Goal: Transaction & Acquisition: Purchase product/service

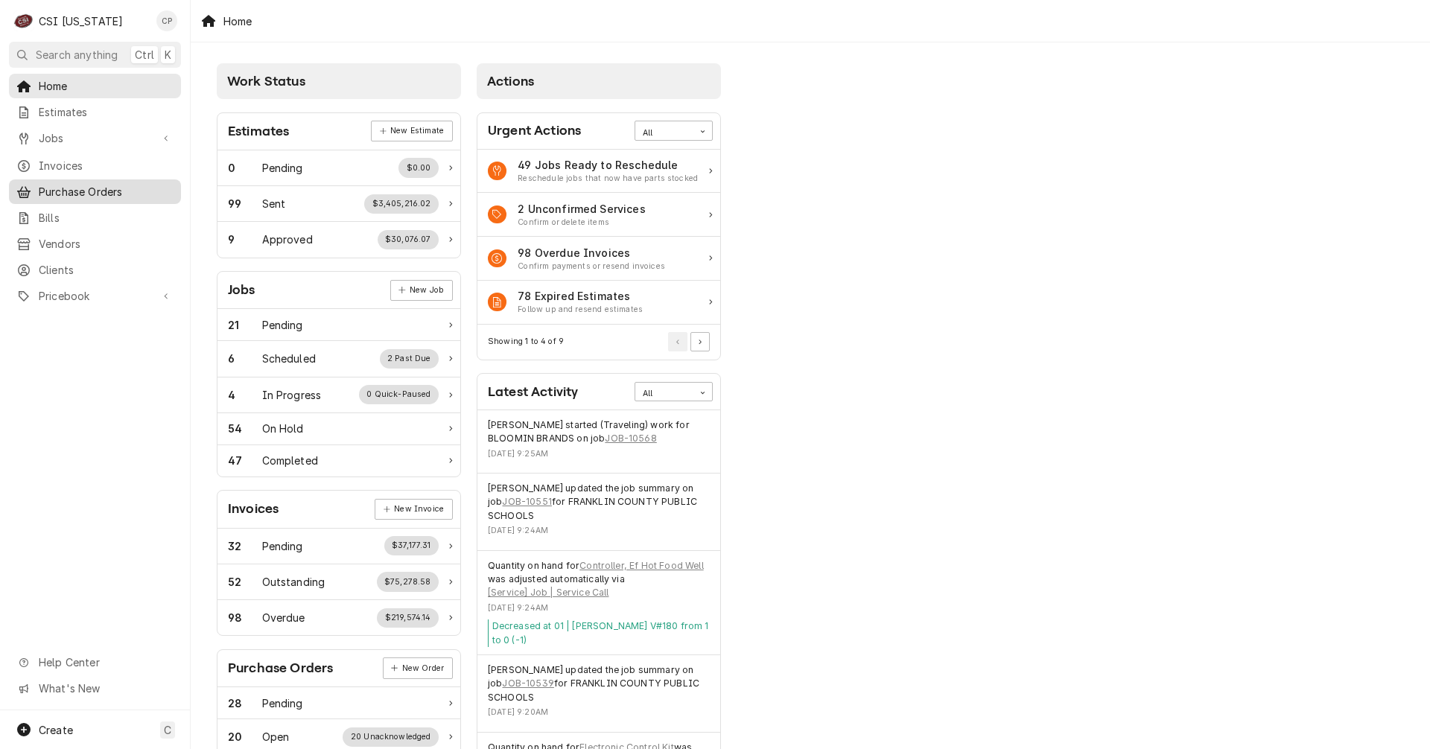
click at [110, 184] on span "Purchase Orders" at bounding box center [106, 192] width 135 height 16
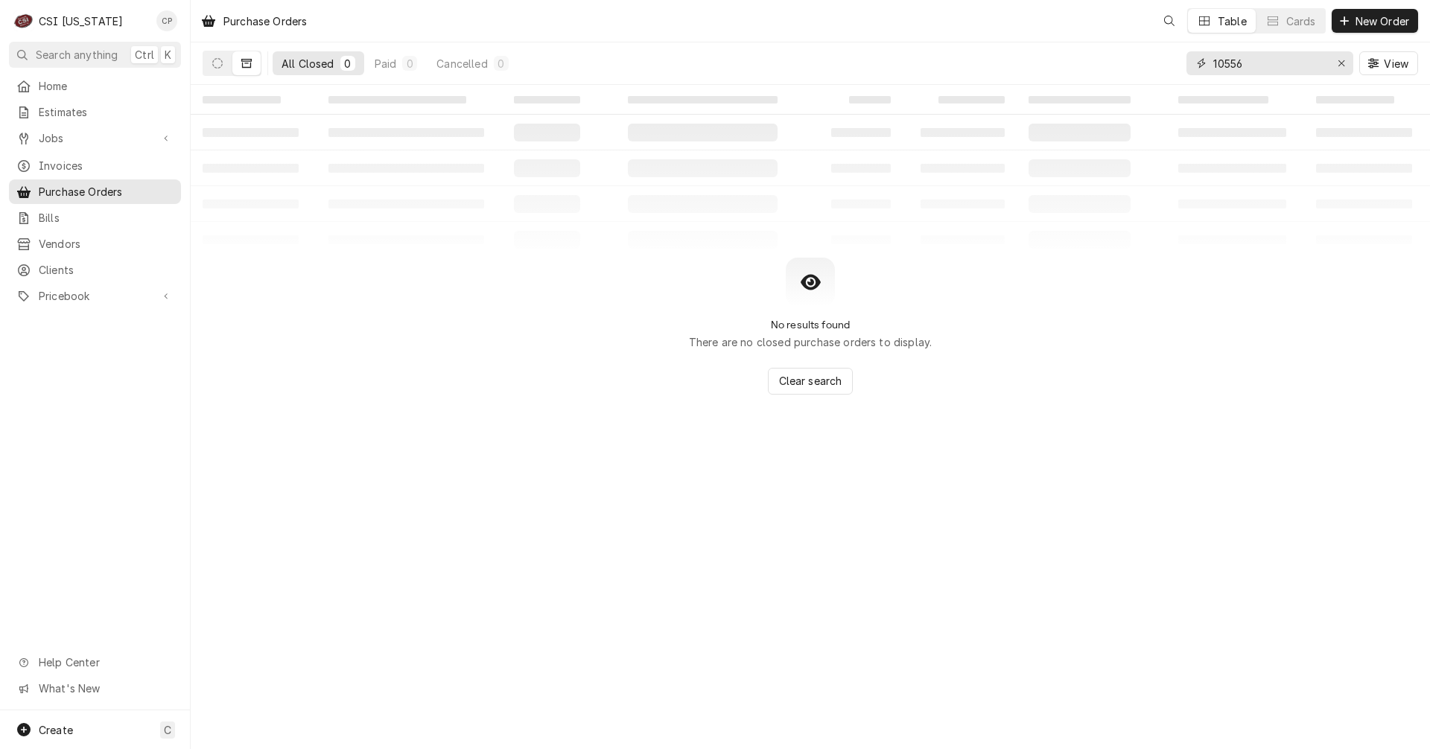
click at [1032, 101] on div "Purchase Orders Table Cards New Order All Closed 0 Paid 0 Cancelled 0 10556 Vie…" at bounding box center [810, 374] width 1239 height 749
type input "100345"
click at [218, 62] on icon "Dynamic Content Wrapper" at bounding box center [217, 63] width 10 height 10
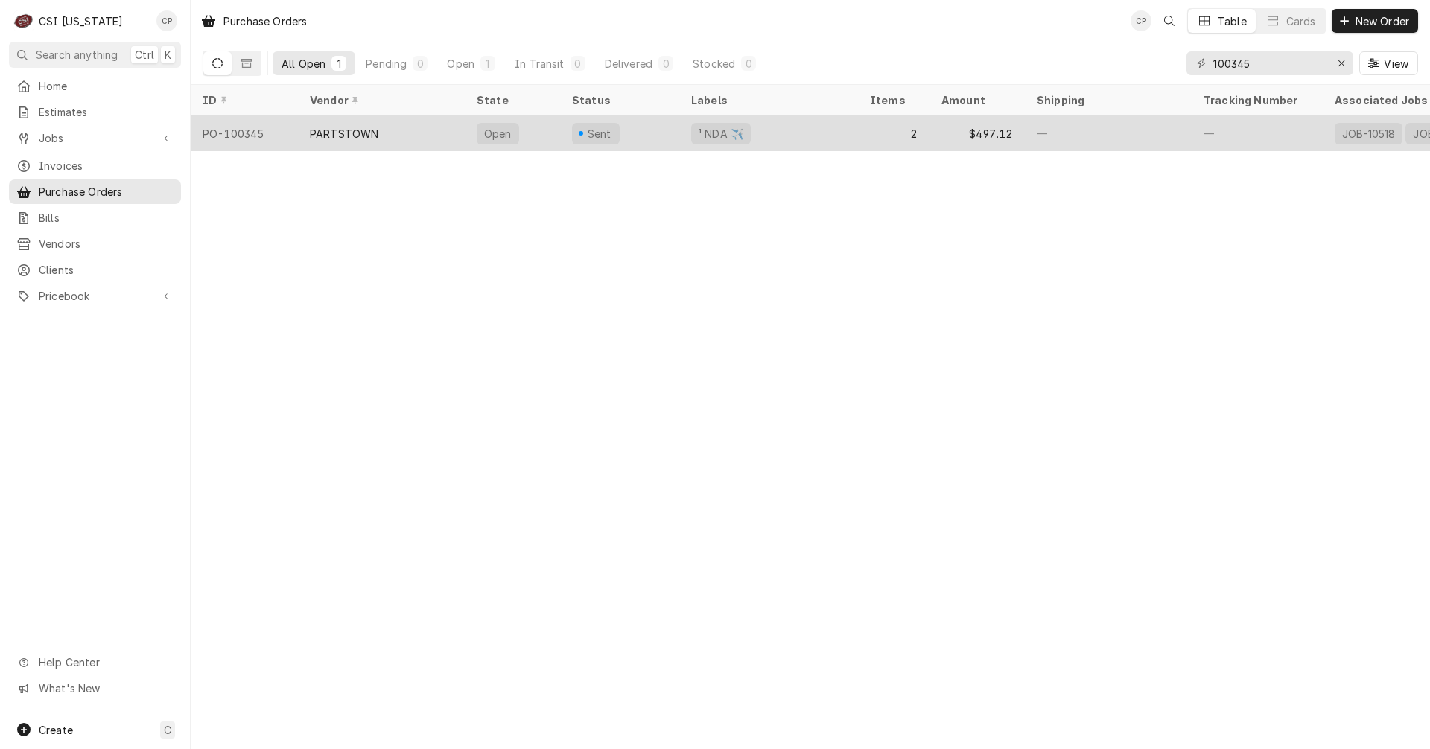
click at [398, 130] on div "PARTSTOWN" at bounding box center [381, 133] width 167 height 36
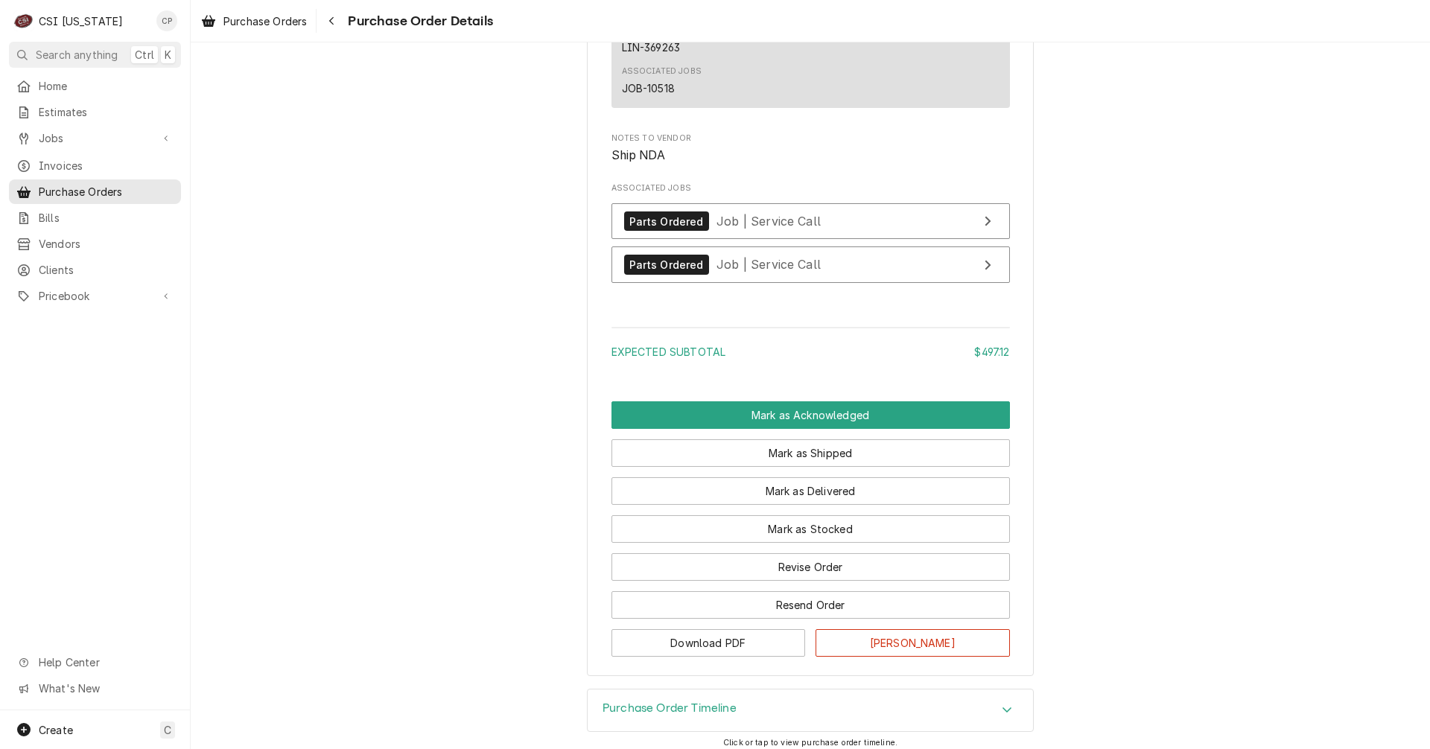
scroll to position [1415, 0]
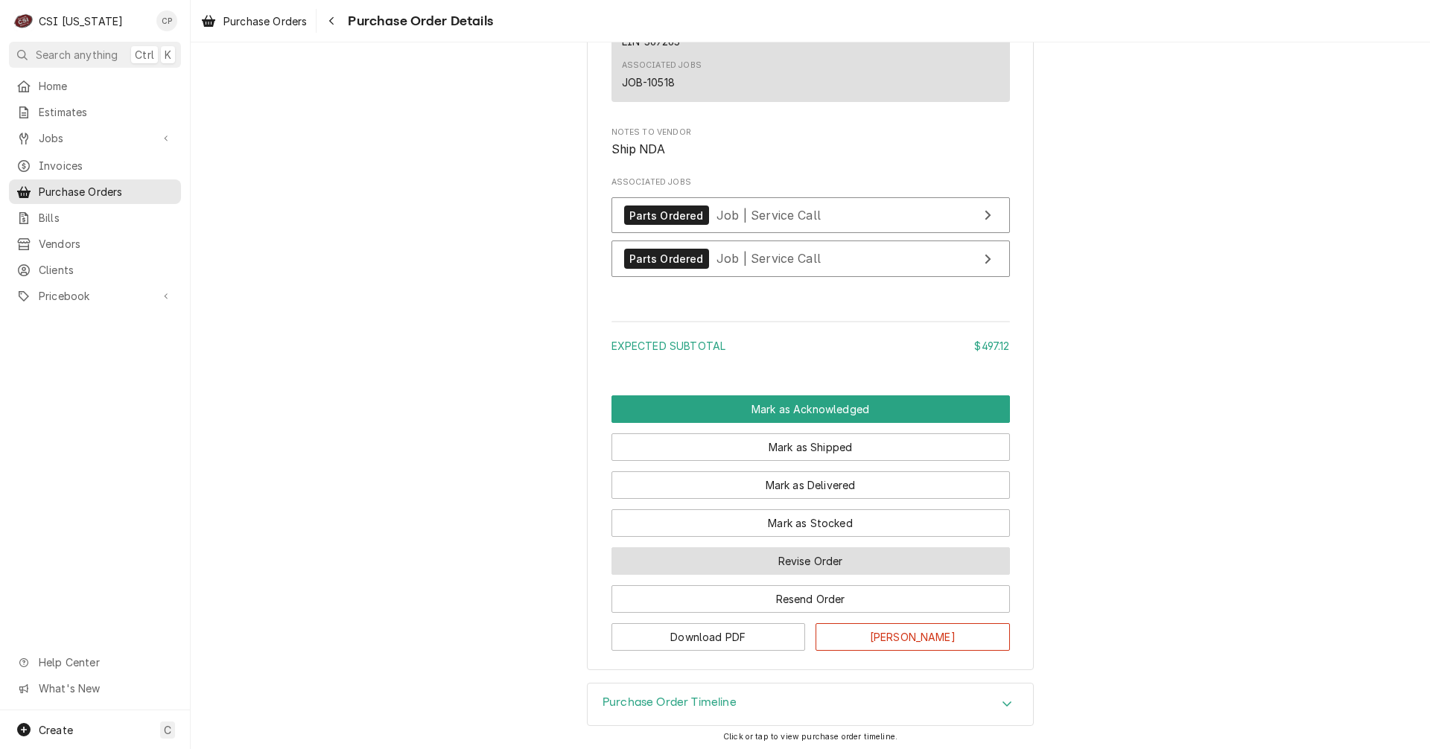
click at [716, 575] on button "Revise Order" at bounding box center [810, 561] width 398 height 28
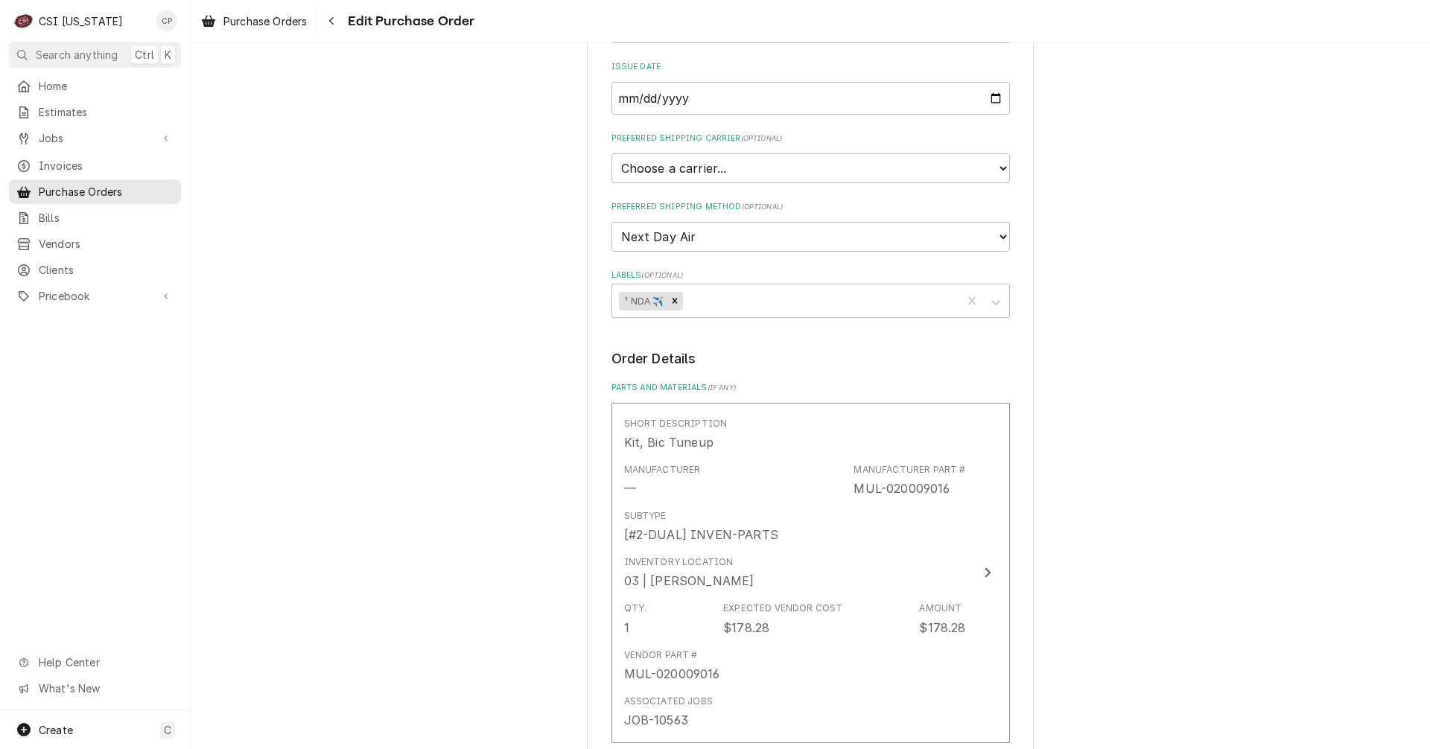
scroll to position [298, 0]
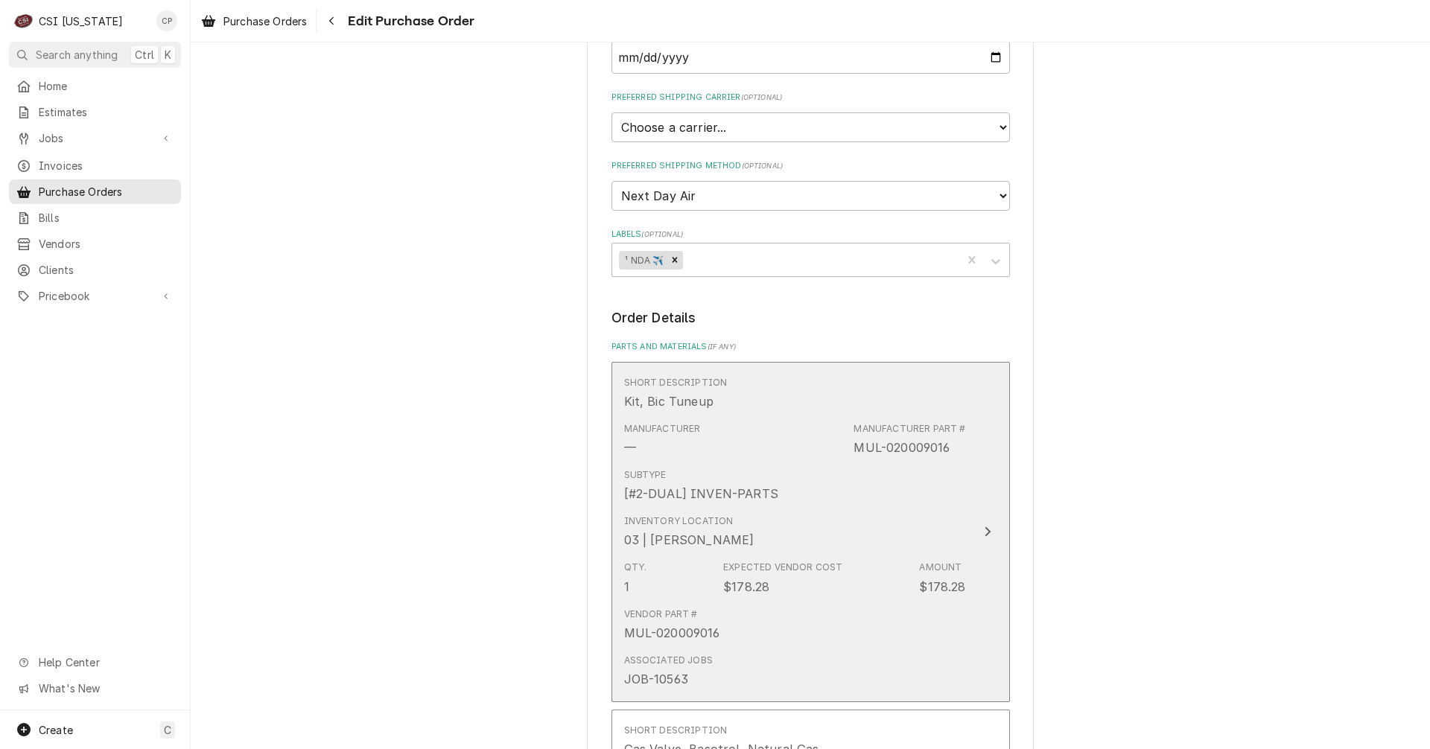
click at [978, 531] on div "Update Line Item" at bounding box center [987, 532] width 19 height 18
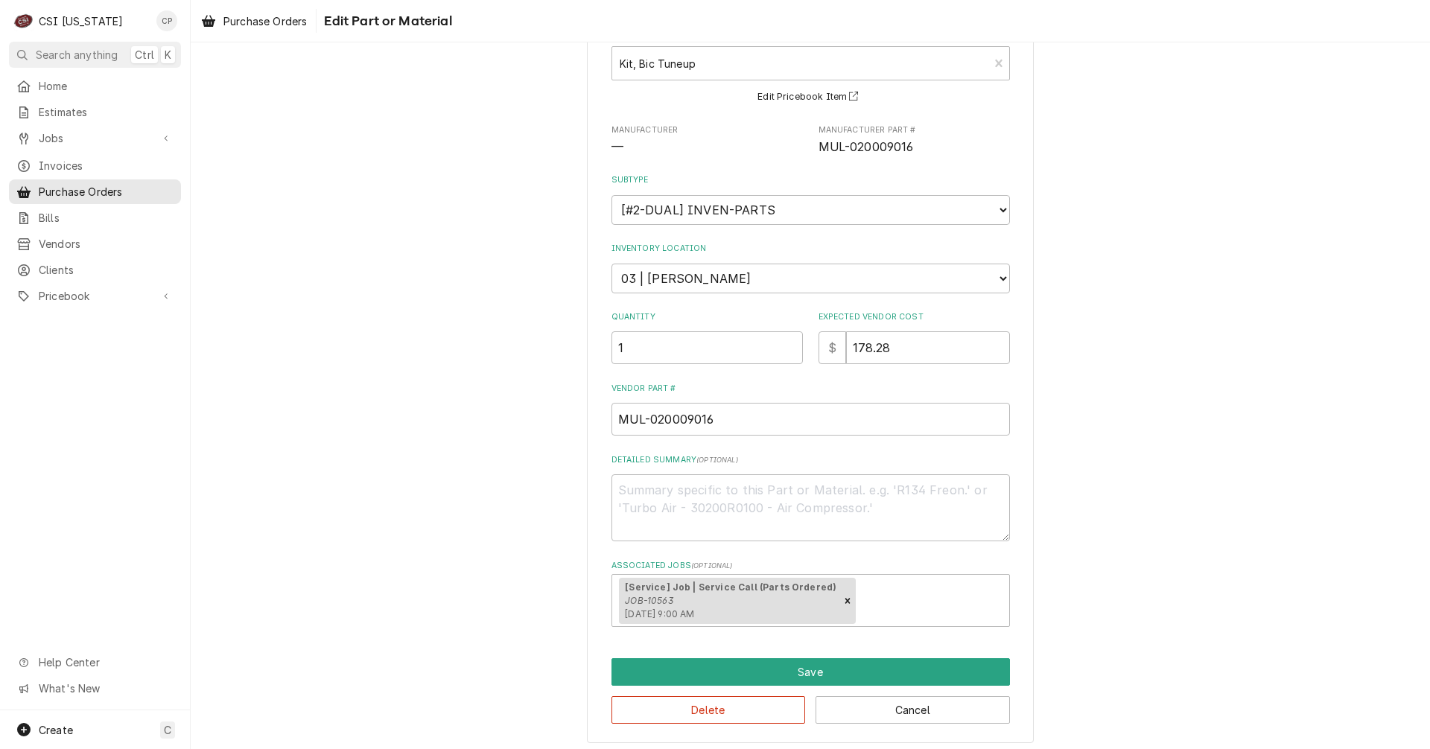
scroll to position [101, 0]
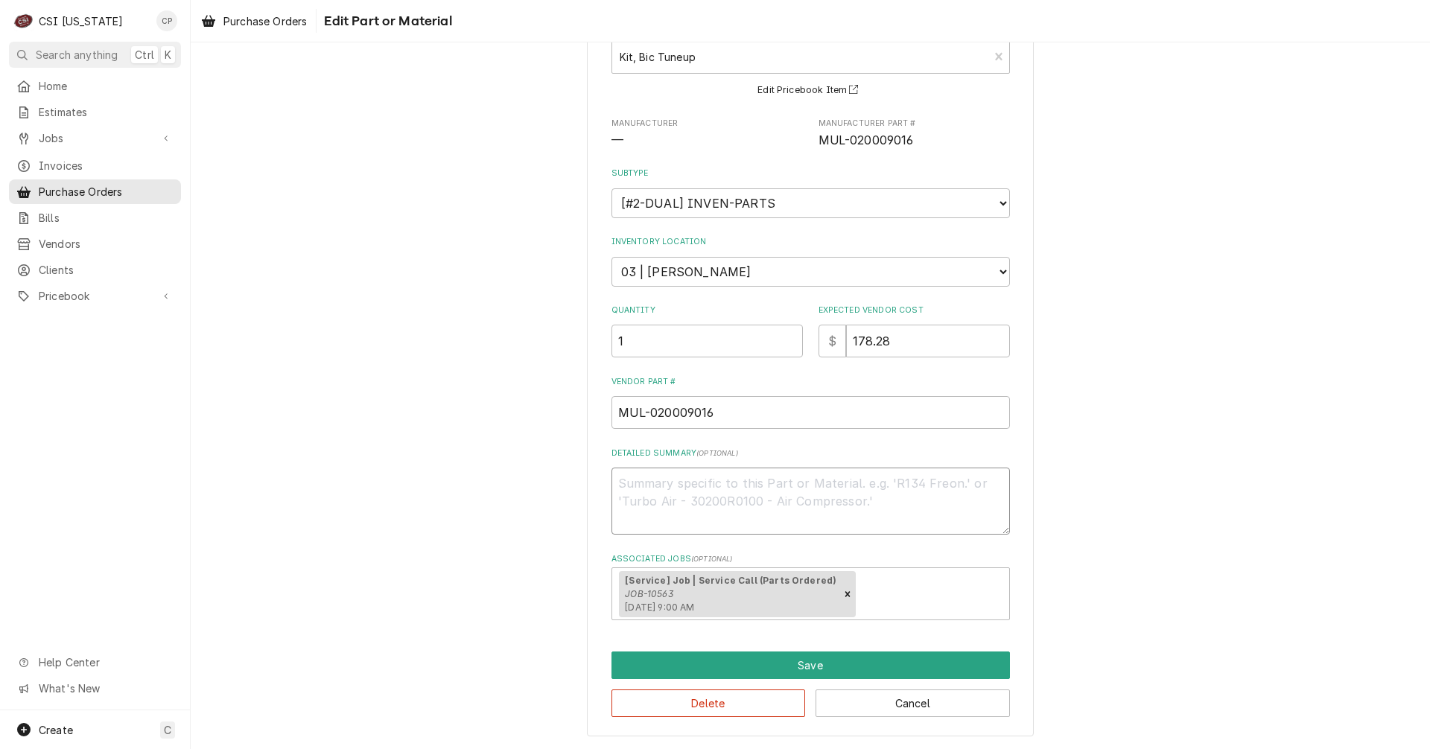
click at [638, 485] on textarea "Detailed Summary ( optional )" at bounding box center [810, 501] width 398 height 67
type textarea "x"
type textarea "p"
type textarea "x"
type textarea "pa"
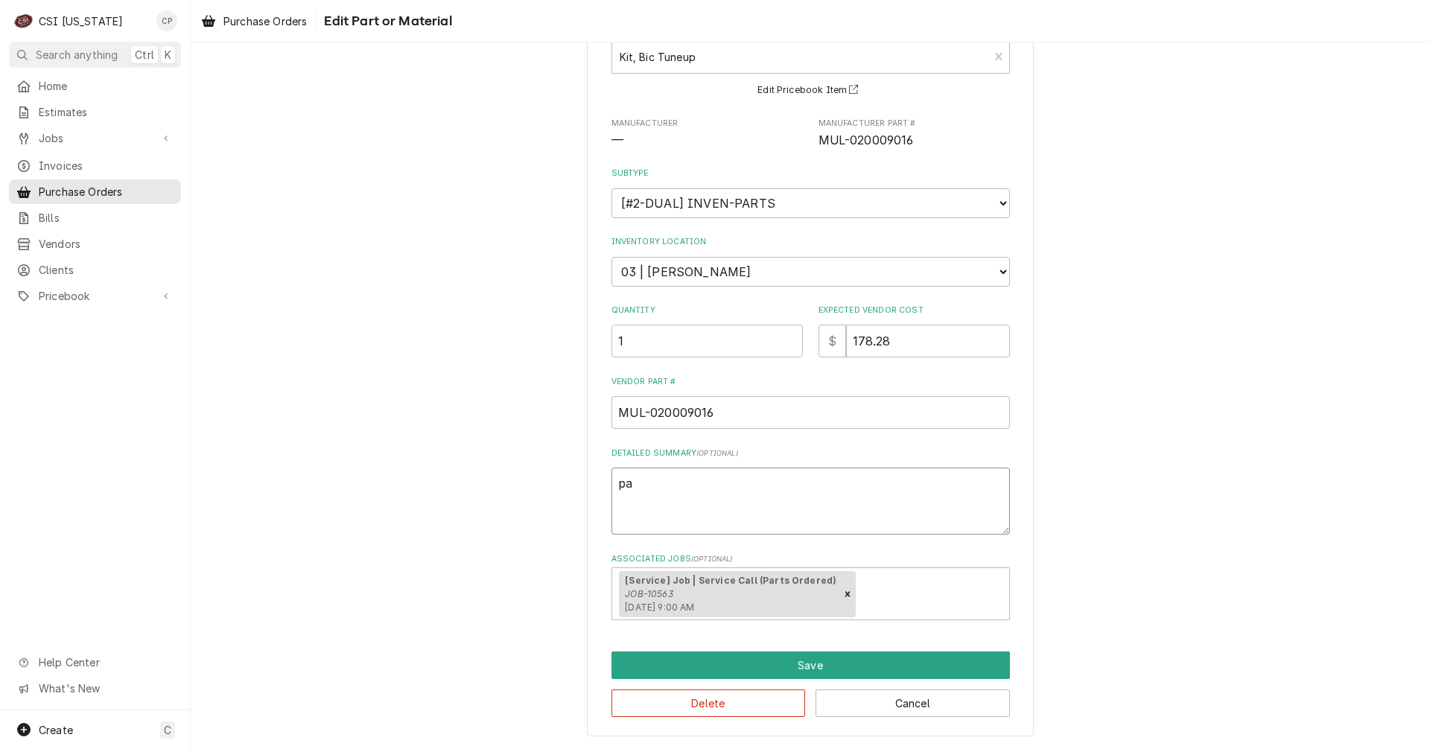
type textarea "x"
type textarea "par"
type textarea "x"
type textarea "part"
type textarea "x"
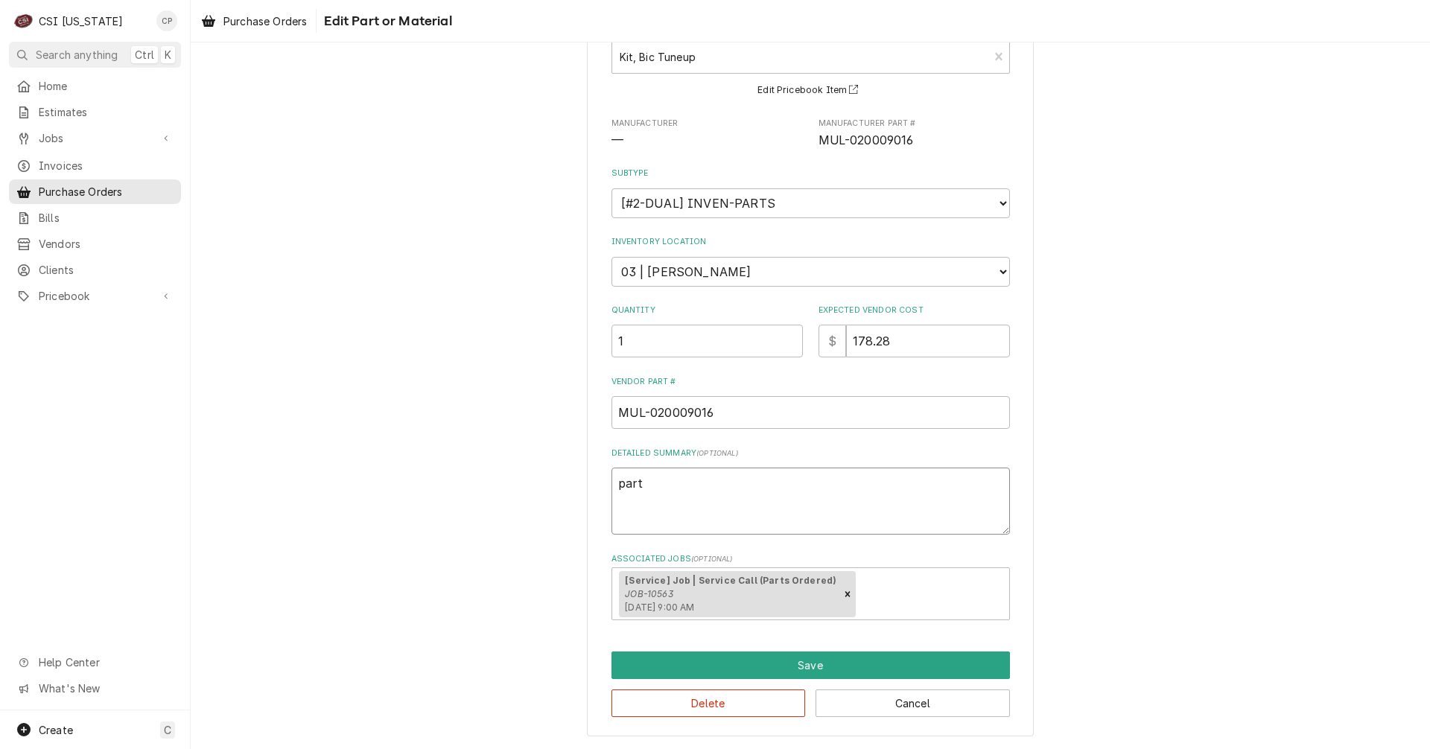
type textarea "part"
type textarea "x"
type textarea "part r"
type textarea "x"
type textarea "part re"
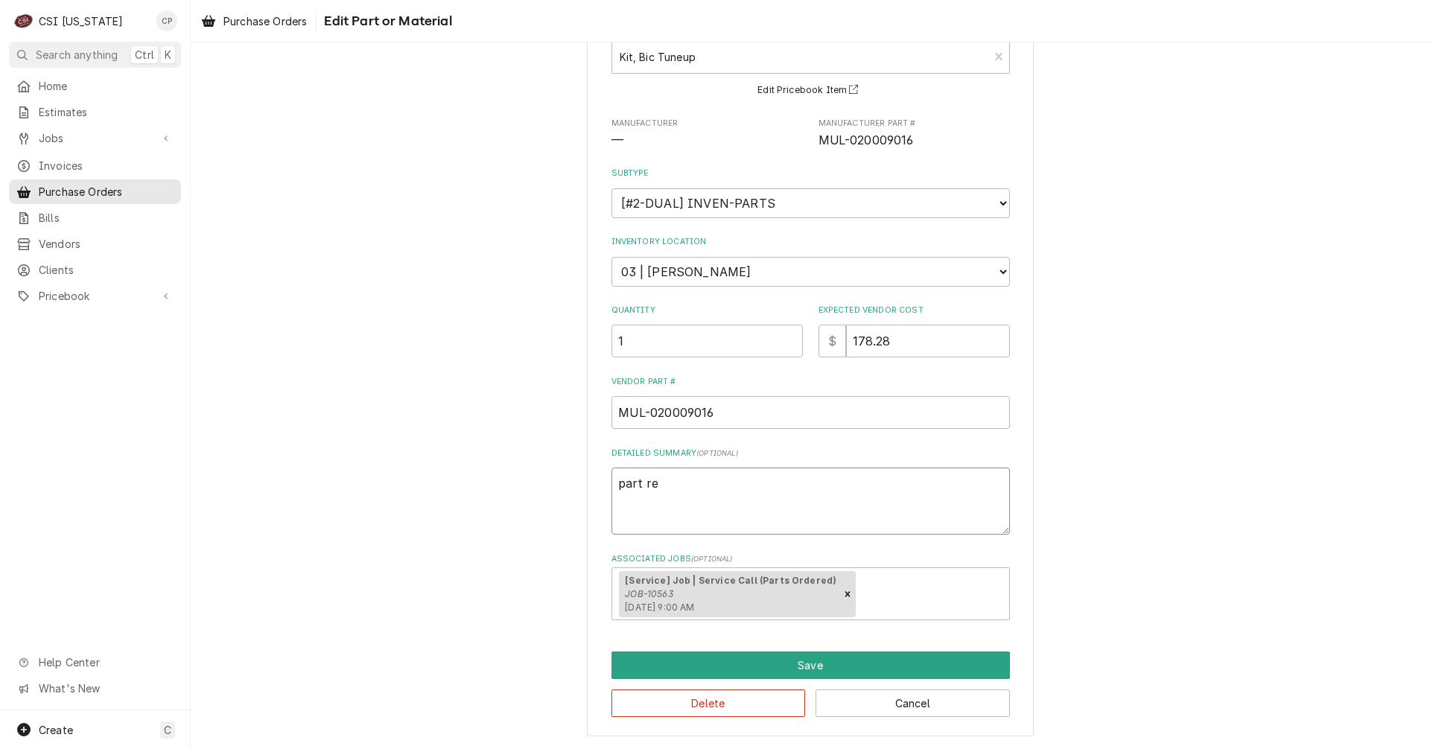
type textarea "x"
type textarea "part rec"
type textarea "x"
type textarea "part rece"
type textarea "x"
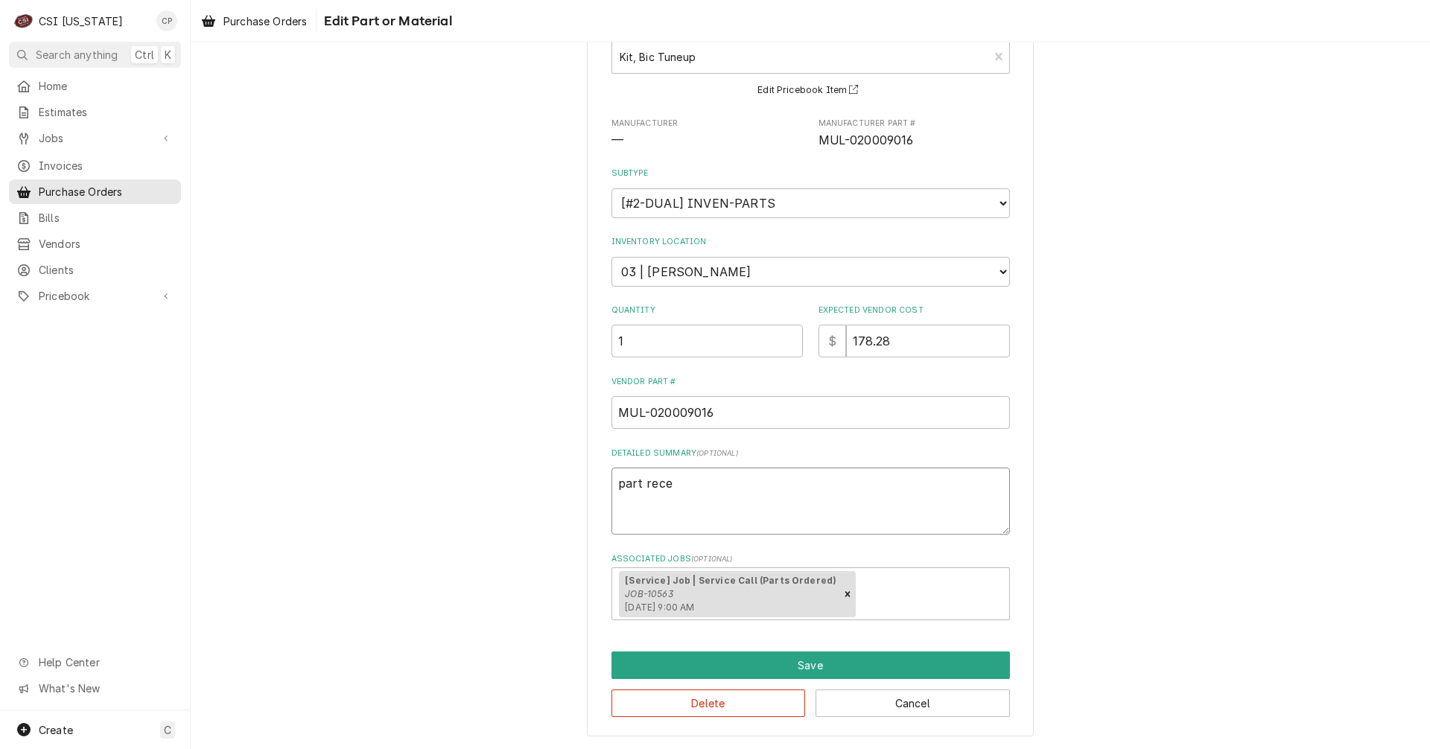
type textarea "part recei"
type textarea "x"
type textarea "part receiv"
type textarea "x"
type textarea "part receive"
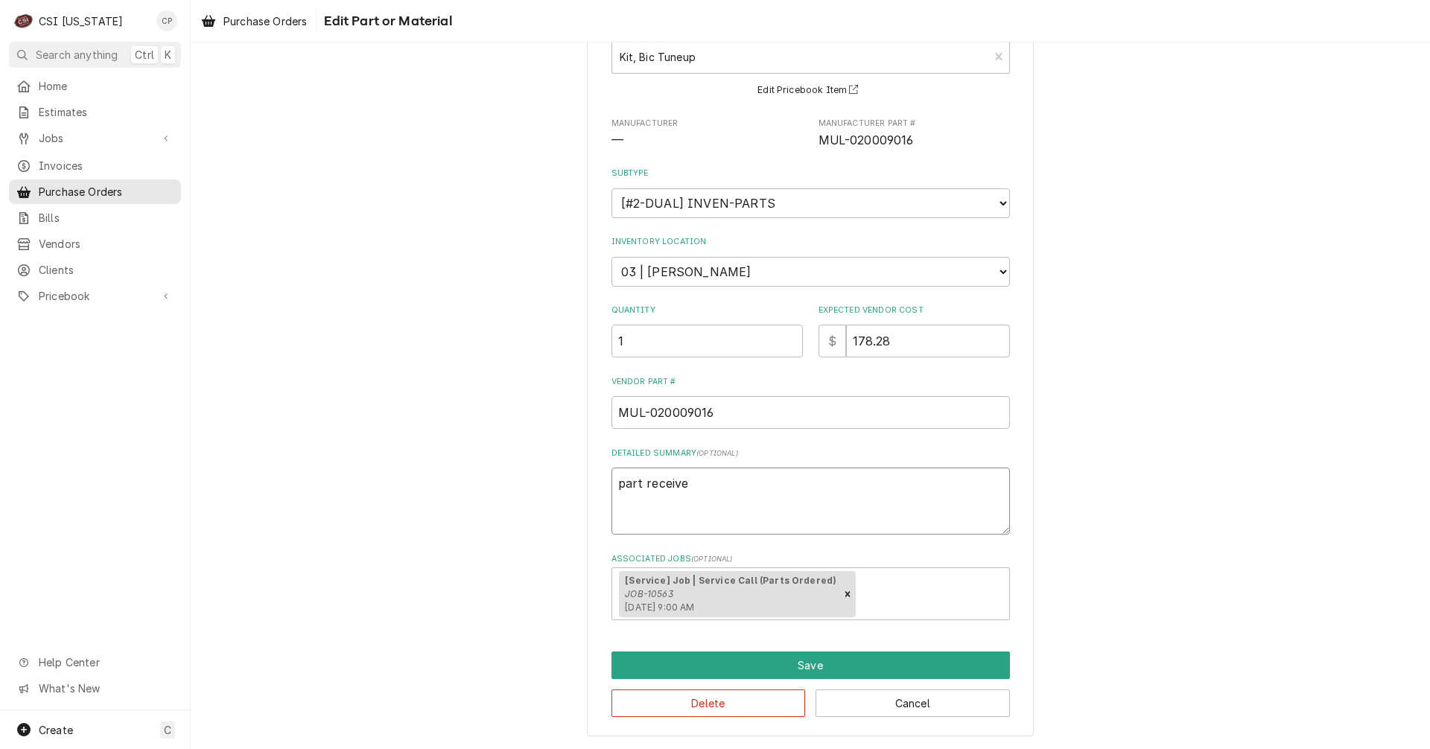
type textarea "x"
type textarea "part received"
type textarea "x"
type textarea "part received"
type textarea "x"
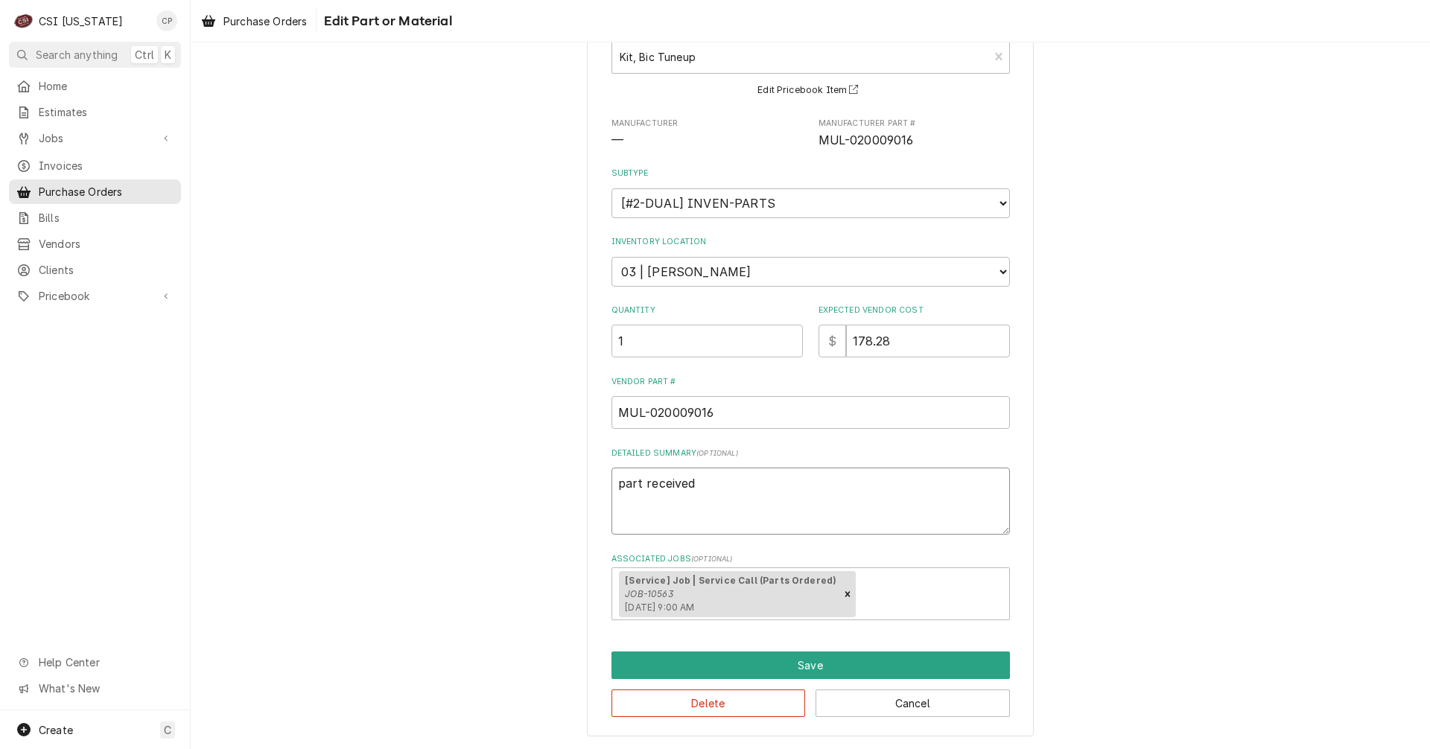
type textarea "part received 9"
type textarea "x"
type textarea "part received 9/"
type textarea "x"
type textarea "part received 9/4"
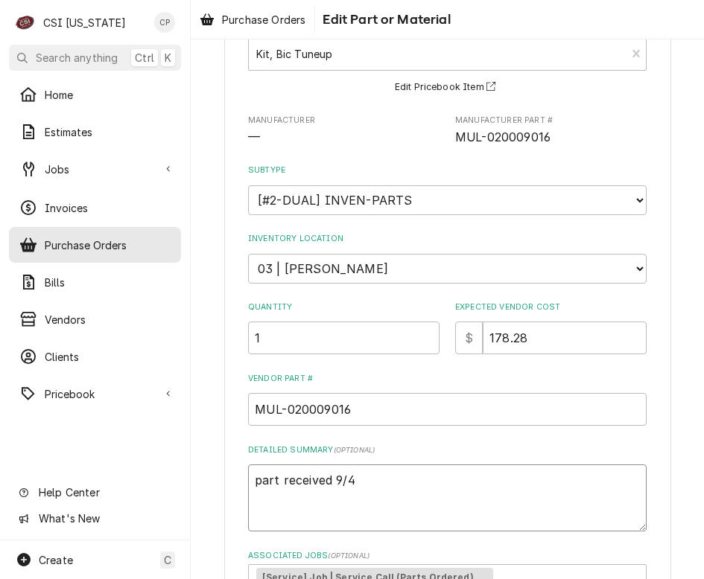
type textarea "x"
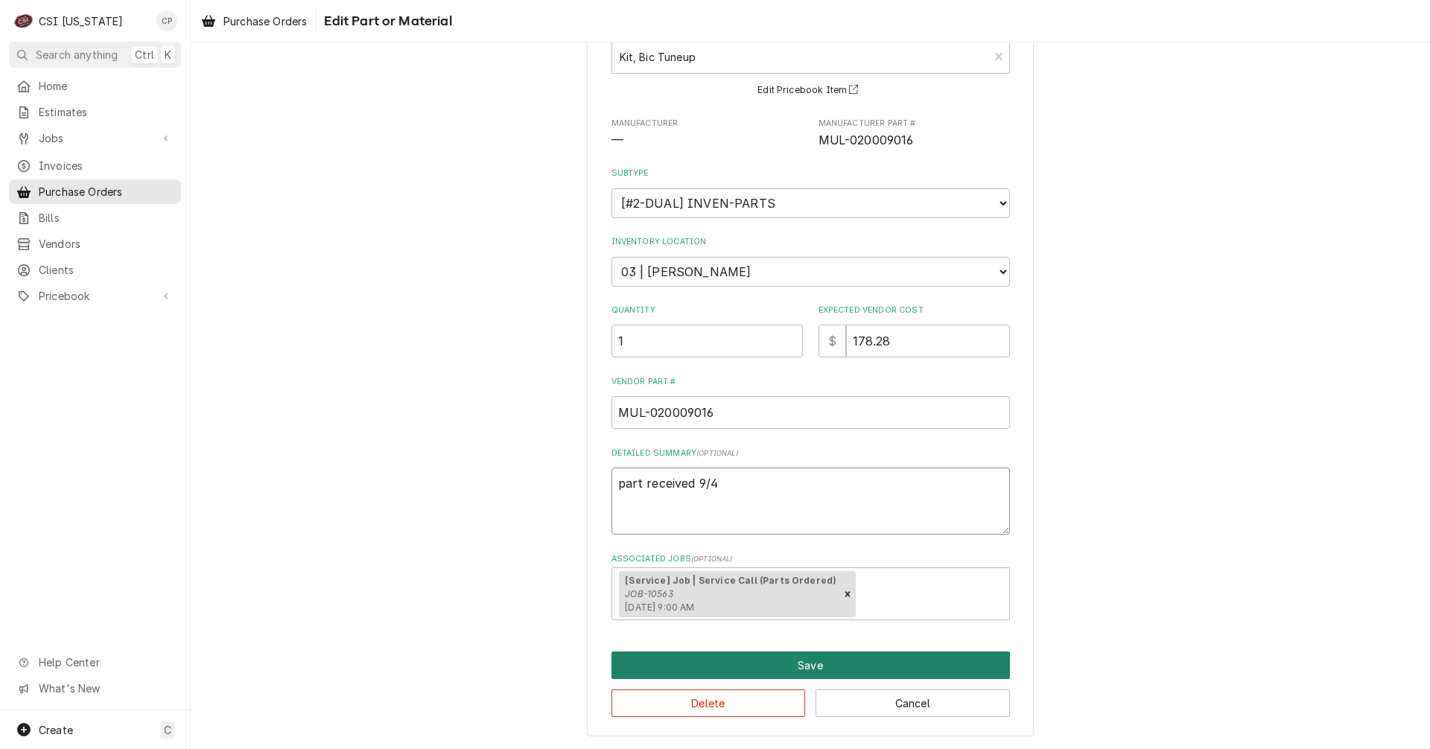
type textarea "part received 9/4"
click at [810, 661] on button "Save" at bounding box center [810, 666] width 398 height 28
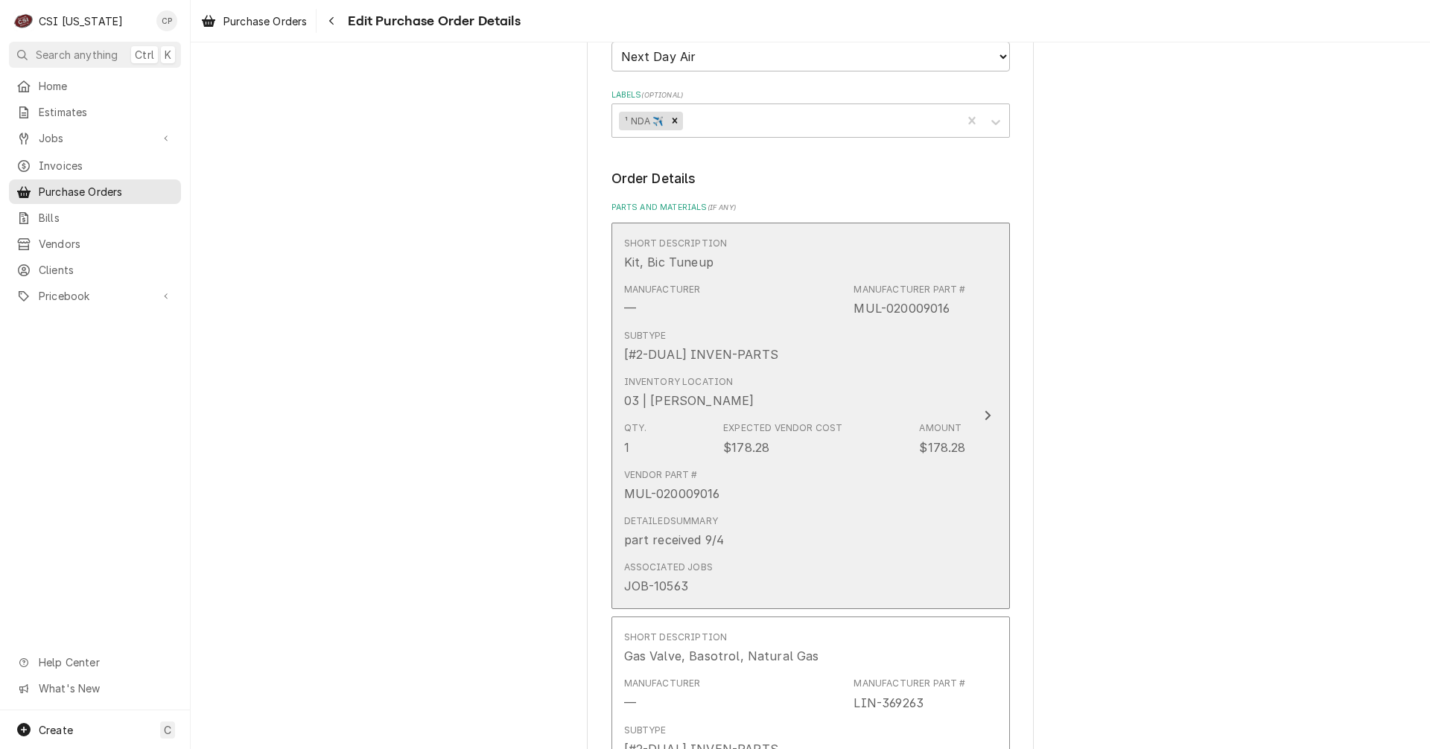
scroll to position [447, 0]
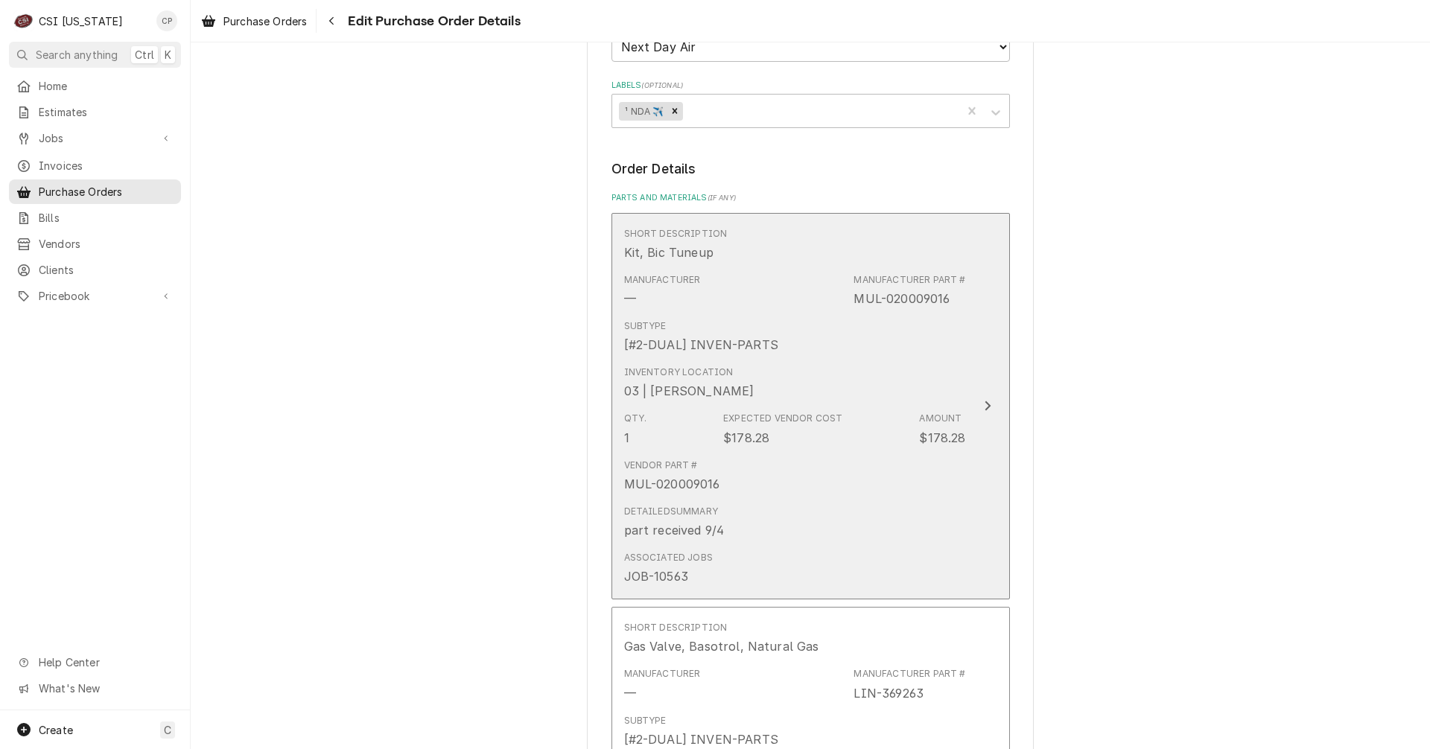
click at [984, 407] on icon "Update Line Item" at bounding box center [987, 406] width 7 height 12
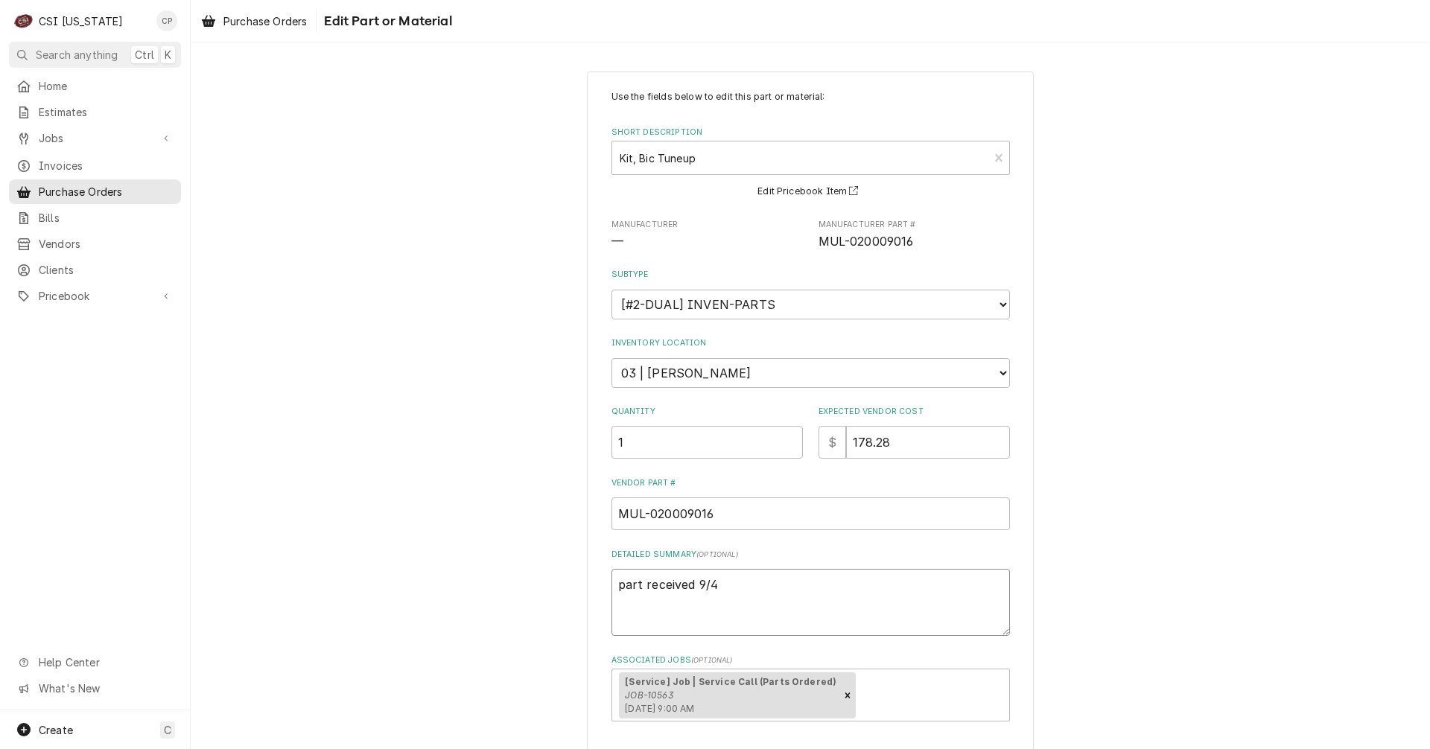
click at [771, 590] on textarea "part received 9/4" at bounding box center [810, 602] width 398 height 67
type textarea "x"
type textarea "part received 9/4"
type textarea "x"
type textarea "part received 9/4 m"
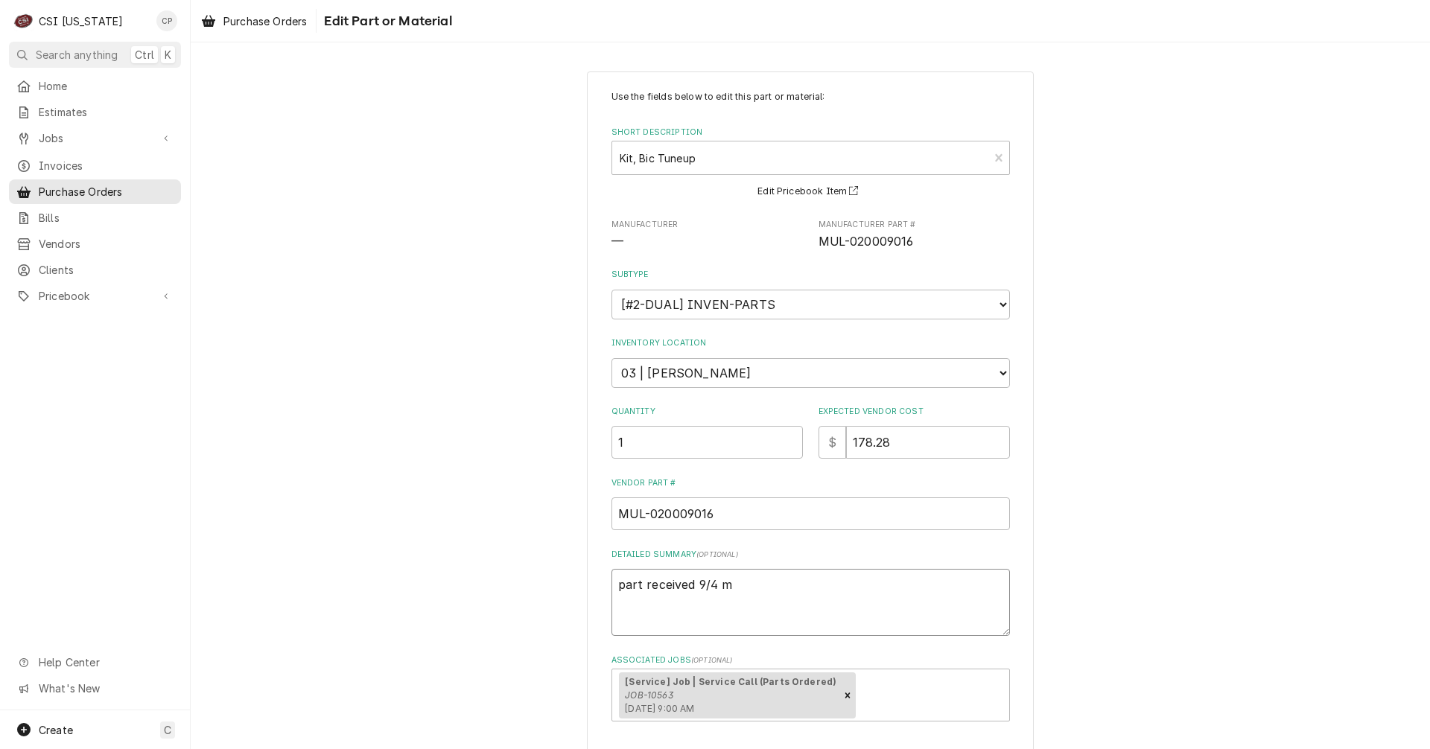
type textarea "x"
type textarea "part received 9/4 ma"
type textarea "x"
type textarea "part received 9/4 mat"
type textarea "x"
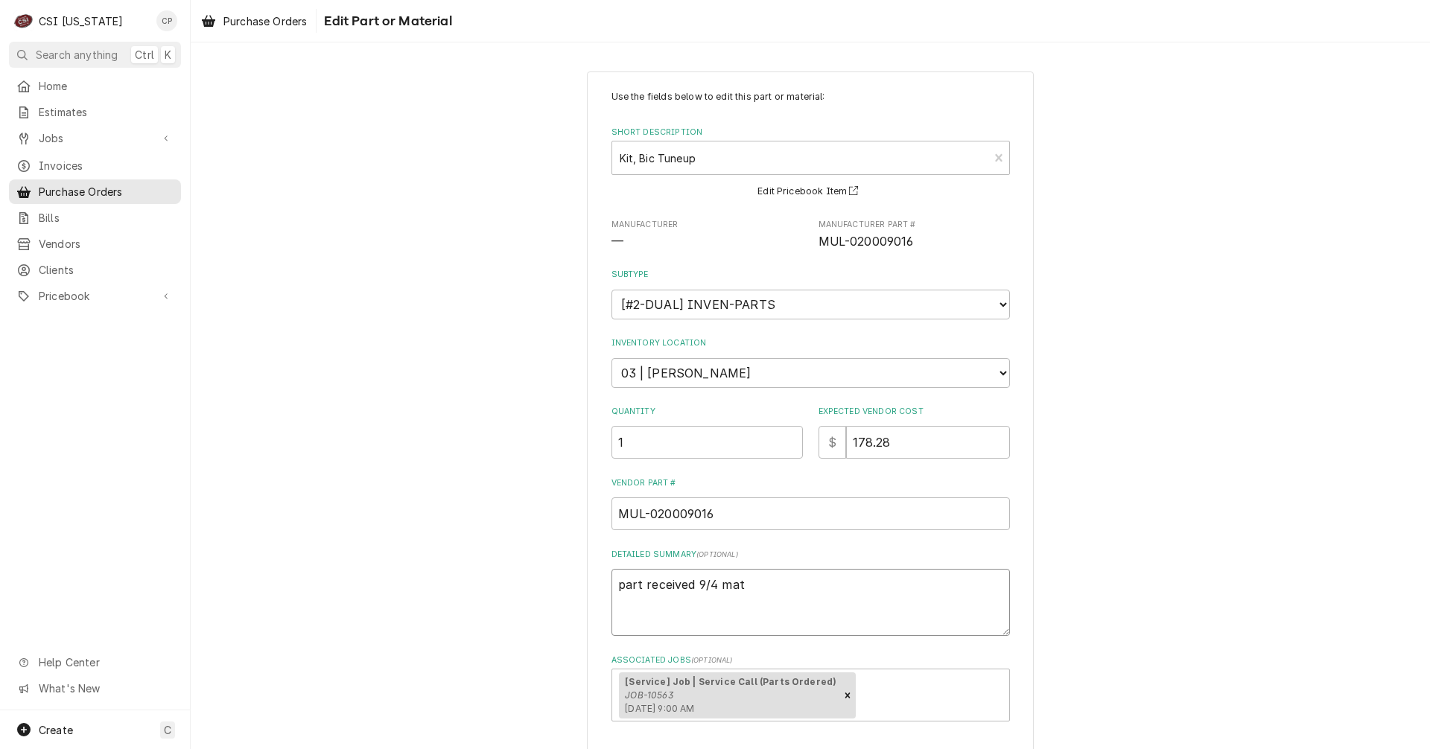
type textarea "part received 9/4 matt"
type textarea "x"
type textarea "part received 9/4 mat"
type textarea "x"
type textarea "part received 9/4 ma"
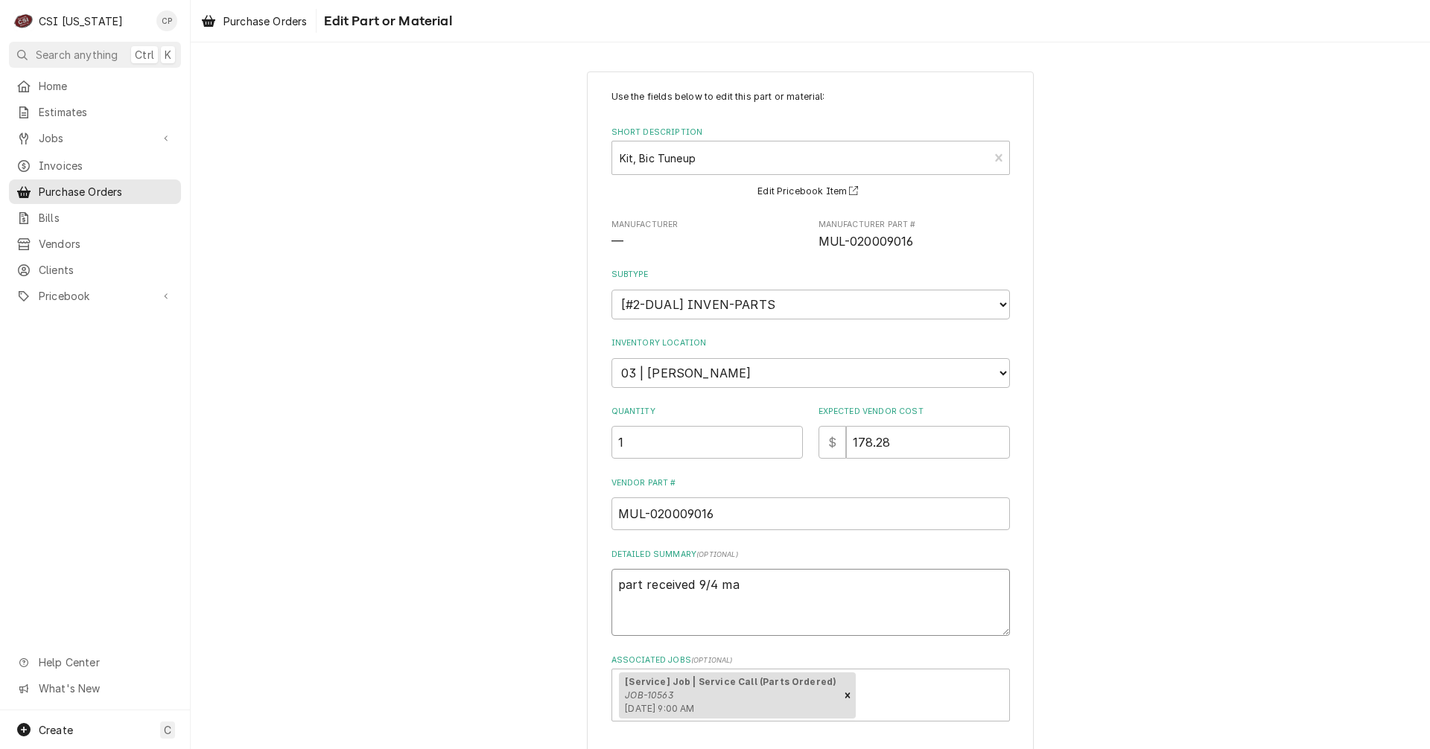
type textarea "x"
type textarea "part received 9/4 m"
type textarea "x"
type textarea "part received 9/4"
type textarea "x"
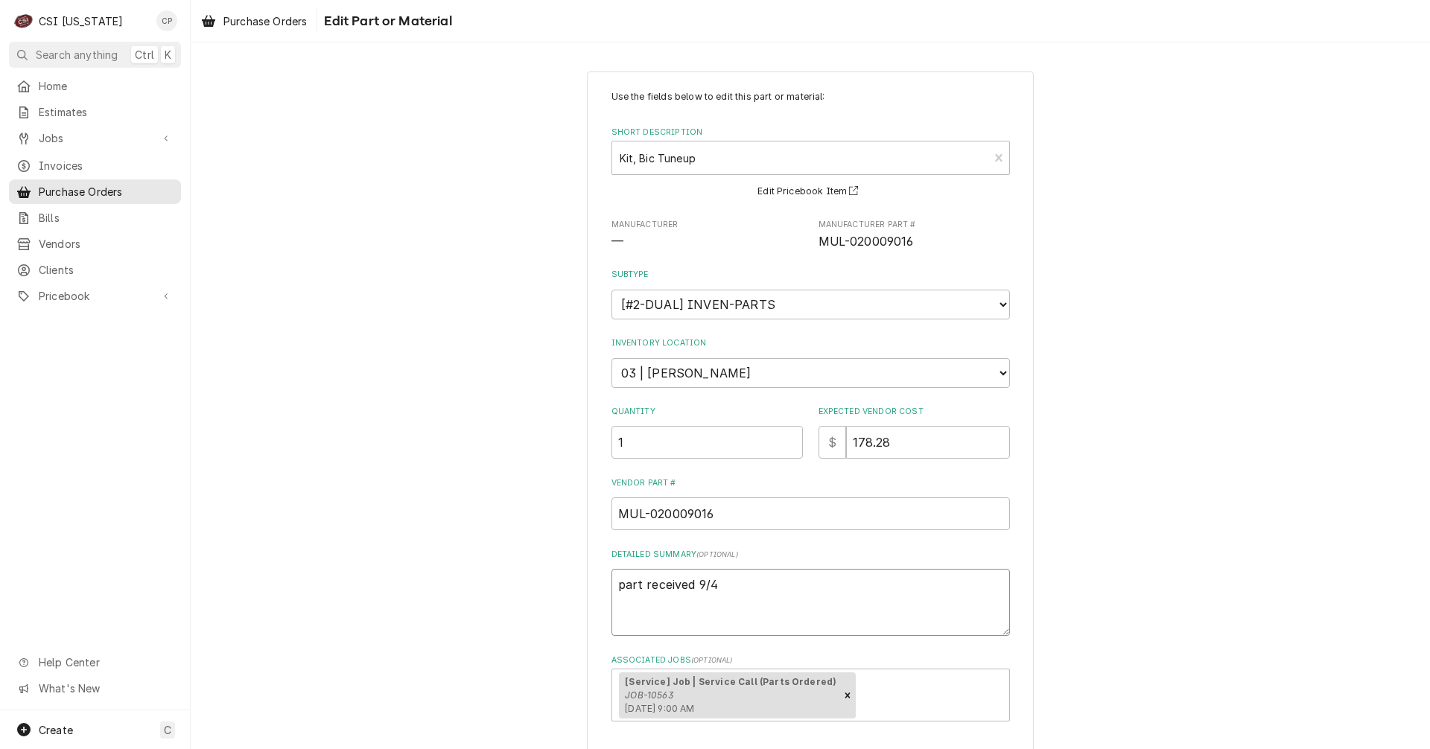
type textarea "part received 9/4 M"
type textarea "x"
type textarea "part received 9/4 Ma"
type textarea "x"
type textarea "part received 9/4 Mat"
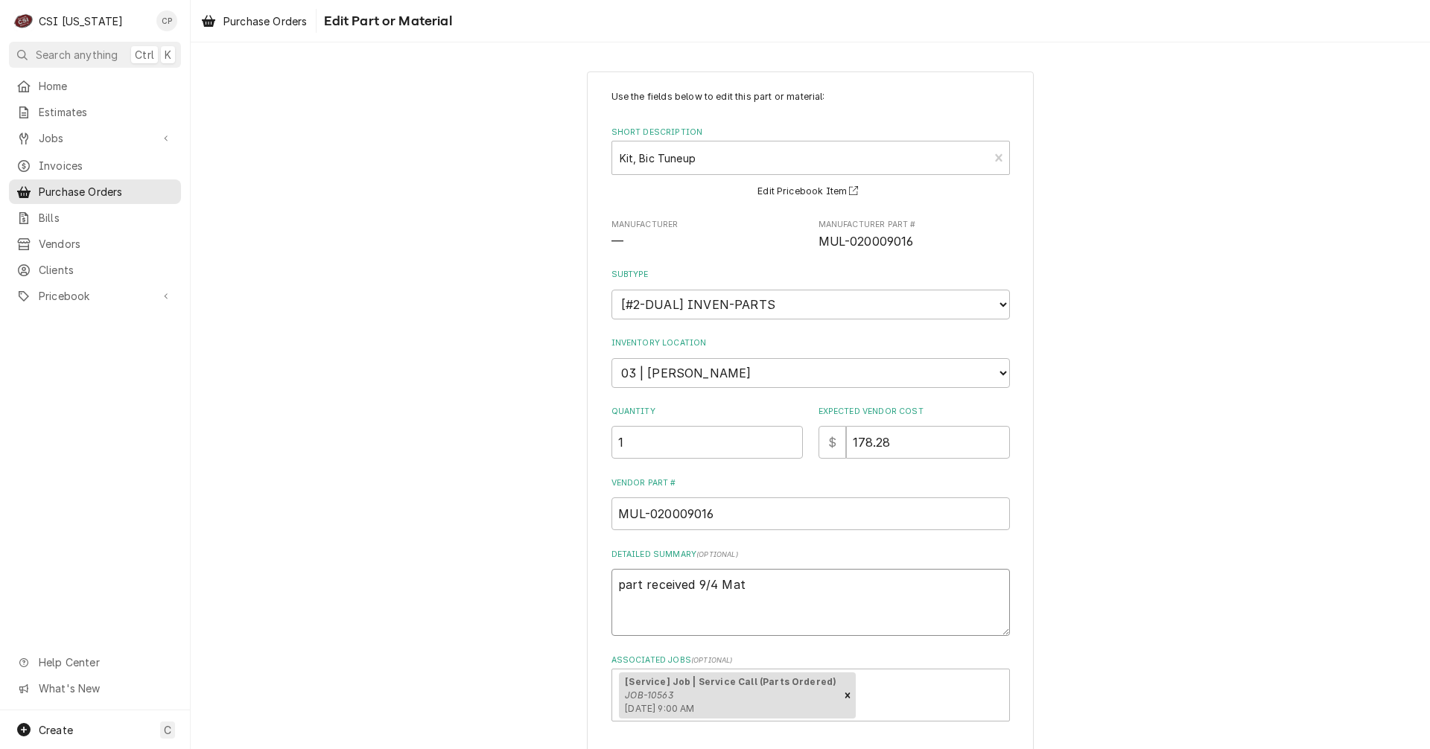
type textarea "x"
type textarea "part received 9/4 Matt"
type textarea "x"
type textarea "part received 9/4 Matt"
type textarea "x"
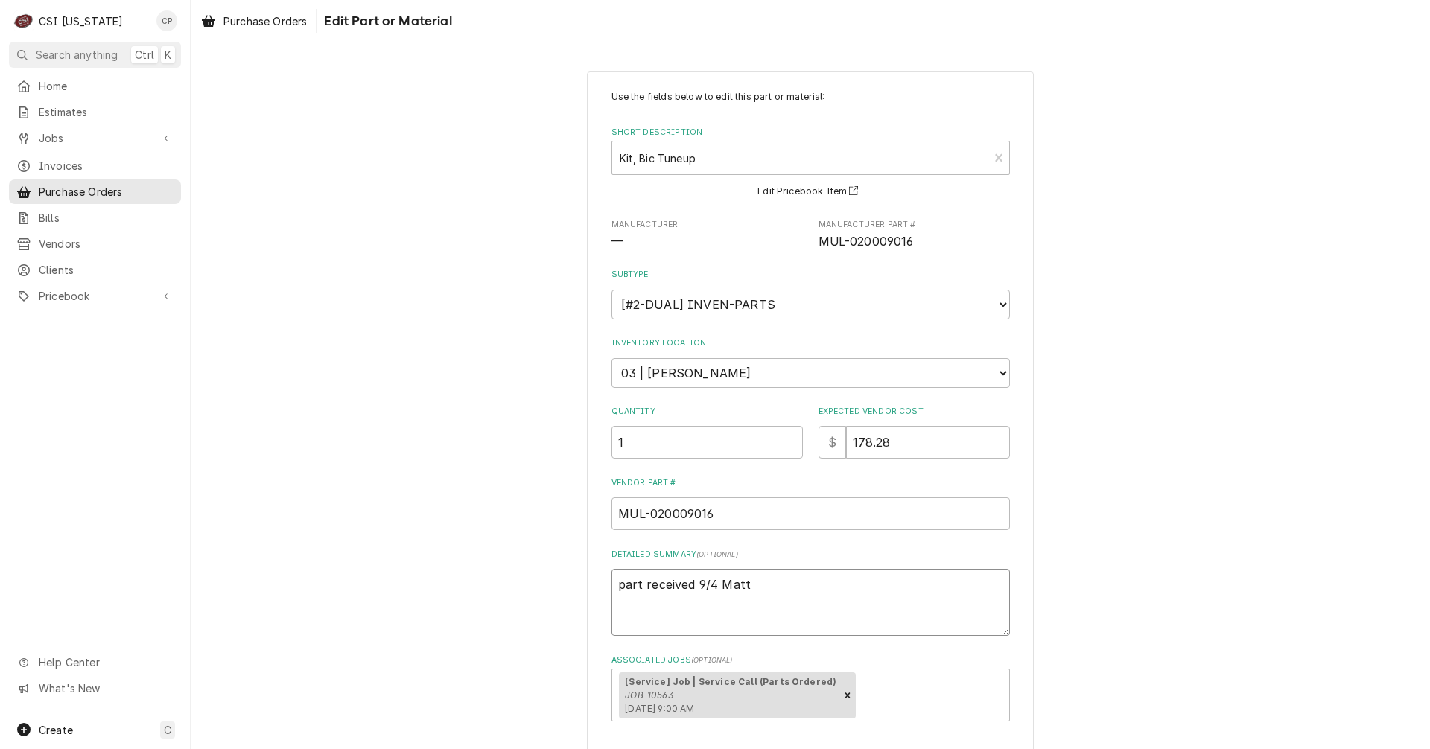
type textarea "part received 9/4 Matt s"
type textarea "x"
type textarea "part received 9/4 Matt sh"
type textarea "x"
type textarea "part received 9/4 Matt she"
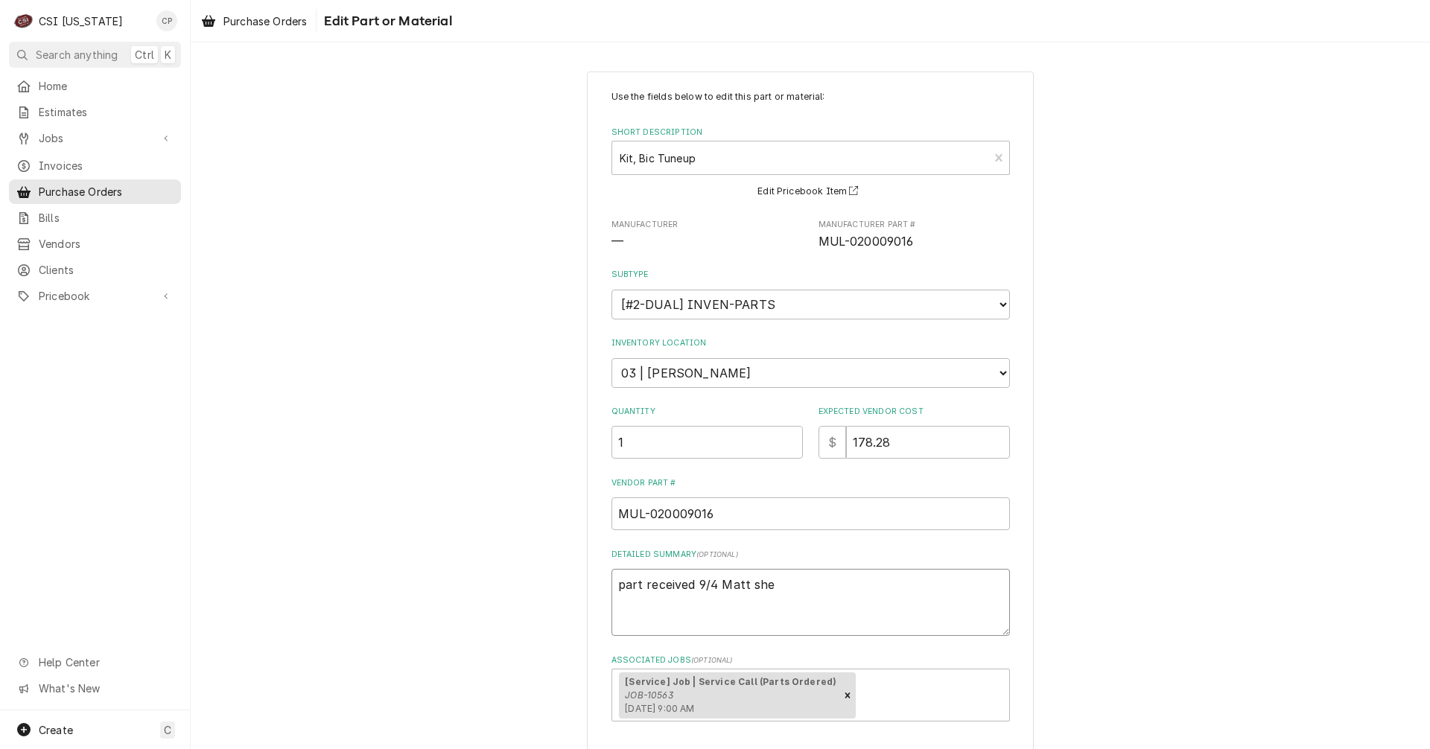
type textarea "x"
type textarea "part received 9/4 Matt shelf"
type textarea "x"
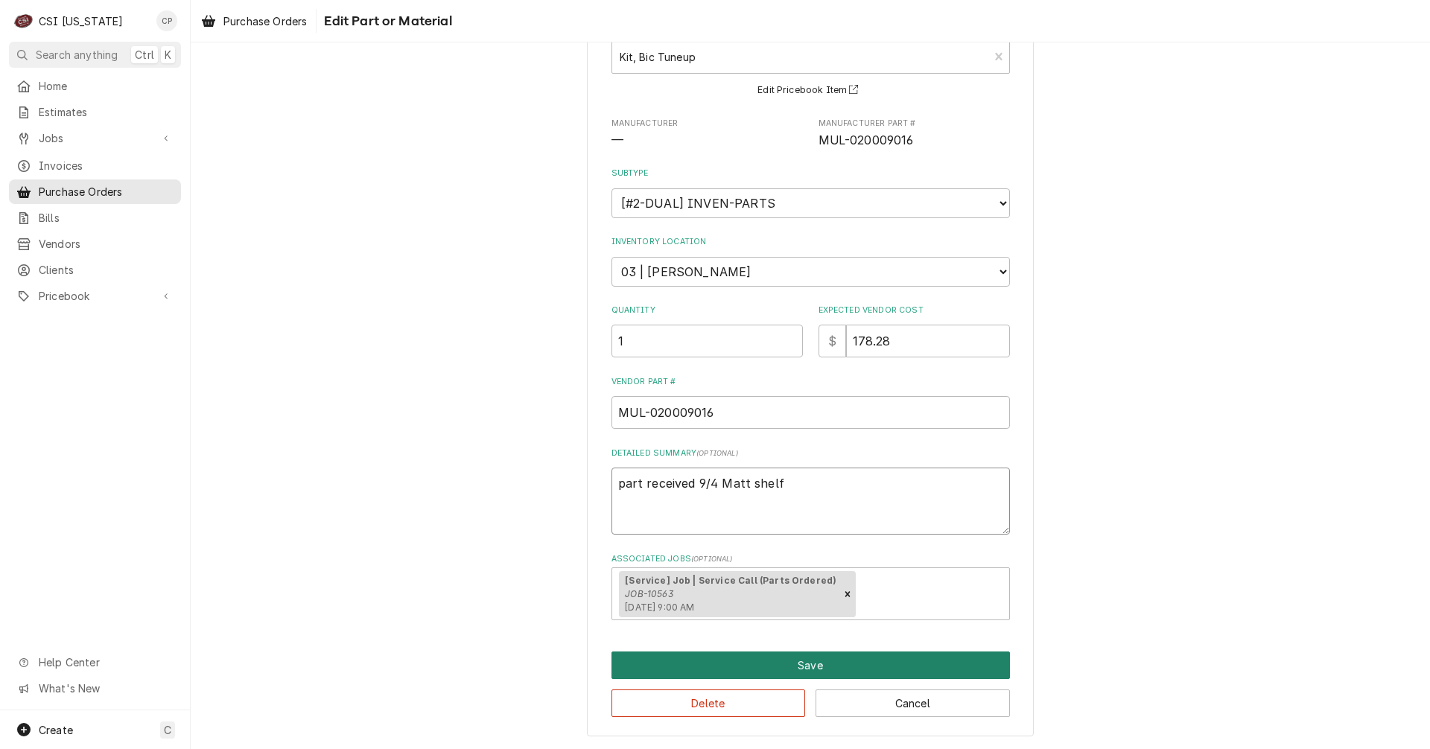
type textarea "part received 9/4 Matt shelf"
click at [773, 670] on button "Save" at bounding box center [810, 666] width 398 height 28
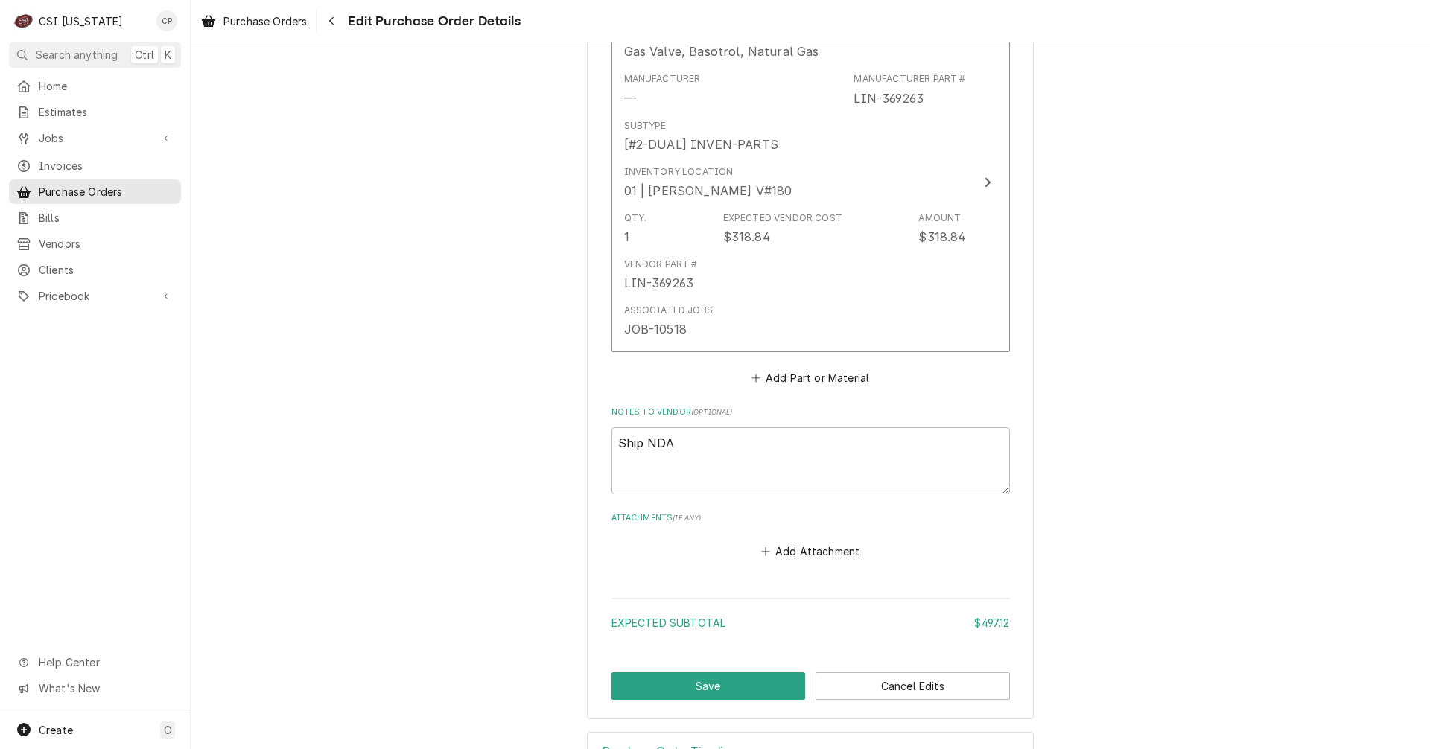
scroll to position [1043, 0]
click at [733, 685] on button "Save" at bounding box center [708, 686] width 194 height 28
type textarea "x"
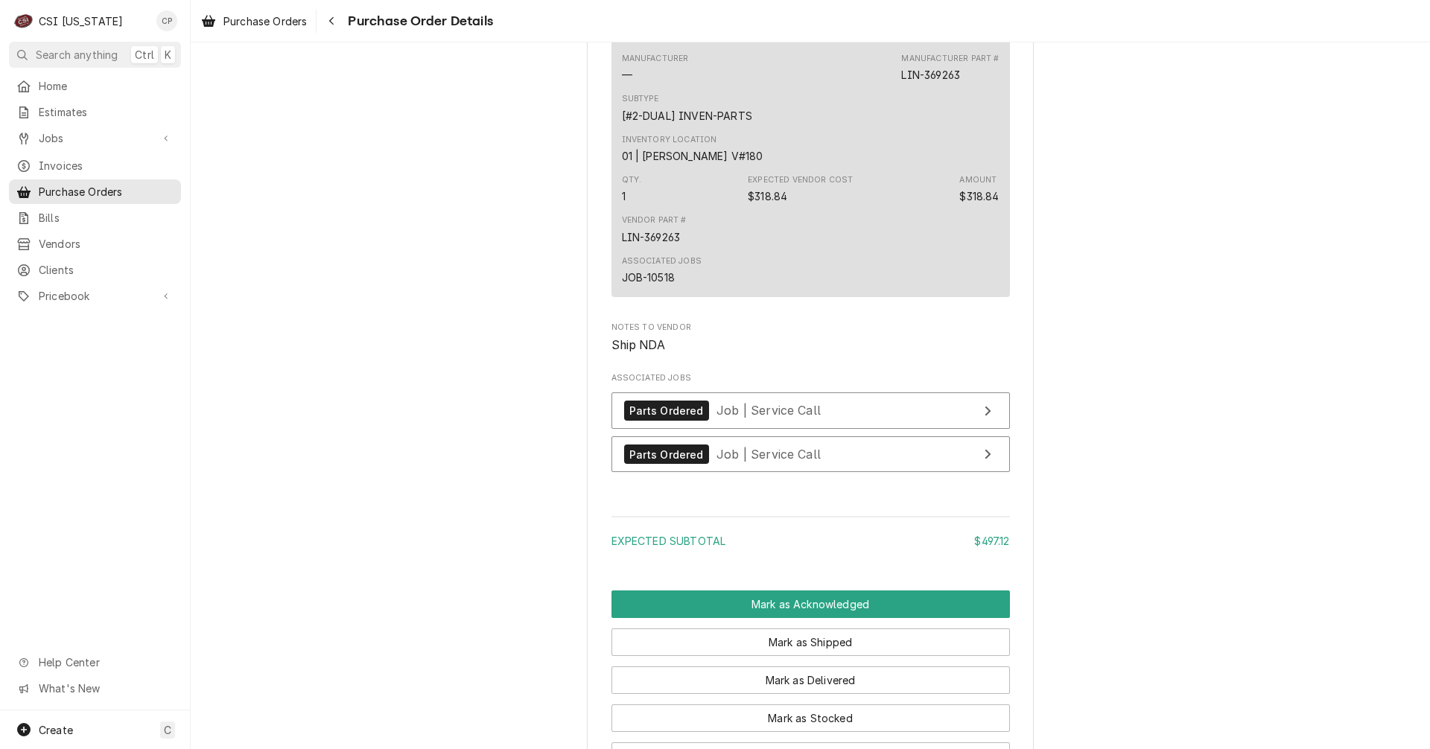
scroll to position [1266, 0]
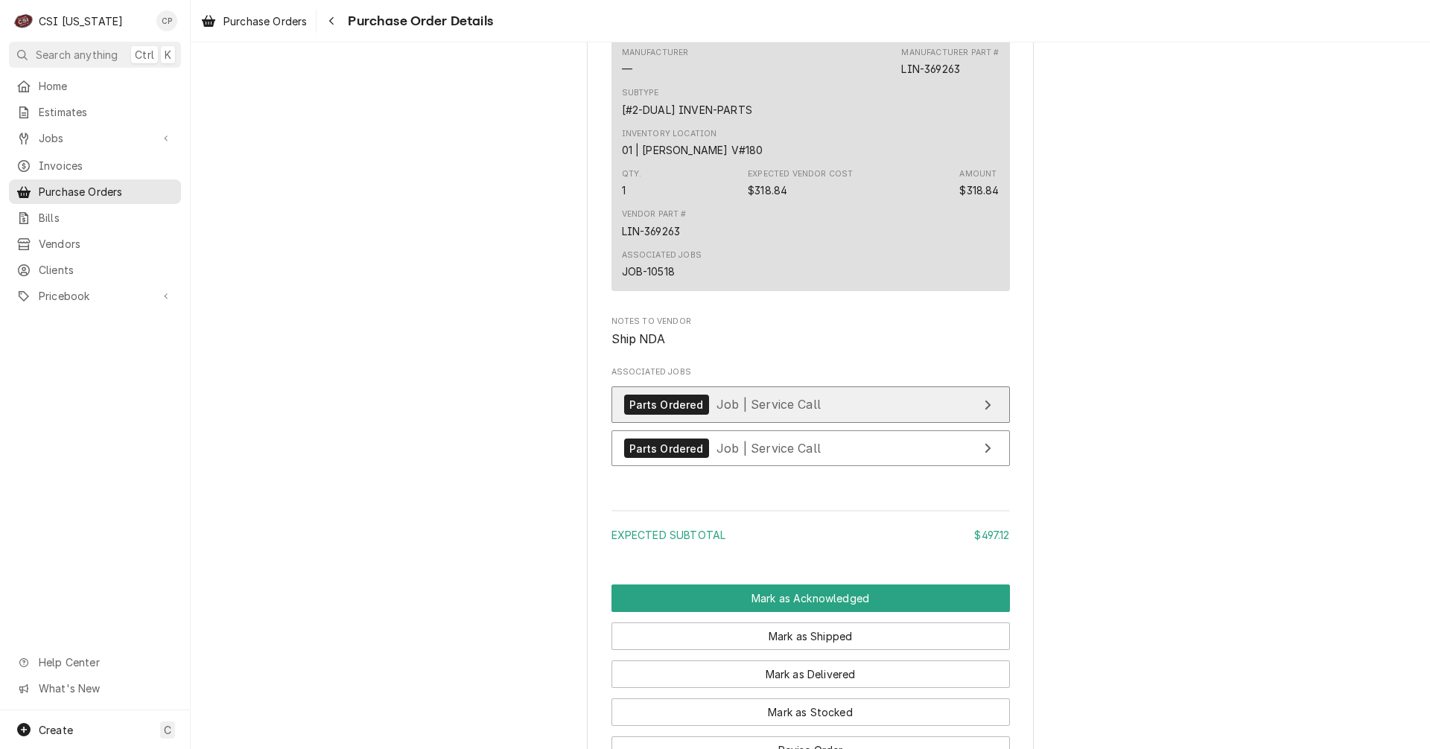
click at [908, 423] on link "Parts Ordered Job | Service Call" at bounding box center [810, 405] width 398 height 36
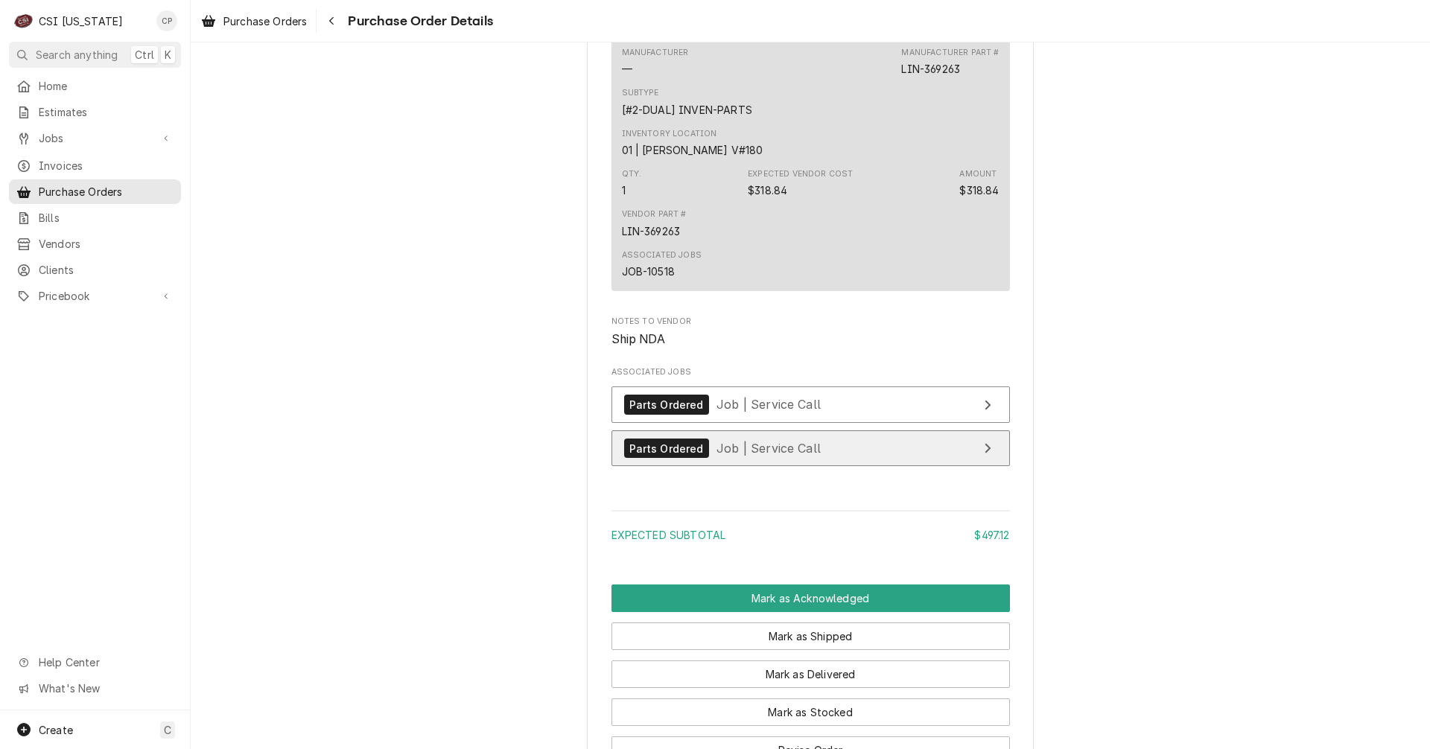
click at [838, 467] on link "Parts Ordered Job | Service Call" at bounding box center [810, 449] width 398 height 36
click at [981, 122] on div "Subtype [#2-DUAL] INVEN-PARTS" at bounding box center [811, 102] width 378 height 40
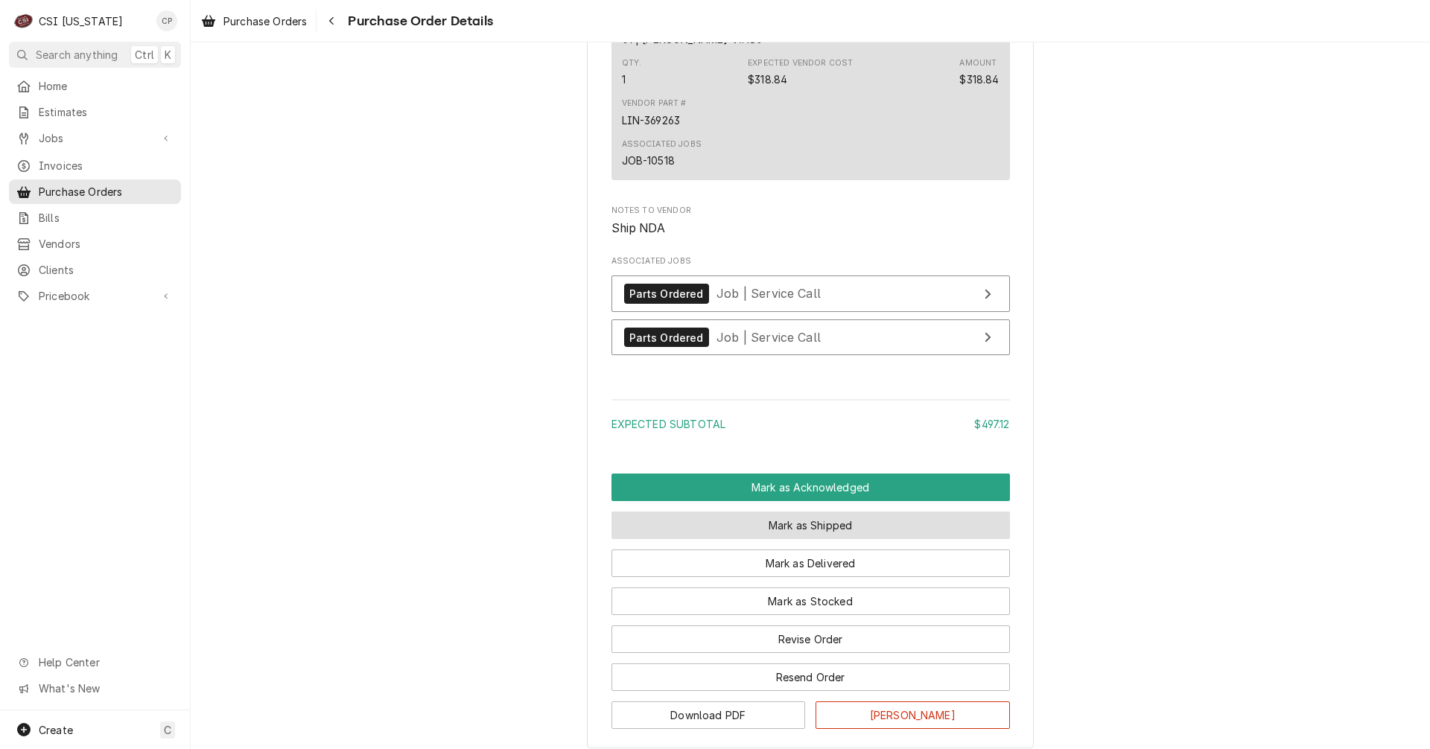
scroll to position [1415, 0]
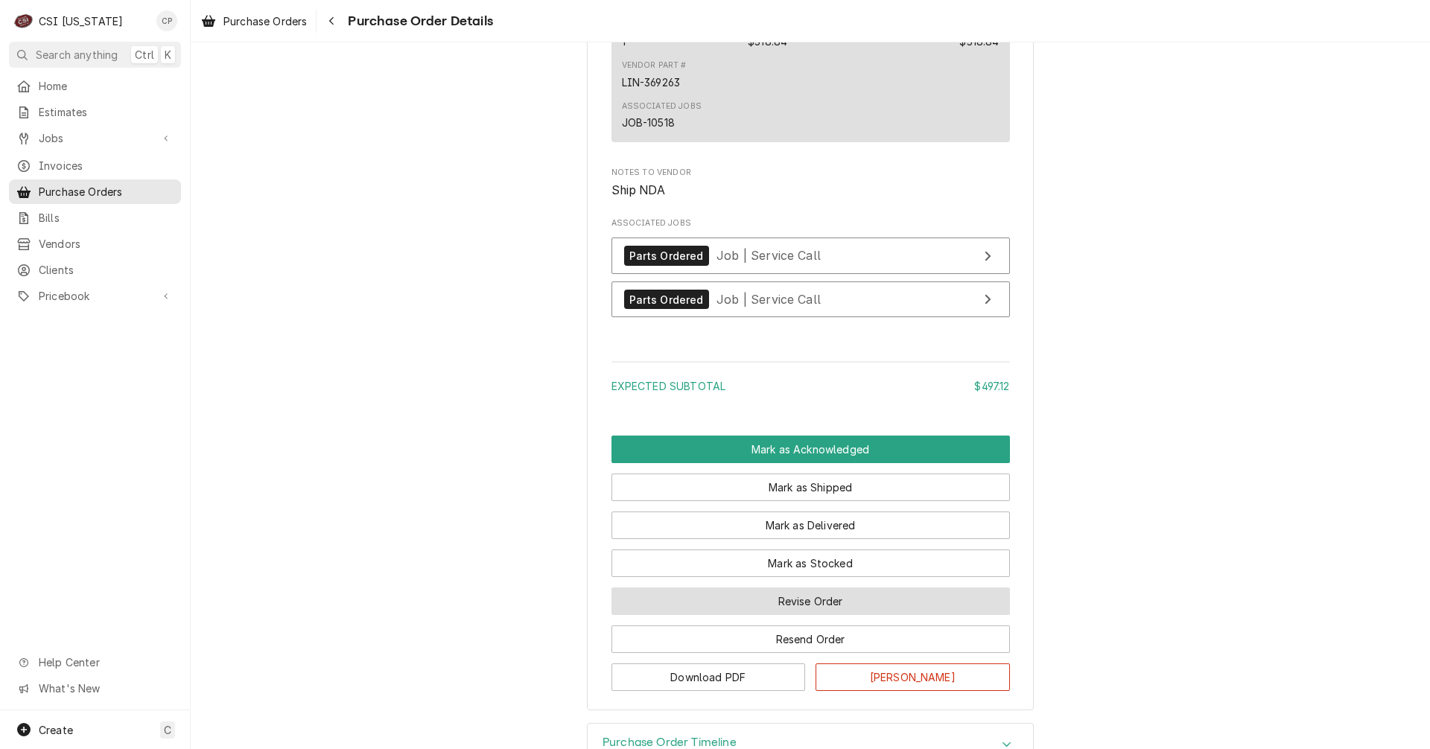
click at [808, 615] on button "Revise Order" at bounding box center [810, 602] width 398 height 28
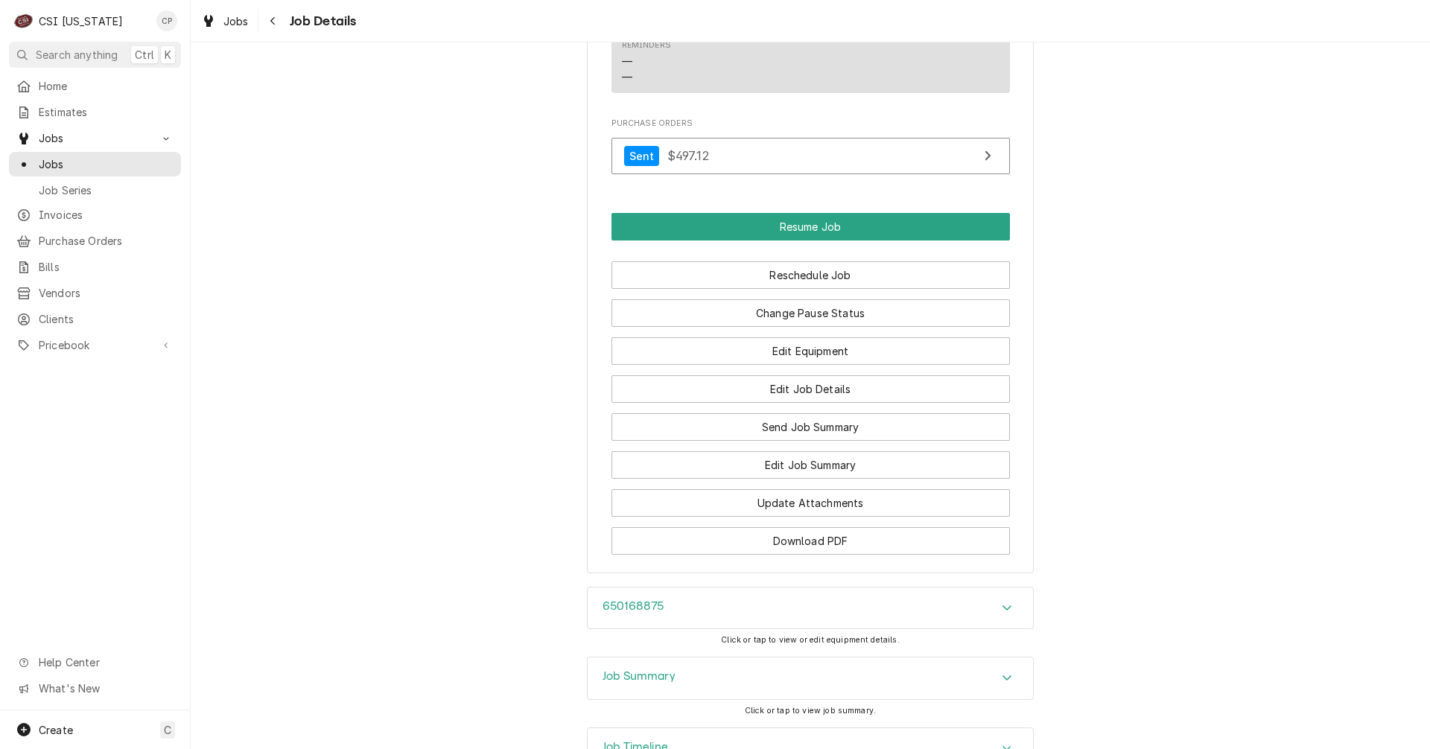
scroll to position [2011, 0]
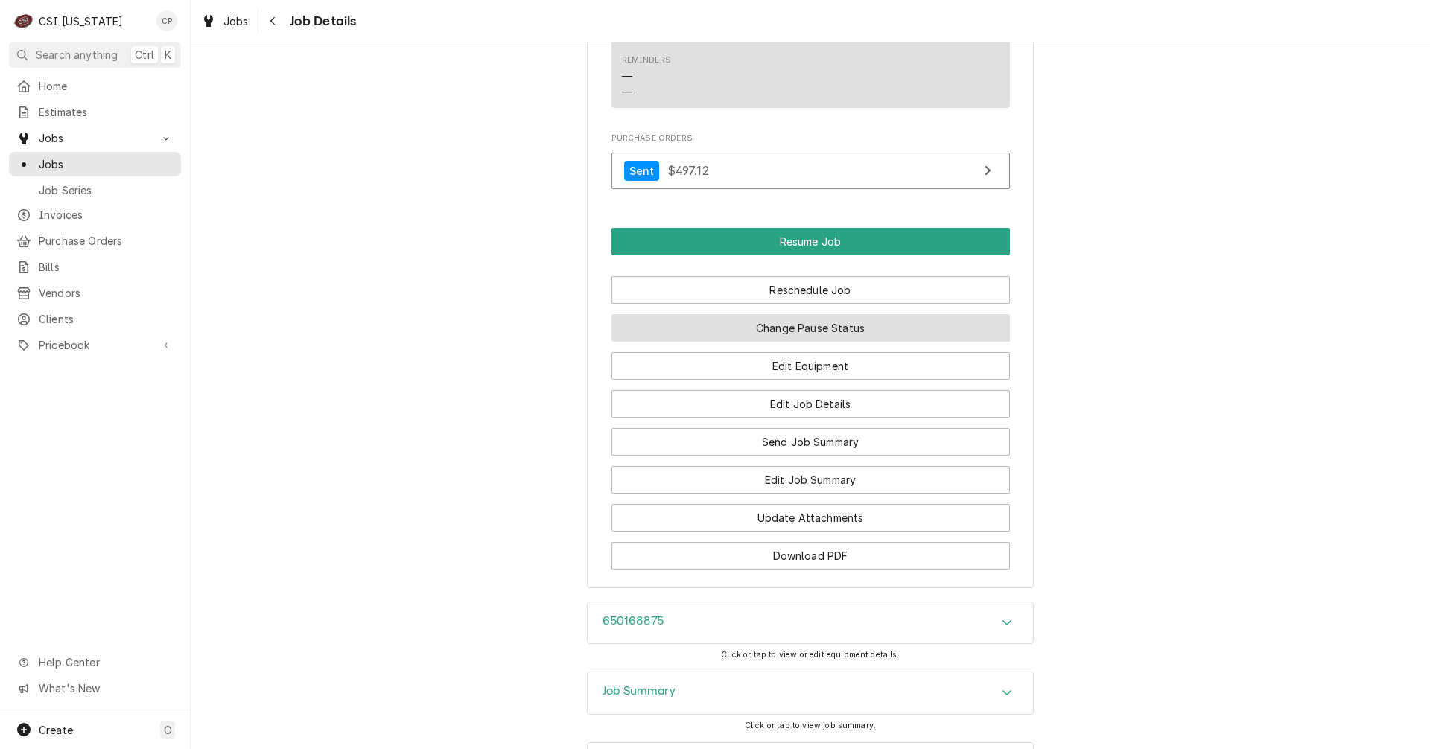
click at [892, 342] on button "Change Pause Status" at bounding box center [810, 328] width 398 height 28
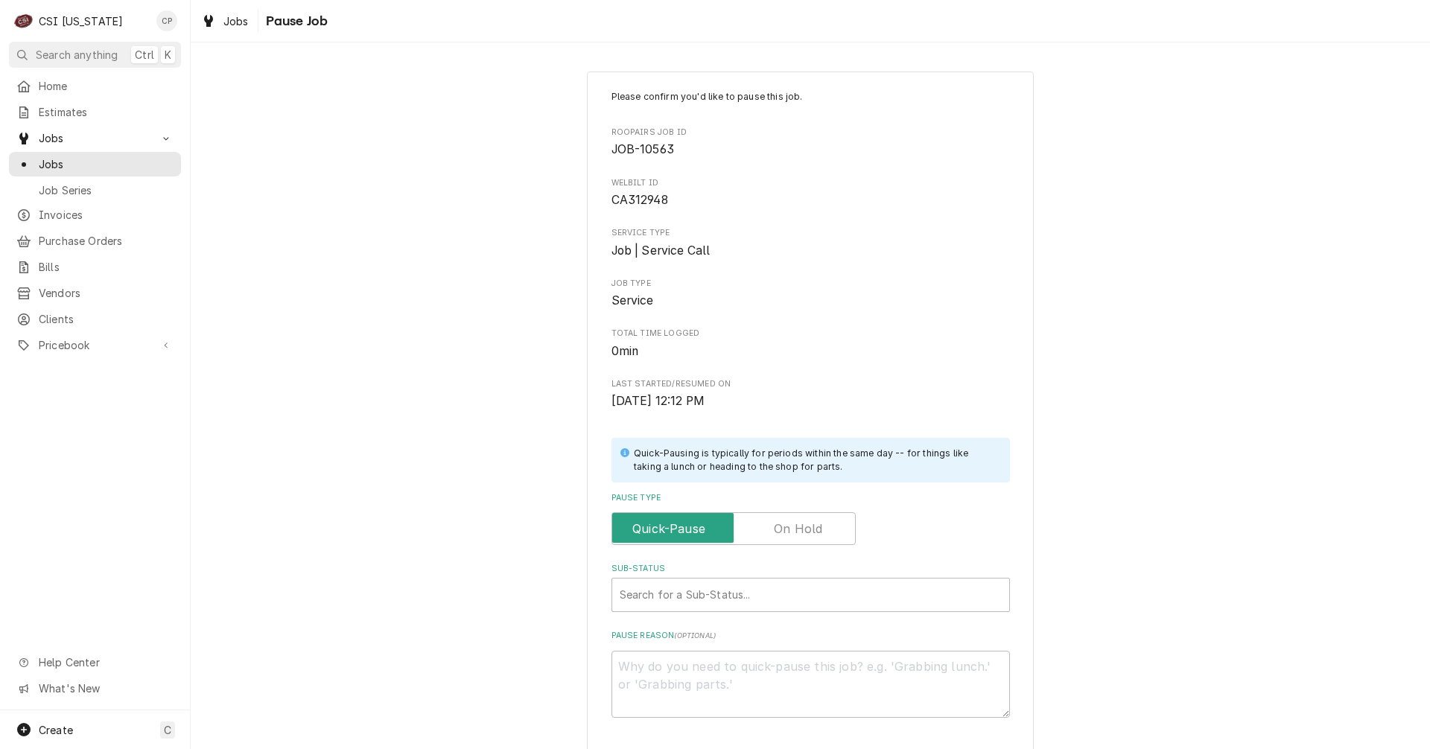
click at [802, 521] on label "Pause Type" at bounding box center [733, 528] width 244 height 33
click at [802, 521] on input "Pause Type" at bounding box center [733, 528] width 231 height 33
checkbox input "true"
click at [780, 591] on div "Sub-Status" at bounding box center [811, 595] width 382 height 27
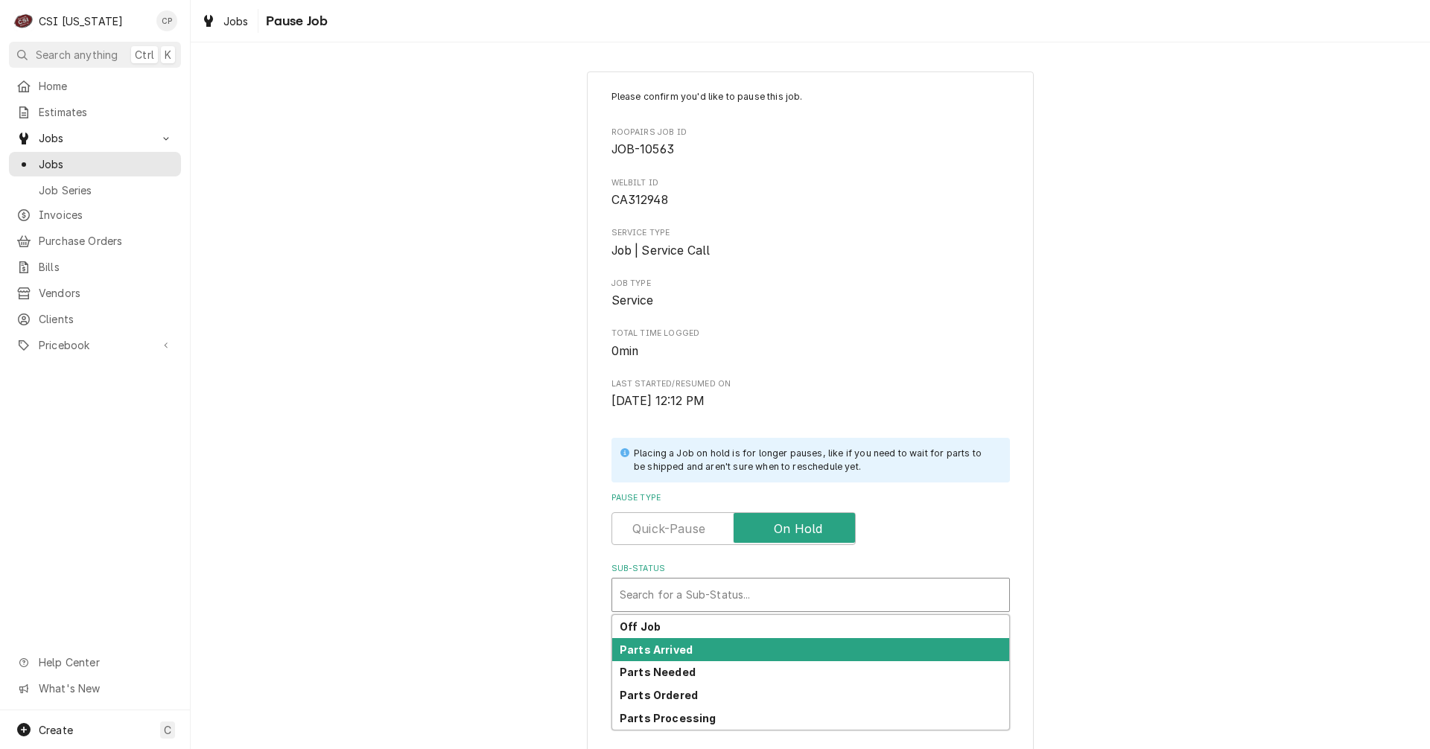
click at [729, 652] on div "Parts Arrived" at bounding box center [810, 649] width 397 height 23
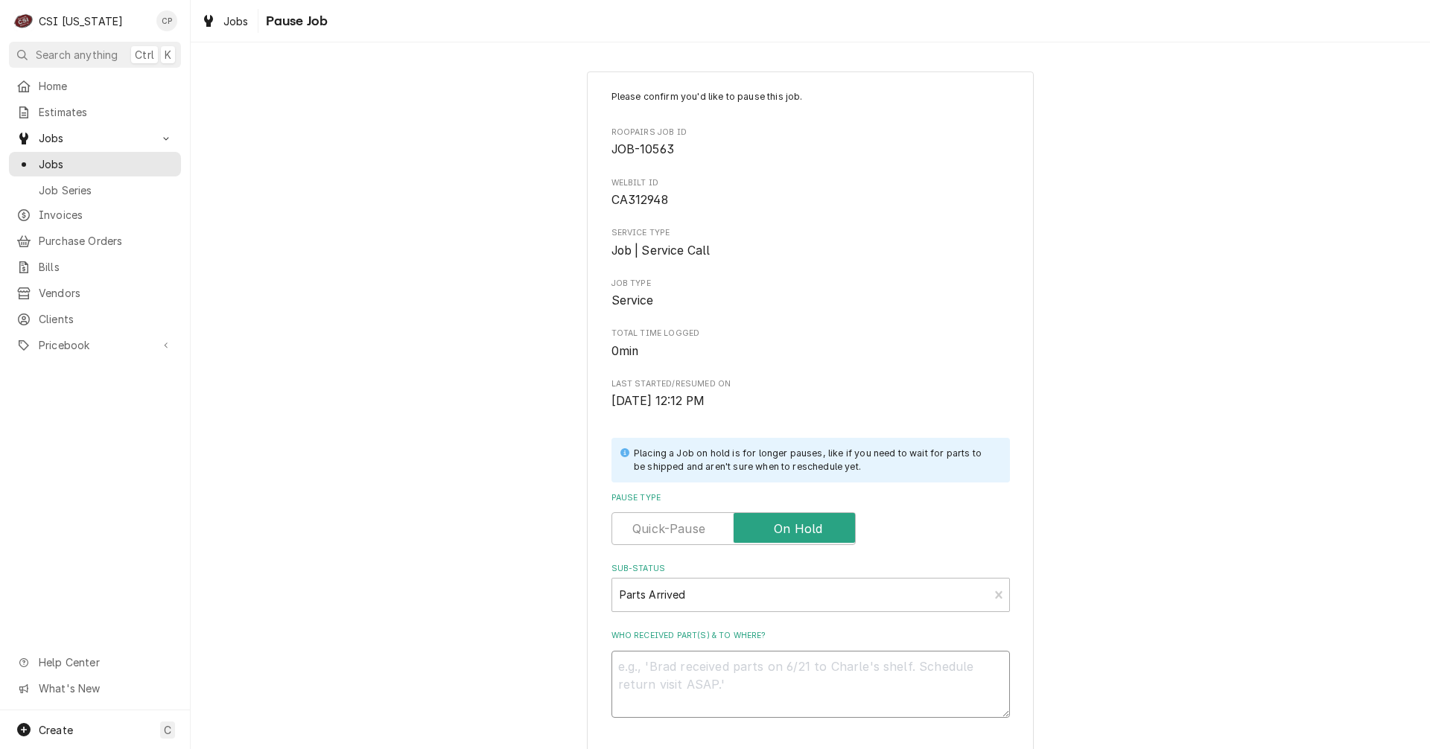
click at [717, 654] on textarea "Who received part(s) & to where?" at bounding box center [810, 684] width 398 height 67
type textarea "x"
type textarea "P"
type textarea "x"
type textarea "Pa"
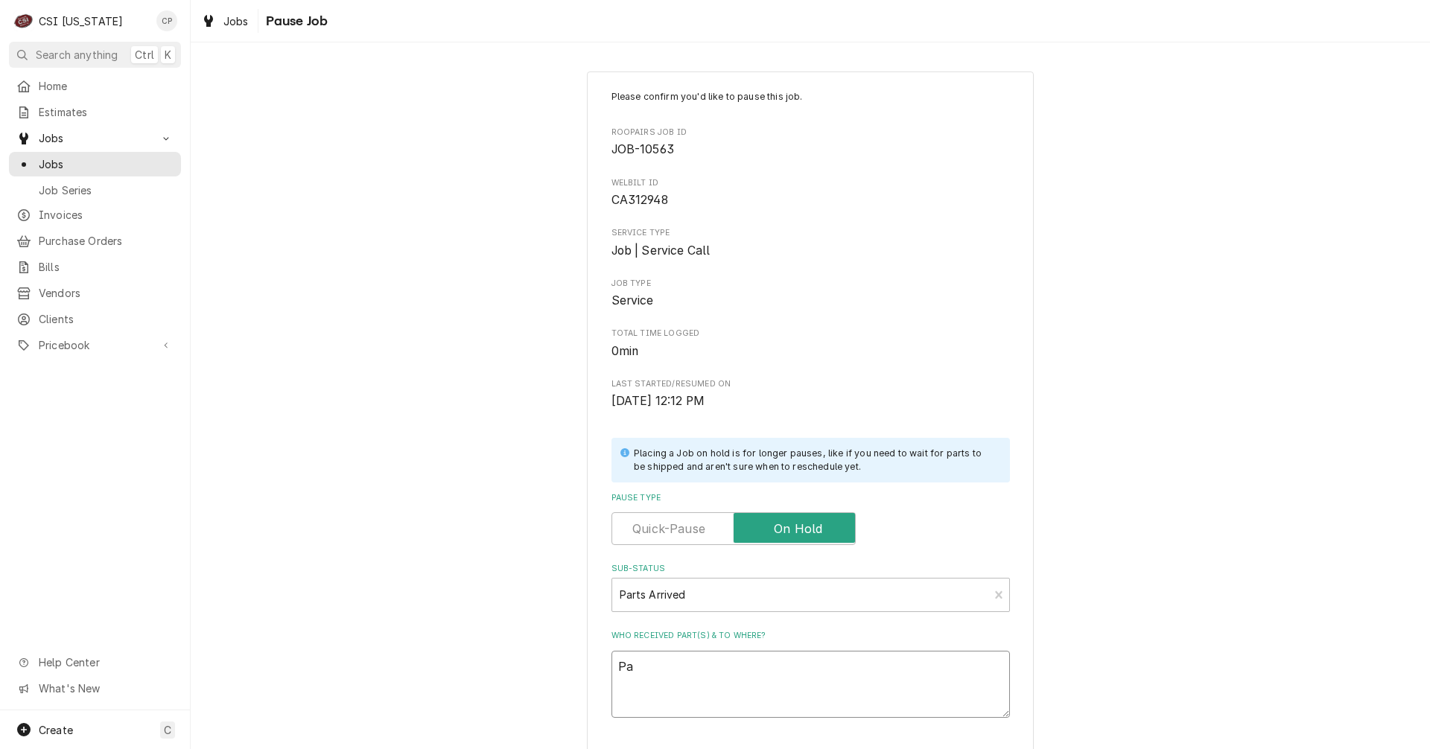
type textarea "x"
type textarea "Par"
type textarea "x"
type textarea "Part"
type textarea "x"
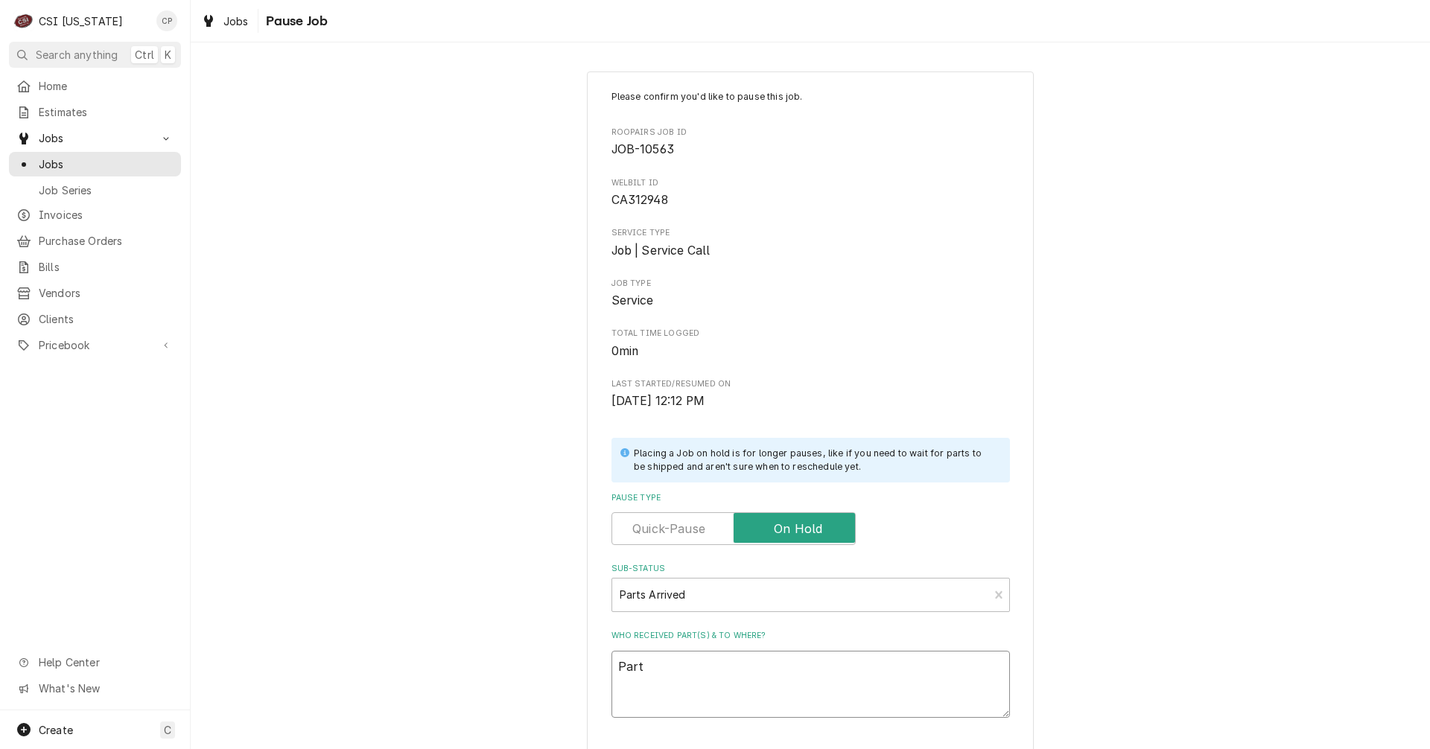
type textarea "Parts"
type textarea "x"
type textarea "Parts"
type textarea "x"
type textarea "Parts a"
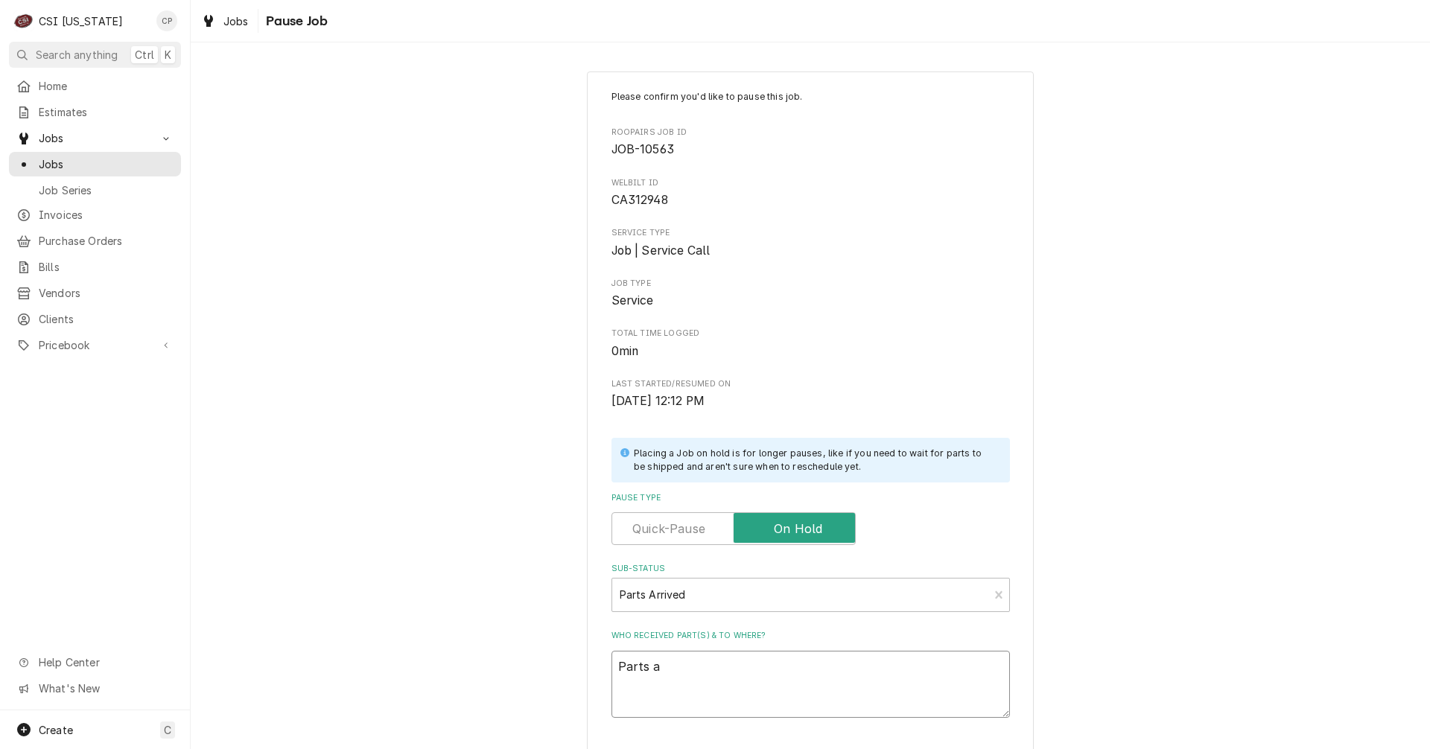
type textarea "x"
type textarea "Parts ar"
type textarea "x"
type textarea "Parts arr"
type textarea "x"
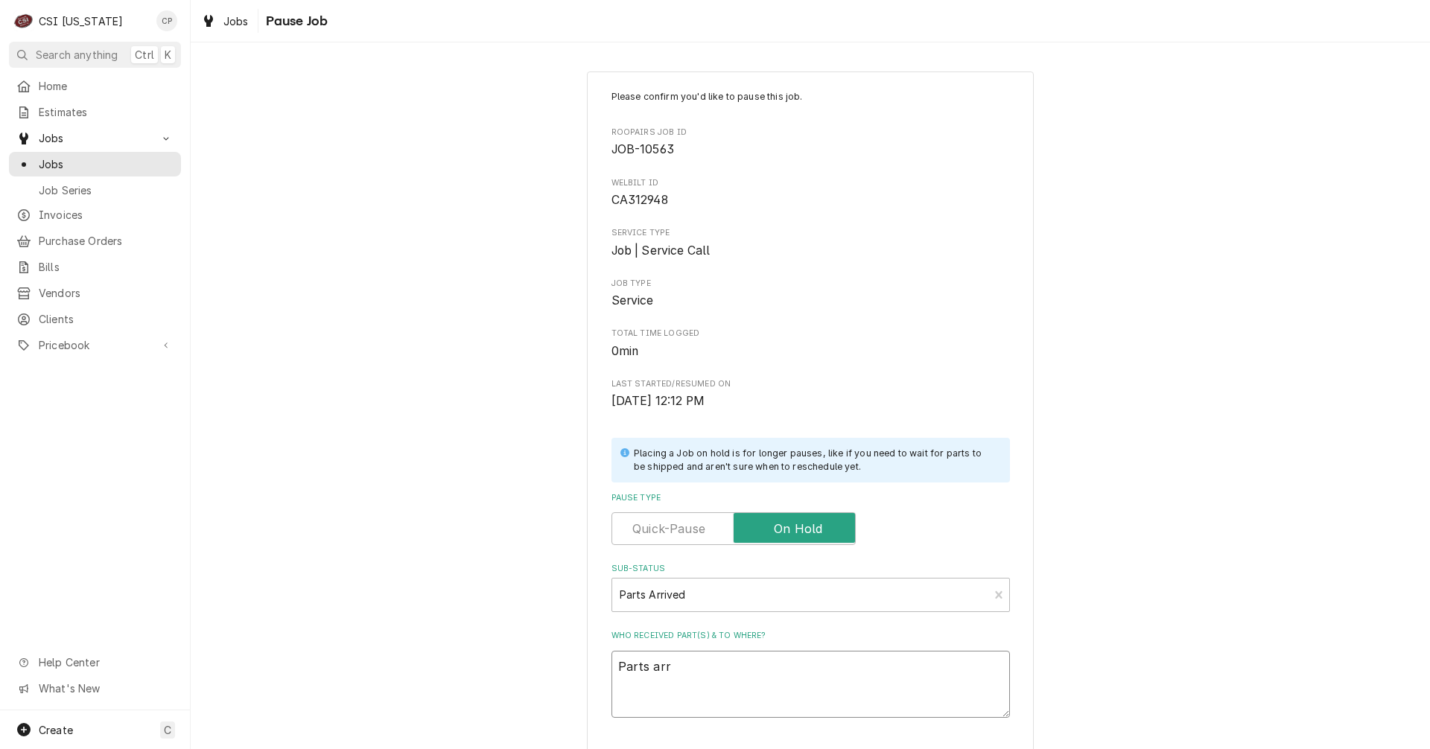
type textarea "Parts arri"
type textarea "x"
type textarea "Parts arriv"
type textarea "x"
type textarea "Parts arrive"
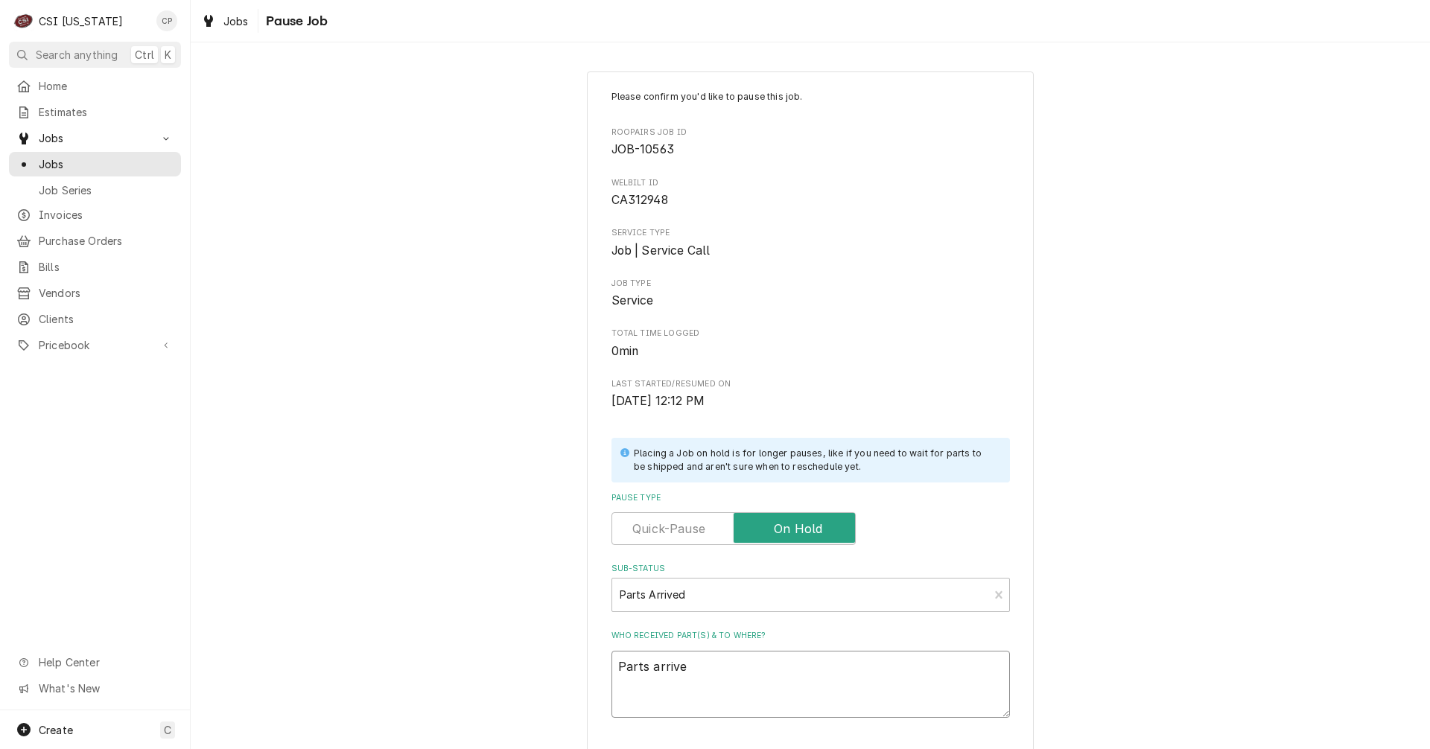
type textarea "x"
type textarea "Parts arrived"
type textarea "x"
type textarea "Parts arrived"
type textarea "x"
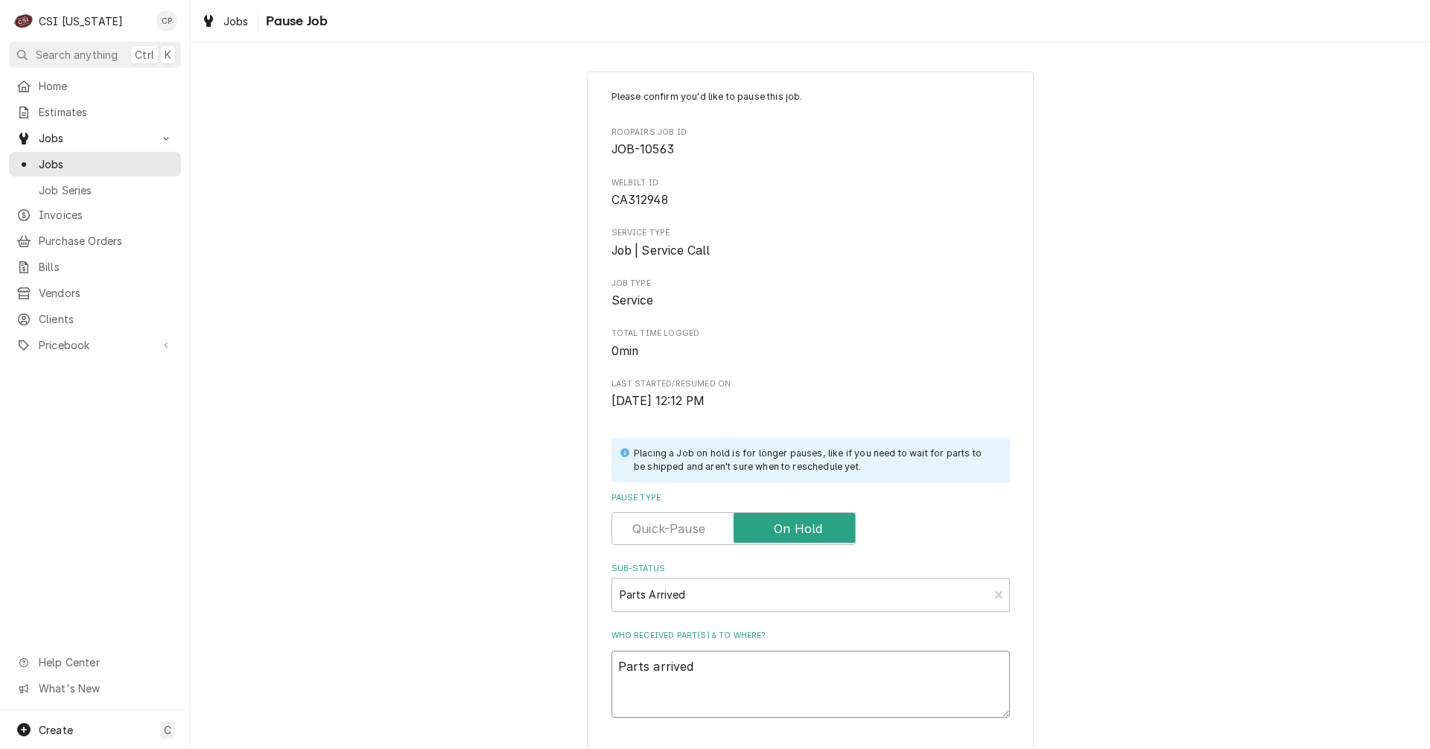
type textarea "Parts arrived a"
type textarea "x"
type textarea "Parts arrived an"
type textarea "x"
type textarea "Parts arrived and"
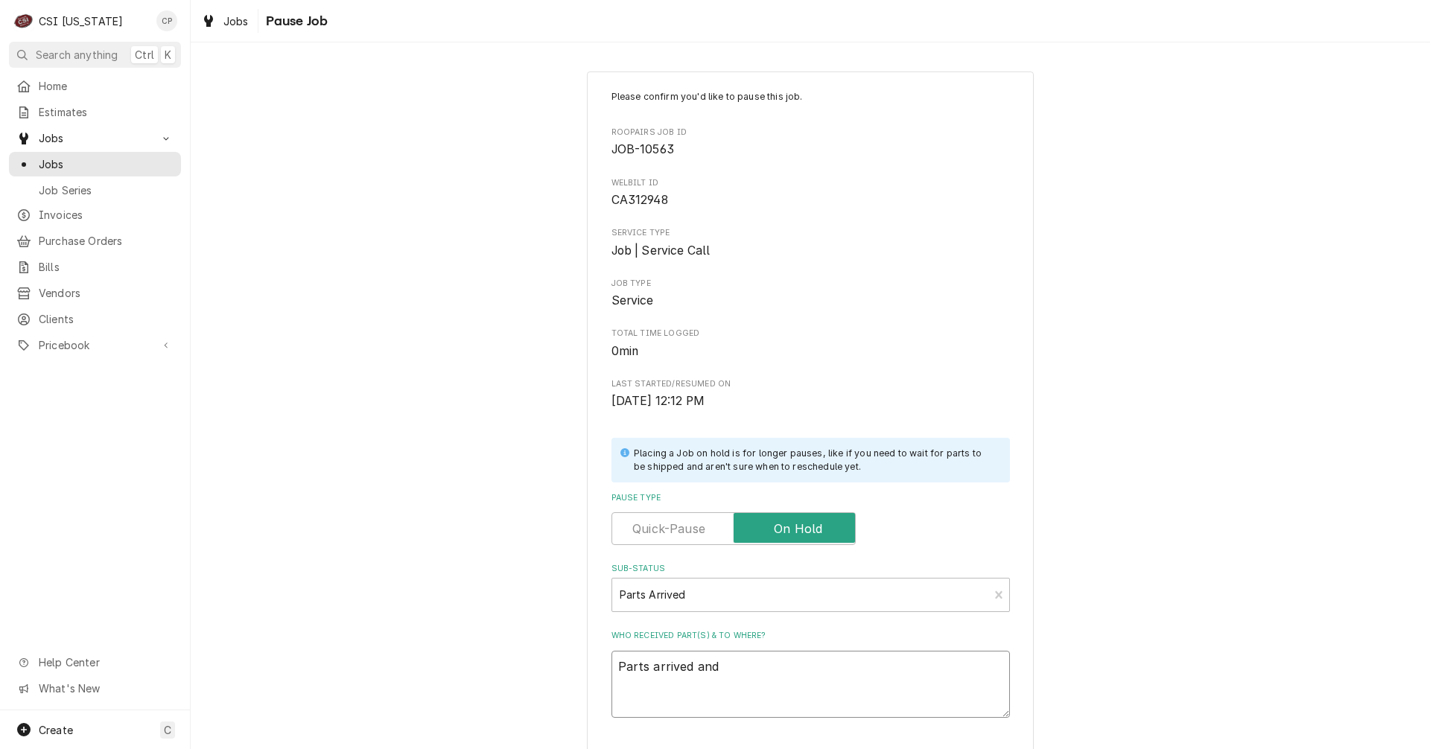
type textarea "x"
type textarea "Parts arrived and"
type textarea "x"
type textarea "Parts arrived and p"
type textarea "x"
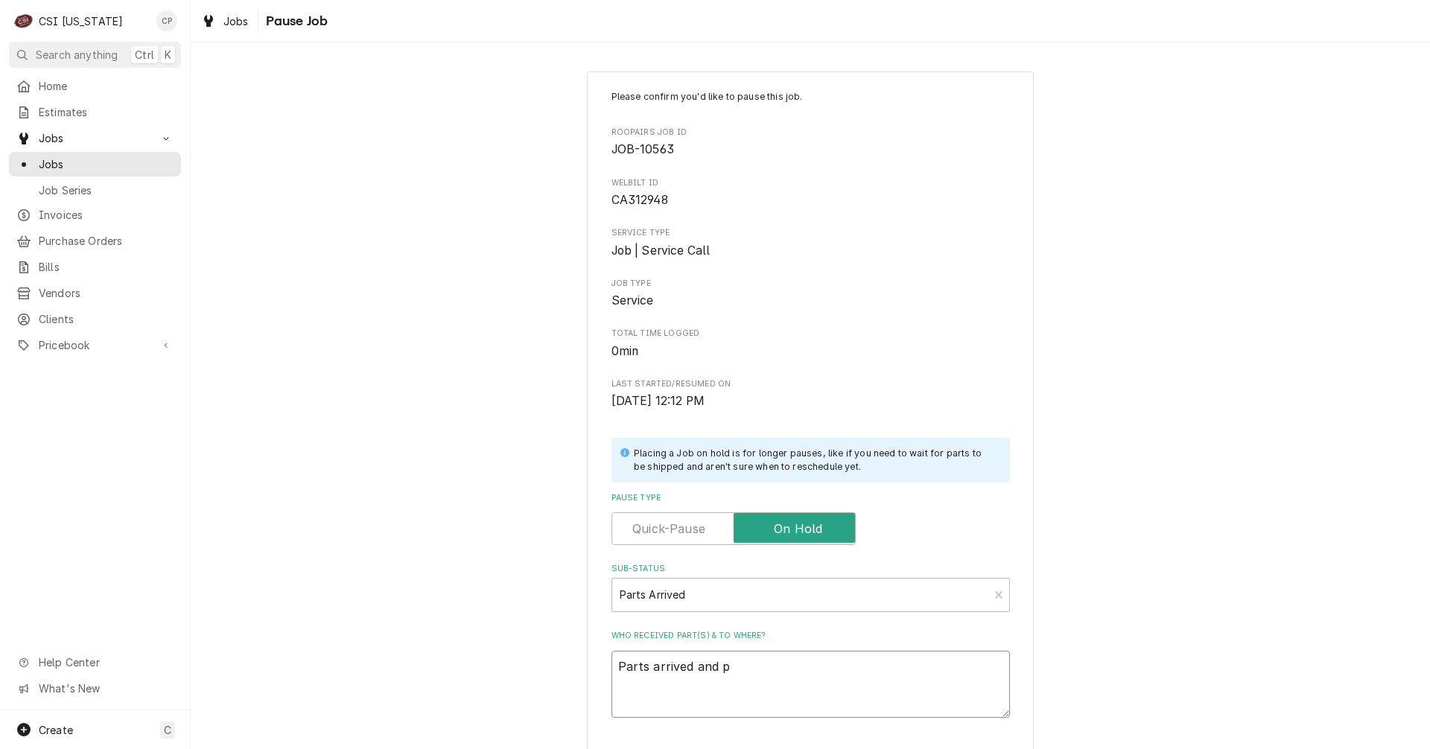
type textarea "Parts arrived and pl"
type textarea "x"
type textarea "Parts arrived and pla"
type textarea "x"
type textarea "Parts arrived and plac"
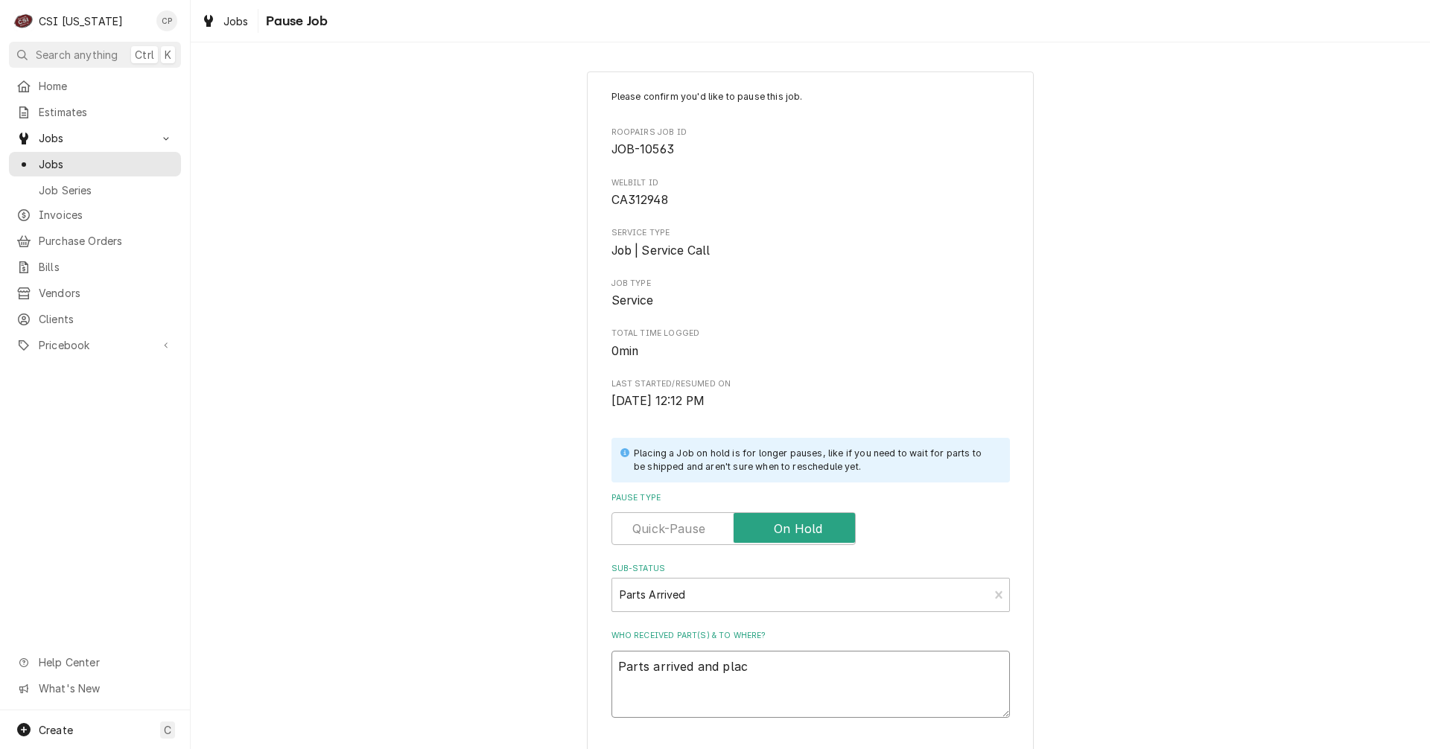
type textarea "x"
type textarea "Parts arrived and place"
type textarea "x"
type textarea "Parts arrived and placed"
type textarea "x"
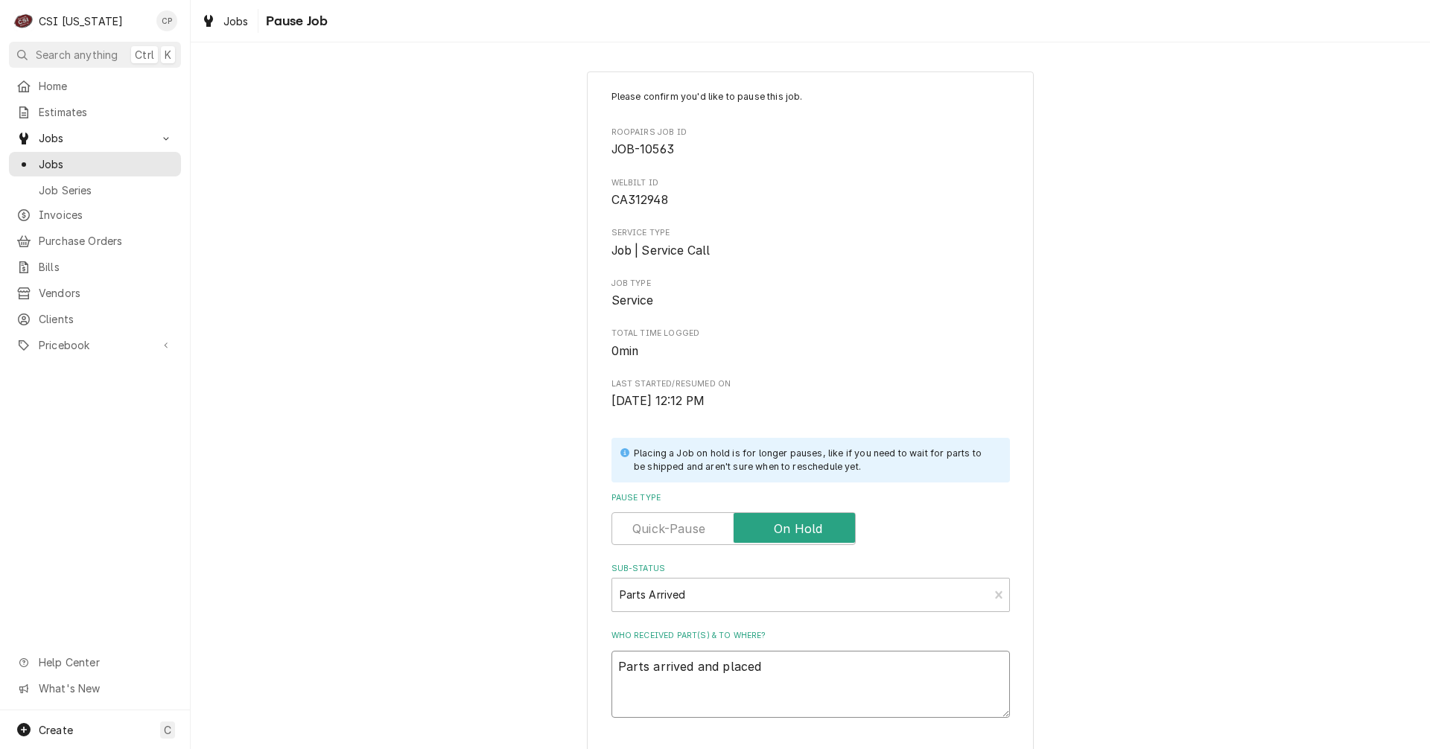
type textarea "Parts arrived and placed"
type textarea "x"
type textarea "Parts arrived and placed o"
type textarea "x"
type textarea "Parts arrived and placed on"
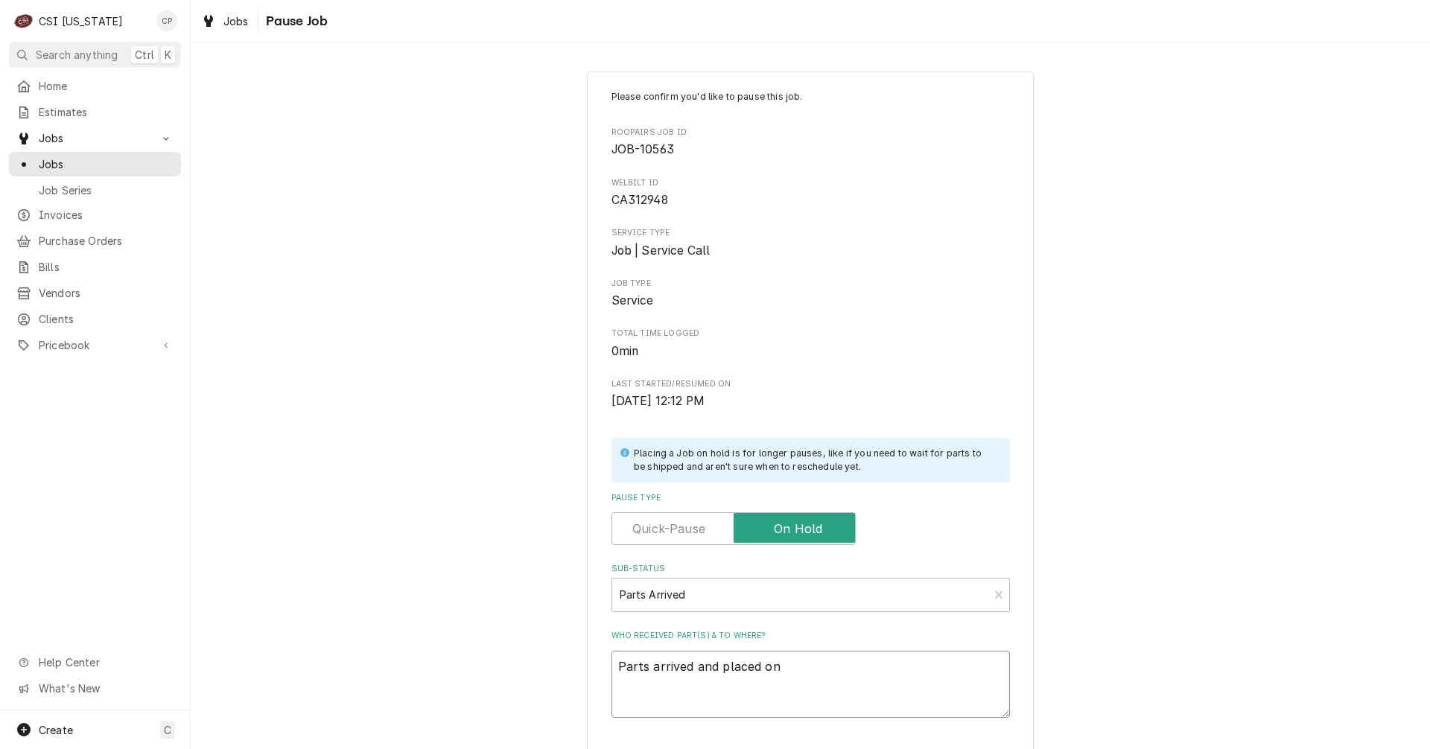
type textarea "x"
type textarea "Parts arrived and placed on"
type textarea "x"
type textarea "Parts arrived and placed on m"
type textarea "x"
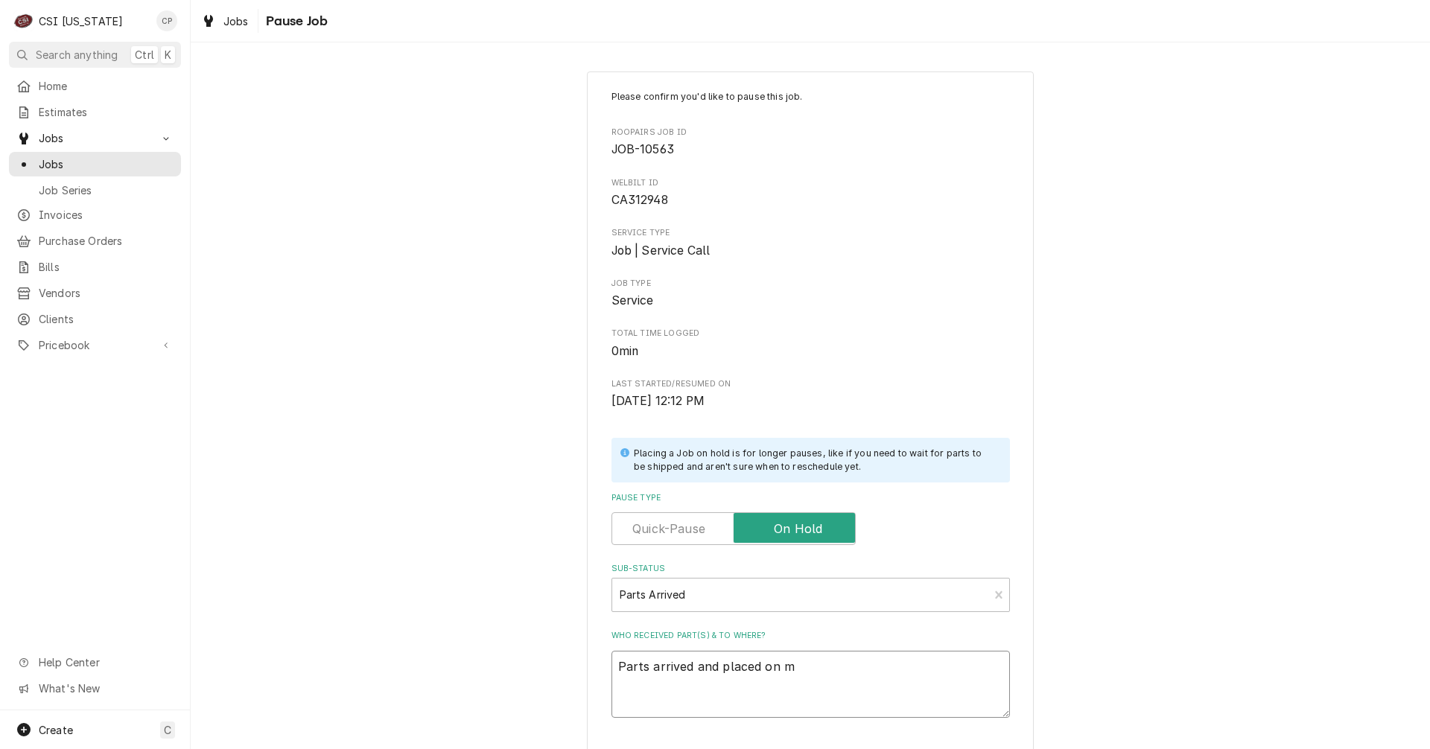
type textarea "Parts arrived and placed on ma"
type textarea "x"
type textarea "Parts arrived and placed on mat"
type textarea "x"
type textarea "Parts arrived and placed on ma"
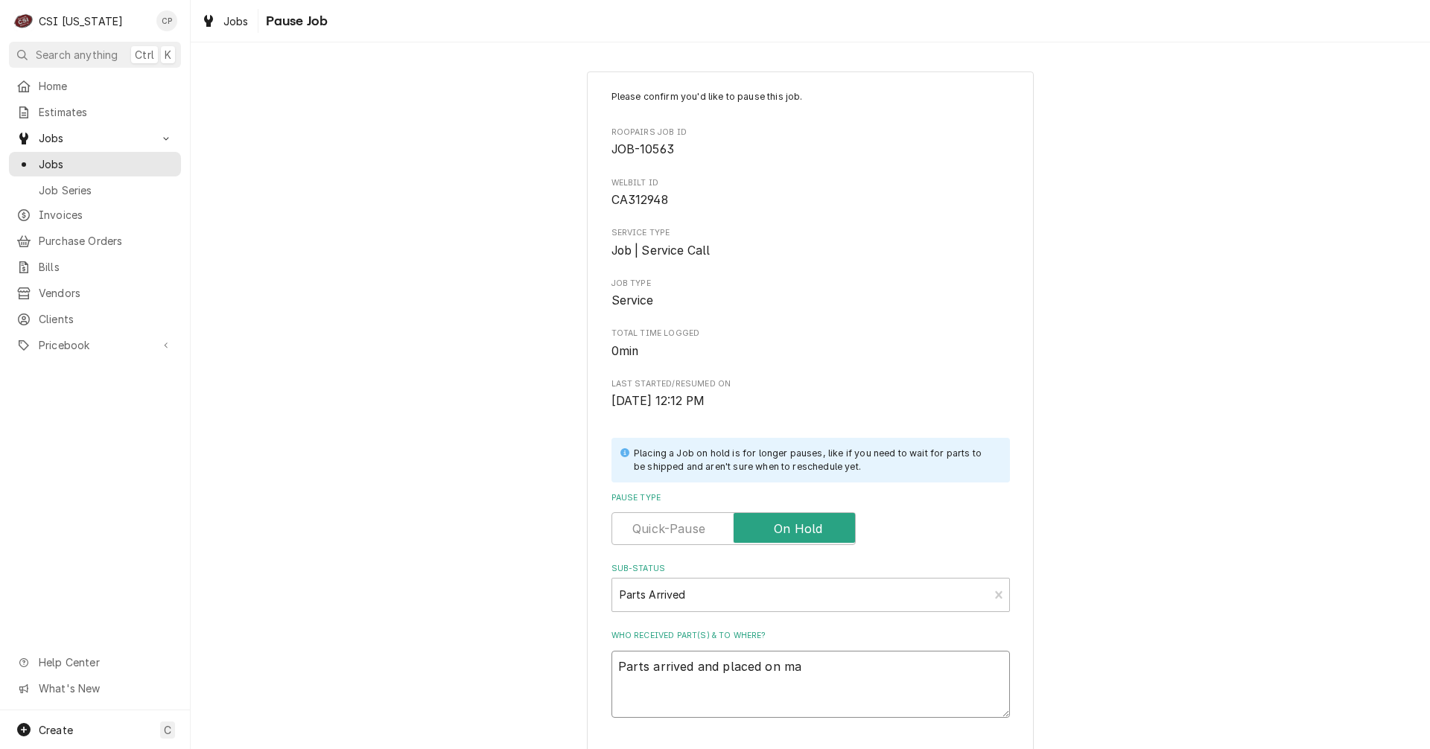
type textarea "x"
type textarea "Parts arrived and placed on m"
type textarea "x"
type textarea "Parts arrived and placed on"
type textarea "x"
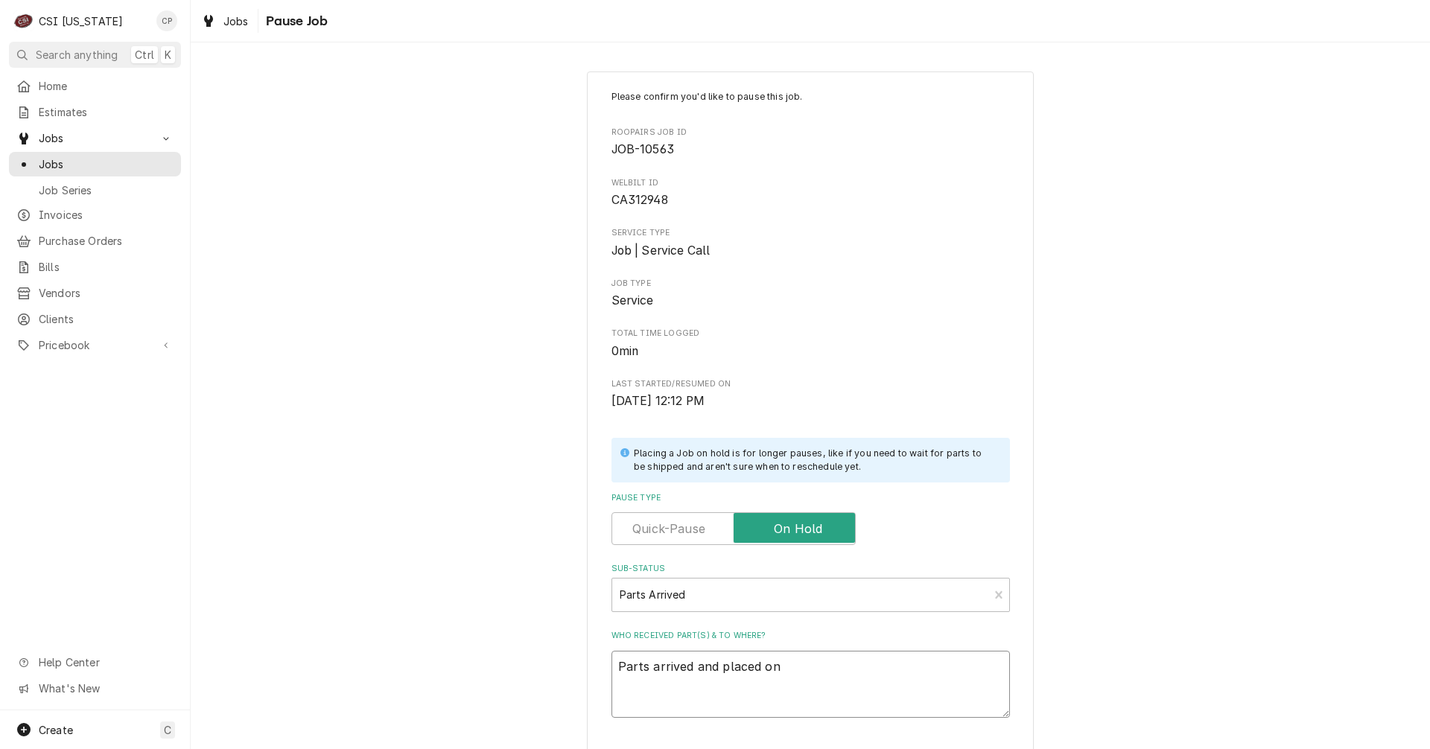
type textarea "Parts arrived and placed on M"
type textarea "x"
type textarea "Parts arrived and placed on Ma"
type textarea "x"
type textarea "Parts arrived and placed on Mat"
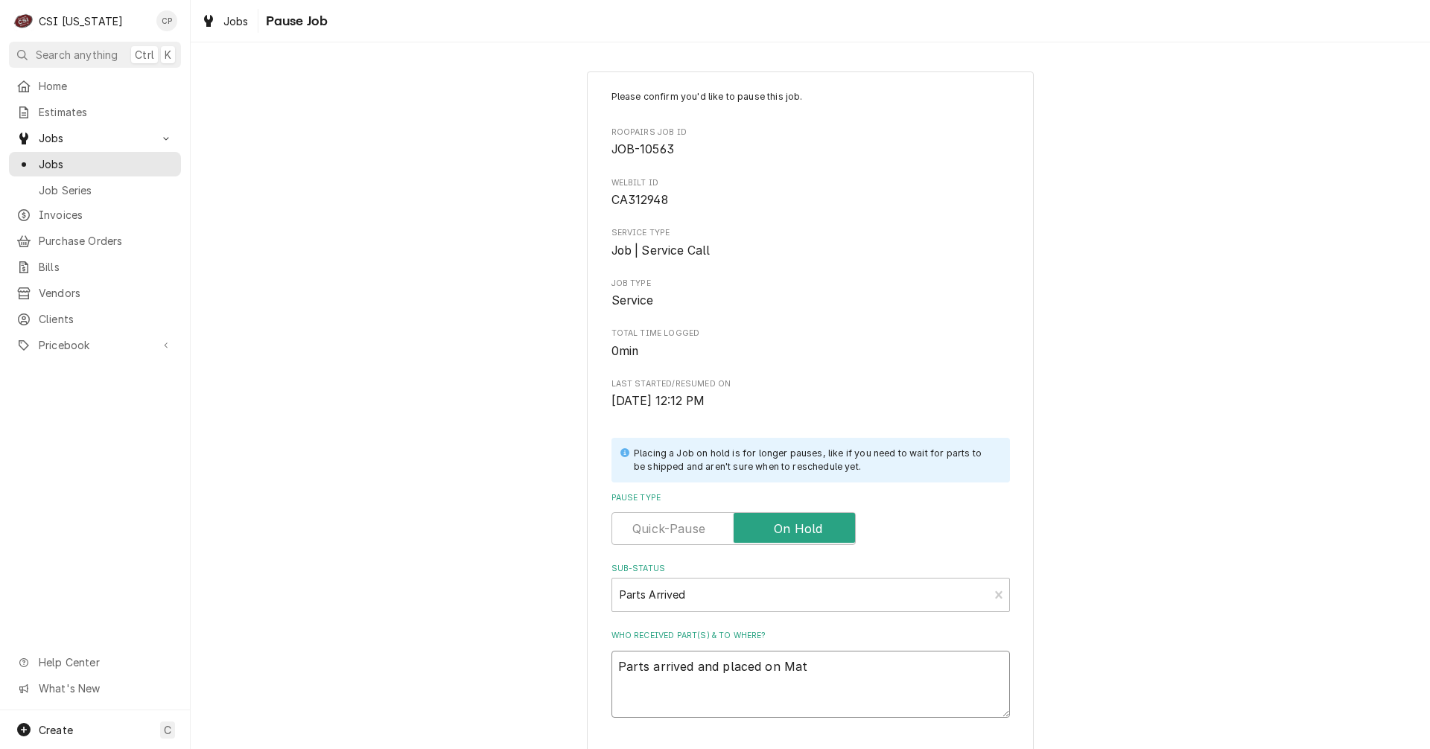
type textarea "x"
type textarea "Parts arrived and placed on Matt"
type textarea "x"
type textarea "Parts arrived and placed on Matts"
type textarea "x"
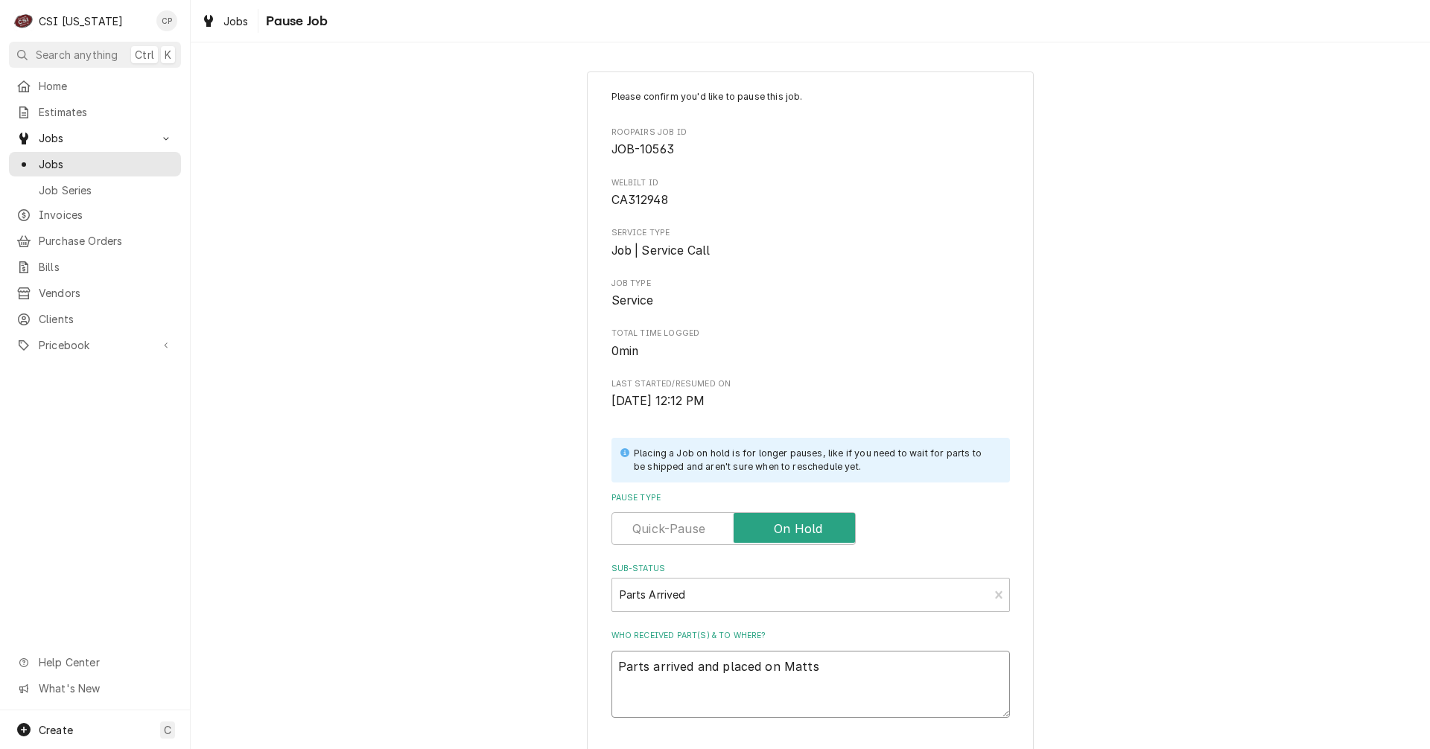
type textarea "Parts arrived and placed on Matts"
type textarea "x"
type textarea "Parts arrived and placed on Matts s"
type textarea "x"
type textarea "Parts arrived and placed on Matts sh"
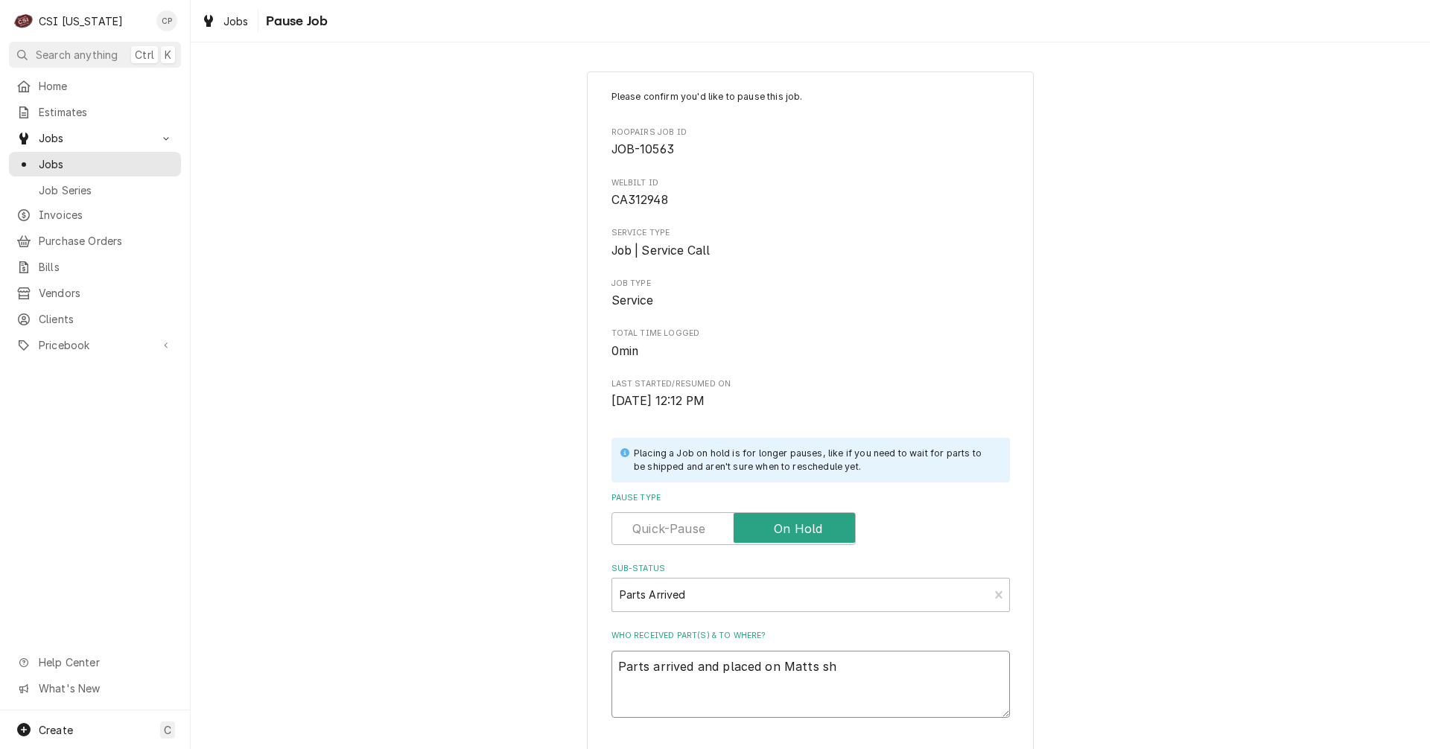
type textarea "x"
type textarea "Parts arrived and placed on Matts she"
type textarea "x"
type textarea "Parts arrived and placed on Matts shel"
type textarea "x"
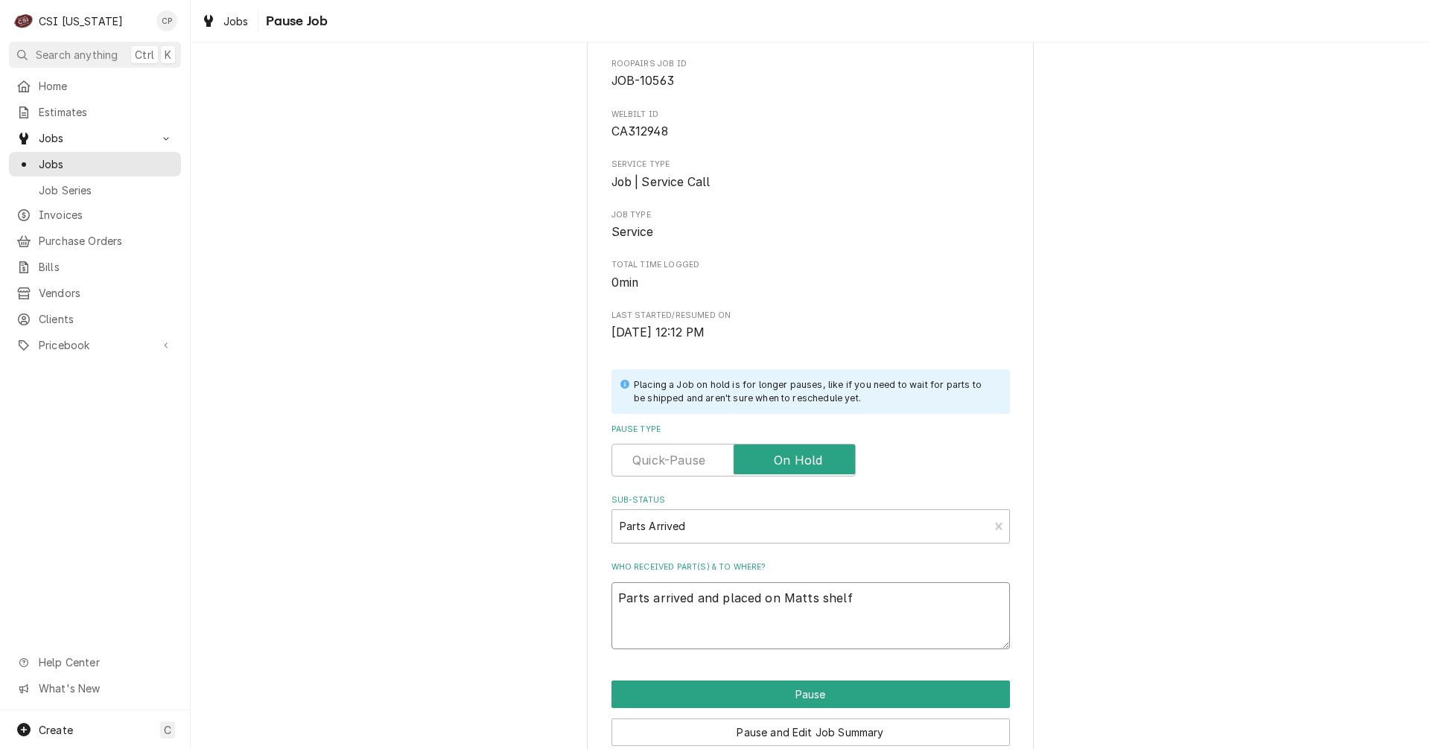
scroll to position [136, 0]
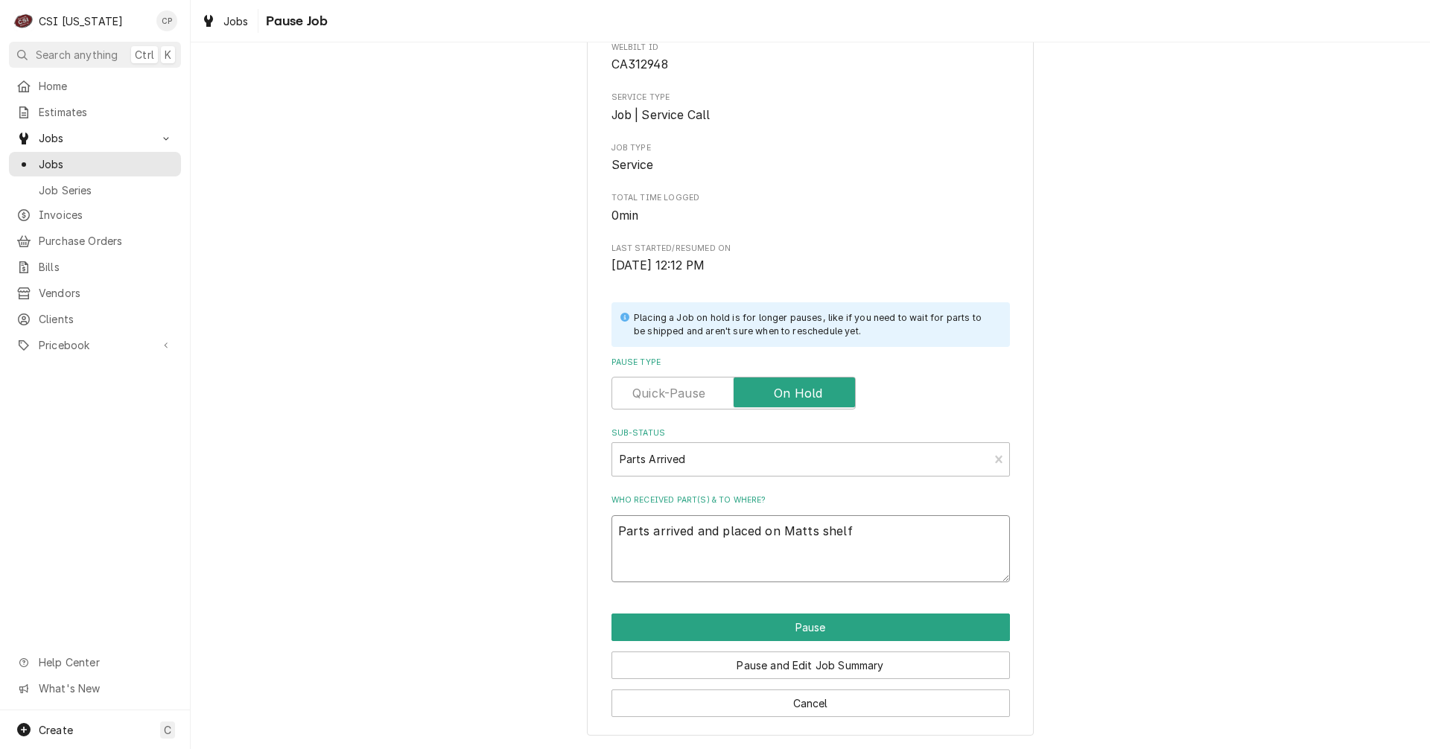
type textarea "Parts arrived and placed on Matts shelf"
click at [799, 611] on div "Please confirm you'd like to pause this job. Roopairs Job ID JOB-10563 WELBILT …" at bounding box center [810, 336] width 447 height 801
click at [797, 621] on button "Pause" at bounding box center [810, 628] width 398 height 28
type textarea "x"
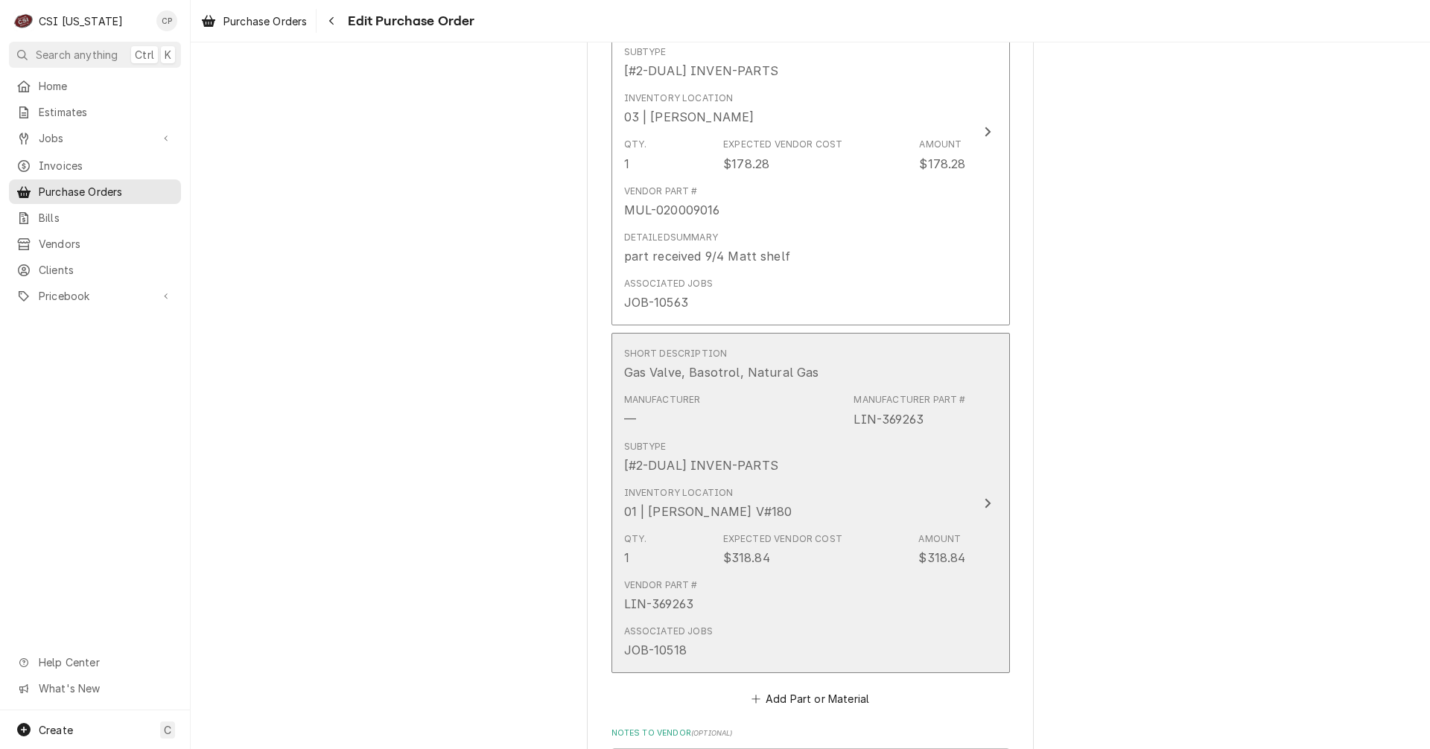
scroll to position [745, 0]
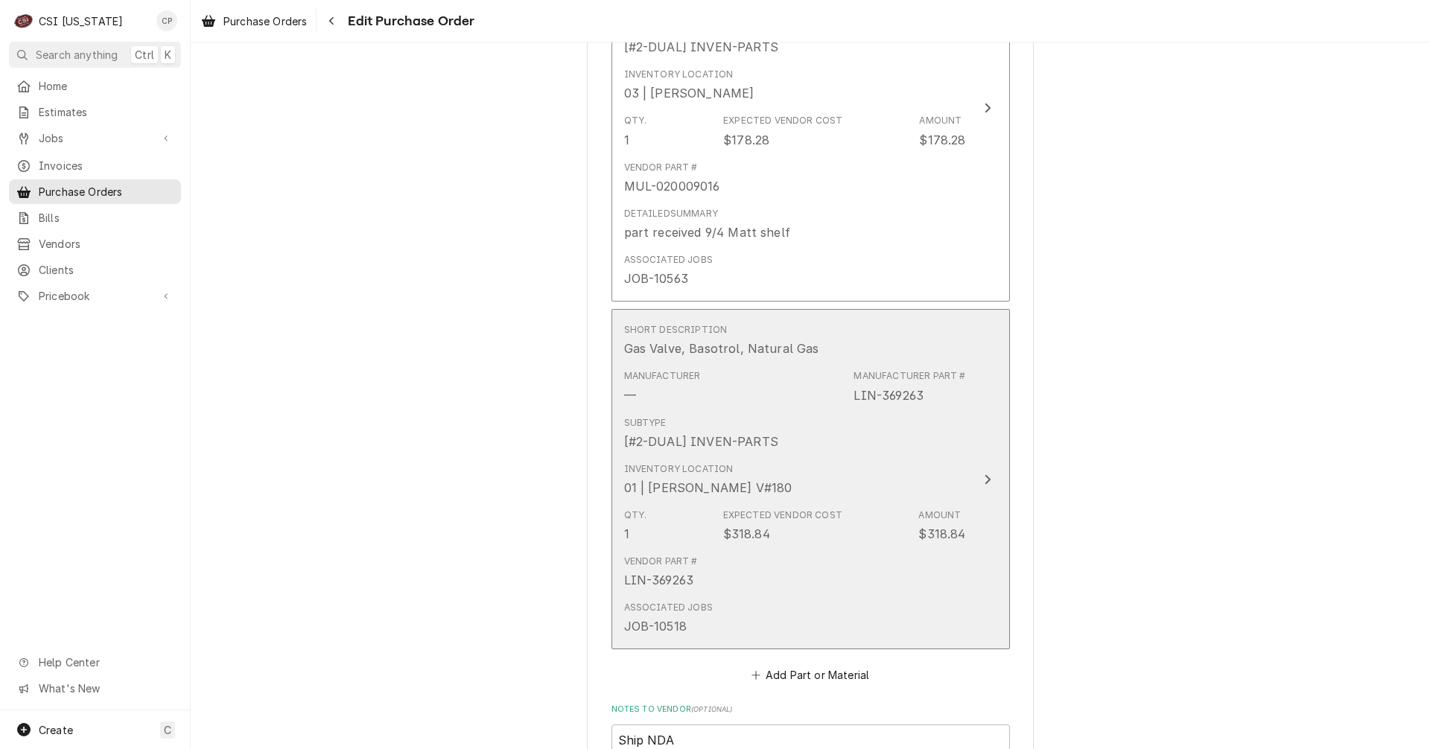
click at [985, 480] on icon "Update Line Item" at bounding box center [988, 479] width 6 height 10
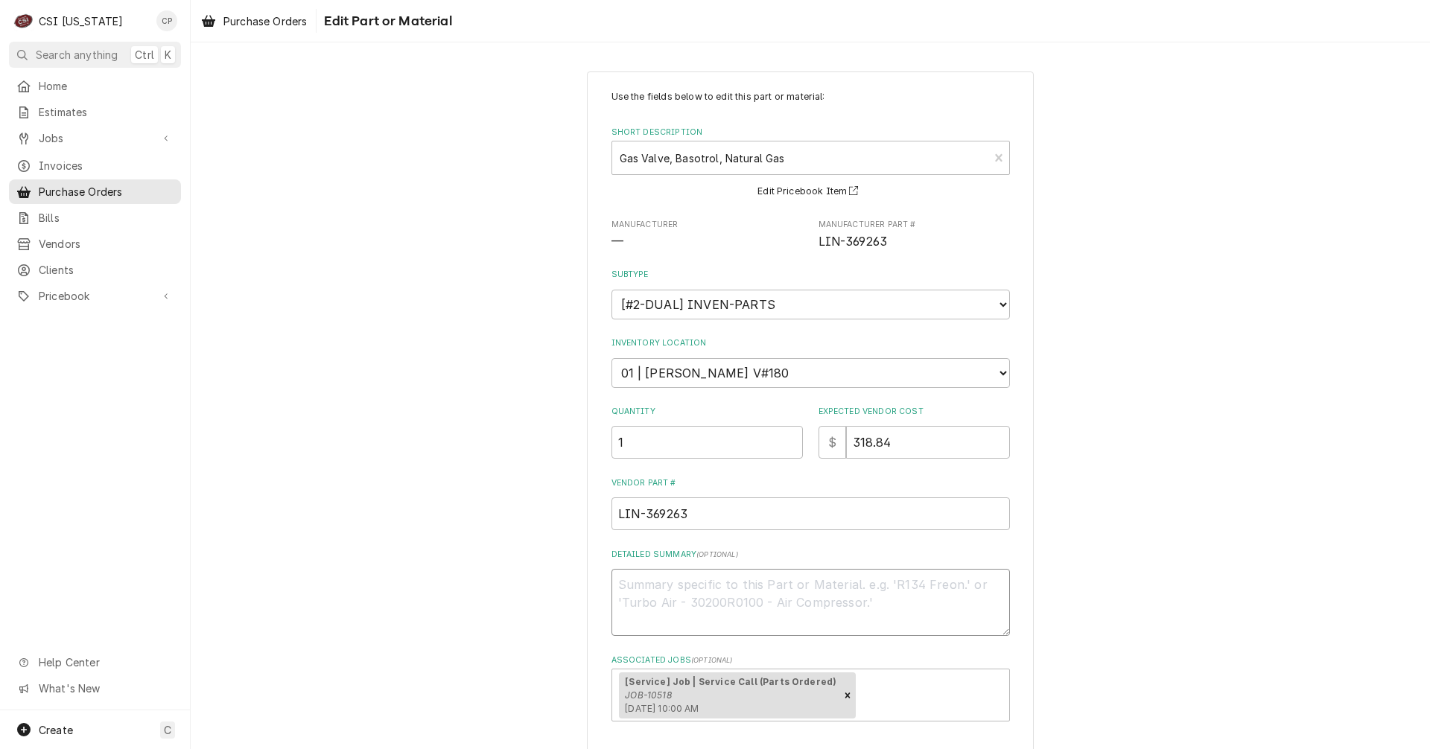
click at [727, 591] on textarea "Detailed Summary ( optional )" at bounding box center [810, 602] width 398 height 67
type textarea "x"
type textarea "P"
type textarea "x"
type textarea "Pa"
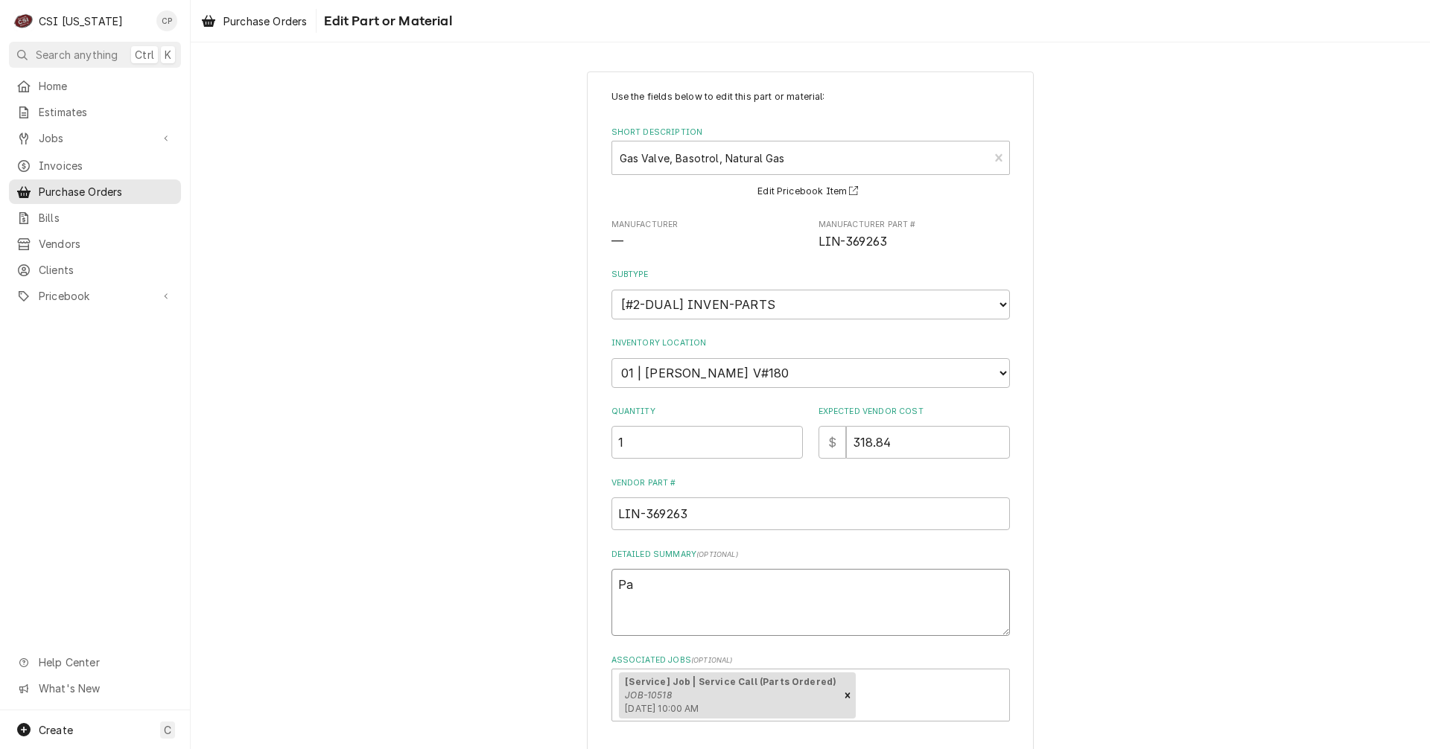
type textarea "x"
type textarea "Par"
type textarea "x"
type textarea "Part"
type textarea "x"
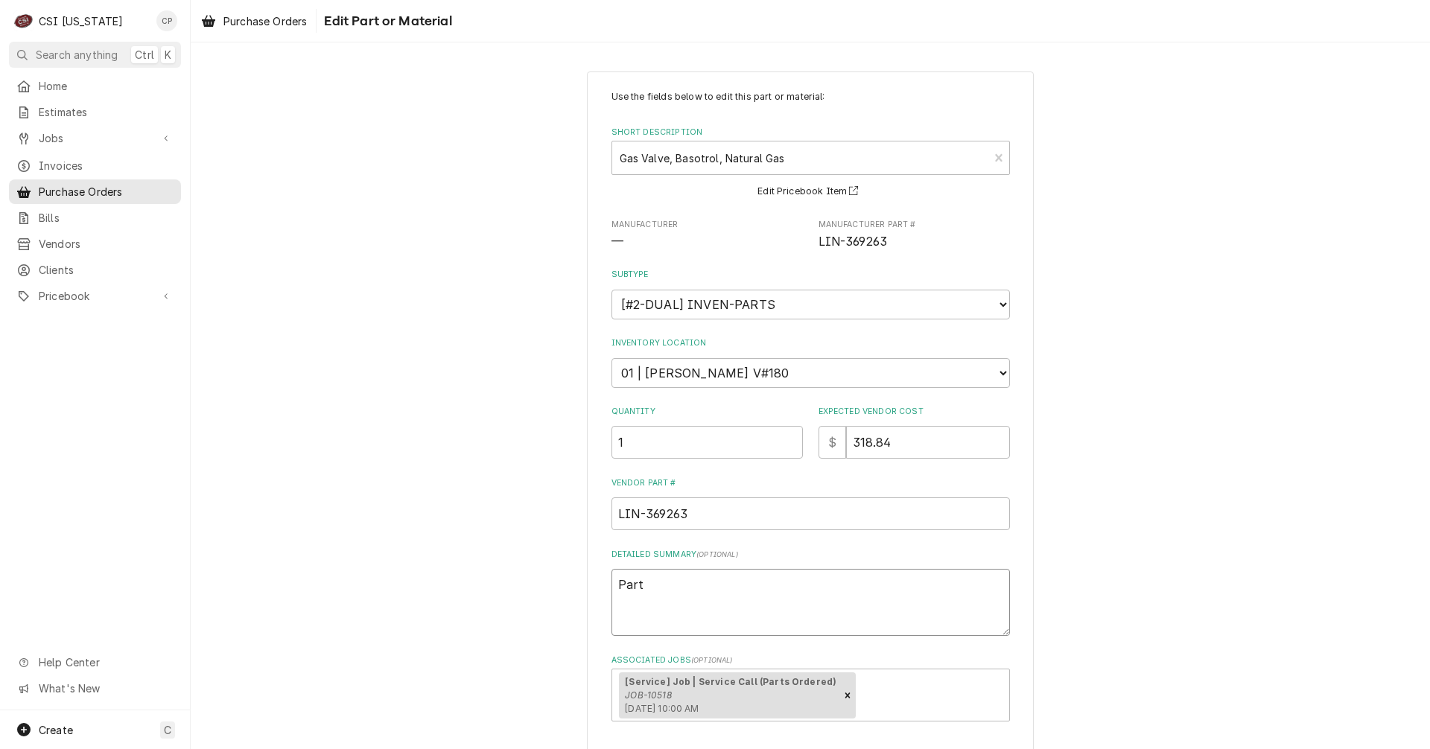
type textarea "Parts"
type textarea "x"
type textarea "Parts"
type textarea "x"
type textarea "Parts r"
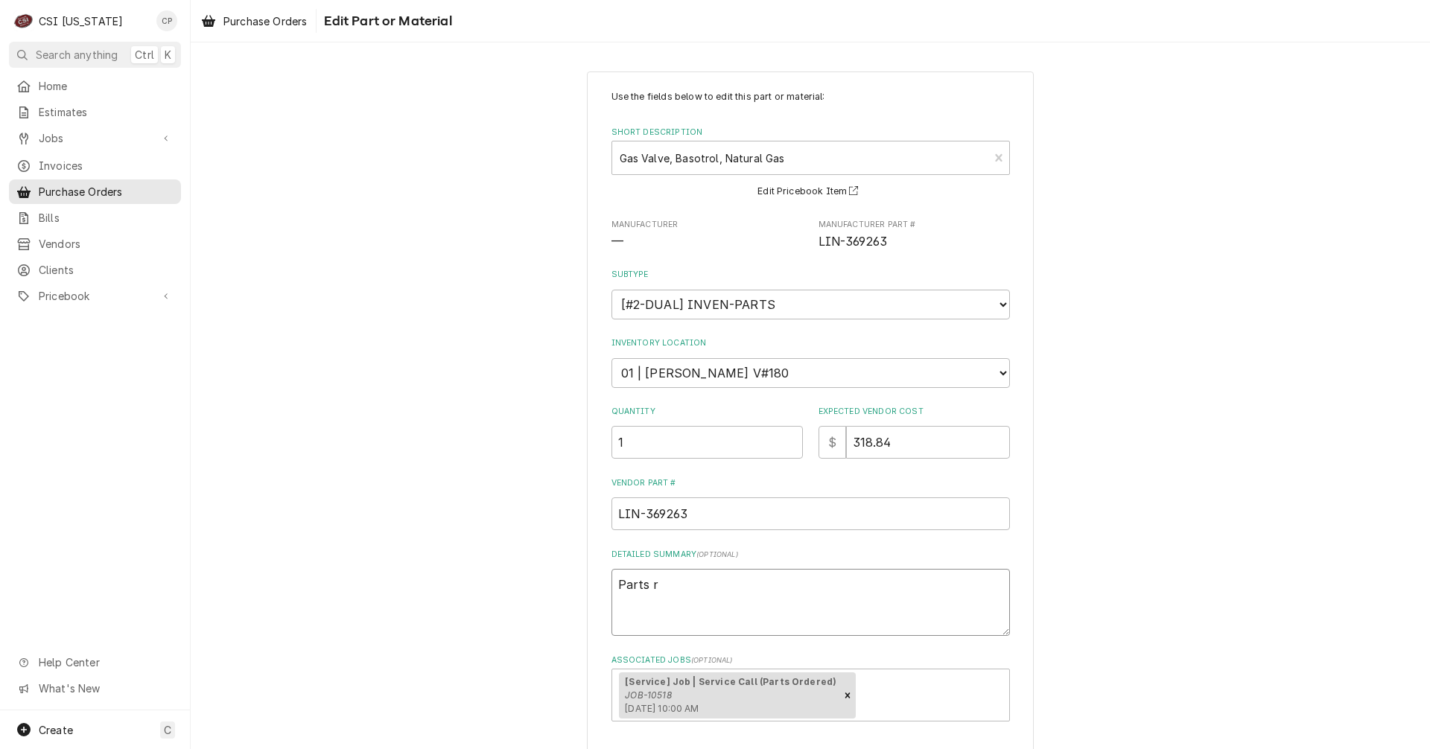
type textarea "x"
type textarea "Parts re"
type textarea "x"
type textarea "Parts rec"
type textarea "x"
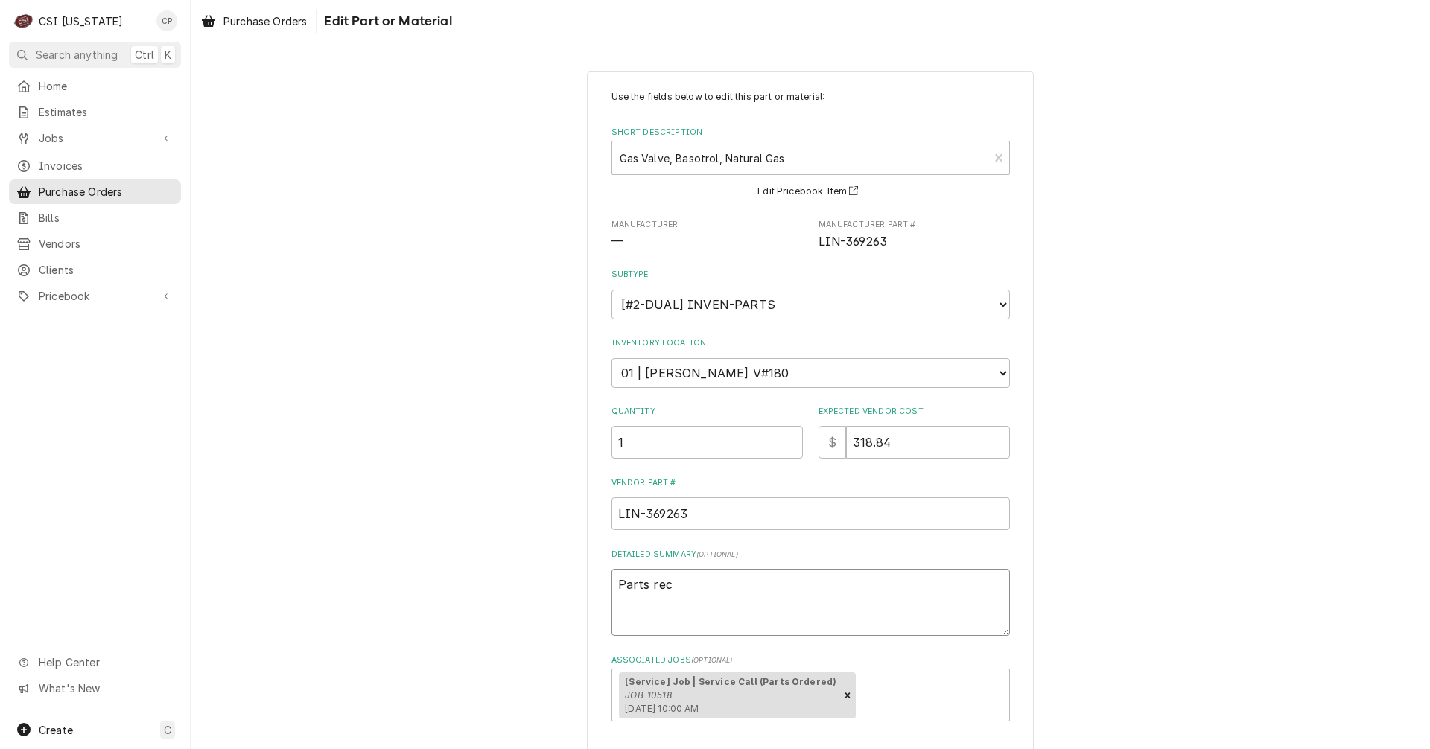
type textarea "Parts rece"
type textarea "x"
type textarea "Parts recei"
type textarea "x"
type textarea "Parts receiv"
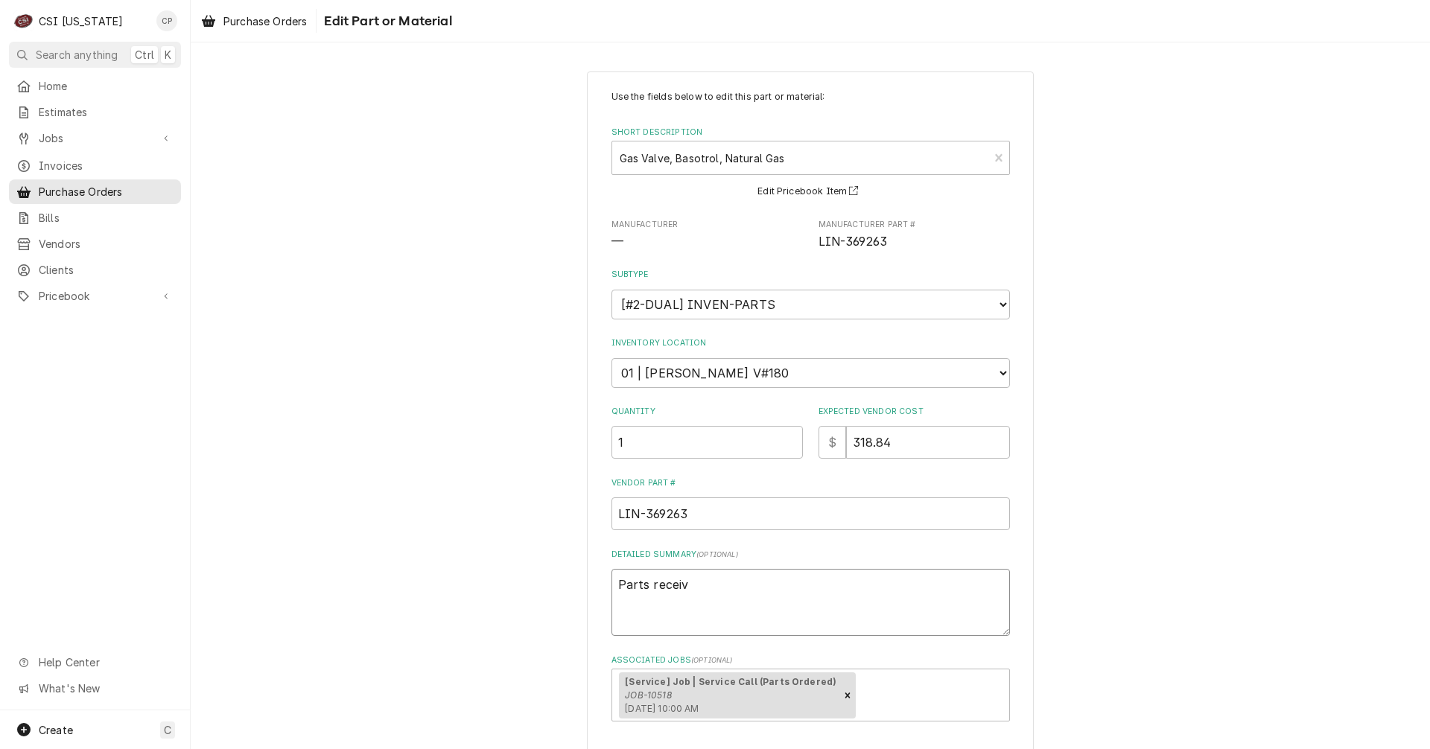
type textarea "x"
type textarea "Parts receive"
type textarea "x"
type textarea "Parts received"
type textarea "x"
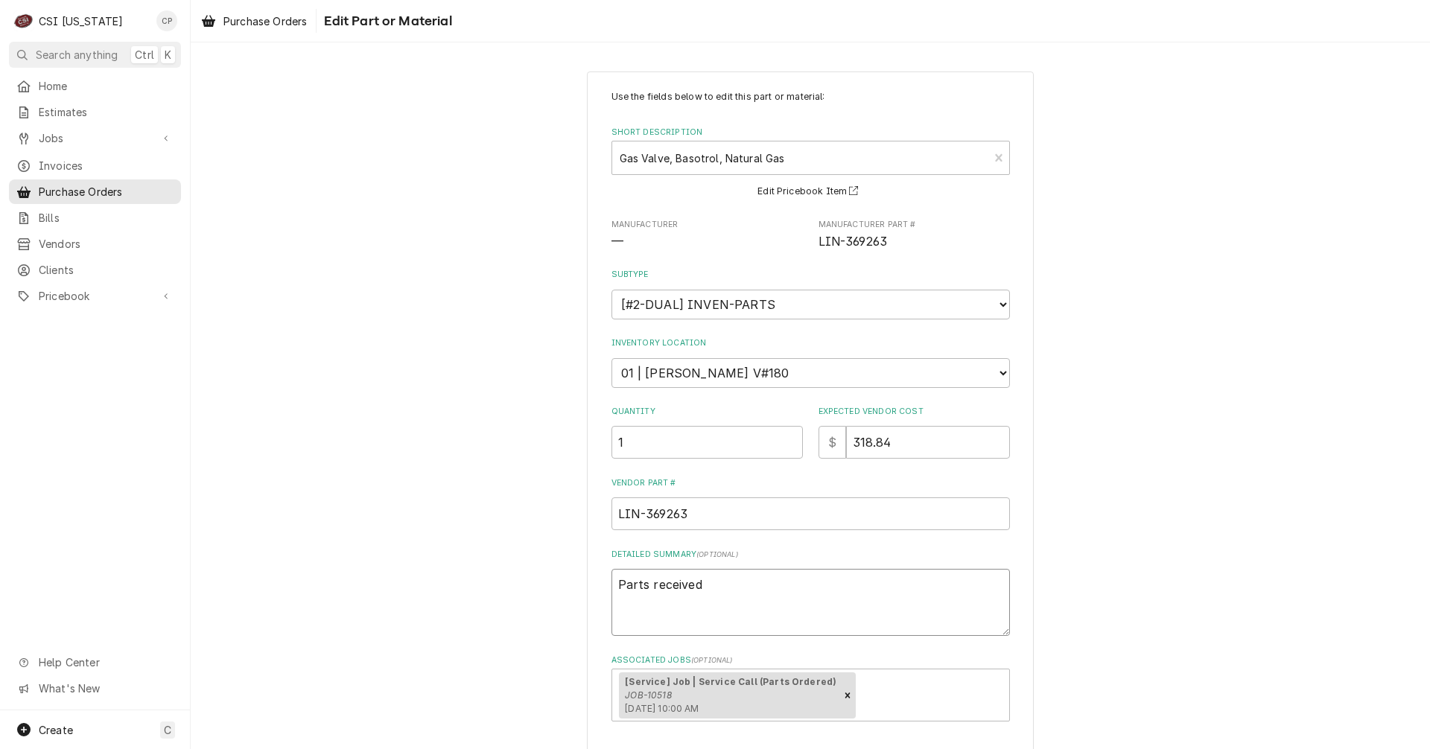
type textarea "Parts received"
type textarea "x"
type textarea "Parts received 9"
type textarea "x"
type textarea "Parts received 9/"
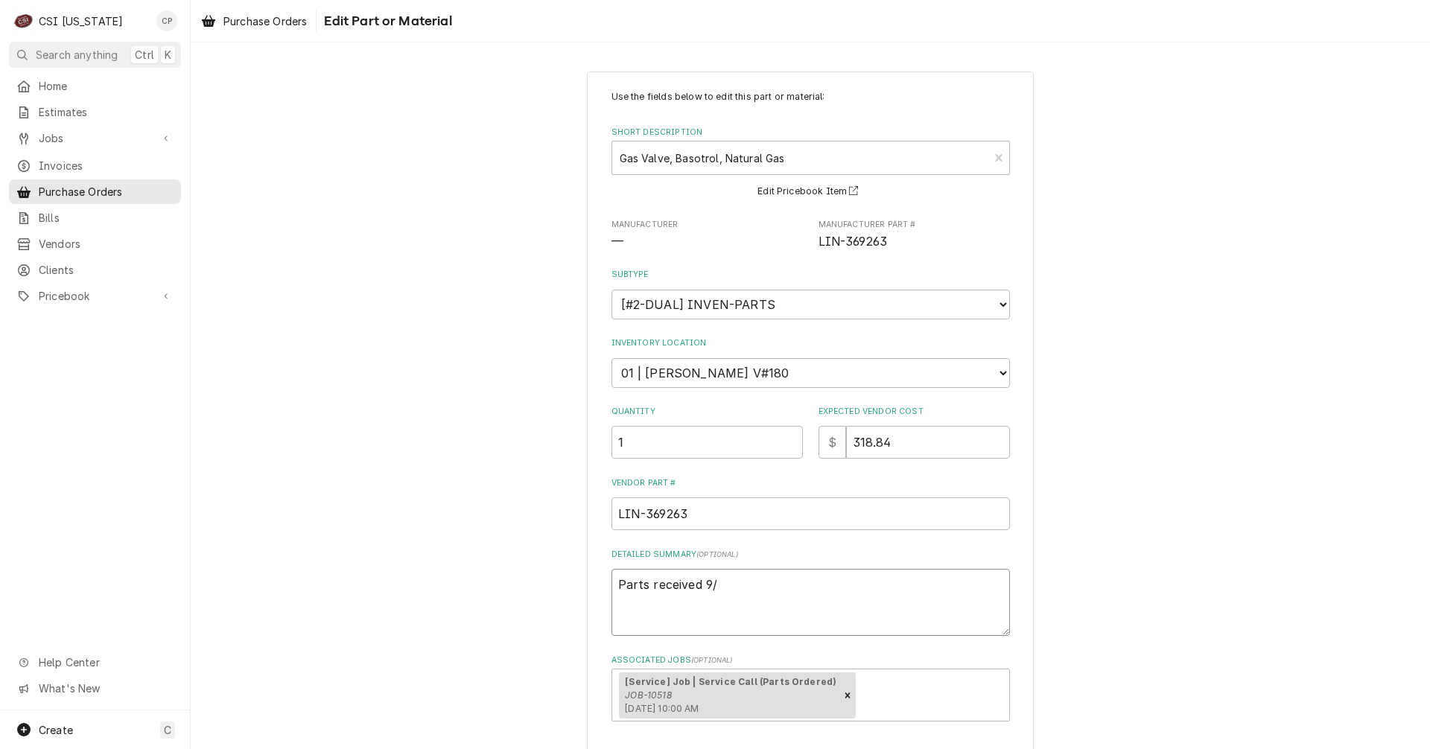
type textarea "x"
type textarea "Parts received 9/4"
type textarea "x"
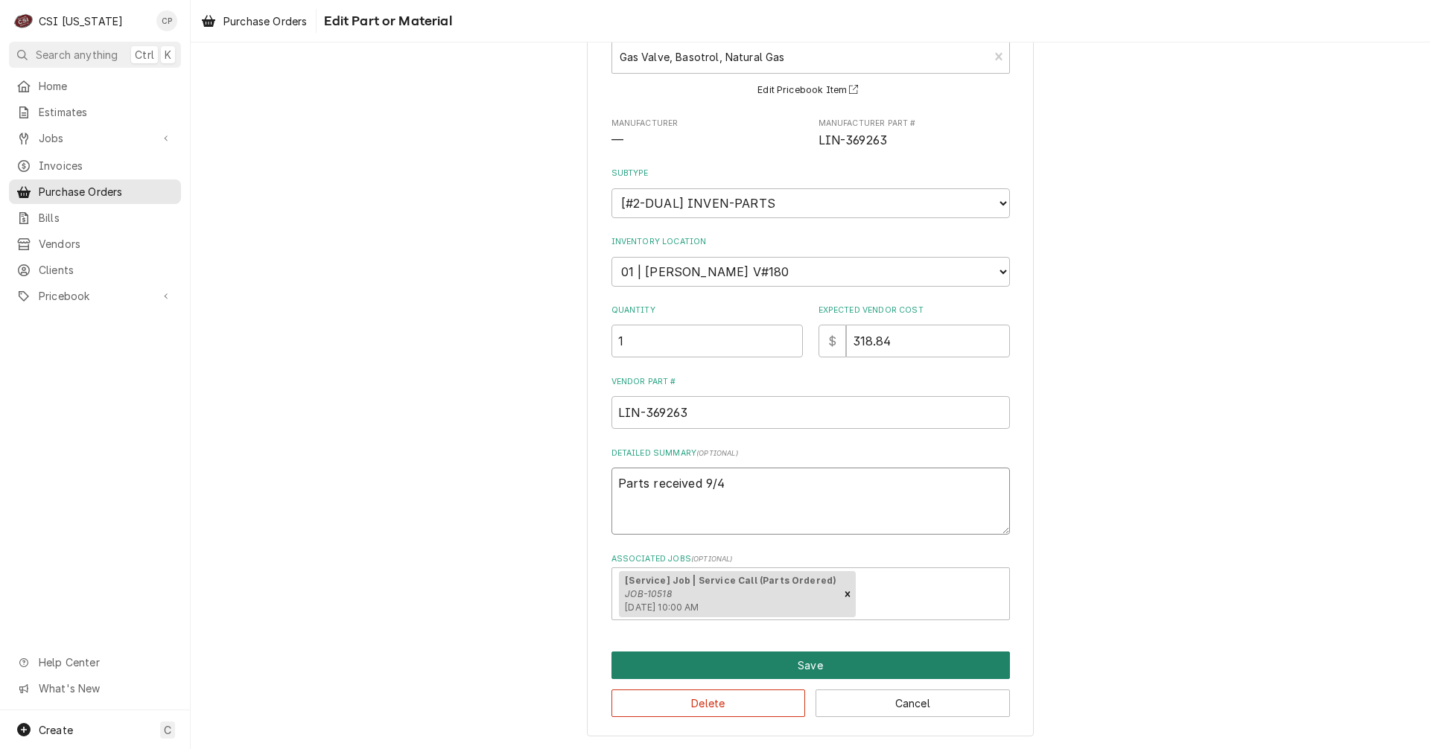
type textarea "Parts received 9/4"
click at [803, 665] on button "Save" at bounding box center [810, 666] width 398 height 28
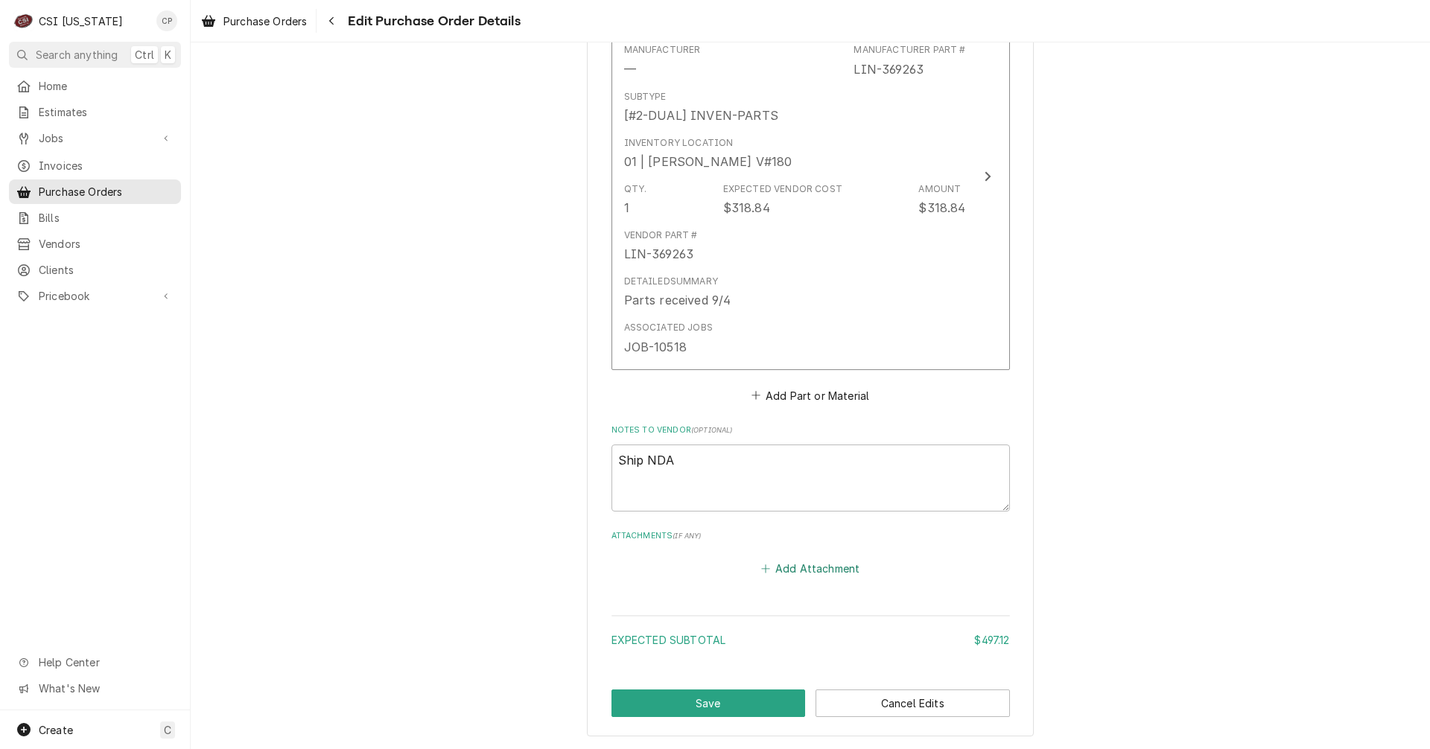
scroll to position [1142, 0]
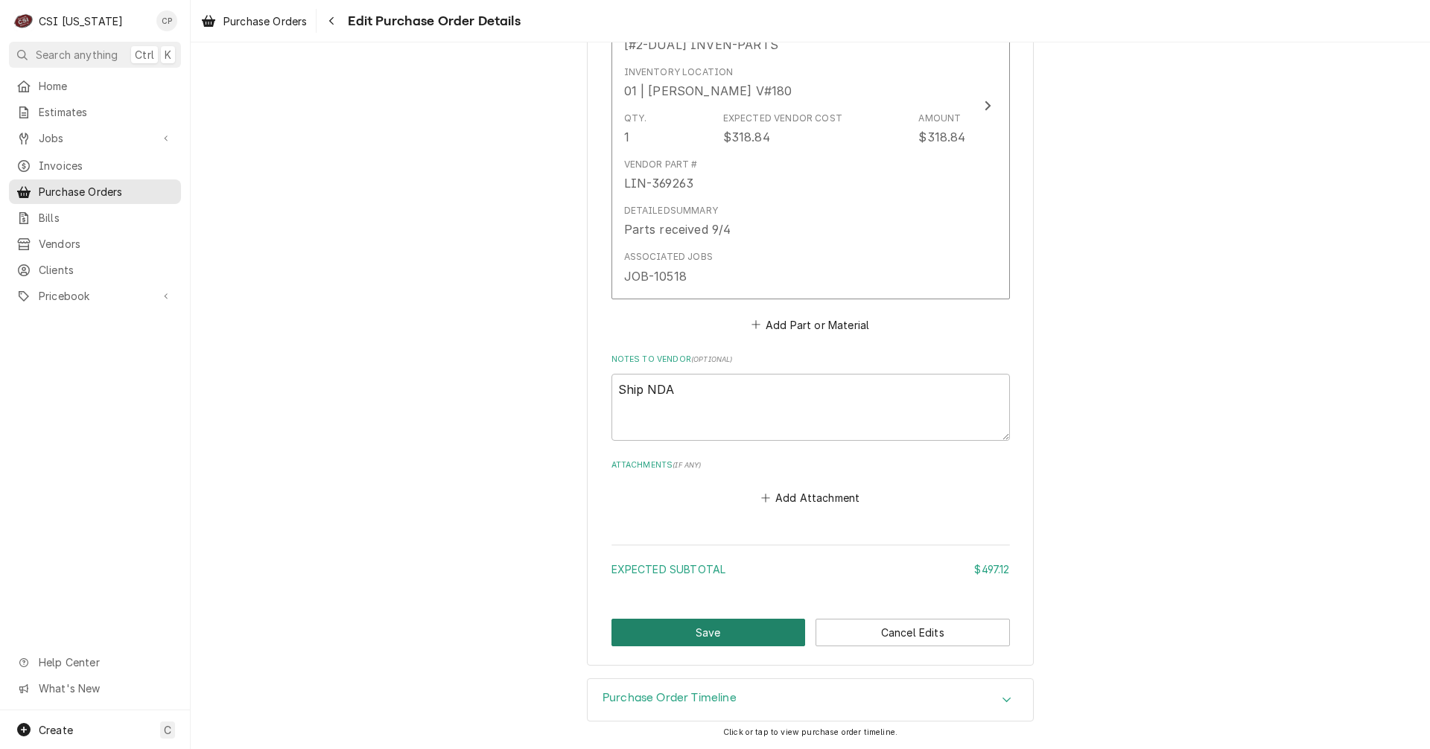
click at [740, 641] on button "Save" at bounding box center [708, 633] width 194 height 28
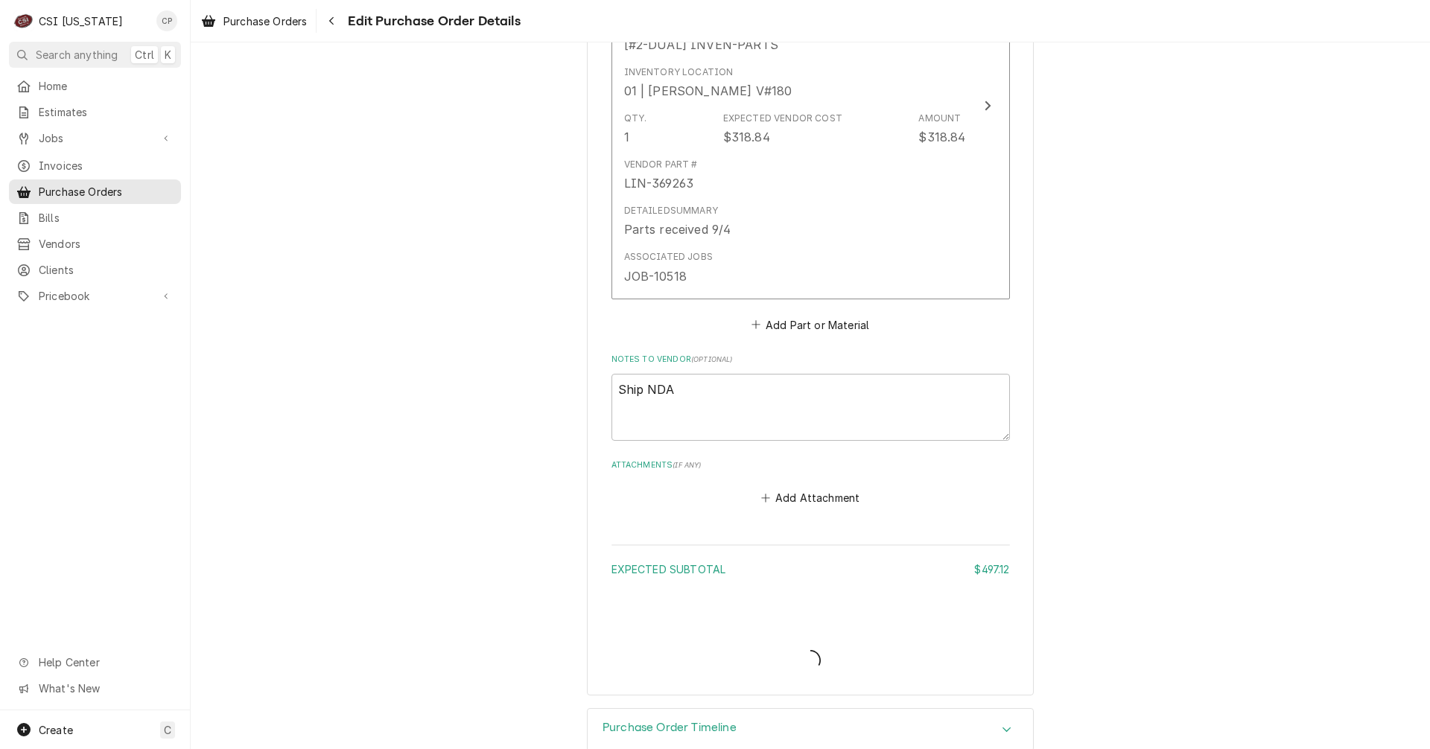
type textarea "x"
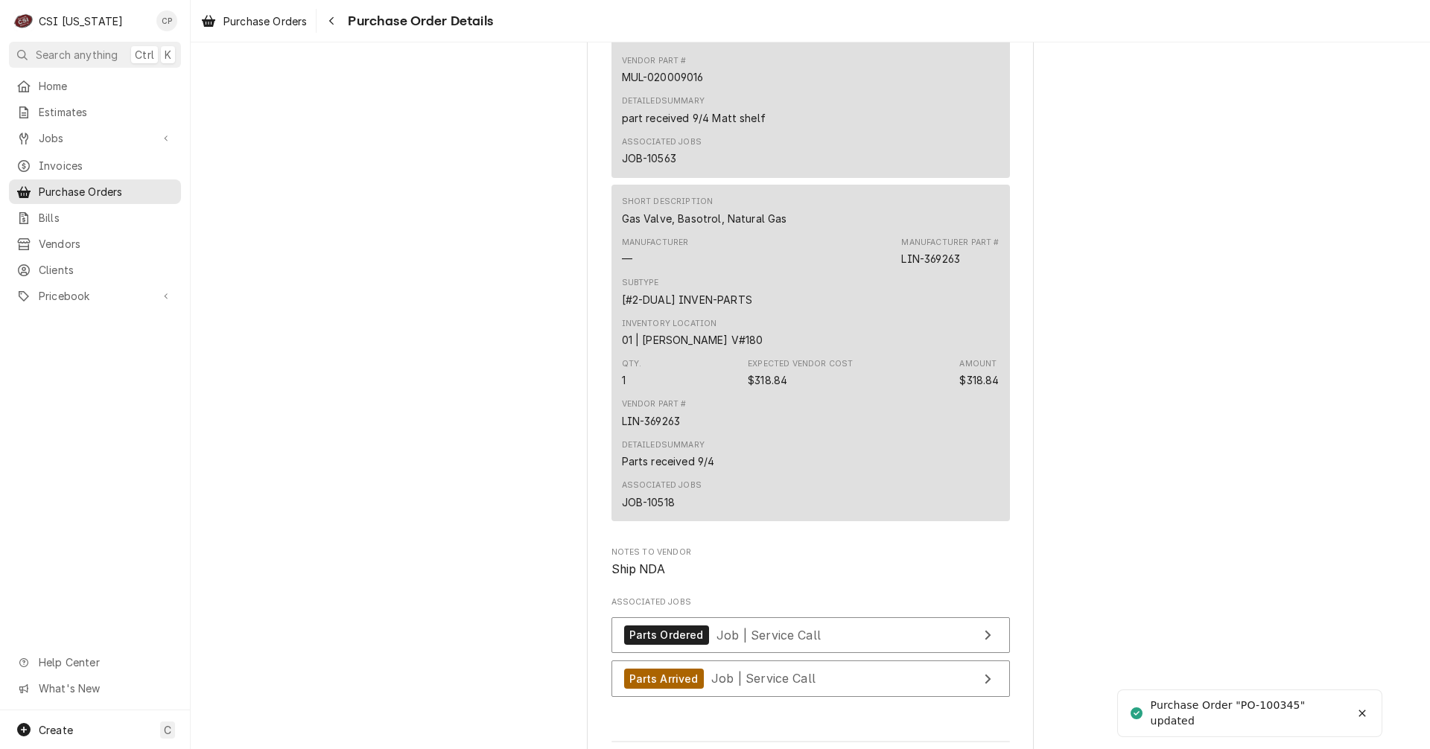
scroll to position [1266, 0]
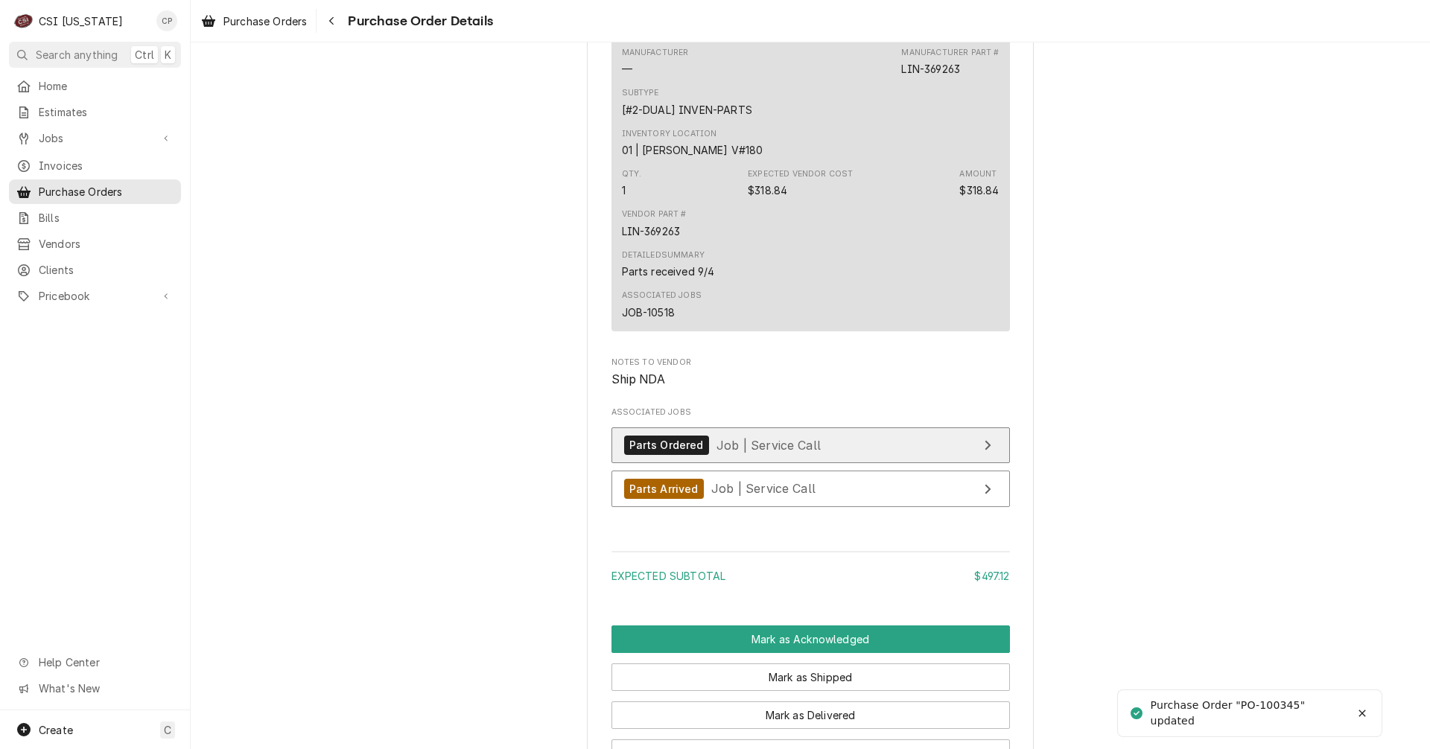
click at [902, 464] on link "Parts Ordered Job | Service Call" at bounding box center [810, 446] width 398 height 36
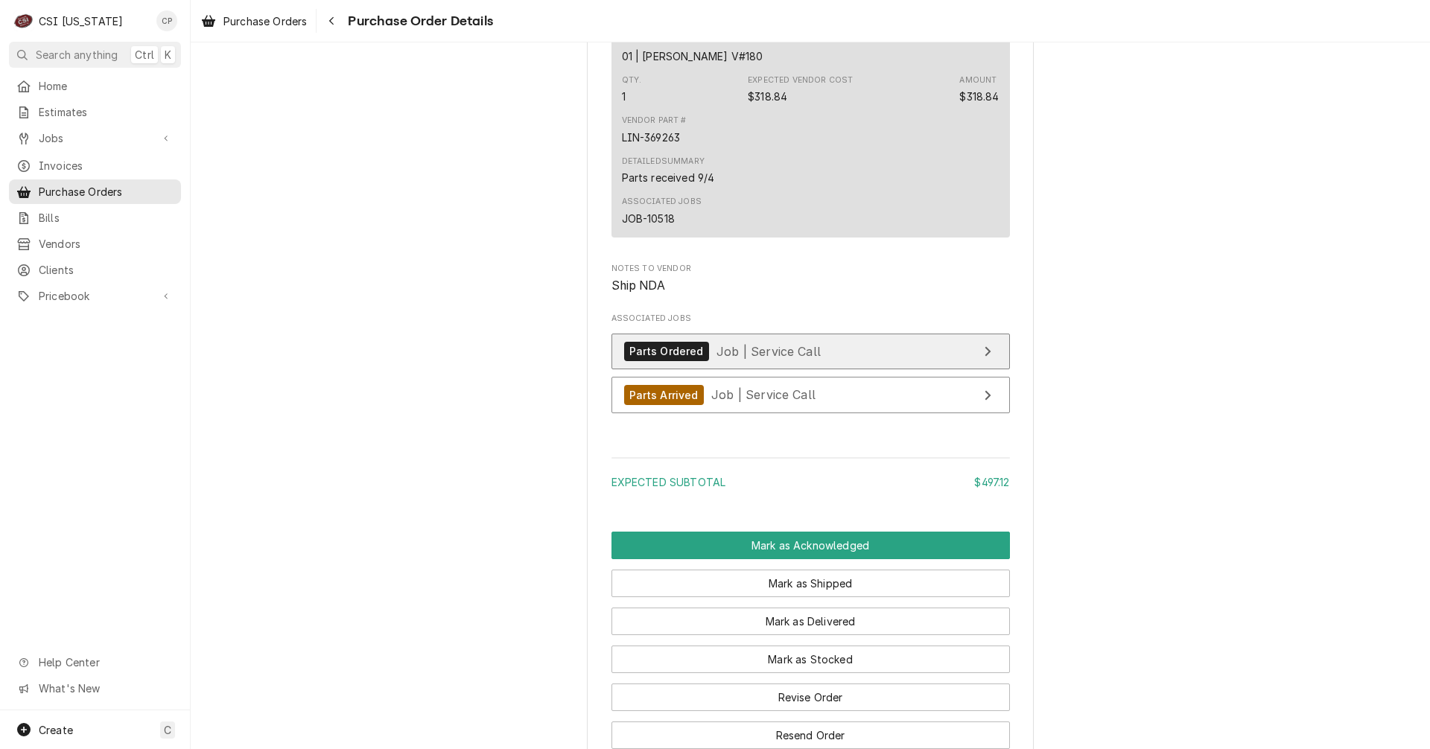
scroll to position [1547, 0]
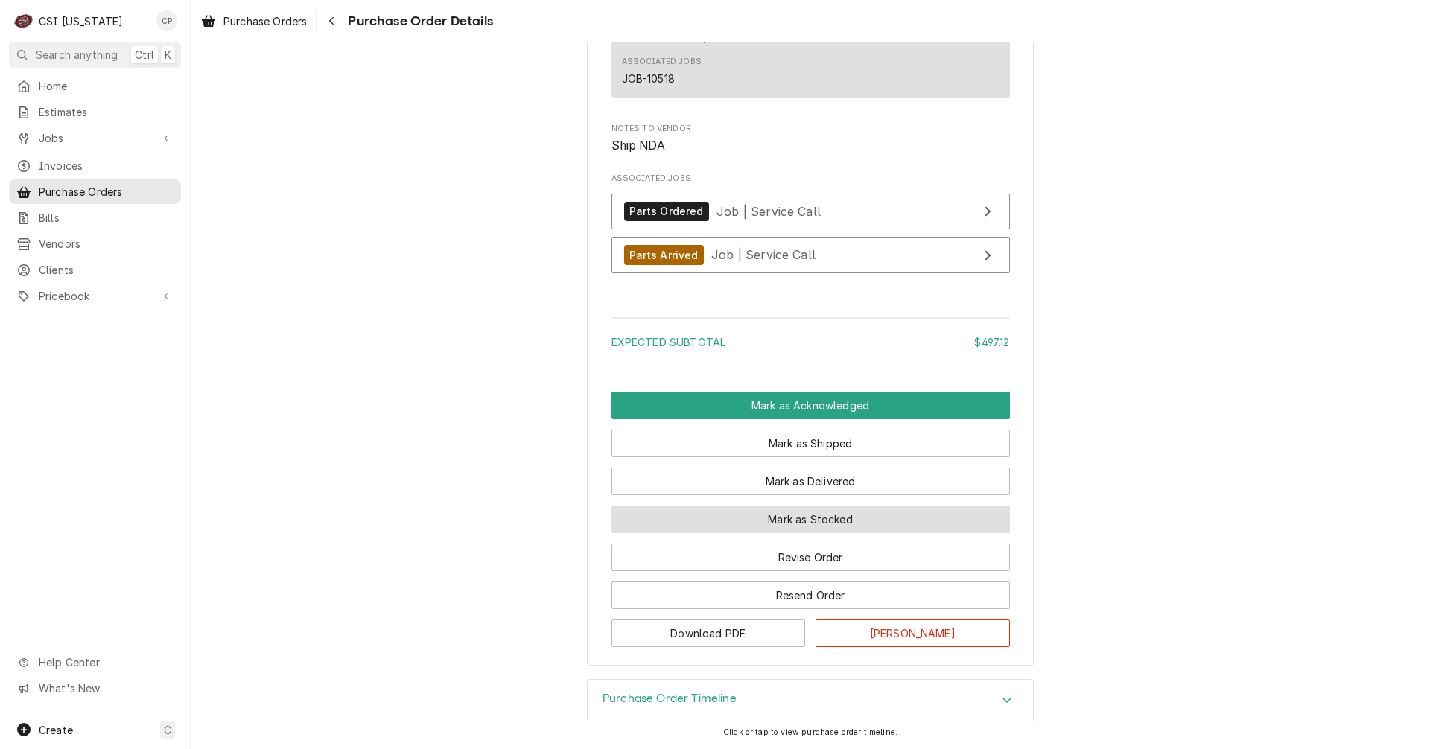
click at [833, 525] on button "Mark as Stocked" at bounding box center [810, 520] width 398 height 28
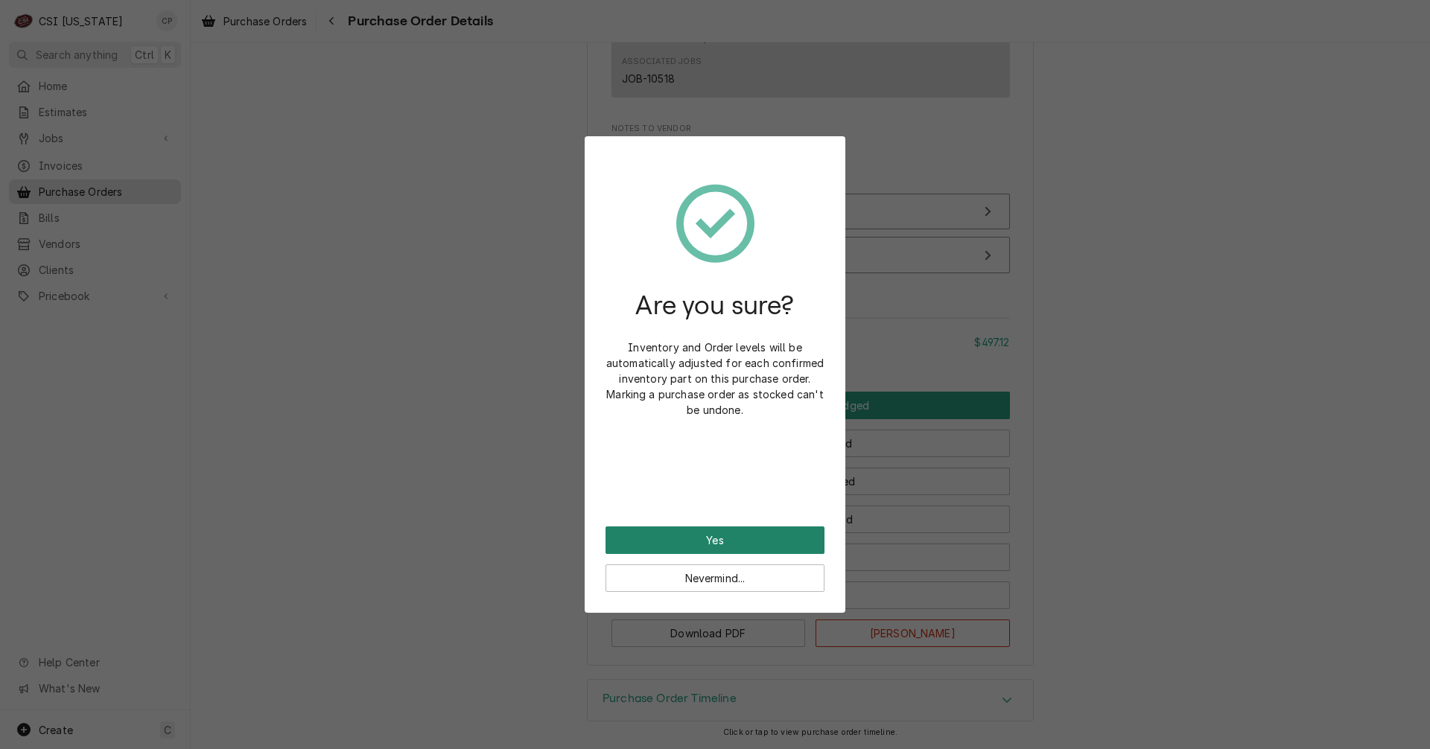
click at [729, 544] on button "Yes" at bounding box center [715, 541] width 219 height 28
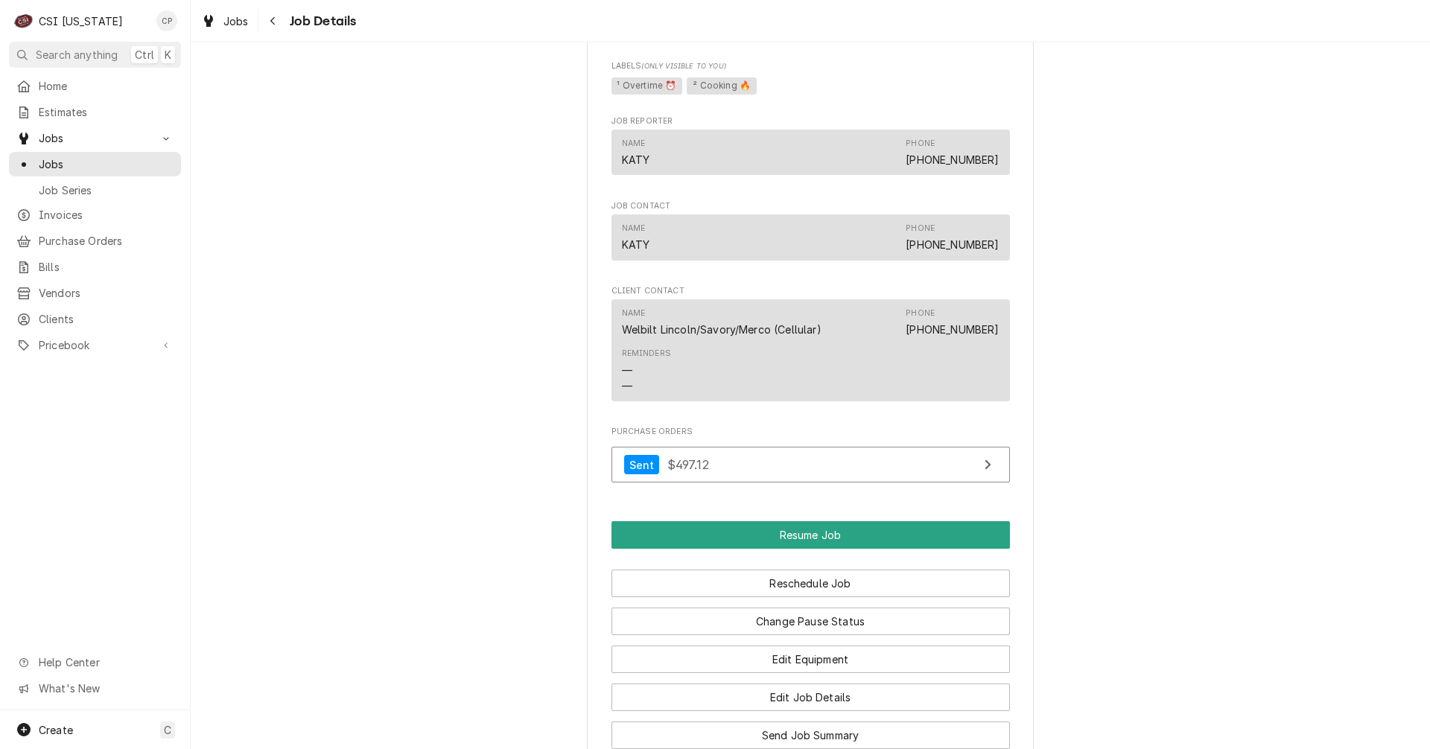
scroll to position [1713, 0]
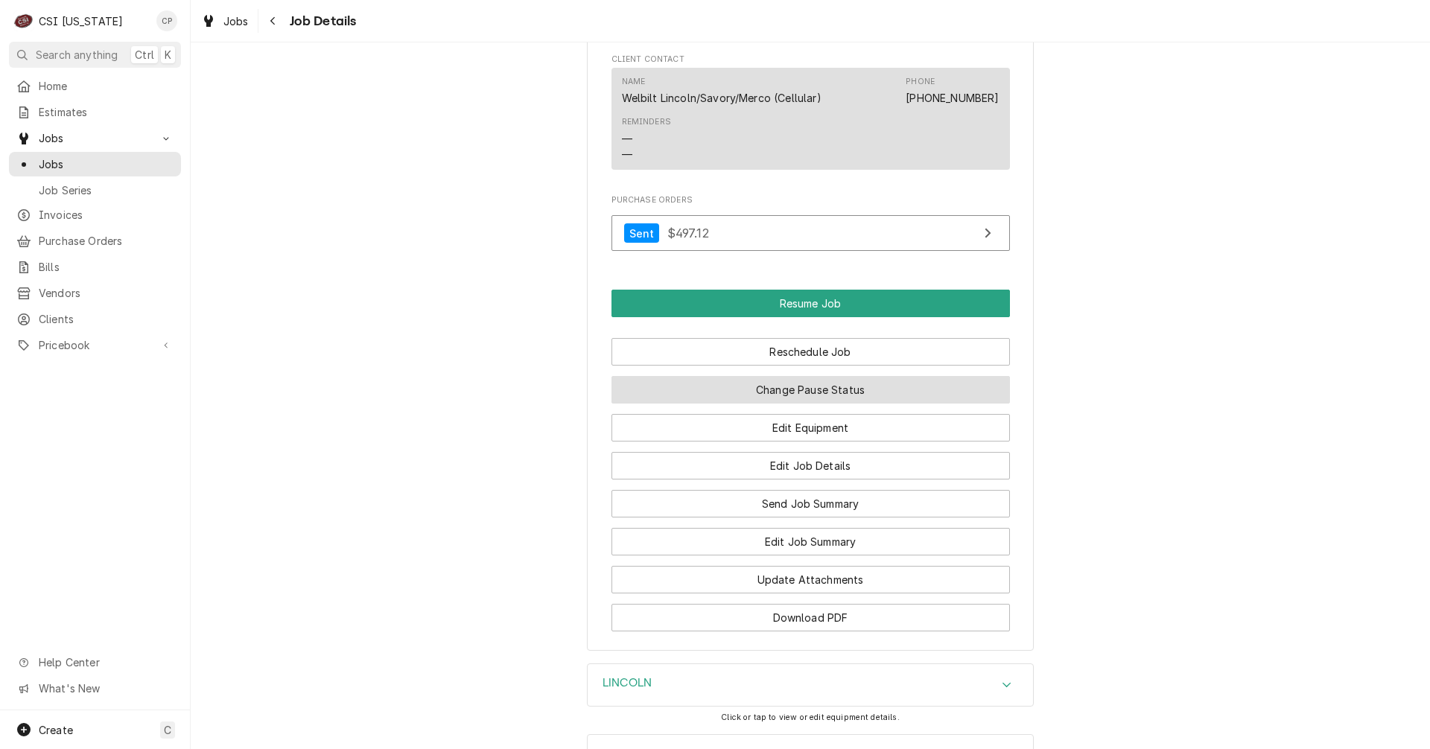
click at [866, 391] on button "Change Pause Status" at bounding box center [810, 390] width 398 height 28
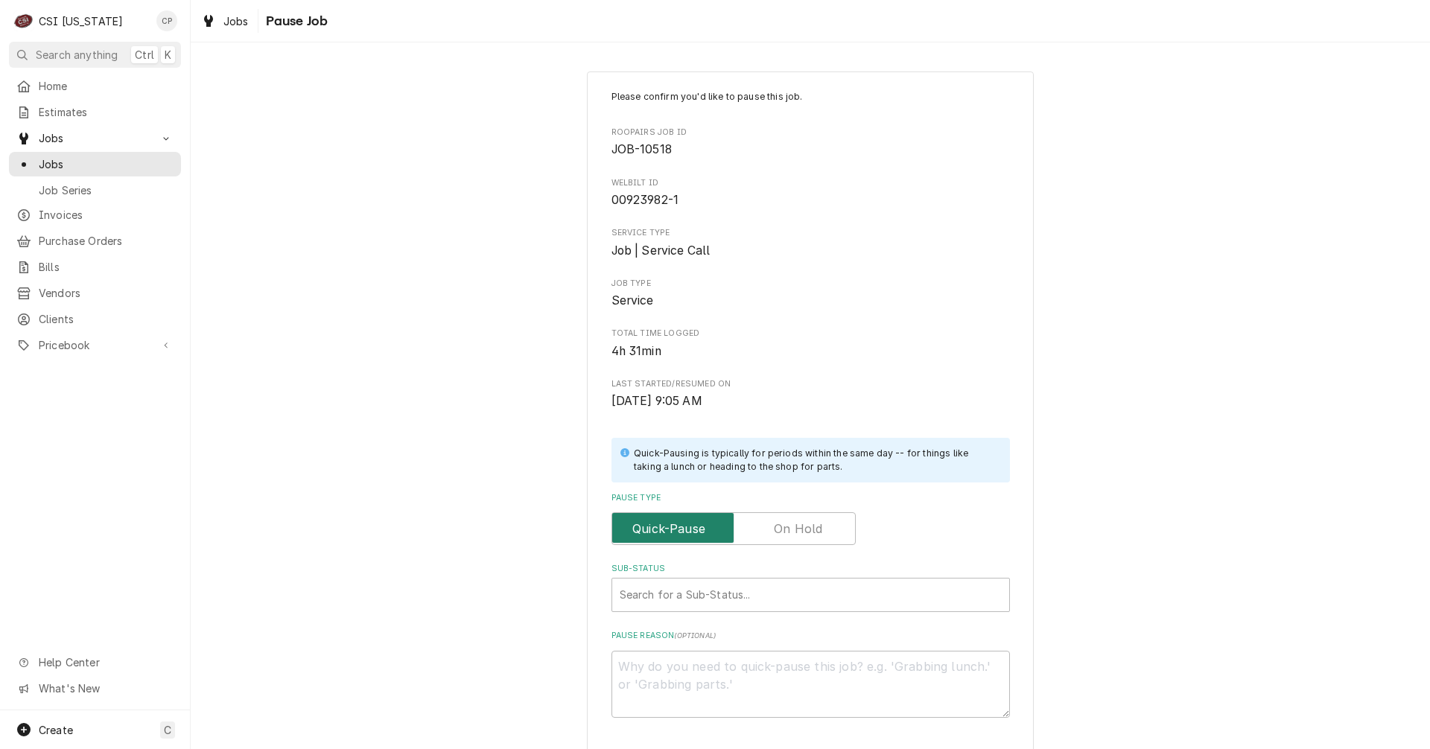
click at [818, 521] on input "Pause Type" at bounding box center [733, 528] width 231 height 33
checkbox input "true"
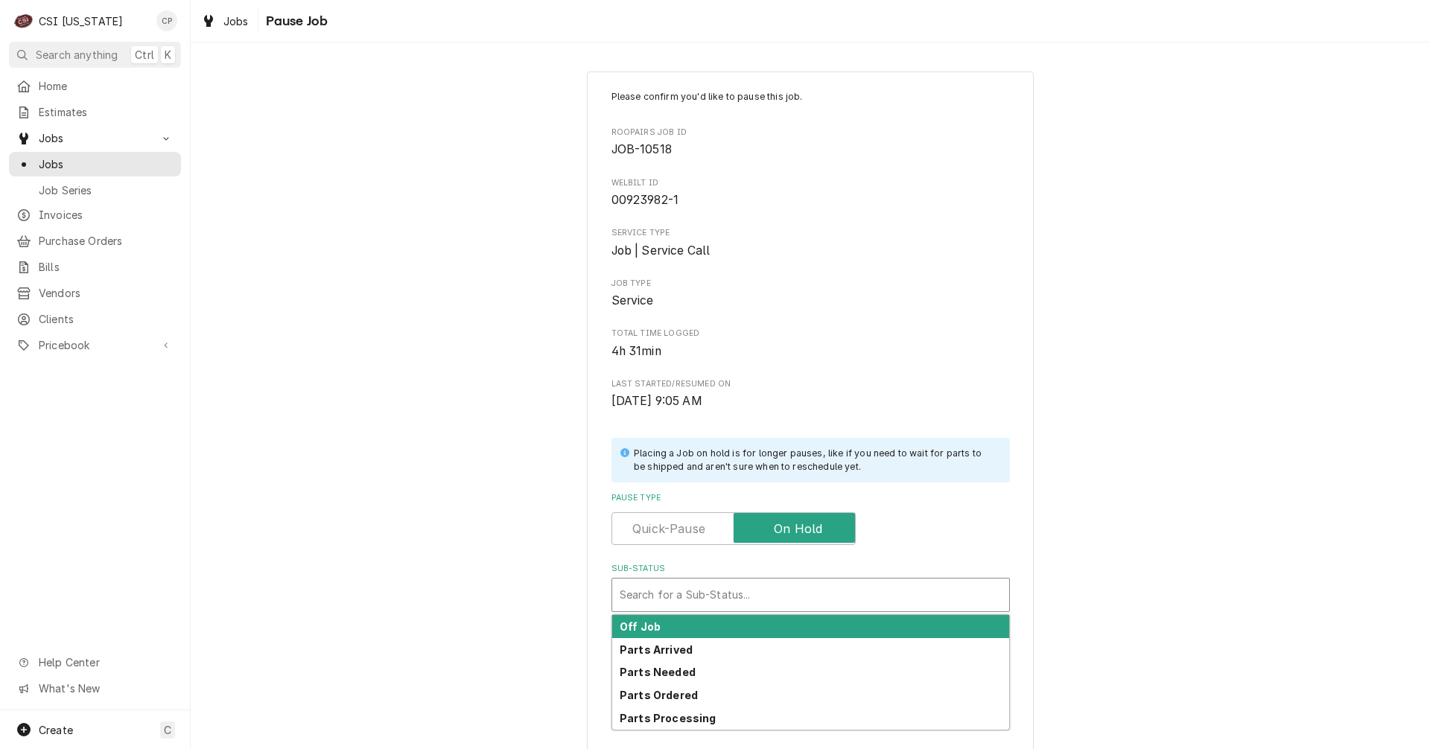
click at [729, 593] on div "Sub-Status" at bounding box center [811, 595] width 382 height 27
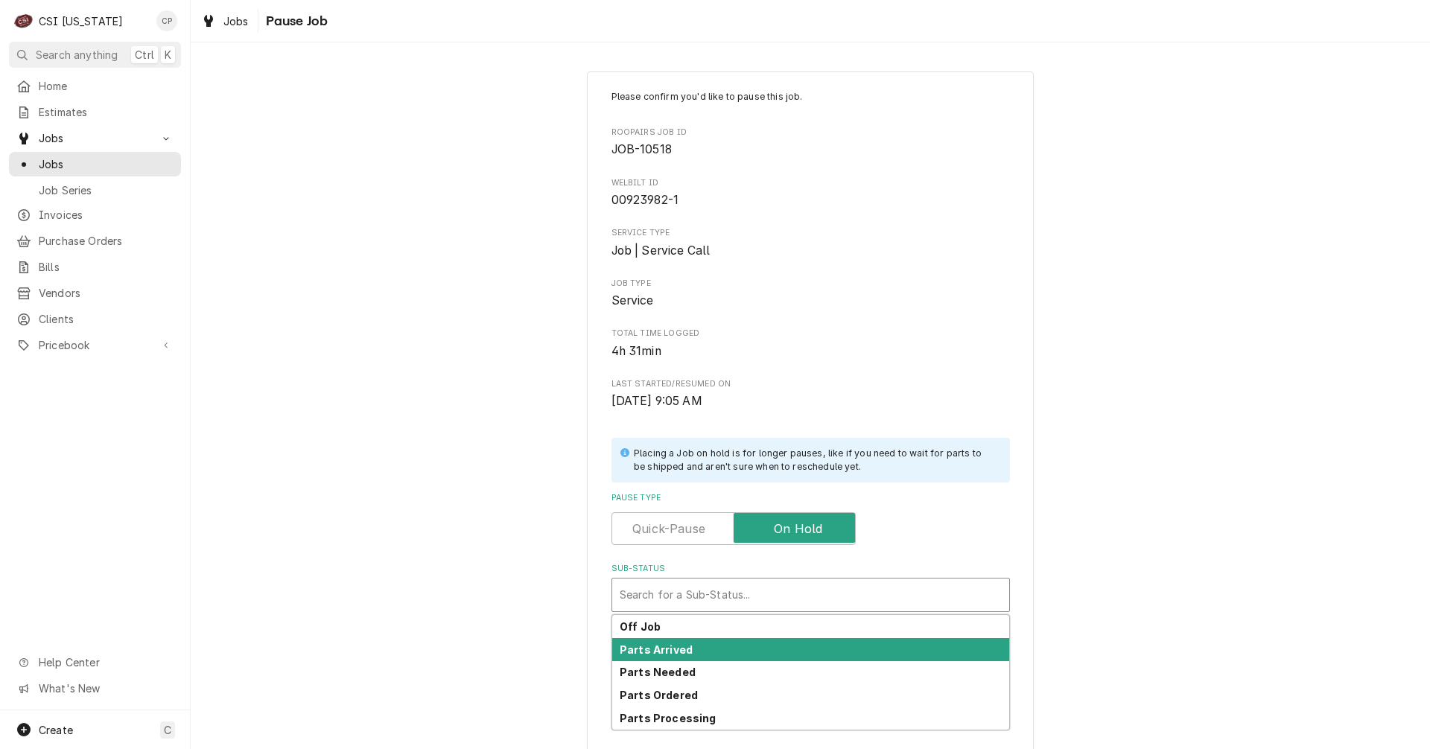
click at [691, 646] on div "Parts Arrived" at bounding box center [810, 649] width 397 height 23
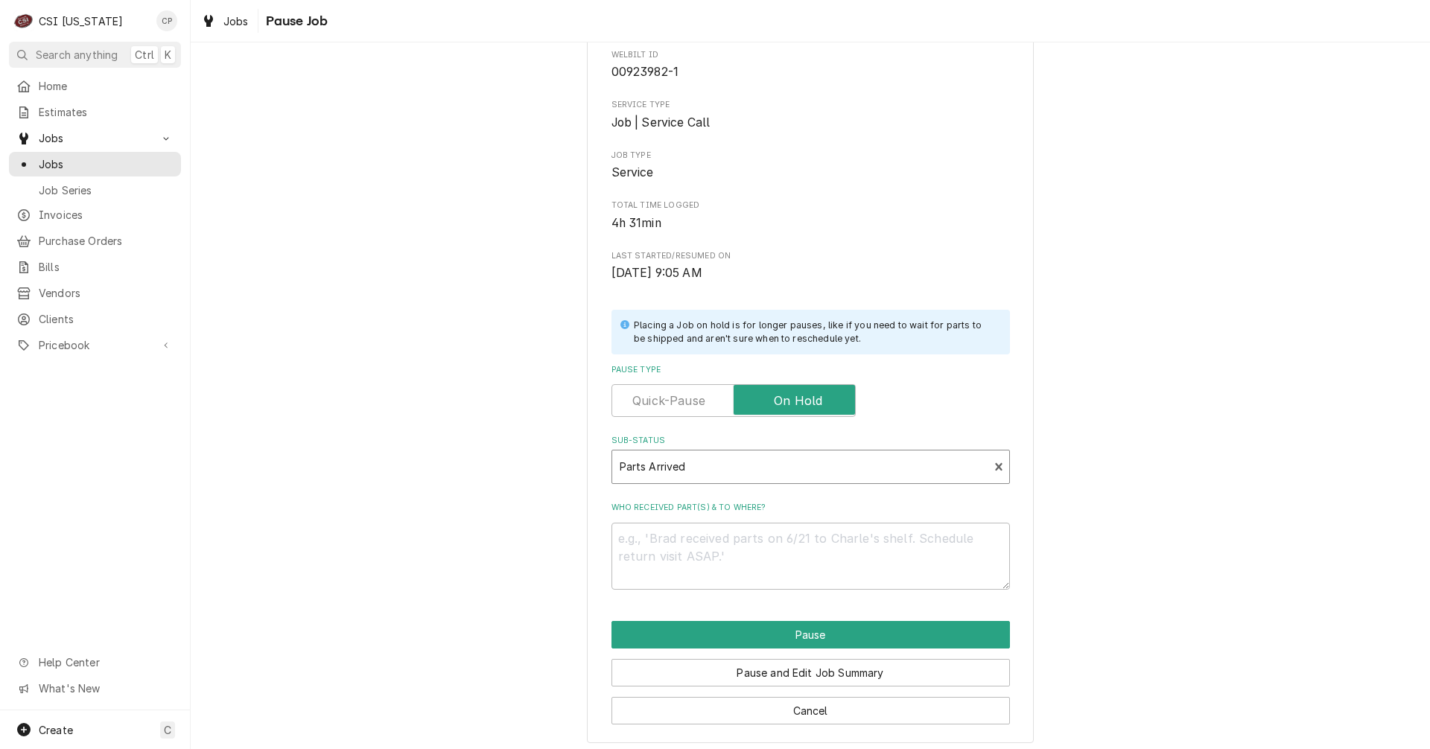
scroll to position [136, 0]
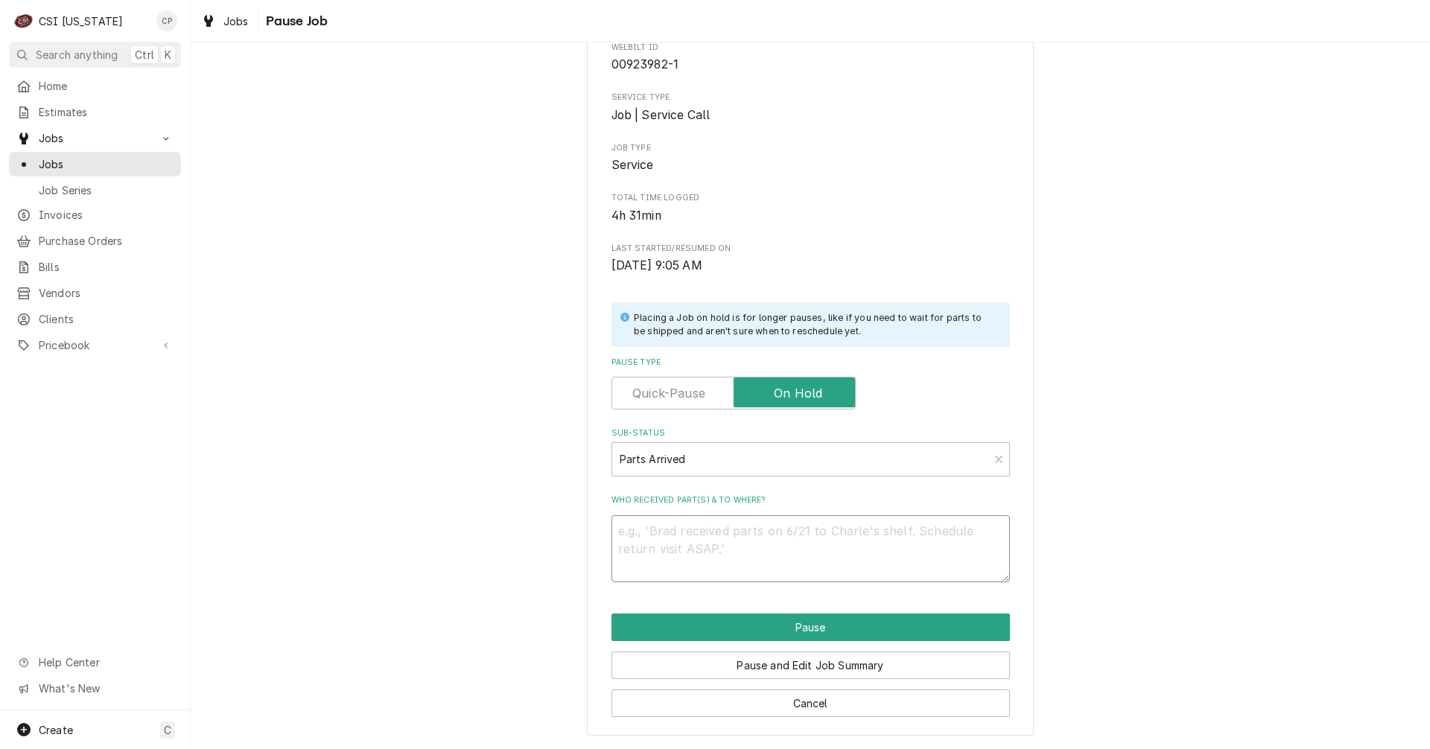
click at [682, 538] on textarea "Who received part(s) & to where?" at bounding box center [810, 548] width 398 height 67
type textarea "x"
type textarea "P"
type textarea "x"
type textarea "Pa"
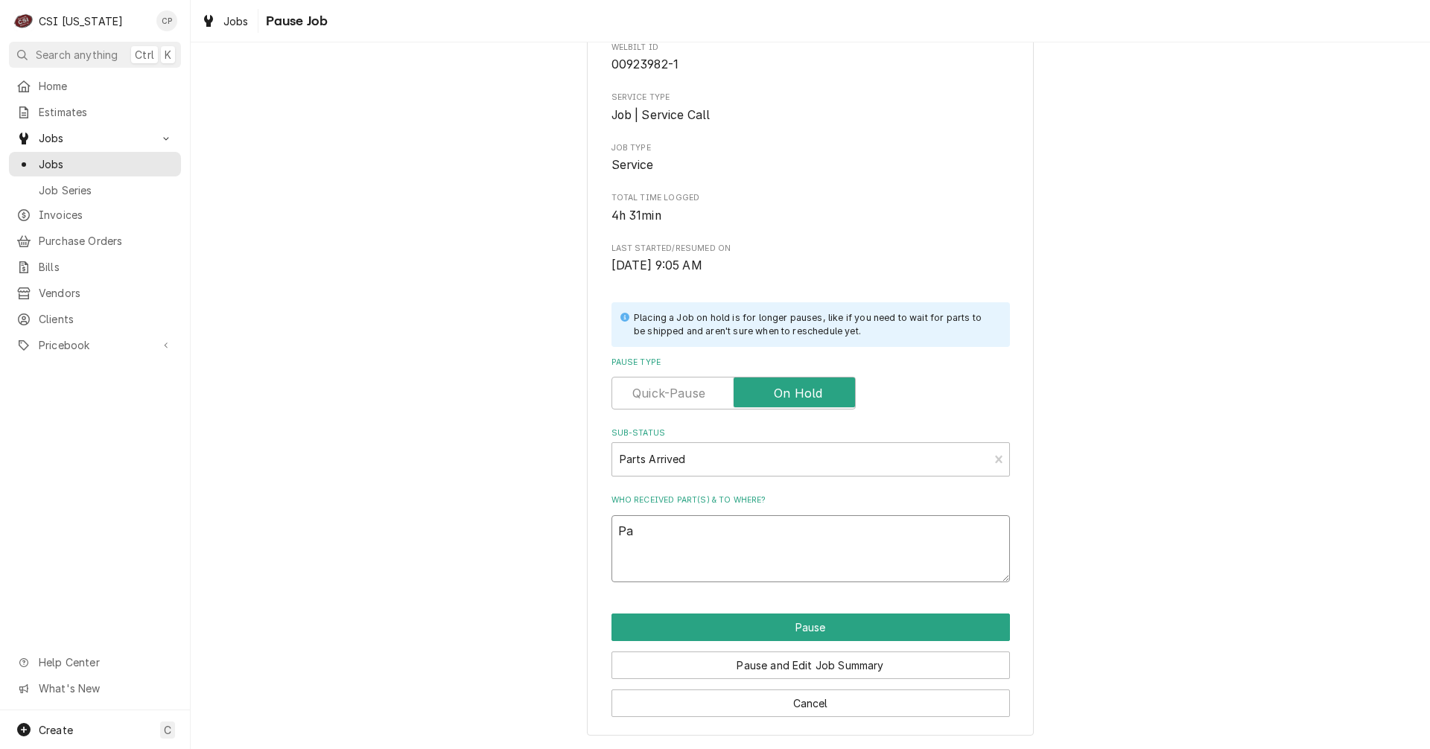
type textarea "x"
type textarea "Par"
type textarea "x"
type textarea "Part"
type textarea "x"
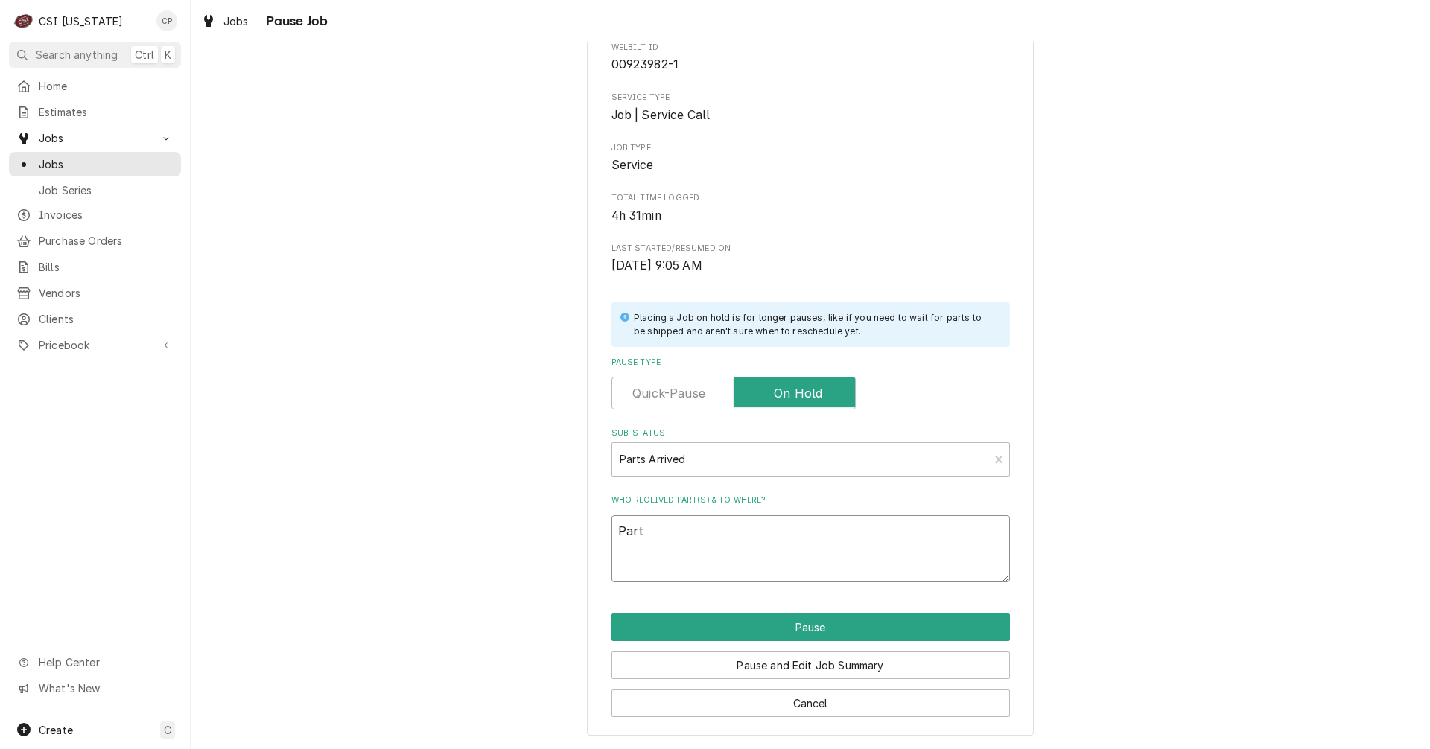
type textarea "Parts"
type textarea "x"
type textarea "Parts"
type textarea "x"
type textarea "Parts"
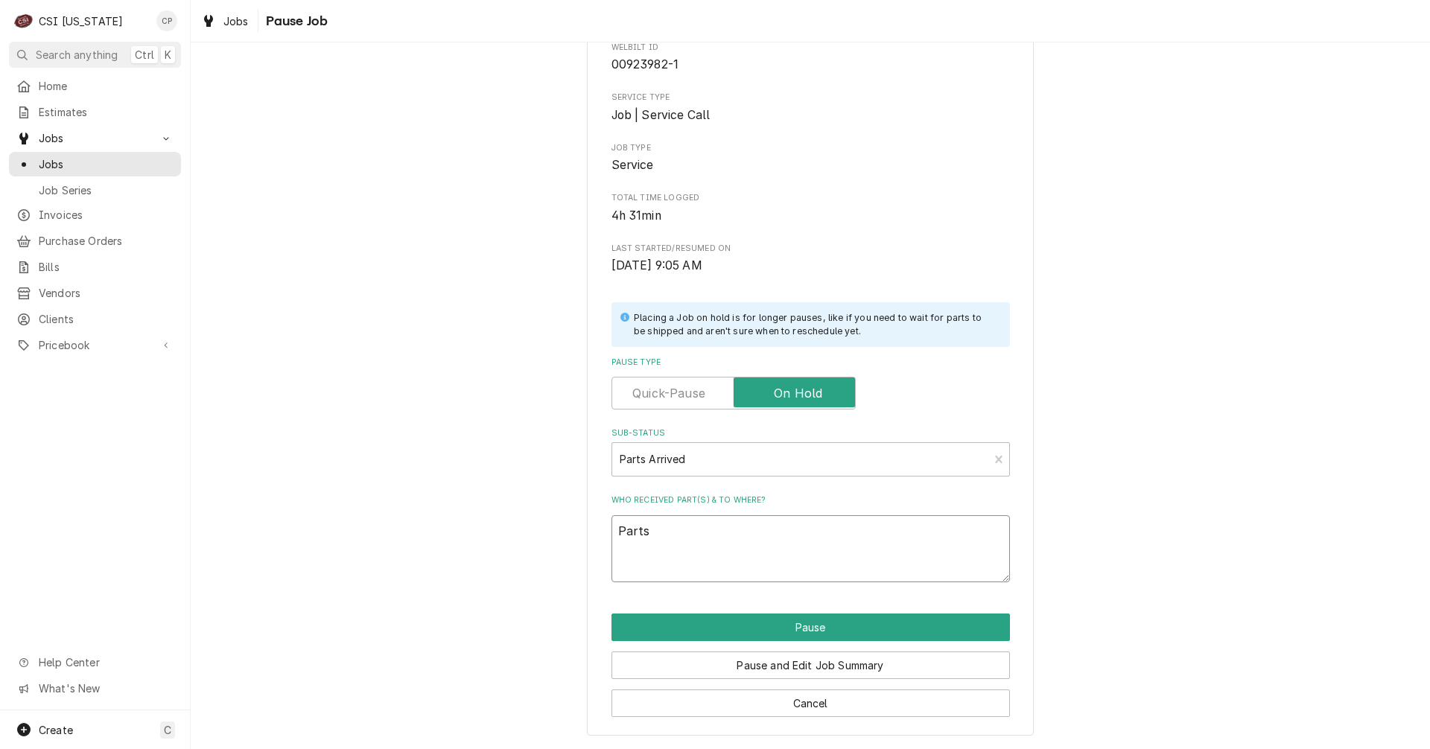
type textarea "x"
type textarea "Part"
type textarea "x"
type textarea "Part"
type textarea "x"
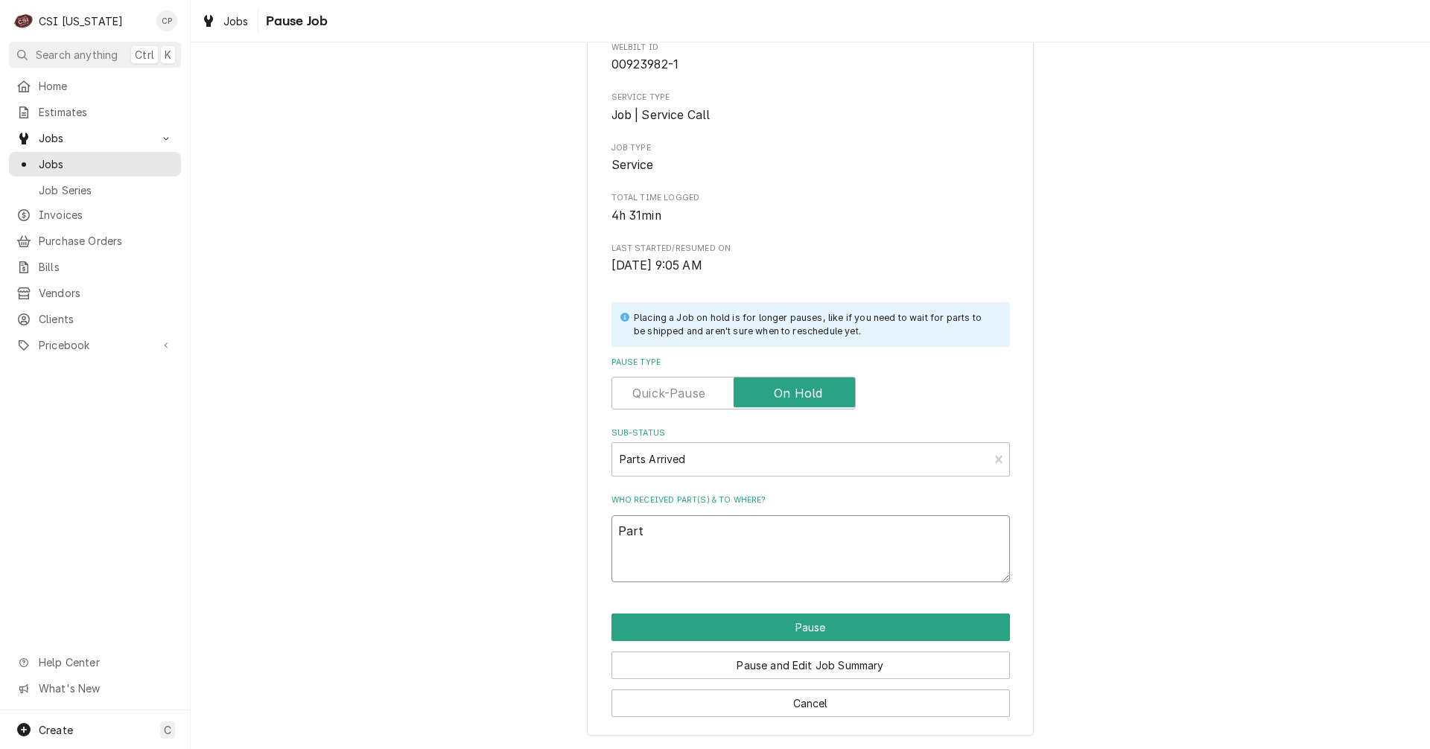
type textarea "Part a"
type textarea "x"
type textarea "Part ar"
type textarea "x"
type textarea "Part arr"
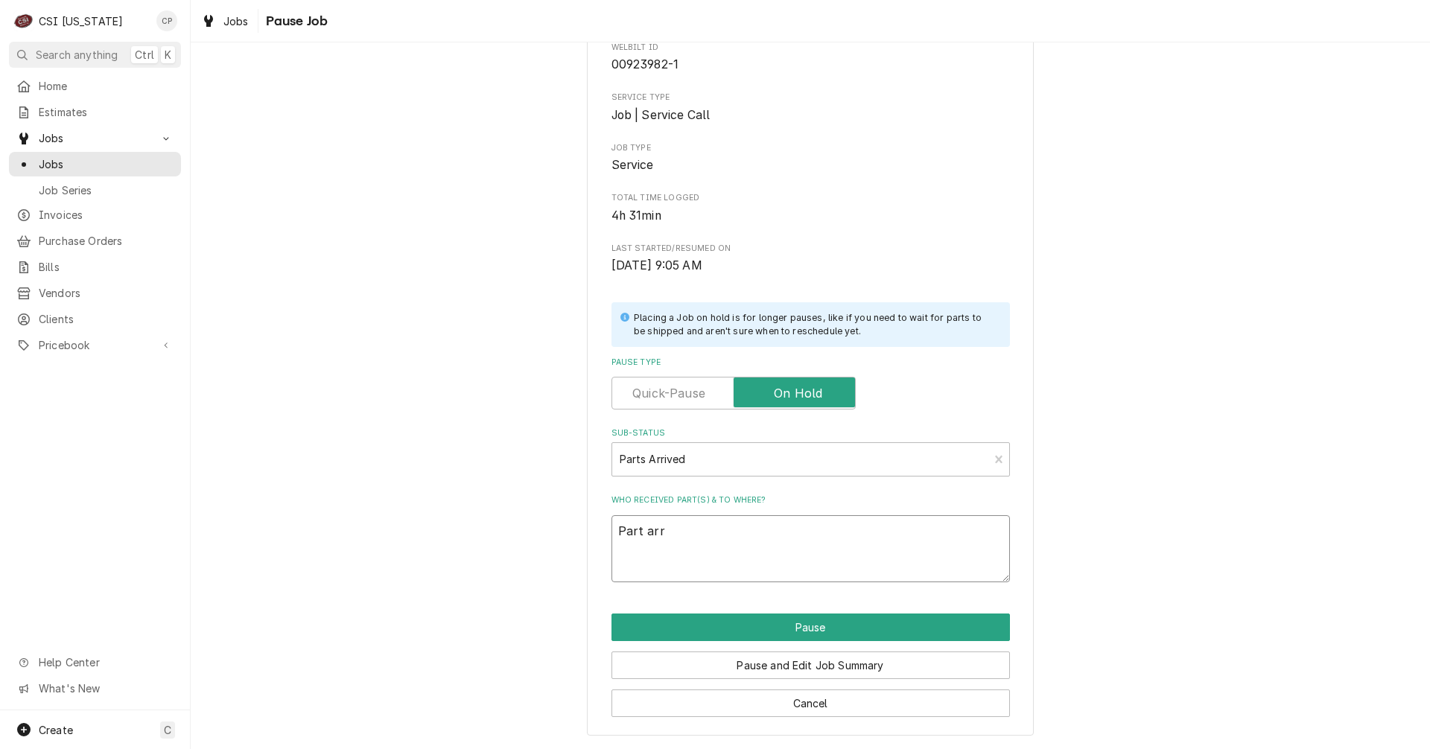
type textarea "x"
type textarea "Part arri"
type textarea "x"
type textarea "Part arriv"
type textarea "x"
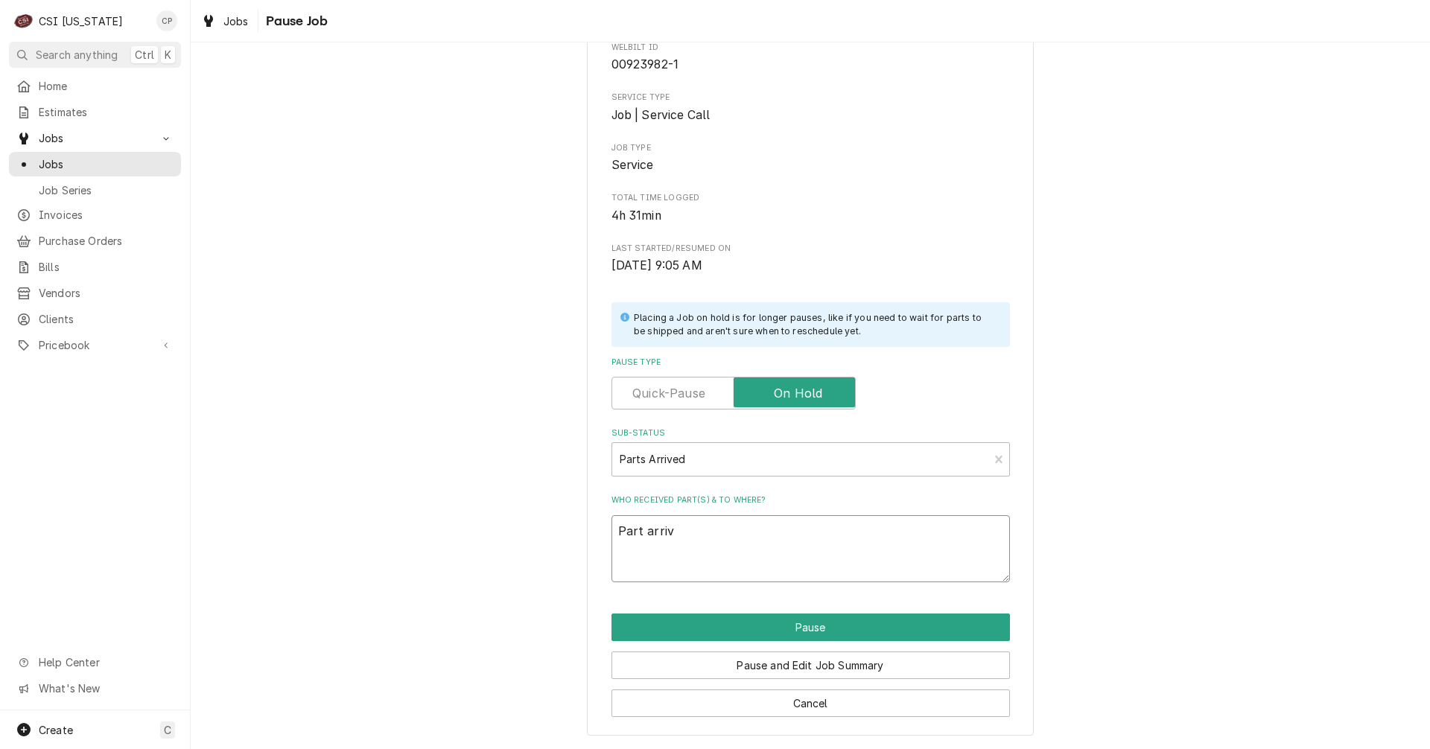
type textarea "Part arrive"
type textarea "x"
type textarea "Part arrived"
type textarea "x"
type textarea "Part arrived"
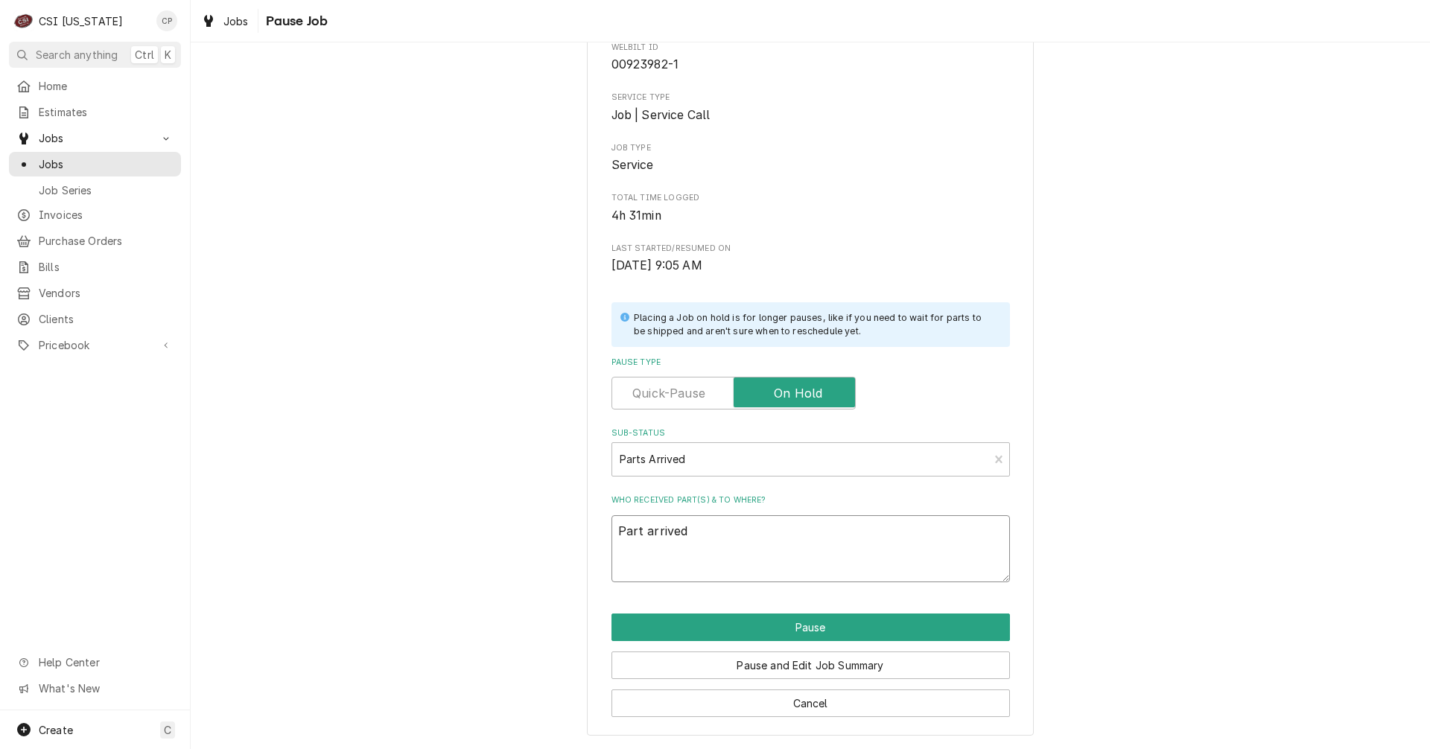
type textarea "x"
type textarea "Part arrived an"
type textarea "x"
type textarea "Part arrived and"
type textarea "x"
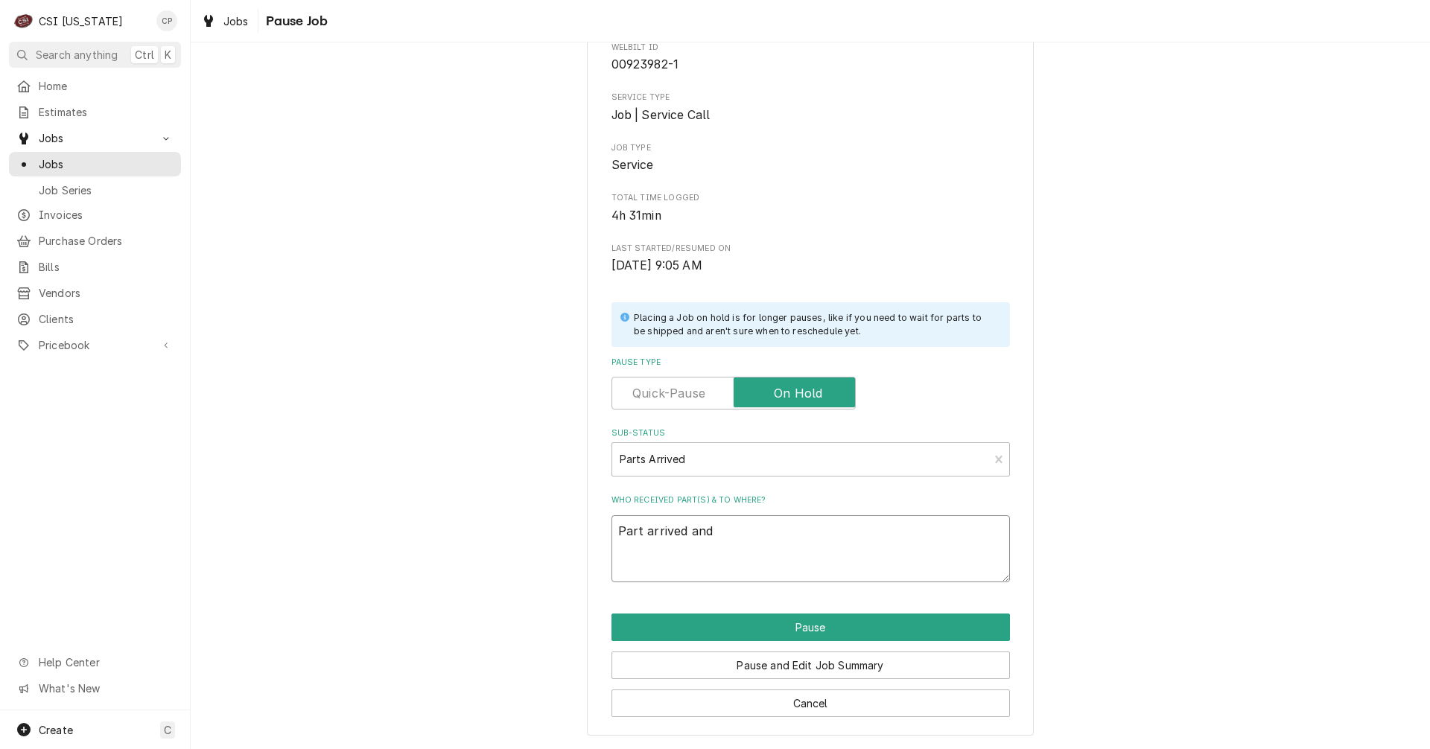
type textarea "Part arrived and"
type textarea "x"
type textarea "Part arrived and p"
type textarea "x"
type textarea "Part arrived and pl"
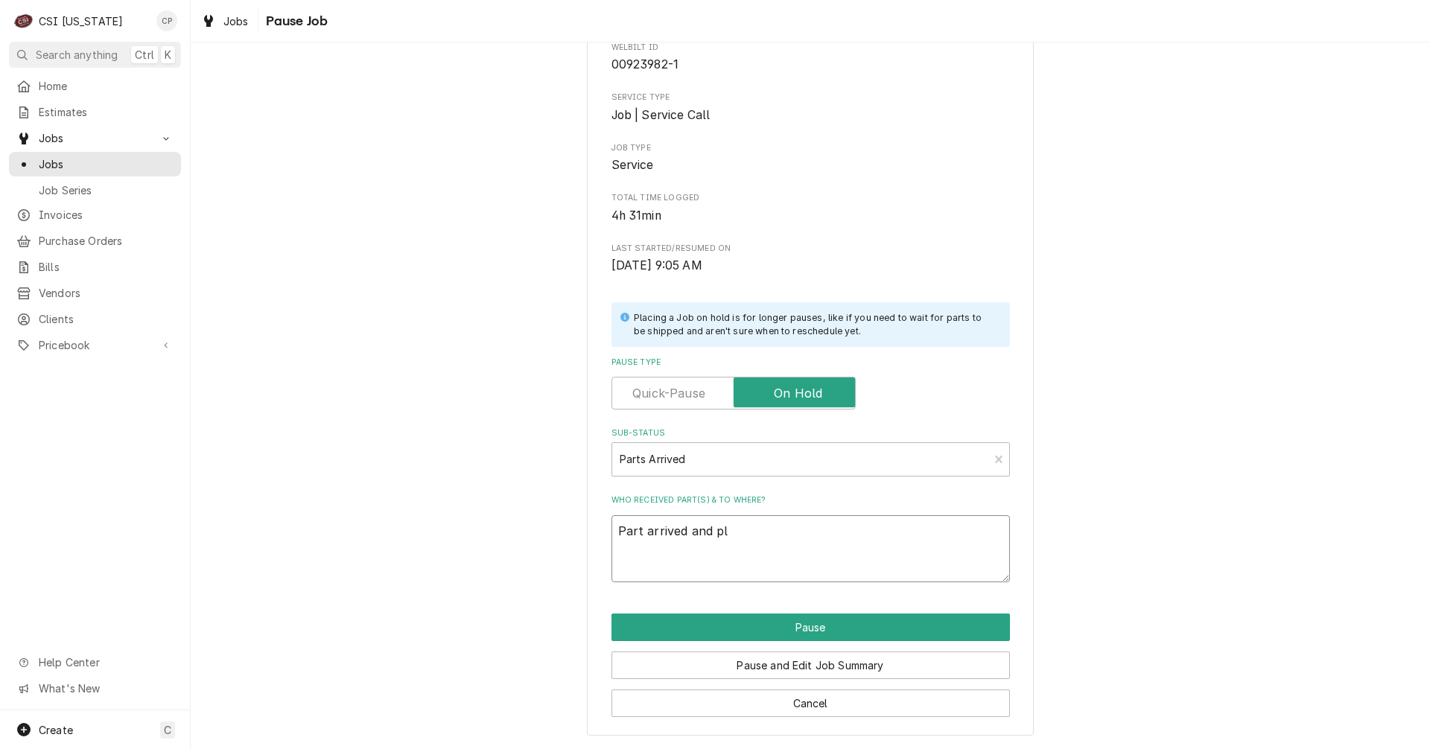
type textarea "x"
type textarea "Part arrived and pla"
type textarea "x"
type textarea "Part arrived and plac"
type textarea "x"
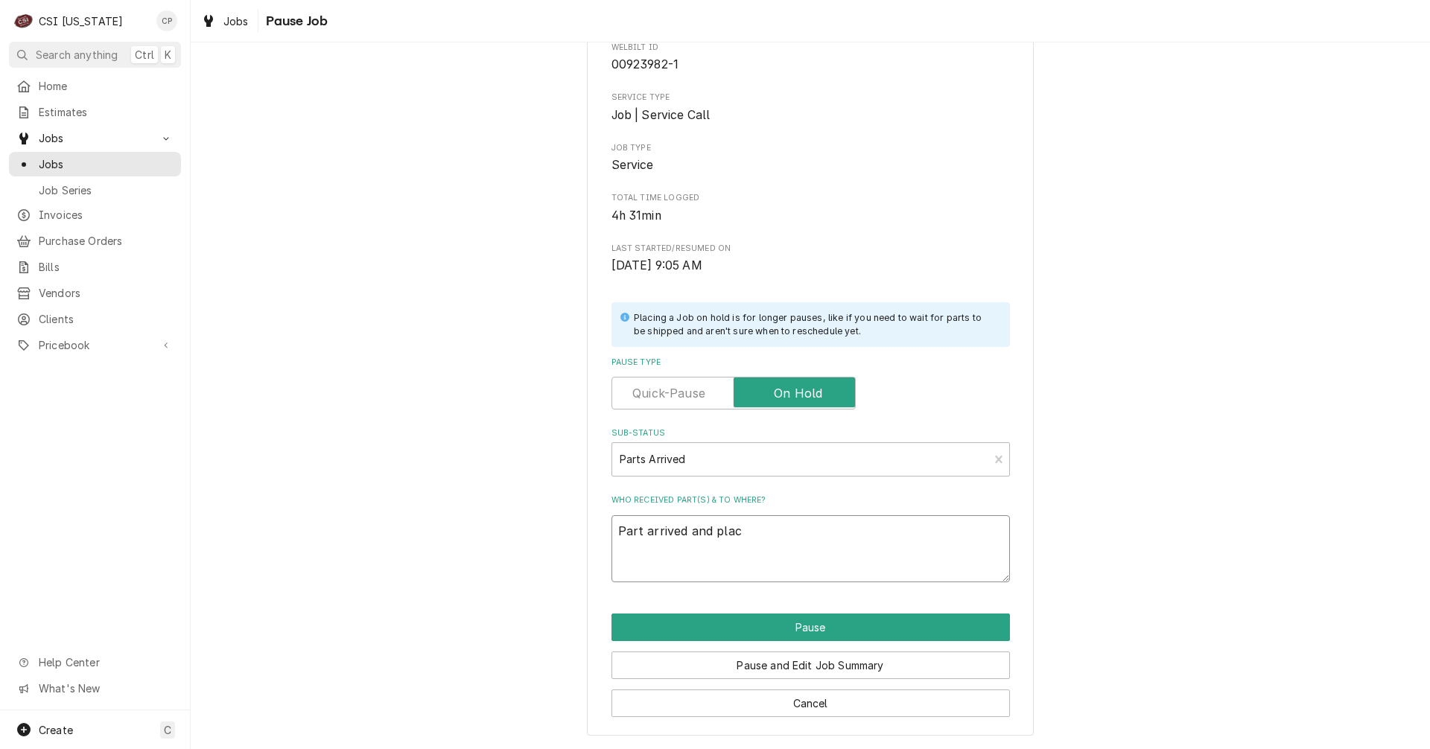
type textarea "Part arrived and place"
type textarea "x"
type textarea "Part arrived and placed"
type textarea "x"
type textarea "Part arrived and placed"
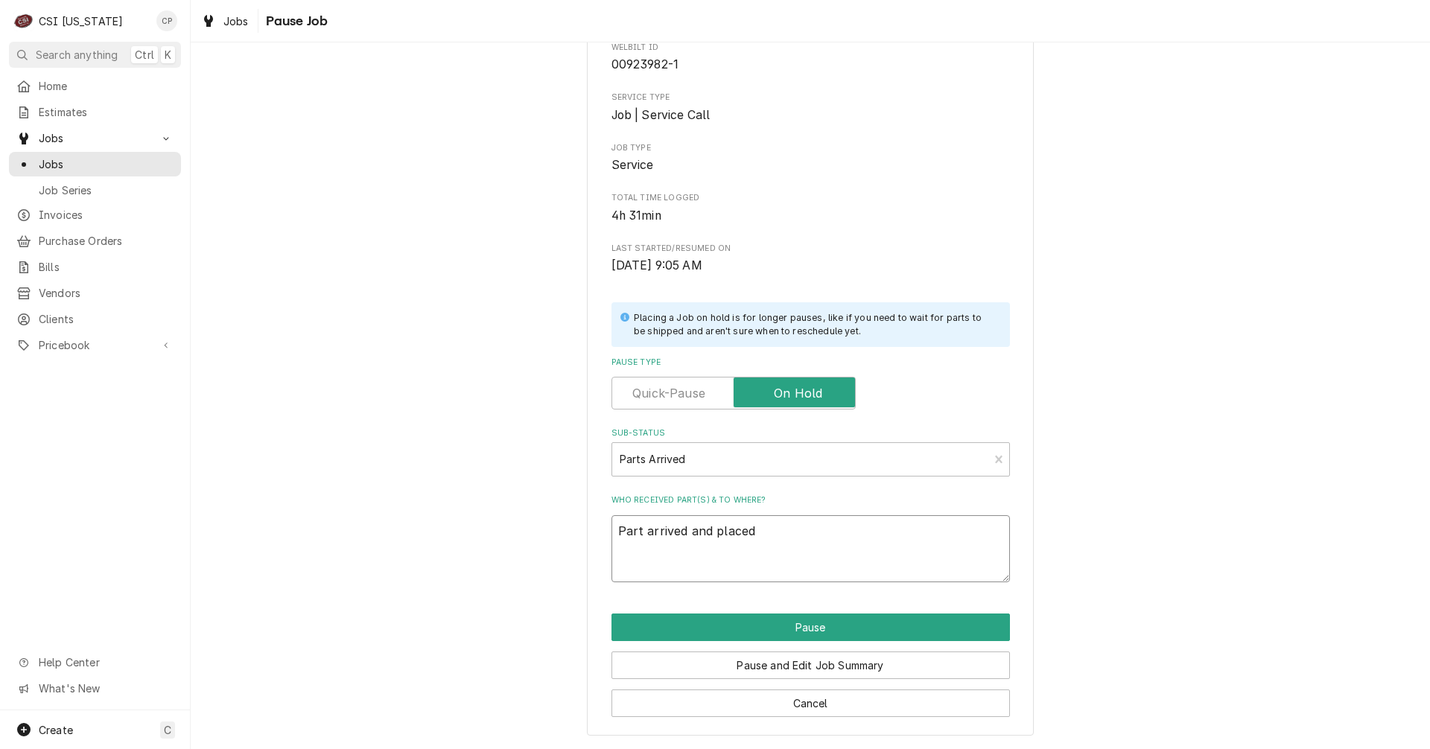
type textarea "x"
type textarea "Part arrived and placed o"
type textarea "x"
type textarea "Part arrived and placed on"
type textarea "x"
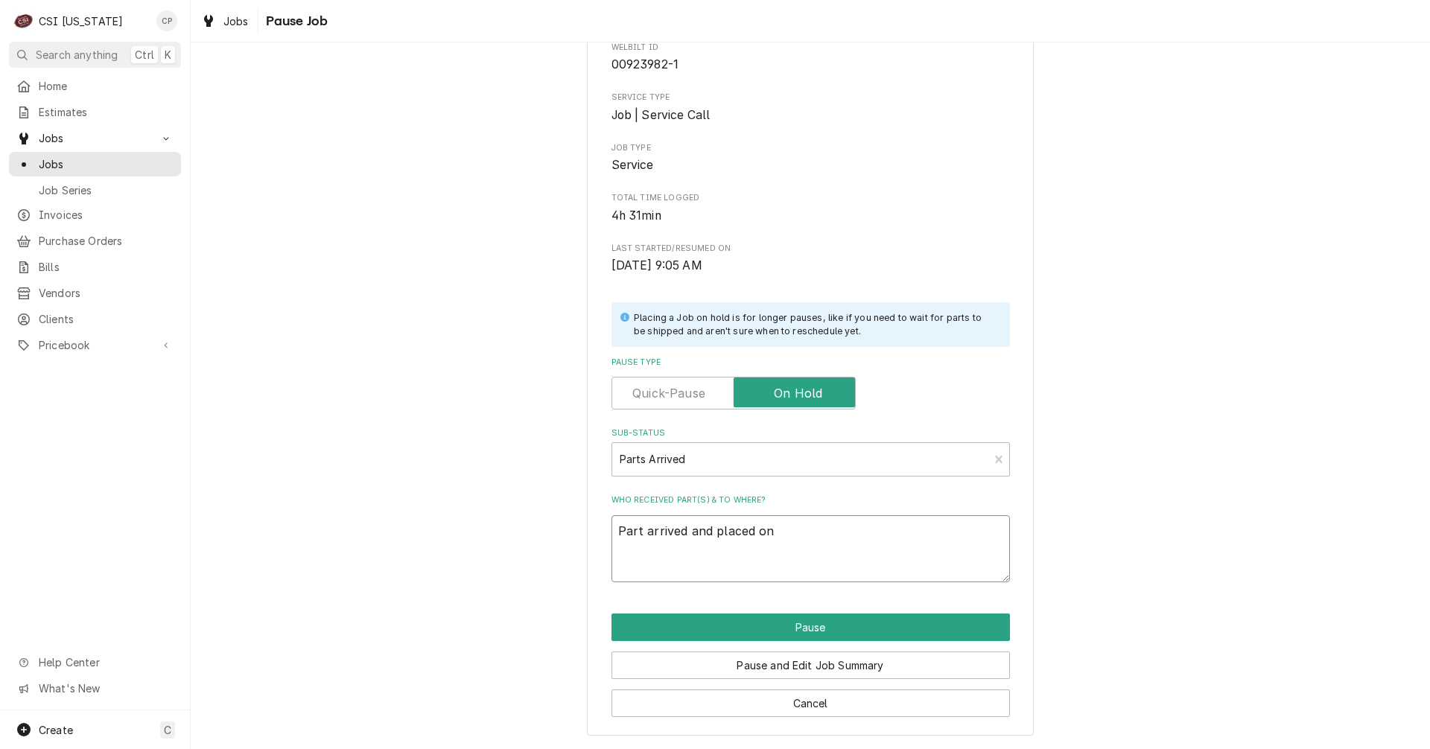
type textarea "Part arrived and placed on"
type textarea "x"
type textarea "Part arrived and placed on J"
type textarea "x"
type textarea "Part arrived and placed on Je"
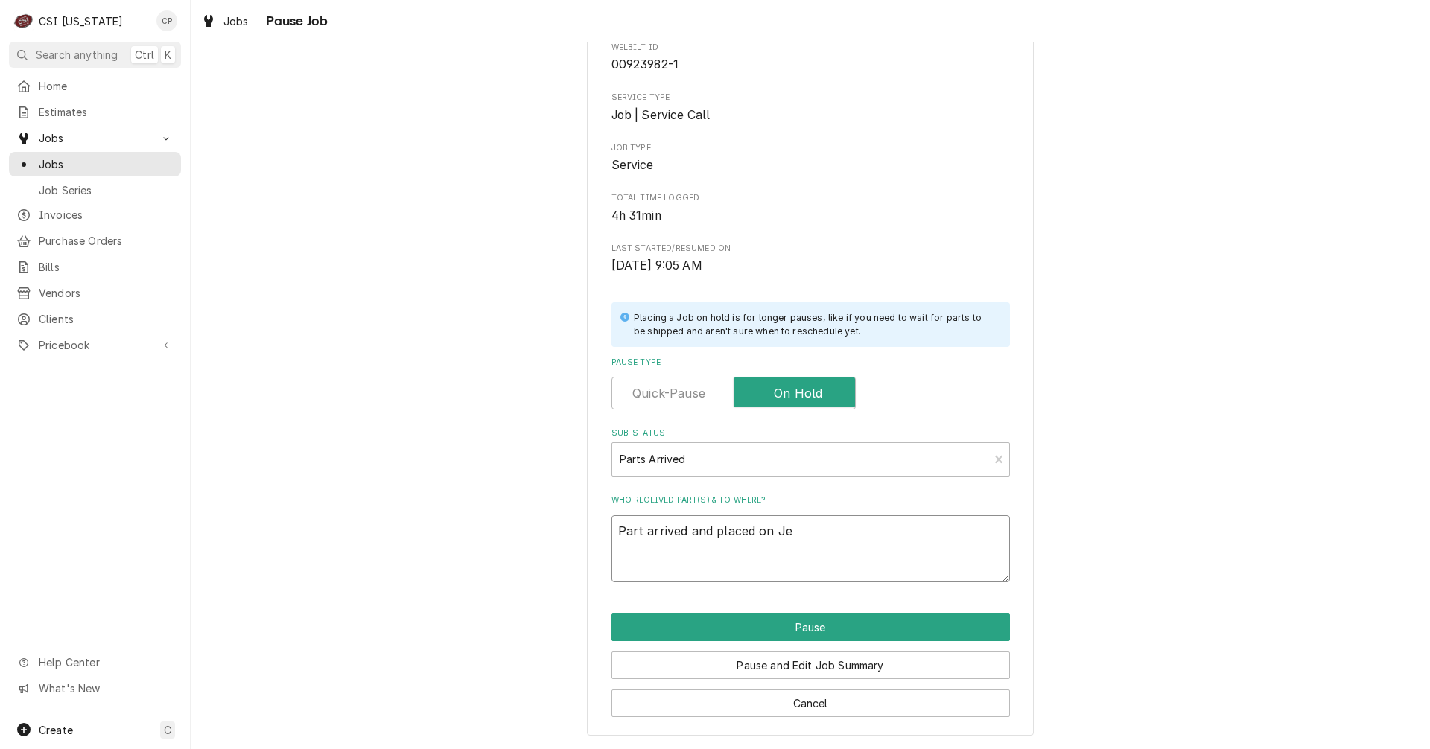
type textarea "x"
type textarea "Part arrived and placed on Jef"
type textarea "x"
type textarea "Part arrived and placed on Jeff"
type textarea "x"
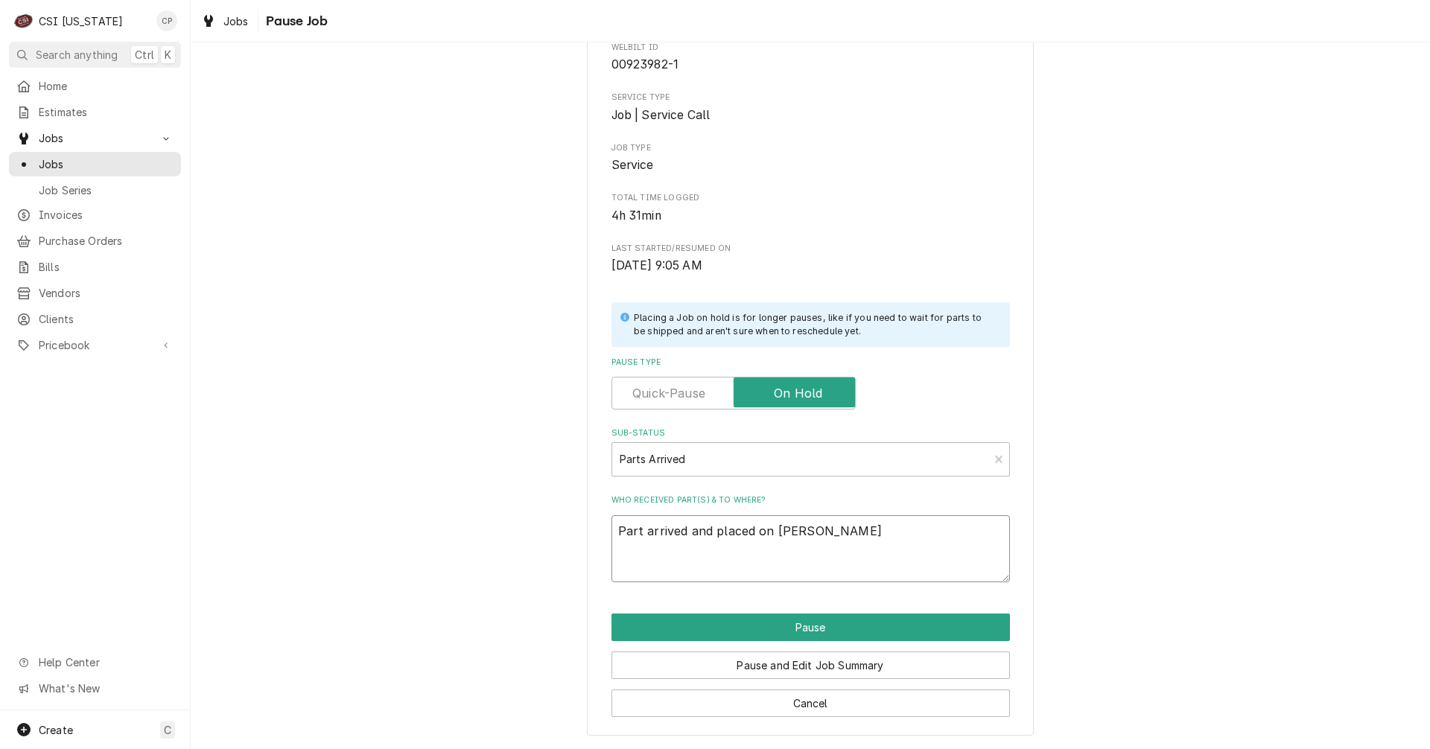
type textarea "Part arrived and placed on Jeffs"
type textarea "x"
type textarea "Part arrived and placed on Jeffs"
type textarea "x"
type textarea "Part arrived and placed on Jeffs T"
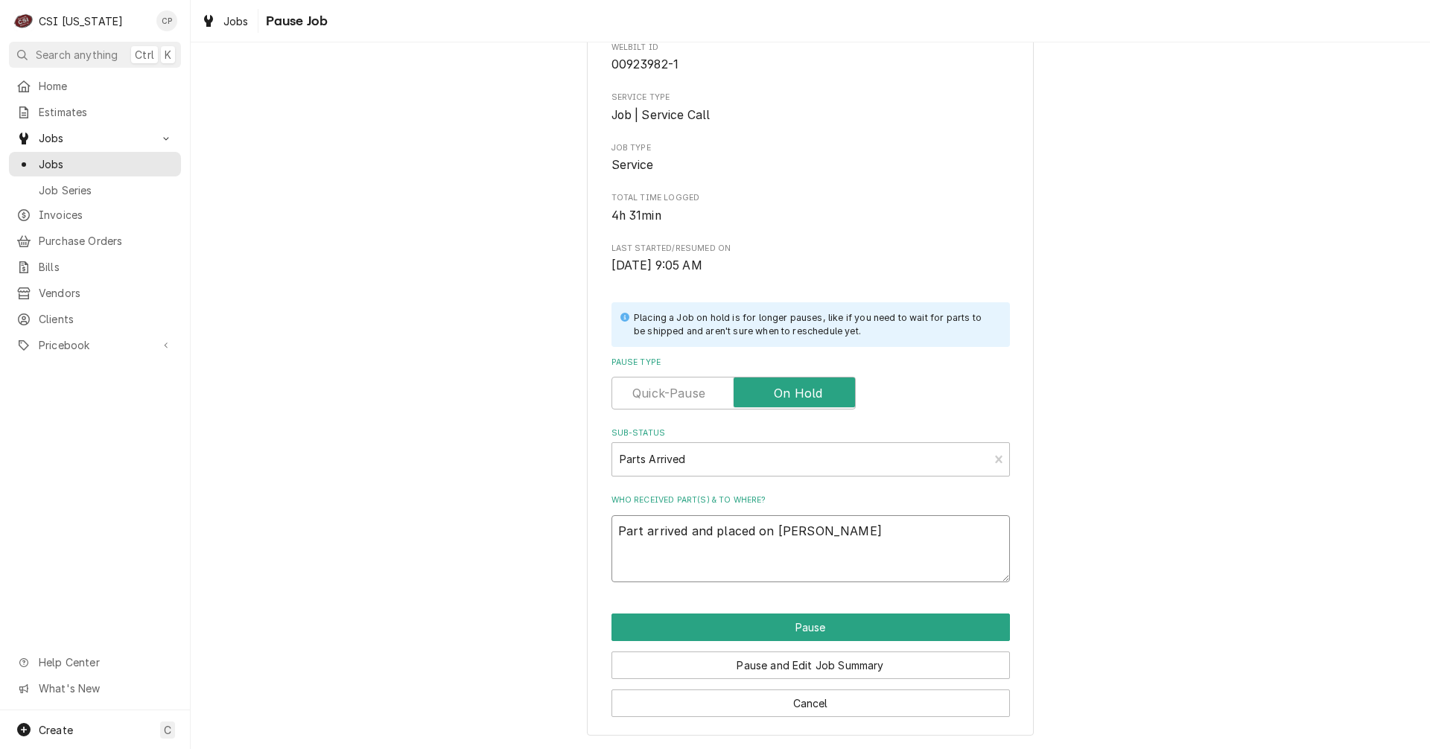
type textarea "x"
type textarea "Part arrived and placed on Jeffs Tr"
type textarea "x"
type textarea "Part arrived and placed on Jeffs Tru"
type textarea "x"
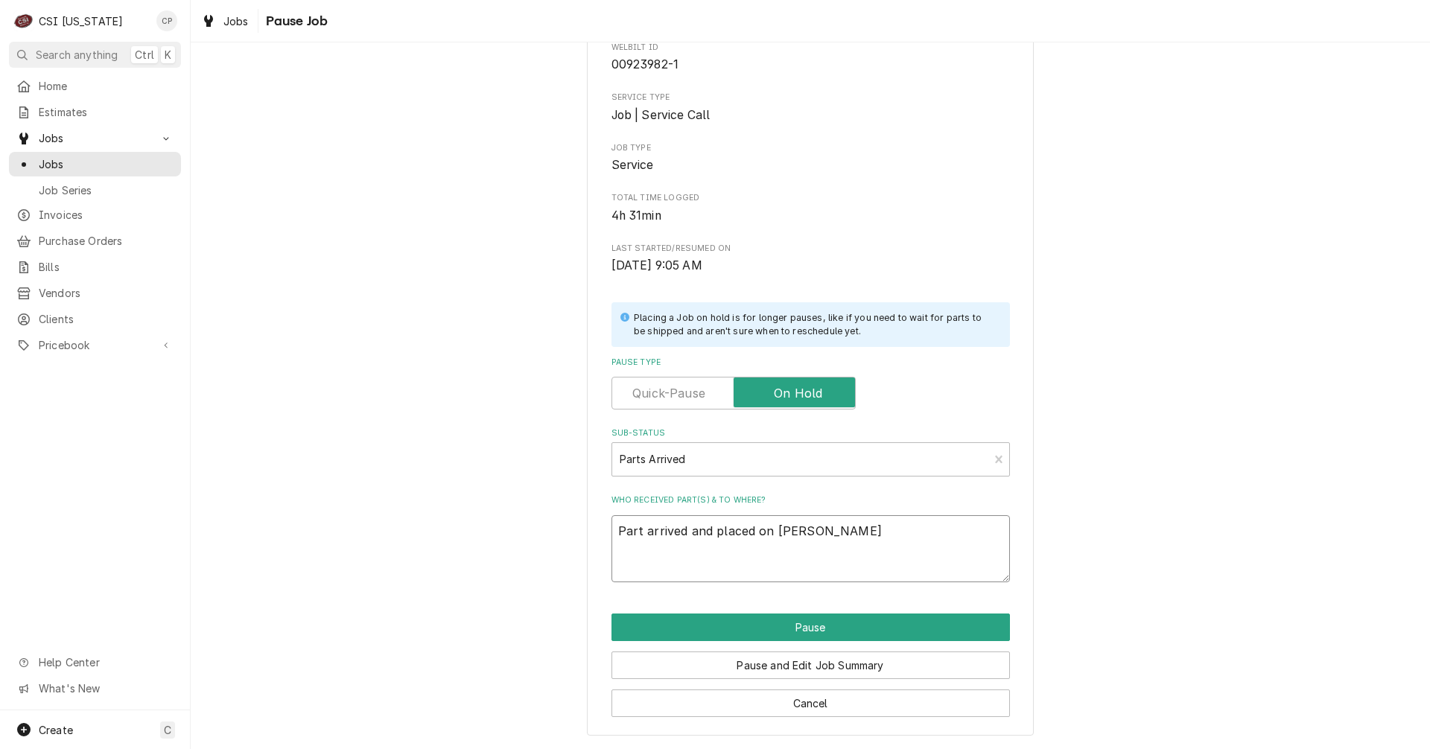
type textarea "Part arrived and placed on Jeffs Truj"
type textarea "x"
type textarea "Part arrived and placed on Jeffs Tru"
type textarea "x"
type textarea "Part arrived and placed on Jeffs Tr"
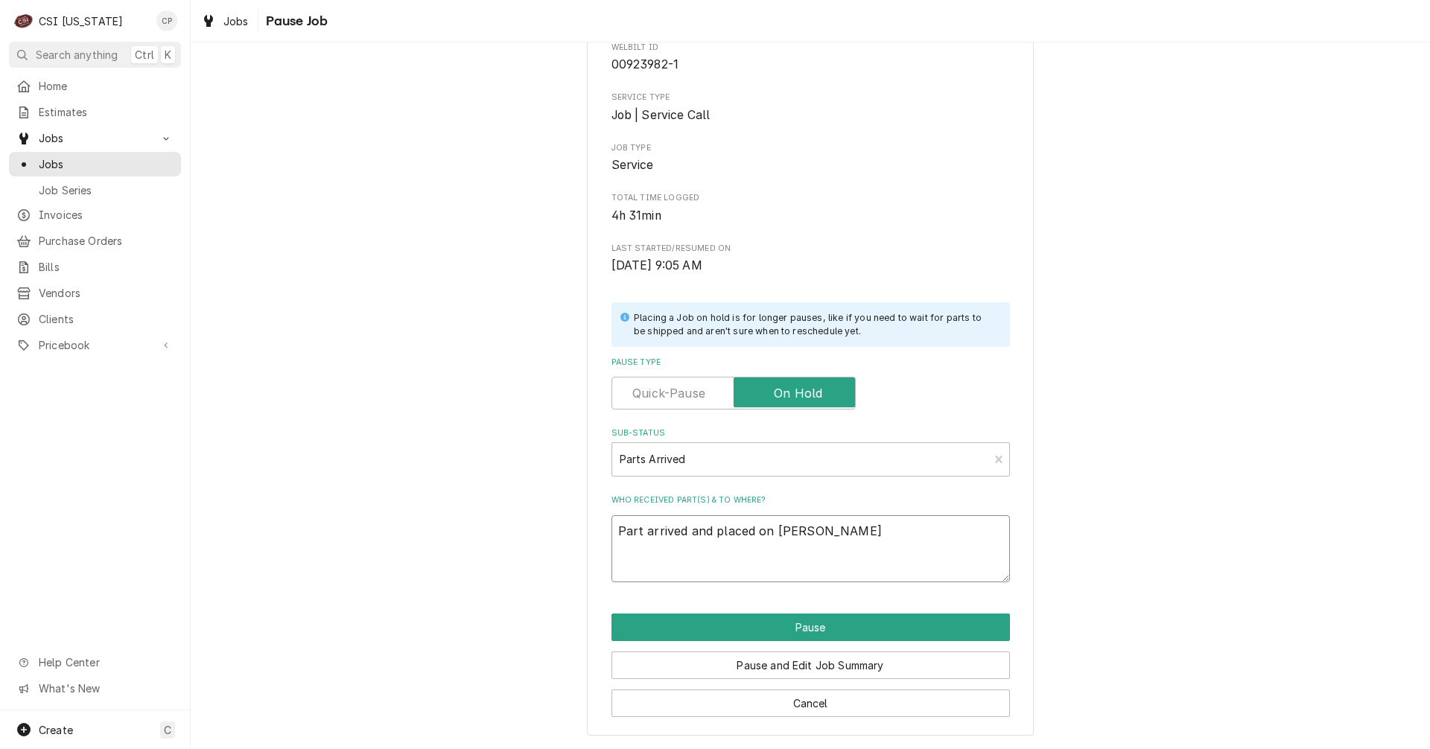
type textarea "x"
type textarea "Part arrived and placed on Jeffs Tru"
type textarea "x"
type textarea "Part arrived and placed on Jeffs Truc"
type textarea "x"
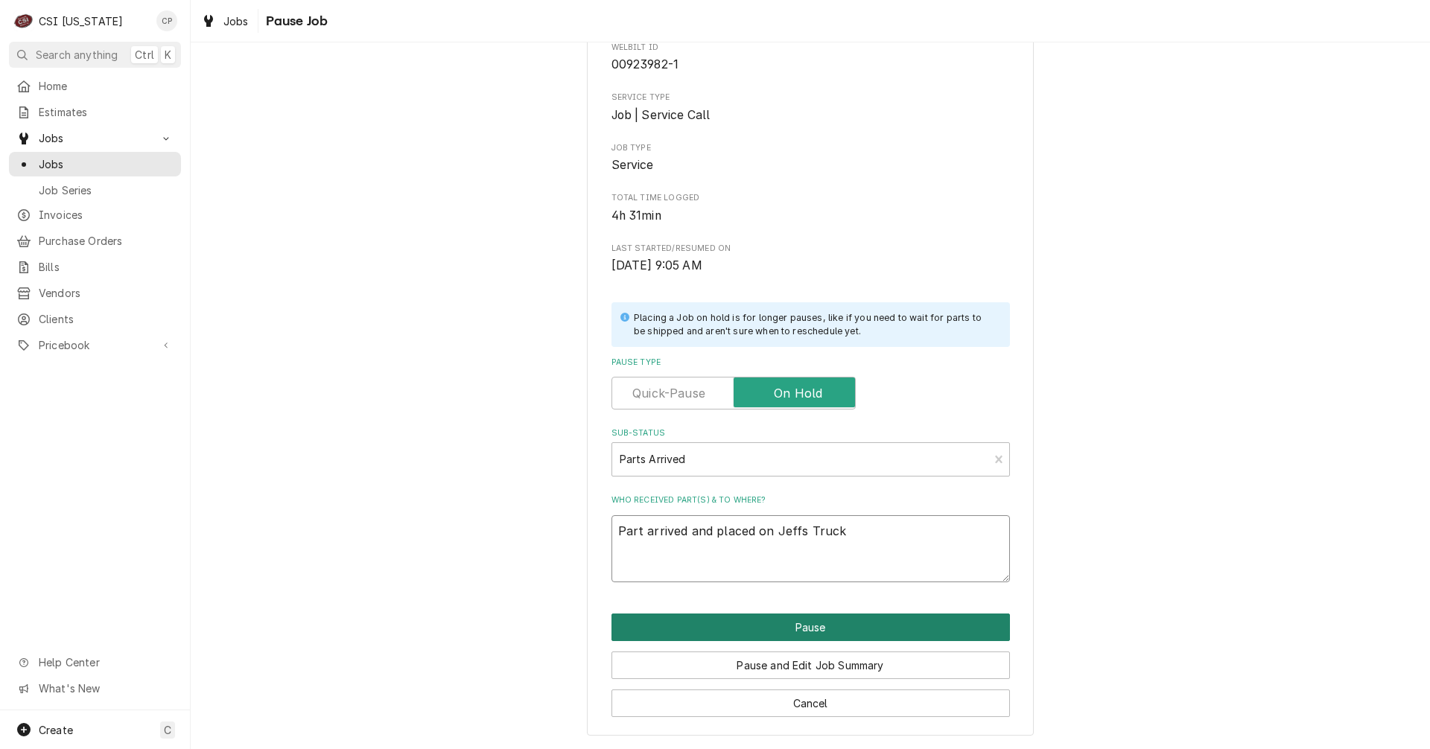
type textarea "Part arrived and placed on Jeffs Truck"
click at [820, 633] on button "Pause" at bounding box center [810, 628] width 398 height 28
type textarea "x"
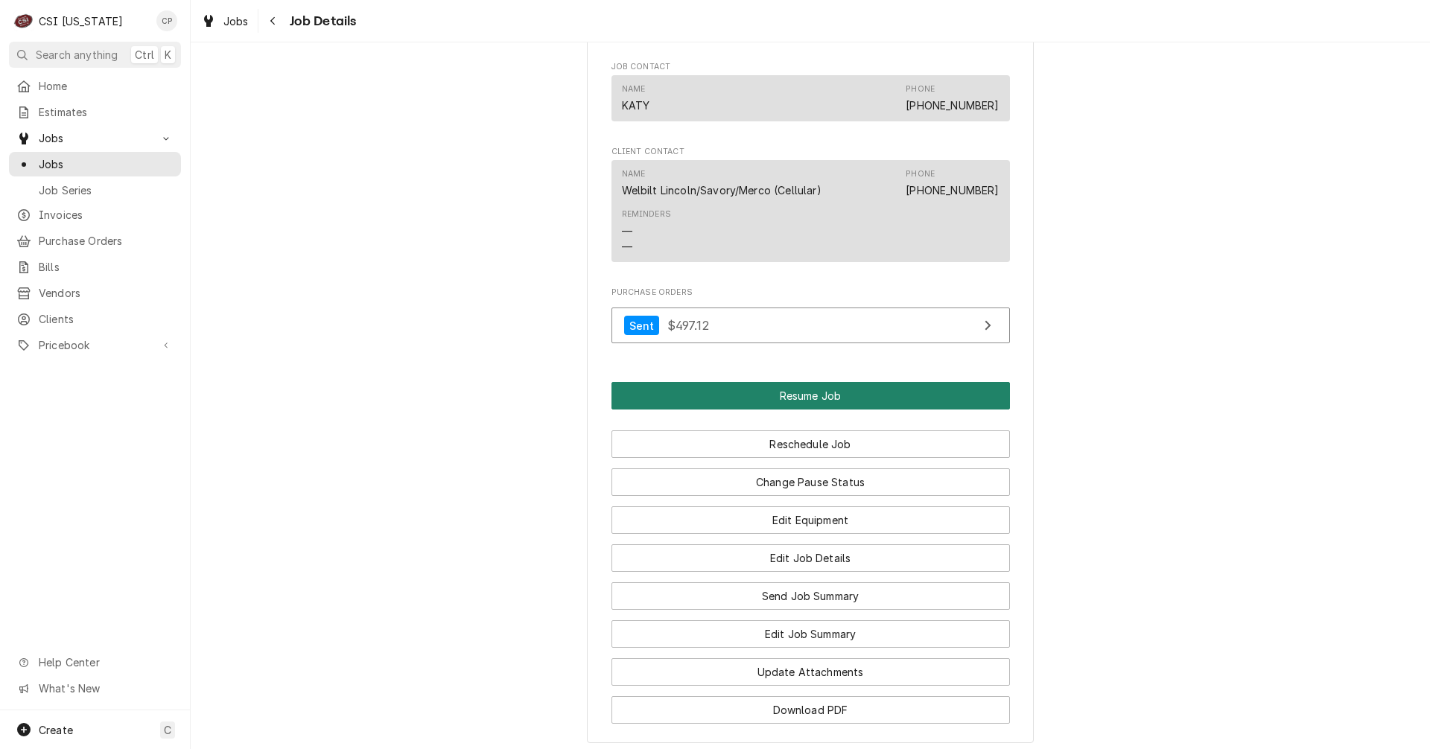
scroll to position [1713, 0]
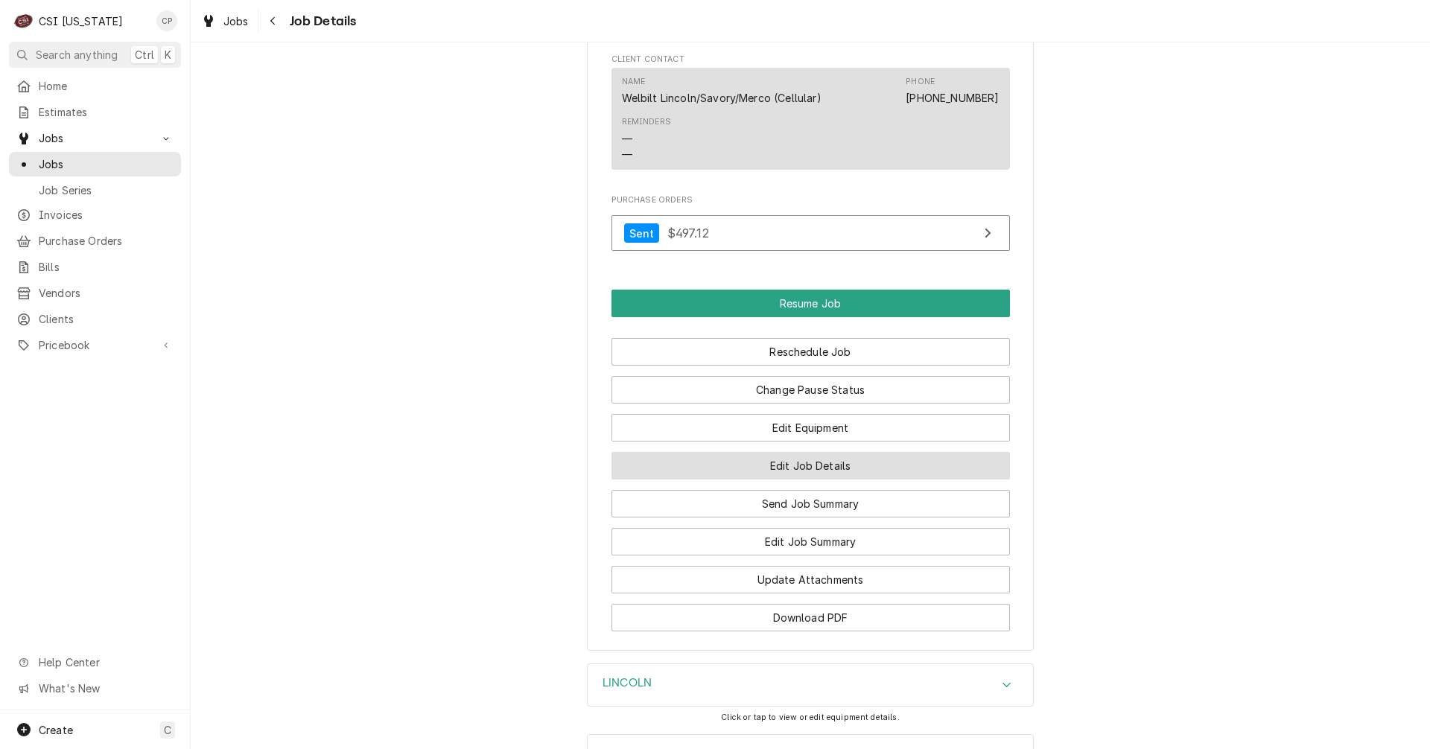
click at [812, 468] on button "Edit Job Details" at bounding box center [810, 466] width 398 height 28
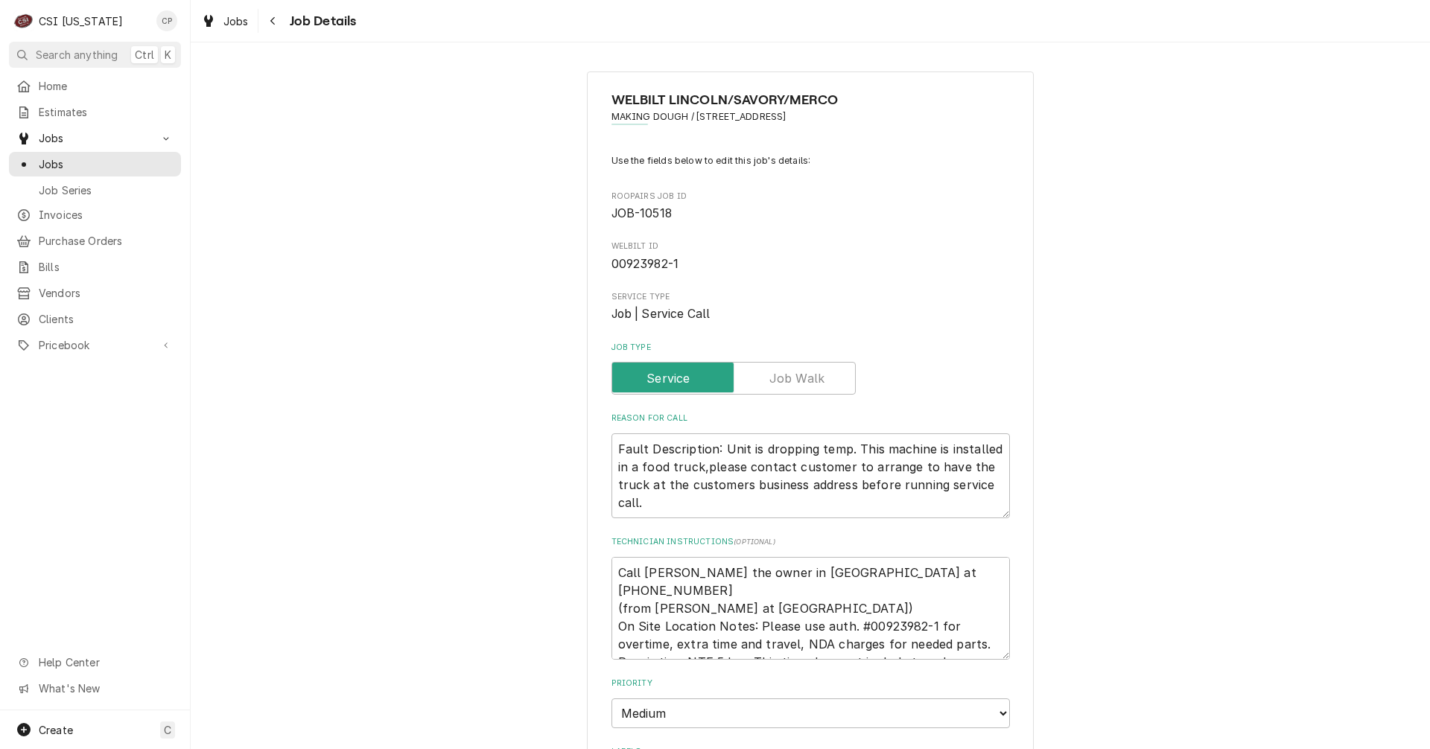
type textarea "x"
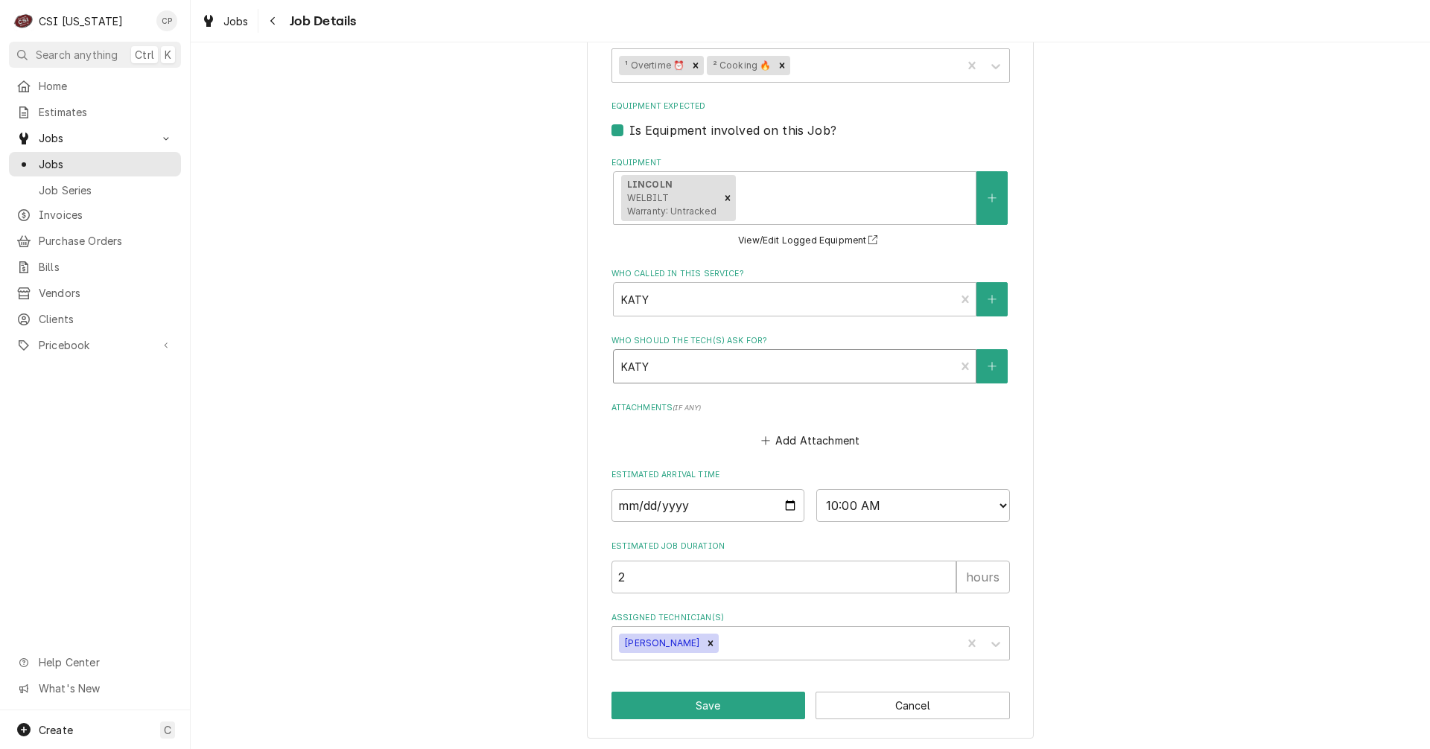
scroll to position [715, 0]
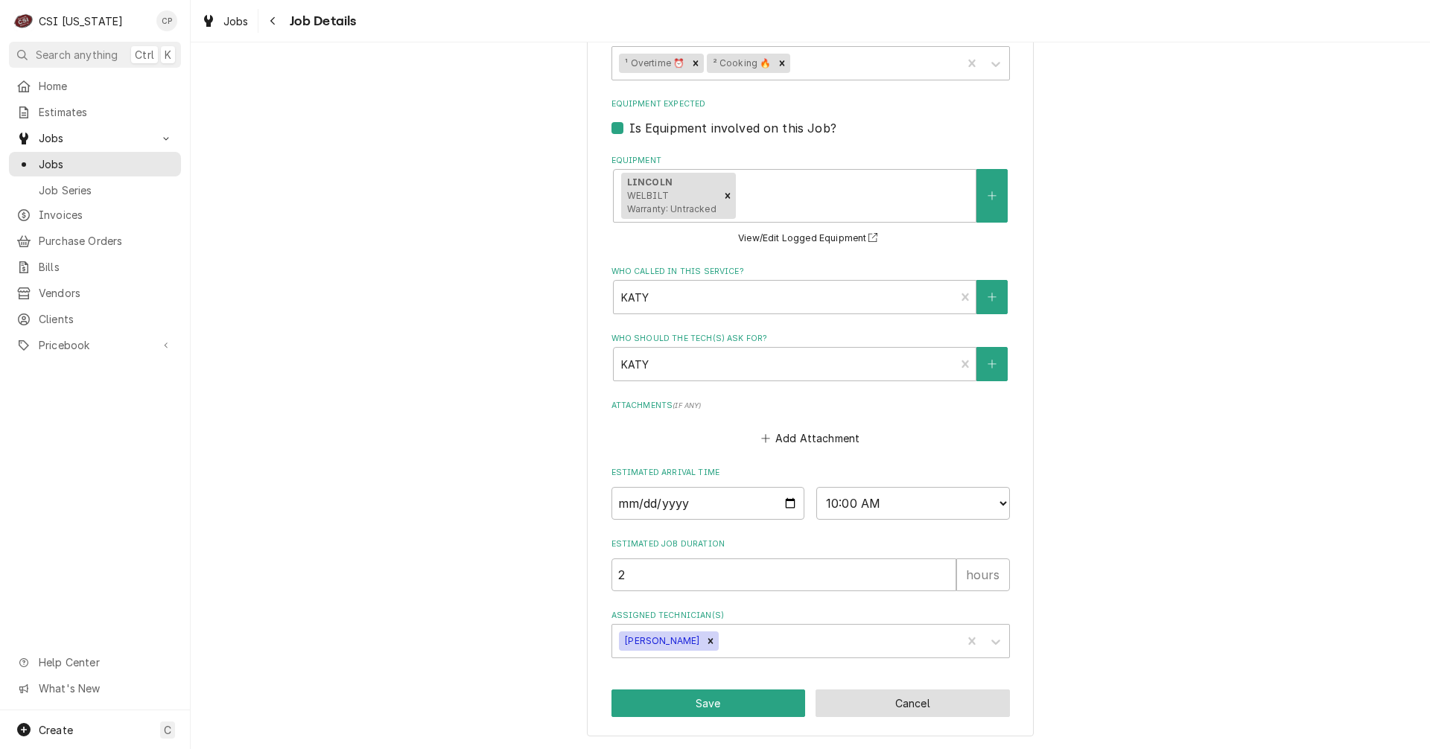
click at [911, 702] on button "Cancel" at bounding box center [913, 704] width 194 height 28
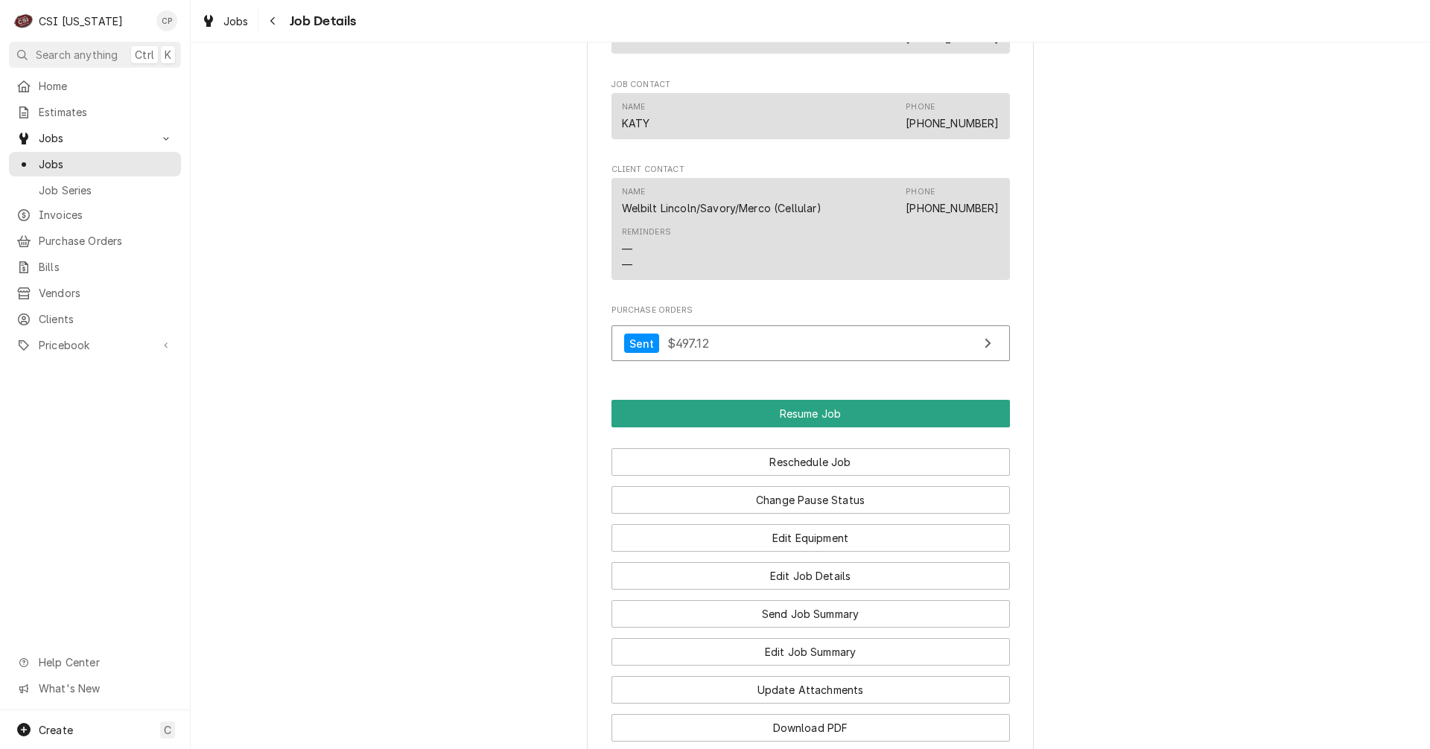
scroll to position [1639, 0]
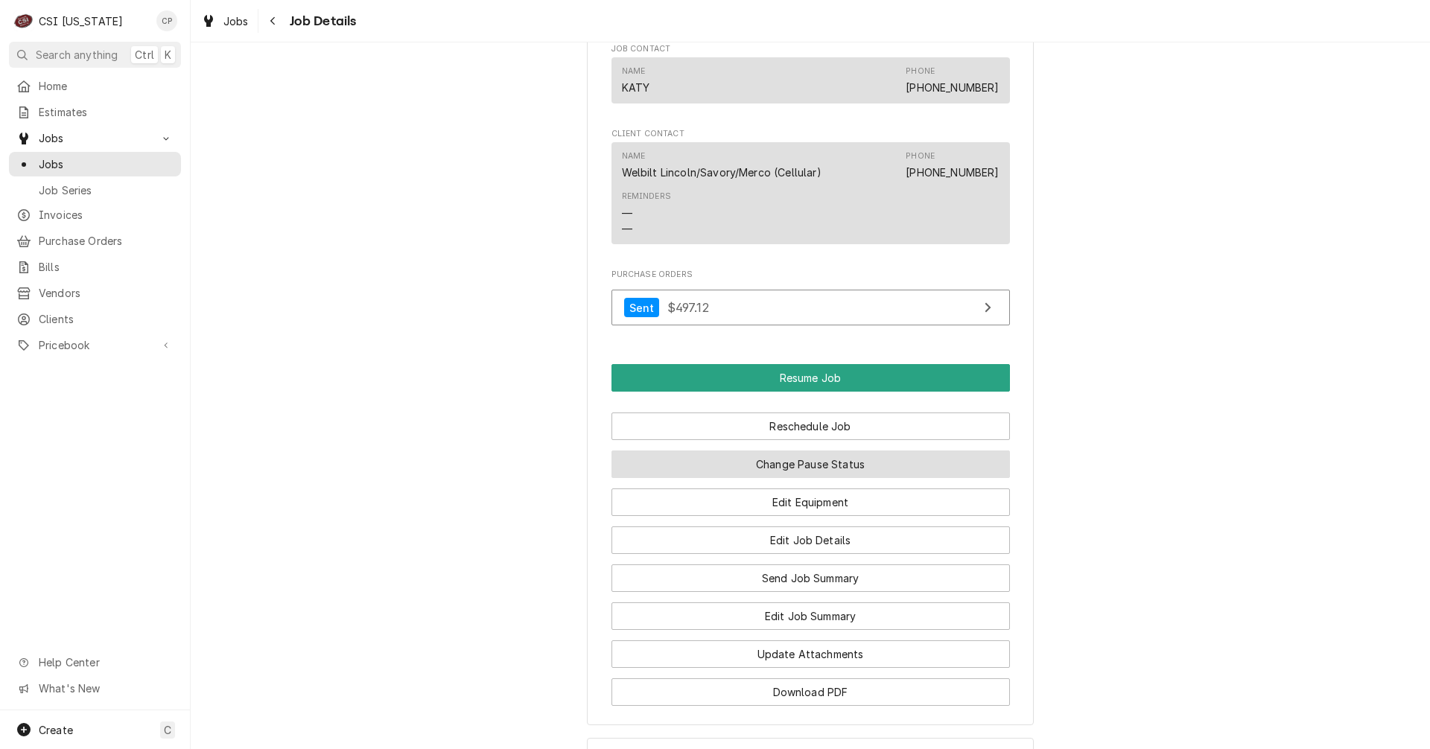
click at [802, 463] on button "Change Pause Status" at bounding box center [810, 465] width 398 height 28
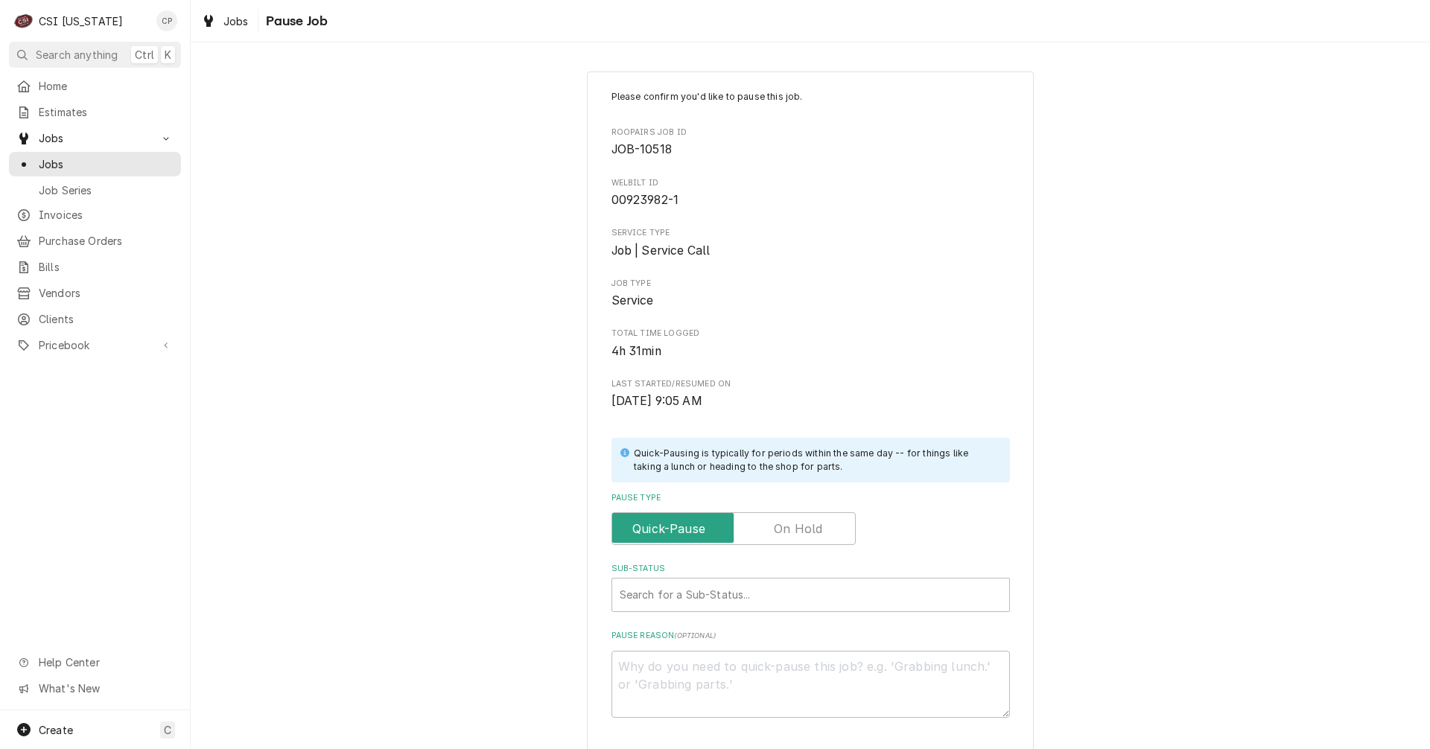
click at [797, 533] on label "Pause Type" at bounding box center [733, 528] width 244 height 33
click at [797, 533] on input "Pause Type" at bounding box center [733, 528] width 231 height 33
checkbox input "true"
click at [741, 595] on div "Sub-Status" at bounding box center [811, 595] width 382 height 27
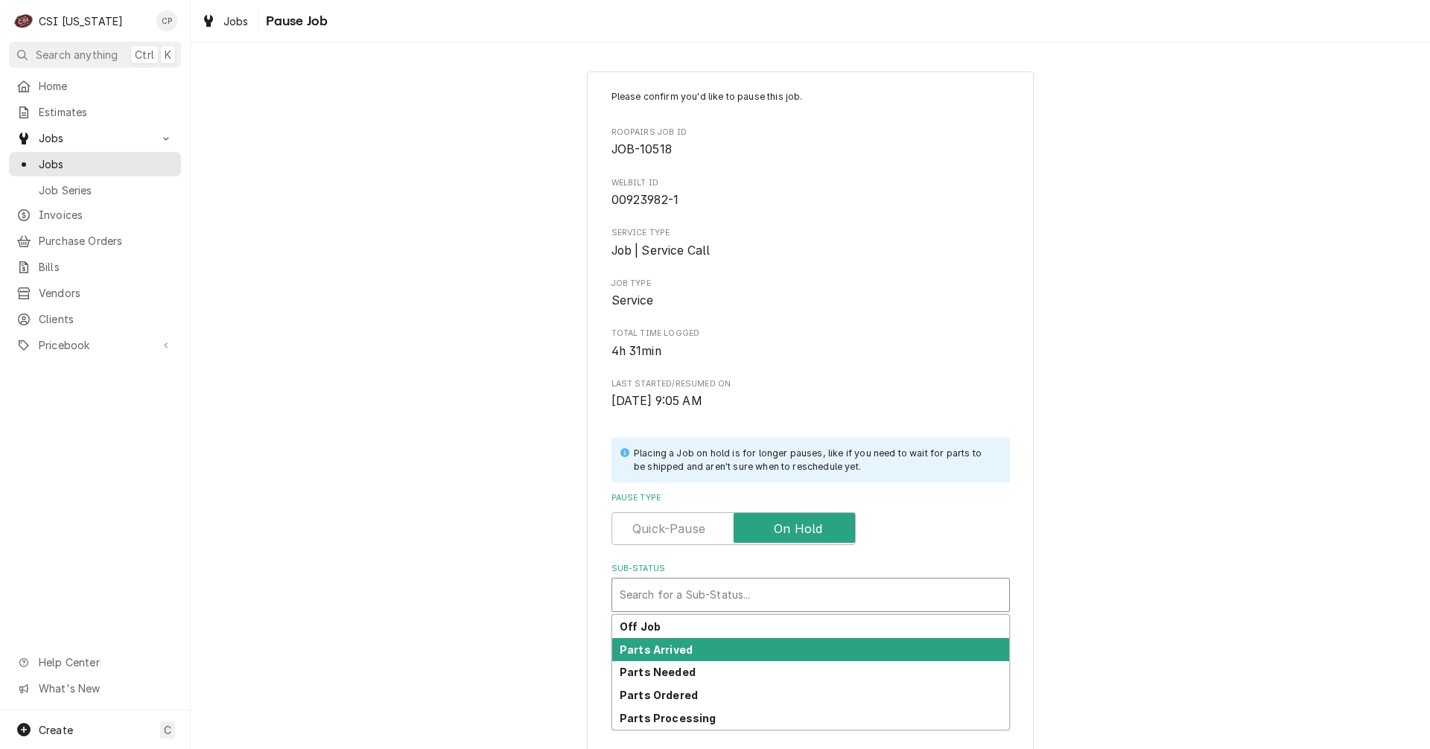
click at [678, 644] on strong "Parts Arrived" at bounding box center [656, 650] width 73 height 13
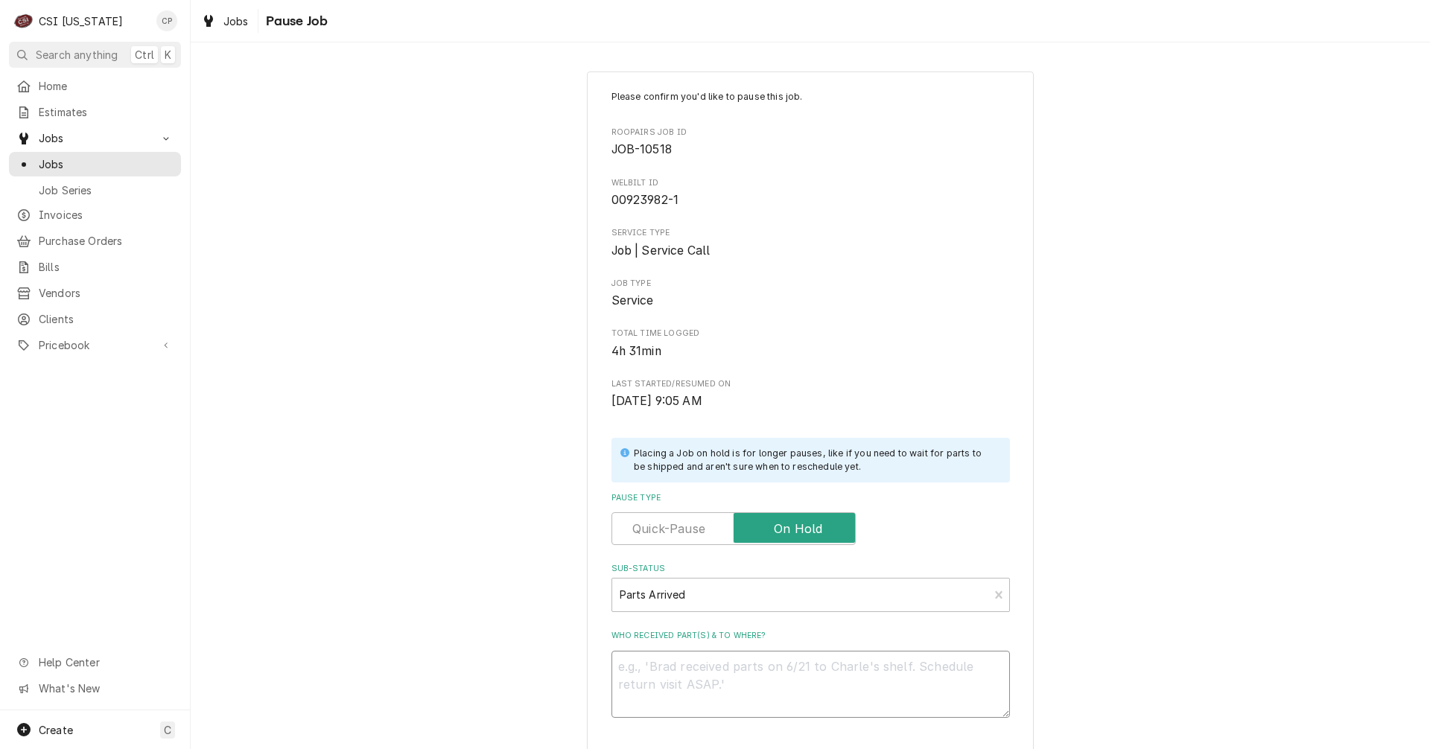
click at [673, 664] on textarea "Who received part(s) & to where?" at bounding box center [810, 684] width 398 height 67
type textarea "x"
type textarea "p"
type textarea "x"
type textarea "pa"
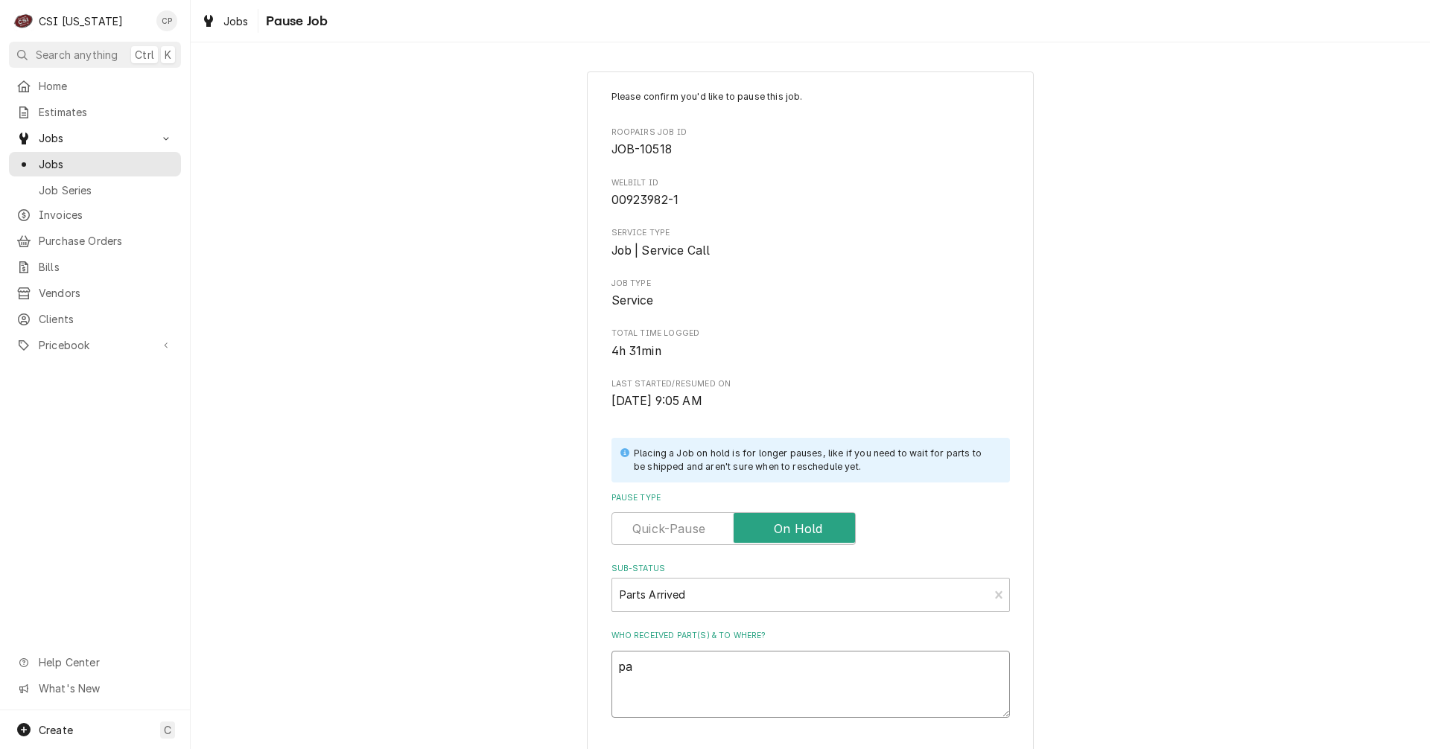
type textarea "x"
type textarea "par"
type textarea "x"
type textarea "part"
type textarea "x"
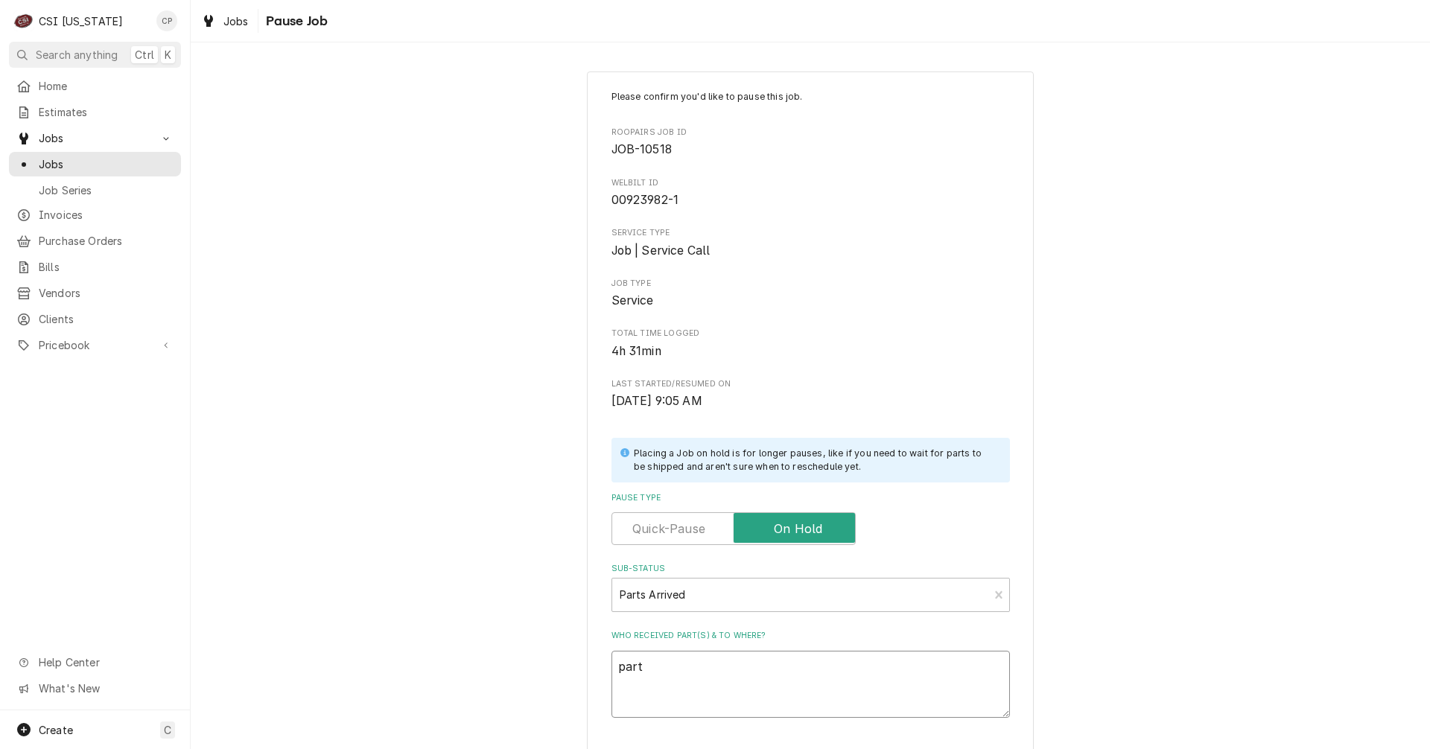
type textarea "parts"
type textarea "x"
type textarea "parts"
type textarea "x"
type textarea "parts r"
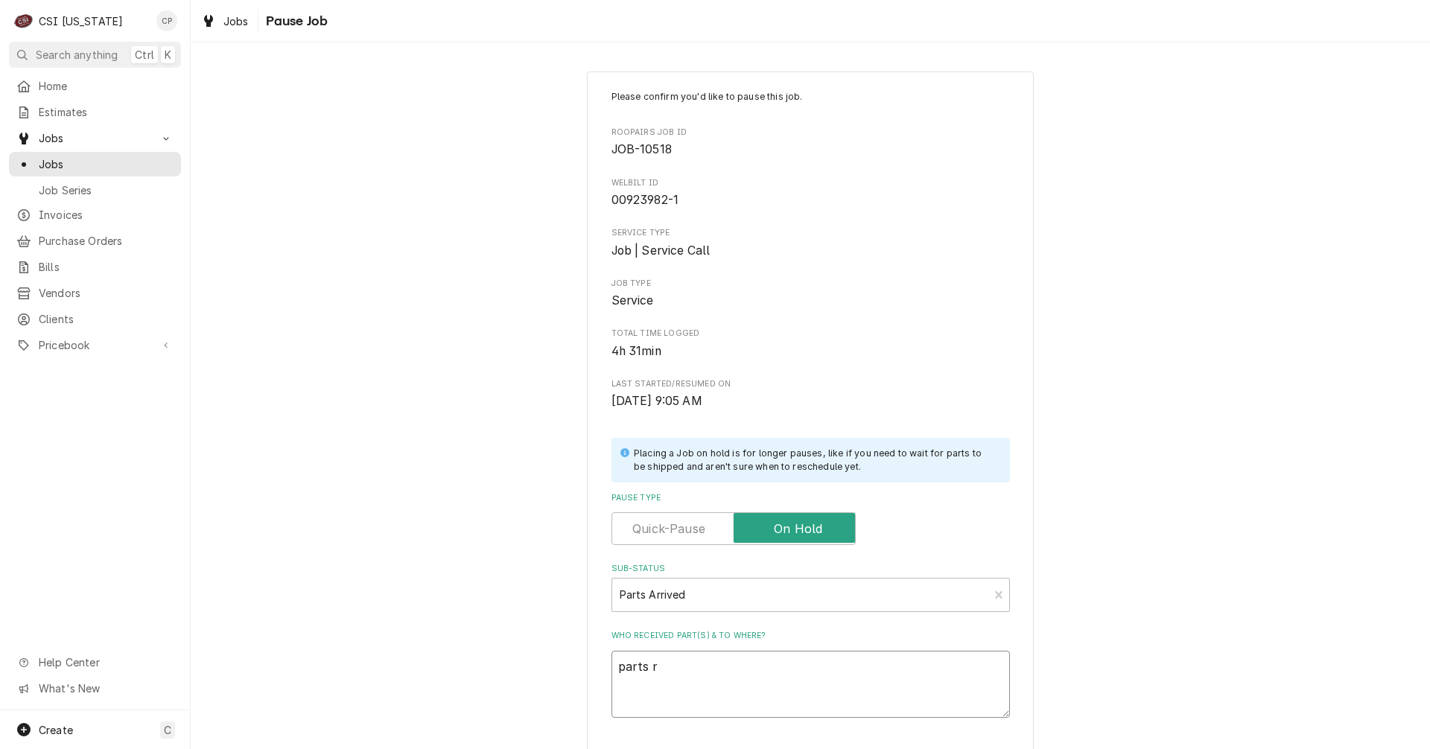
type textarea "x"
type textarea "parts re"
type textarea "x"
type textarea "parts r"
type textarea "x"
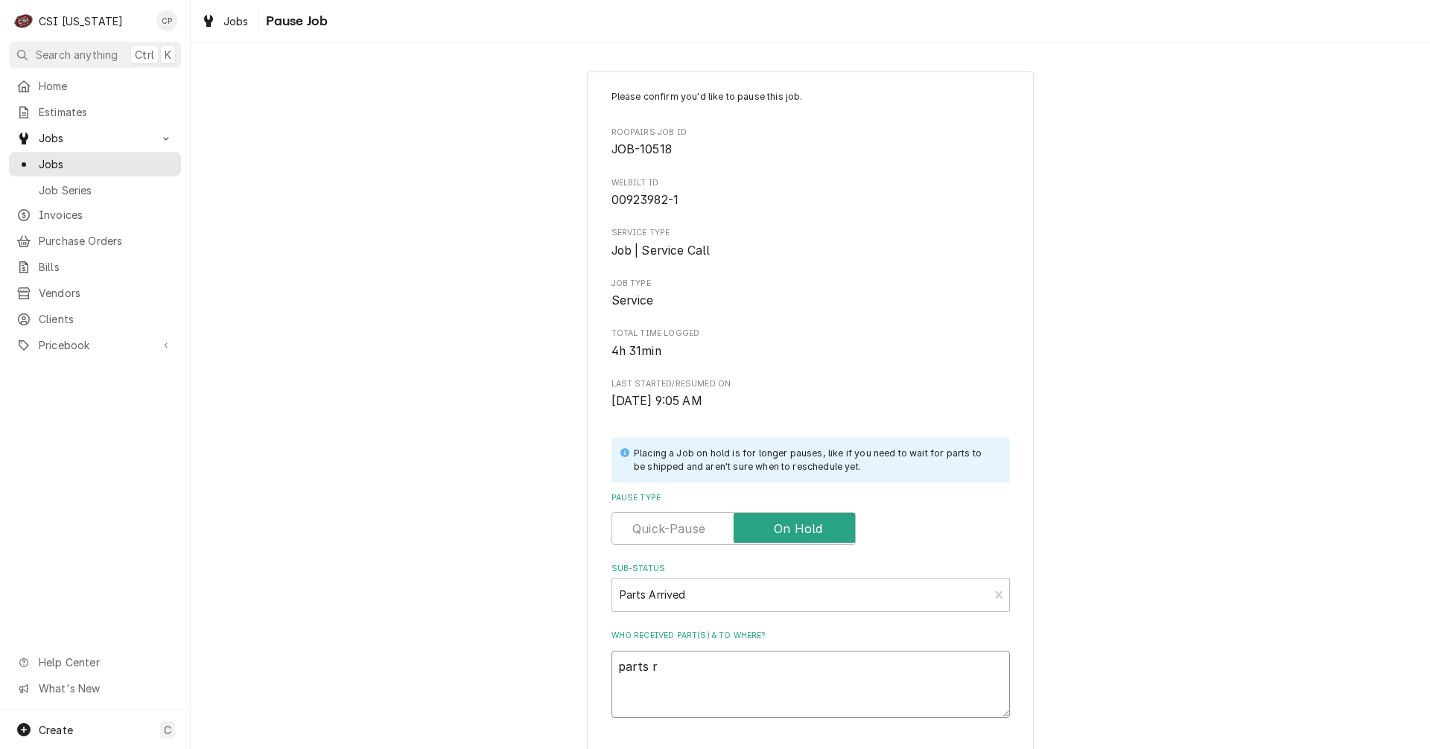
type textarea "parts ra"
type textarea "x"
type textarea "parts r"
type textarea "x"
type textarea "parts"
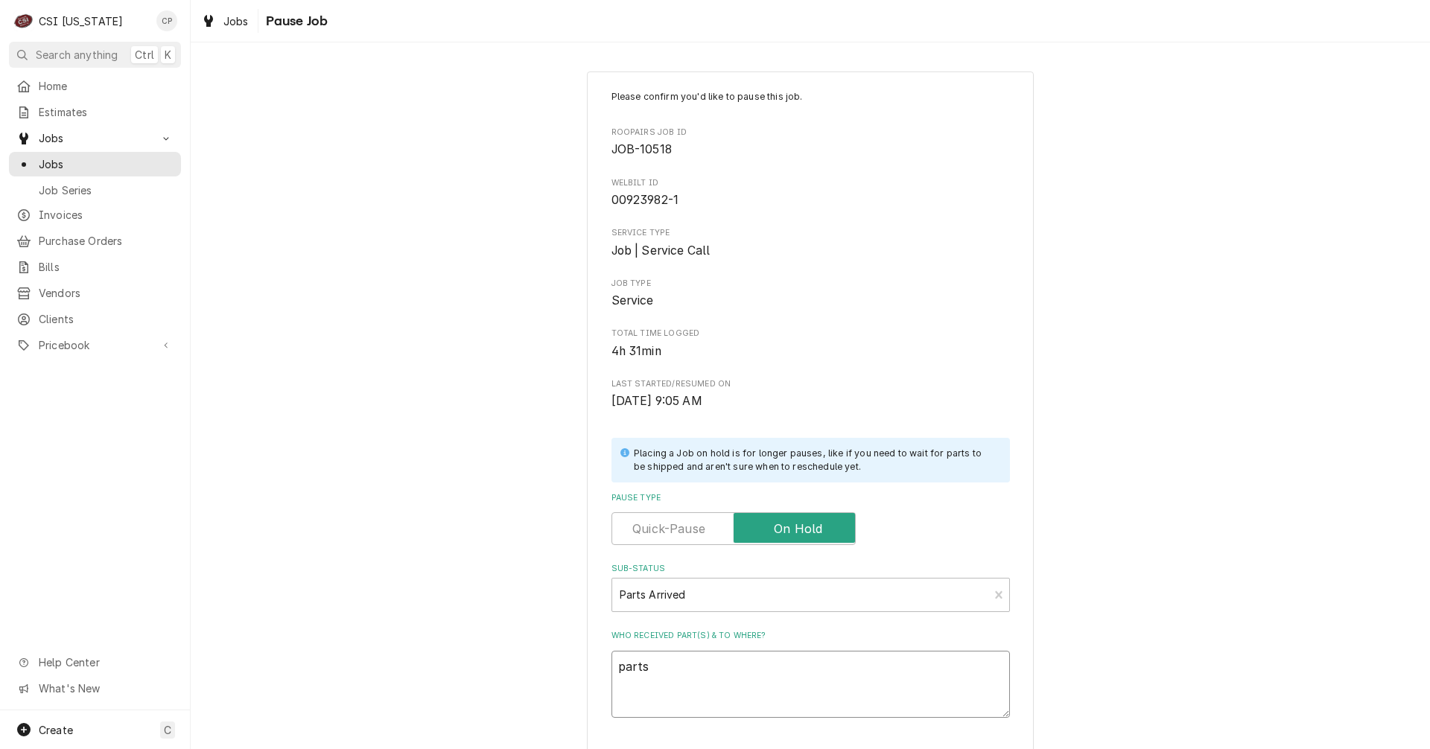
type textarea "x"
type textarea "parts a"
type textarea "x"
type textarea "parts ar"
type textarea "x"
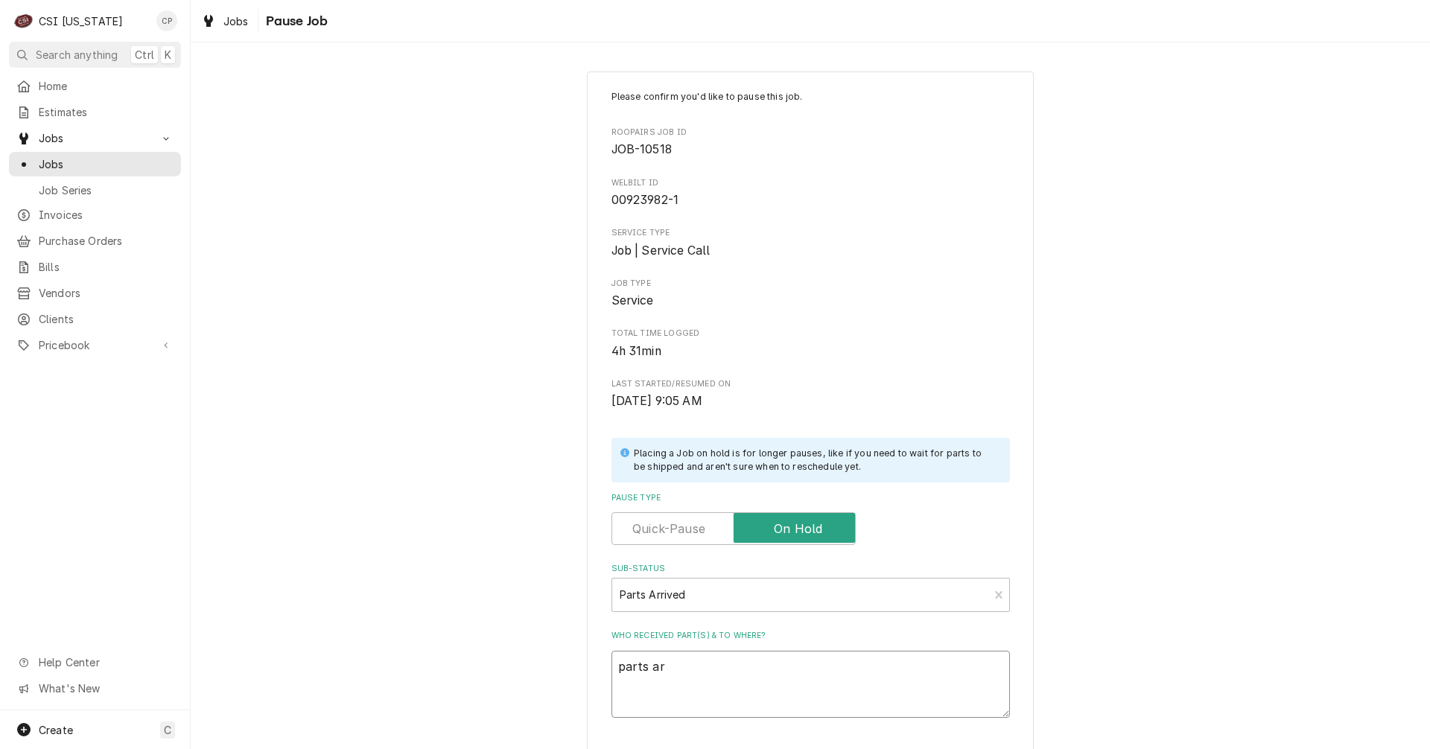
type textarea "parts arr"
type textarea "x"
type textarea "parts arri"
type textarea "x"
type textarea "parts arriv"
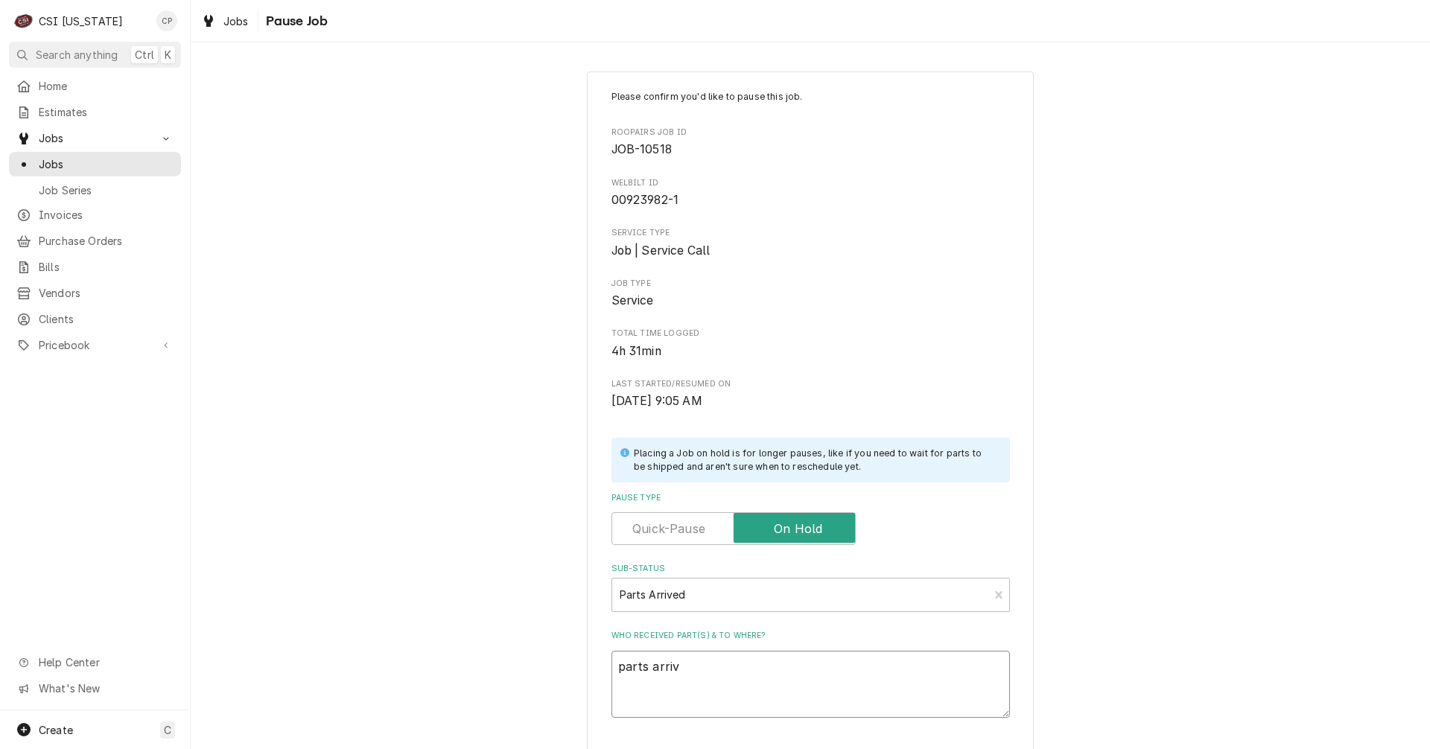
type textarea "x"
type textarea "parts arrive"
type textarea "x"
type textarea "parts arrived"
type textarea "x"
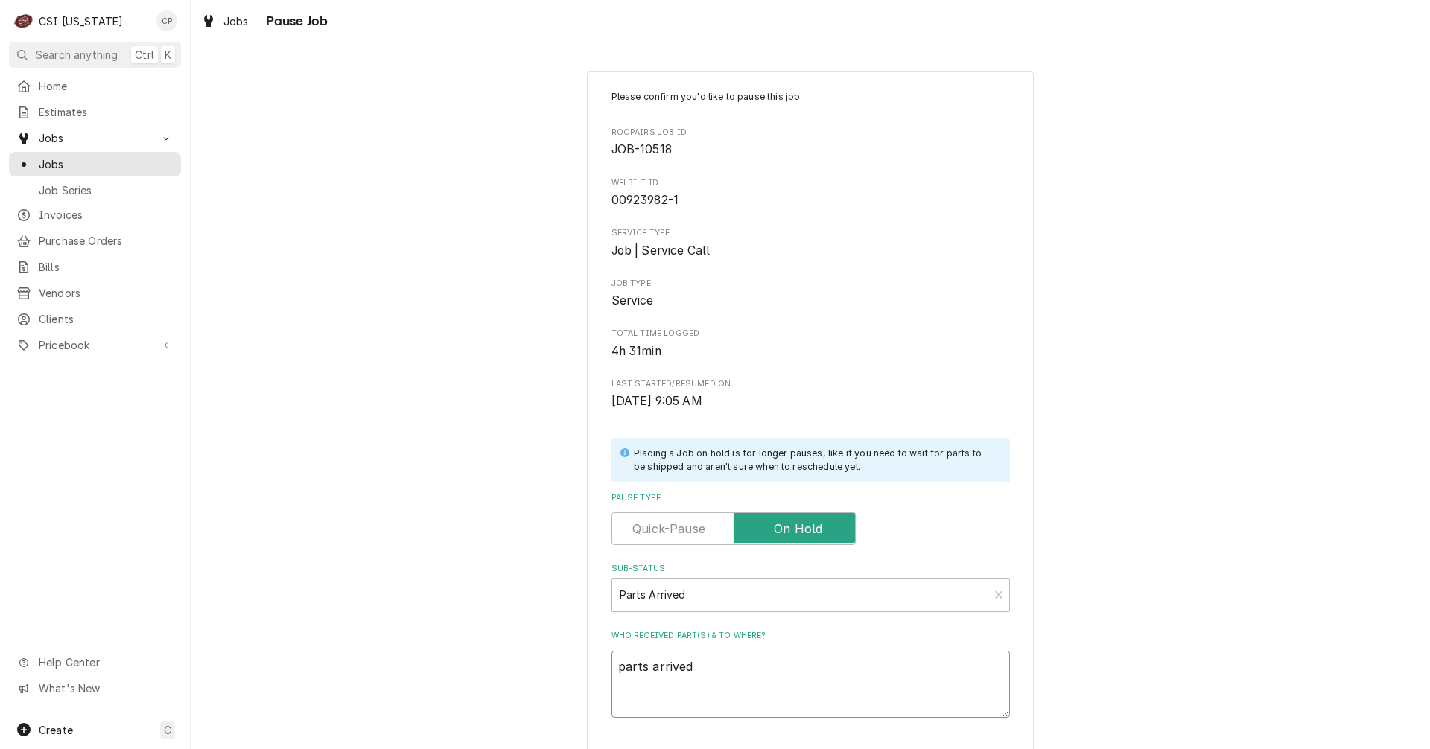
type textarea "parts arrived"
type textarea "x"
type textarea "parts arrived a"
type textarea "x"
type textarea "parts arrived an"
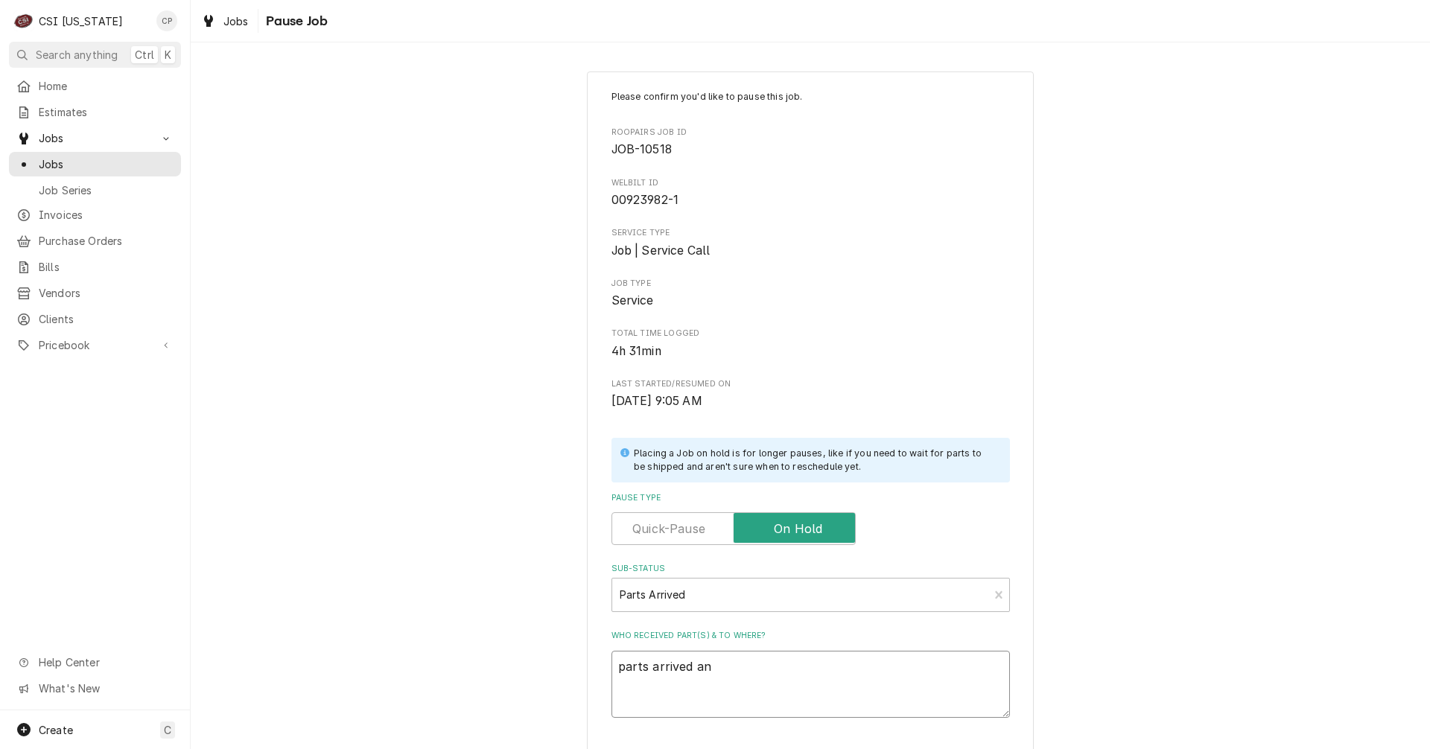
type textarea "x"
type textarea "parts arrived and"
type textarea "x"
type textarea "parts arrived and"
type textarea "x"
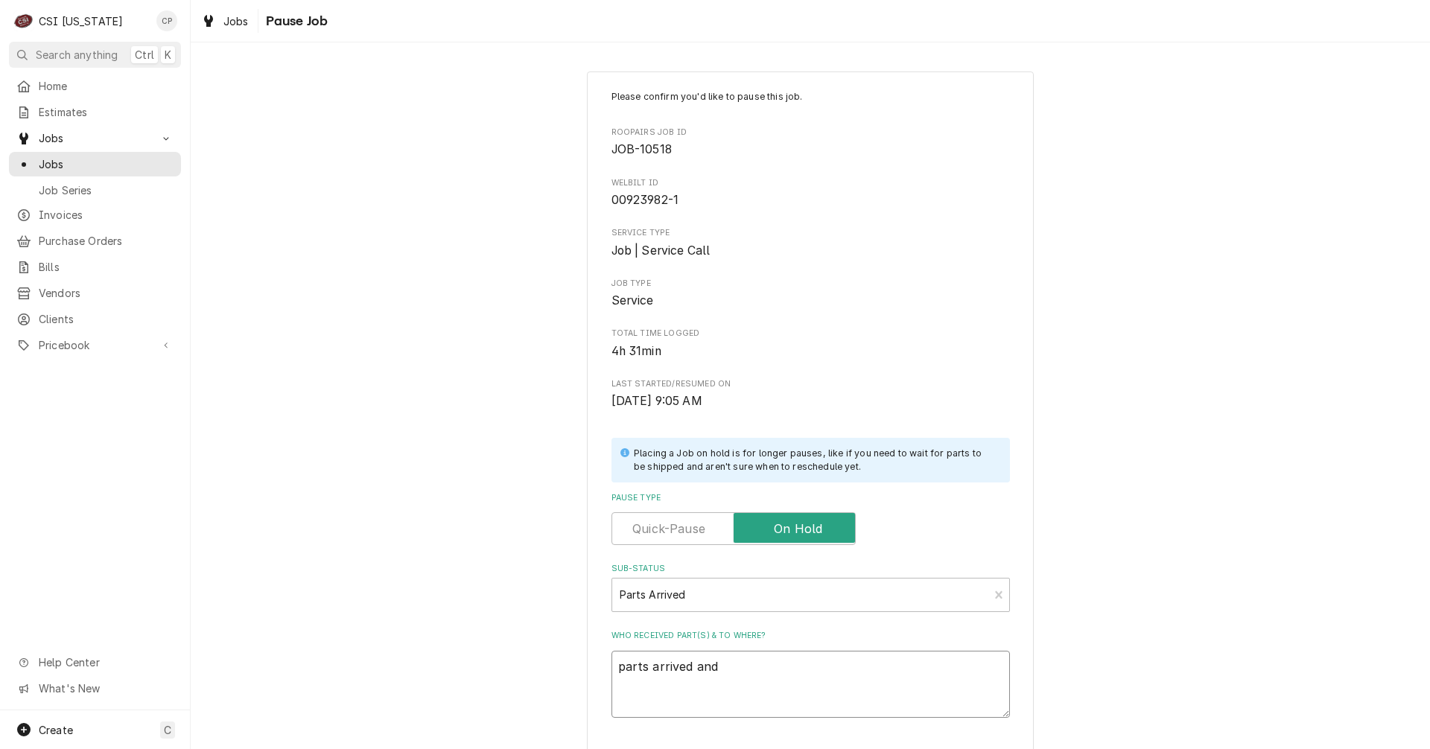
type textarea "parts arrived and p"
type textarea "x"
type textarea "parts arrived and pl"
type textarea "x"
type textarea "parts arrived and pla"
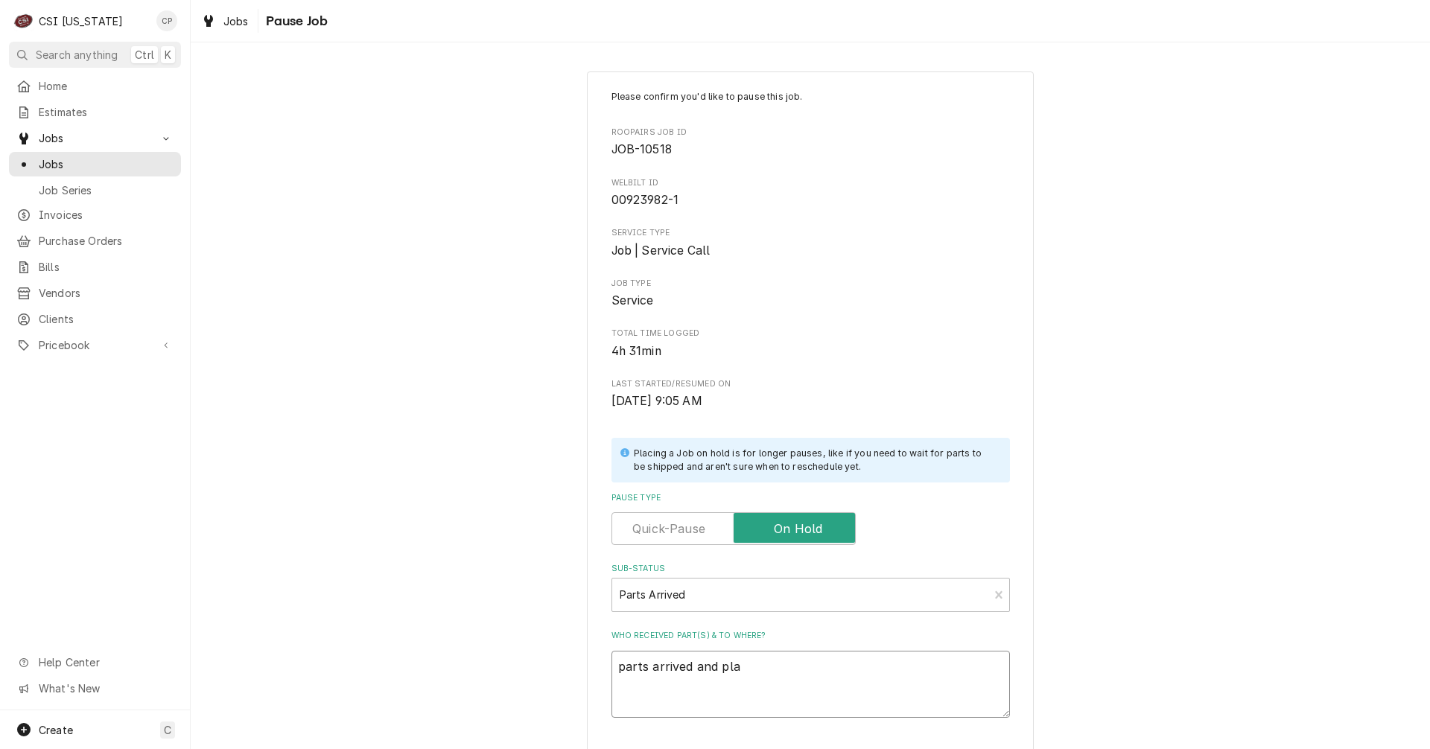
type textarea "x"
type textarea "parts arrived and plac"
type textarea "x"
type textarea "parts arrived and place"
type textarea "x"
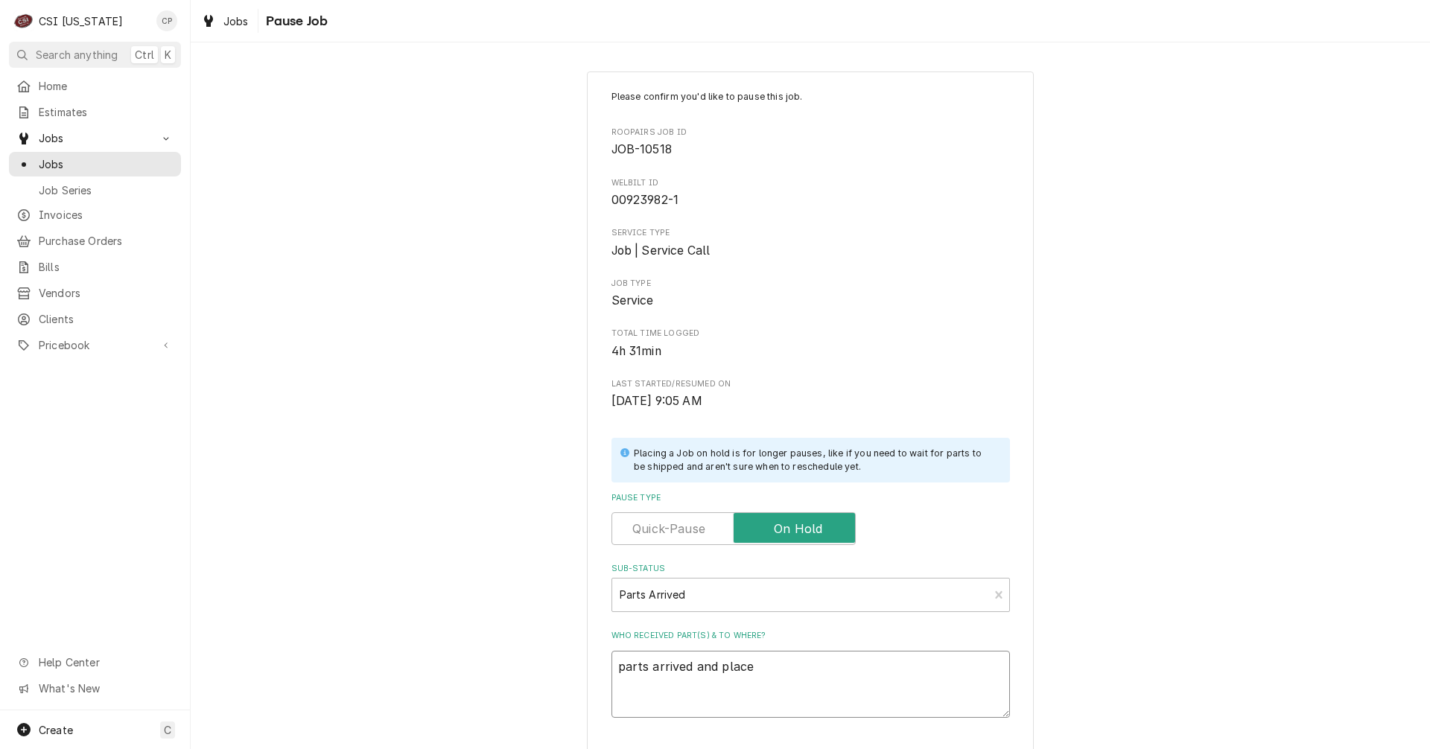
type textarea "parts arrived and placed"
type textarea "x"
type textarea "parts arrived and placed"
type textarea "x"
type textarea "parts arrived and placed o"
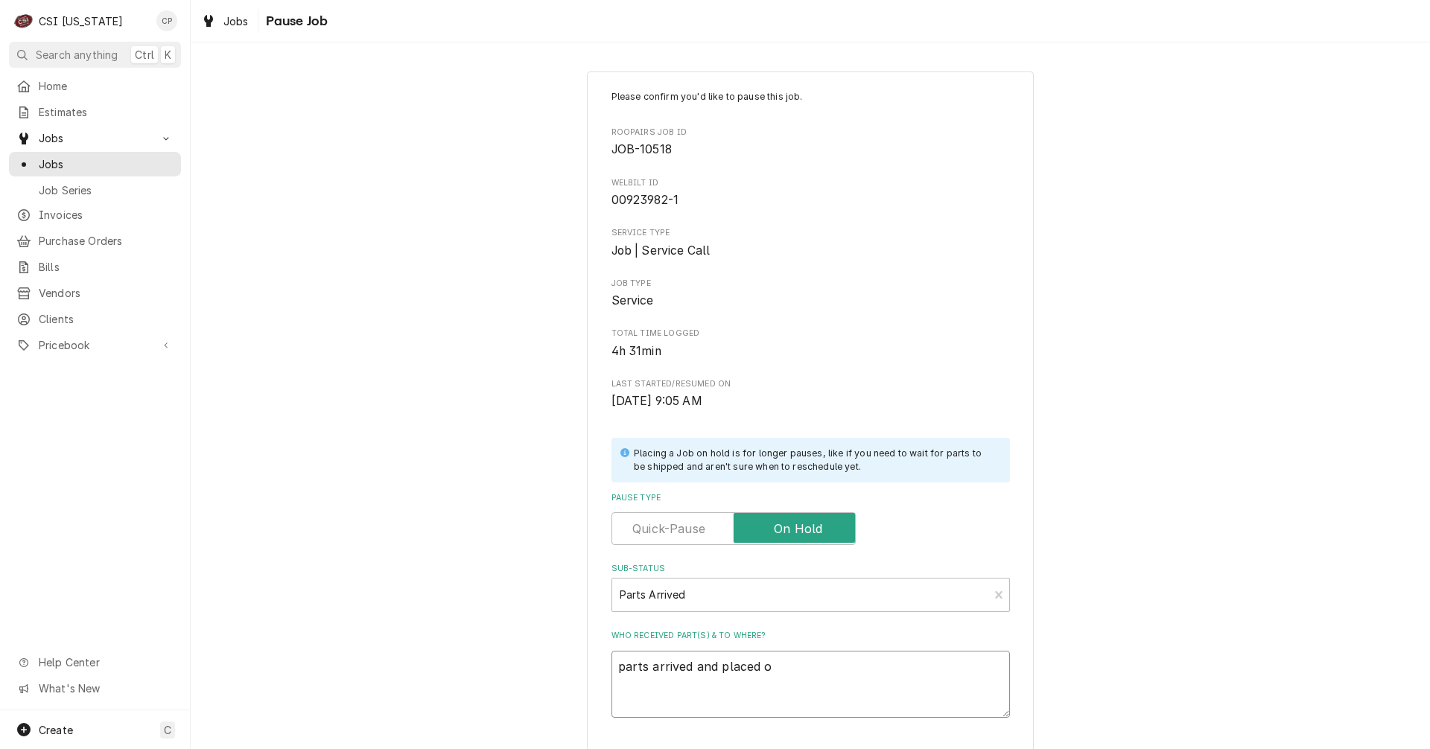
type textarea "x"
type textarea "parts arrived and placed on"
type textarea "x"
type textarea "parts arrived and placed on"
type textarea "x"
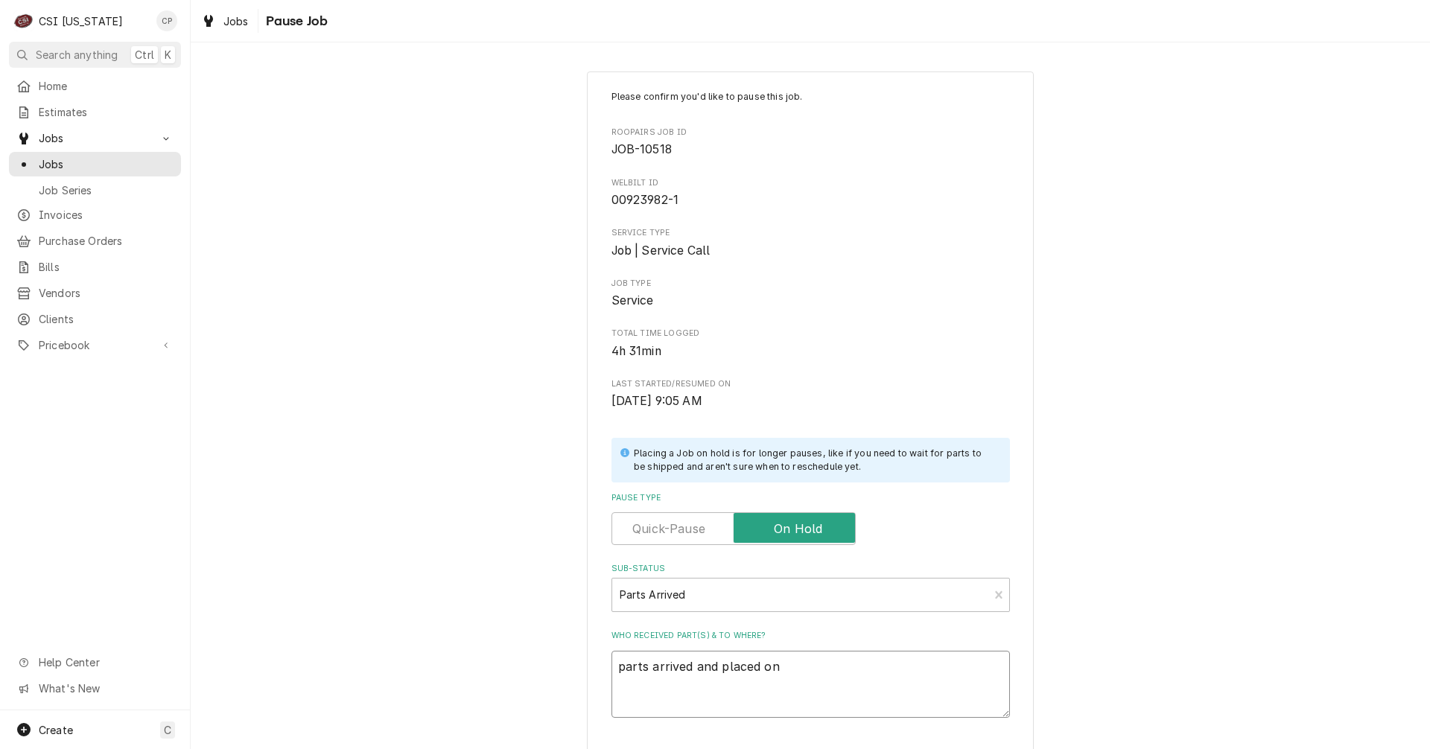
type textarea "parts arrived and placed on J"
type textarea "x"
type textarea "parts arrived and placed on Je"
type textarea "x"
type textarea "parts arrived and placed on Jef"
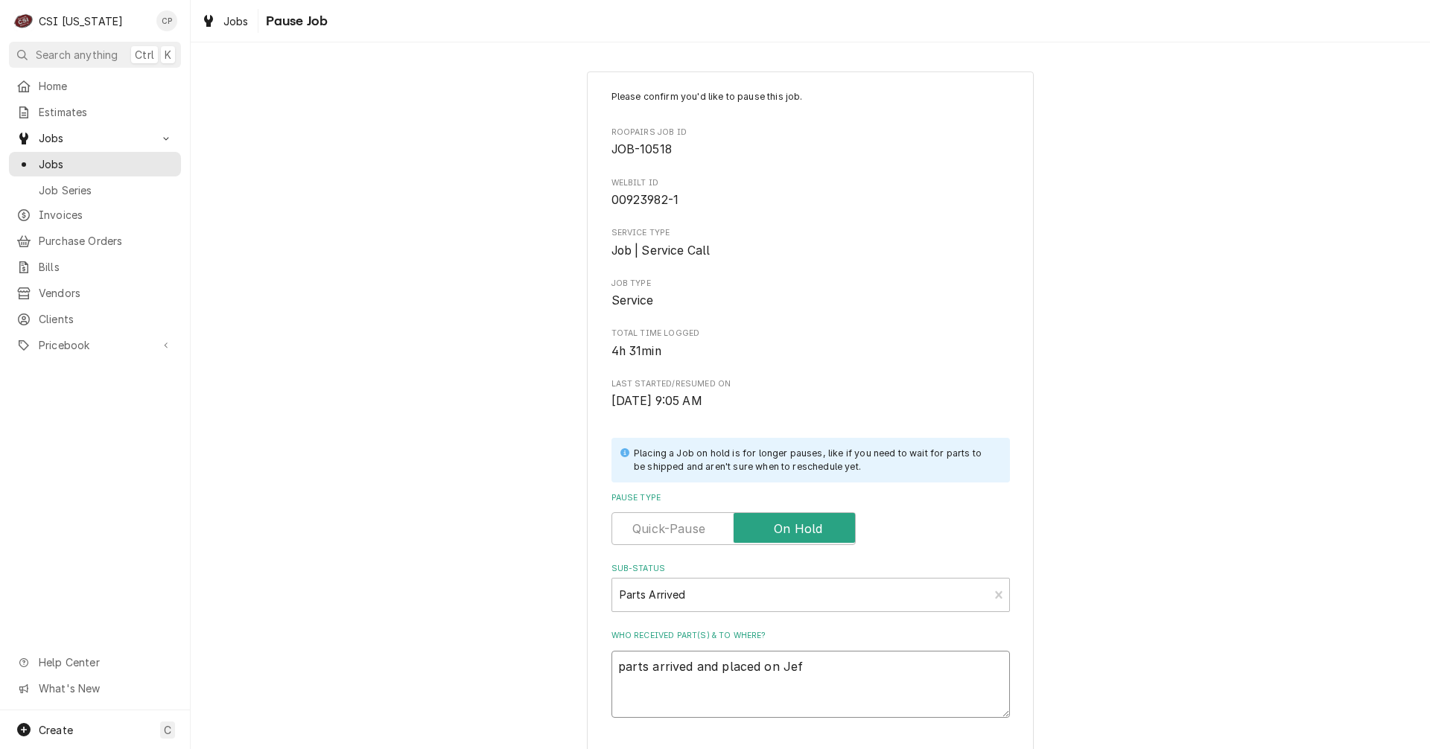
type textarea "x"
type textarea "parts arrived and placed on Jeff"
type textarea "x"
type textarea "parts arrived and placed on Jeffs"
type textarea "x"
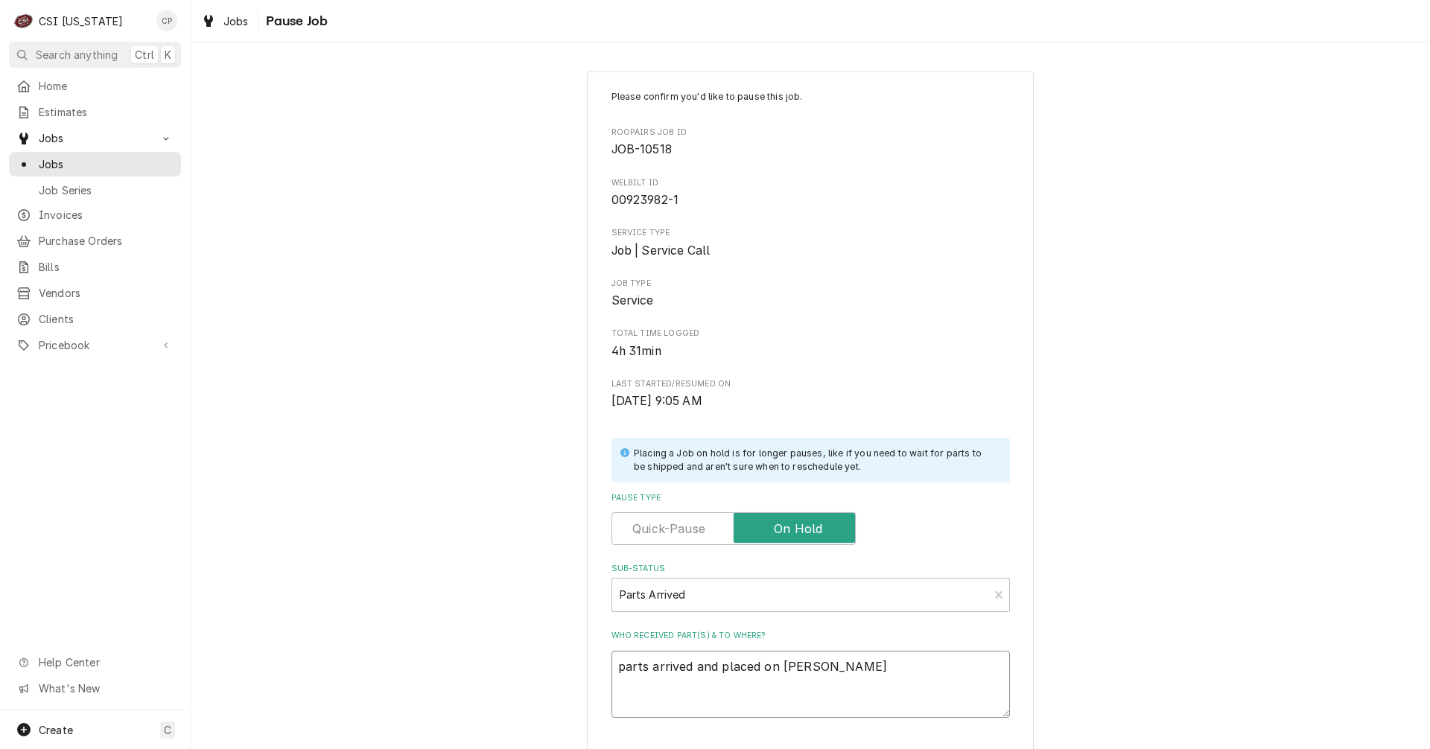
type textarea "parts arrived and placed on Jeffs"
type textarea "x"
type textarea "parts arrived and placed on Jeffs H"
type textarea "x"
type textarea "parts arrived and placed on Jeffs HJ"
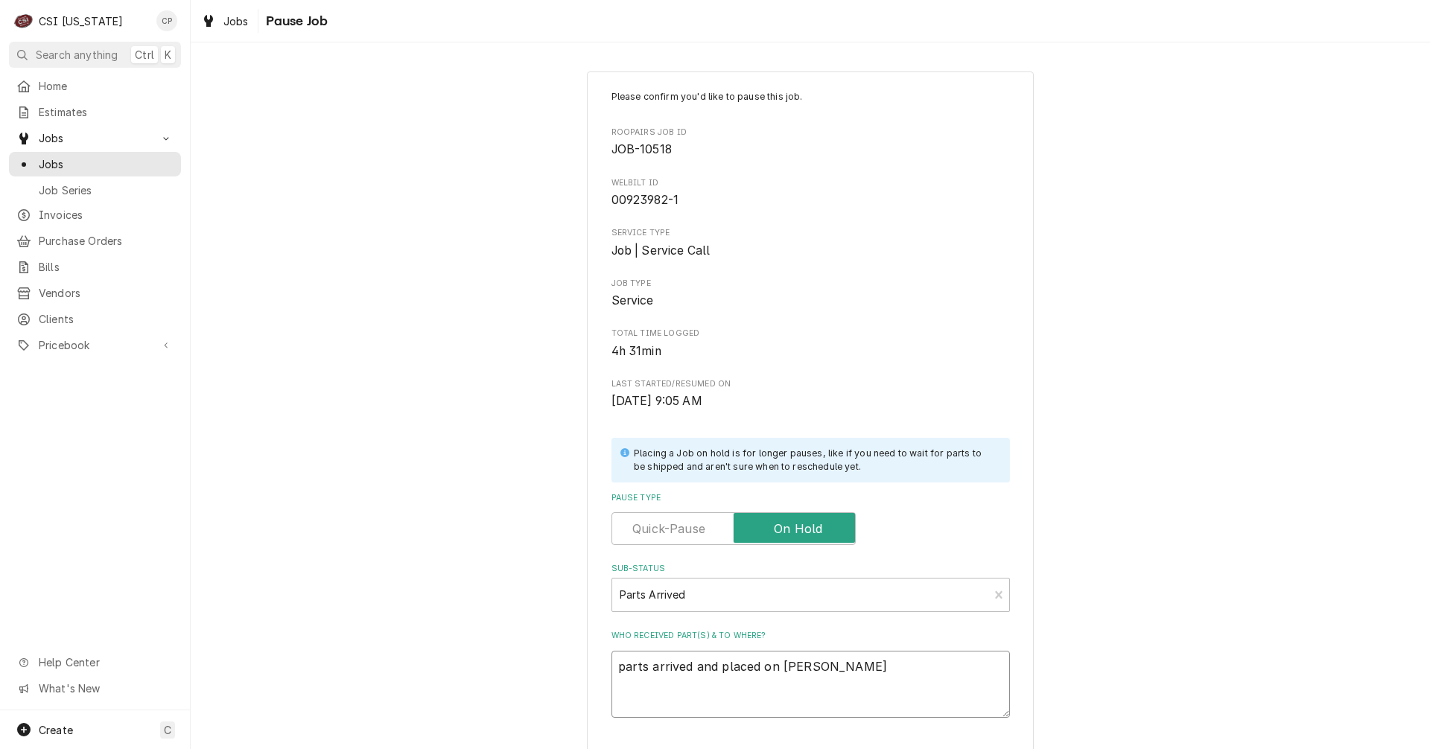
type textarea "x"
type textarea "parts arrived and placed on Jeffs H"
type textarea "x"
type textarea "parts arrived and placed on Jeffs"
type textarea "x"
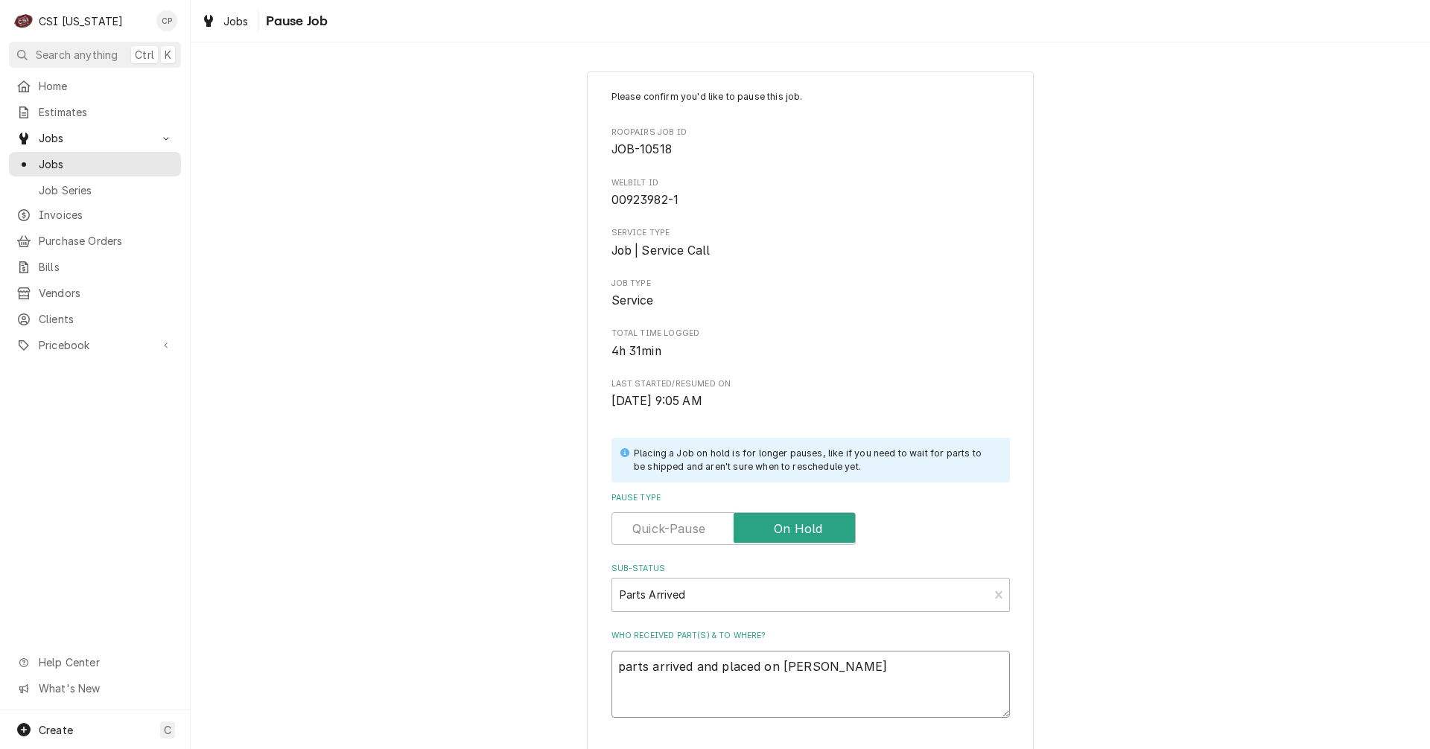
type textarea "parts arrived and placed on Jeffs S"
type textarea "x"
type textarea "parts arrived and placed on Jeffs Sh"
type textarea "x"
type textarea "parts arrived and placed on Jeffs S"
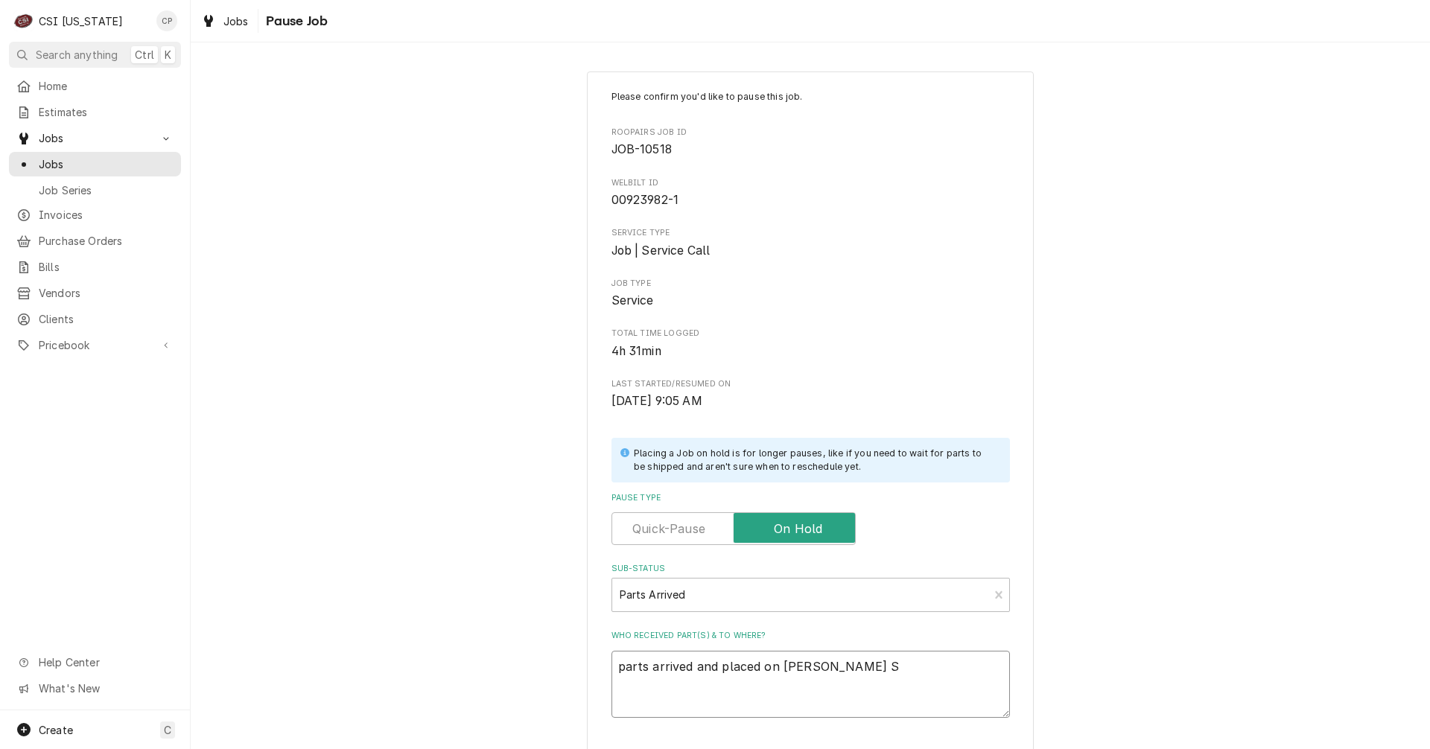
type textarea "x"
type textarea "parts arrived and placed on Jeffs"
type textarea "x"
type textarea "parts arrived and placed on Jeffs s"
type textarea "x"
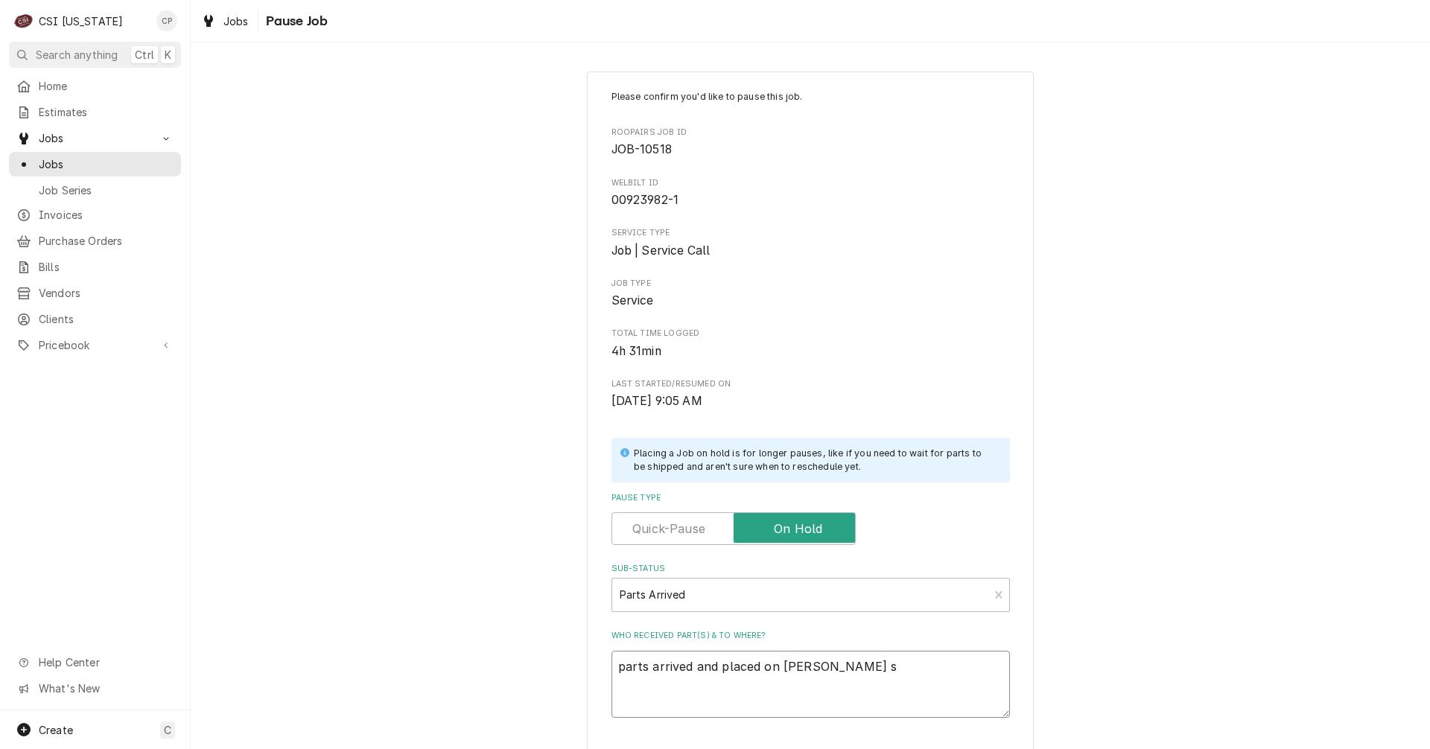
type textarea "parts arrived and placed on Jeffs sh"
type textarea "x"
type textarea "parts arrived and placed on Jeffs she"
type textarea "x"
type textarea "parts arrived and placed on Jeffs shel"
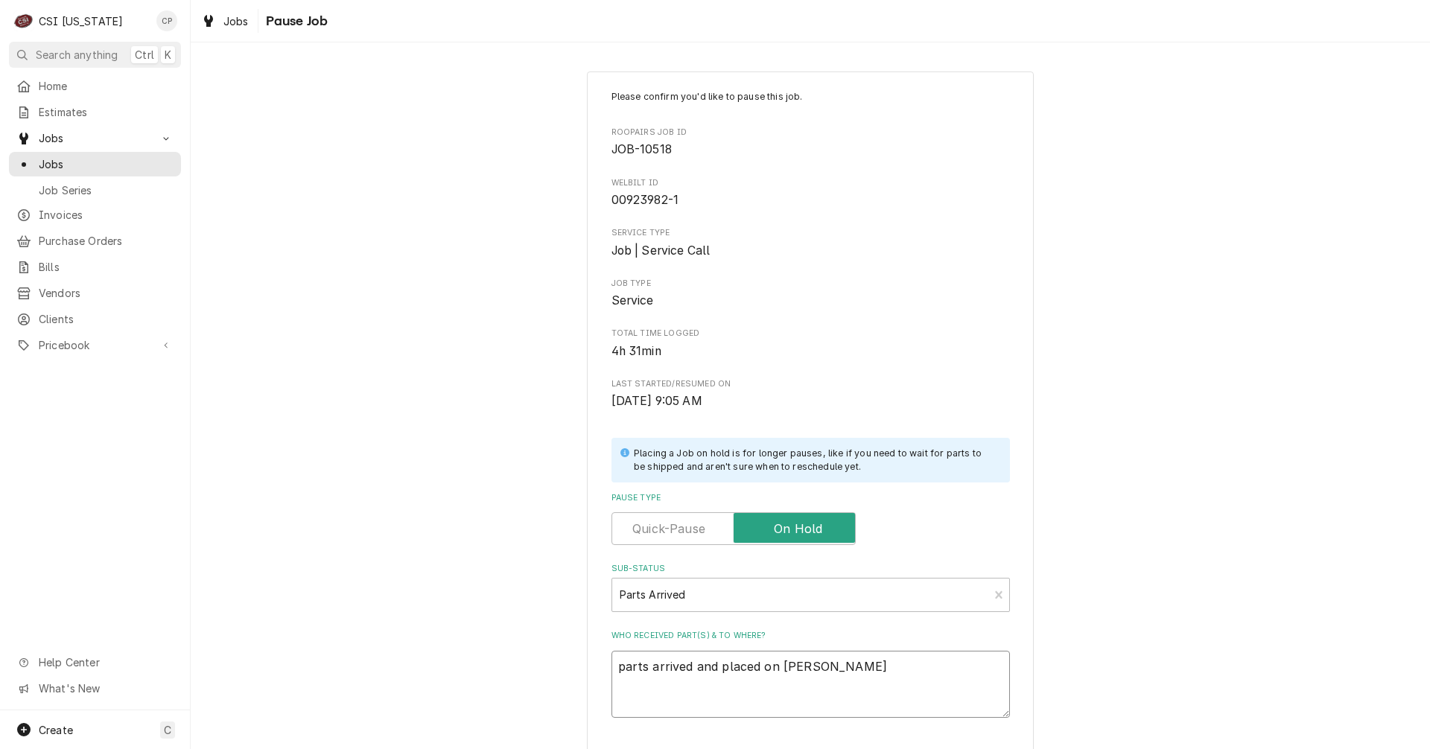
type textarea "x"
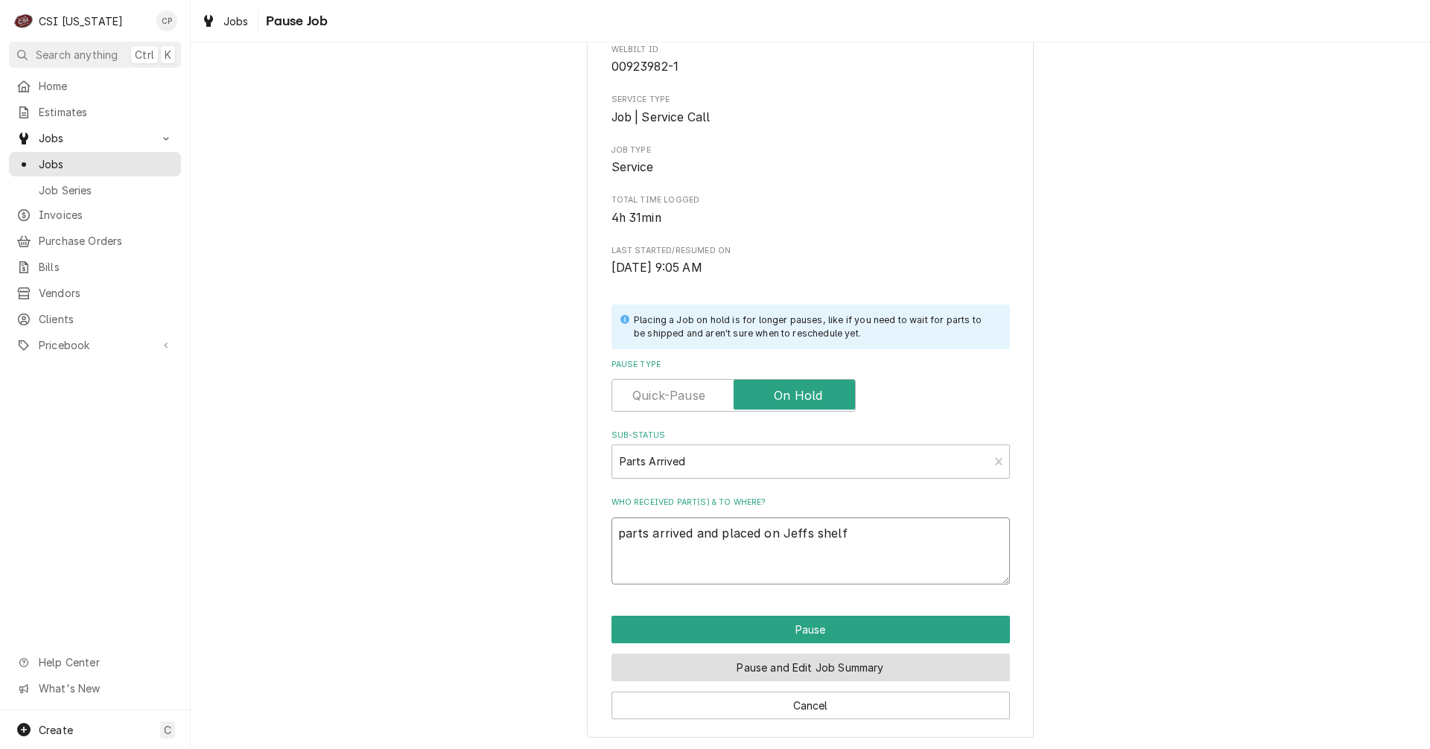
scroll to position [136, 0]
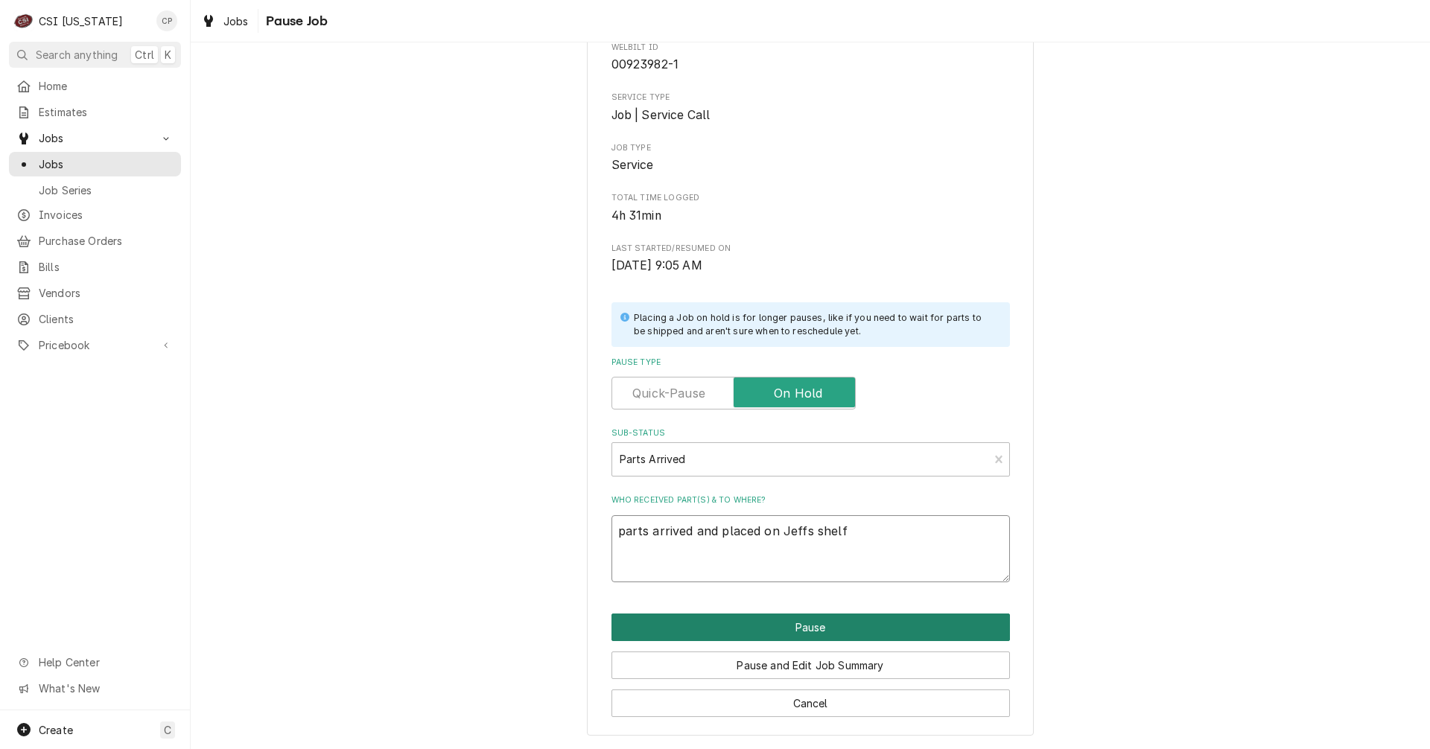
type textarea "parts arrived and placed on Jeffs shelf"
click at [833, 626] on button "Pause" at bounding box center [810, 628] width 398 height 28
type textarea "x"
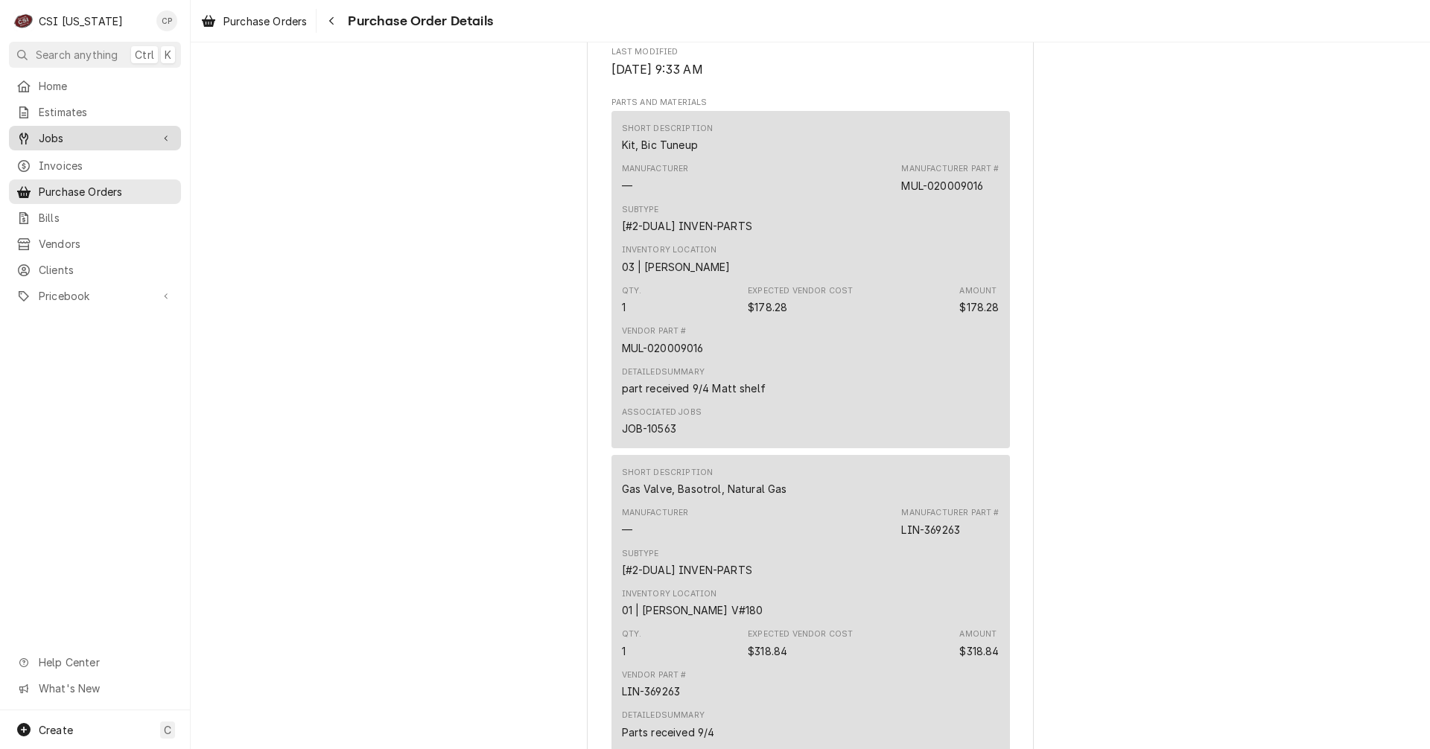
scroll to position [745, 0]
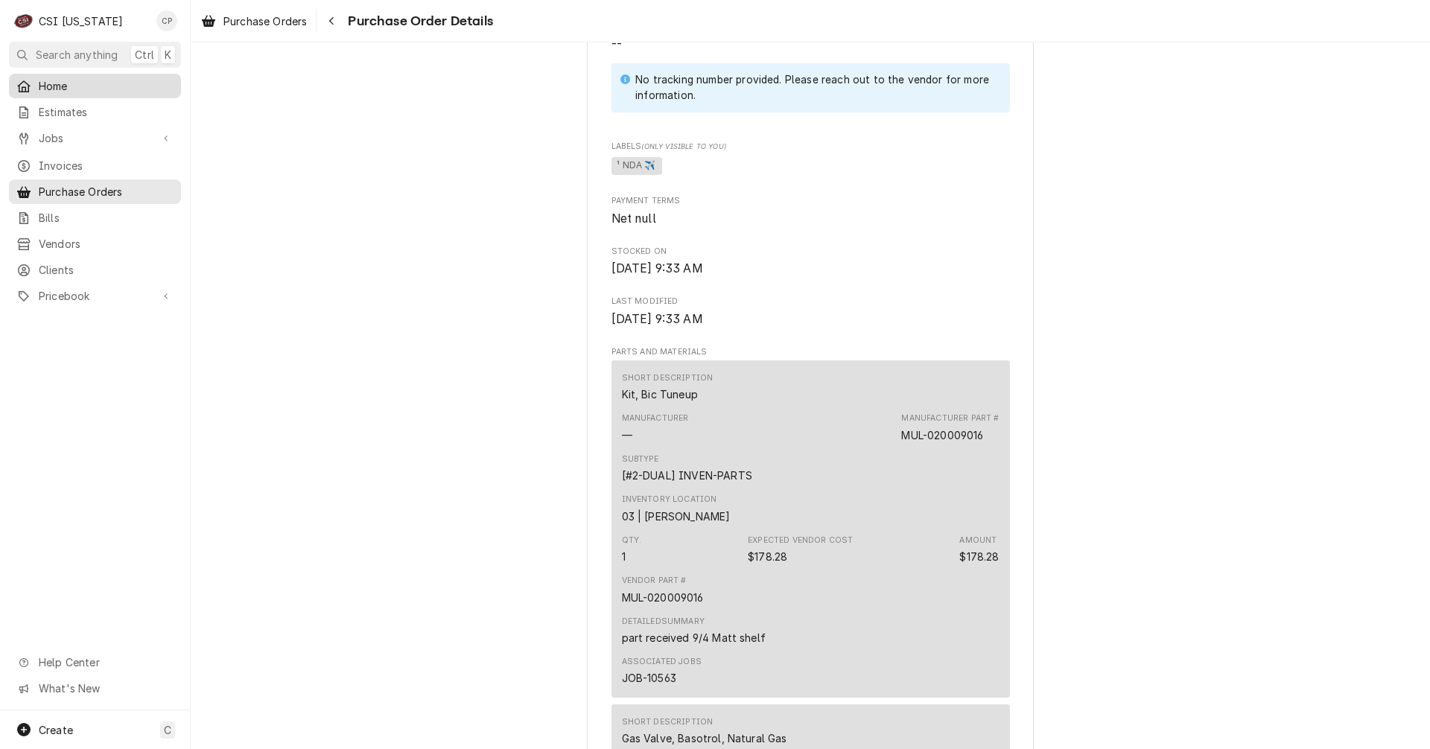
click at [62, 80] on span "Home" at bounding box center [106, 86] width 135 height 16
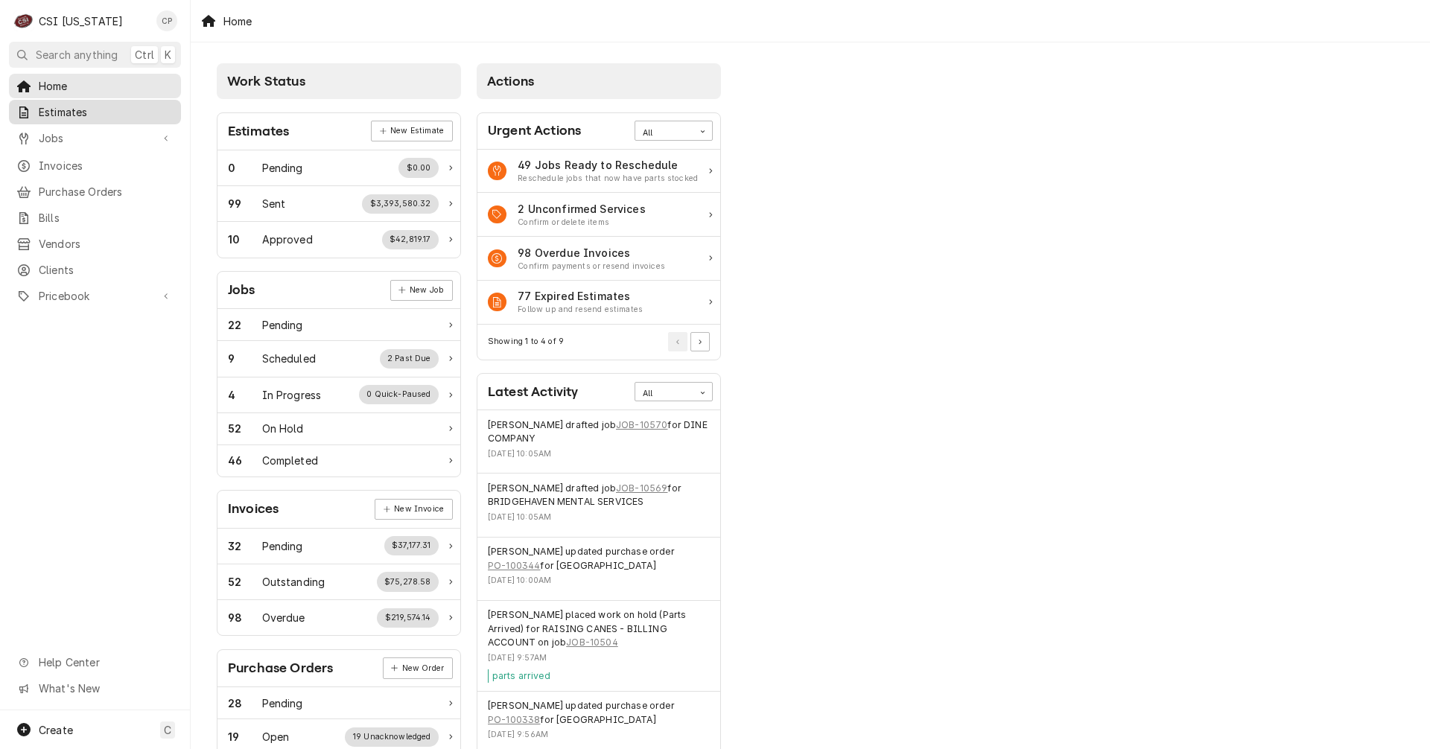
click at [78, 110] on span "Estimates" at bounding box center [106, 112] width 135 height 16
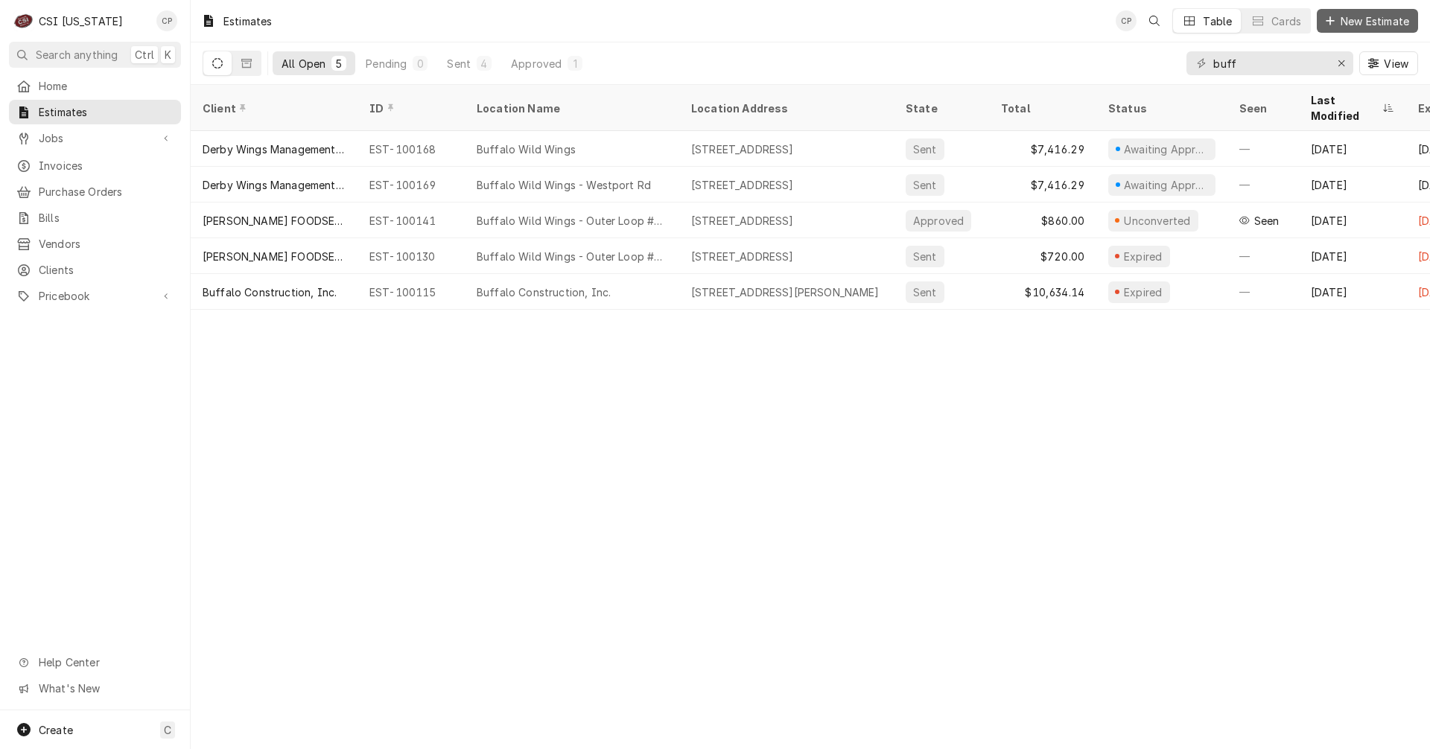
click at [1382, 24] on span "New Estimate" at bounding box center [1375, 21] width 74 height 16
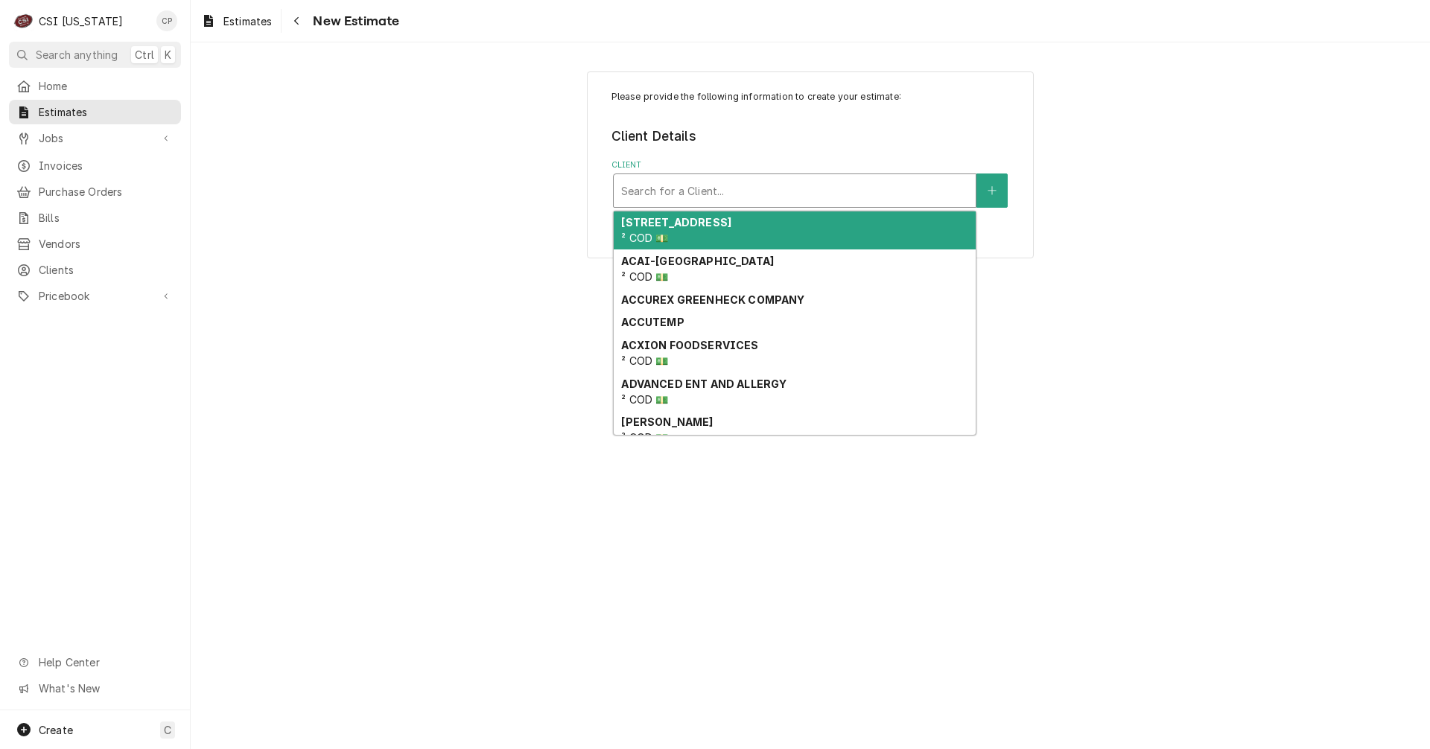
click at [738, 185] on div "Client" at bounding box center [794, 190] width 347 height 27
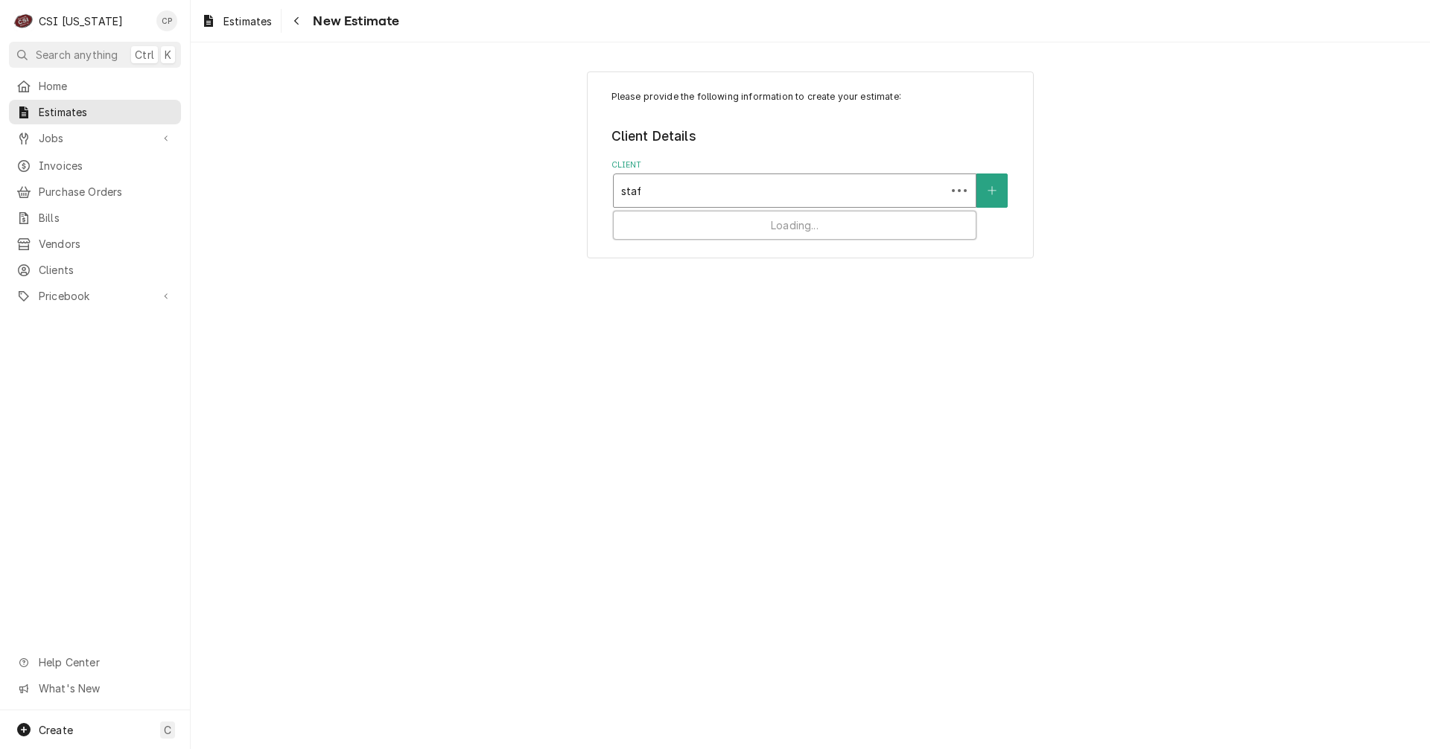
type input "staff"
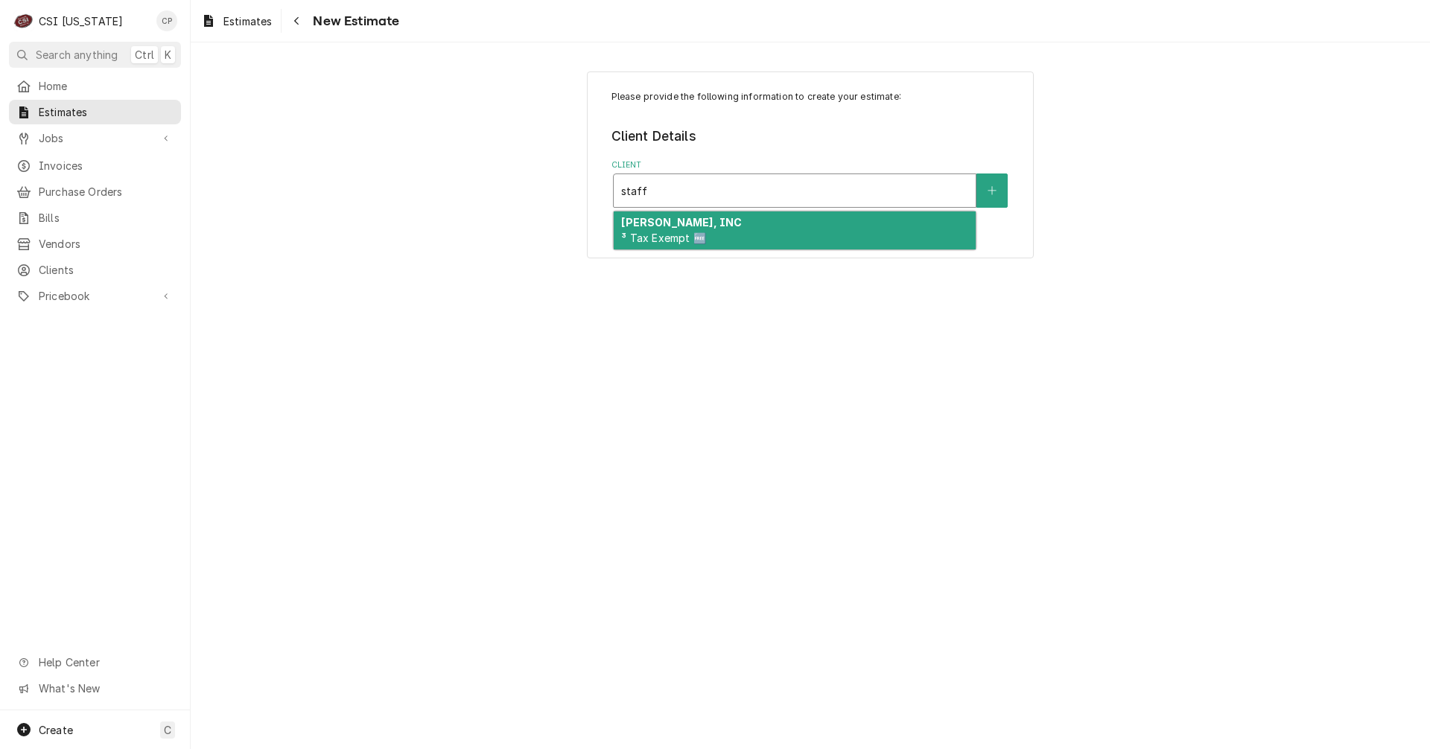
click at [743, 231] on div "[PERSON_NAME], INC ³ Tax Exempt 🆓" at bounding box center [795, 231] width 362 height 39
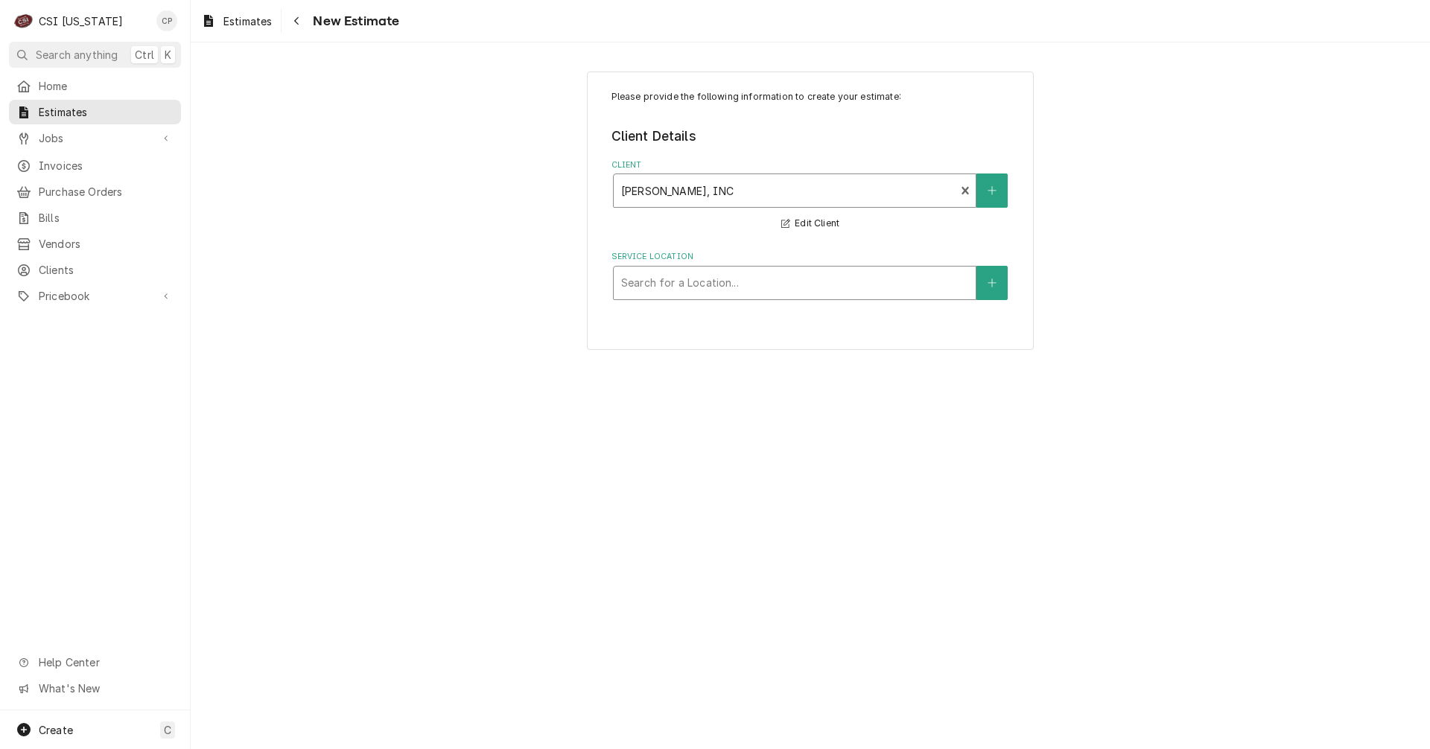
click at [726, 284] on div "Service Location" at bounding box center [794, 283] width 347 height 27
click at [999, 282] on button "Service Location" at bounding box center [991, 283] width 31 height 34
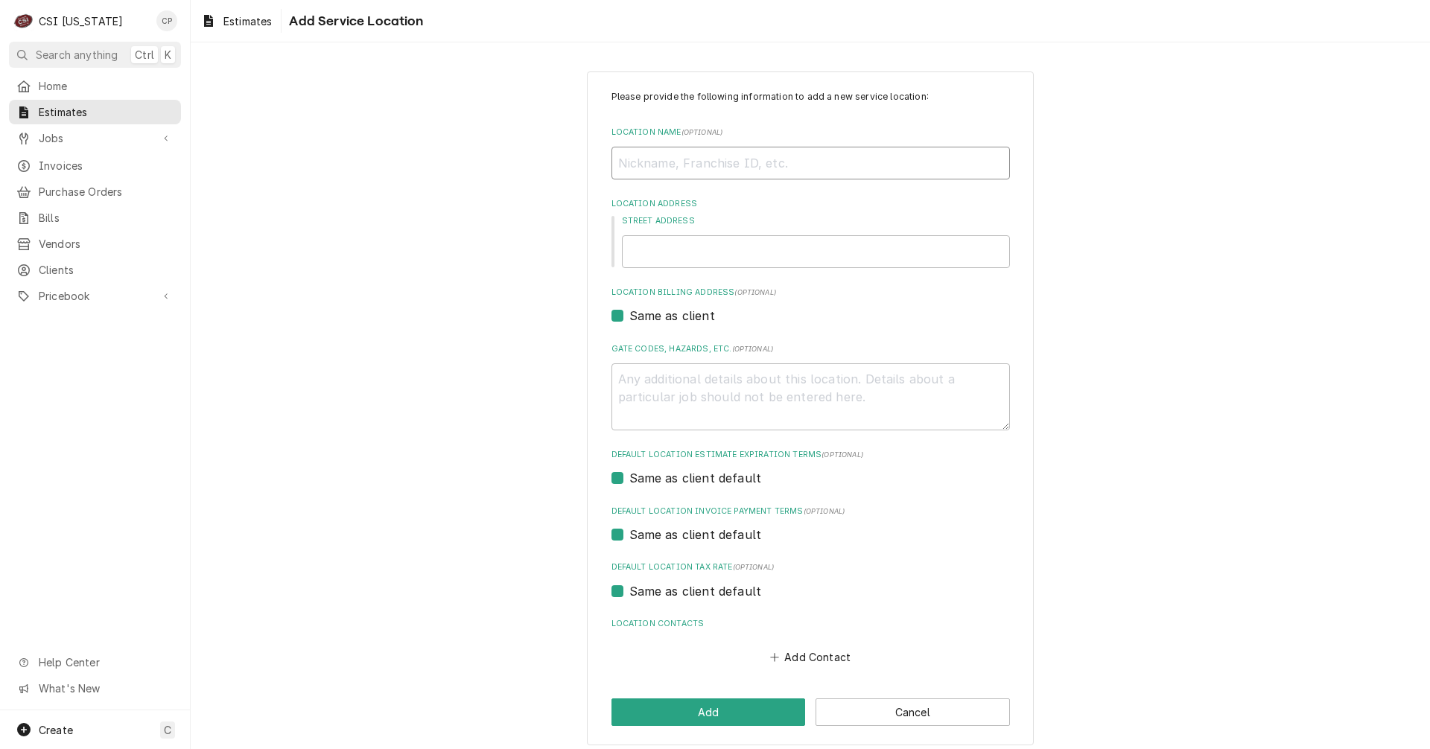
click at [681, 156] on input "Location Name ( optional )" at bounding box center [810, 163] width 398 height 33
type textarea "x"
type input "H"
type textarea "x"
type input "Ho"
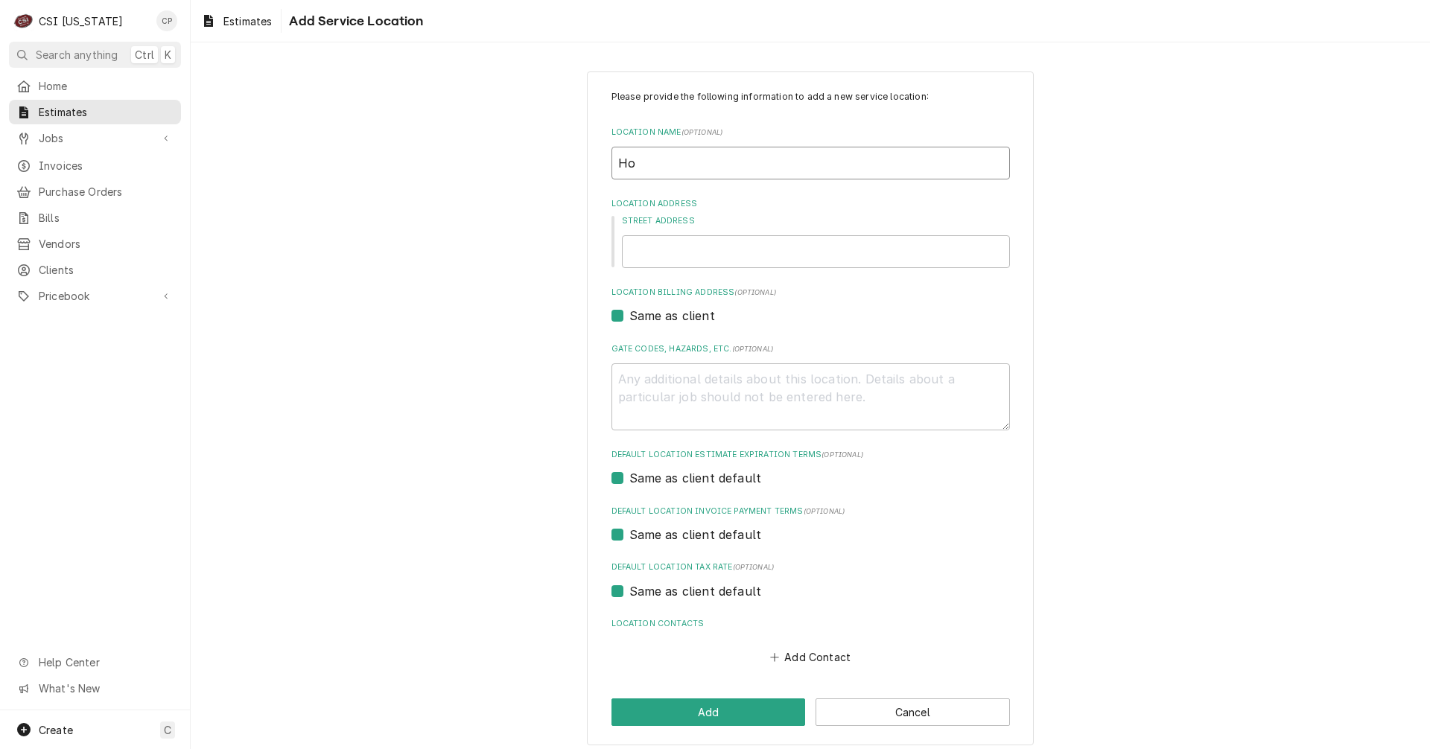
type textarea "x"
type input "Hon"
type textarea "x"
type input "Hond"
type textarea "x"
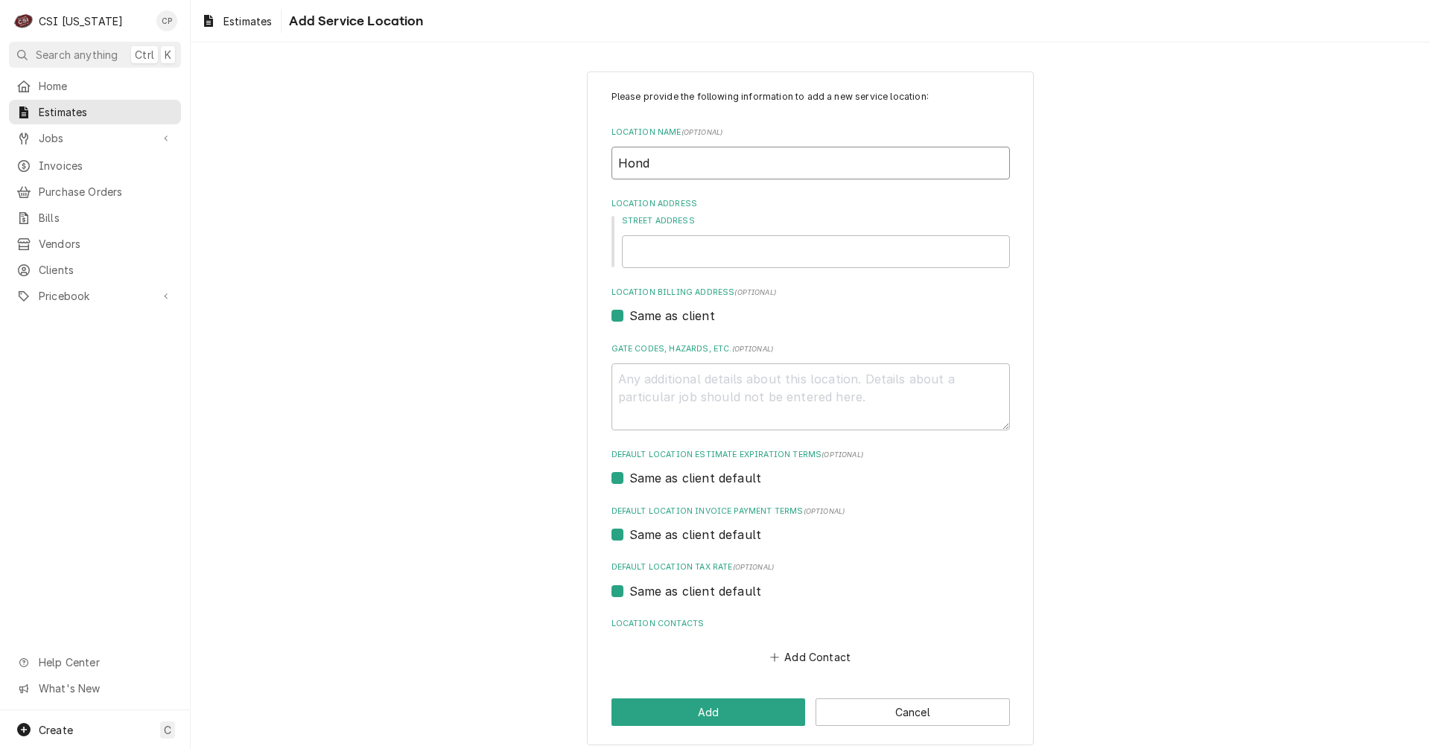
type input "Honda"
type textarea "x"
type input "Honda"
type textarea "x"
type input "Honda -"
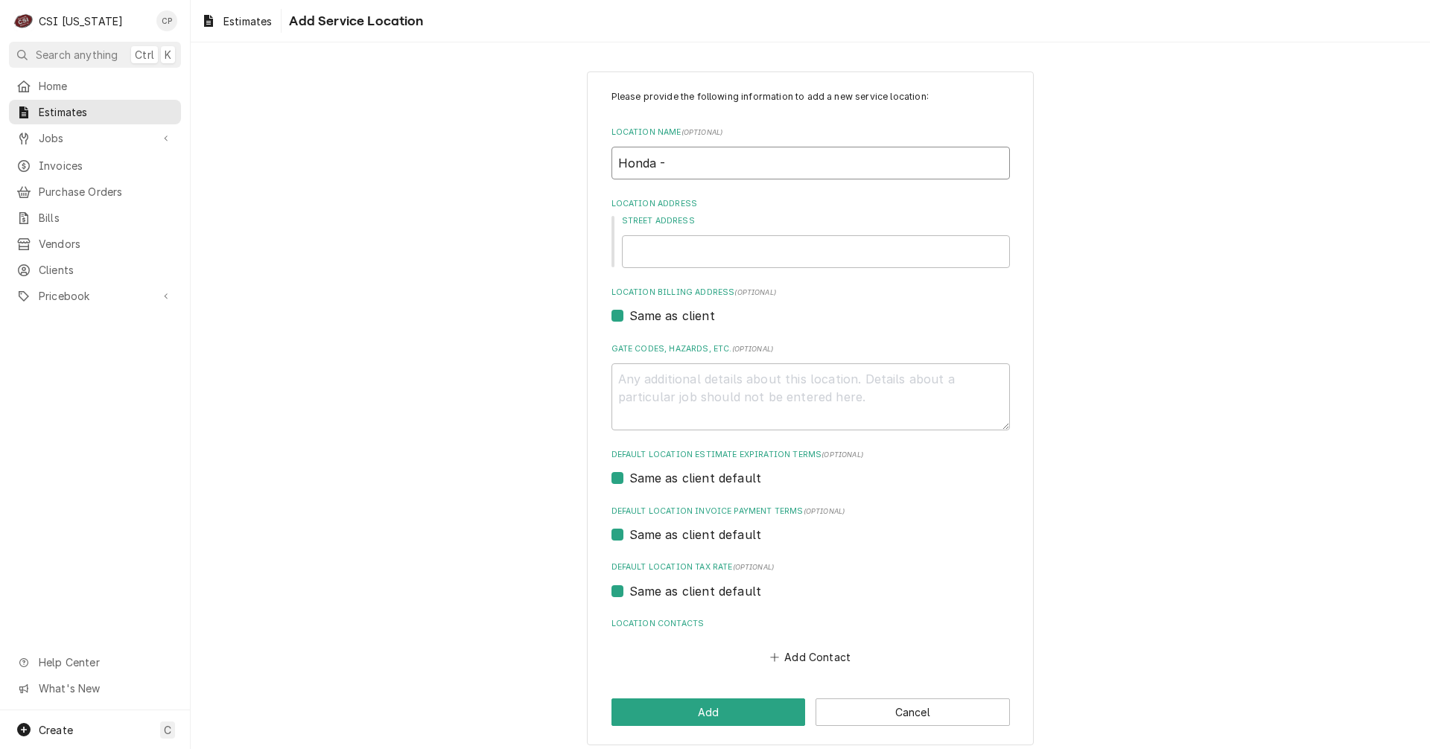
type textarea "x"
type input "Honda -"
type textarea "x"
type input "Honda - G"
type textarea "x"
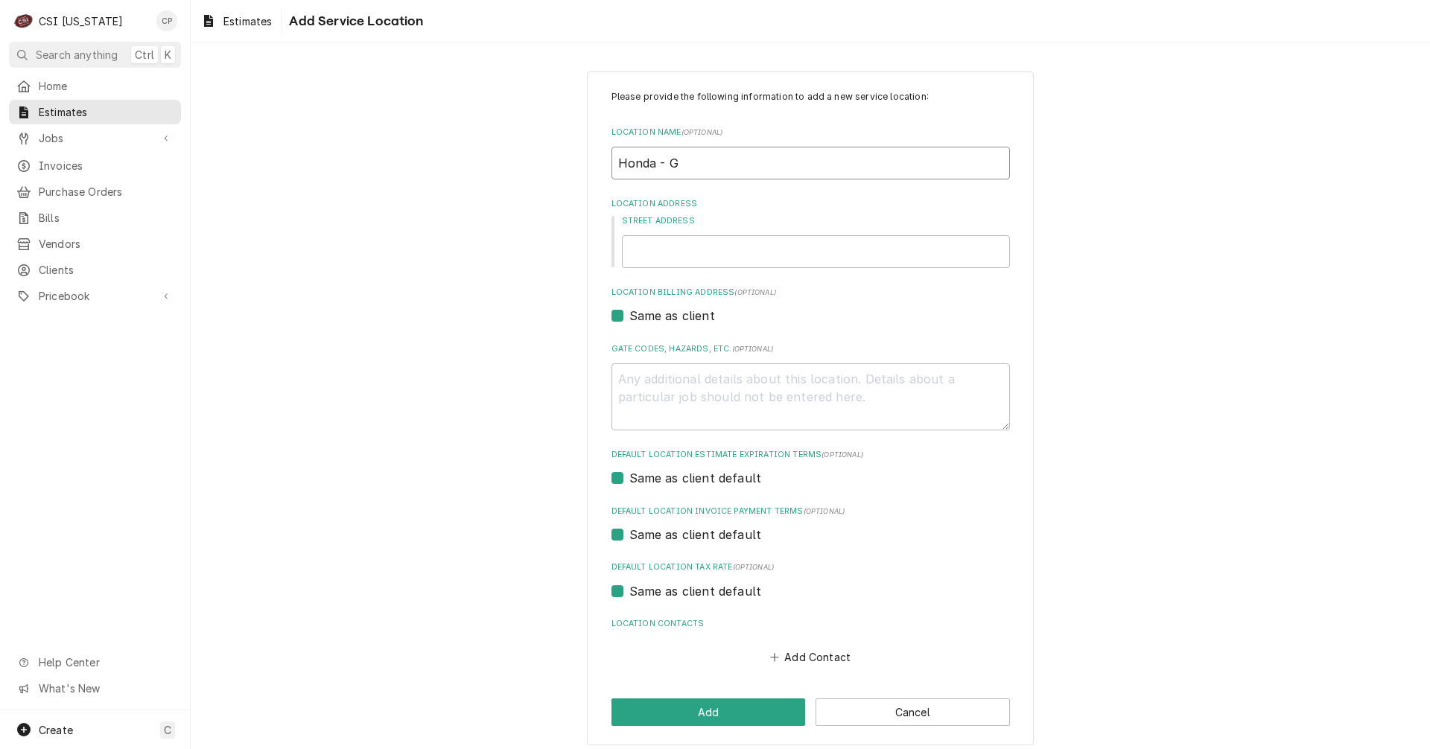
type input "Honda - Gr"
type textarea "x"
type input "Honda - Gre"
type textarea "x"
type input "Honda - Gree"
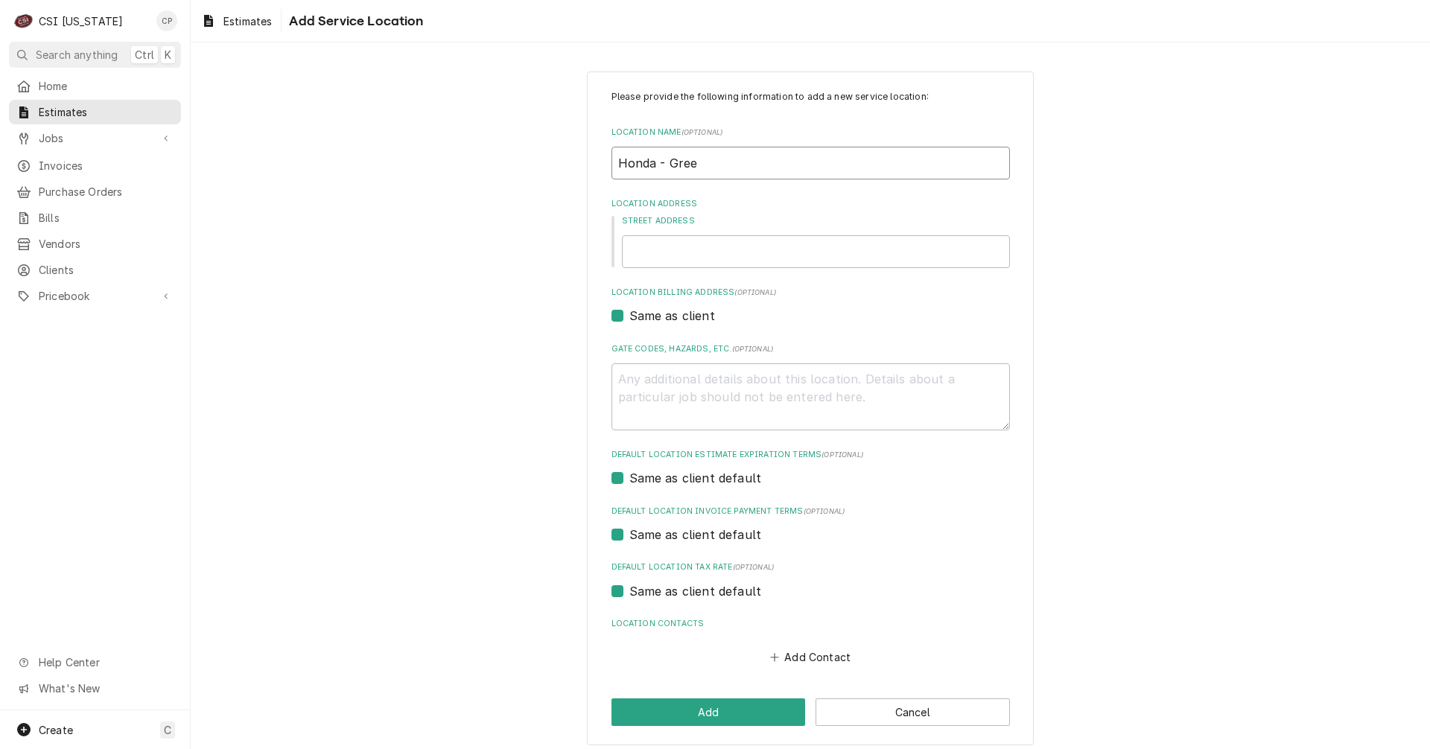
type textarea "x"
type input "Honda - Green"
type textarea "x"
type input "Honda - Greens"
type textarea "x"
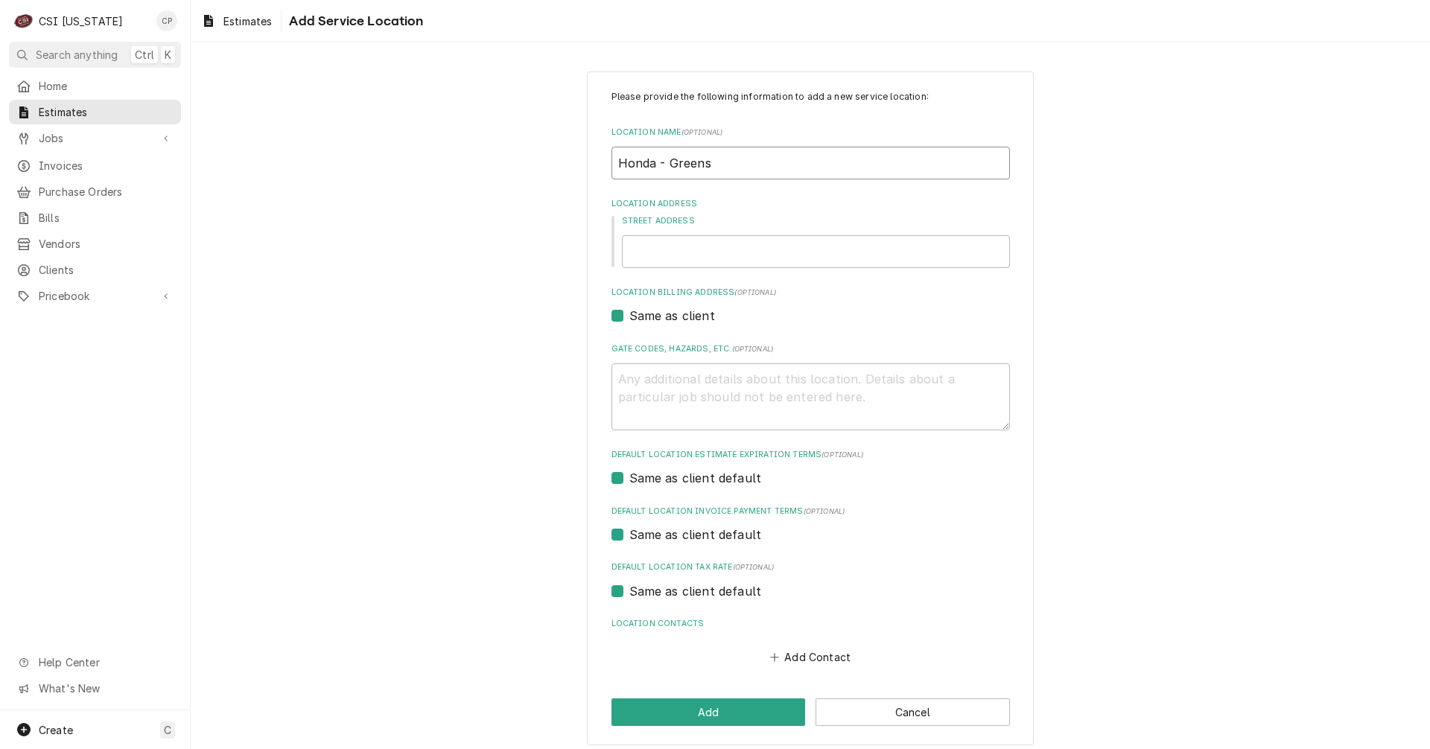
type input "Honda - Greensb"
type textarea "x"
type input "Honda - Greensbu"
type textarea "x"
type input "Honda - Greensbur"
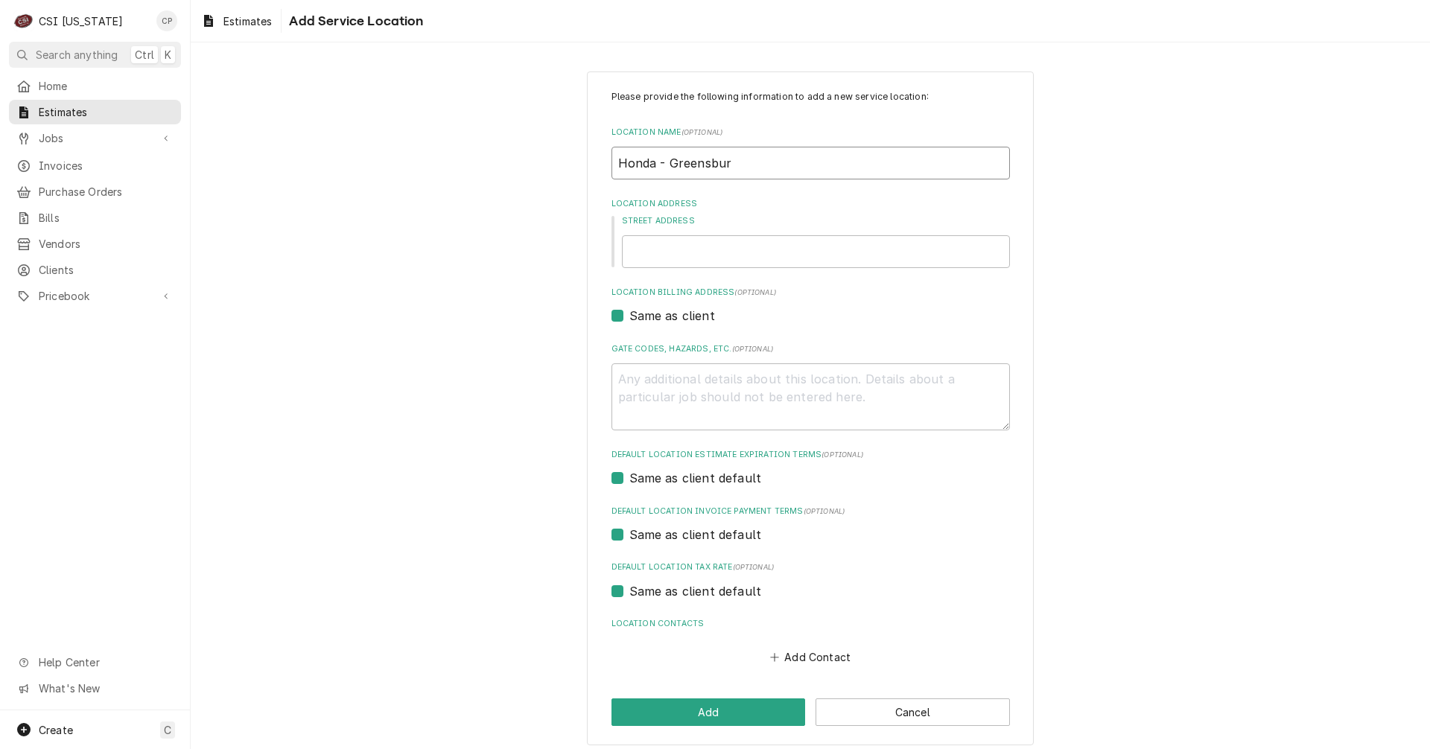
type textarea "x"
type input "Honda - [GEOGRAPHIC_DATA]"
type textarea "x"
type input "Honda - [GEOGRAPHIC_DATA]"
type textarea "x"
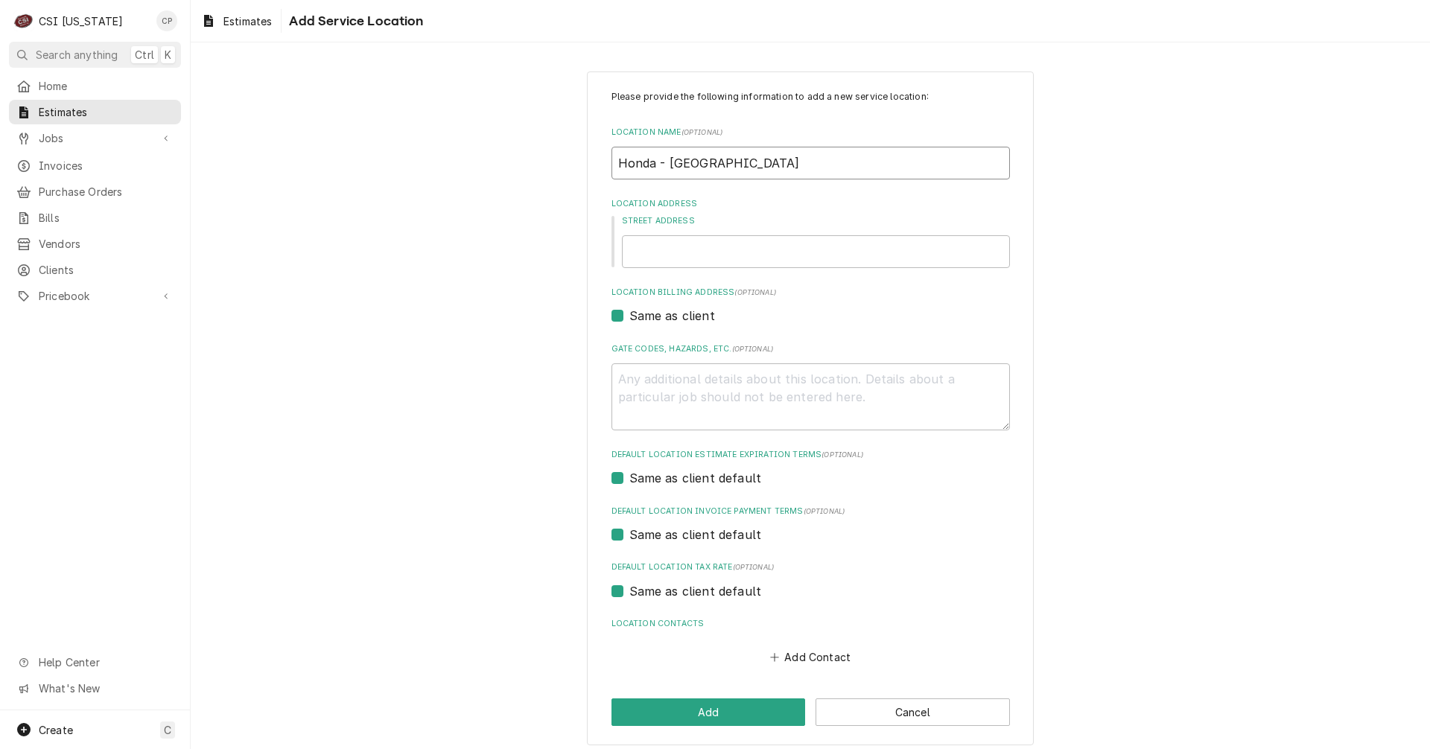
type input "Honda - [GEOGRAPHIC_DATA] I"
type textarea "x"
type input "Honda - [GEOGRAPHIC_DATA] IN"
type textarea "x"
type input "2"
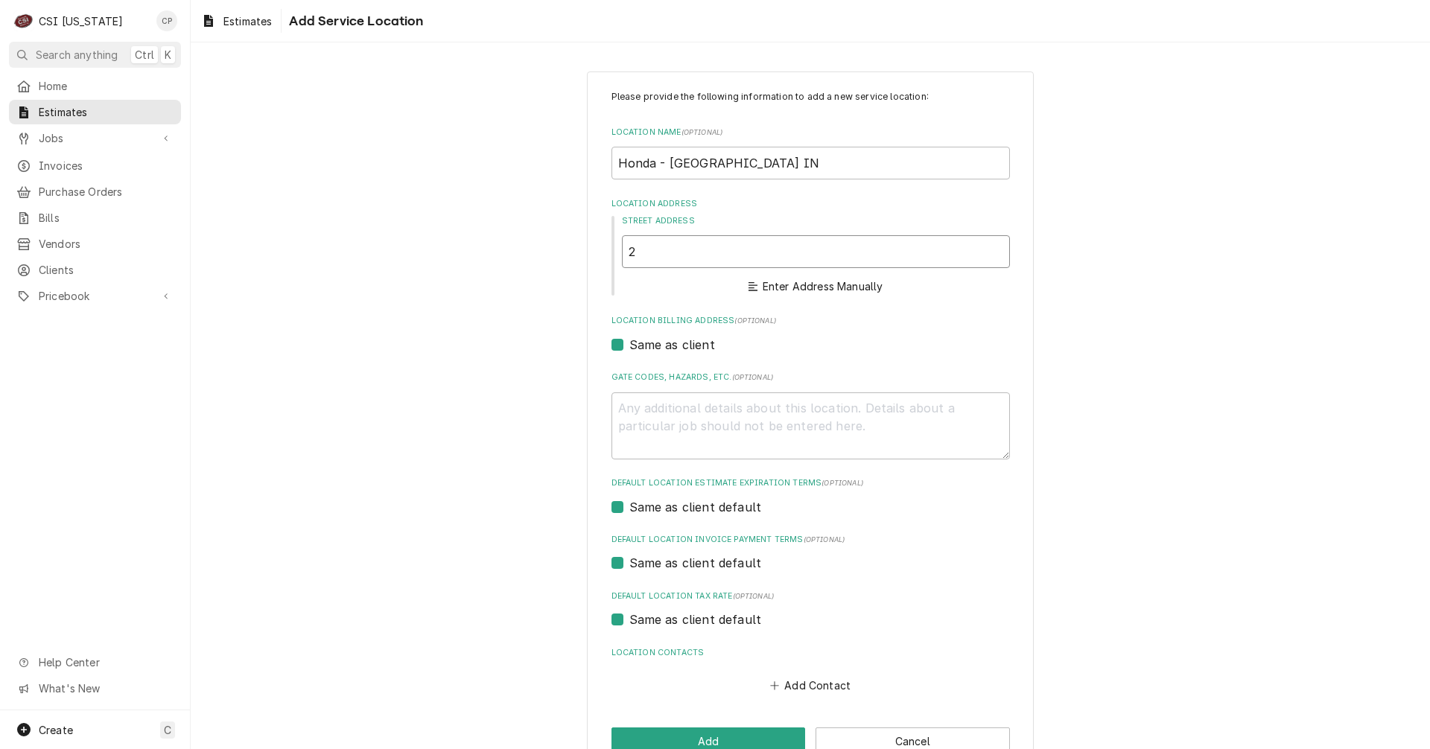
type textarea "x"
type input "27"
type textarea "x"
type input "275"
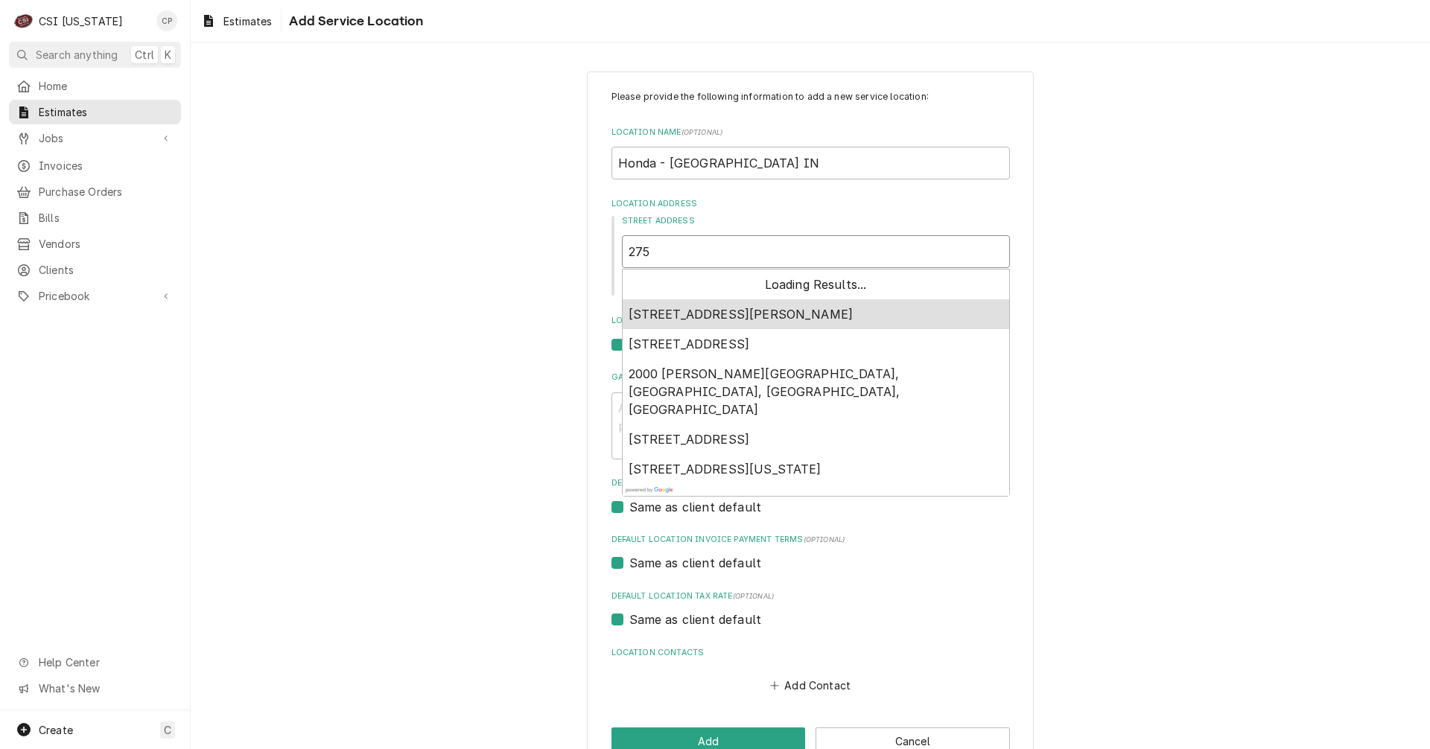
type textarea "x"
type input "2755"
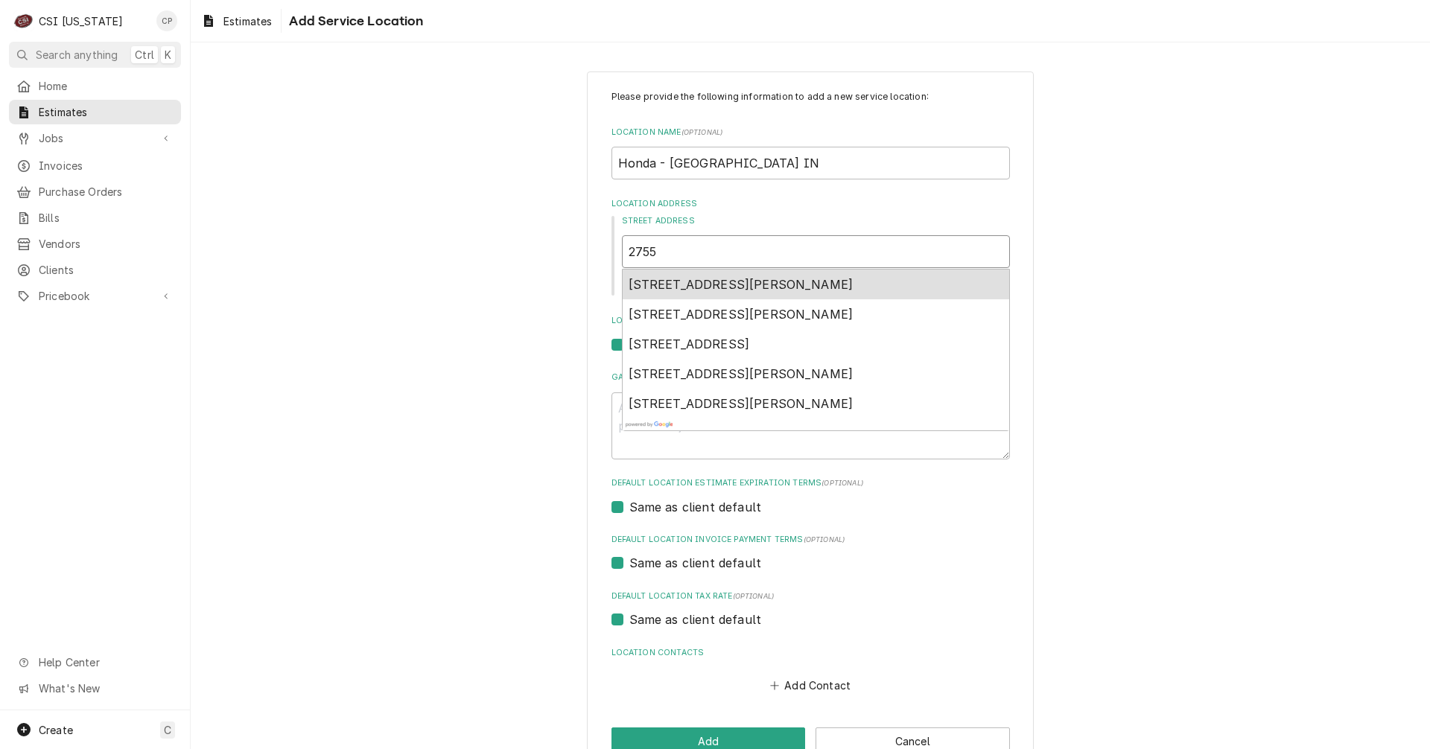
type textarea "x"
type input "2755"
type textarea "x"
type input "2755 n"
type textarea "x"
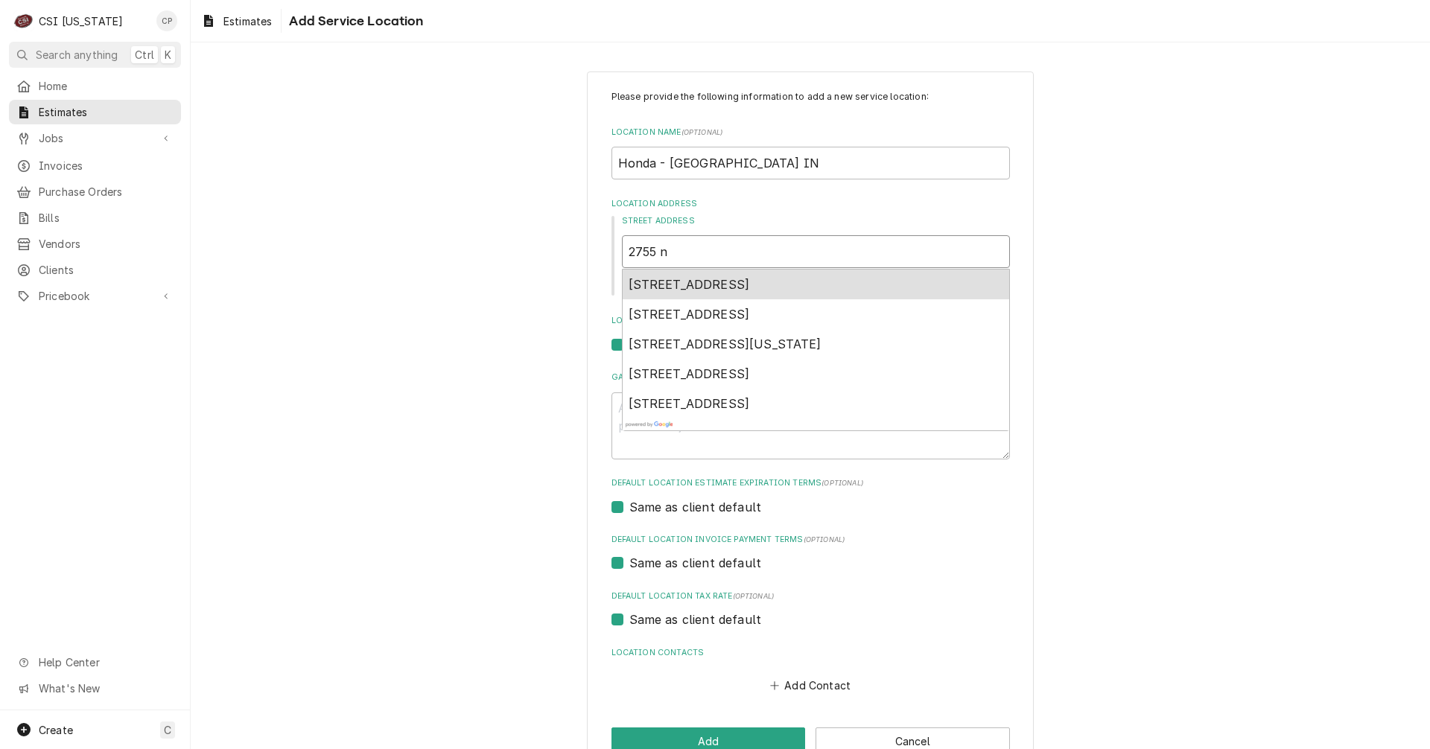
type input "2755 no"
type textarea "x"
type input "2755 nor"
type textarea "x"
type input "2755 nort"
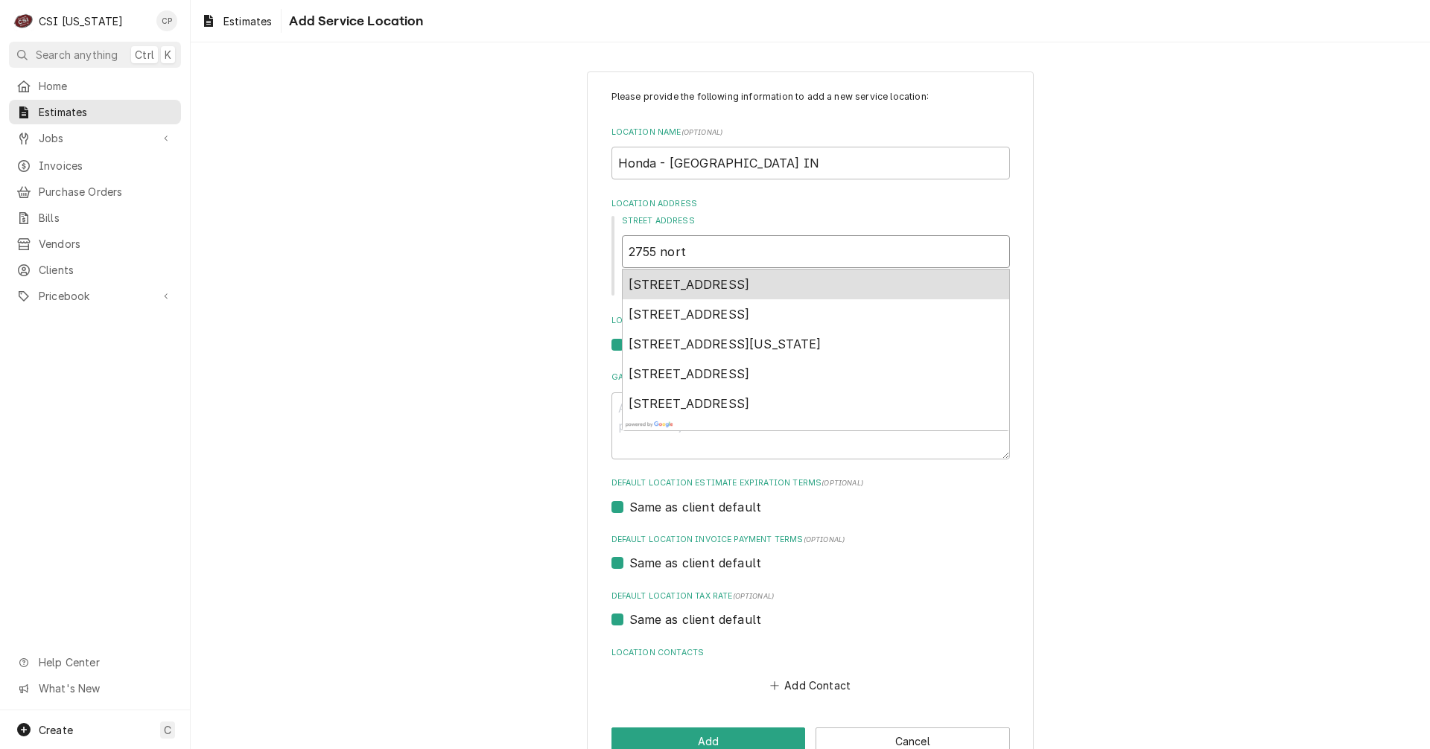
type textarea "x"
type input "2755 north"
type textarea "x"
type input "2755 north"
type textarea "x"
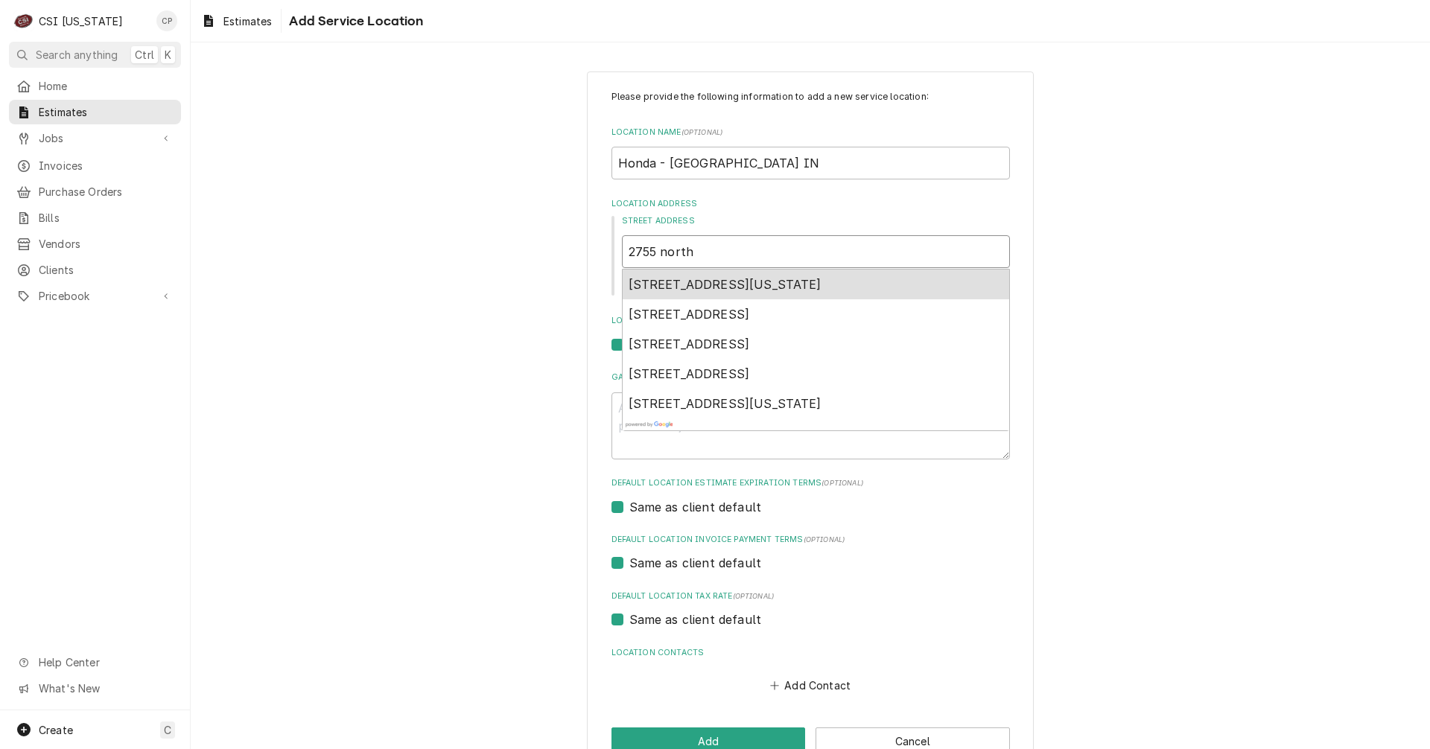
type input "2755 north m"
type textarea "x"
type input "2755 north mi"
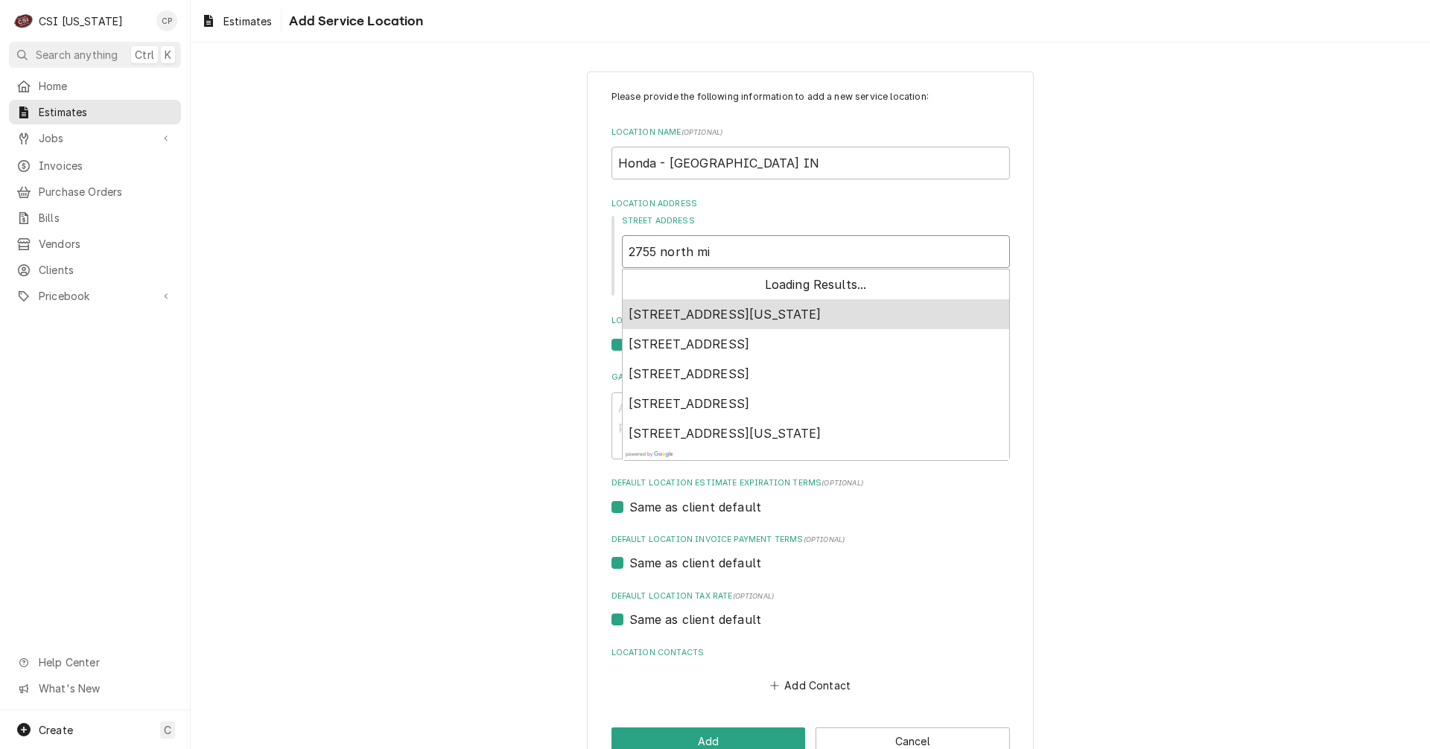
type textarea "x"
type input "2755 north mic"
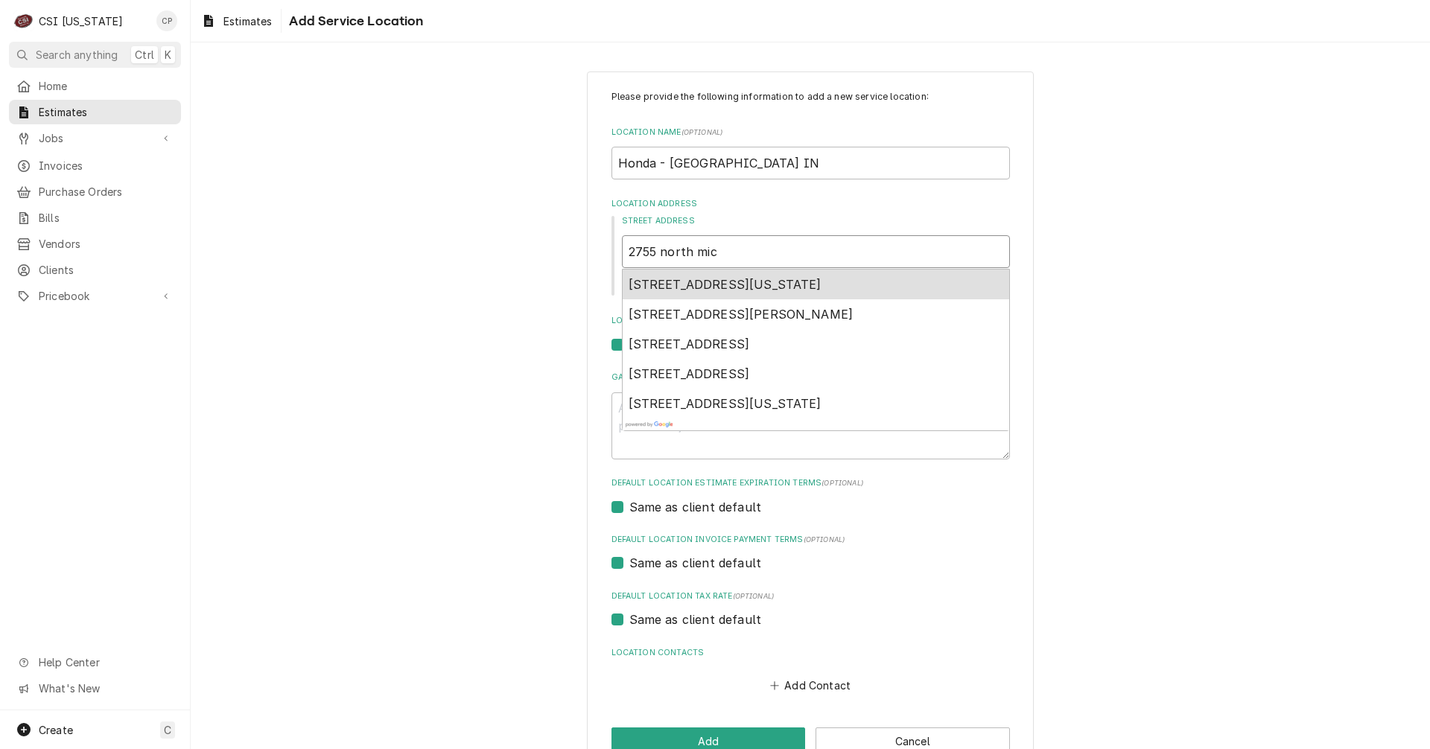
type textarea "x"
type input "2755 north mich"
type textarea "x"
type input "2755 north michi"
click at [764, 288] on span "2755 North Michigan Avenue, Greensburg, IN, USA" at bounding box center [725, 284] width 193 height 15
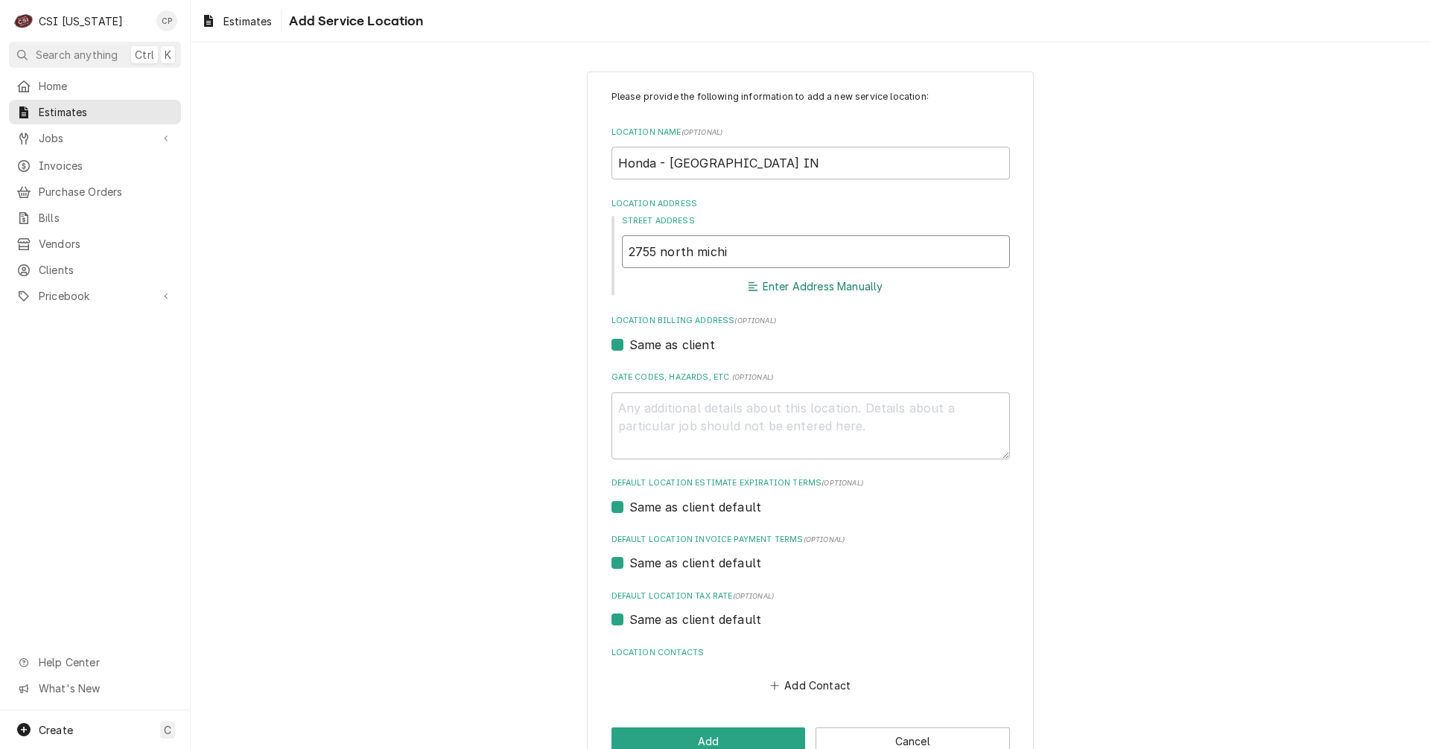
type textarea "x"
type input "2755 N Michigan Ave"
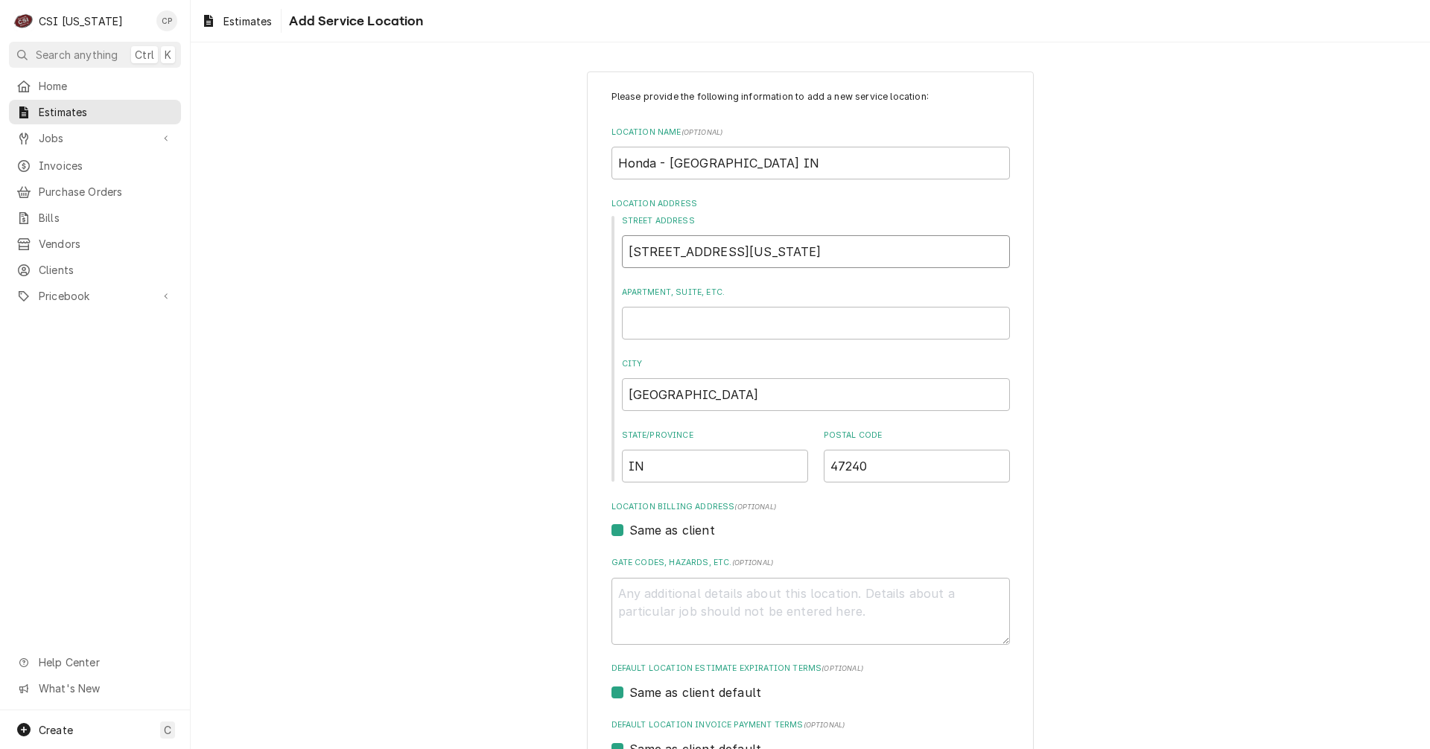
type textarea "x"
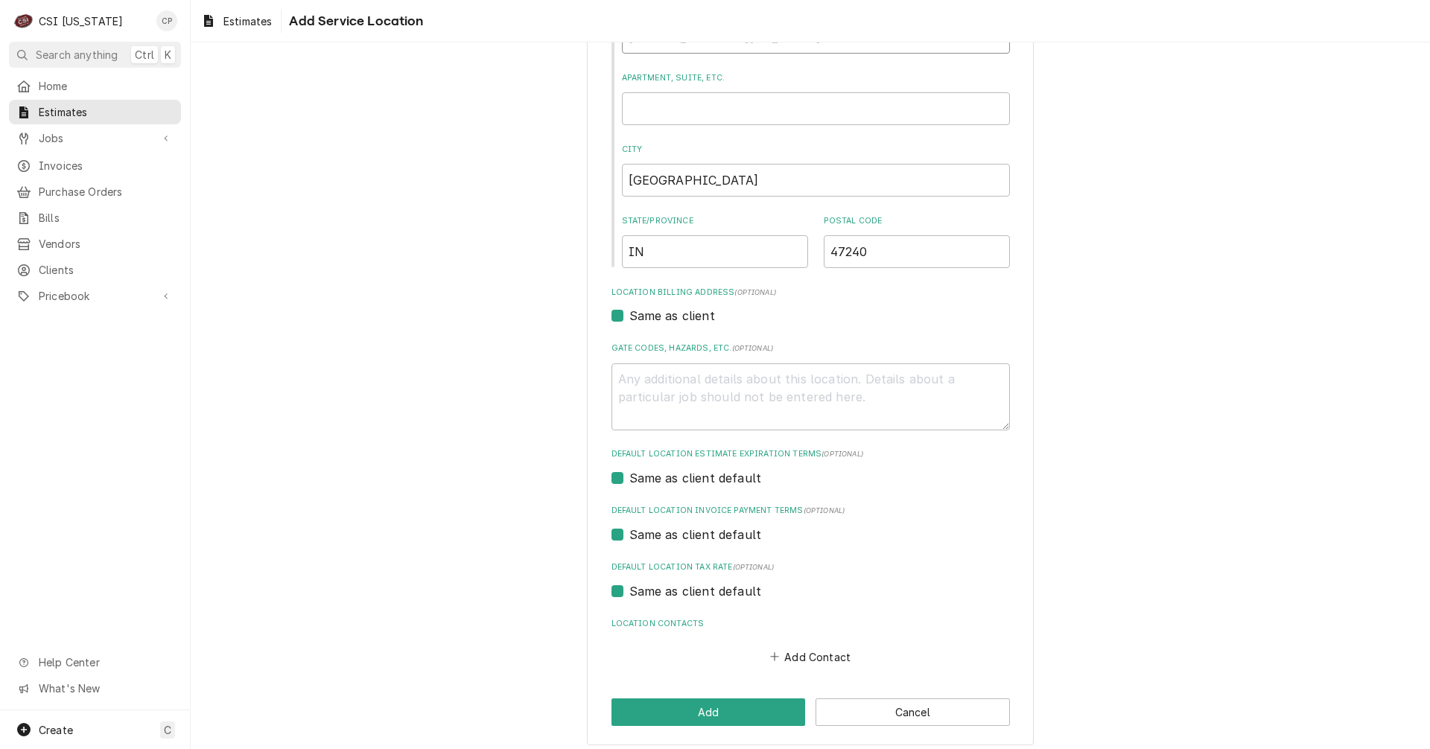
scroll to position [223, 0]
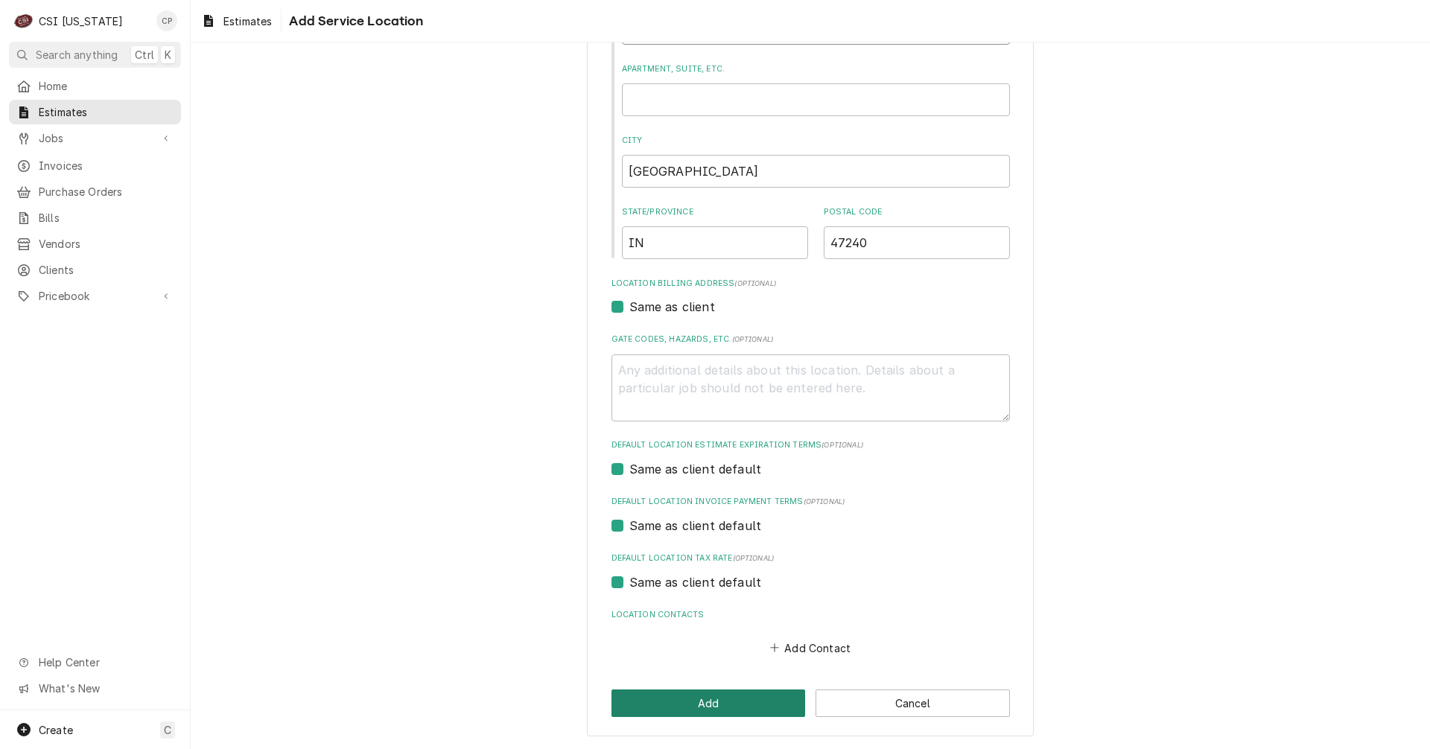
type input "2755 N Michigan Ave"
click at [722, 708] on button "Add" at bounding box center [708, 704] width 194 height 28
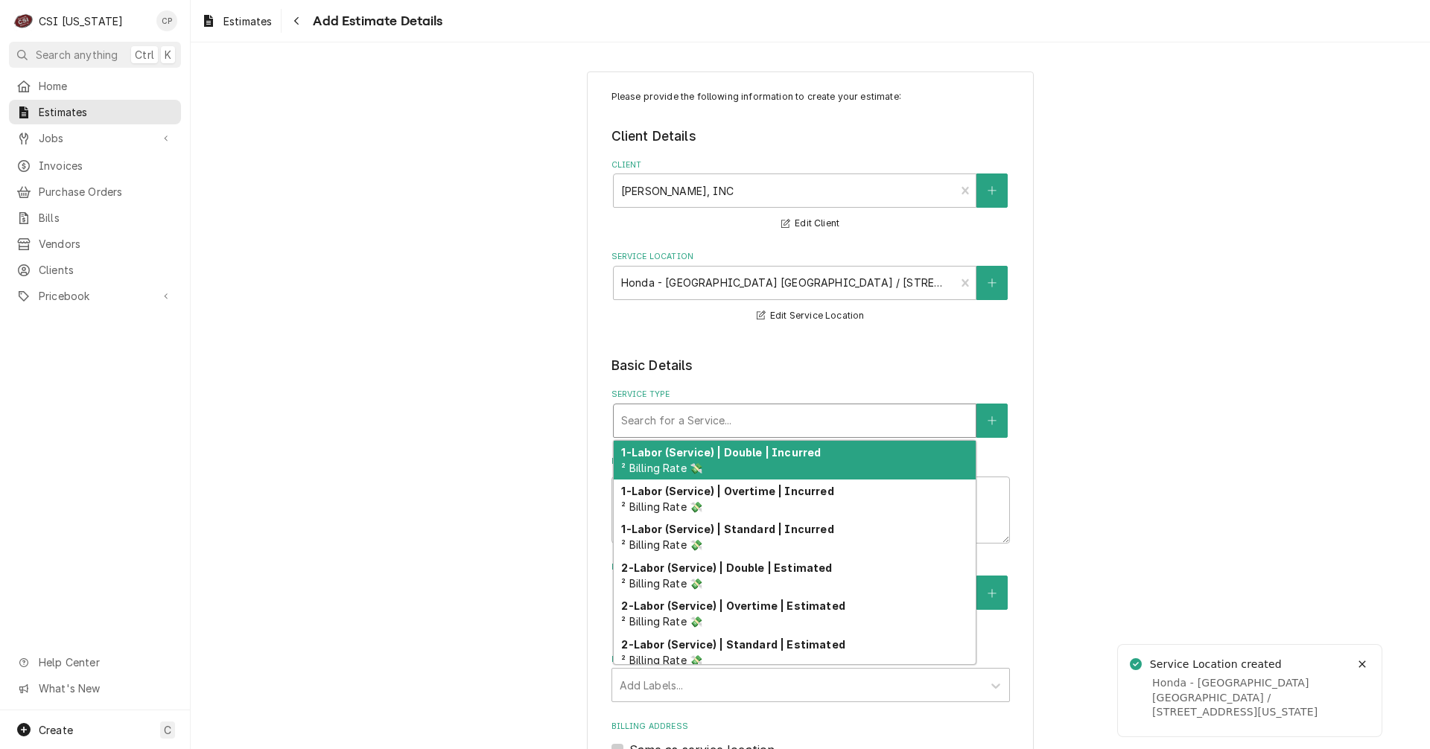
click at [694, 419] on div "Service Type" at bounding box center [794, 420] width 347 height 27
type textarea "x"
type input "c"
type textarea "x"
type input "co"
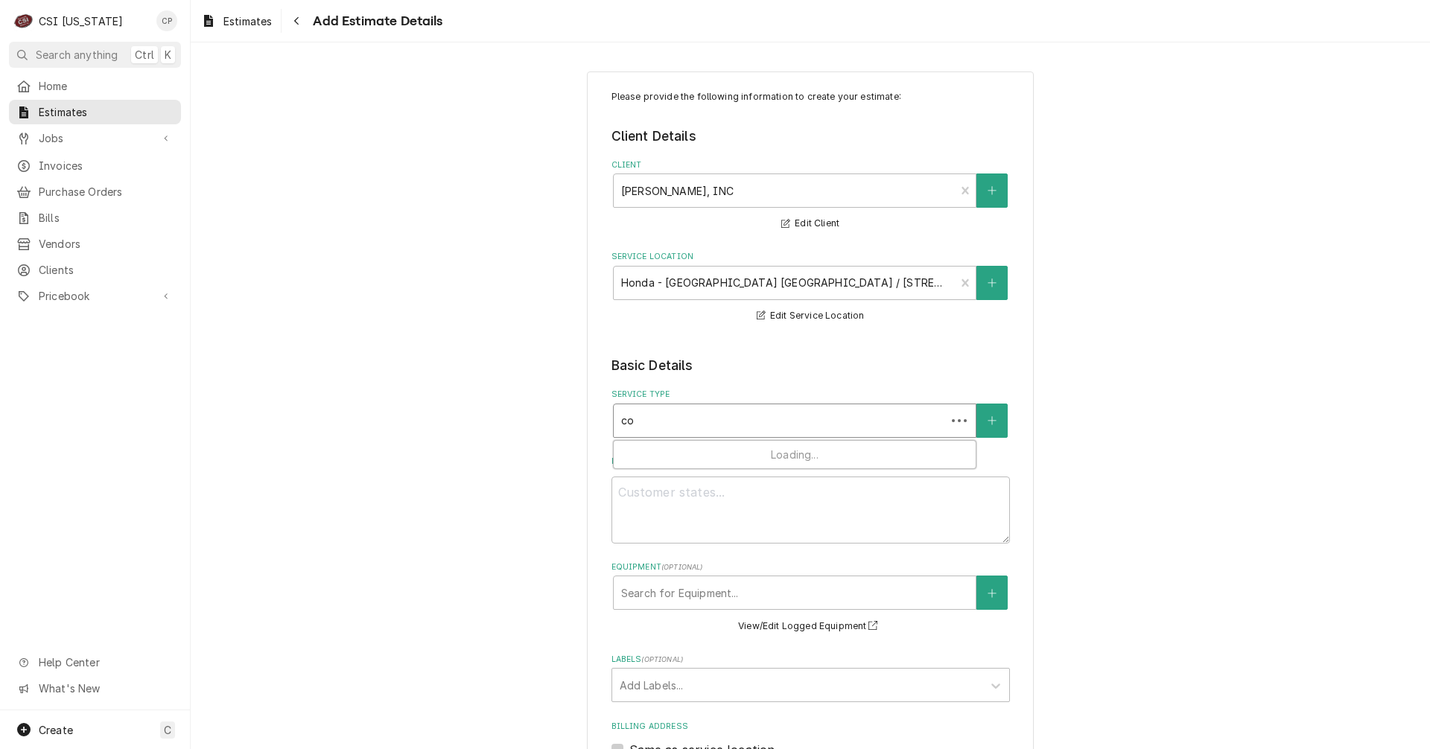
type textarea "x"
type input "com"
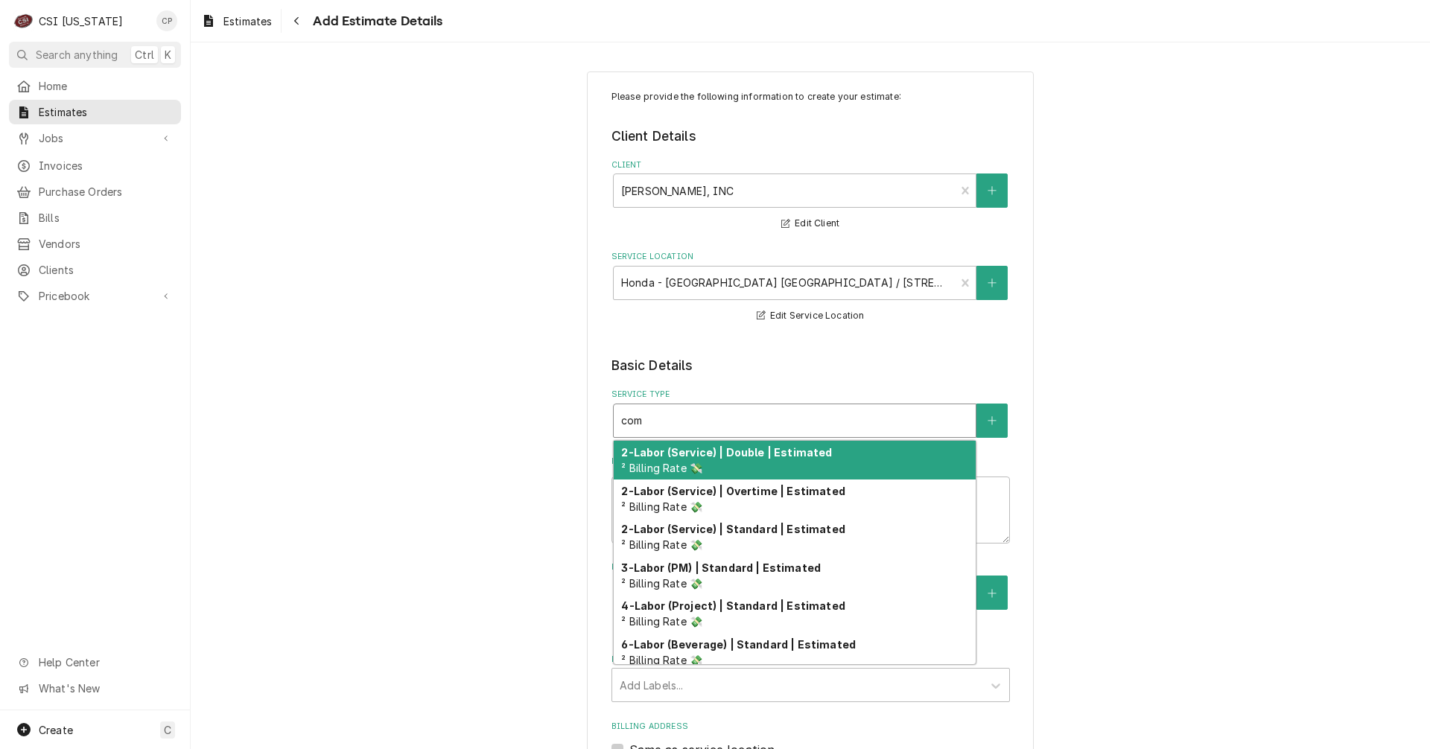
type textarea "x"
type input "comb"
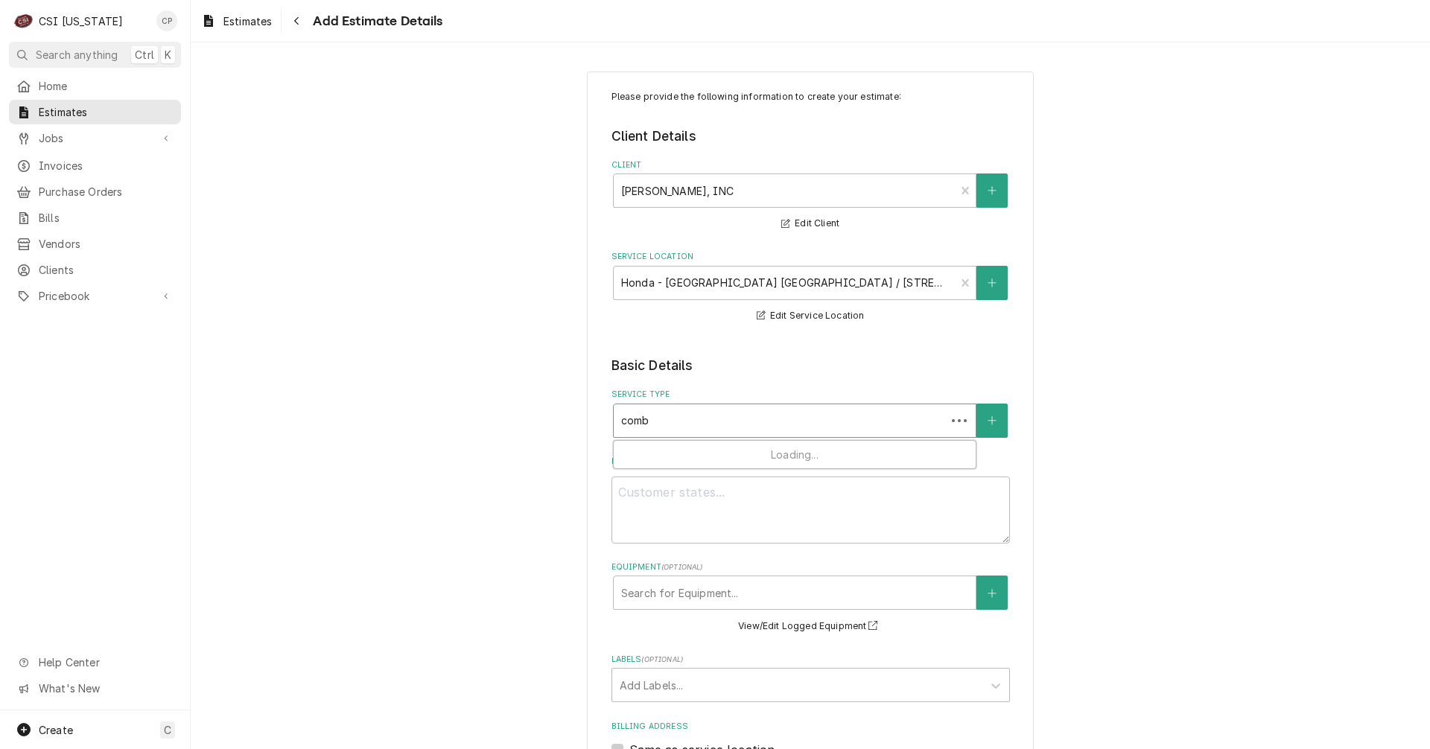
type textarea "x"
type input "combi"
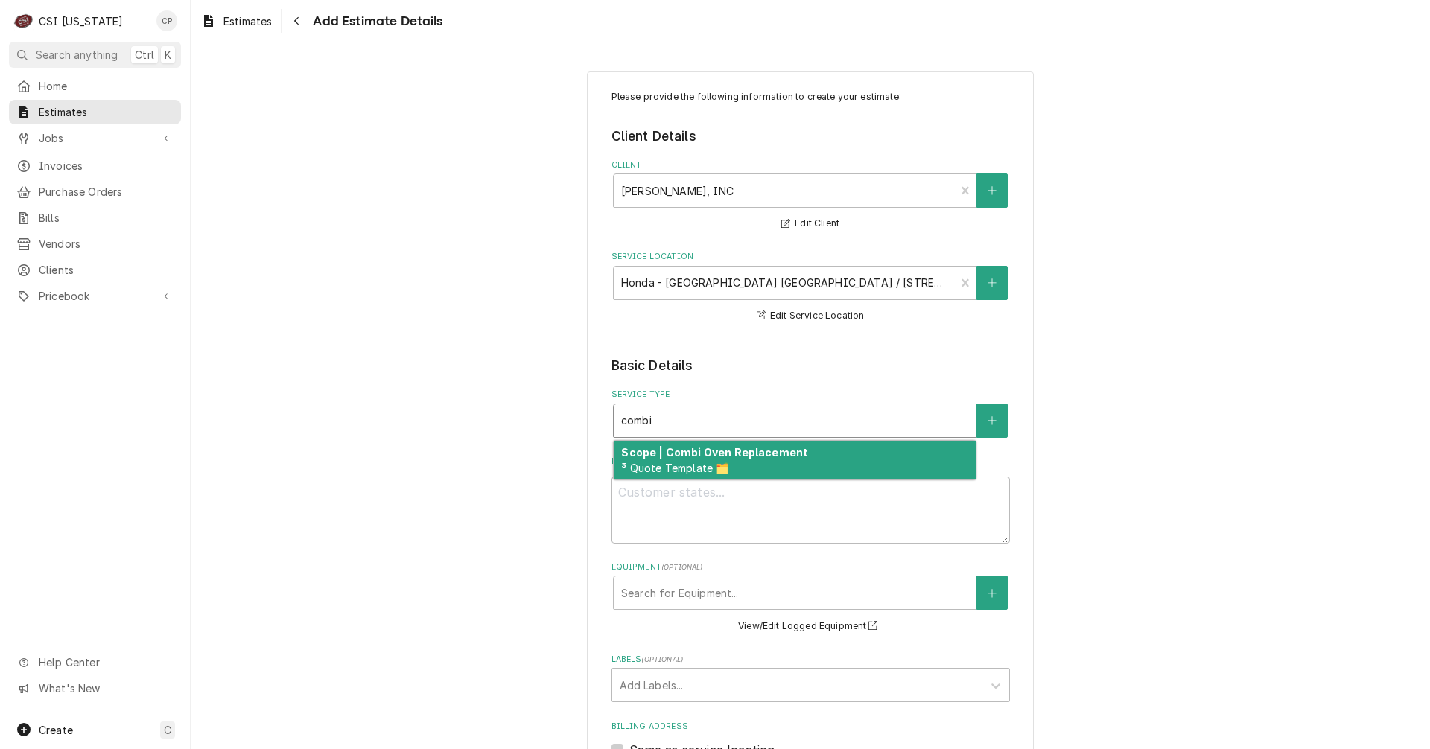
click at [683, 460] on div "Scope | Combi Oven Replacement ³ Quote Template 🗂️" at bounding box center [795, 460] width 362 height 39
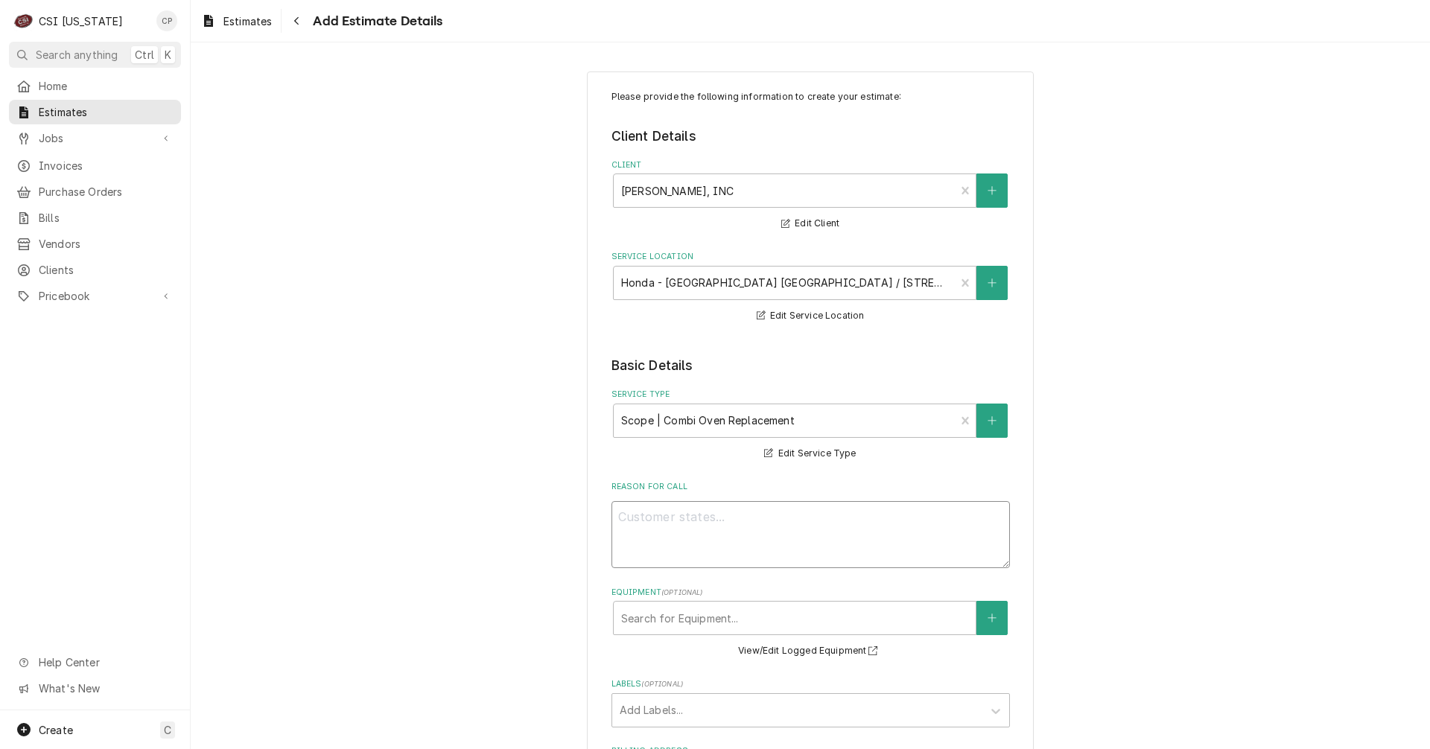
click at [674, 518] on textarea "Reason For Call" at bounding box center [810, 534] width 398 height 67
click at [694, 514] on textarea "Reason For Call" at bounding box center [810, 534] width 398 height 67
paste textarea "removal and disposal of the existing unit"
type textarea "x"
type textarea "removal and disposal of the existing unit"
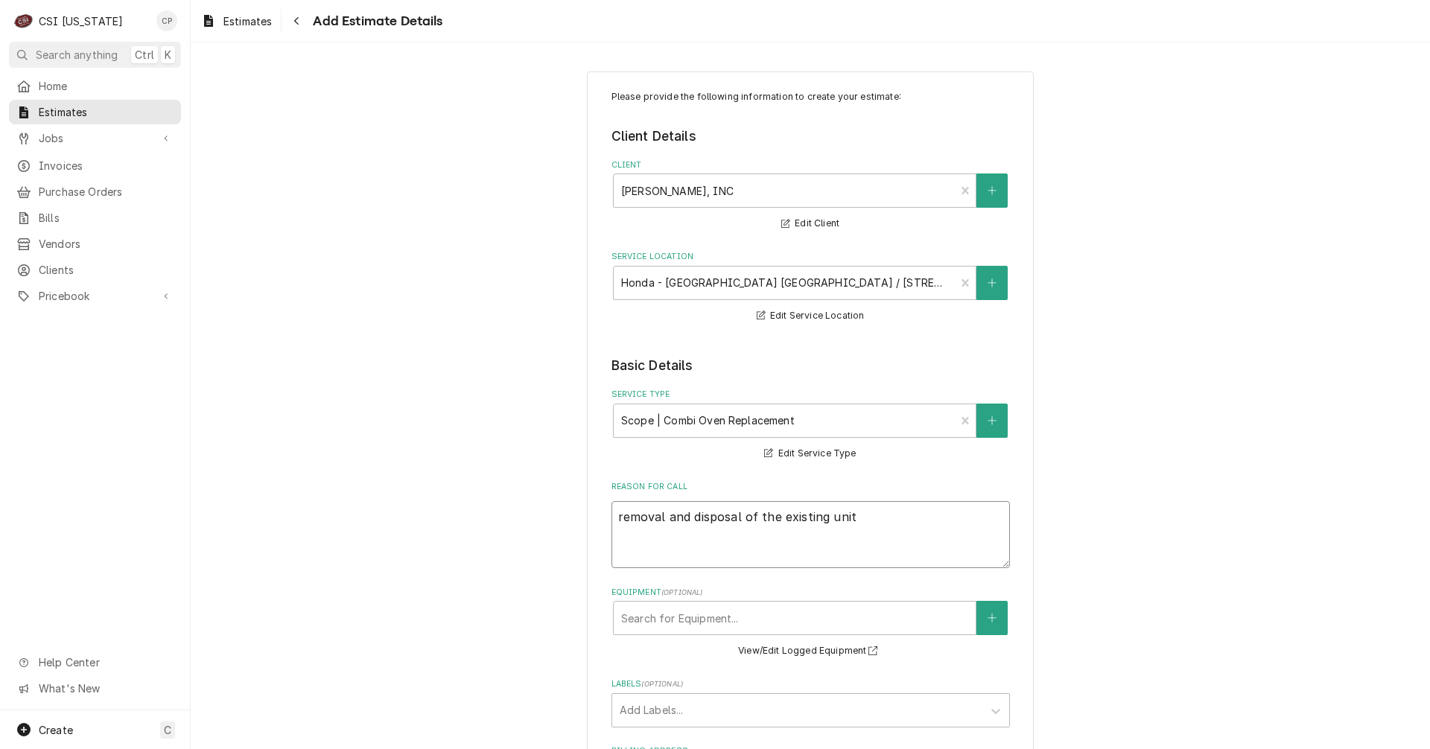
click at [617, 520] on textarea "removal and disposal of the existing unit" at bounding box center [810, 534] width 398 height 67
click at [612, 515] on textarea "removal and disposal of the existing unit" at bounding box center [810, 534] width 398 height 67
type textarea "x"
type textarea "!removal and disposal of the existing unit"
type textarea "x"
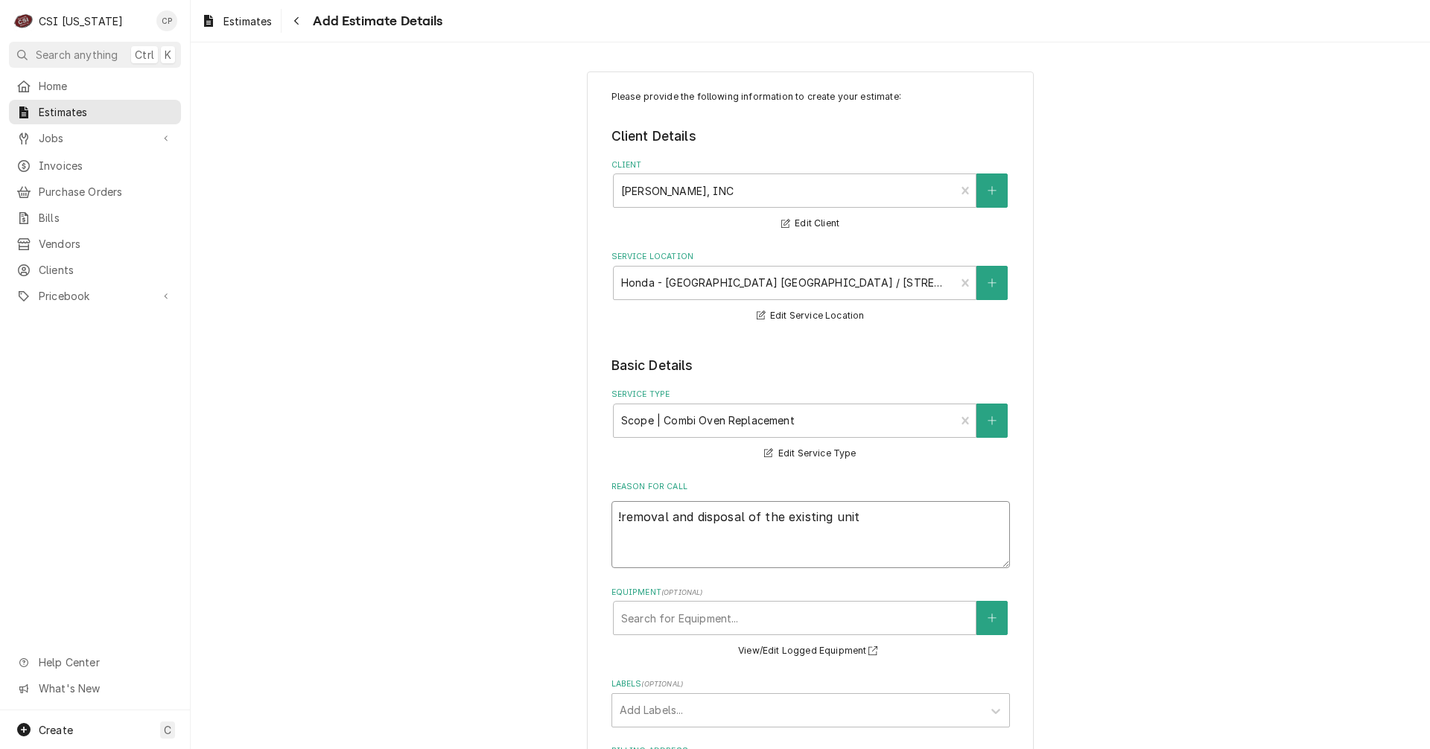
type textarea "removal and disposal of the existing unit"
type textarea "x"
type textarea "Qremoval and disposal of the existing unit"
type textarea "x"
type textarea "Quremoval and disposal of the existing unit"
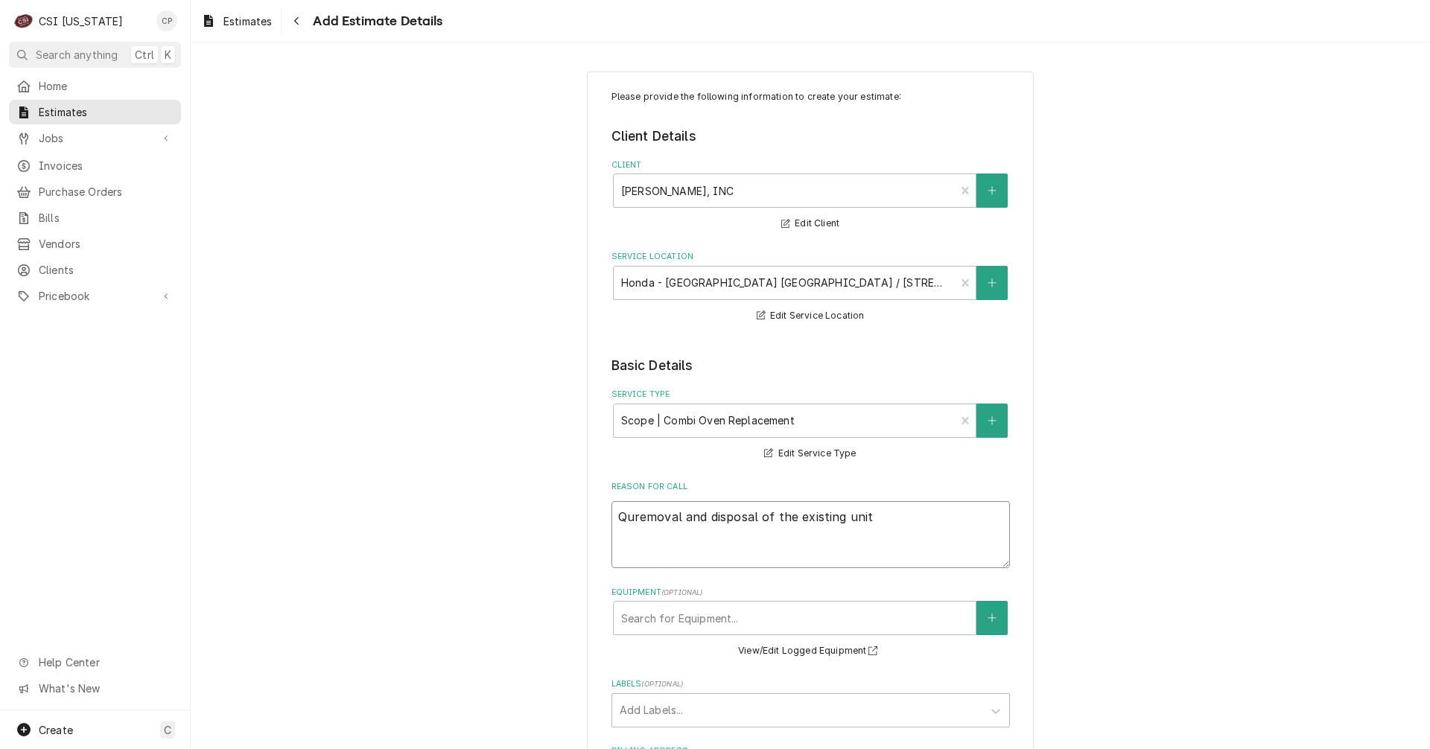
type textarea "x"
type textarea "Quoremoval and disposal of the existing unit"
type textarea "x"
type textarea "Quotremoval and disposal of the existing unit"
type textarea "x"
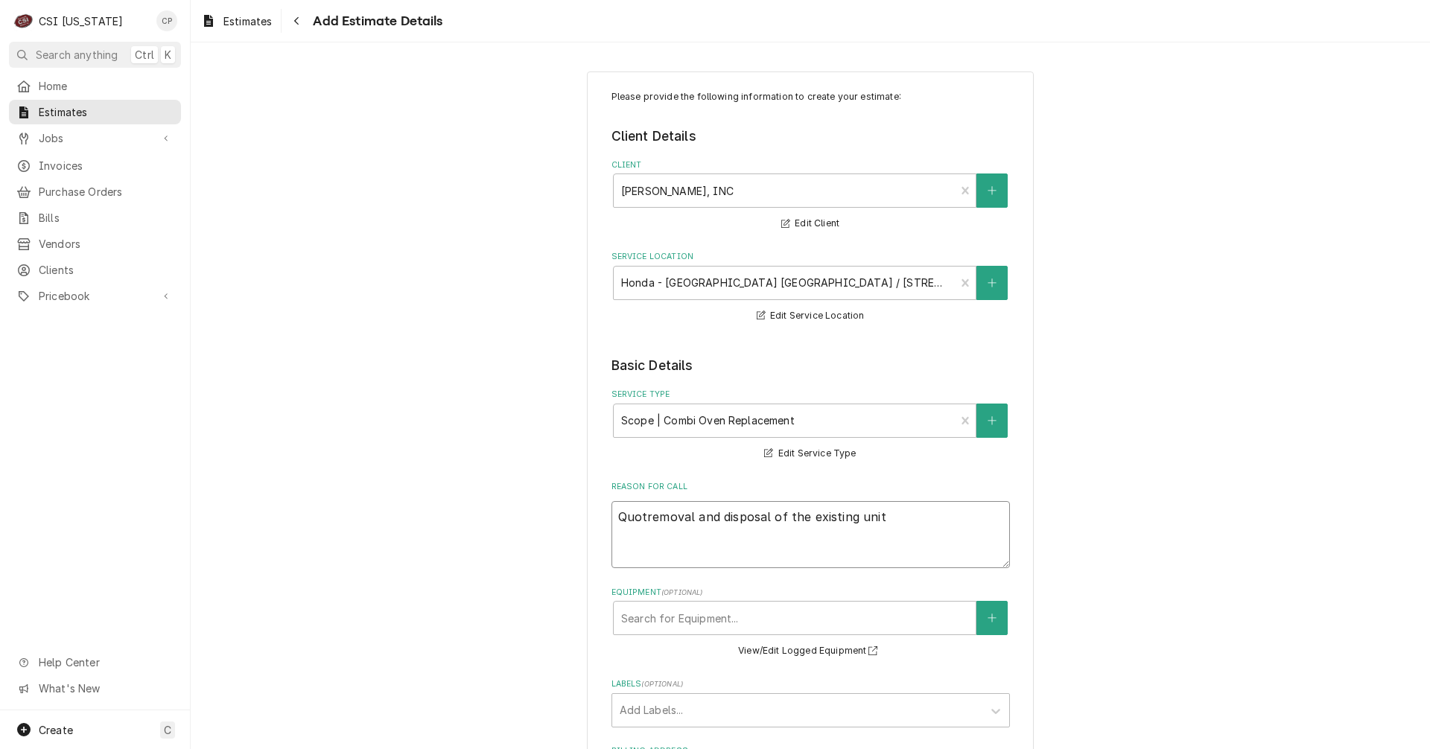
type textarea "Quoteremoval and disposal of the existing unit"
type textarea "x"
type textarea "Quote removal and disposal of the existing unit"
type textarea "x"
type textarea "Quote fremoval and disposal of the existing unit"
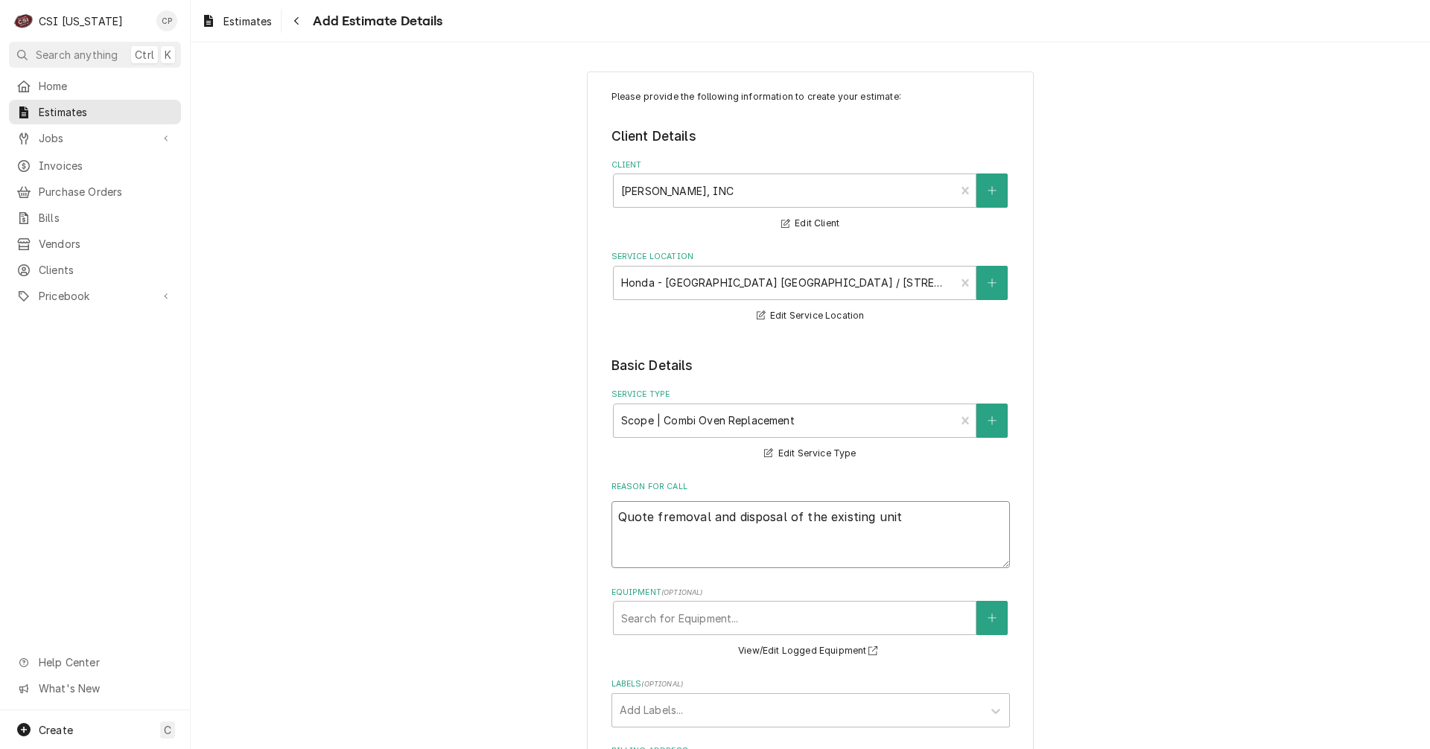
type textarea "x"
type textarea "Quote foremoval and disposal of the existing unit"
type textarea "x"
type textarea "Quote forremoval and disposal of the existing unit"
type textarea "x"
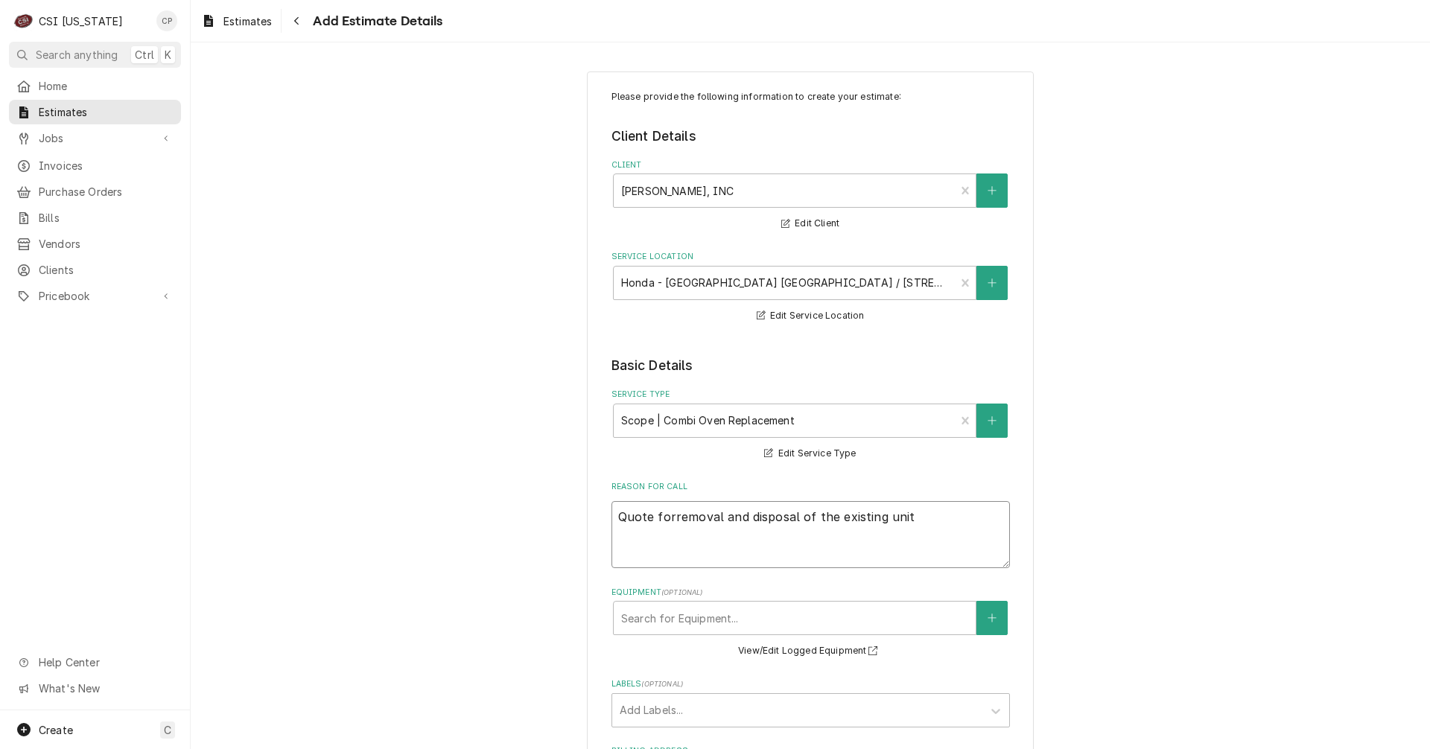
type textarea "Quote for removal and disposal of the existing unit"
click at [920, 519] on textarea "Quote for removal and disposal of the existing unit" at bounding box center [810, 534] width 398 height 67
type textarea "x"
type textarea "Quote for removal and disposal of the existing unit"
type textarea "x"
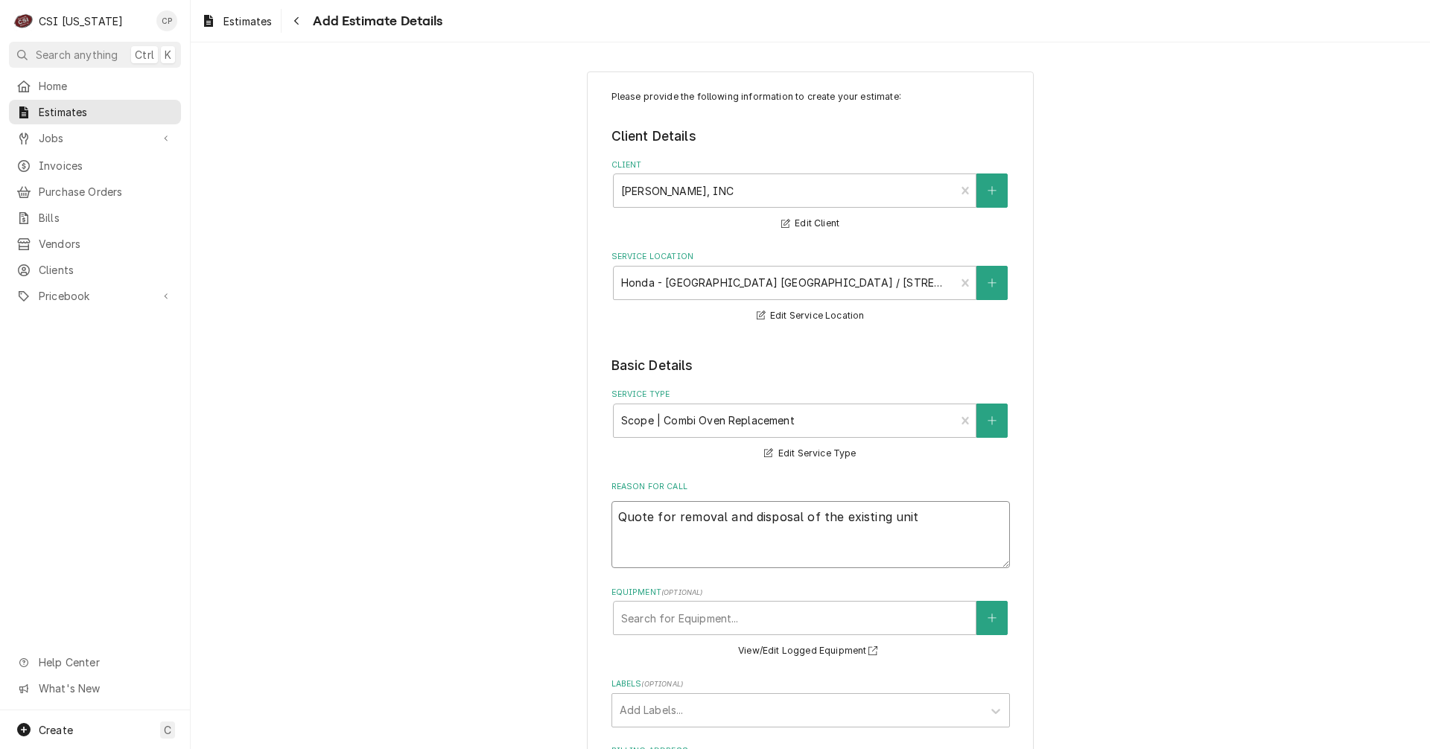
type textarea "Quote for removal and disposal of the existing unit ("
type textarea "x"
type textarea "Quote for removal and disposal of the existing unit (i"
type textarea "x"
type textarea "Quote for removal and disposal of the existing unit (in"
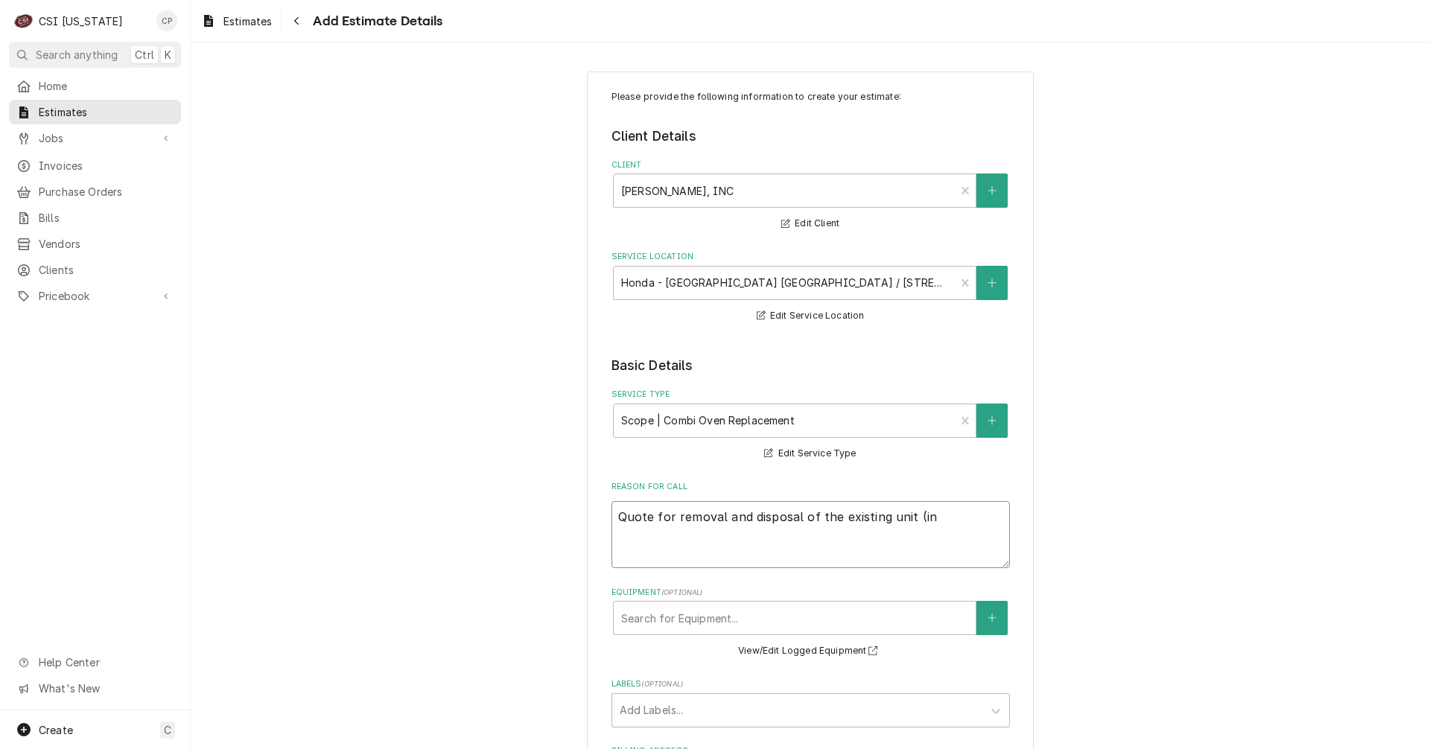
type textarea "x"
type textarea "Quote for removal and disposal of the existing unit (ins"
type textarea "x"
type textarea "Quote for removal and disposal of the existing unit (inst"
type textarea "x"
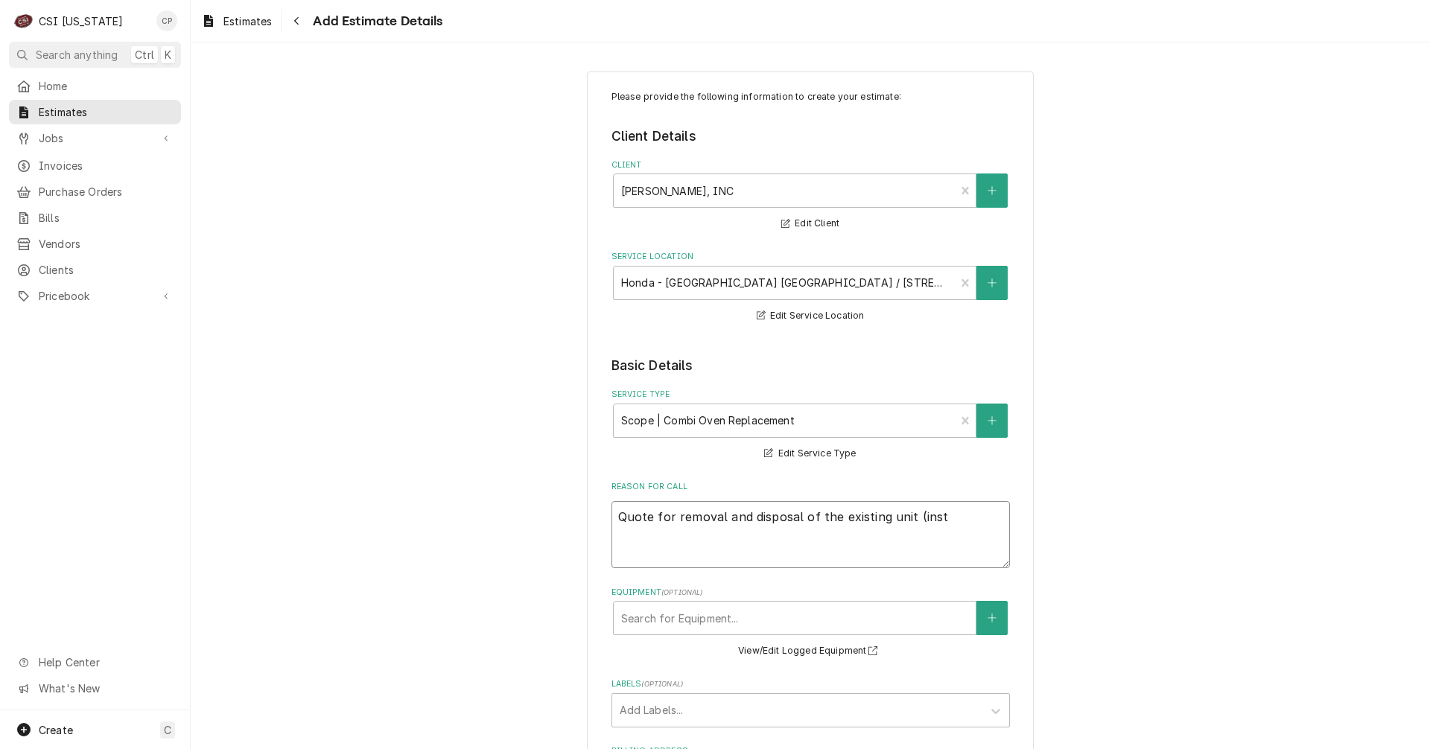
type textarea "Quote for removal and disposal of the existing unit (insta"
type textarea "x"
type textarea "Quote for removal and disposal of the existing unit (instal"
type textarea "x"
type textarea "Quote for removal and disposal of the existing unit (install"
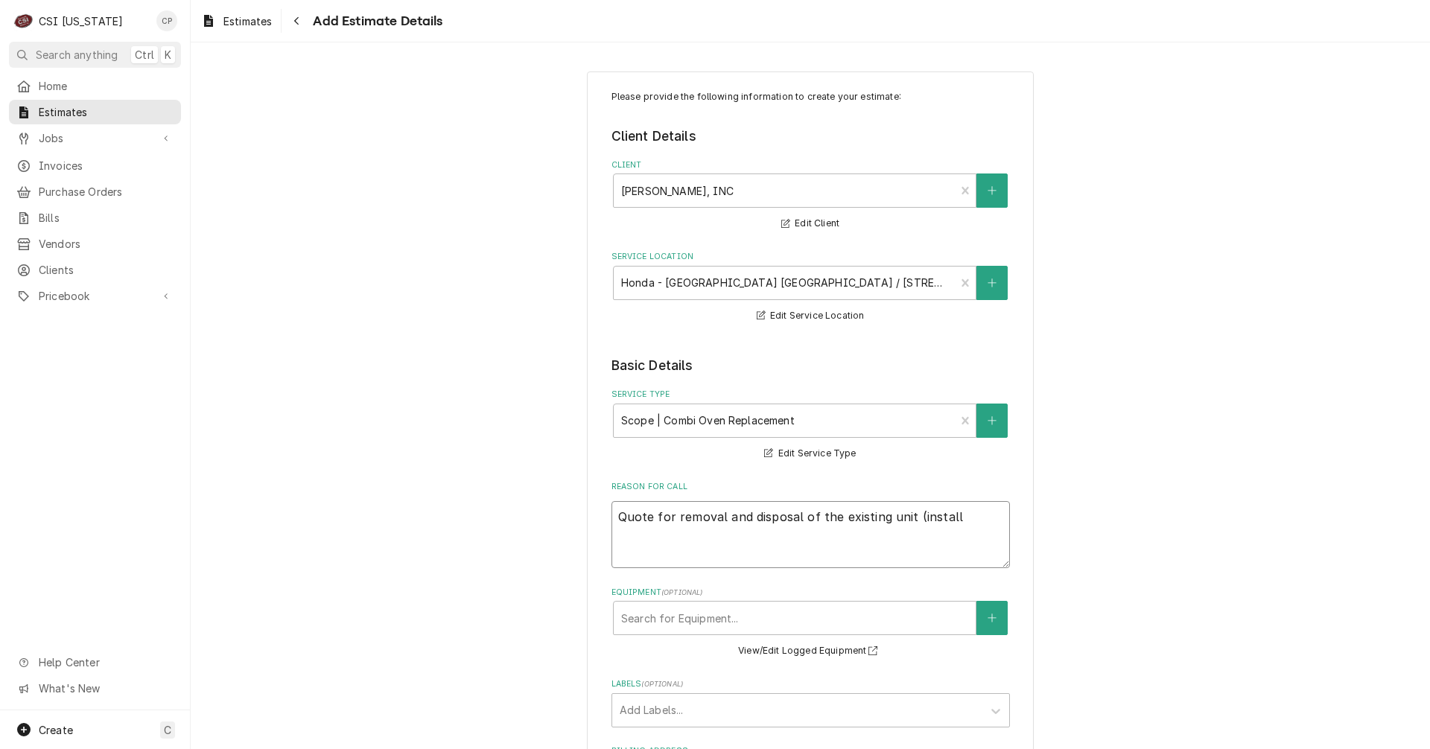
type textarea "x"
type textarea "Quote for removal and disposal of the existing unit (install"
type textarea "x"
type textarea "Quote for removal and disposal of the existing unit (install p"
type textarea "x"
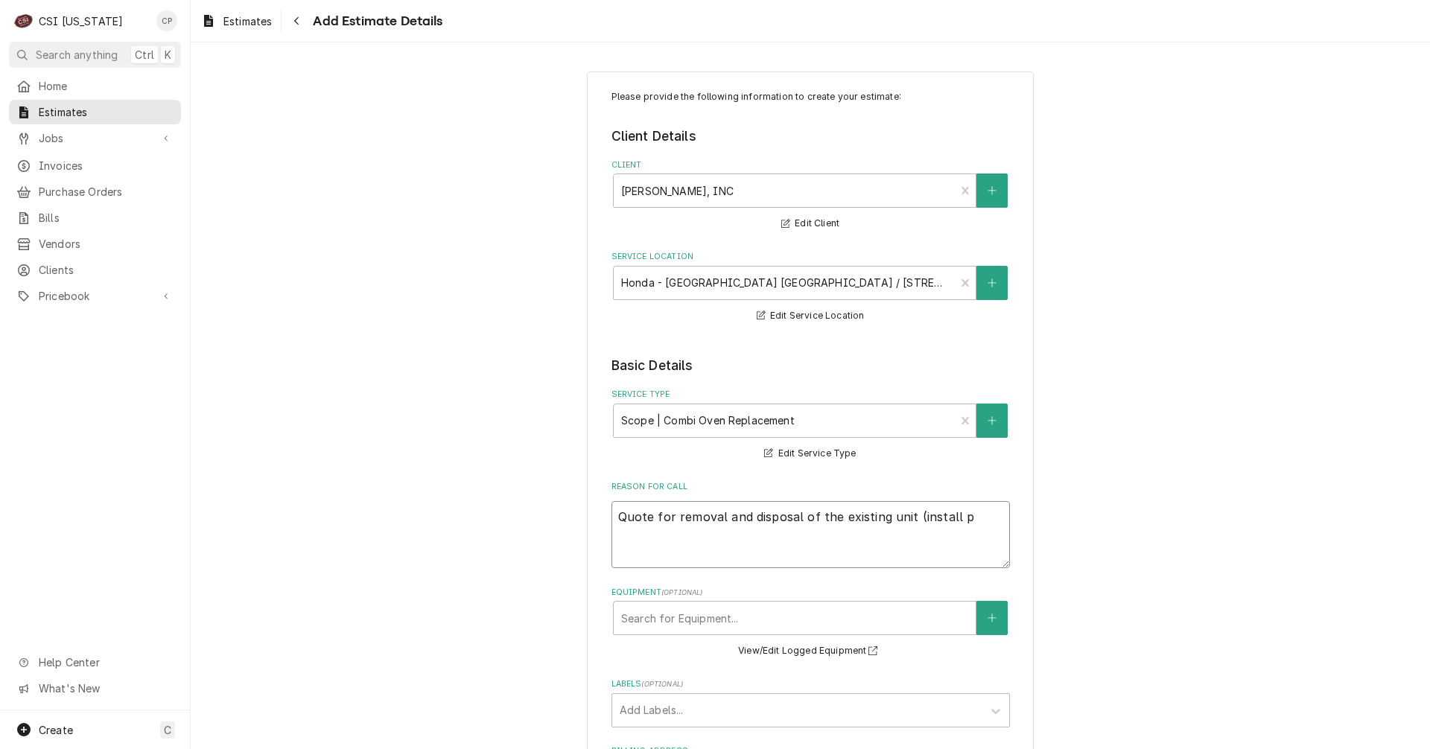
type textarea "Quote for removal and disposal of the existing unit (install pe"
type textarea "x"
type textarea "Quote for removal and disposal of the existing unit (install per"
type textarea "x"
type textarea "Quote for removal and disposal of the existing unit (install per"
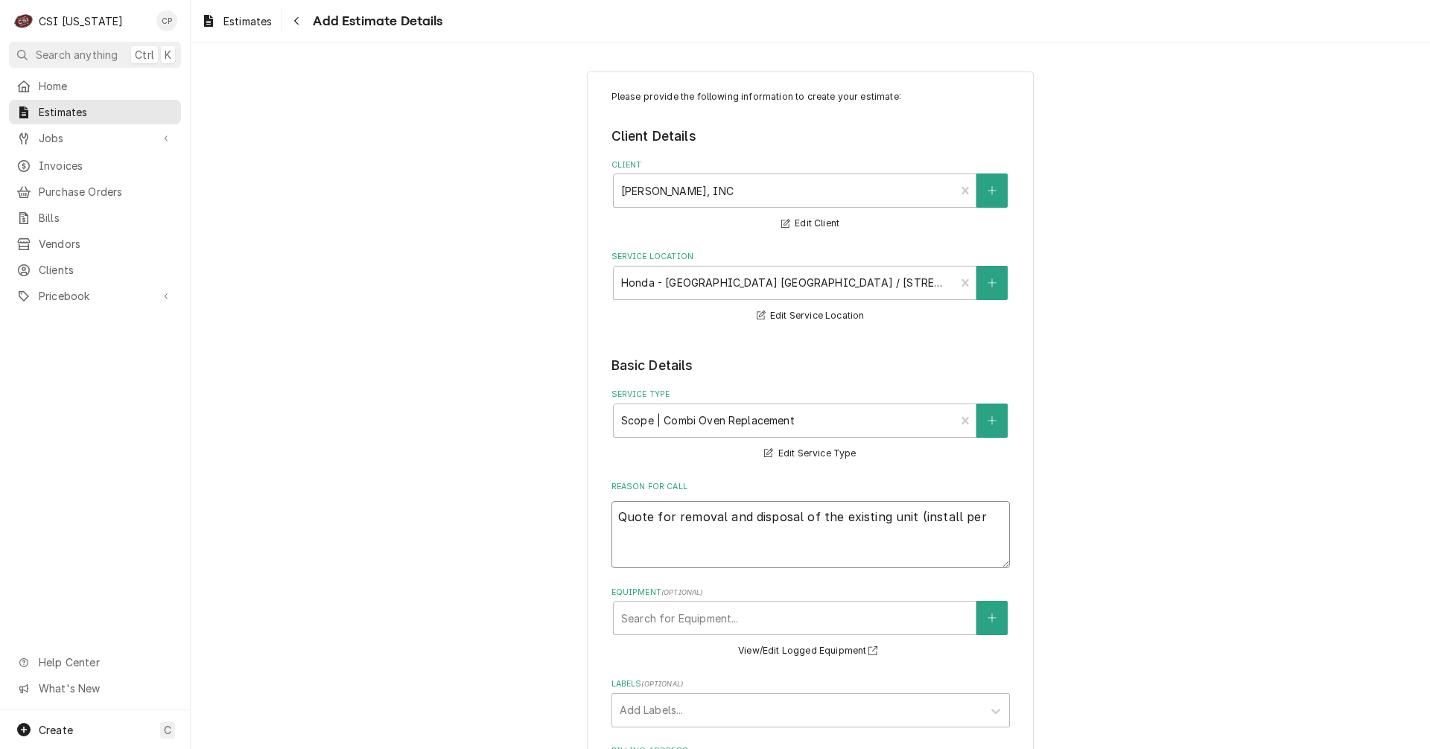
type textarea "x"
type textarea "Quote for removal and disposal of the existing unit (install per C"
type textarea "x"
type textarea "Quote for removal and disposal of the existing unit (install per Co"
type textarea "x"
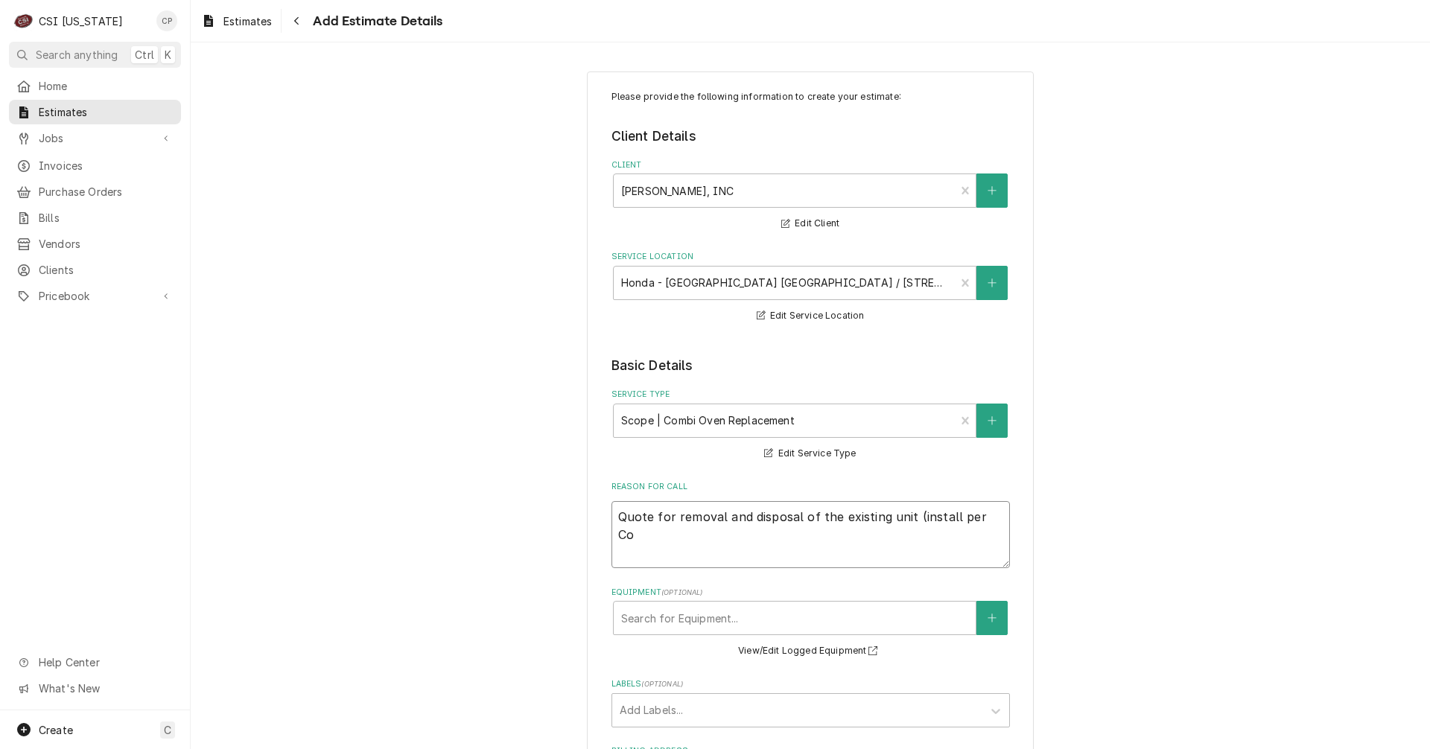
type textarea "Quote for removal and disposal of the existing unit (install per C"
type textarea "x"
type textarea "Quote for removal and disposal of the existing unit (install per"
type textarea "x"
type textarea "Quote for removal and disposal of the existing unit (install per"
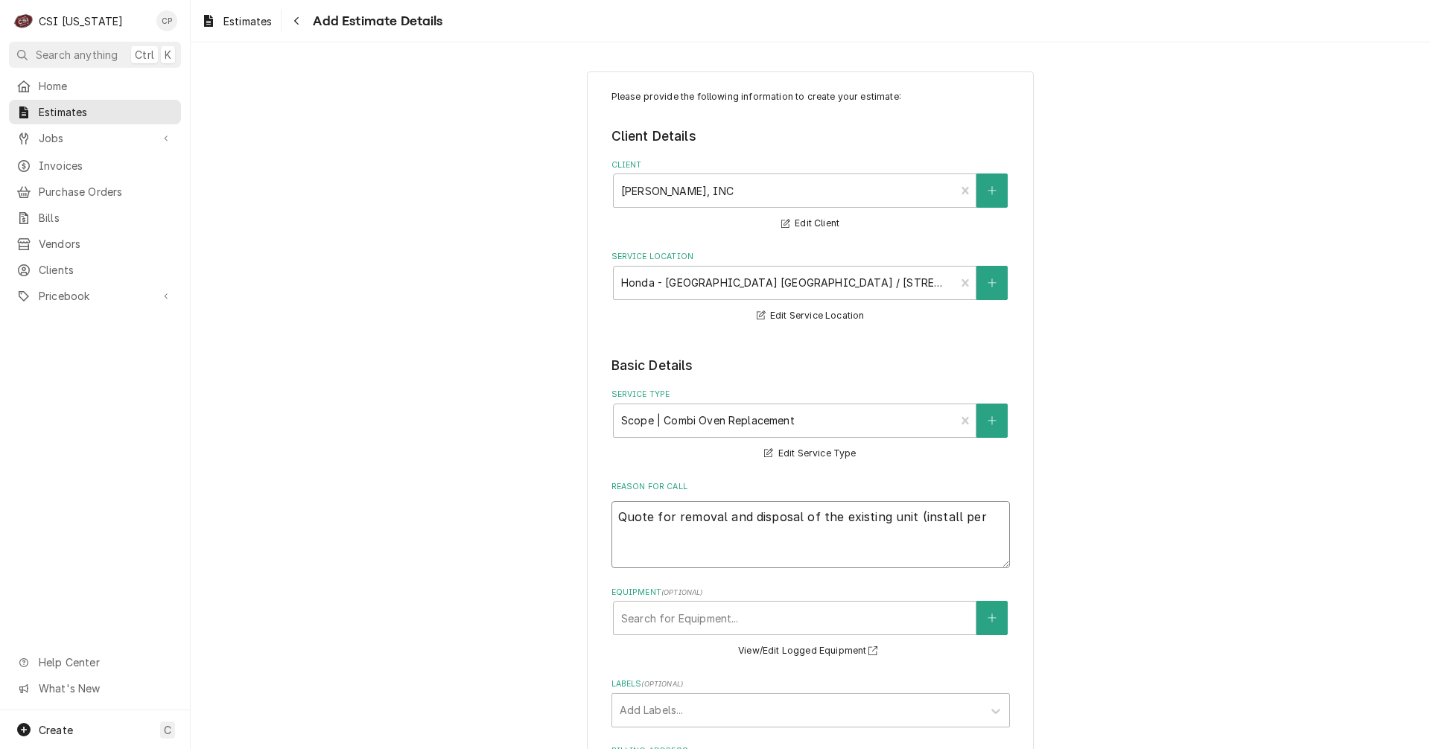
type textarea "x"
type textarea "Quote for removal and disposal of the existing unit (install pe"
type textarea "x"
type textarea "Quote for removal and disposal of the existing unit (install p"
type textarea "x"
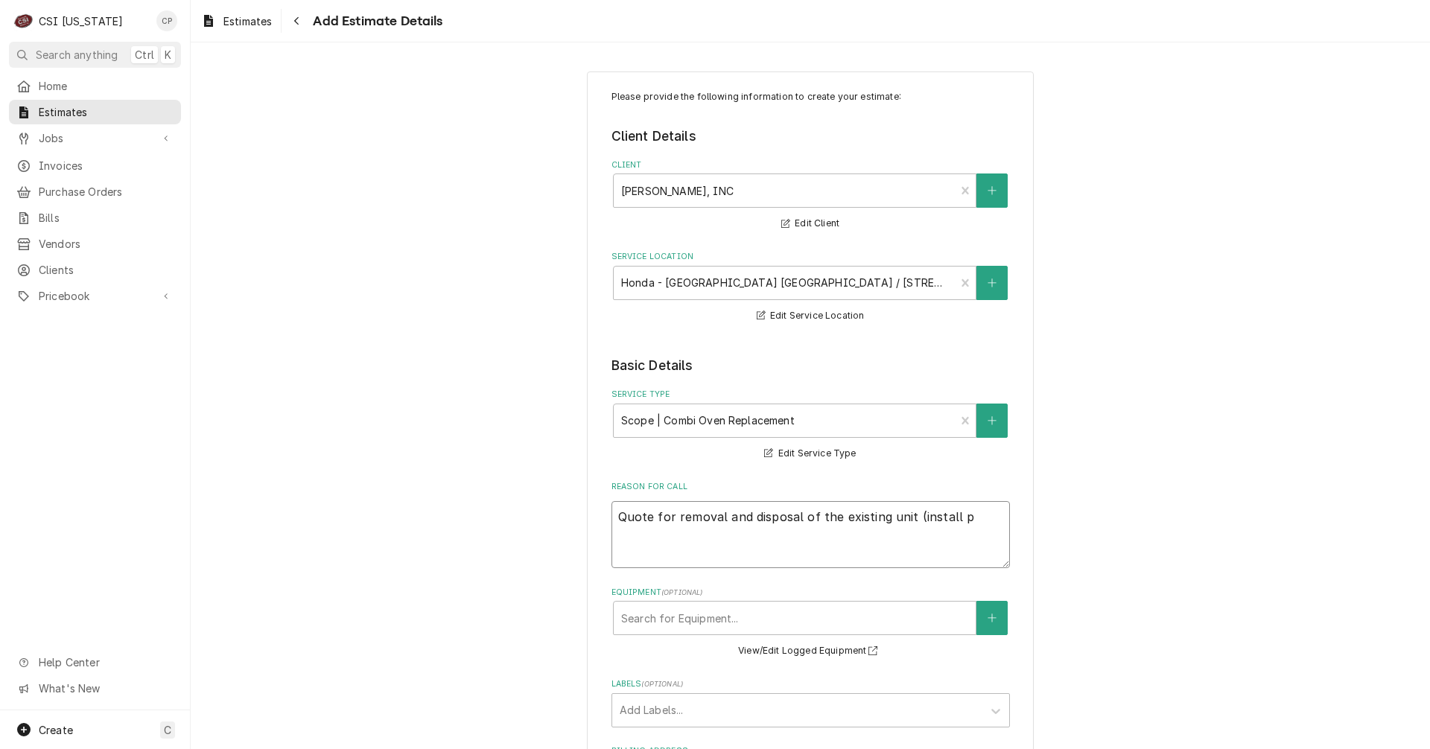
type textarea "Quote for removal and disposal of the existing unit (install"
type textarea "x"
type textarea "Quote for removal and disposal of the existing unit (install f"
type textarea "x"
type textarea "Quote for removal and disposal of the existing unit (install fr"
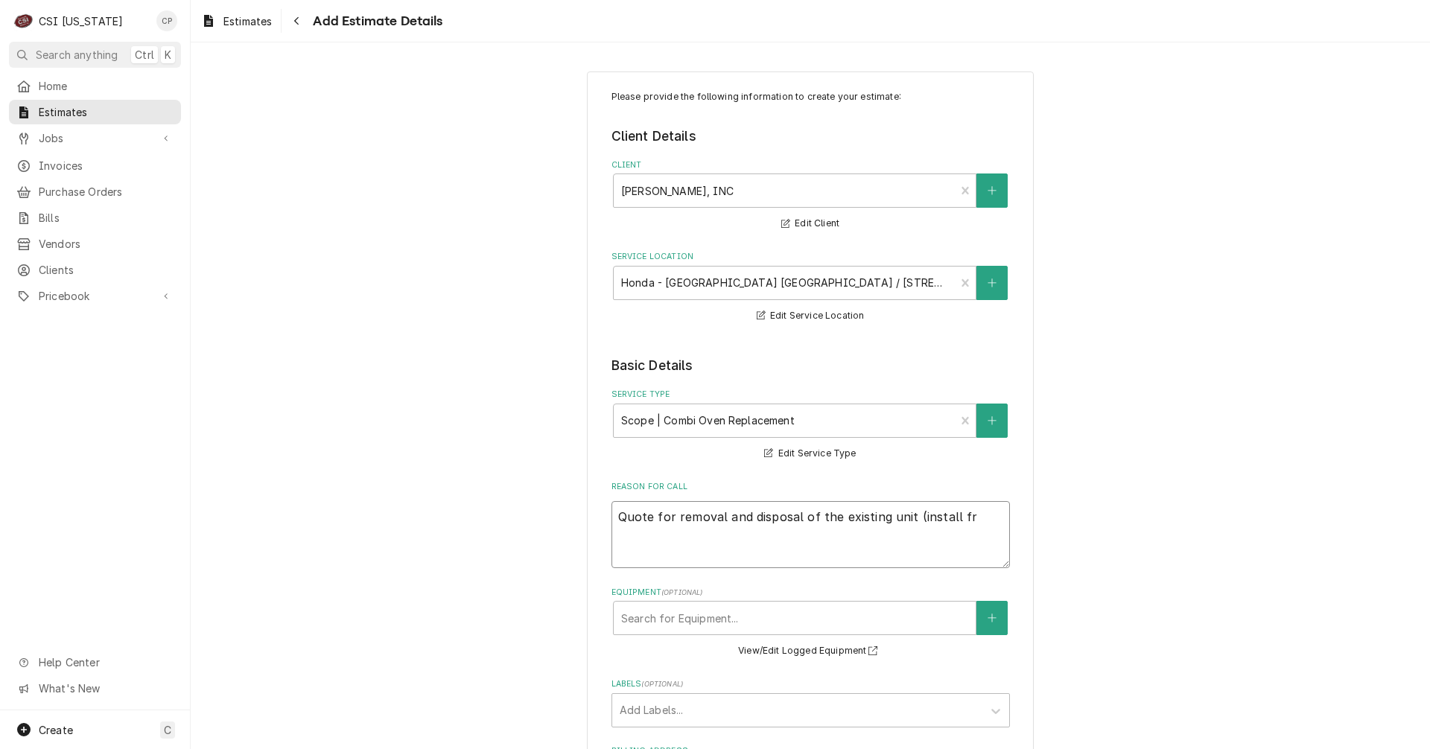
type textarea "x"
type textarea "Quote for removal and disposal of the existing unit (install fro"
type textarea "x"
type textarea "Quote for removal and disposal of the existing unit (install from"
type textarea "x"
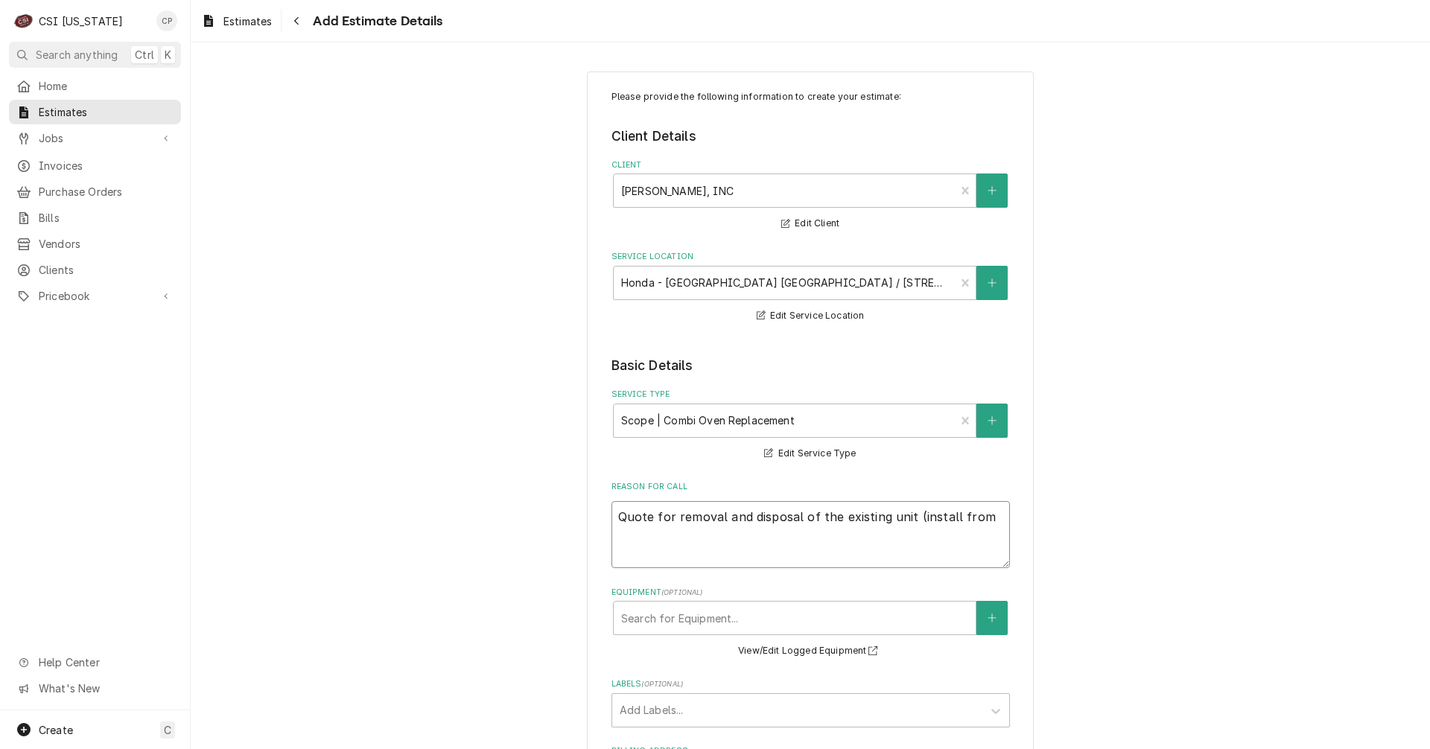
type textarea "Quote for removal and disposal of the existing unit (install from"
type textarea "x"
type textarea "Quote for removal and disposal of the existing unit (install from C"
type textarea "x"
type textarea "Quote for removal and disposal of the existing unit (install from Co"
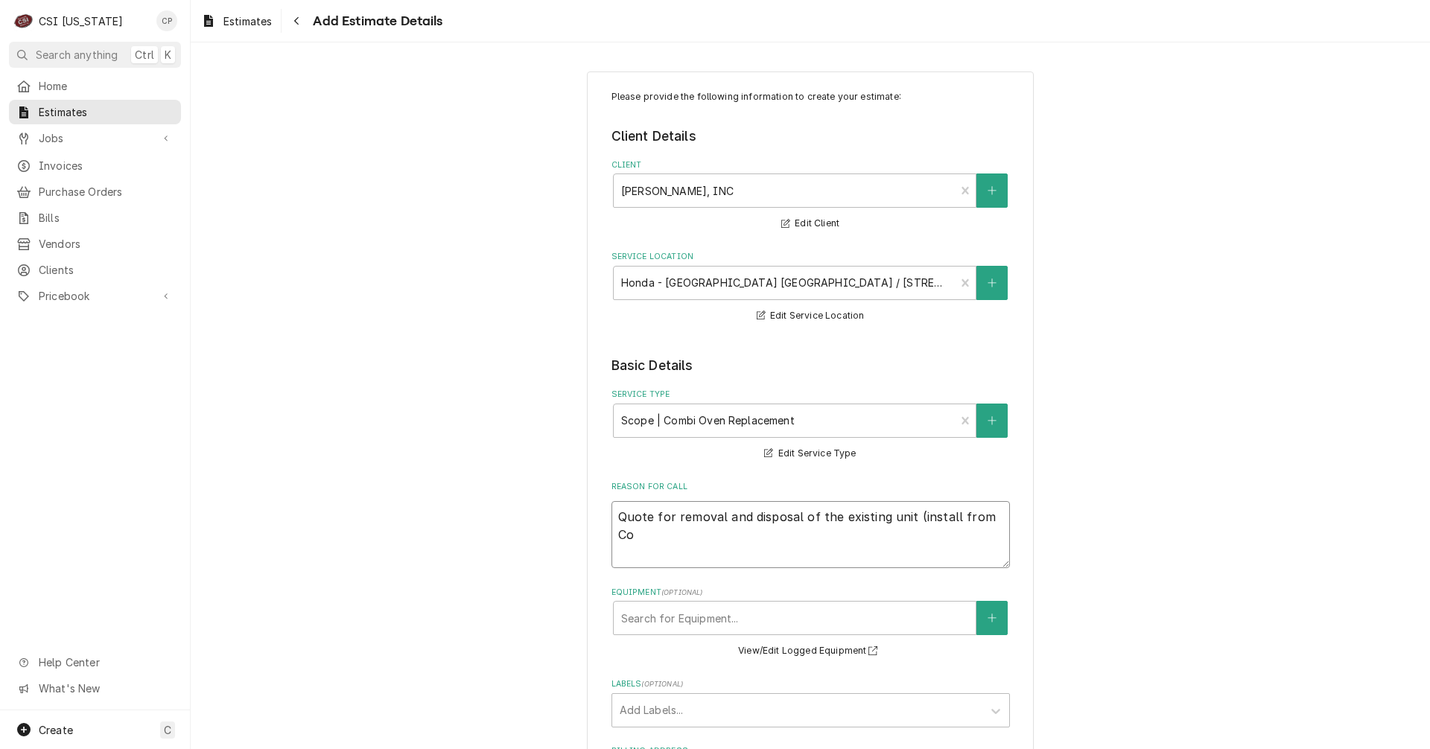
type textarea "x"
type textarea "Quote for removal and disposal of the existing unit (install from Con"
type textarea "x"
type textarea "Quote for removal and disposal of the existing unit (install from Conv"
type textarea "x"
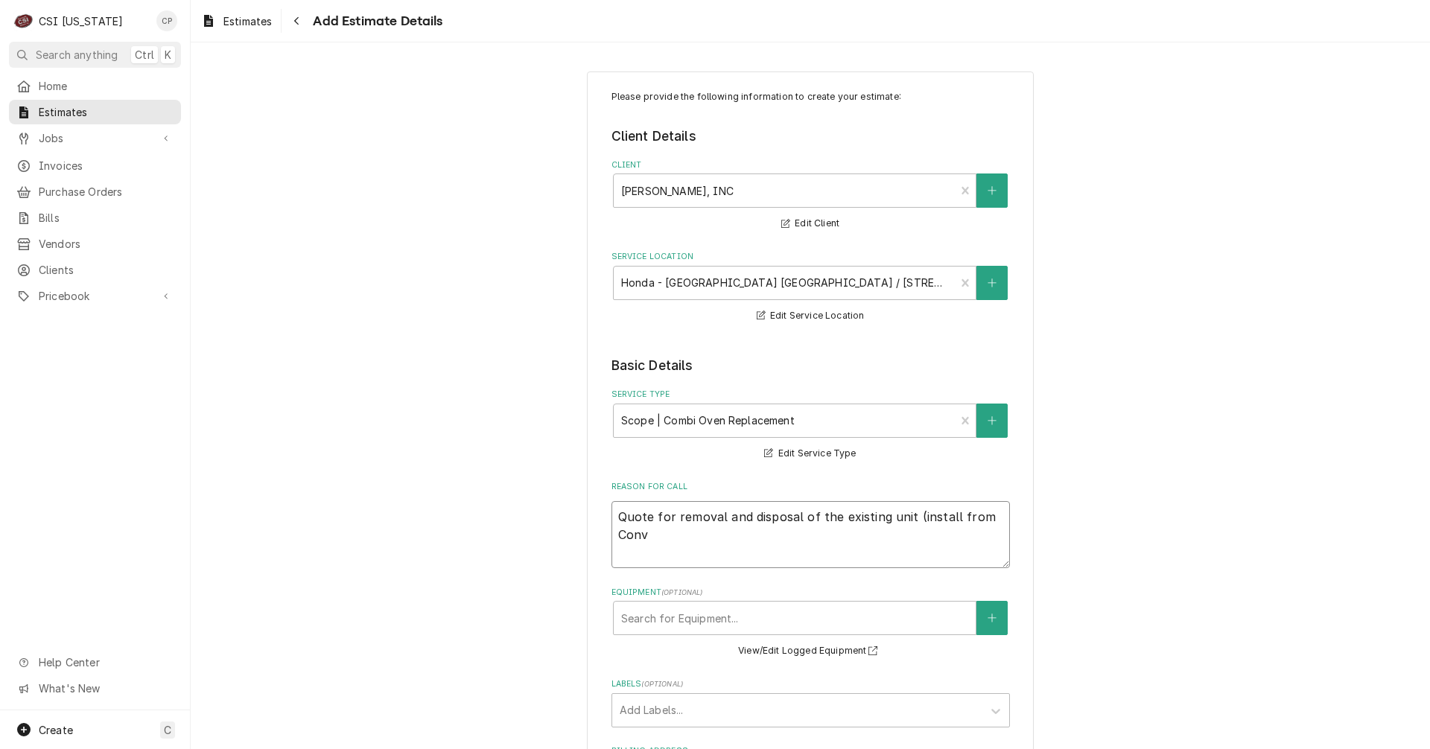
type textarea "Quote for removal and disposal of the existing unit (install from Convo"
type textarea "x"
type textarea "Quote for removal and disposal of the existing unit (install from Convot"
type textarea "x"
type textarea "Quote for removal and disposal of the existing unit (install from Convoth"
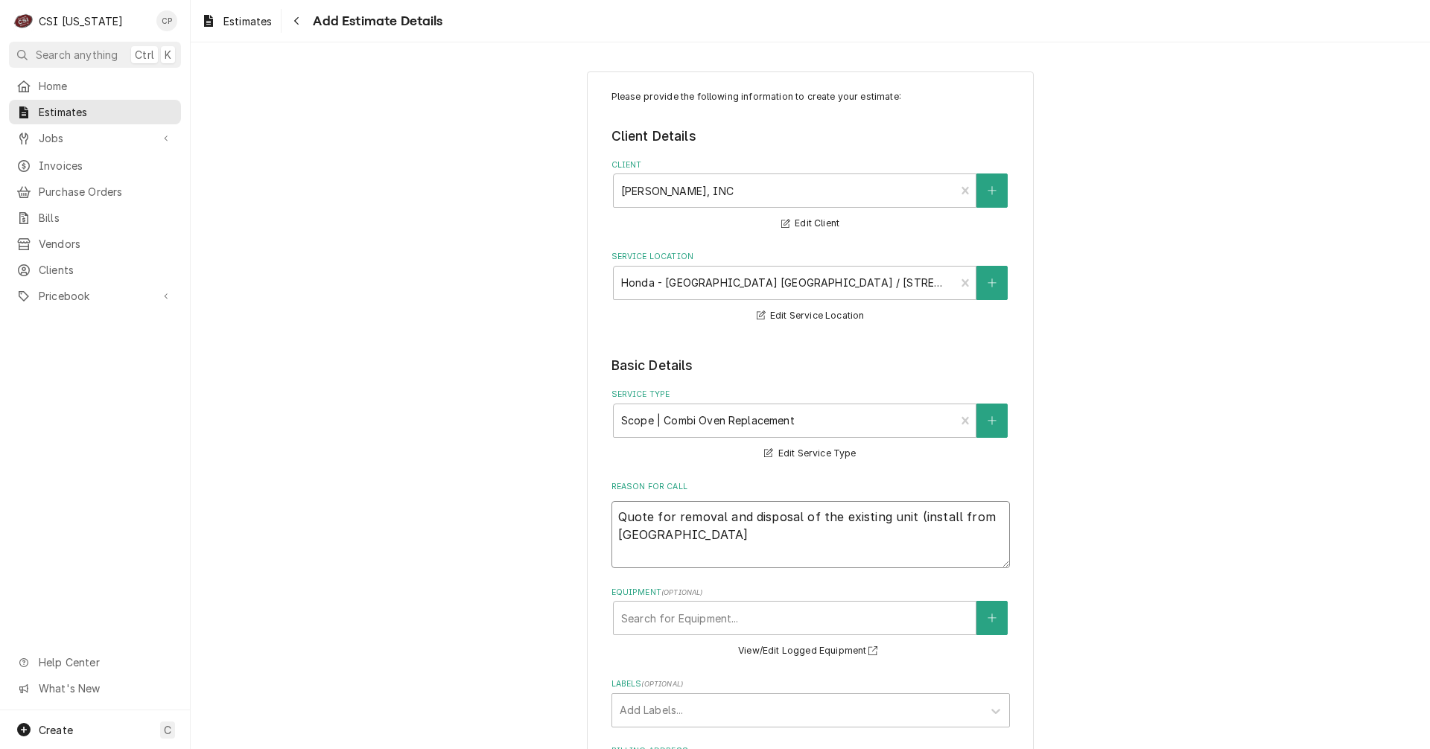
type textarea "x"
type textarea "Quote for removal and disposal of the existing unit (install from Convothe"
type textarea "x"
type textarea "Quote for removal and disposal of the existing unit (install from Convother"
type textarea "x"
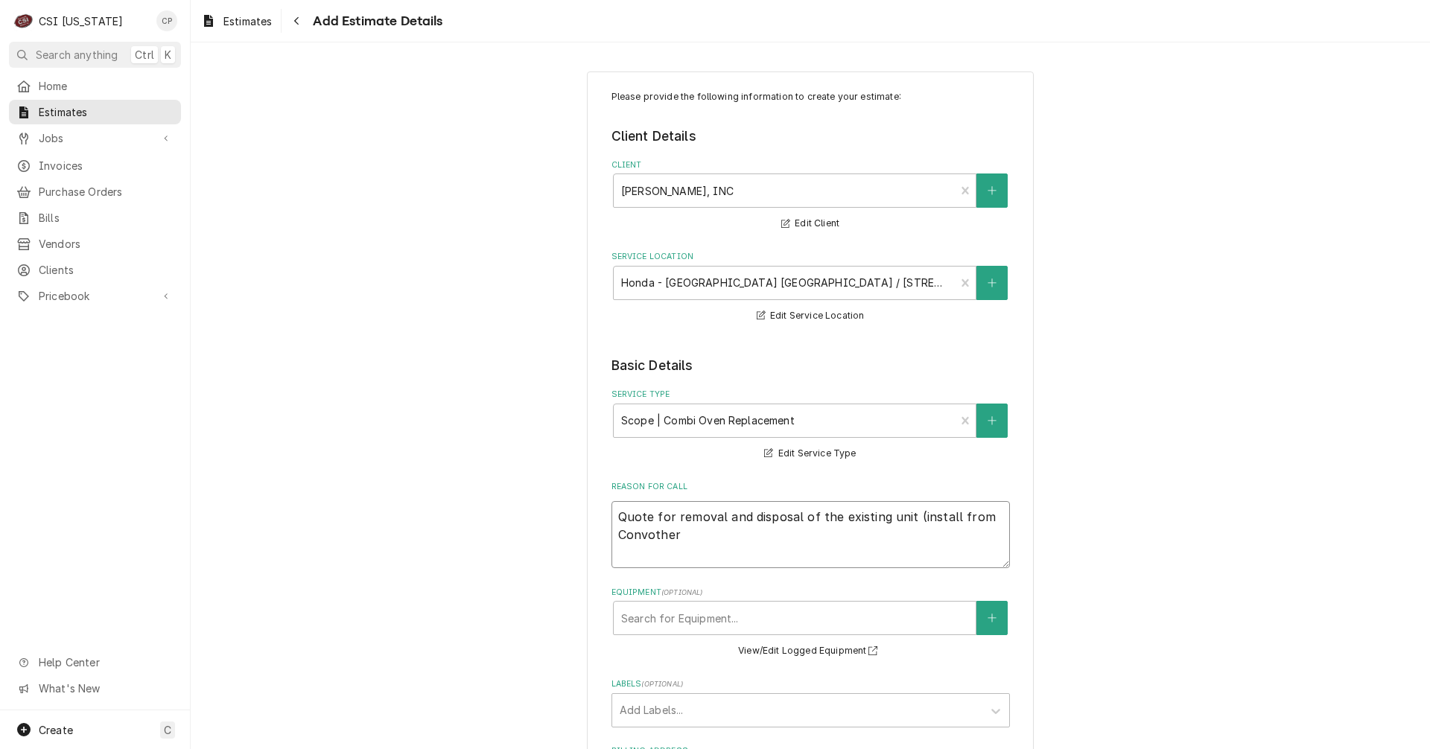
type textarea "Quote for removal and disposal of the existing unit (install from Convotherm"
type textarea "x"
type textarea "Quote for removal and disposal of the existing unit (install from Convotherm"
click at [975, 520] on textarea "Quote for removal and disposal of the existing unit (install from Convotherm" at bounding box center [810, 534] width 398 height 67
type textarea "x"
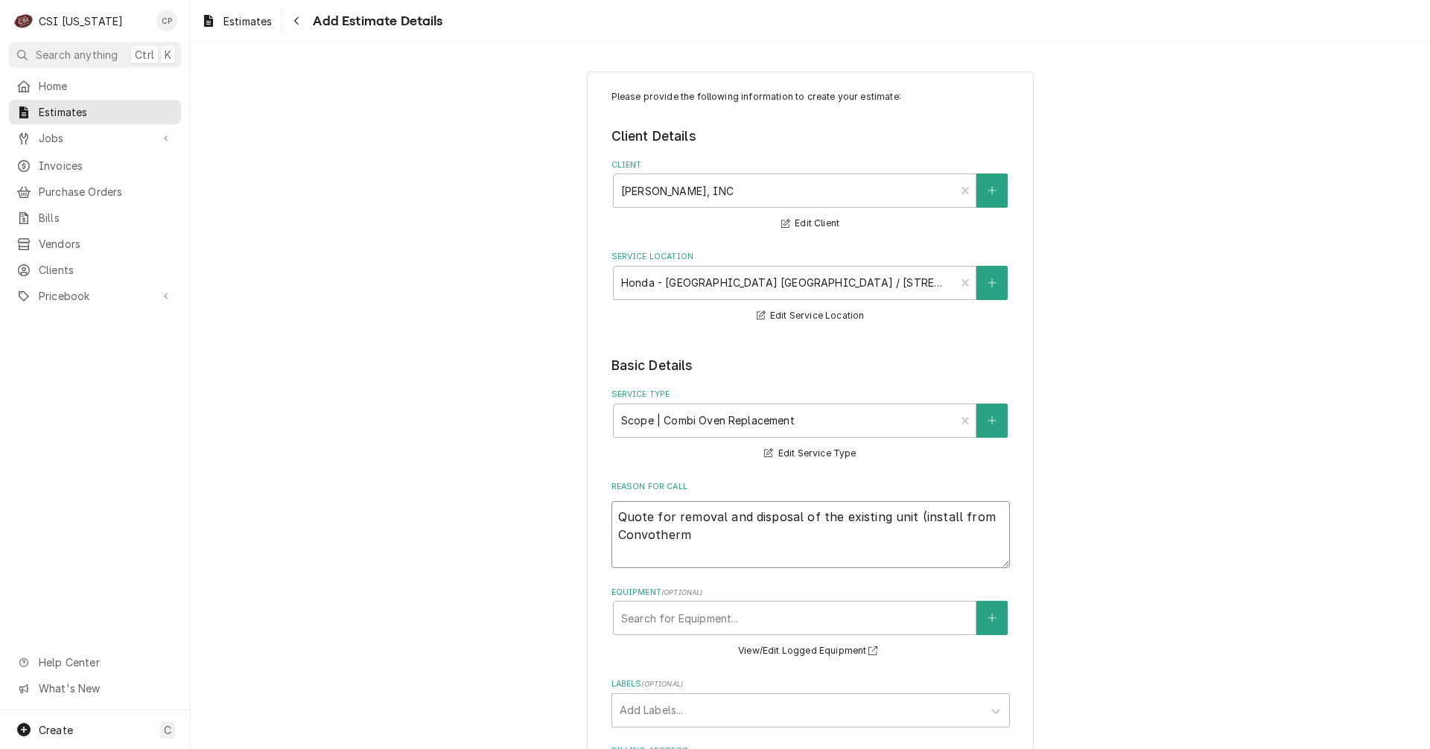
type textarea "Quote for removal and disposal of the existing unit (install fro Convotherm"
type textarea "x"
type textarea "Quote for removal and disposal of the existing unit (install fr Convotherm"
type textarea "x"
type textarea "Quote for removal and disposal of the existing unit (install f Convotherm"
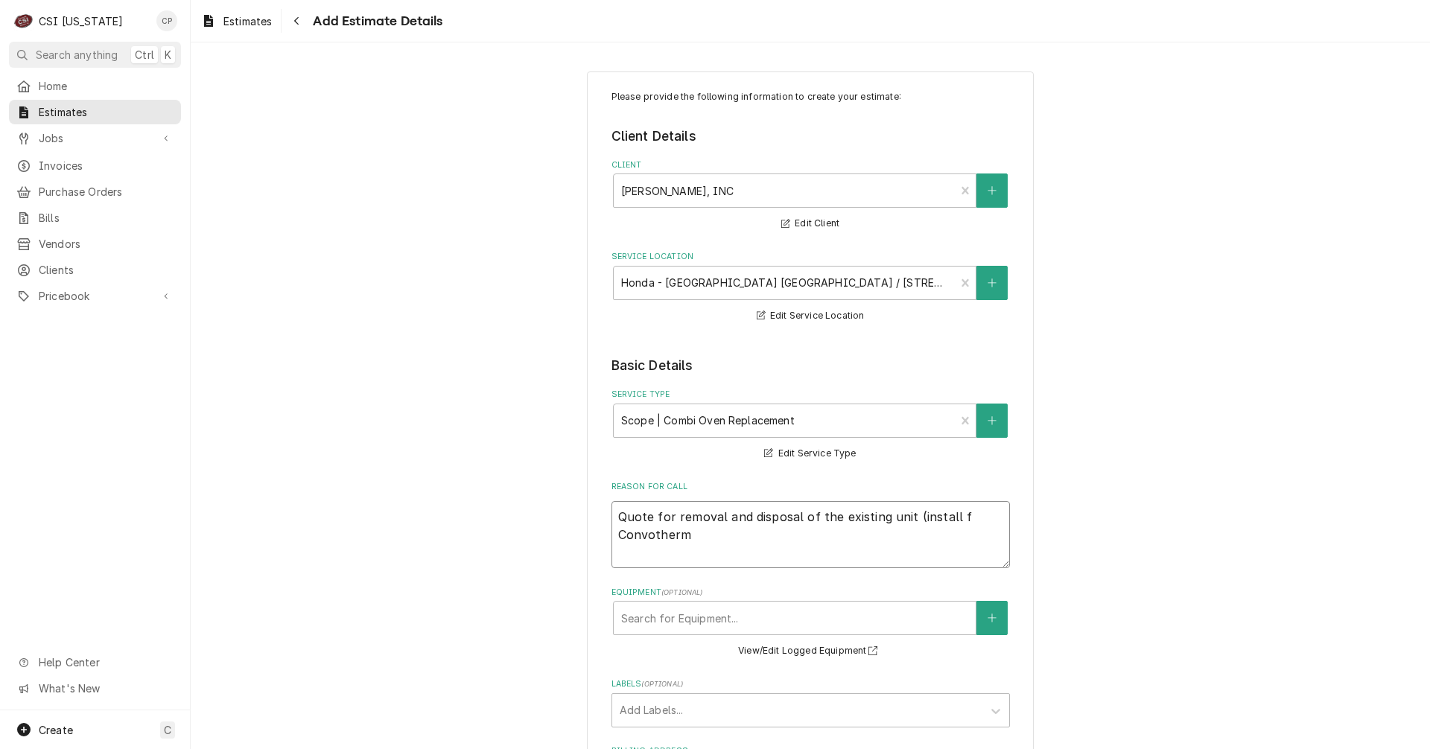
type textarea "x"
click at [842, 544] on textarea "Quote for removal and disposal of the existing unit (install thru Convotherm" at bounding box center [810, 534] width 398 height 67
click at [973, 520] on textarea "Quote for removal and disposal of the existing unit (install thru Convotherm no…" at bounding box center [810, 534] width 398 height 67
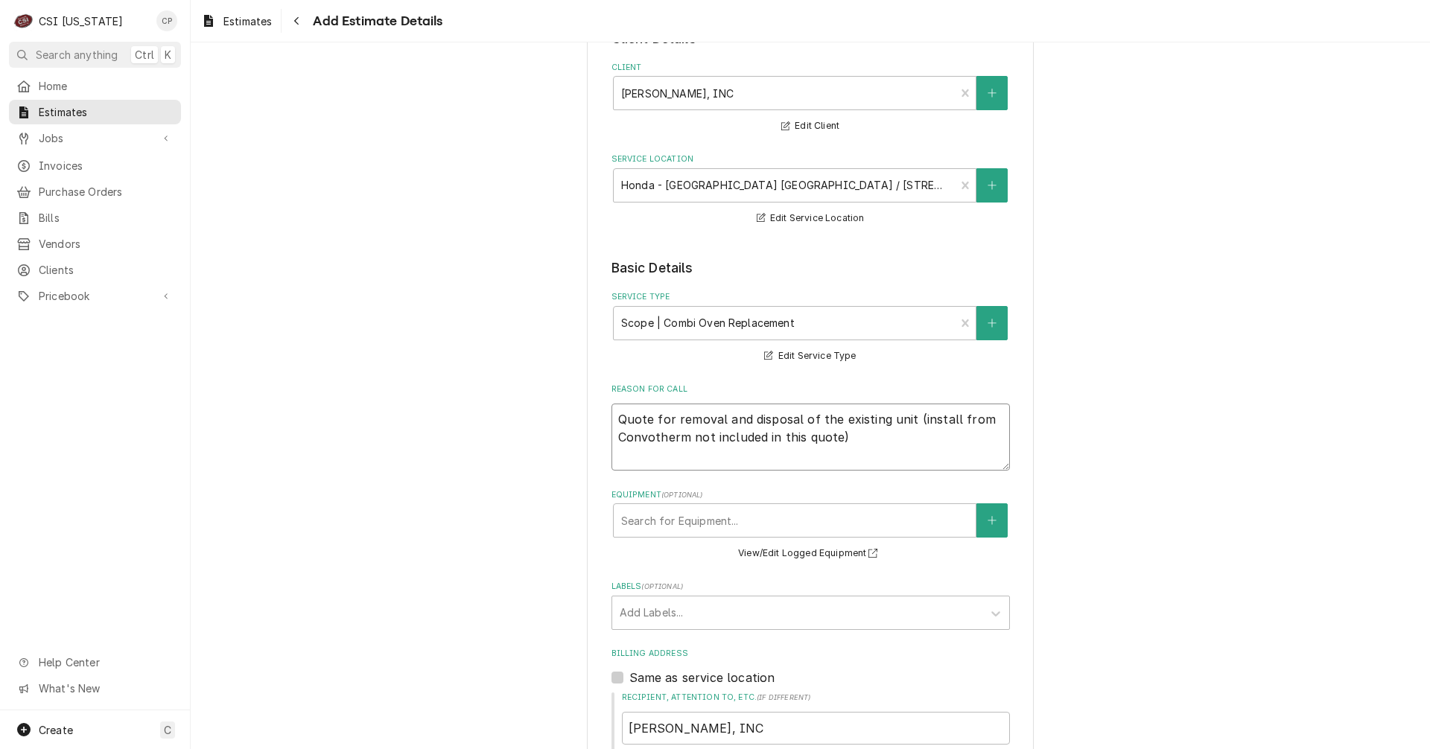
scroll to position [298, 0]
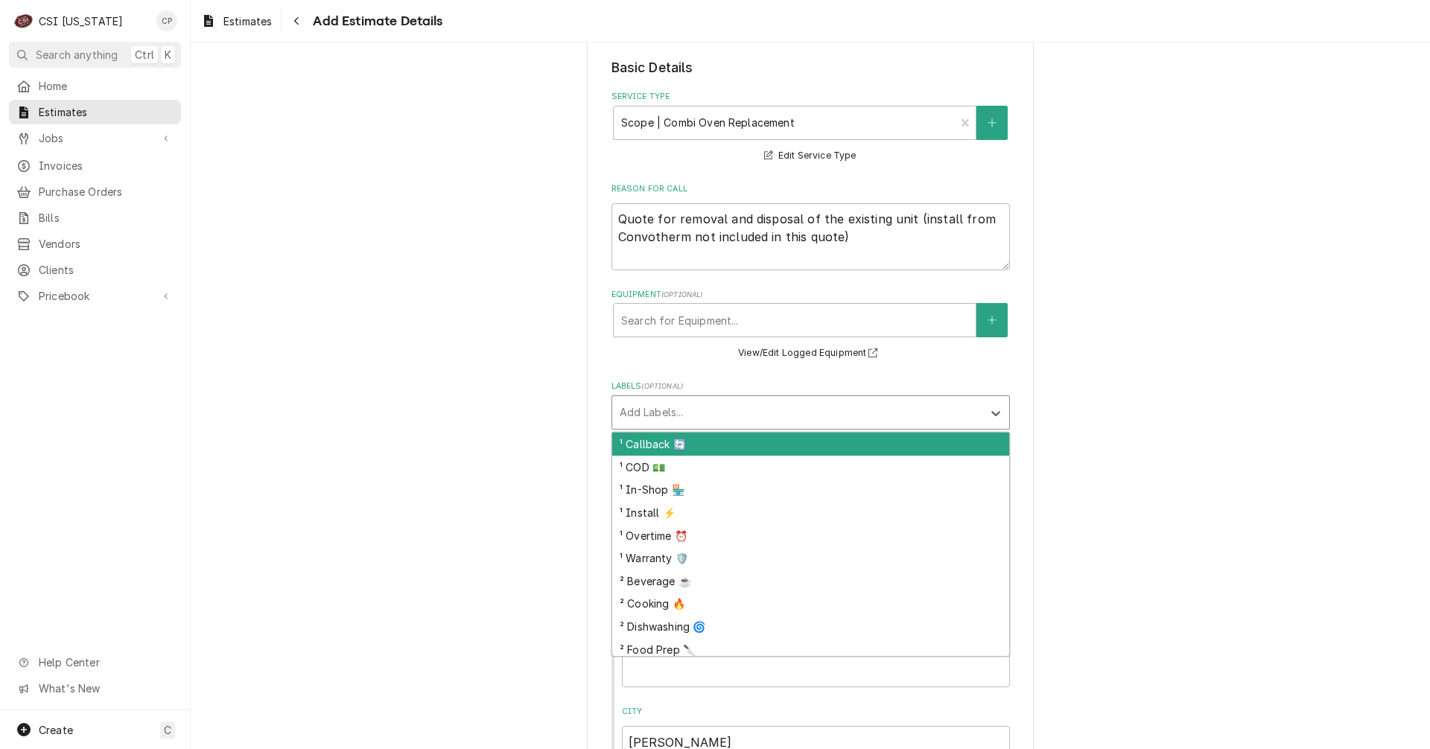
click at [639, 422] on div "Labels" at bounding box center [797, 412] width 355 height 27
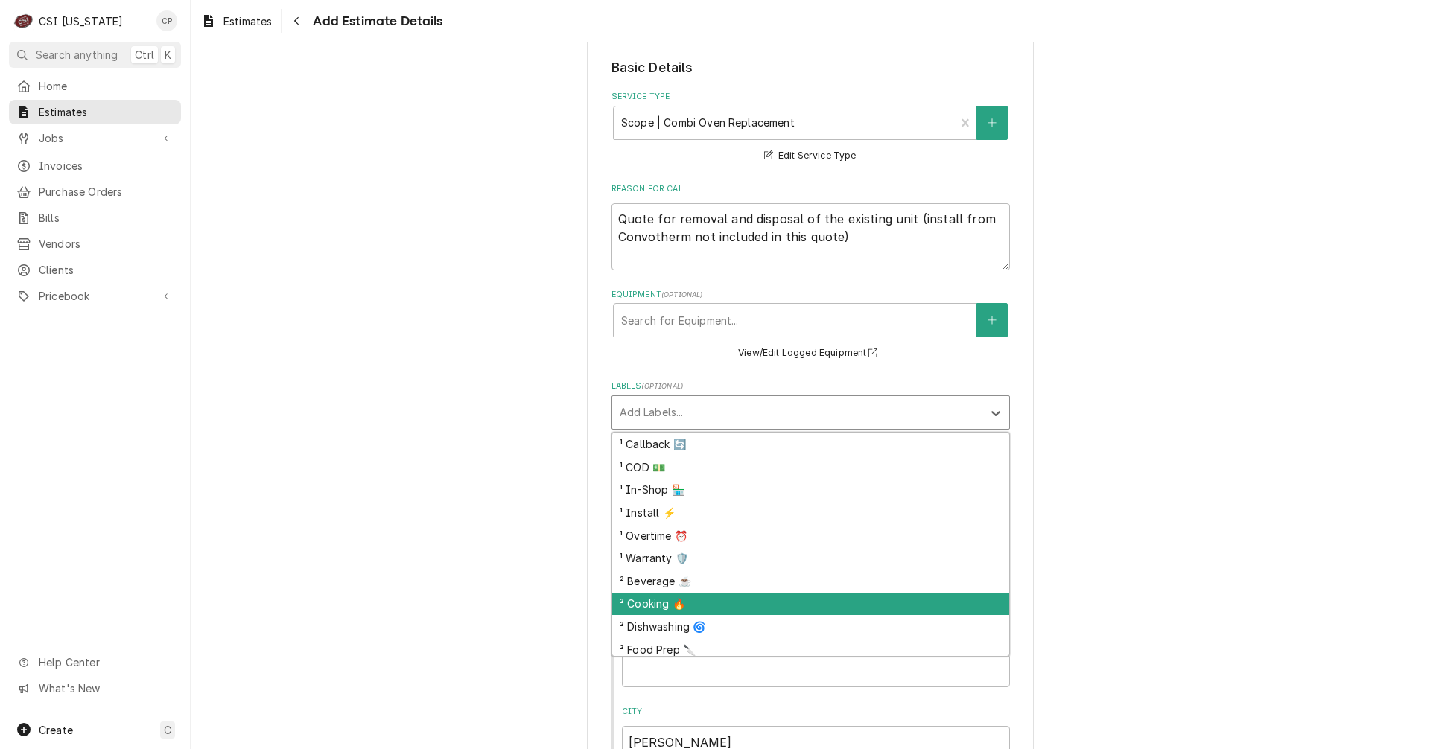
click at [652, 606] on div "² Cooking 🔥" at bounding box center [810, 604] width 397 height 23
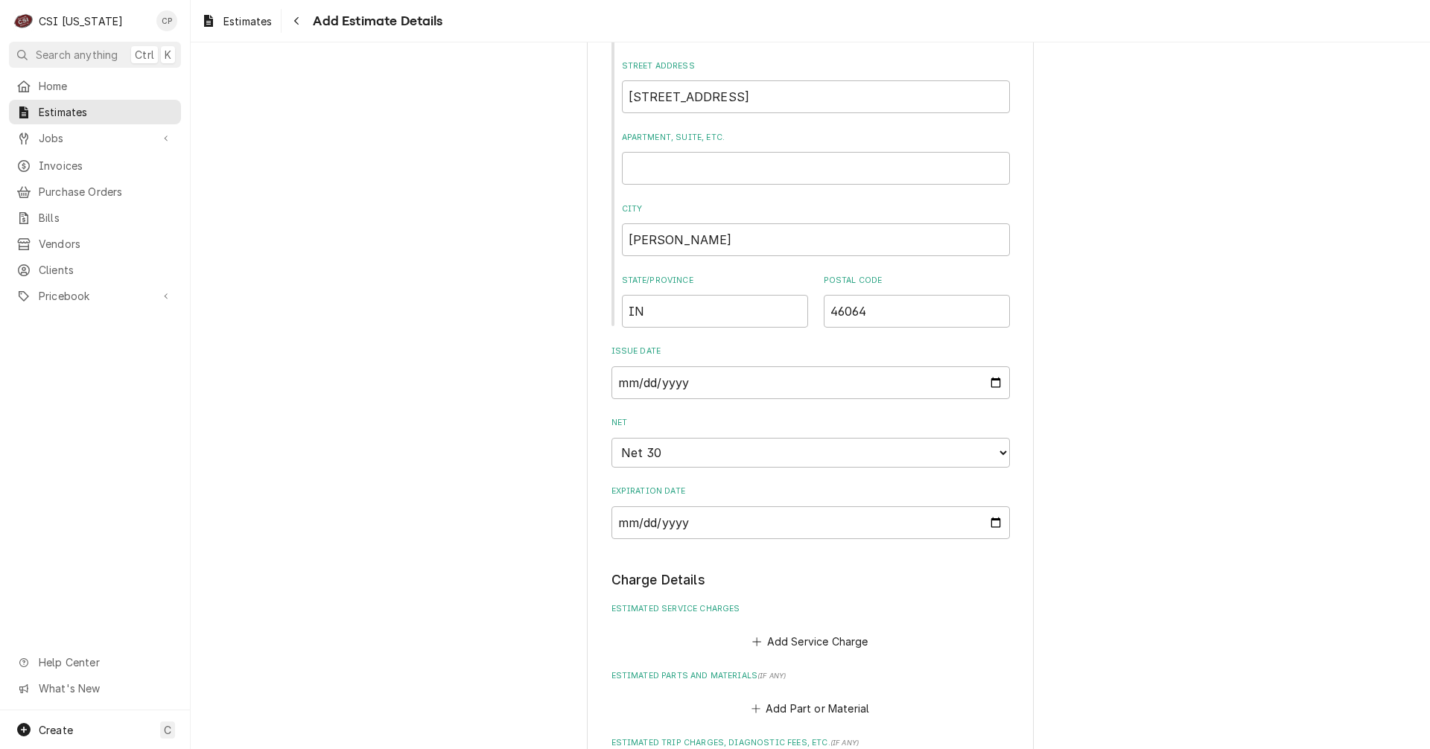
scroll to position [819, 0]
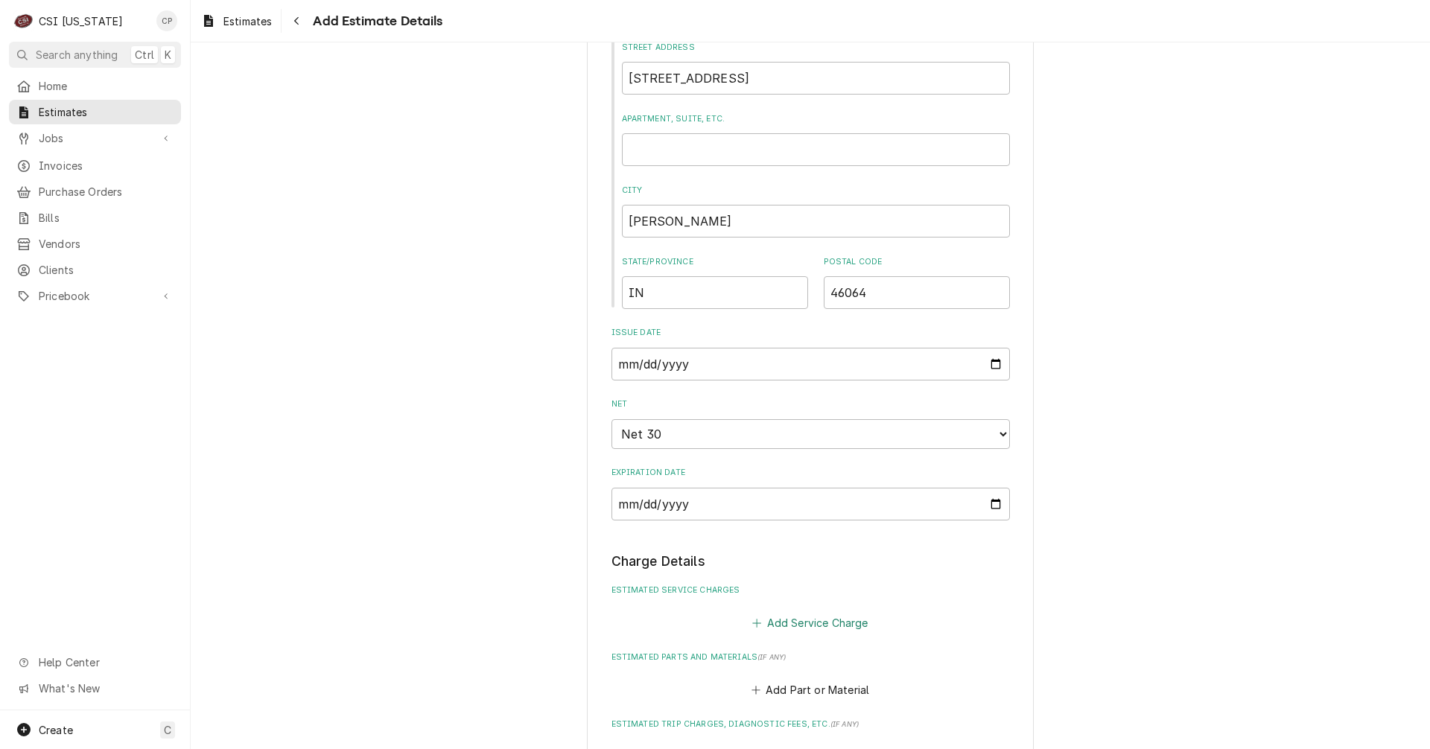
click at [843, 626] on button "Add Service Charge" at bounding box center [810, 622] width 121 height 21
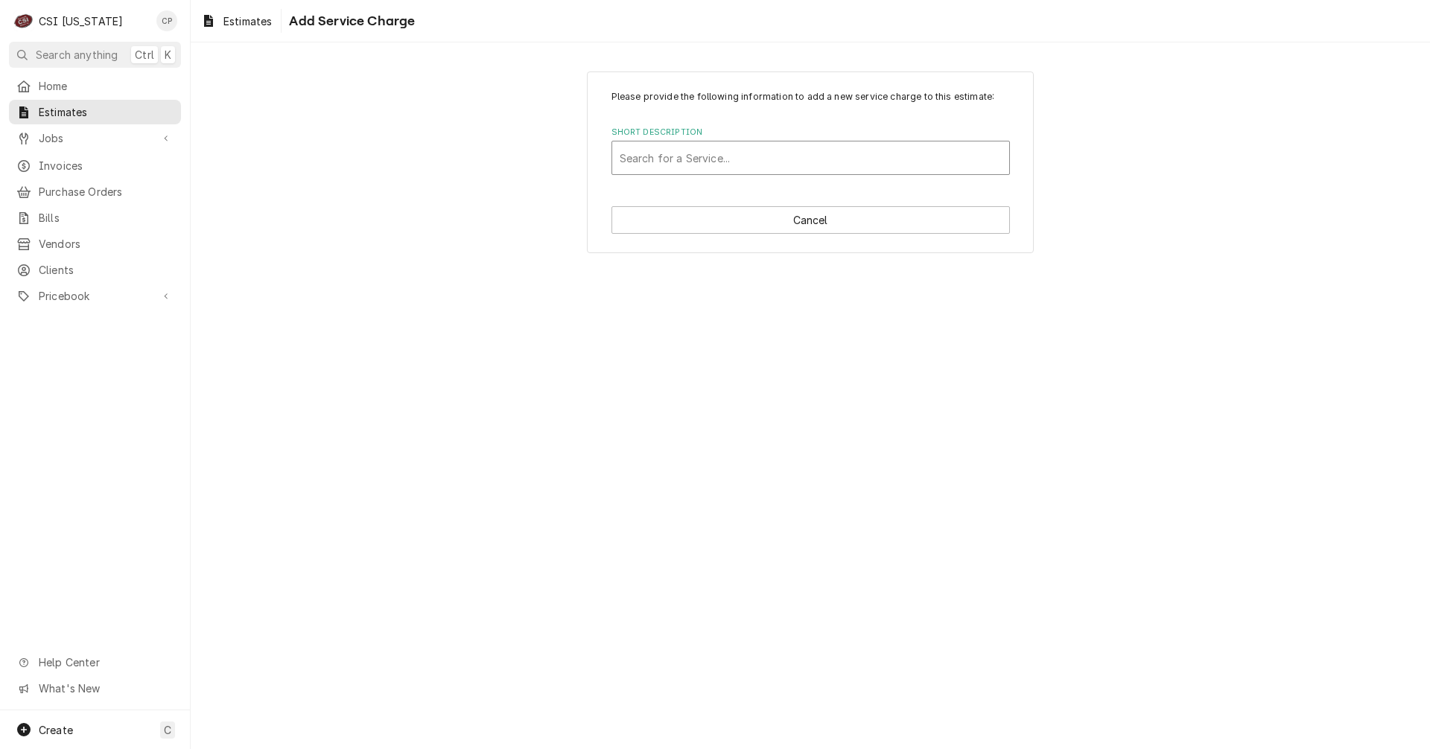
click at [711, 159] on div "Short Description" at bounding box center [811, 157] width 382 height 27
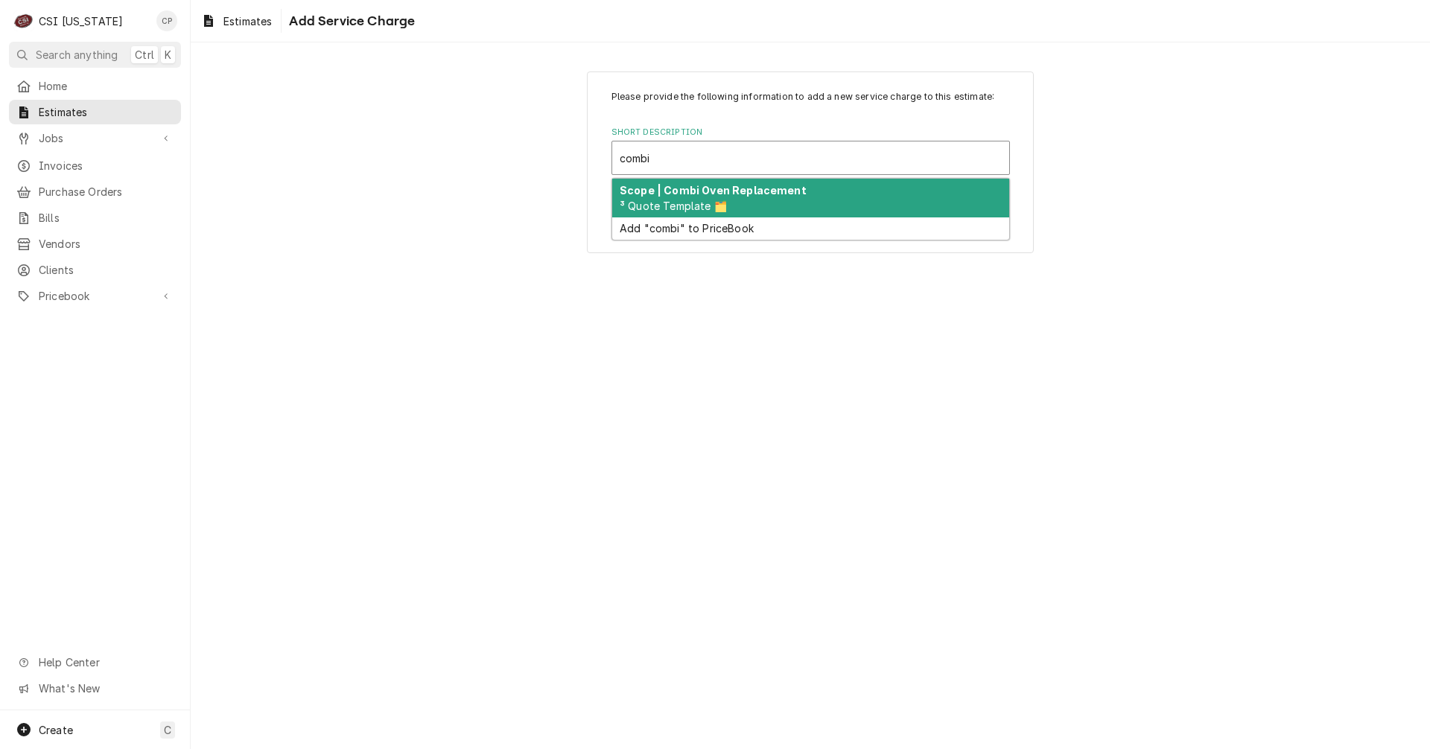
click at [751, 188] on strong "Scope | Combi Oven Replacement" at bounding box center [713, 190] width 187 height 13
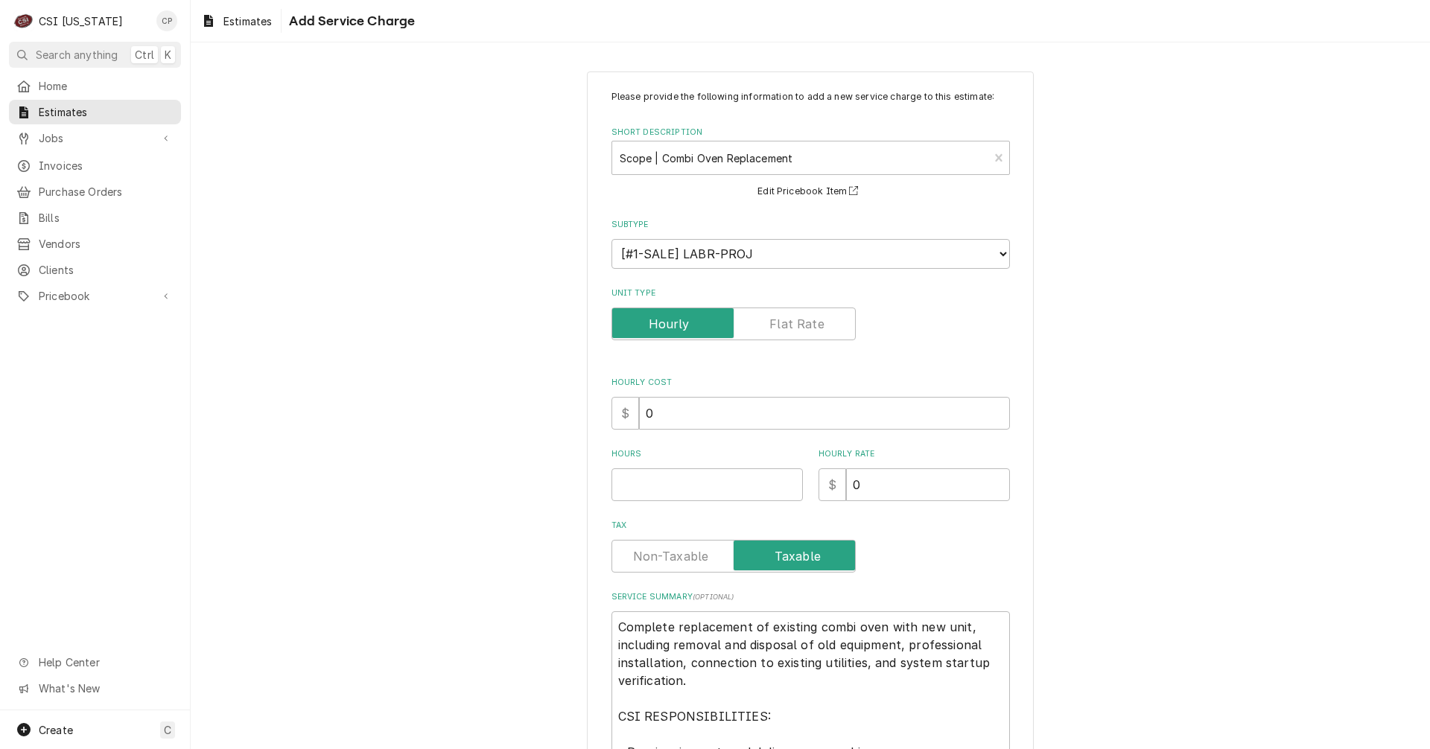
click at [789, 328] on label "Unit Type" at bounding box center [733, 324] width 244 height 33
click at [789, 328] on input "Unit Type" at bounding box center [733, 324] width 231 height 33
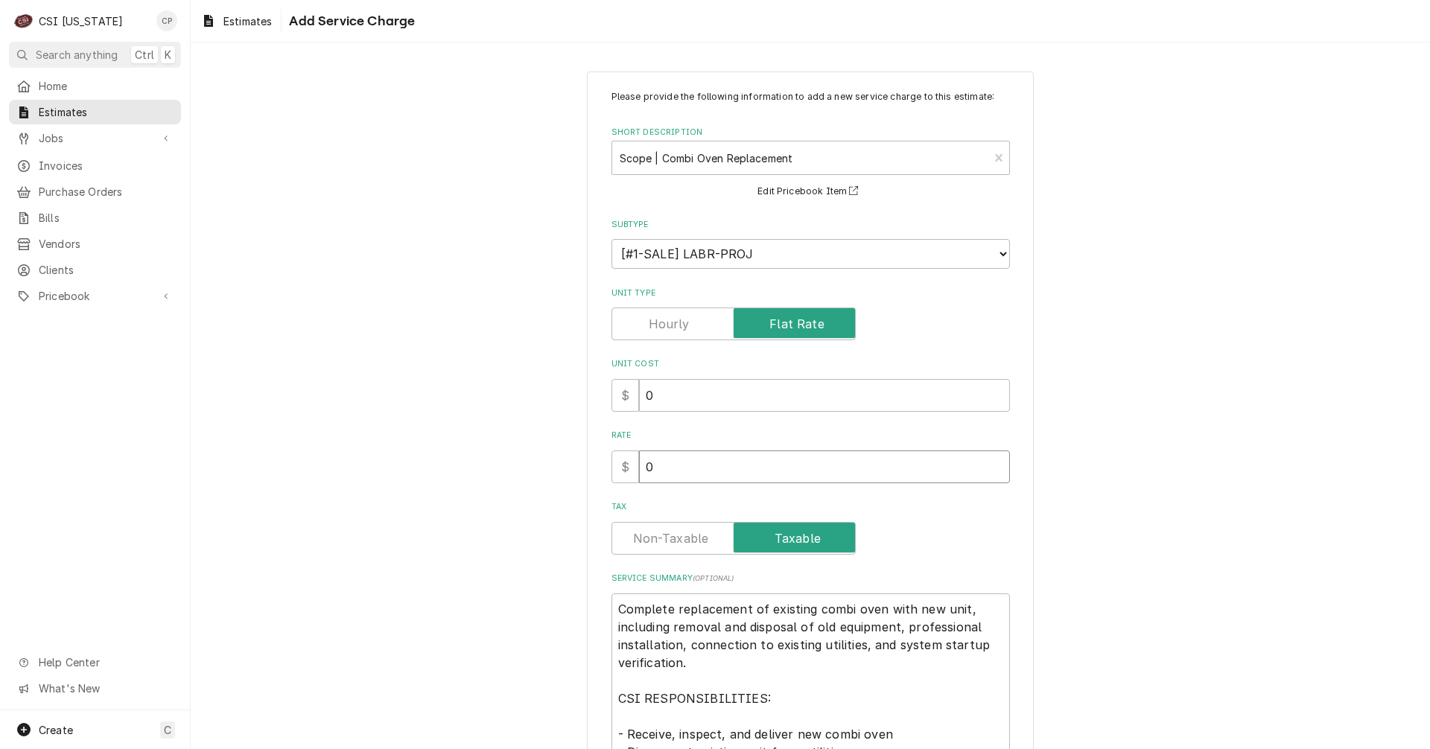
drag, startPoint x: 647, startPoint y: 478, endPoint x: 600, endPoint y: 486, distance: 48.2
click at [600, 486] on div "Please provide the following information to add a new service charge to this es…" at bounding box center [810, 629] width 447 height 1114
click at [732, 468] on input "0" at bounding box center [824, 467] width 371 height 33
click at [669, 539] on label "Tax" at bounding box center [733, 538] width 244 height 33
click at [669, 539] on input "Tax" at bounding box center [733, 538] width 231 height 33
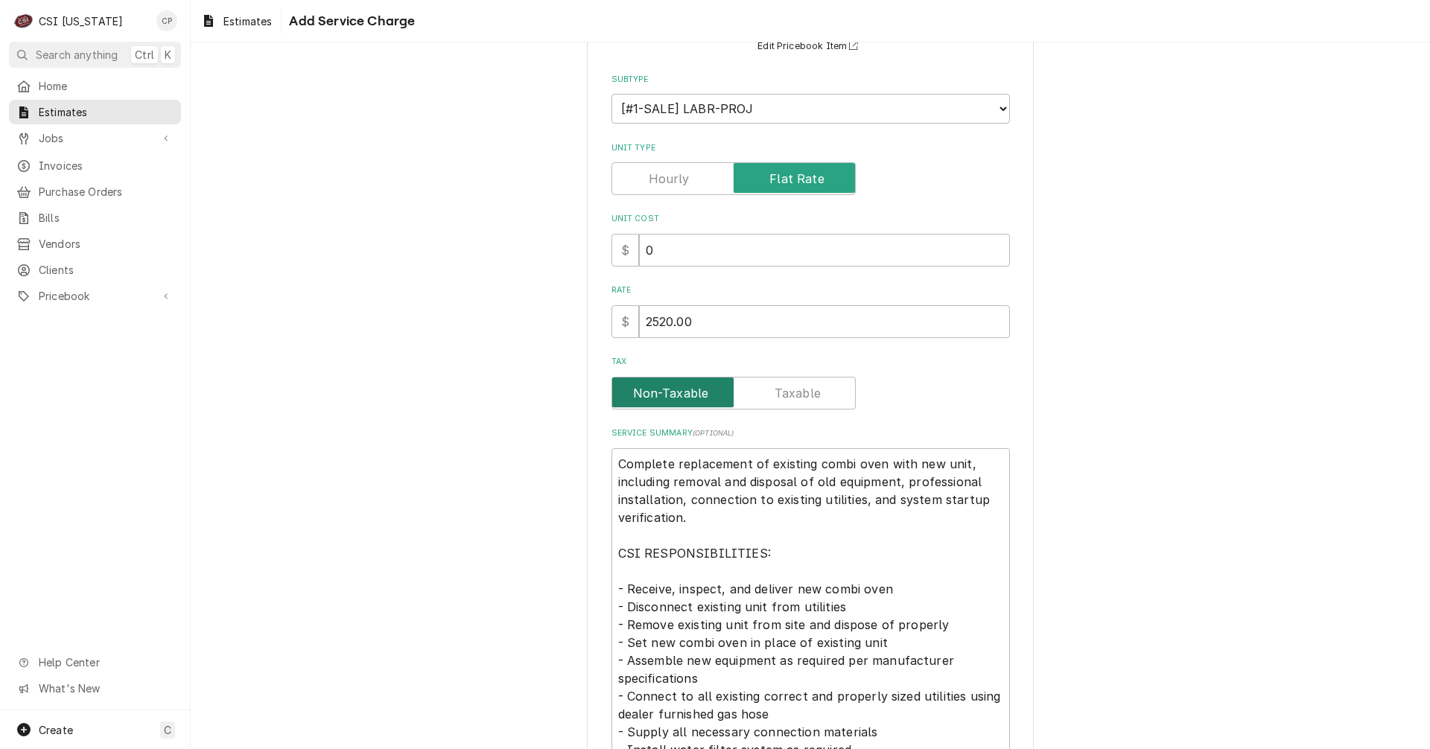
scroll to position [223, 0]
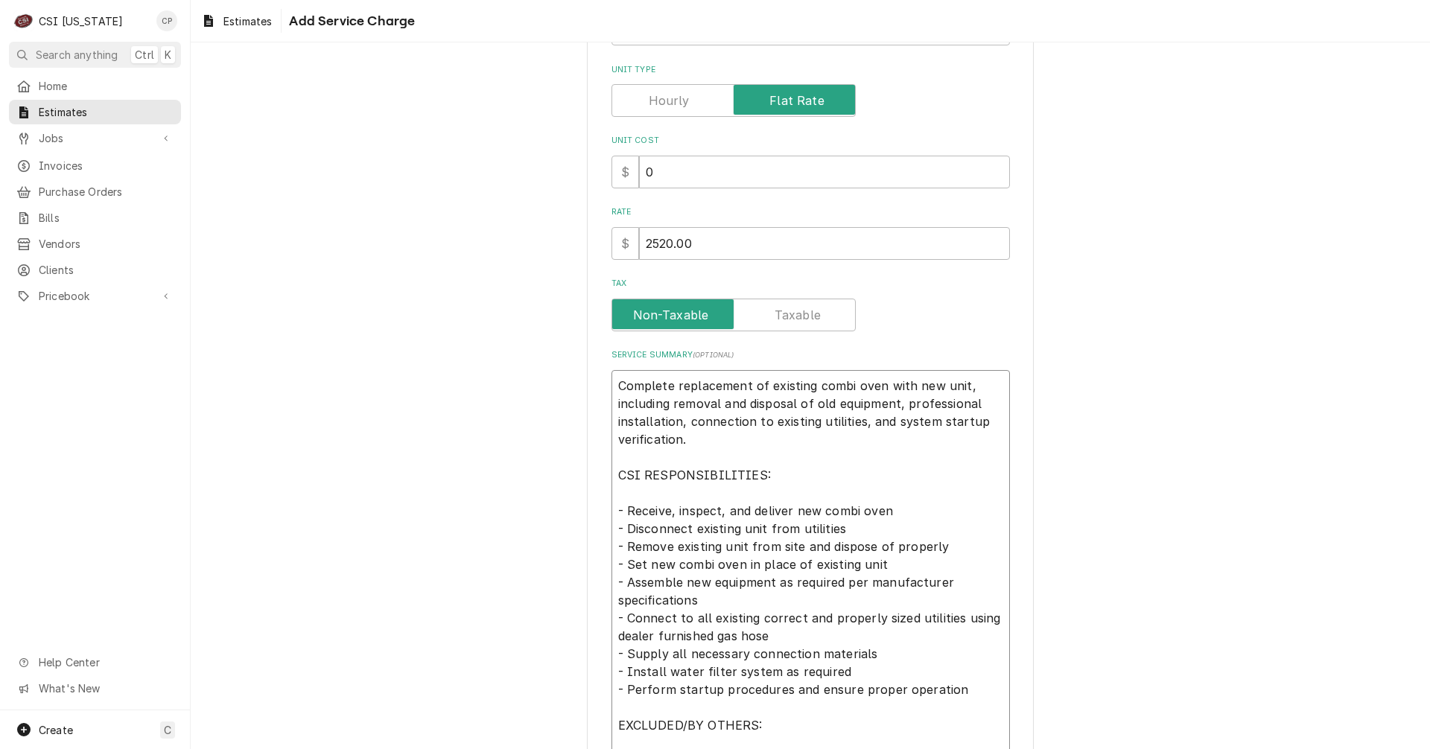
drag, startPoint x: 899, startPoint y: 401, endPoint x: 867, endPoint y: 443, distance: 53.2
click at [867, 443] on textarea "Complete replacement of existing combi oven with new unit, including removal an…" at bounding box center [810, 627] width 398 height 514
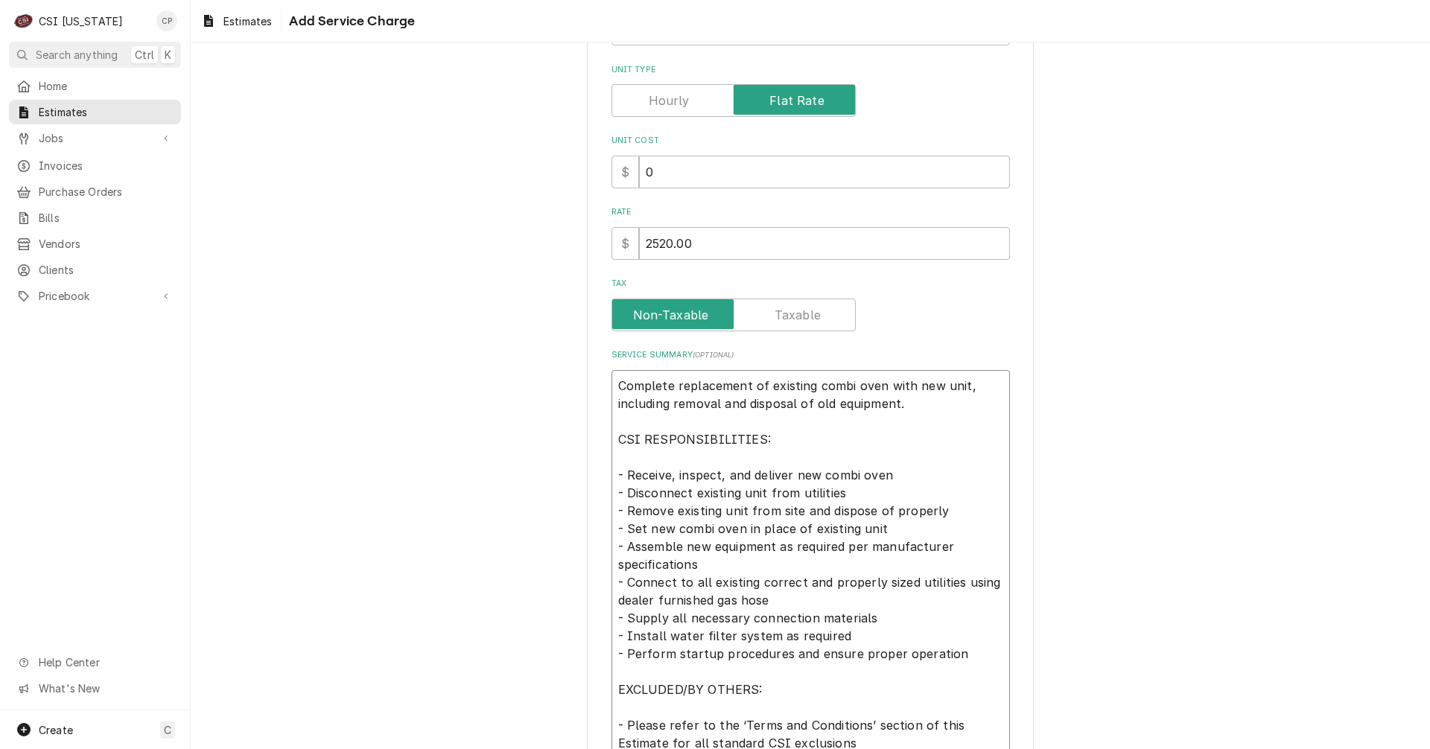
drag, startPoint x: 742, startPoint y: 384, endPoint x: 684, endPoint y: 387, distance: 58.2
click at [684, 387] on textarea "Complete replacement of existing combi oven with new unit, including removal an…" at bounding box center [810, 609] width 398 height 478
drag, startPoint x: 930, startPoint y: 383, endPoint x: 873, endPoint y: 390, distance: 57.0
click at [873, 390] on textarea "Complete removal of existing combi oven with new unit, including removal and di…" at bounding box center [810, 609] width 398 height 478
click at [897, 414] on textarea "Complete removal of existing combi oven with new unit, including removal and di…" at bounding box center [810, 609] width 398 height 478
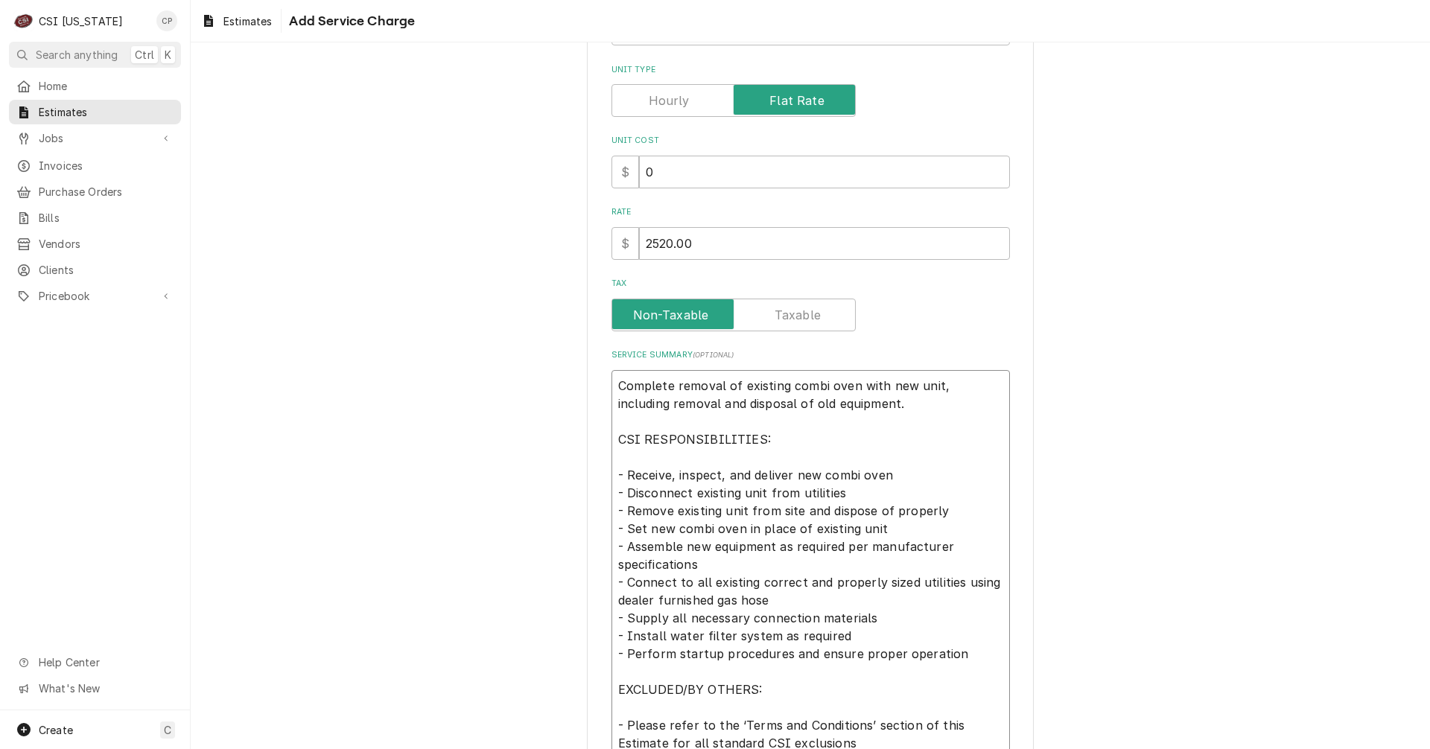
click at [851, 387] on textarea "Complete removal of existing combi oven with new unit, including removal and di…" at bounding box center [810, 609] width 398 height 478
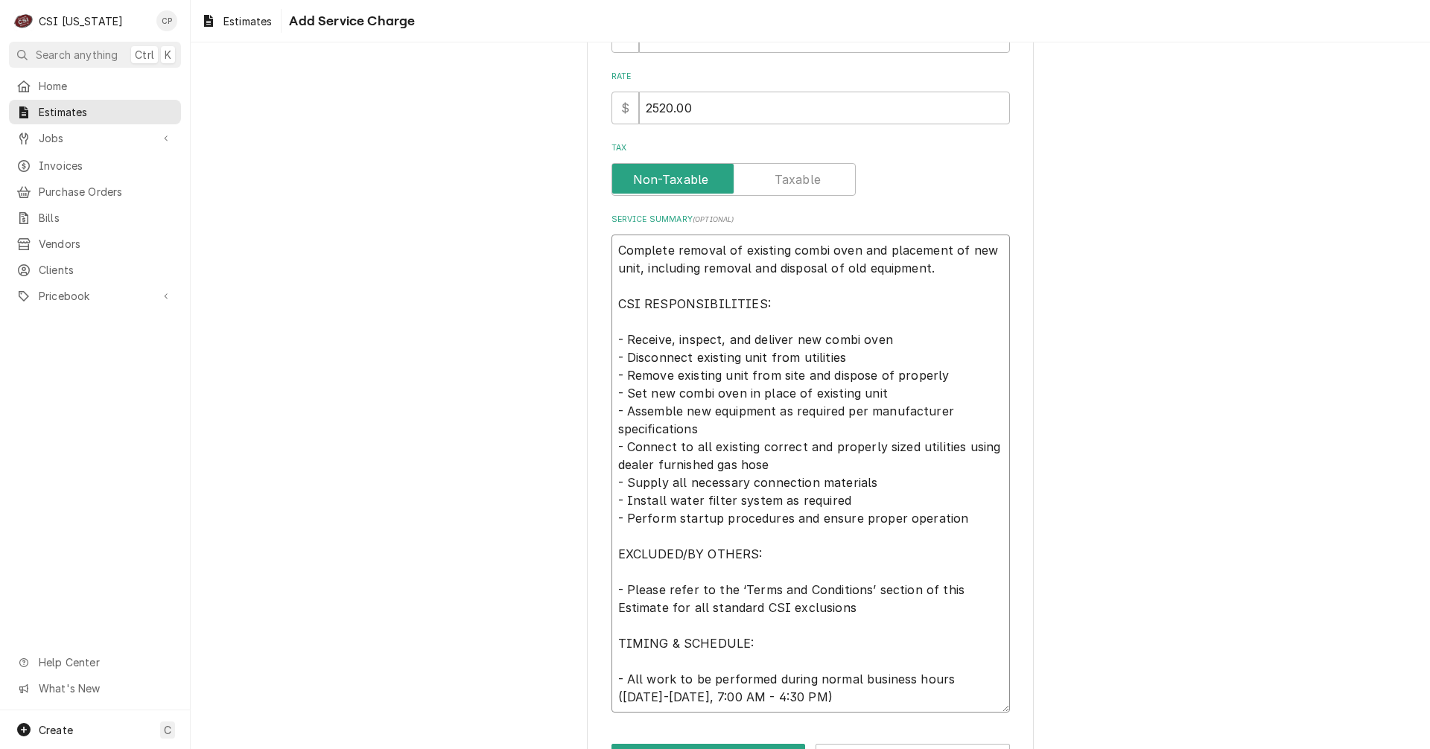
scroll to position [372, 0]
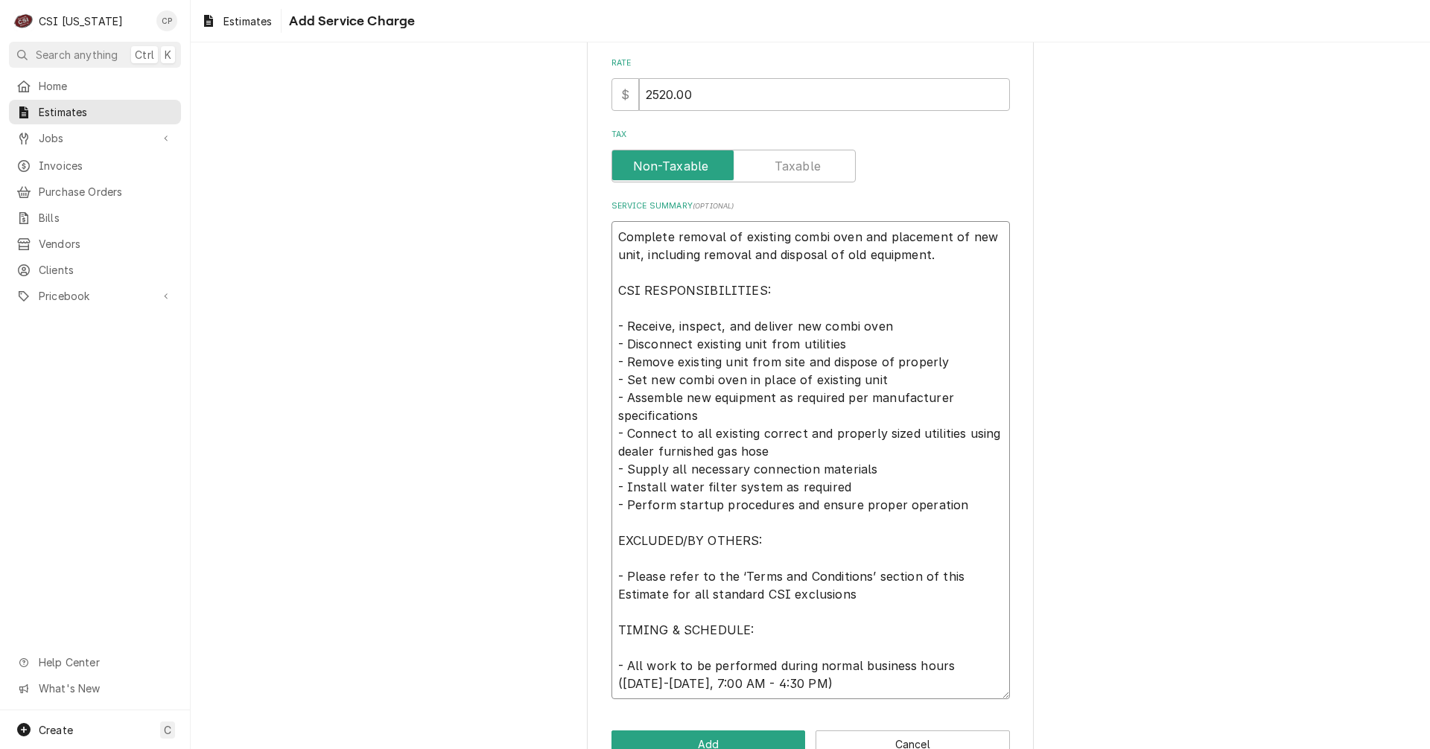
drag, startPoint x: 614, startPoint y: 398, endPoint x: 967, endPoint y: 514, distance: 371.7
click at [967, 514] on textarea "Complete removal of existing combi oven and placement of new unit, including re…" at bounding box center [810, 460] width 398 height 478
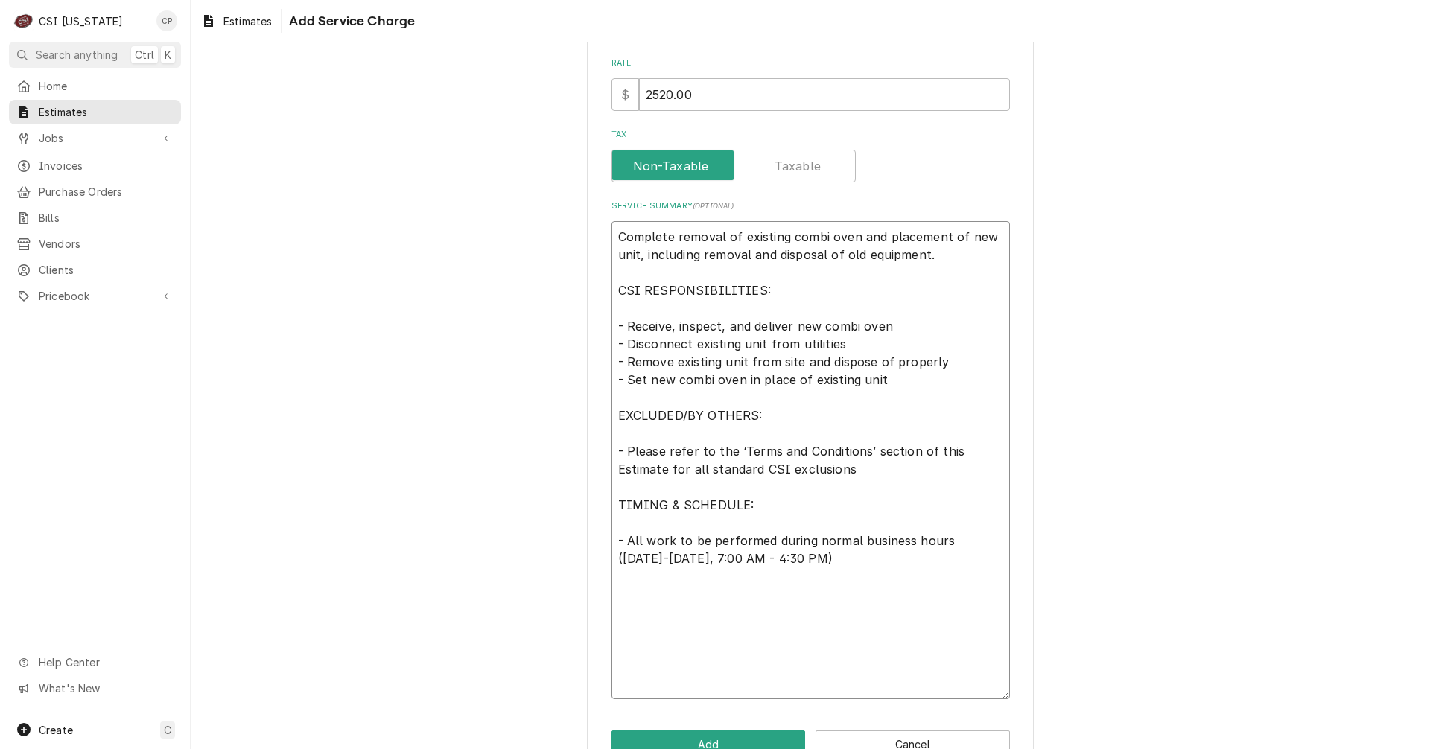
scroll to position [288, 0]
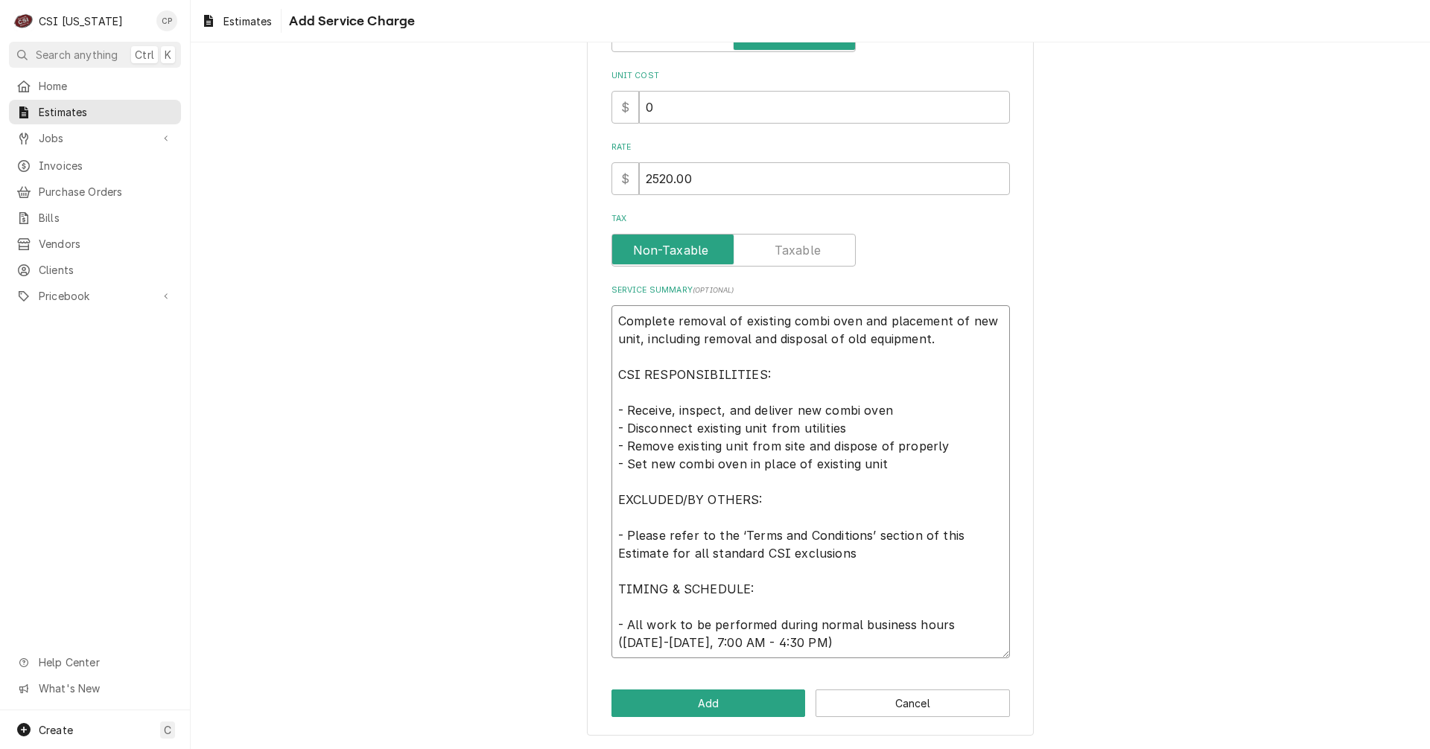
click at [623, 521] on textarea "Complete removal of existing combi oven and placement of new unit, including re…" at bounding box center [810, 481] width 398 height 353
paste textarea "- Assemble new equipment as required per manufacturer specifications - Connect …"
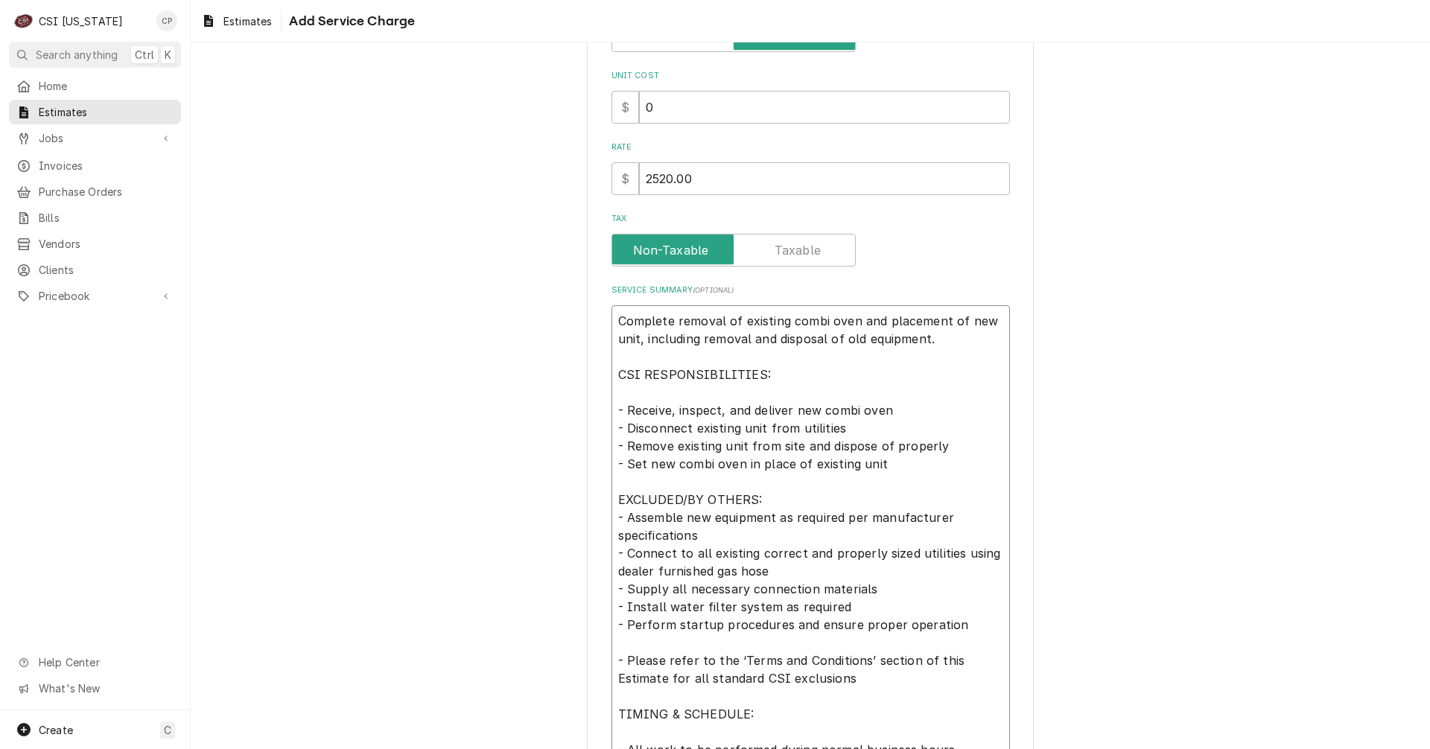
scroll to position [372, 0]
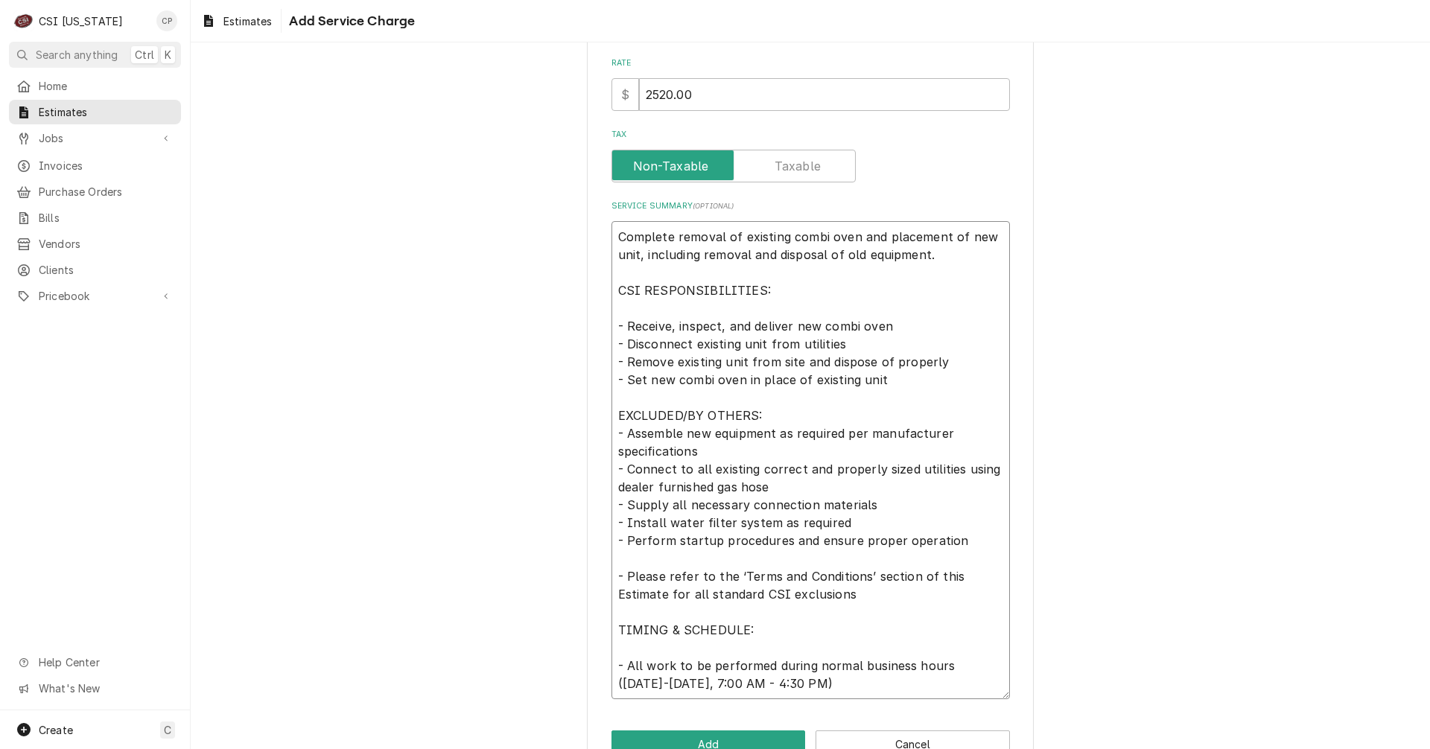
click at [613, 433] on textarea "Complete removal of existing combi oven and placement of new unit, including re…" at bounding box center [810, 460] width 398 height 478
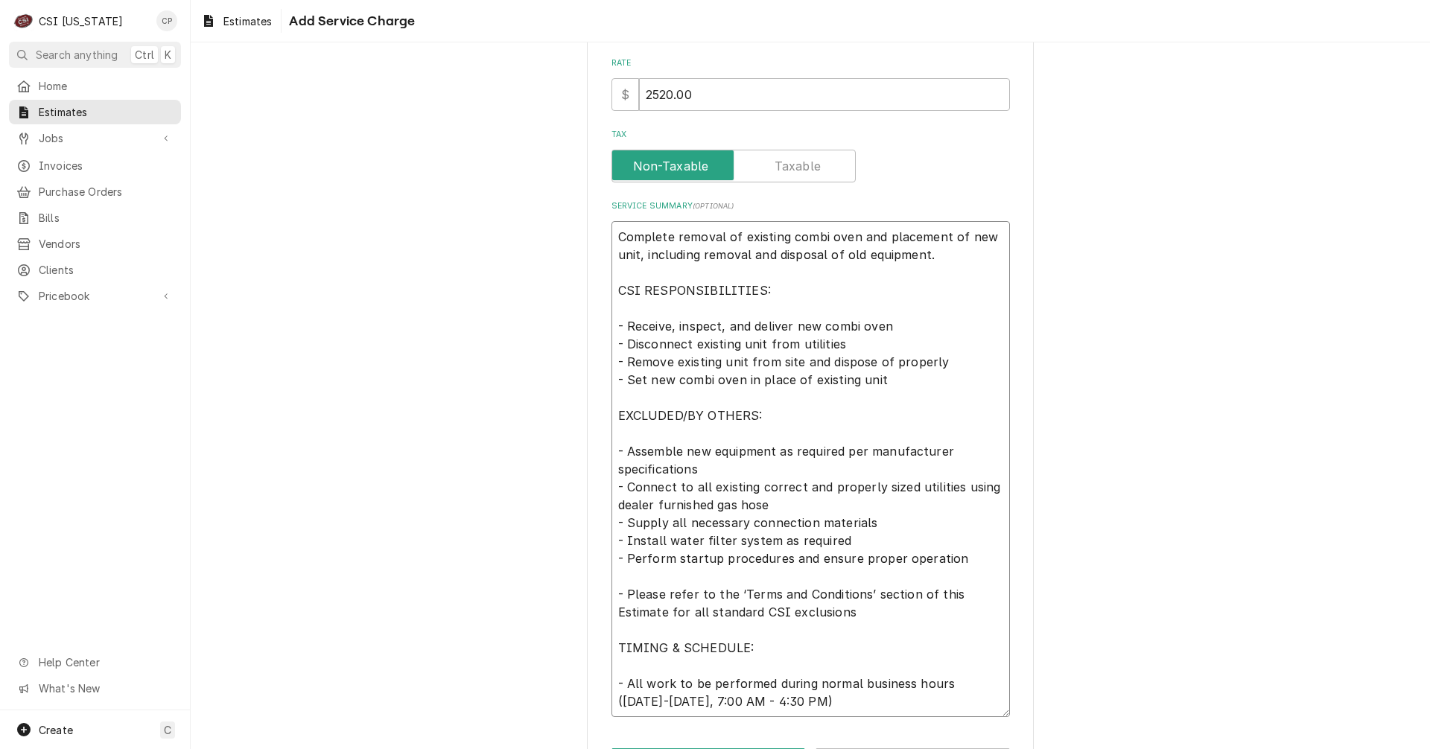
drag, startPoint x: 741, startPoint y: 376, endPoint x: 882, endPoint y: 384, distance: 141.0
click at [882, 384] on textarea "Complete removal of existing combi oven and placement of new unit, including re…" at bounding box center [810, 469] width 398 height 496
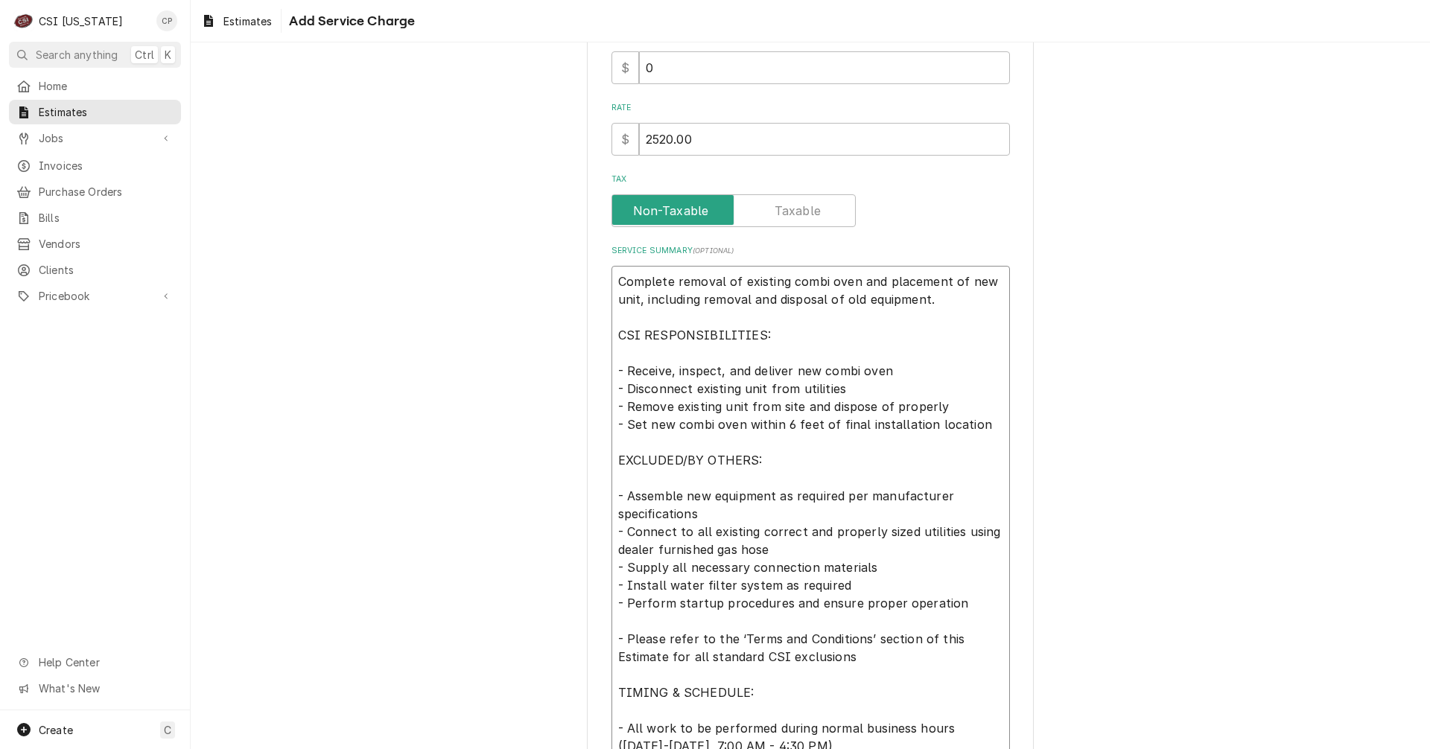
scroll to position [431, 0]
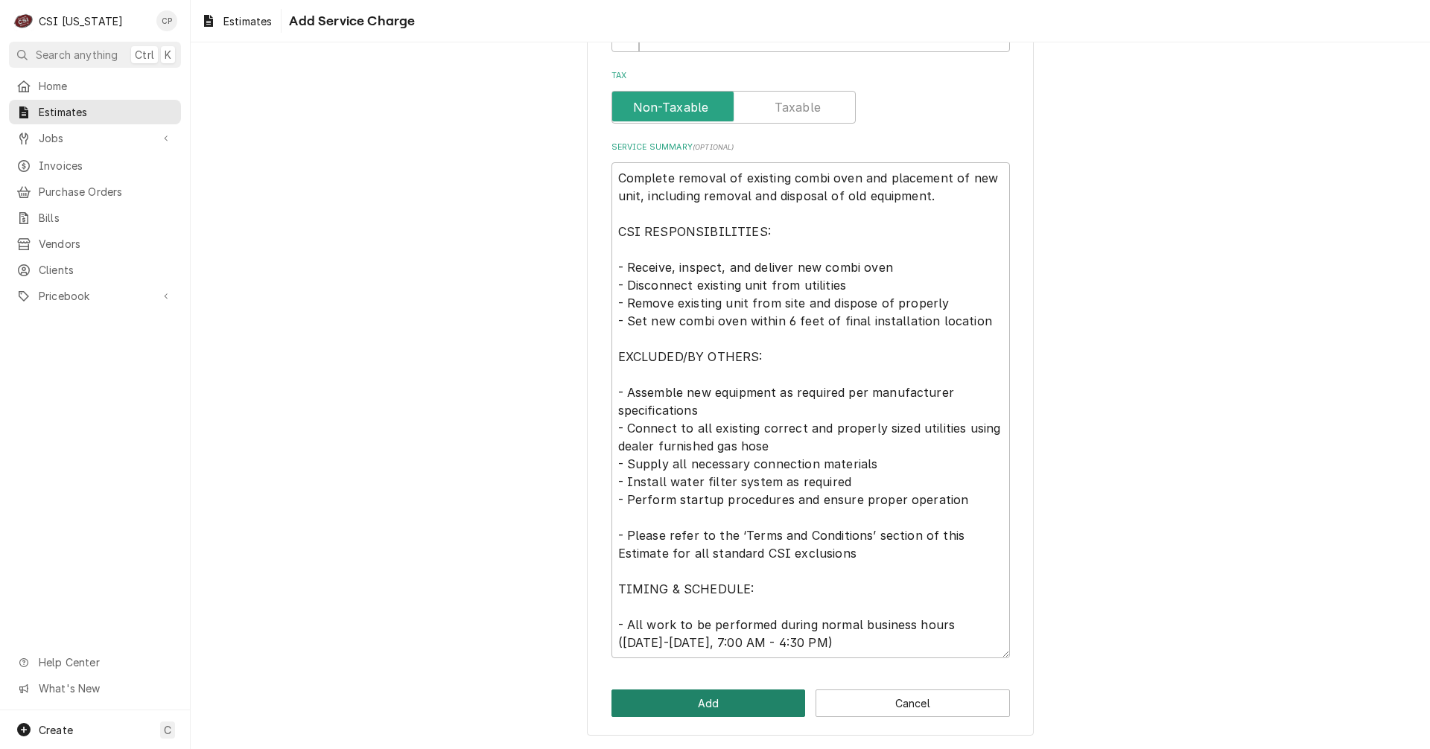
click at [701, 703] on button "Add" at bounding box center [708, 704] width 194 height 28
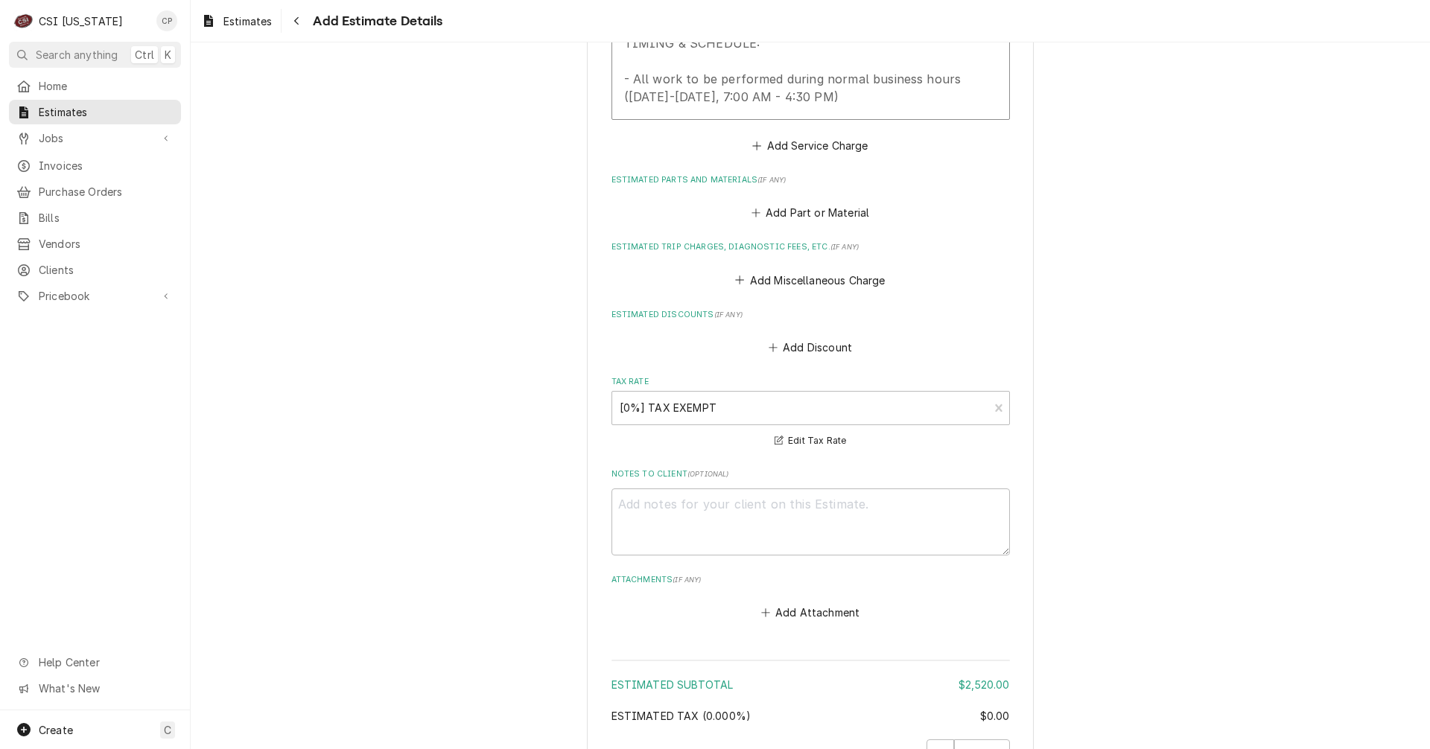
scroll to position [2291, 0]
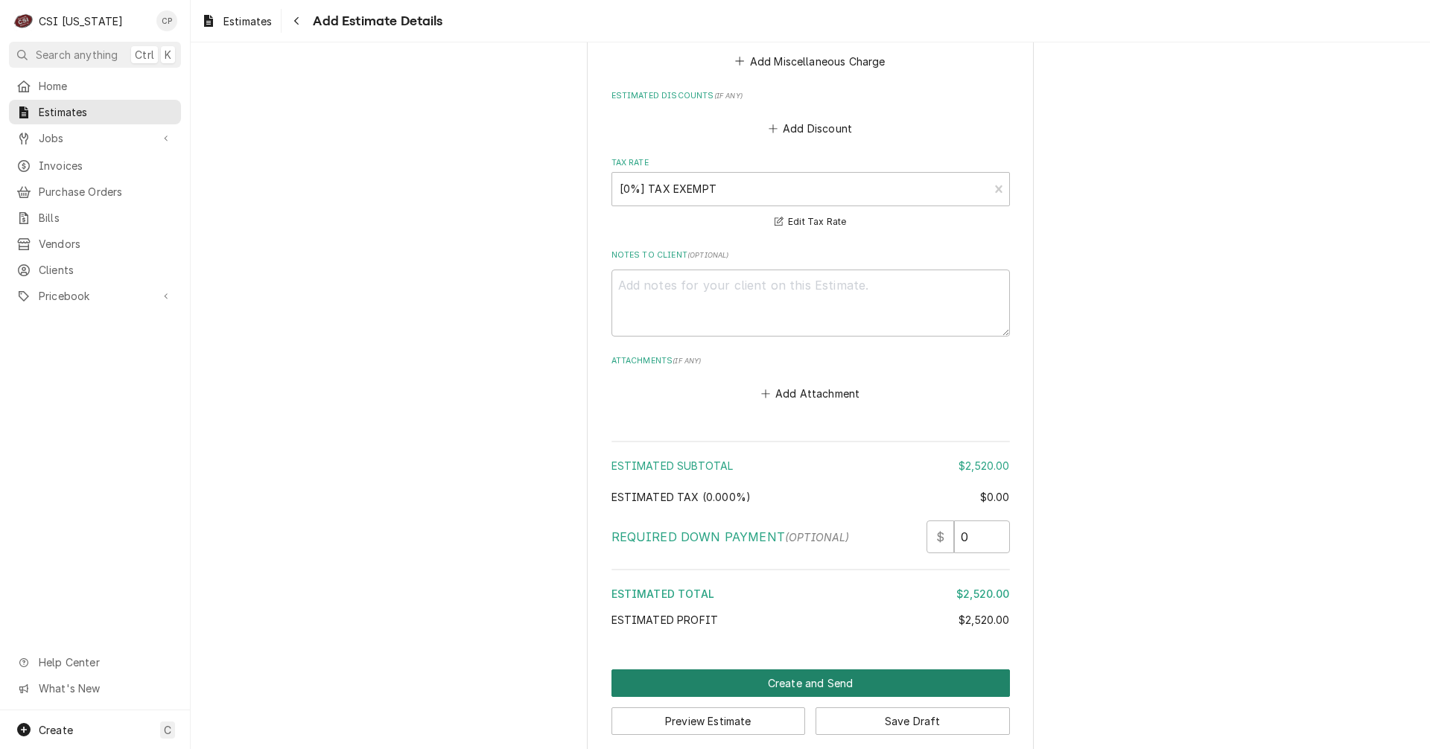
click at [813, 670] on button "Create and Send" at bounding box center [810, 684] width 398 height 28
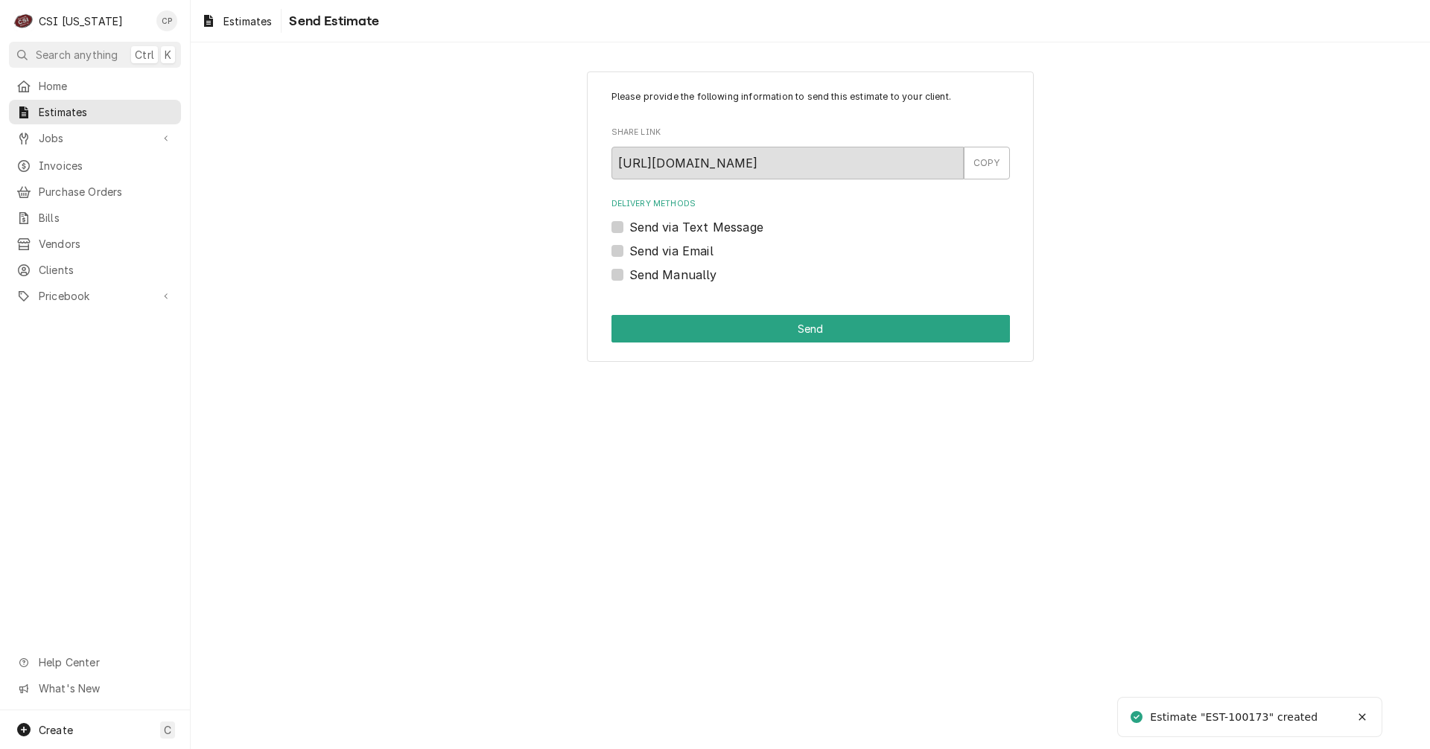
click at [629, 248] on label "Send via Email" at bounding box center [671, 251] width 84 height 18
click at [629, 248] on input "Send via Email" at bounding box center [828, 258] width 398 height 33
checkbox input "true"
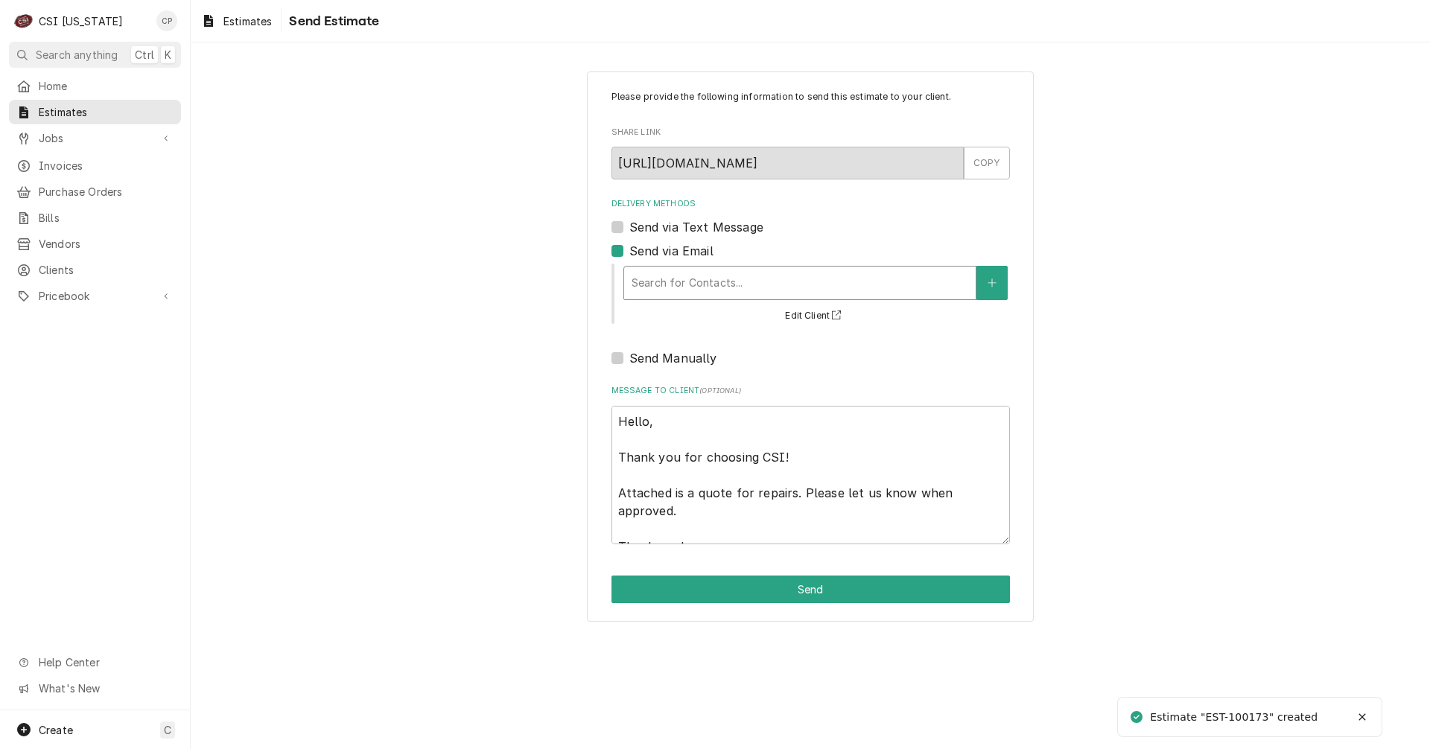
click at [715, 283] on div "Delivery Methods" at bounding box center [800, 283] width 337 height 27
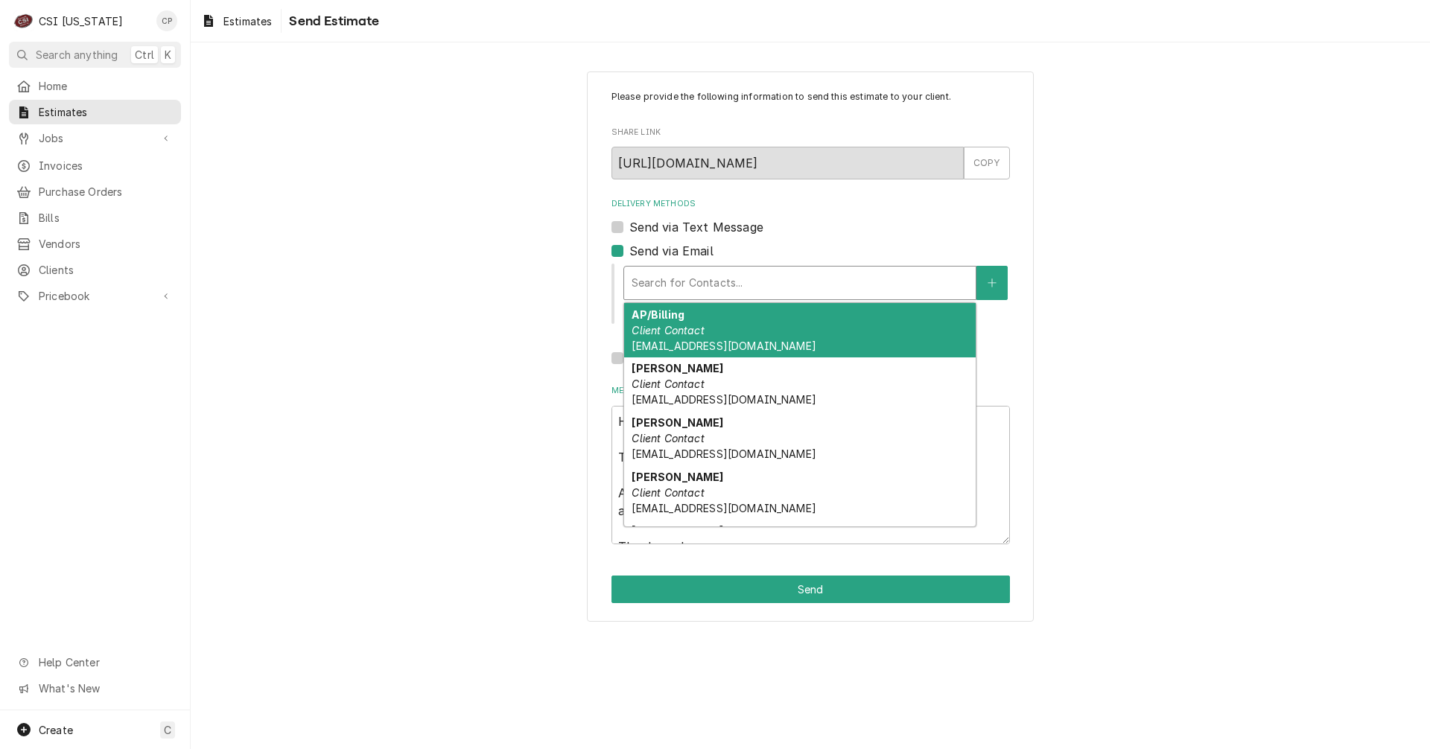
type textarea "x"
type input "j"
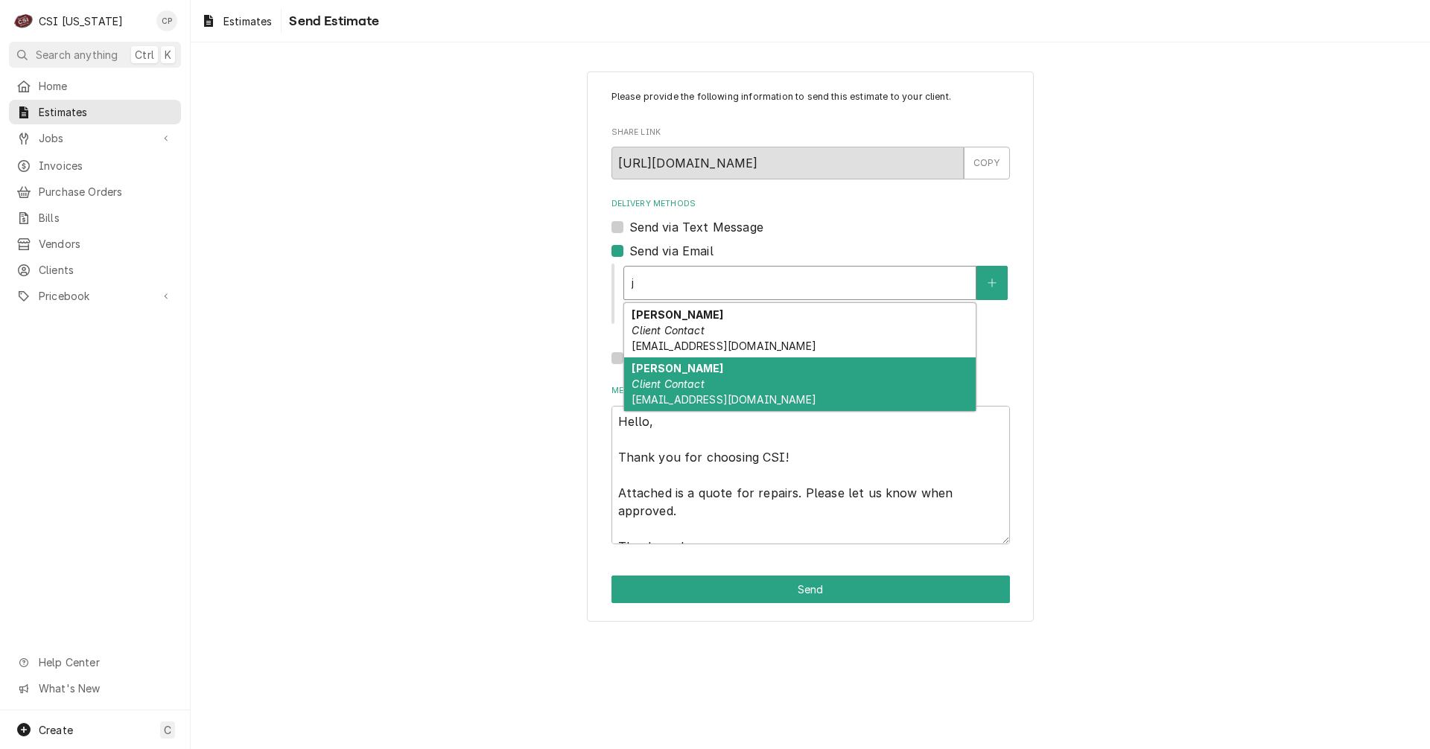
click at [667, 379] on em "Client Contact" at bounding box center [668, 384] width 72 height 13
type textarea "x"
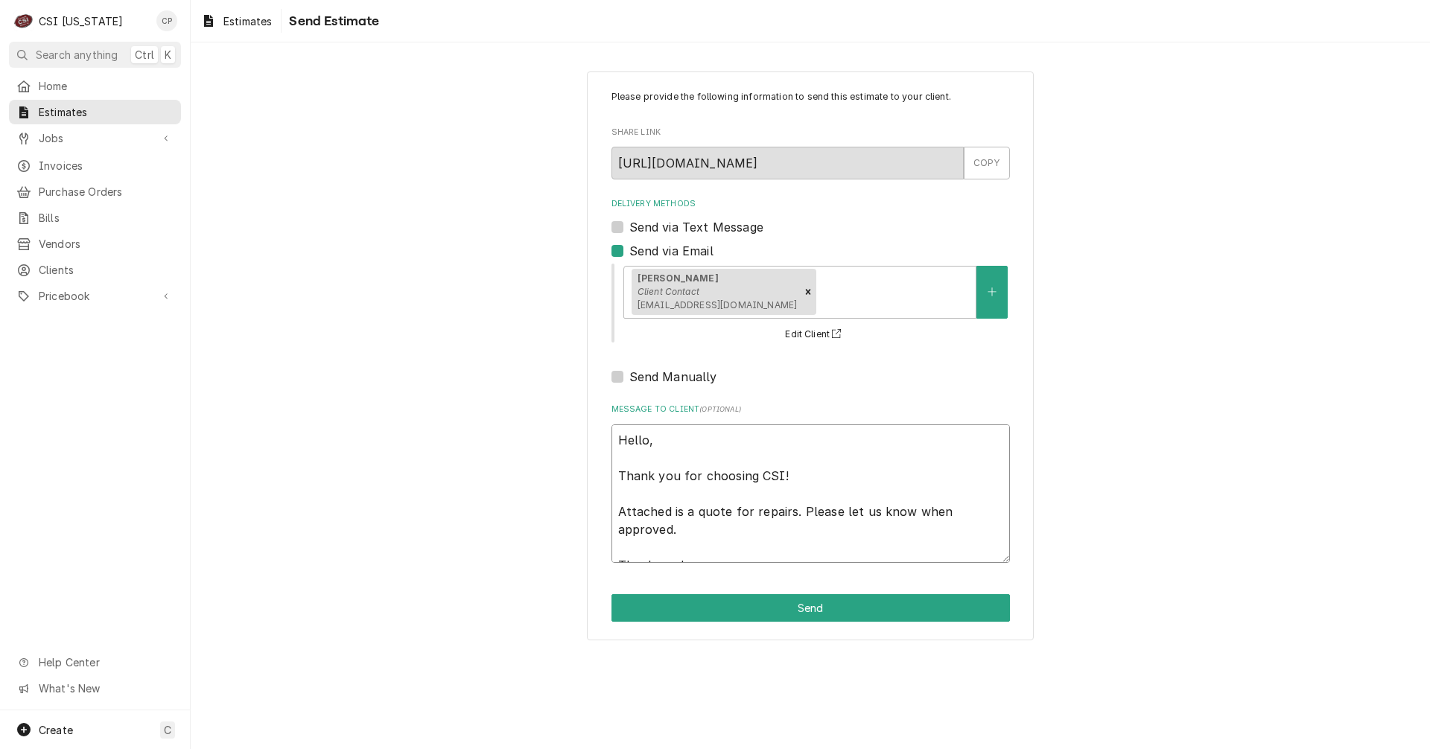
drag, startPoint x: 752, startPoint y: 512, endPoint x: 871, endPoint y: 533, distance: 121.1
click at [871, 533] on textarea "Hello, Thank you for choosing CSI! Attached is a quote for repairs. Please let …" at bounding box center [810, 494] width 398 height 139
type textarea "x"
type textarea "Hello, Thank you for choosing CSI! Attached is a quote for Thank you!"
type textarea "x"
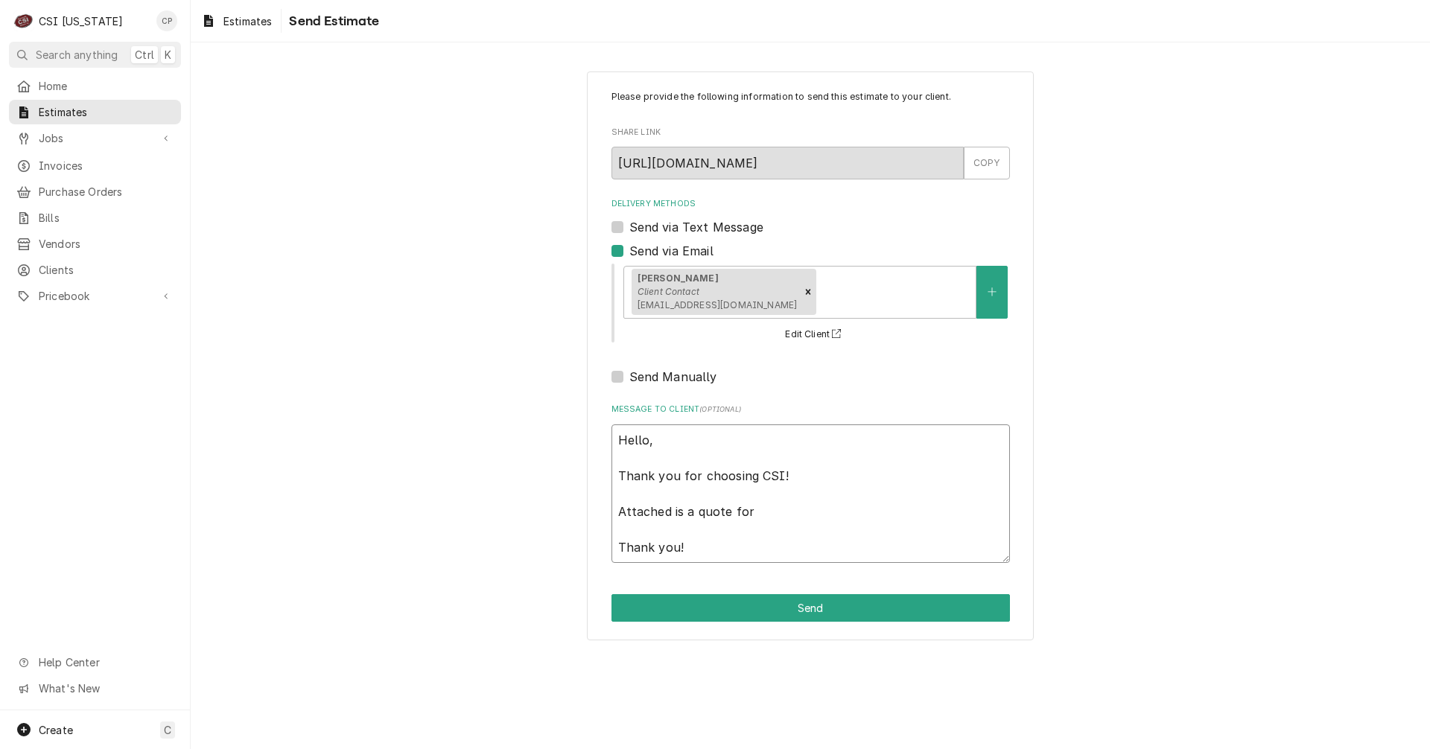
type textarea "Hello, Thank you for choosing CSI! Attached is a quote for t Thank you!"
type textarea "x"
type textarea "Hello, Thank you for choosing CSI! Attached is a quote for th Thank you!"
type textarea "x"
type textarea "Hello, Thank you for choosing CSI! Attached is a quote for the Thank you!"
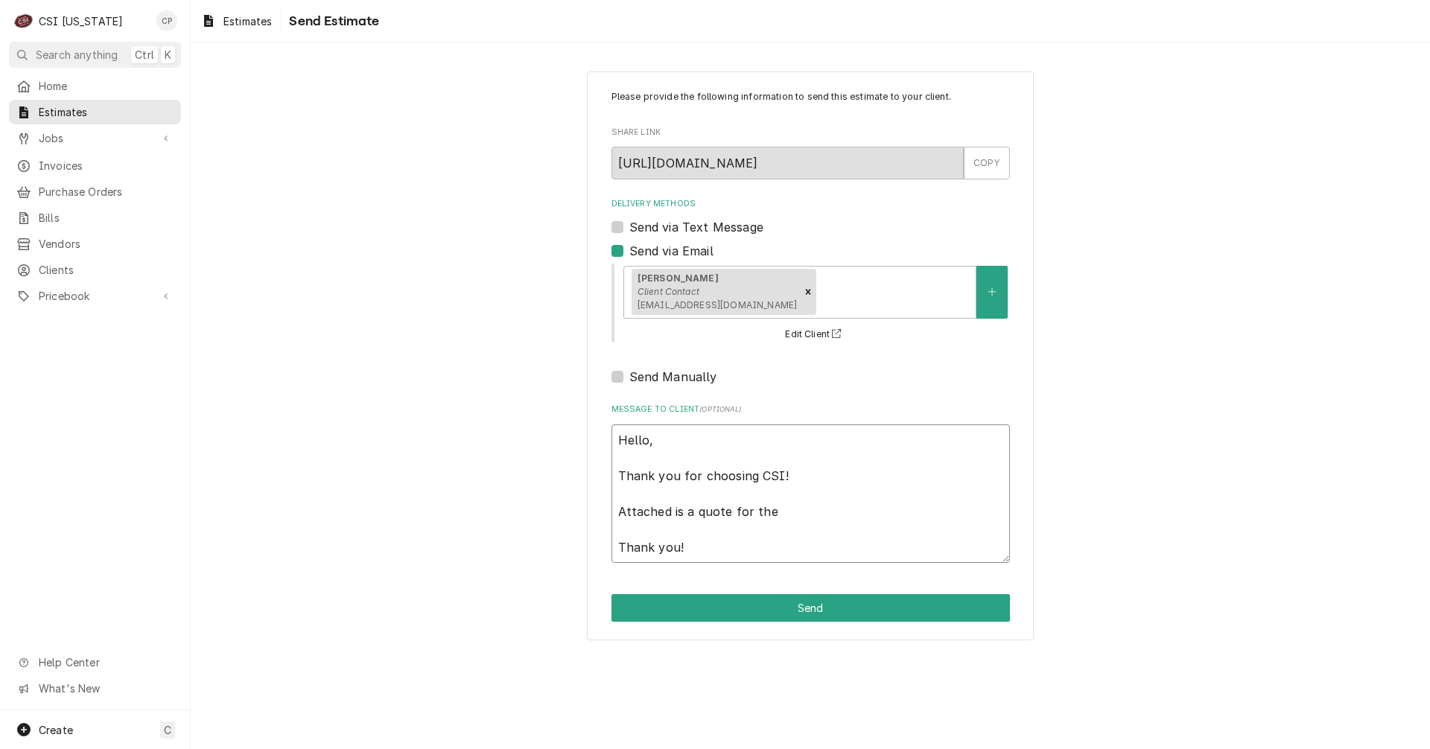
type textarea "x"
type textarea "Hello, Thank you for choosing CSI! Attached is a quote for the Thank you!"
type textarea "x"
type textarea "Hello, Thank you for choosing CSI! Attached is a quote for the r Thank you!"
type textarea "x"
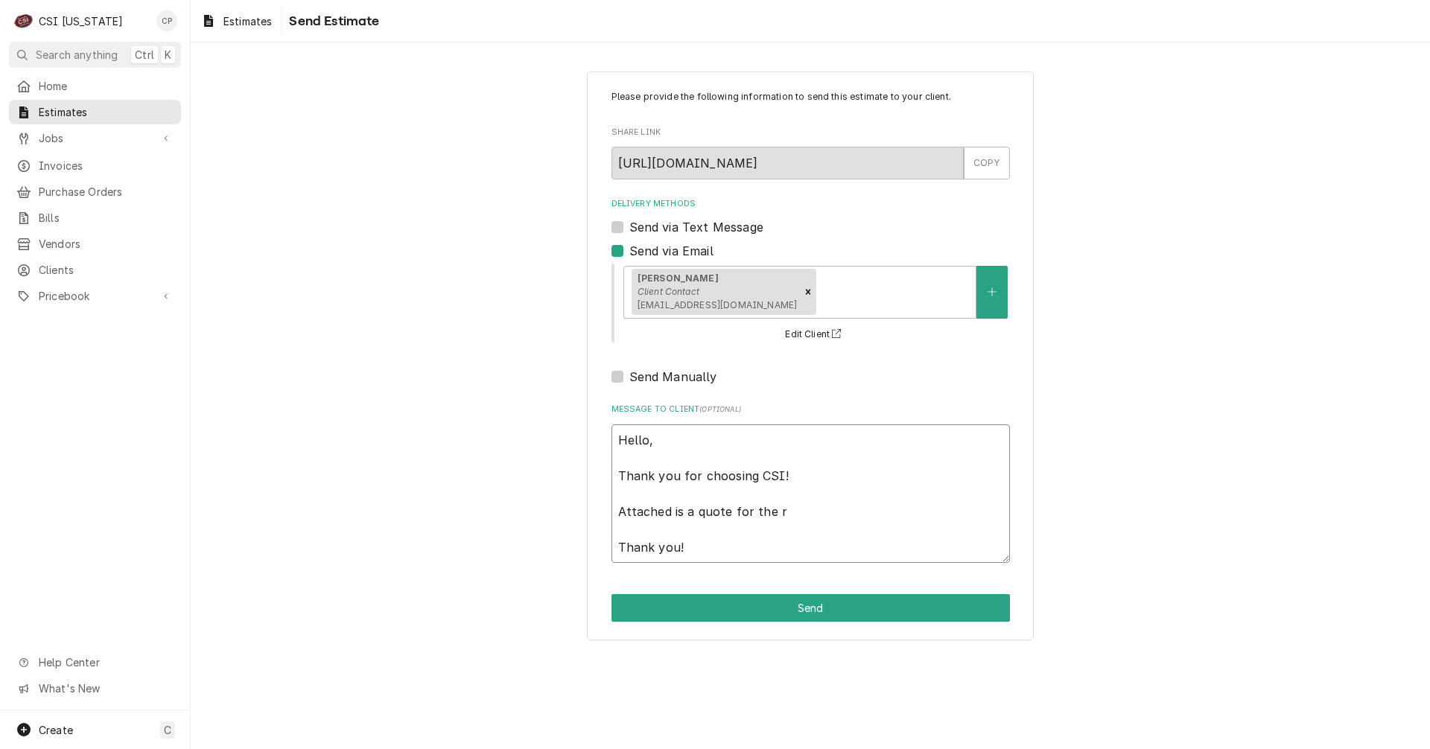
type textarea "Hello, Thank you for choosing CSI! Attached is a quote for the Thank you!"
type textarea "x"
type textarea "Hello, Thank you for choosing CSI! Attached is a quote for the r Thank you!"
type textarea "x"
type textarea "Hello, Thank you for choosing CSI! Attached is a quote for the Thank you!"
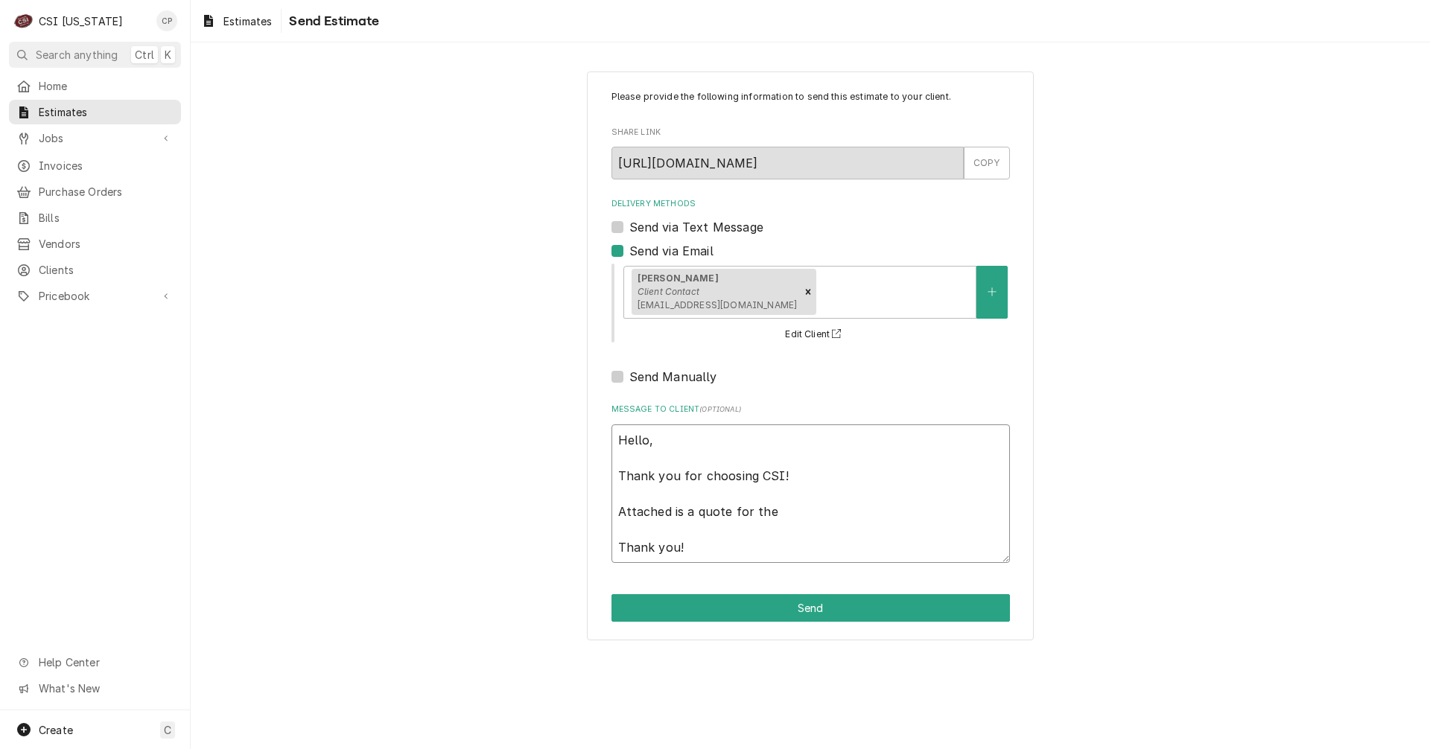
type textarea "x"
type textarea "Hello, Thank you for choosing CSI! Attached is a quote for the r Thank you!"
type textarea "x"
type textarea "Hello, Thank you for choosing CSI! Attached is a quote for the re Thank you!"
type textarea "x"
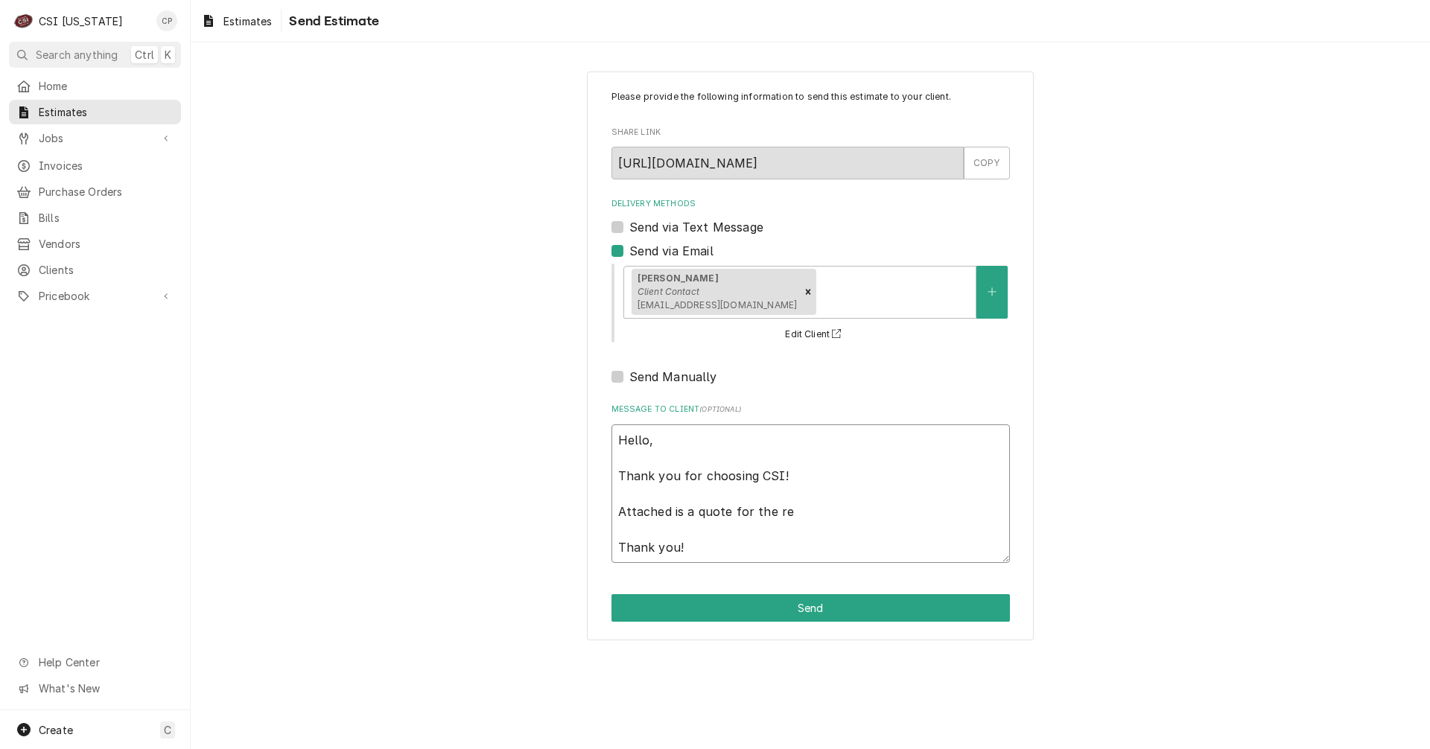
type textarea "Hello, Thank you for choosing CSI! Attached is a quote for the rem Thank you!"
type textarea "x"
type textarea "Hello, Thank you for choosing CSI! Attached is a quote for the remo Thank you!"
type textarea "x"
type textarea "Hello, Thank you for choosing CSI! Attached is a quote for the remov Thank you!"
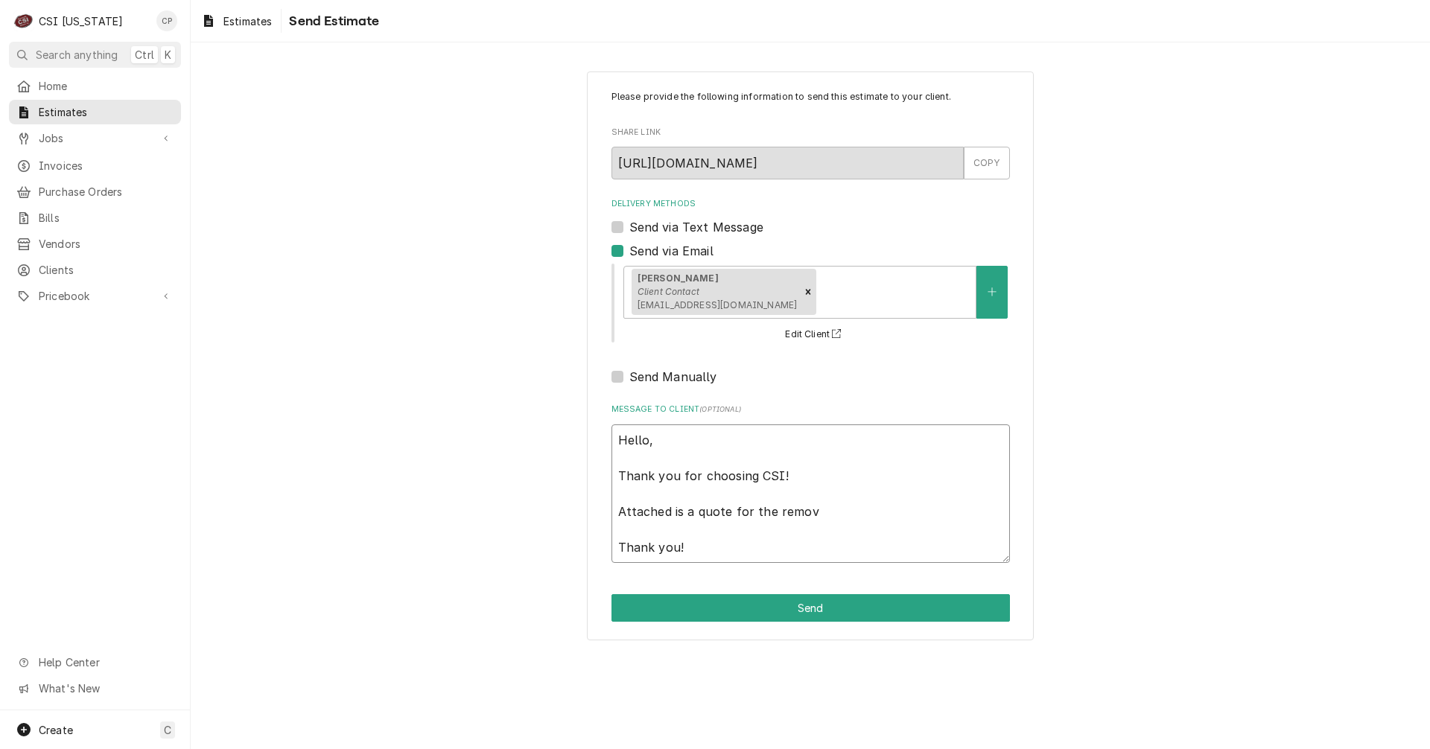
type textarea "x"
type textarea "Hello, Thank you for choosing CSI! Attached is a quote for the remova Thank you!"
type textarea "x"
type textarea "Hello, Thank you for choosing CSI! Attached is a quote for the removal Thank yo…"
type textarea "x"
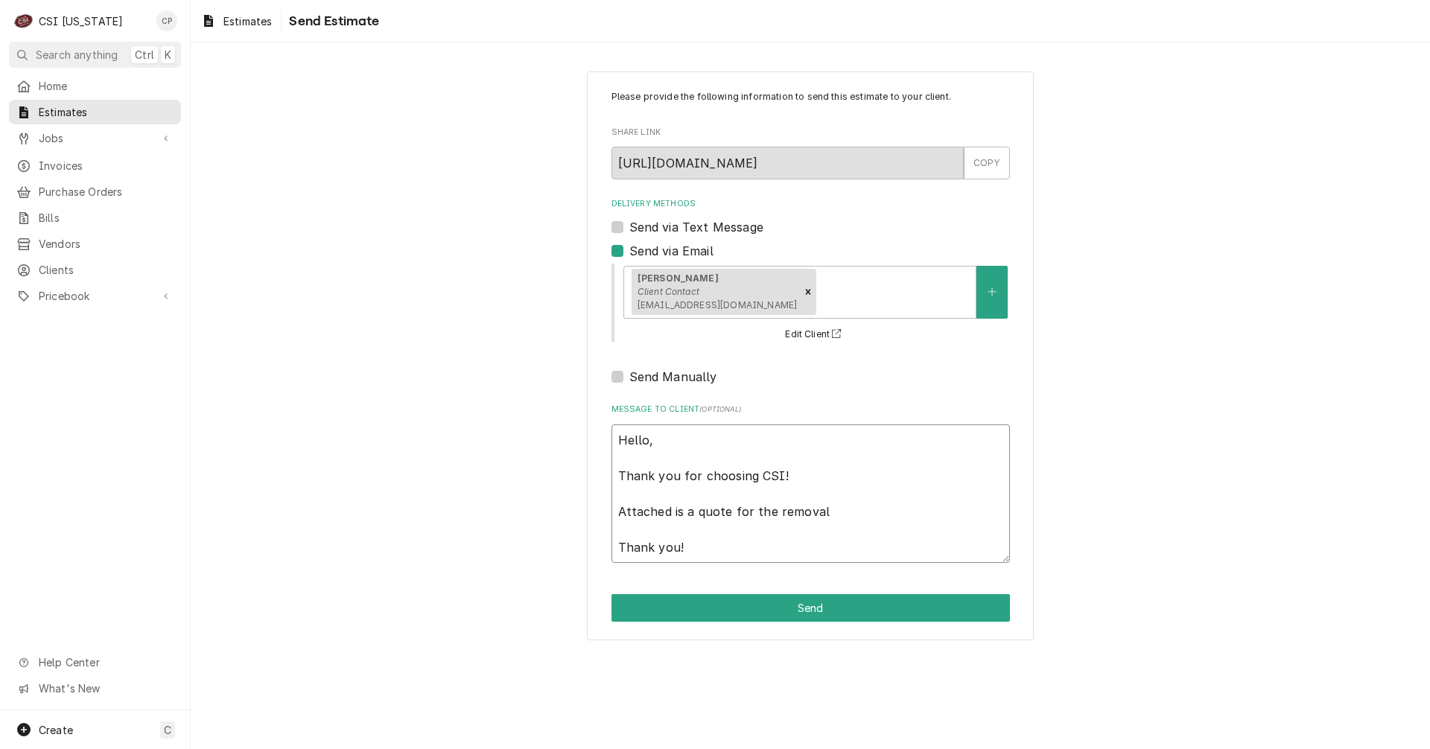
type textarea "Hello, Thank you for choosing CSI! Attached is a quote for the removal Thank yo…"
type textarea "x"
type textarea "Hello, Thank you for choosing CSI! Attached is a quote for the removal o Thank …"
type textarea "x"
type textarea "Hello, Thank you for choosing CSI! Attached is a quote for the removal of Thank…"
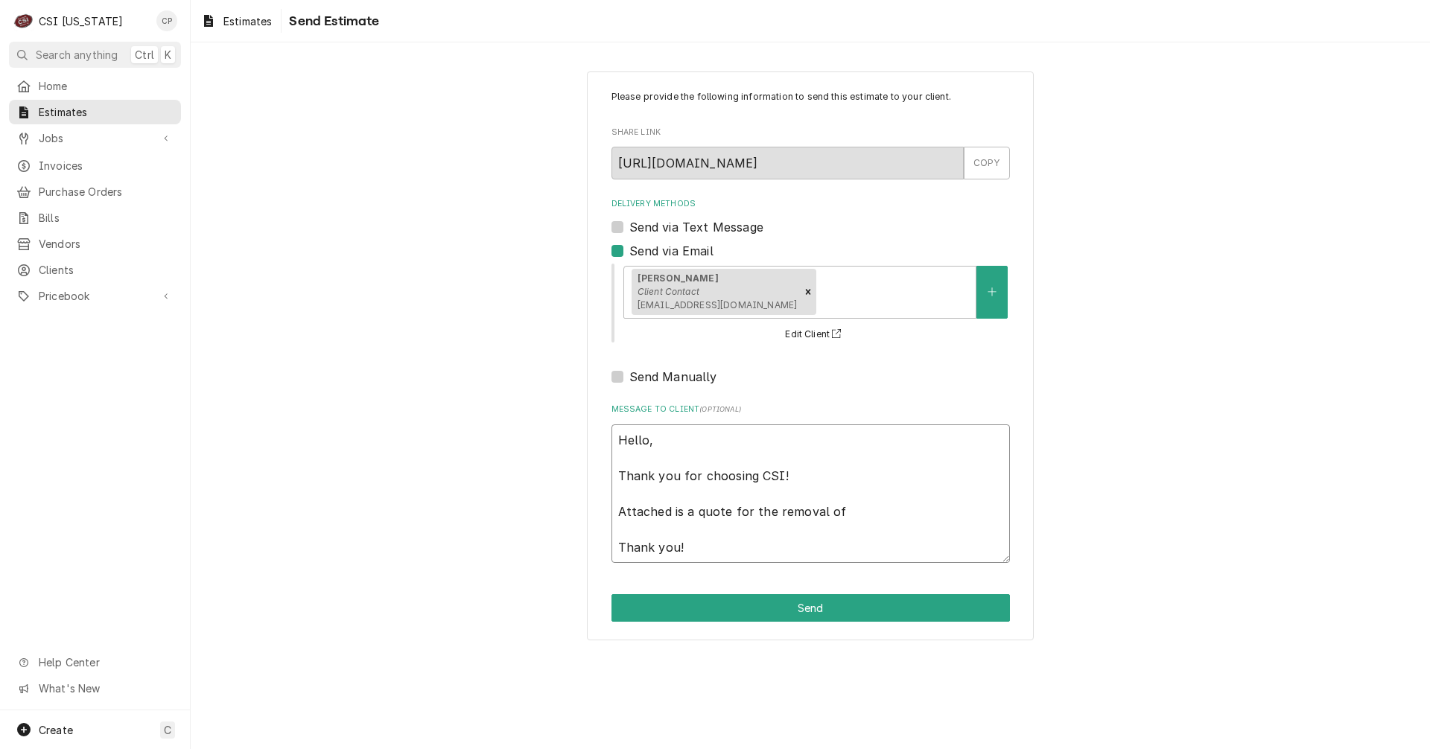
type textarea "x"
type textarea "Hello, Thank you for choosing CSI! Attached is a quote for the removal of Thank…"
type textarea "x"
type textarea "Hello, Thank you for choosing CSI! Attached is a quote for the removal of t Tha…"
type textarea "x"
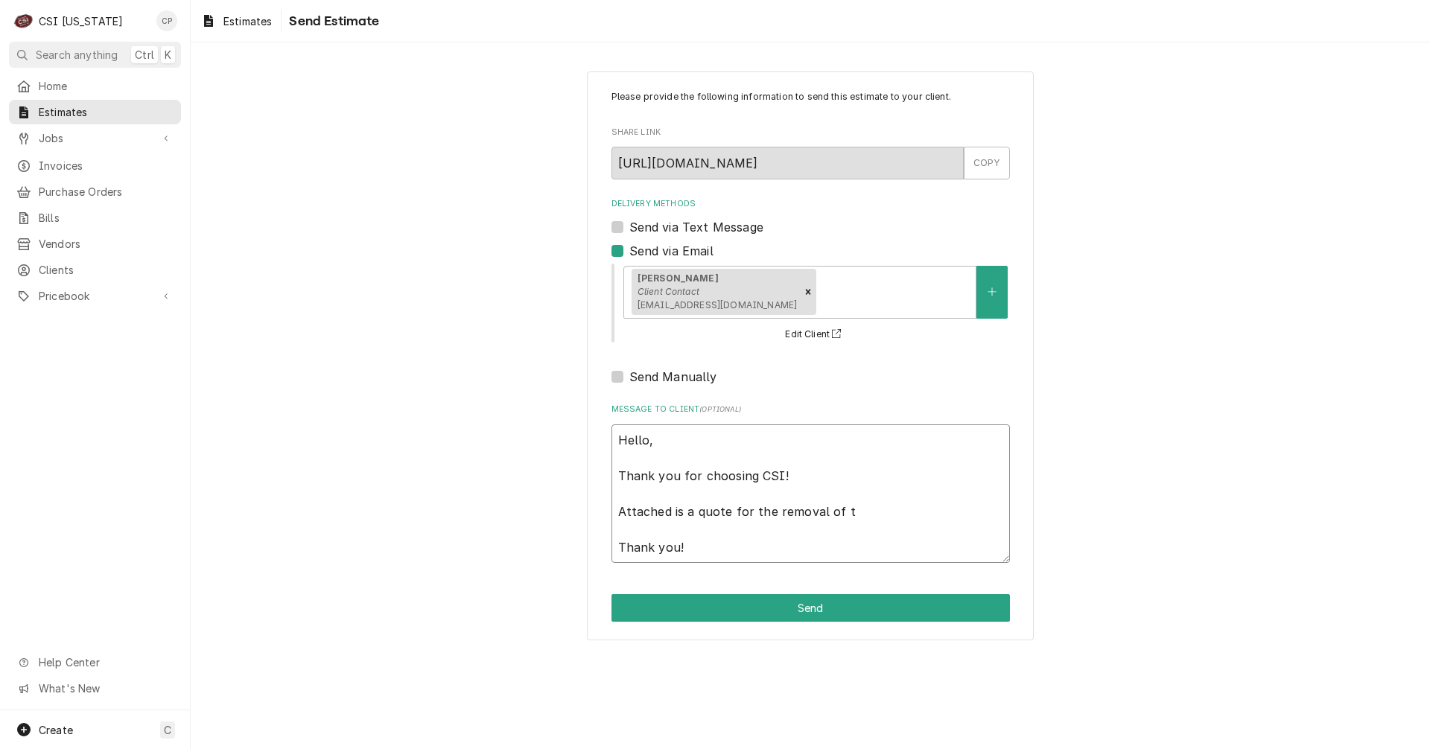
type textarea "Hello, Thank you for choosing CSI! Attached is a quote for the removal of th Th…"
type textarea "x"
type textarea "Hello, Thank you for choosing CSI! Attached is a quote for the removal of the T…"
type textarea "x"
type textarea "Hello, Thank you for choosing CSI! Attached is a quote for the removal of th Th…"
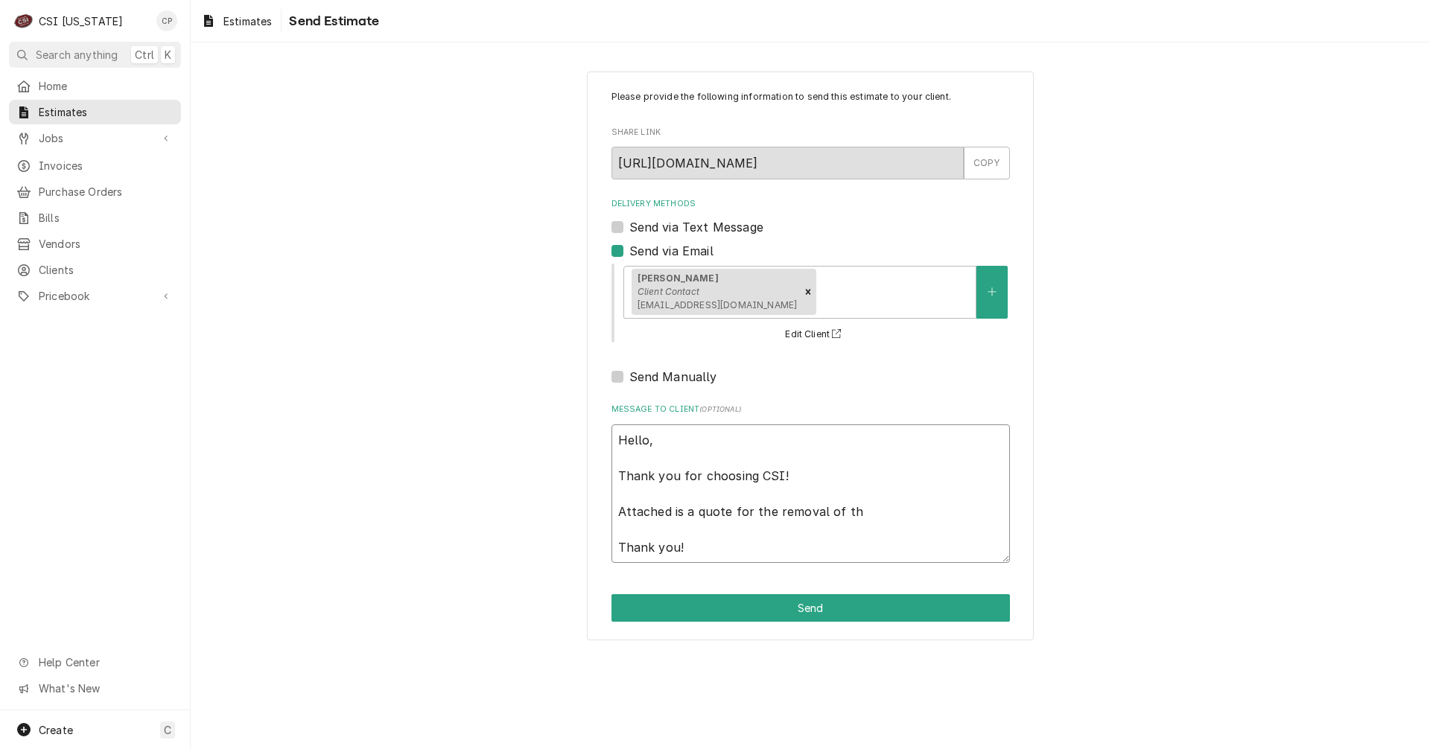
type textarea "x"
type textarea "Hello, Thank you for choosing CSI! Attached is a quote for the removal of t Tha…"
type textarea "x"
type textarea "Hello, Thank you for choosing CSI! Attached is a quote for the removal of Thank…"
type textarea "x"
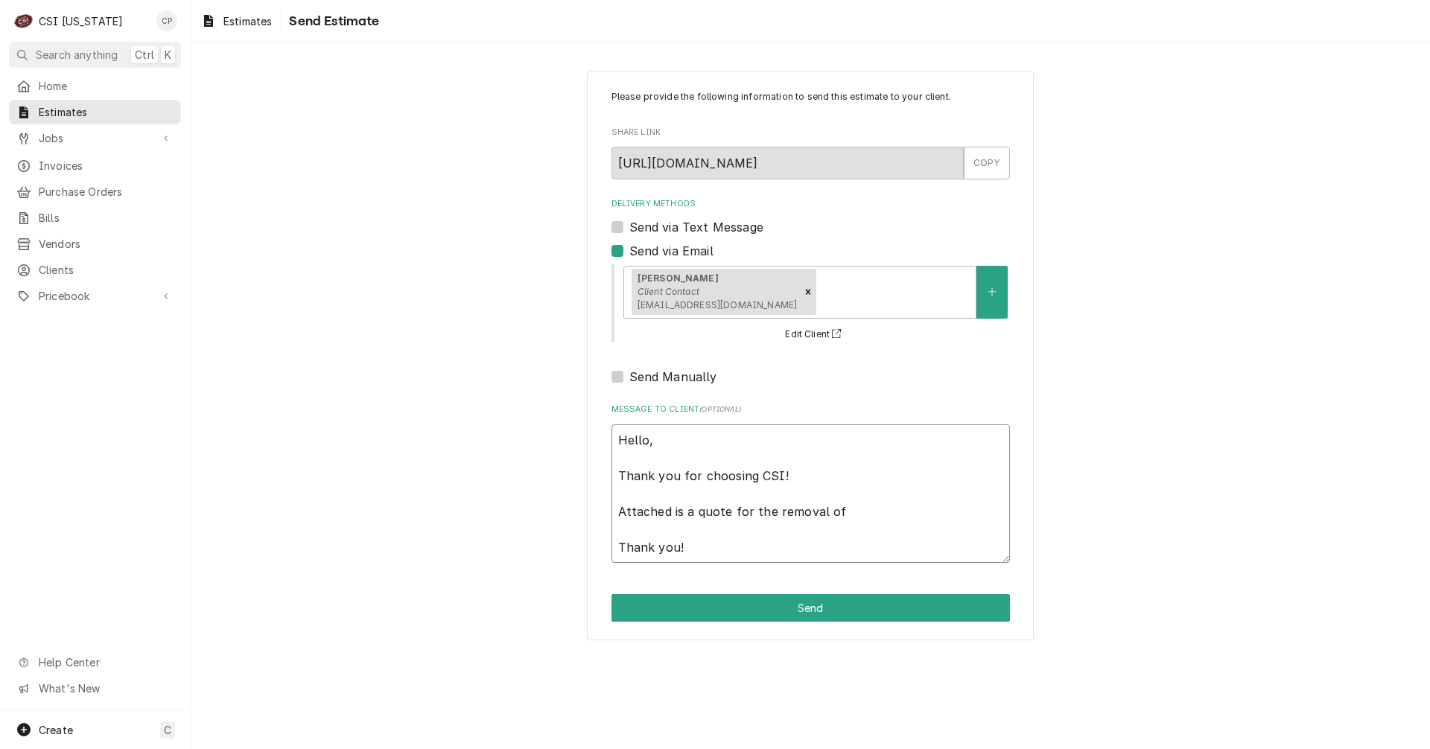
type textarea "Hello, Thank you for choosing CSI! Attached is a quote for the removal of Thank…"
type textarea "x"
type textarea "Hello, Thank you for choosing CSI! Attached is a quote for the removal o Thank …"
type textarea "x"
type textarea "Hello, Thank you for choosing CSI! Attached is a quote for the removal Thank yo…"
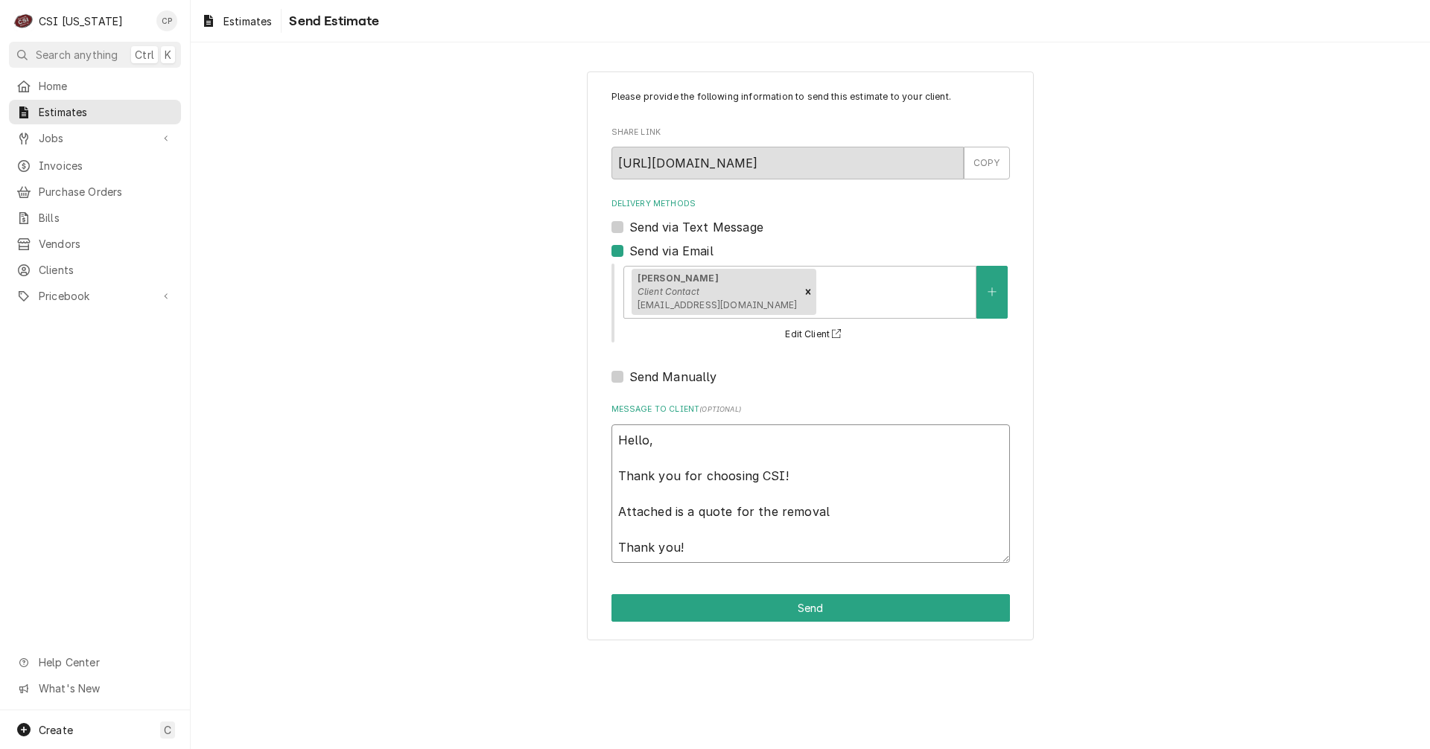
type textarea "x"
type textarea "Hello, Thank you for choosing CSI! Attached is a quote for the removal Thank yo…"
type textarea "x"
type textarea "Hello, Thank you for choosing CSI! Attached is a quote for the remova Thank you!"
type textarea "x"
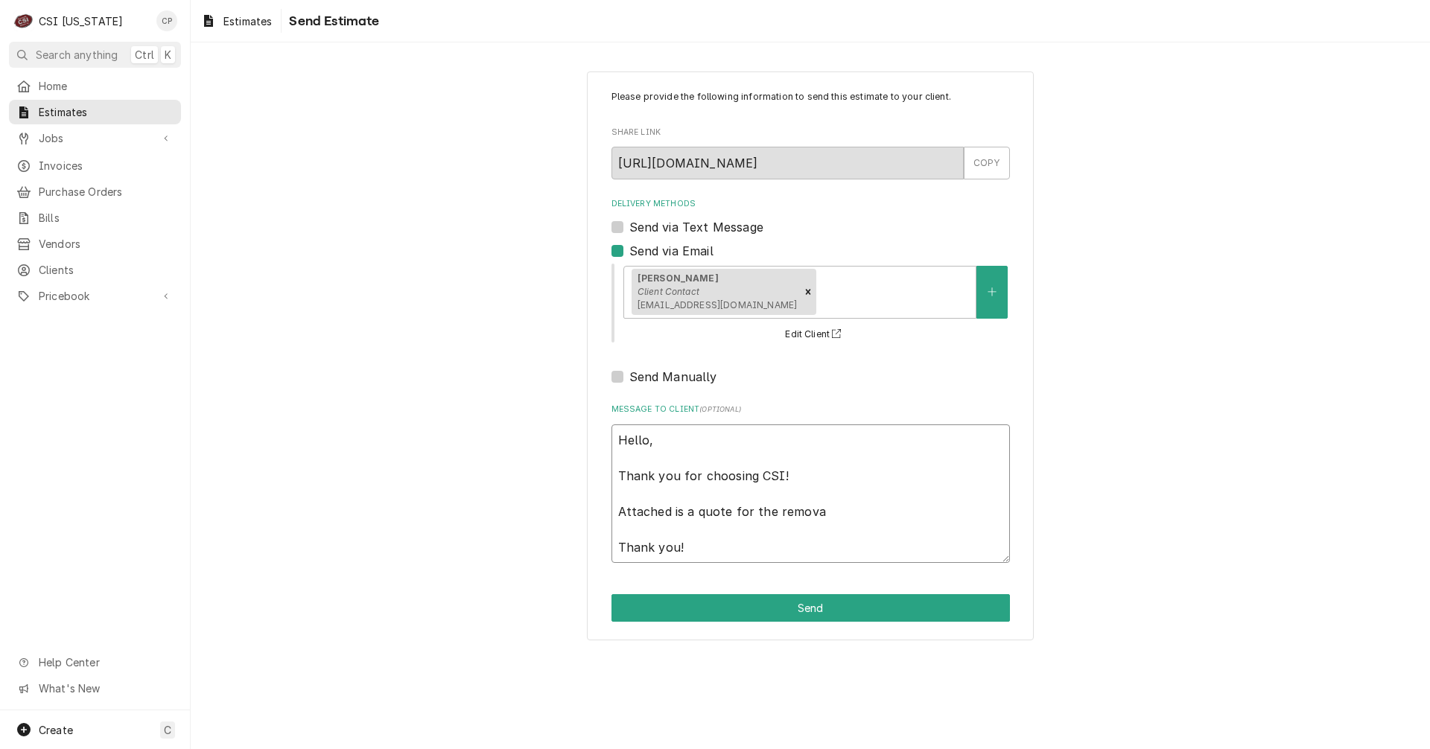
type textarea "Hello, Thank you for choosing CSI! Attached is a quote for the remov Thank you!"
type textarea "x"
type textarea "Hello, Thank you for choosing CSI! Attached is a quote for the remo Thank you!"
type textarea "x"
type textarea "Hello, Thank you for choosing CSI! Attached is a quote for the rem Thank you!"
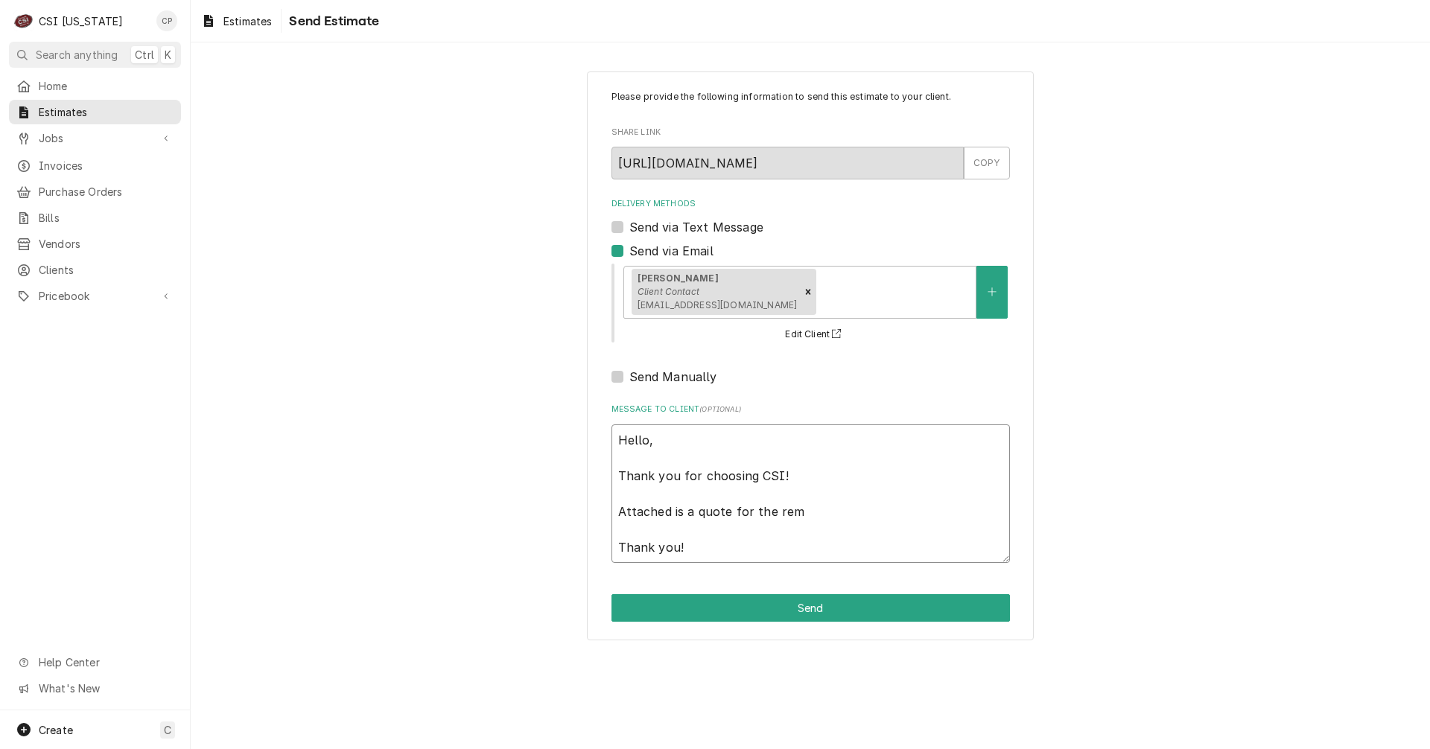
type textarea "x"
type textarea "Hello, Thank you for choosing CSI! Attached is a quote for the re Thank you!"
type textarea "x"
type textarea "Hello, Thank you for choosing CSI! Attached is a quote for the r Thank you!"
type textarea "x"
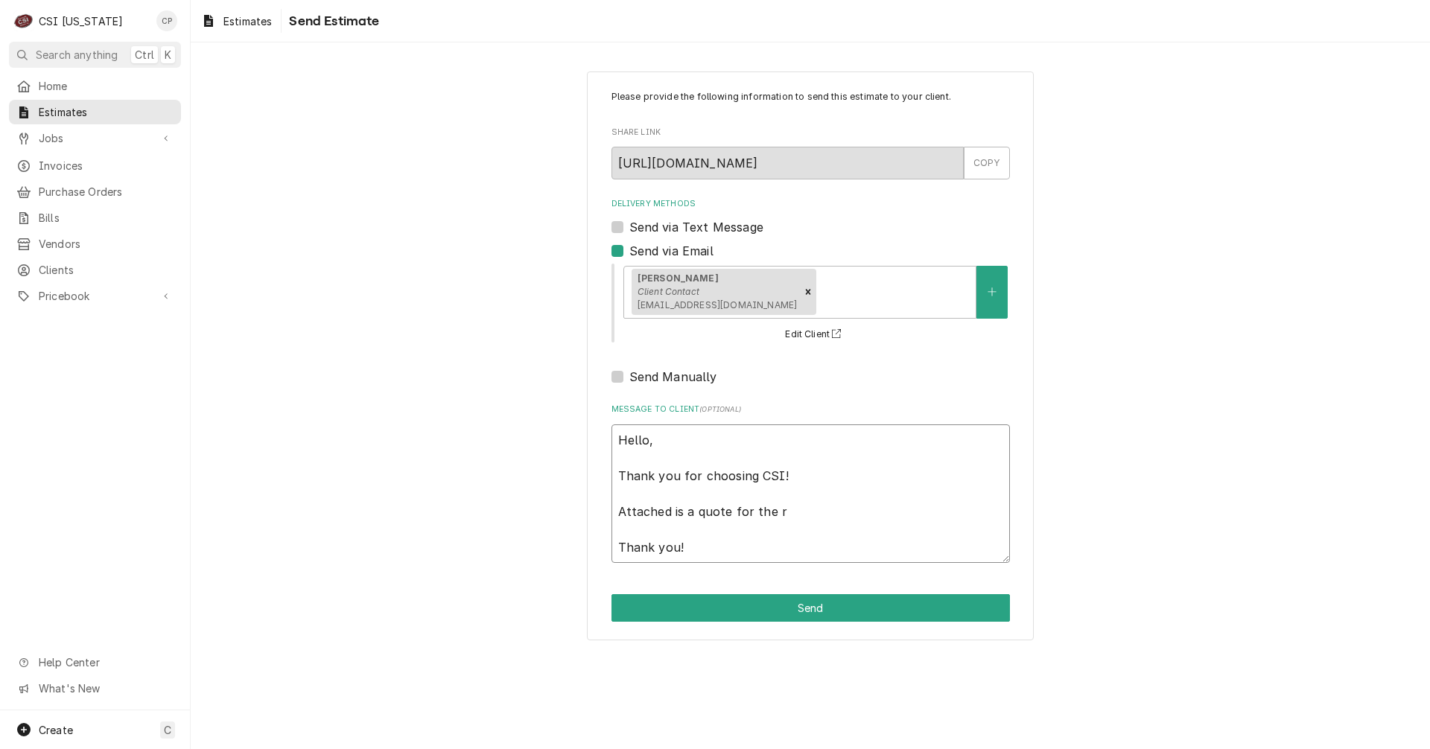
type textarea "Hello, Thank you for choosing CSI! Attached is a quote for the Thank you!"
type textarea "x"
type textarea "Hello, Thank you for choosing CSI! Attached is a quote for the H Thank you!"
type textarea "x"
type textarea "Hello, Thank you for choosing CSI! Attached is a quote for the Ho Thank you!"
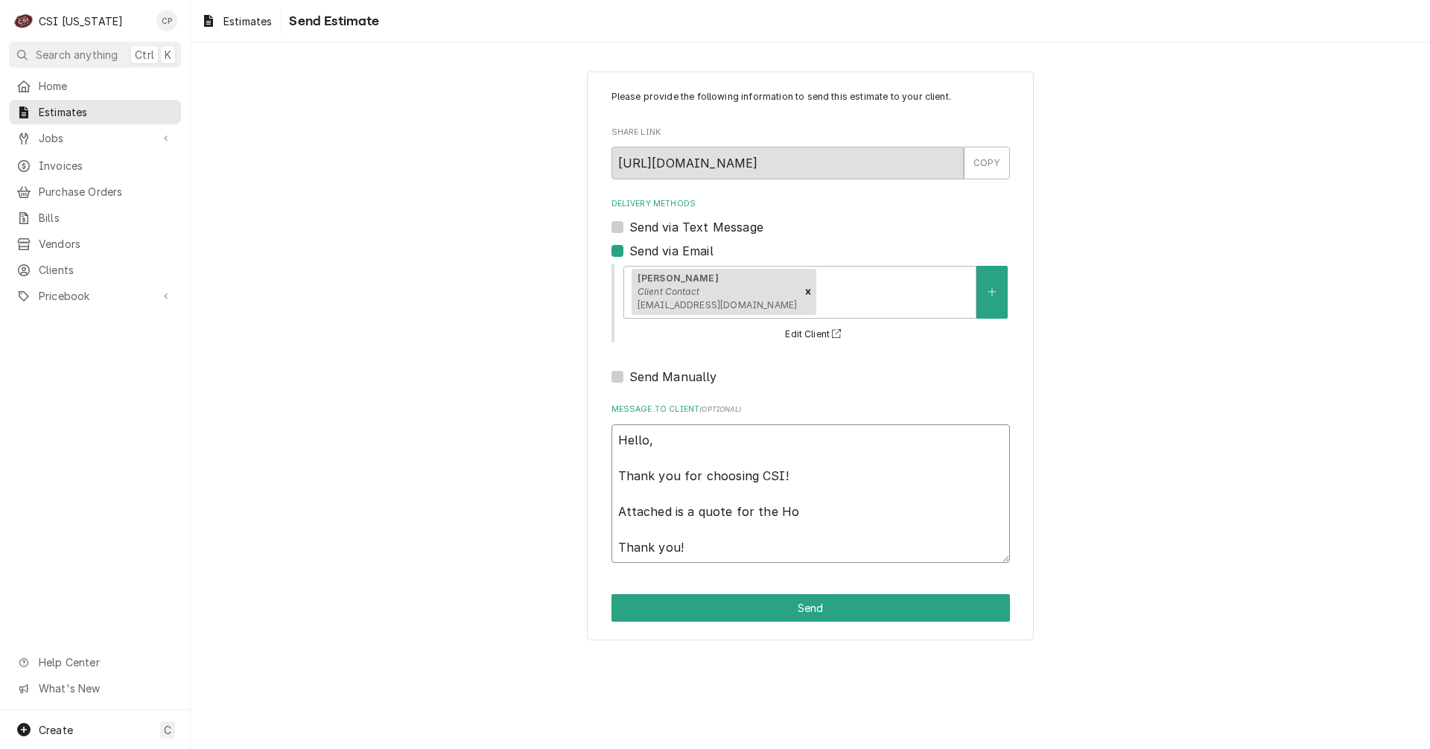
type textarea "x"
type textarea "Hello, Thank you for choosing CSI! Attached is a quote for the Hoi Thank you!"
type textarea "x"
type textarea "Hello, Thank you for choosing CSI! Attached is a quote for the Hoin Thank you!"
type textarea "x"
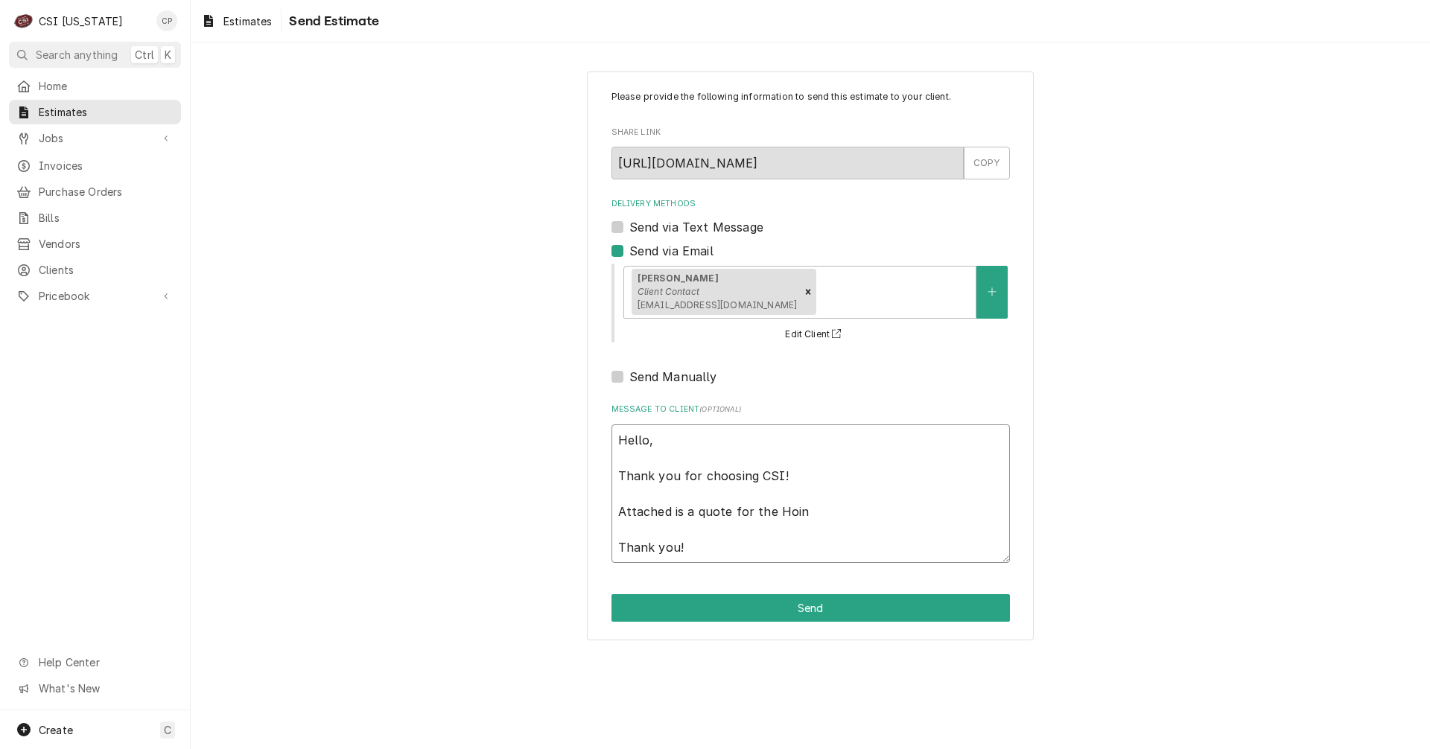
type textarea "Hello, Thank you for choosing CSI! Attached is a quote for the Hoind Thank you!"
type textarea "x"
type textarea "Hello, Thank you for choosing CSI! Attached is a quote for the Hoinda Thank you!"
type textarea "x"
type textarea "Hello, Thank you for choosing CSI! Attached is a quote for the Hoind Thank you!"
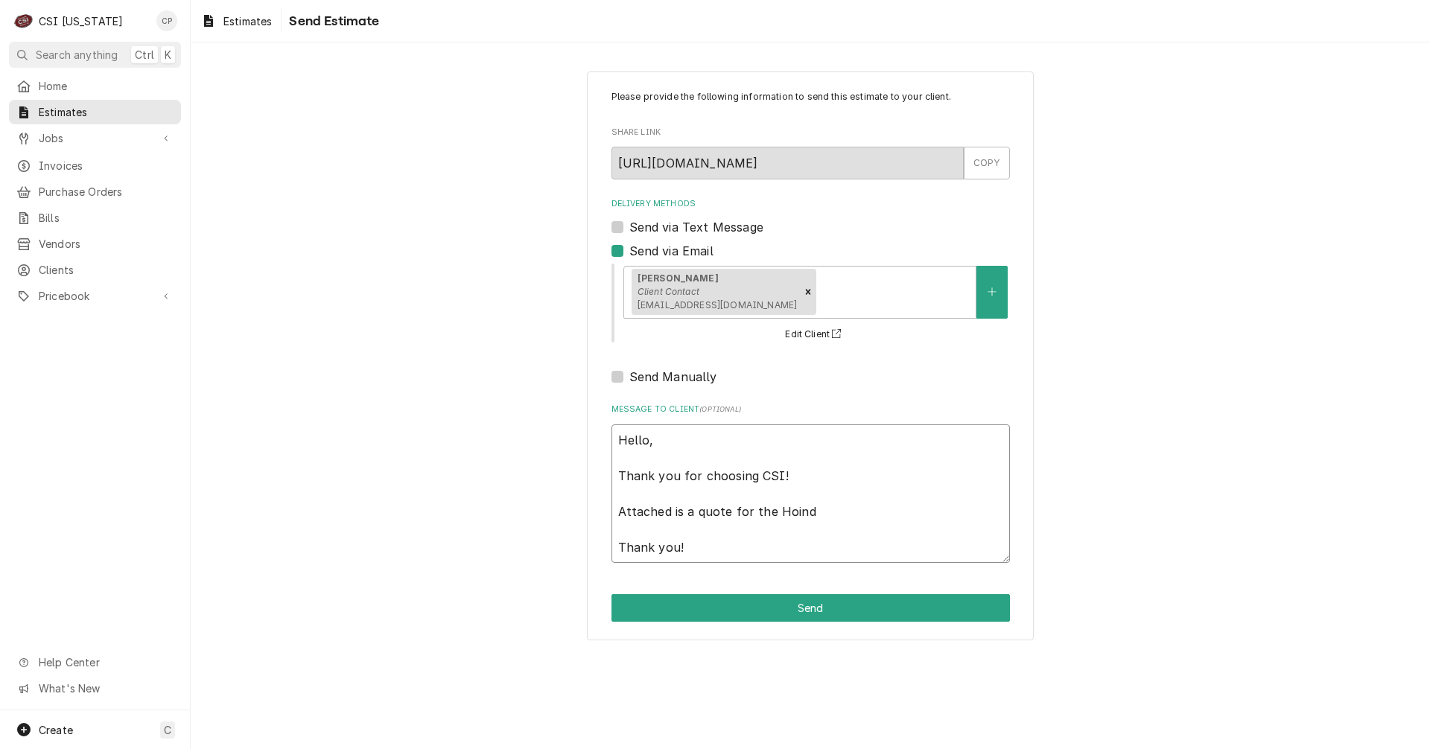
type textarea "x"
type textarea "Hello, Thank you for choosing CSI! Attached is a quote for the Hoin Thank you!"
type textarea "x"
type textarea "Hello, Thank you for choosing CSI! Attached is a quote for the Hoi Thank you!"
type textarea "x"
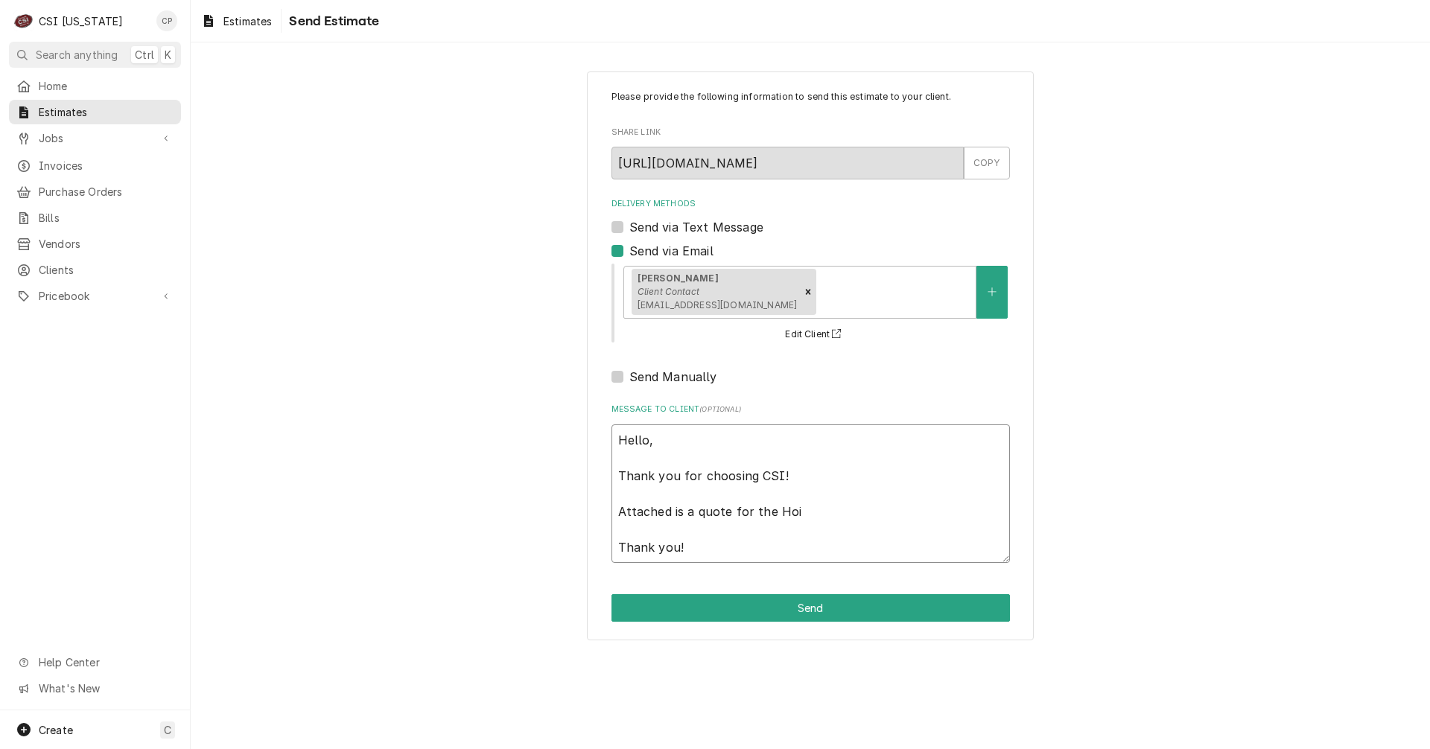
type textarea "Hello, Thank you for choosing CSI! Attached is a quote for the Ho Thank you!"
type textarea "x"
type textarea "Hello, Thank you for choosing CSI! Attached is a quote for the Hon Thank you!"
type textarea "x"
type textarea "Hello, Thank you for choosing CSI! Attached is a quote for the Hond Thank you!"
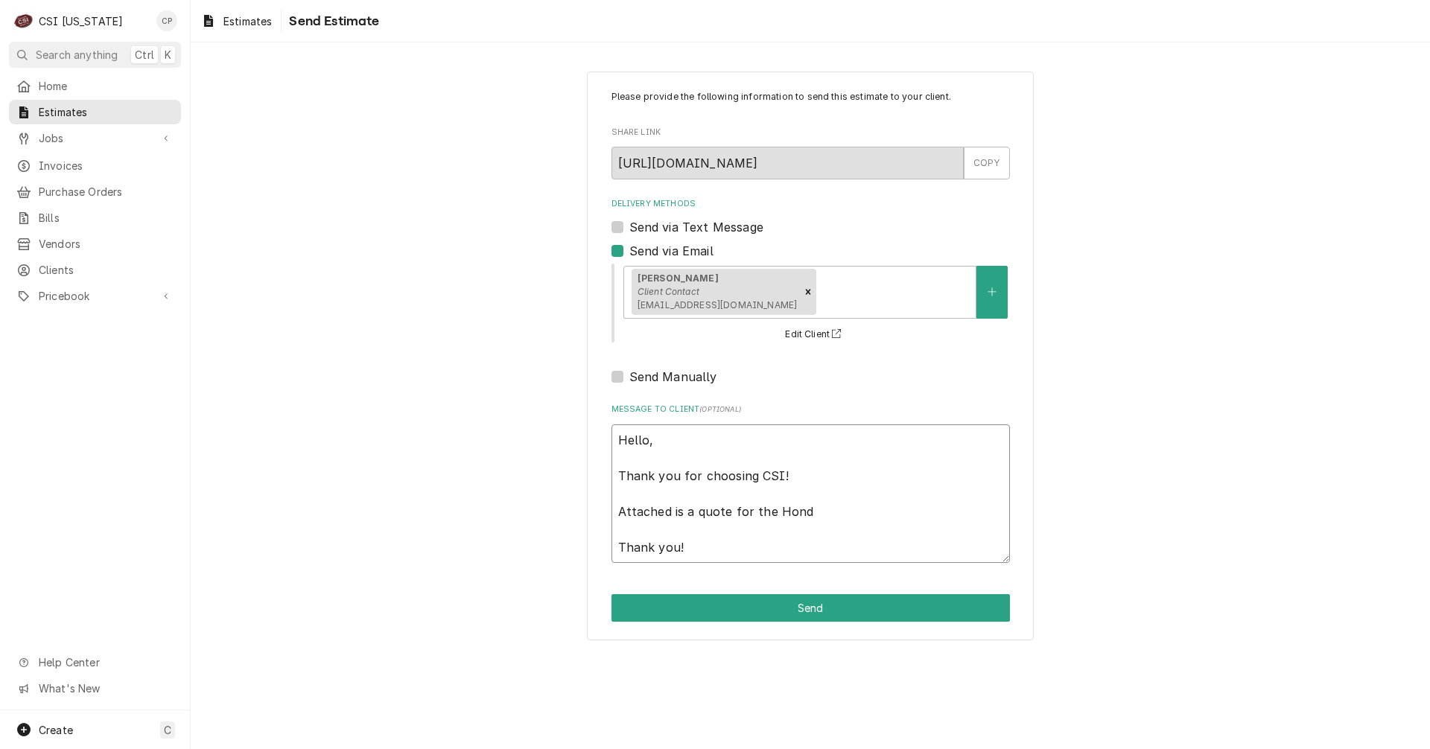
type textarea "x"
type textarea "Hello, Thank you for choosing CSI! Attached is a quote for the Honda Thank you!"
type textarea "x"
type textarea "Hello, Thank you for choosing CSI! Attached is a quote for the Honda Thank you!"
type textarea "x"
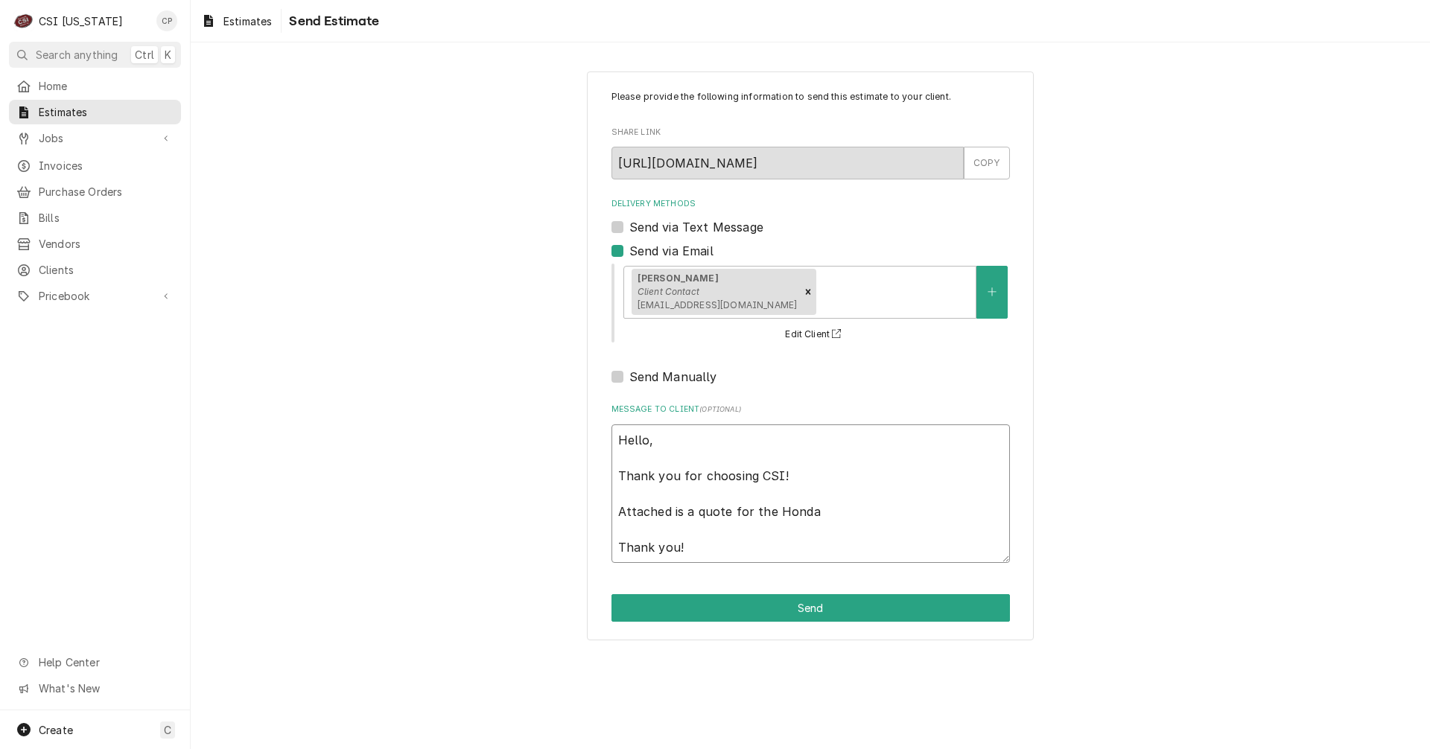
type textarea "Hello, Thank you for choosing CSI! Attached is a quote for the Honda r Thank yo…"
type textarea "x"
type textarea "Hello, Thank you for choosing CSI! Attached is a quote for the Honda re Thank y…"
type textarea "x"
type textarea "Hello, Thank you for choosing CSI! Attached is a quote for the Honda rem Thank …"
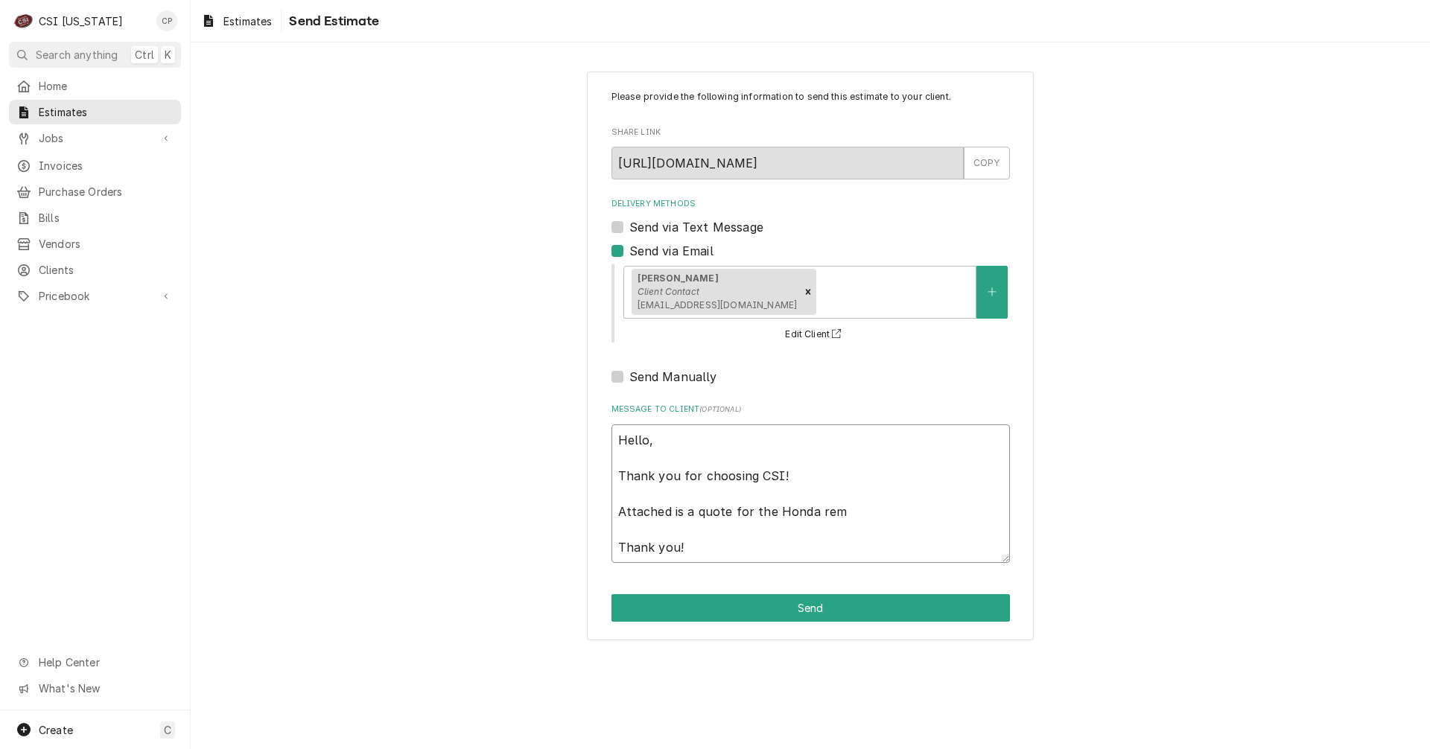
type textarea "x"
type textarea "Hello, Thank you for choosing CSI! Attached is a quote for the Honda remo Thank…"
type textarea "x"
type textarea "Hello, Thank you for choosing CSI! Attached is a quote for the Honda remov Than…"
type textarea "x"
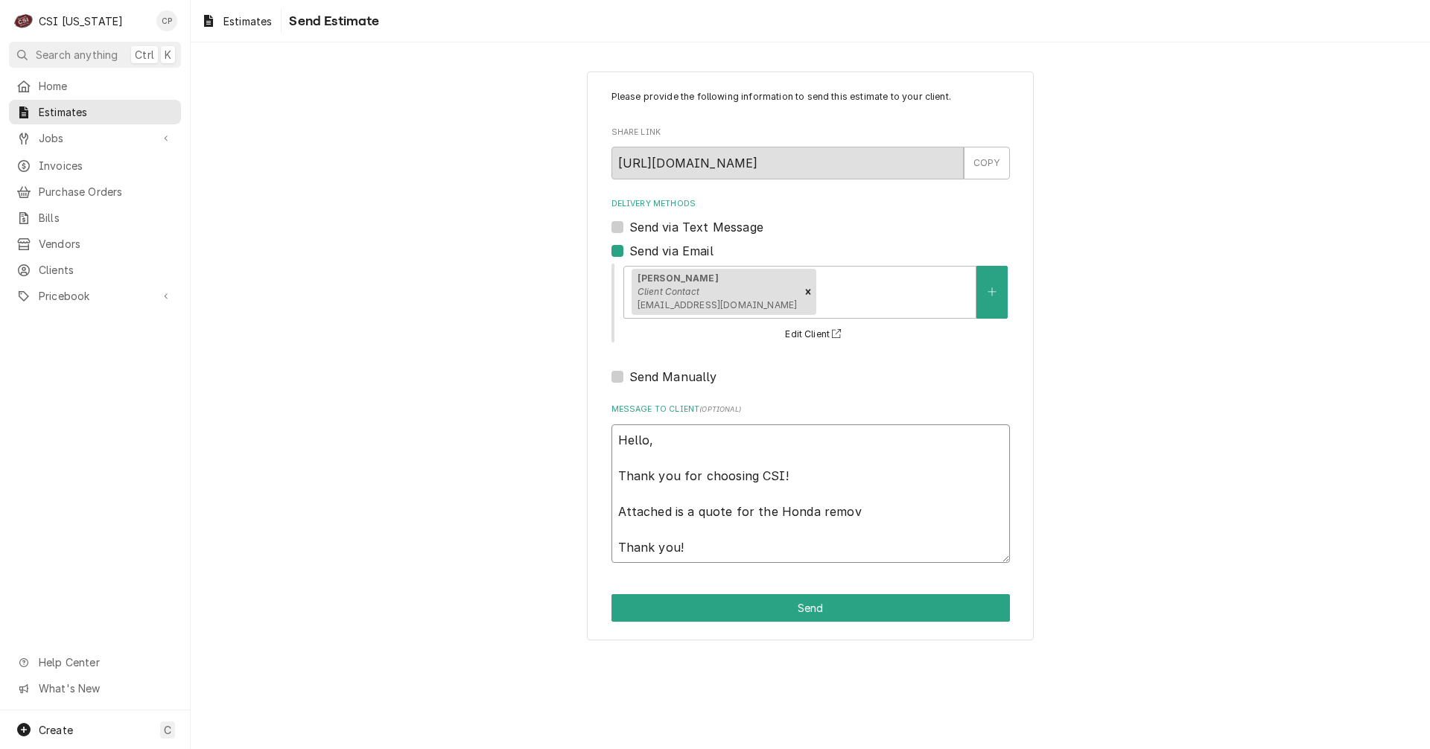
type textarea "Hello, Thank you for choosing CSI! Attached is a quote for the Honda remova Tha…"
type textarea "x"
type textarea "Hello, Thank you for choosing CSI! Attached is a quote for the Honda removal Th…"
type textarea "x"
type textarea "Hello, Thank you for choosing CSI! Attached is a quote for the Honda Gremoval T…"
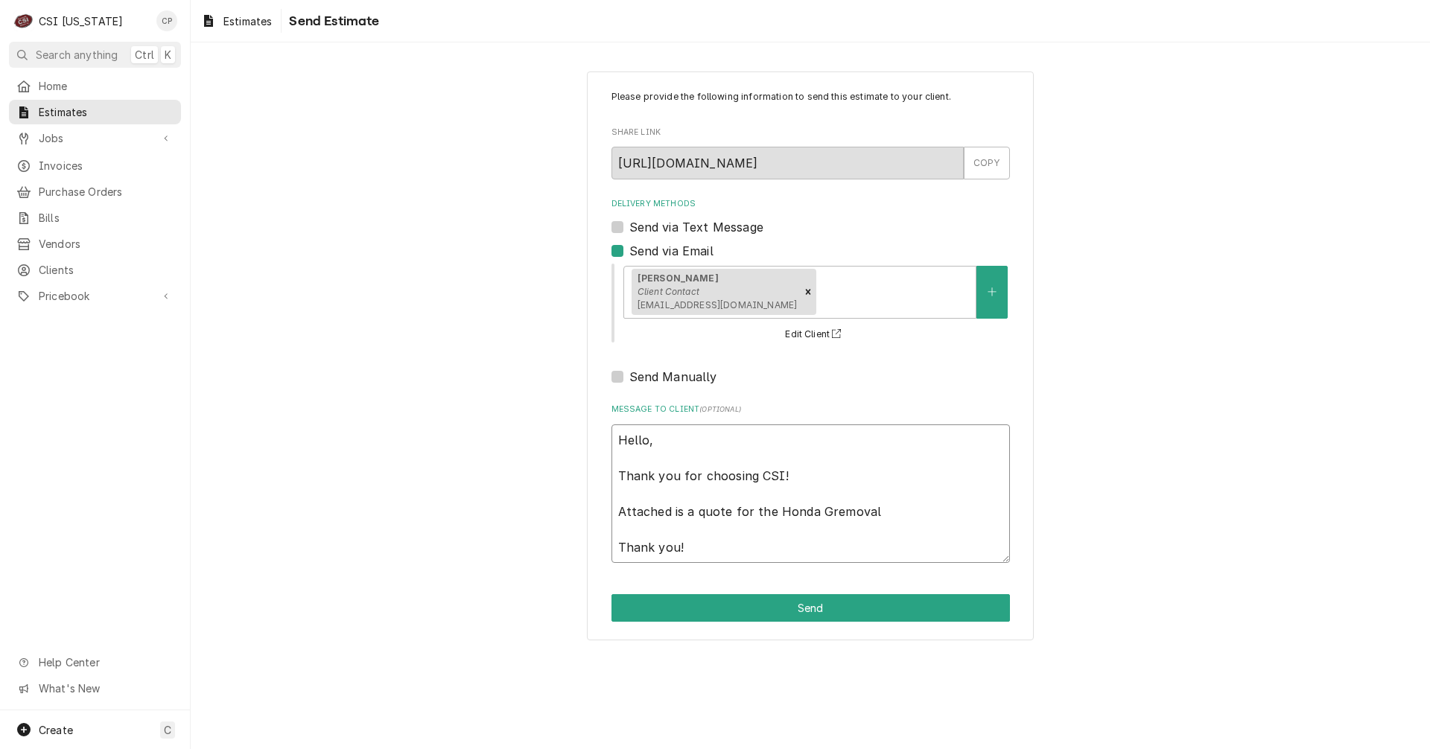
type textarea "x"
type textarea "Hello, Thank you for choosing CSI! Attached is a quote for the Honda Grremoval …"
type textarea "x"
type textarea "Hello, Thank you for choosing CSI! Attached is a quote for the Honda Greremoval…"
type textarea "x"
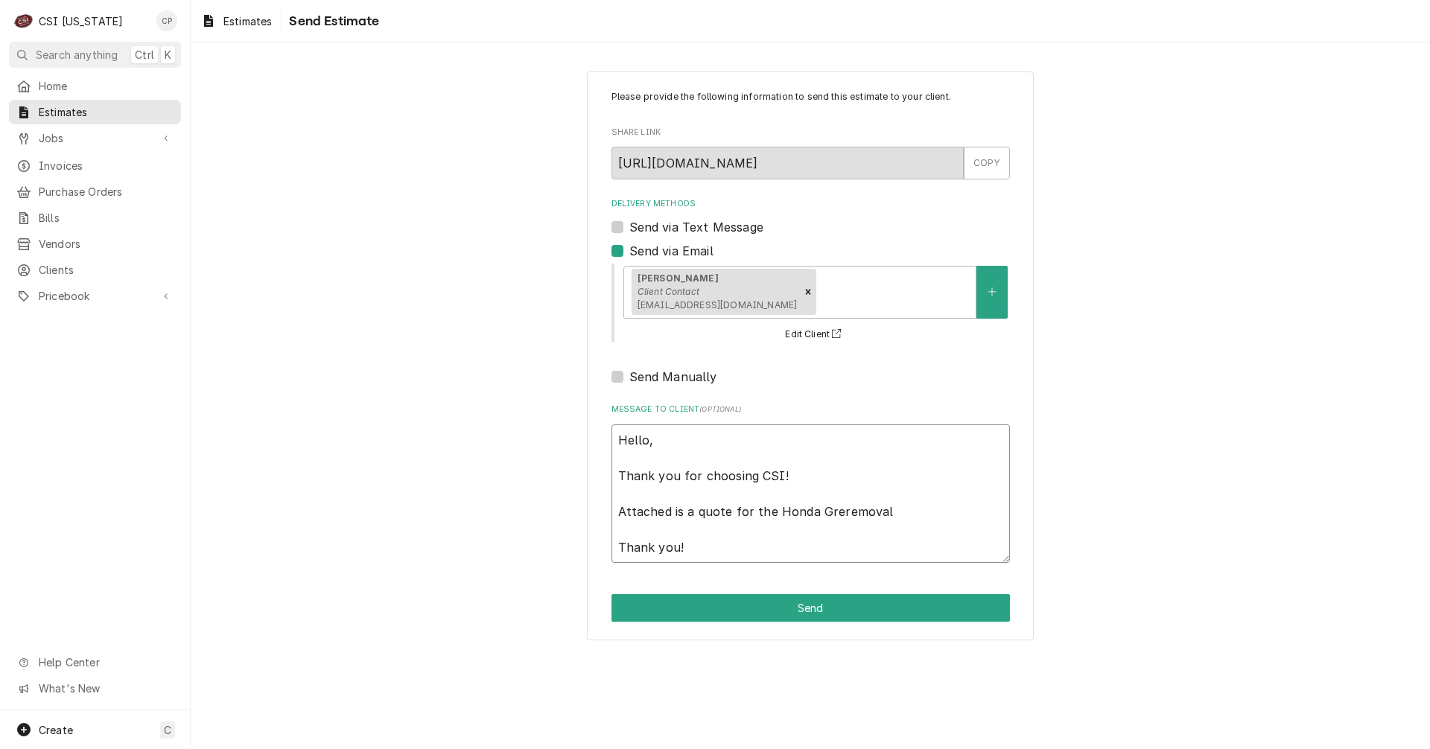
type textarea "Hello, Thank you for choosing CSI! Attached is a quote for the Honda Greeremova…"
type textarea "x"
type textarea "Hello, Thank you for choosing CSI! Attached is a quote for the Honda Greenremov…"
type textarea "x"
type textarea "Hello, Thank you for choosing CSI! Attached is a quote for the Honda Greendremo…"
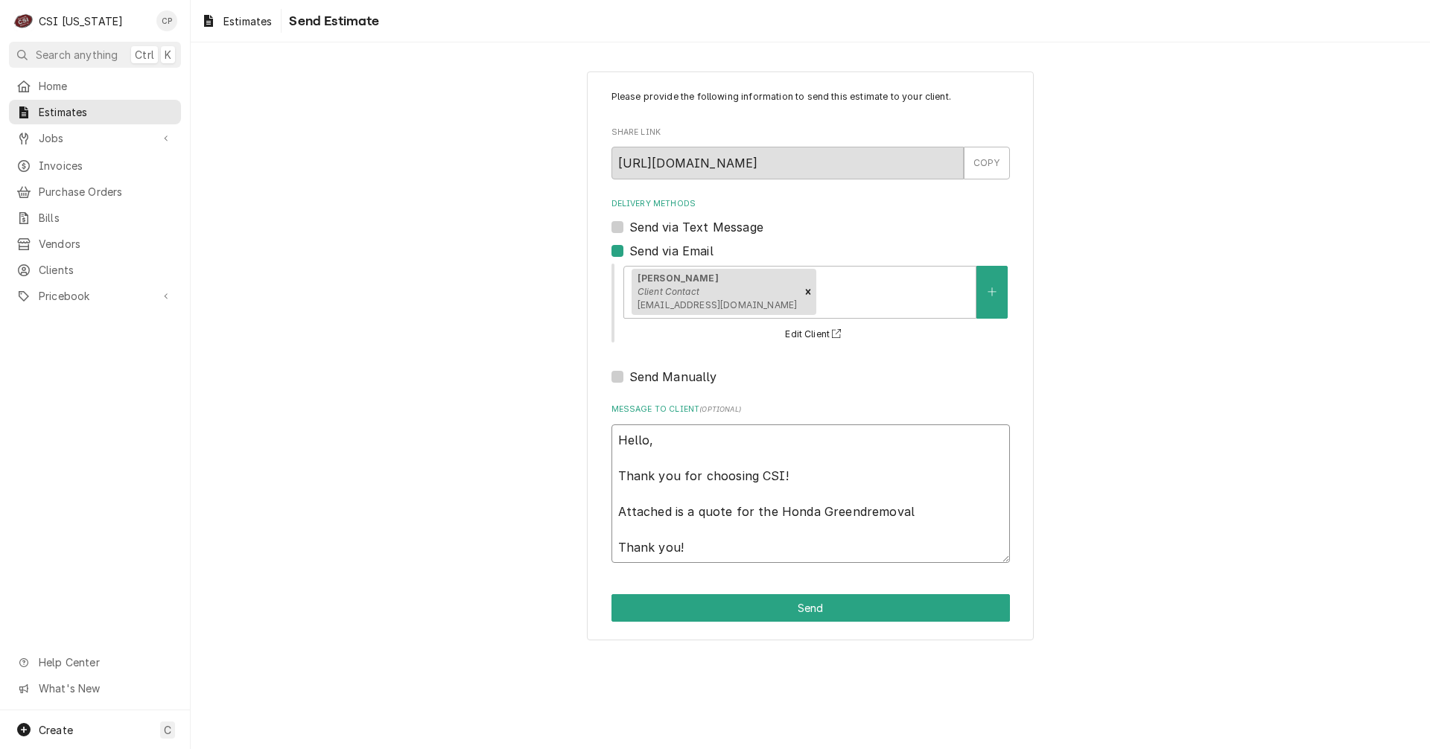
type textarea "x"
type textarea "Hello, Thank you for choosing CSI! Attached is a quote for the Honda Greendarem…"
type textarea "x"
type textarea "Hello, Thank you for choosing CSI! Attached is a quote for the Honda Greendalre…"
type textarea "x"
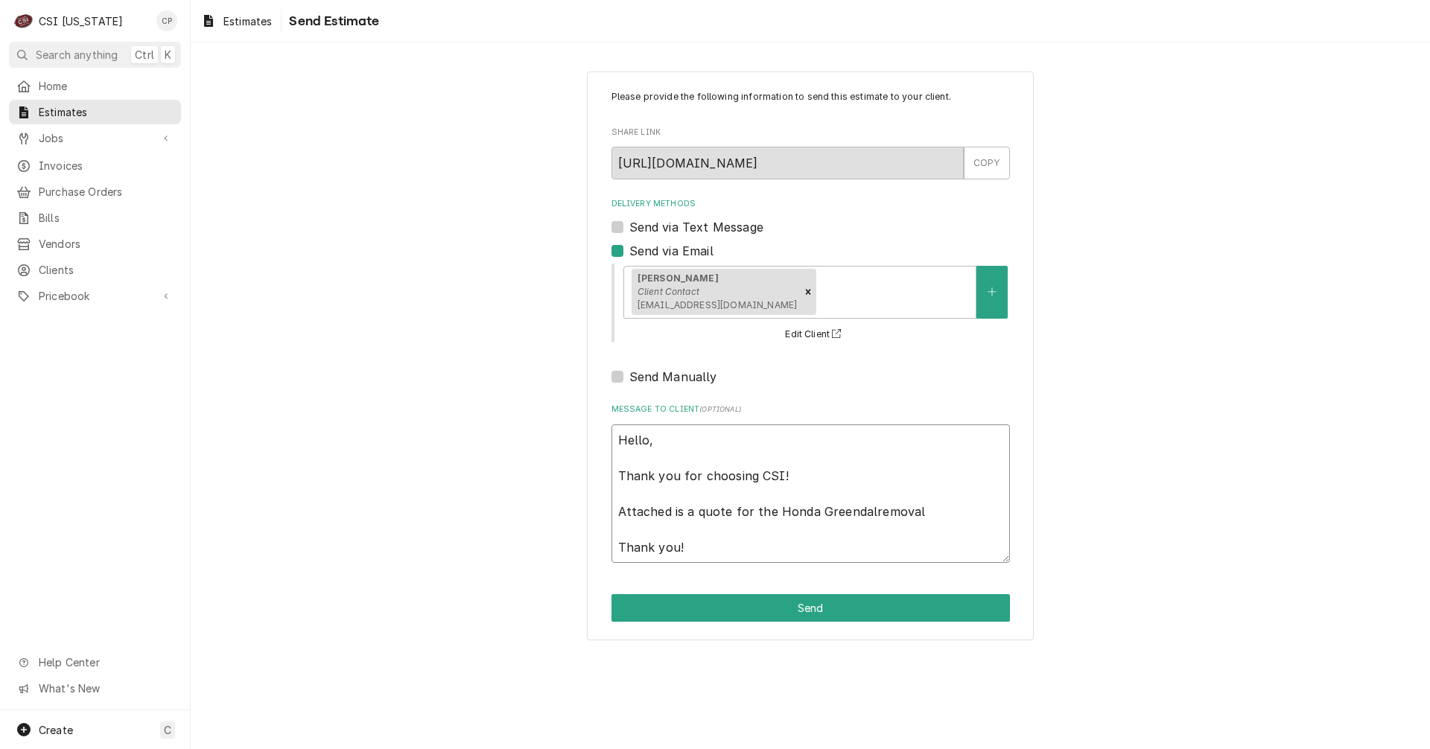
type textarea "Hello, Thank you for choosing CSI! Attached is a quote for the Honda Greendaler…"
type textarea "x"
type textarea "Hello, Thank you for choosing CSI! Attached is a quote for the Honda Greendalre…"
type textarea "x"
type textarea "Hello, Thank you for choosing CSI! Attached is a quote for the Honda Greendarem…"
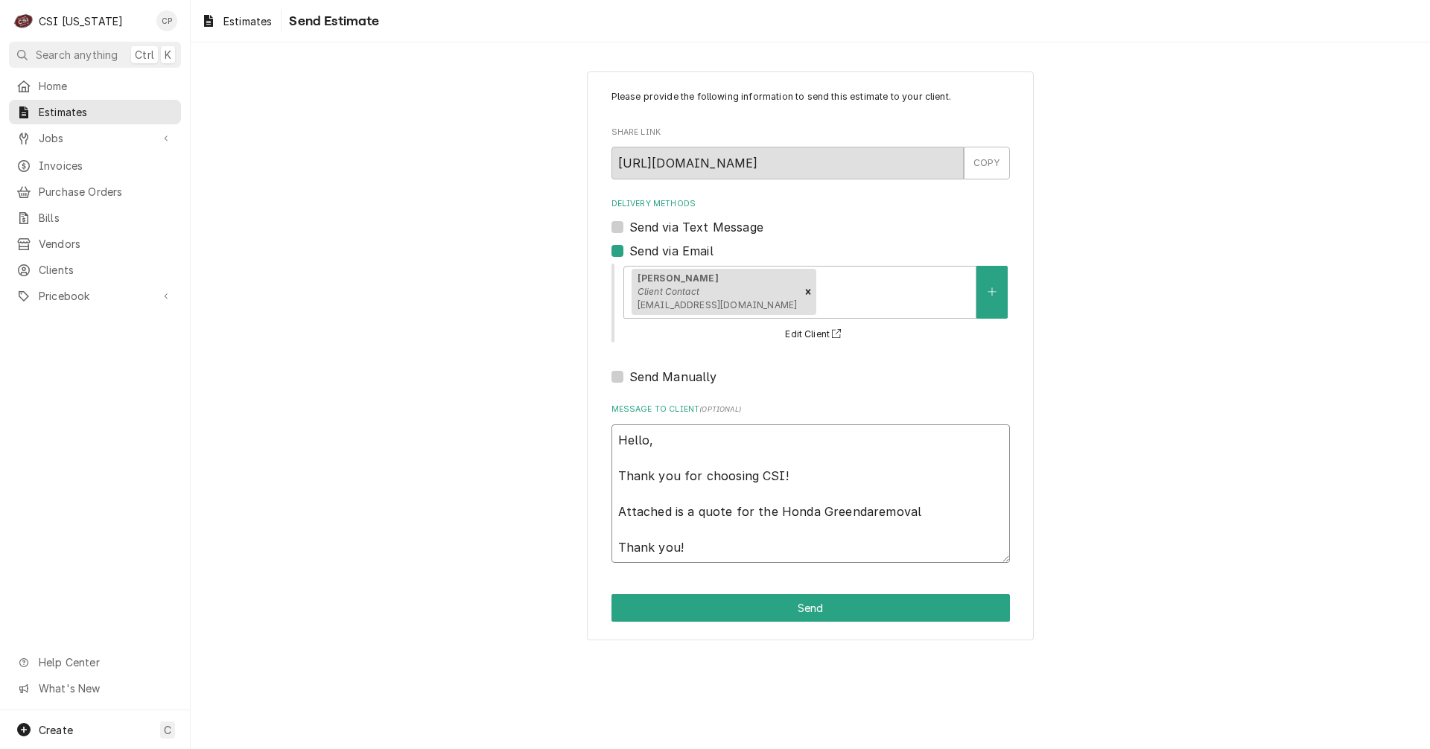
type textarea "x"
type textarea "Hello, Thank you for choosing CSI! Attached is a quote for the Honda Greendremo…"
type textarea "x"
type textarea "Hello, Thank you for choosing CSI! Attached is a quote for the Honda Greenremov…"
type textarea "x"
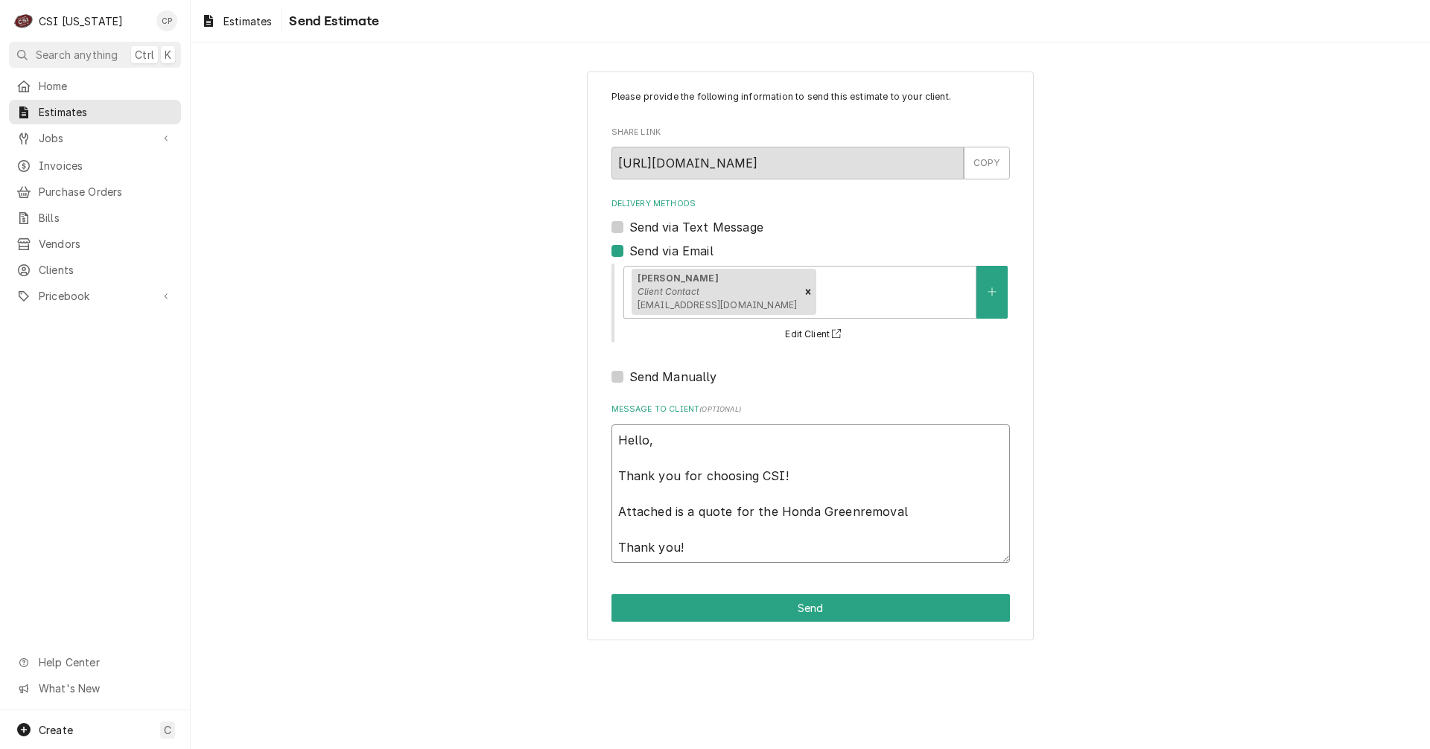
type textarea "Hello, Thank you for choosing CSI! Attached is a quote for the Honda Greeremova…"
type textarea "x"
type textarea "Hello, Thank you for choosing CSI! Attached is a quote for the Honda Greremoval…"
type textarea "x"
type textarea "Hello, Thank you for choosing CSI! Attached is a quote for the Honda Grremoval …"
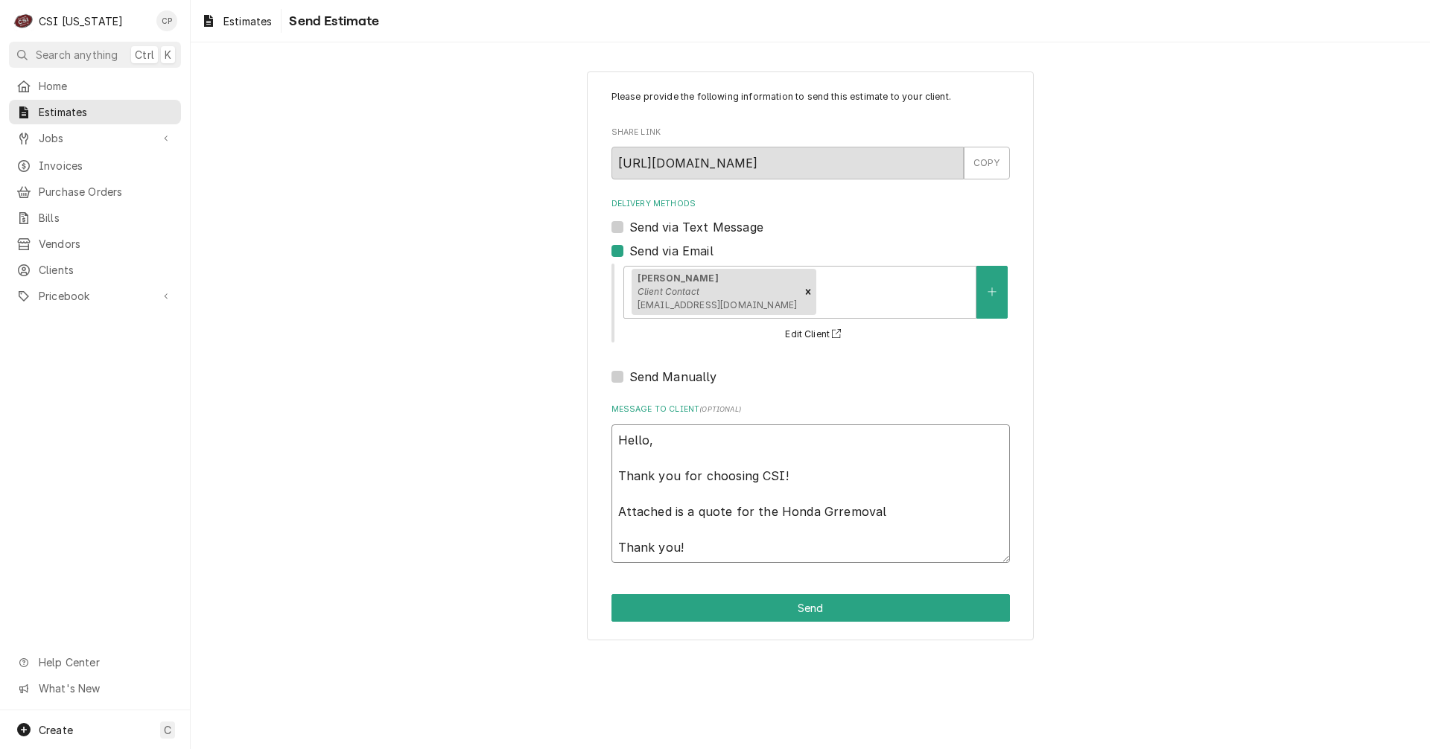
type textarea "x"
type textarea "Hello, Thank you for choosing CSI! Attached is a quote for the Honda Gremoval T…"
type textarea "x"
type textarea "Hello, Thank you for choosing CSI! Attached is a quote for the Honda Grremoval …"
type textarea "x"
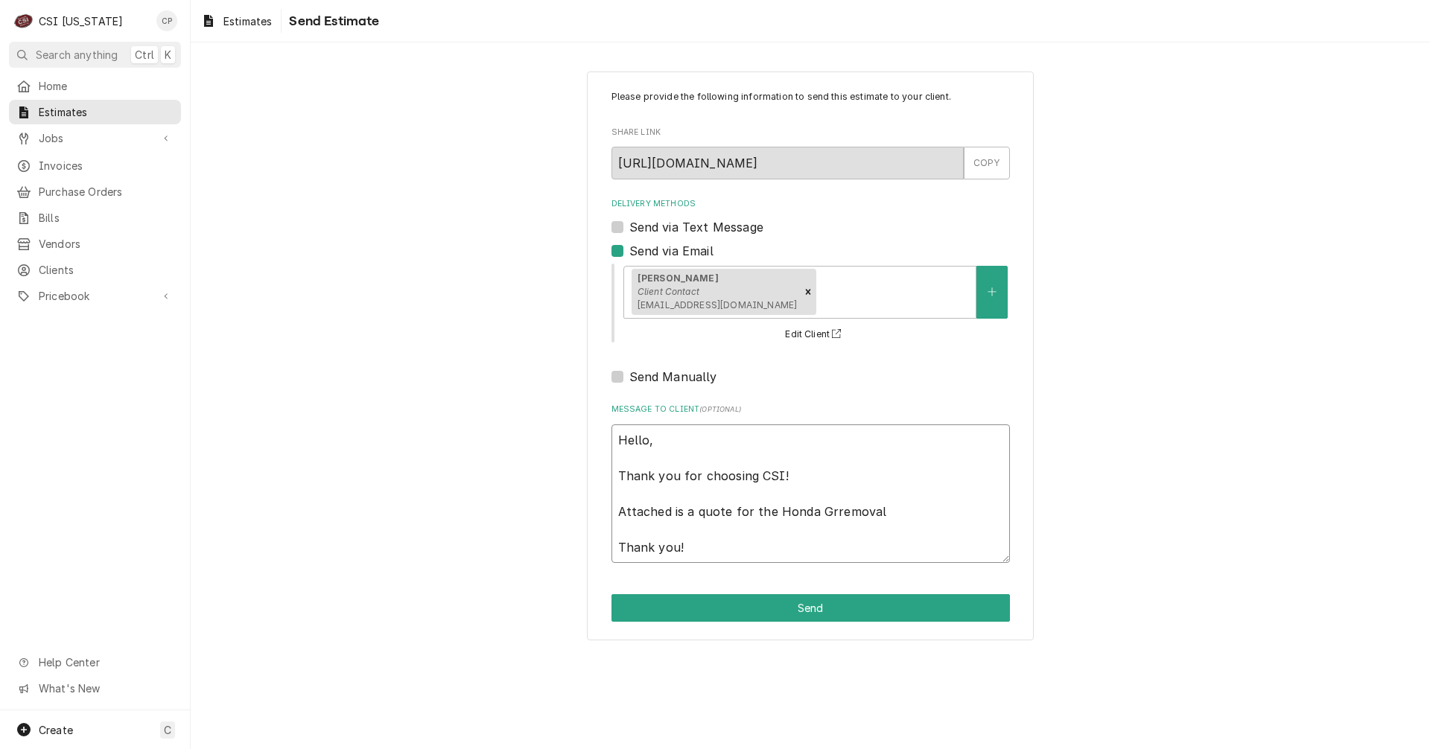
type textarea "Hello, Thank you for choosing CSI! Attached is a quote for the Honda Greremoval…"
type textarea "x"
type textarea "Hello, Thank you for choosing CSI! Attached is a quote for the Honda Greeremova…"
type textarea "x"
type textarea "Hello, Thank you for choosing CSI! Attached is a quote for the Honda Greenremov…"
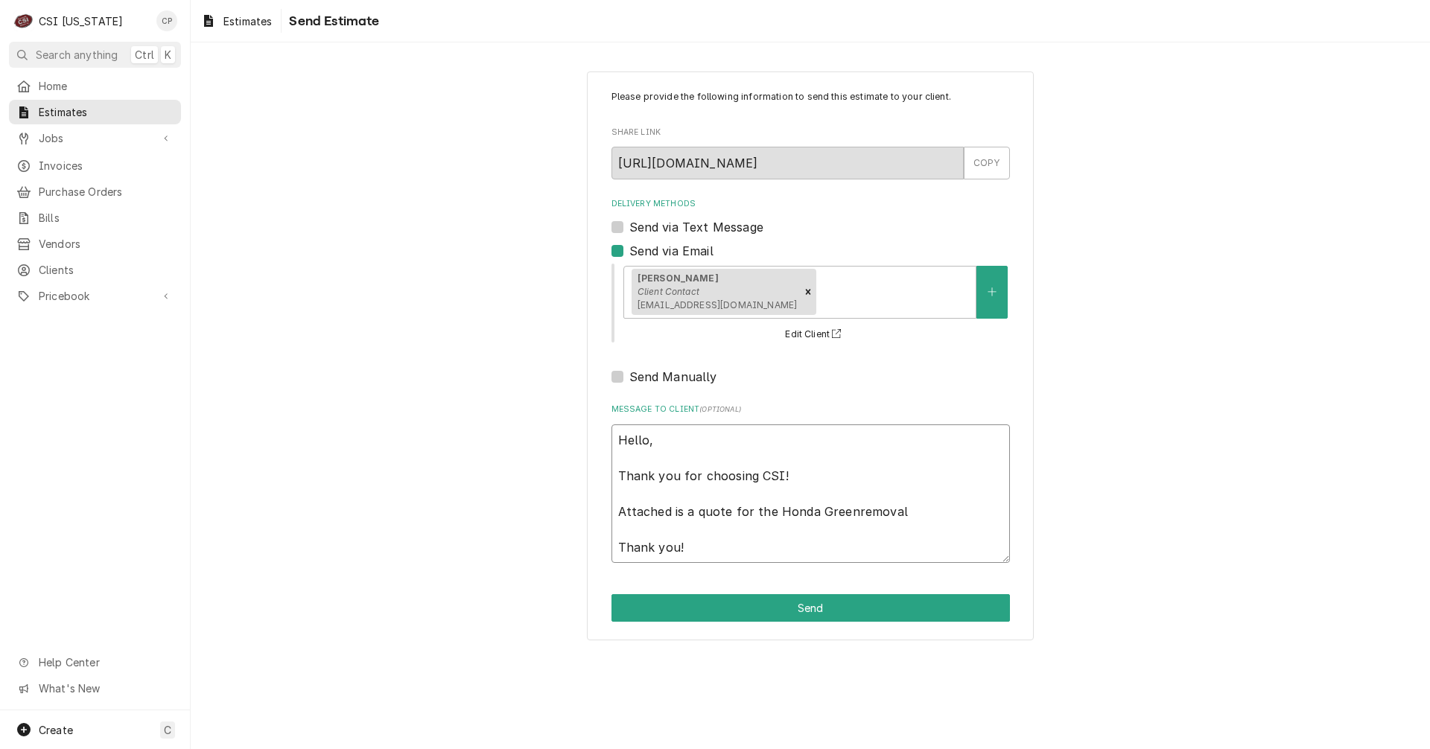
type textarea "x"
type textarea "Hello, Thank you for choosing CSI! Attached is a quote for the Honda Greensremo…"
type textarea "x"
type textarea "Hello, Thank you for choosing CSI! Attached is a quote for the Honda Greensbrem…"
type textarea "x"
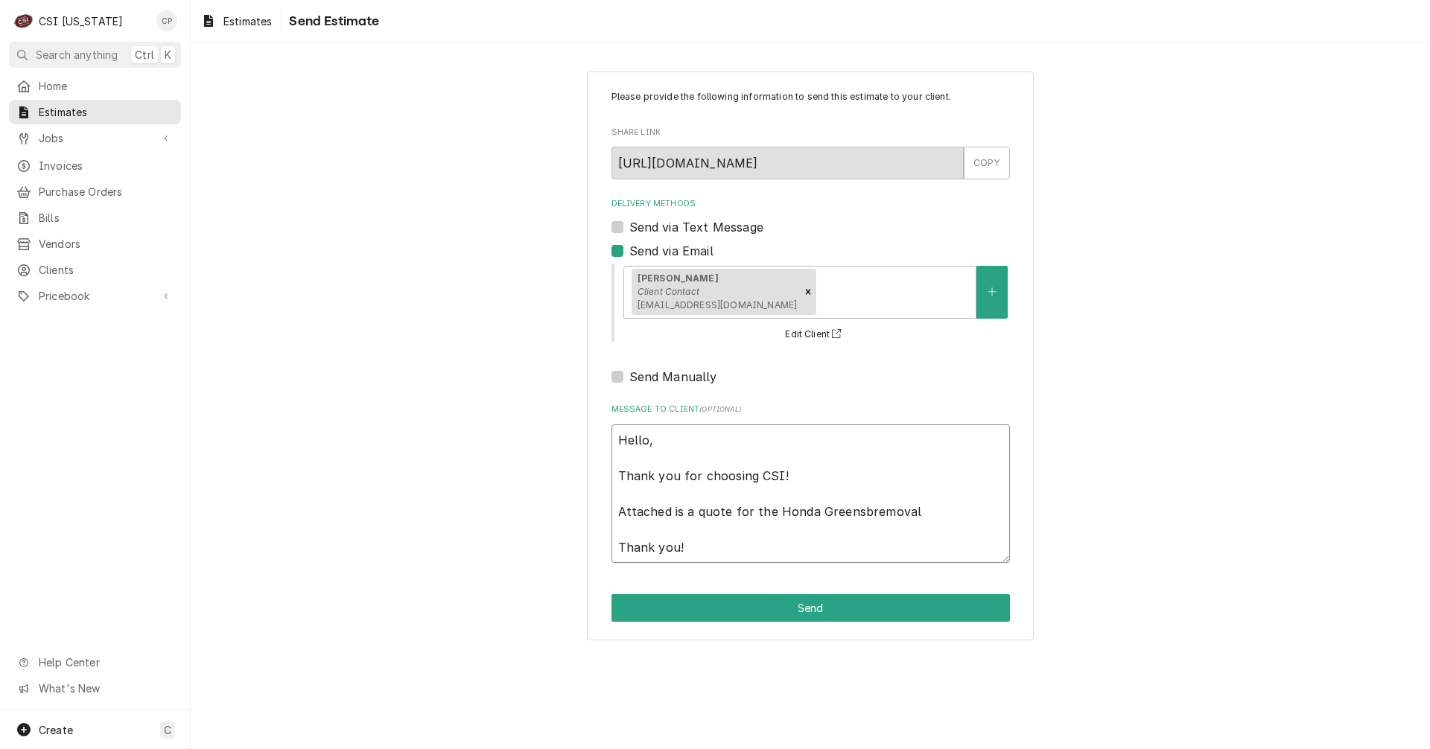
type textarea "Hello, Thank you for choosing CSI! Attached is a quote for the Honda Greensbure…"
type textarea "x"
type textarea "Hello, Thank you for choosing CSI! Attached is a quote for the Honda Greensburr…"
type textarea "x"
type textarea "Hello, Thank you for choosing CSI! Attached is a quote for the Honda Greensburg…"
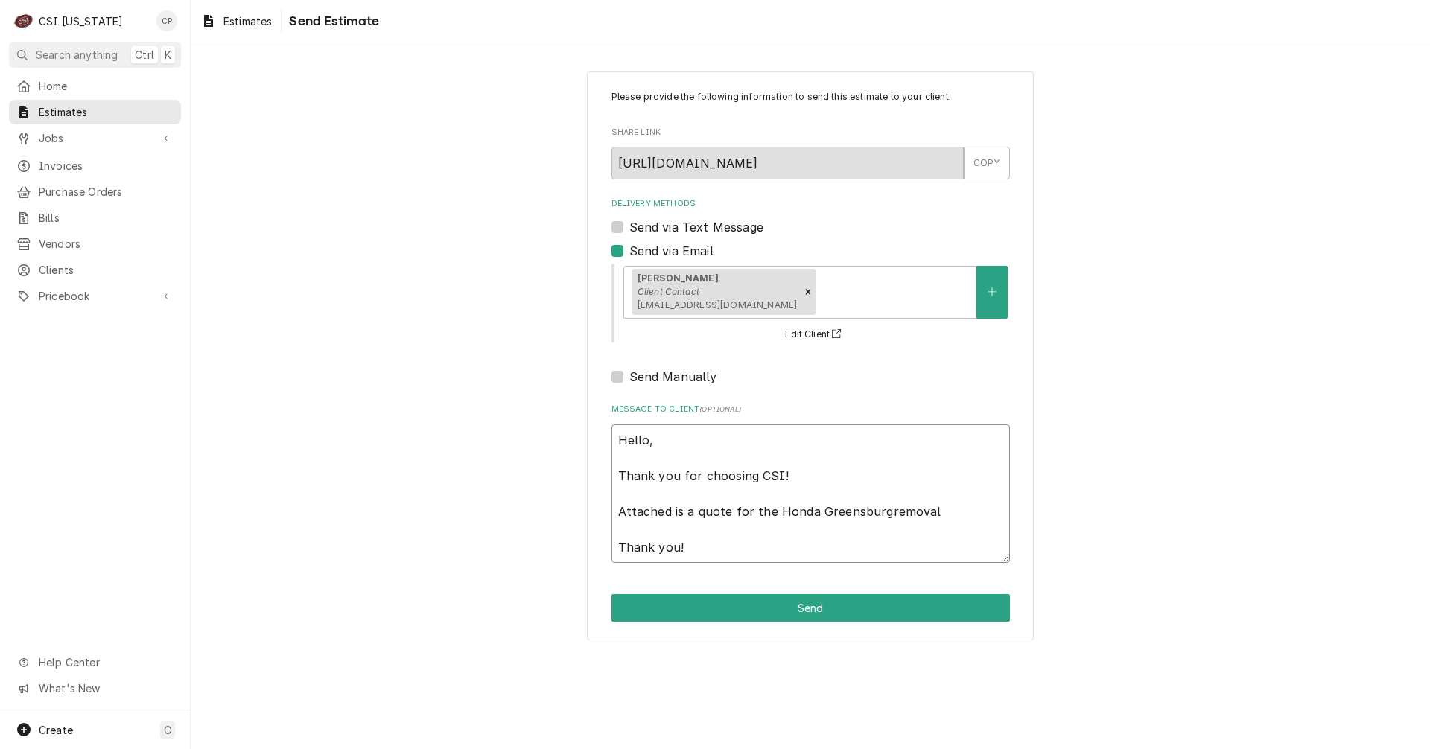
type textarea "x"
type textarea "Hello, Thank you for choosing CSI! Attached is a quote for the Honda Greensburg…"
click at [953, 515] on textarea "Hello, Thank you for choosing CSI! Attached is a quote for the Honda Greensburg…" at bounding box center [810, 494] width 398 height 139
type textarea "x"
type textarea "Hello, Thank you for choosing CSI! Attached is a quote for the Honda Greensburg…"
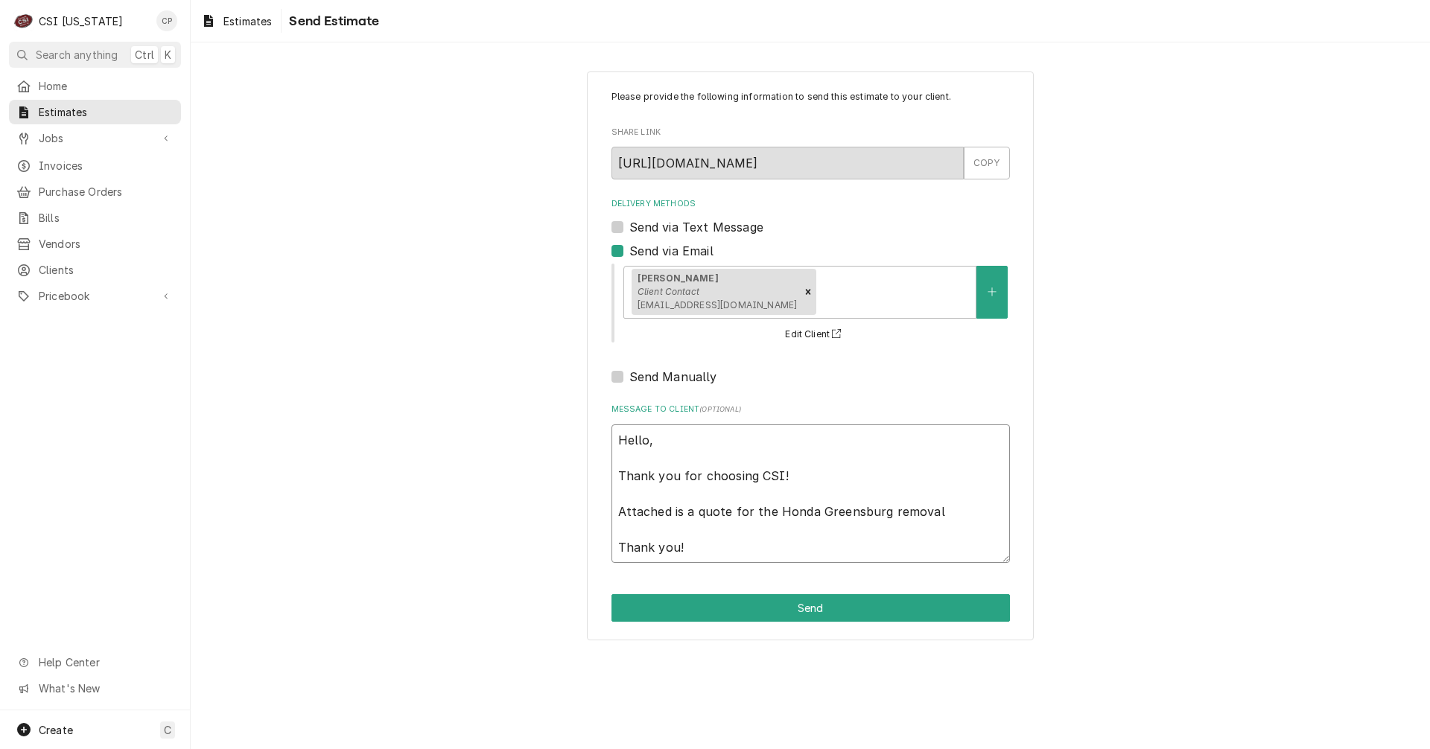
type textarea "x"
type textarea "Hello, Thank you for choosing CSI! Attached is a quote for the Honda Greensburg…"
type textarea "x"
type textarea "Hello, Thank you for choosing CSI! Attached is a quote for the Honda Greensburg…"
type textarea "x"
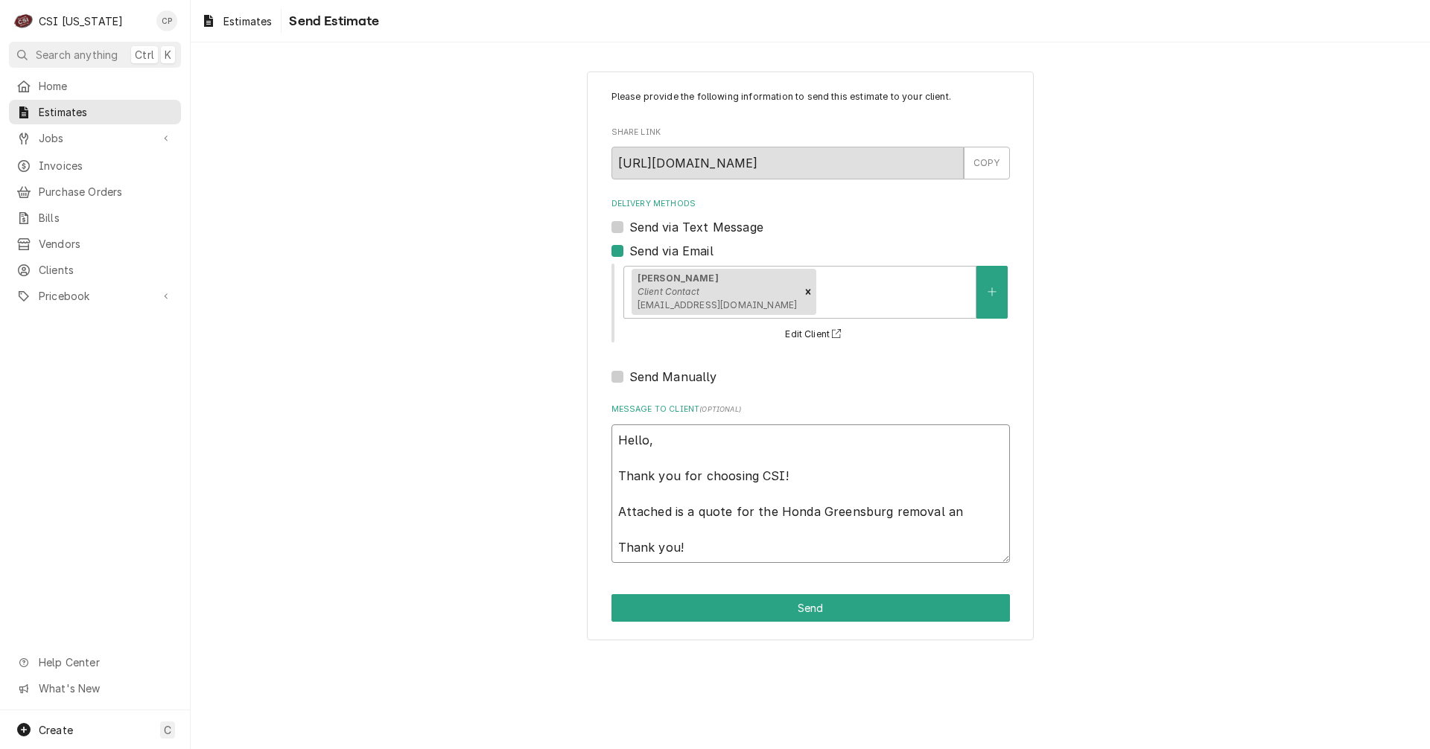
type textarea "Hello, Thank you for choosing CSI! Attached is a quote for the Honda Greensburg…"
type textarea "x"
type textarea "Hello, Thank you for choosing CSI! Attached is a quote for the Honda Greensburg…"
type textarea "x"
type textarea "Hello, Thank you for choosing CSI! Attached is a quote for the Honda Greensburg…"
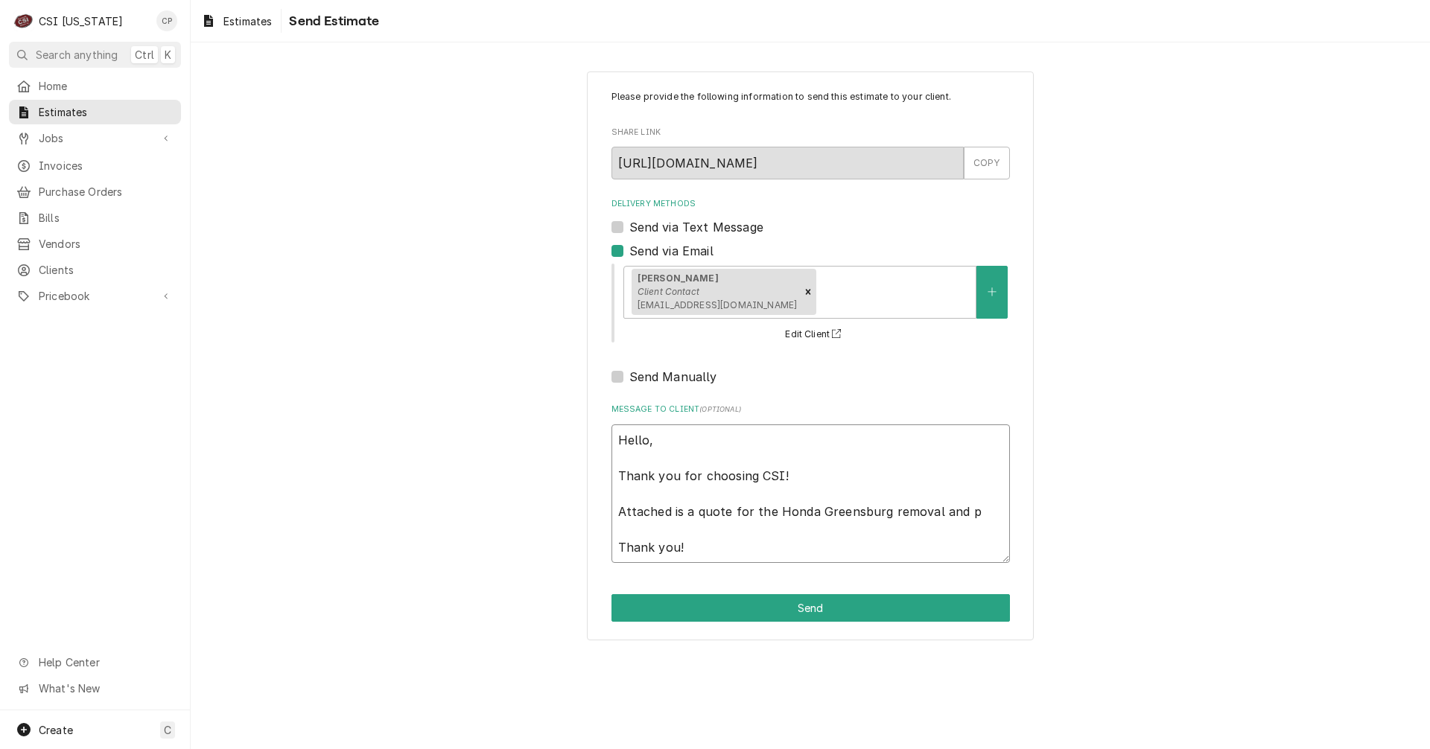
type textarea "x"
type textarea "Hello, Thank you for choosing CSI! Attached is a quote for the Honda Greensburg…"
type textarea "x"
type textarea "Hello, Thank you for choosing CSI! Attached is a quote for the Honda Greensburg…"
type textarea "x"
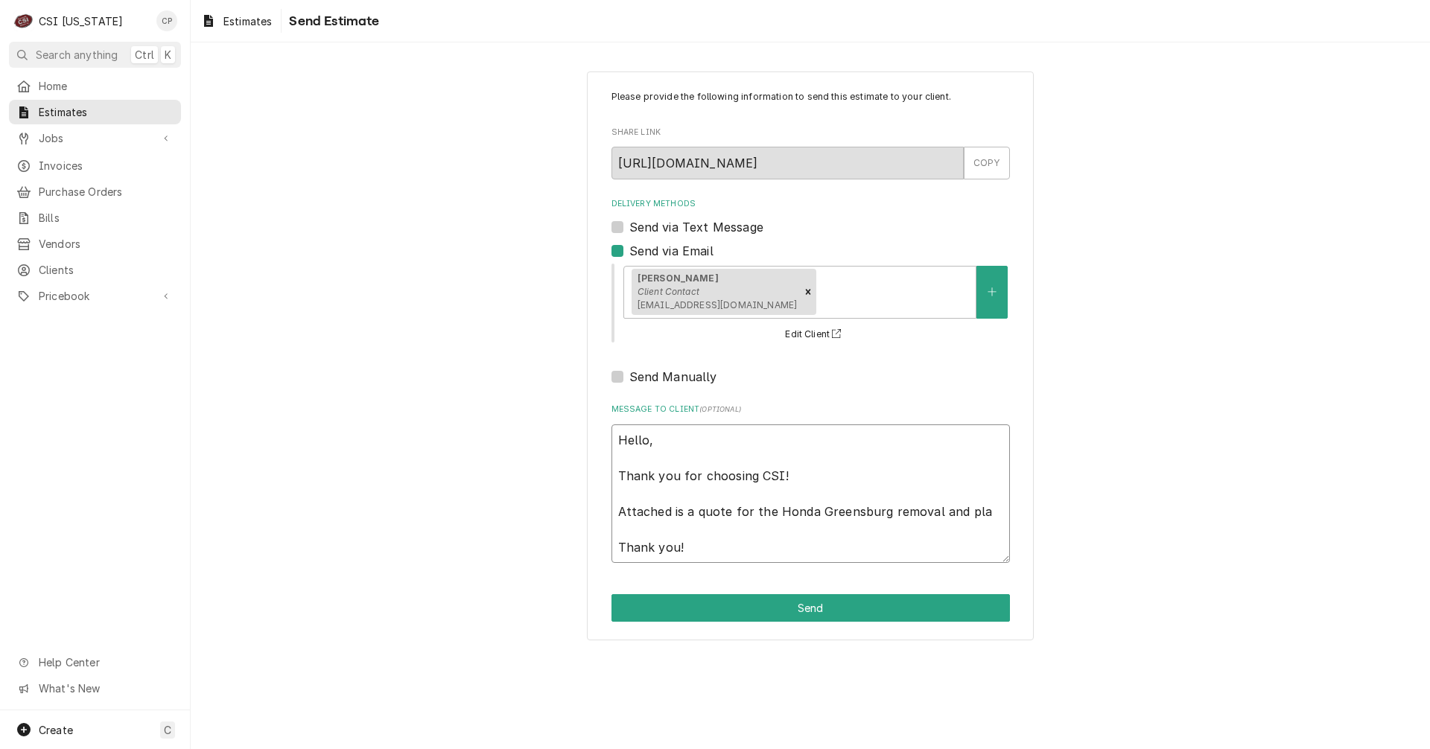
type textarea "Hello, Thank you for choosing CSI! Attached is a quote for the Honda Greensburg…"
type textarea "x"
type textarea "Hello, Thank you for choosing CSI! Attached is a quote for the Honda Greensburg…"
type textarea "x"
type textarea "Hello, Thank you for choosing CSI! Attached is a quote for the Honda Greensburg…"
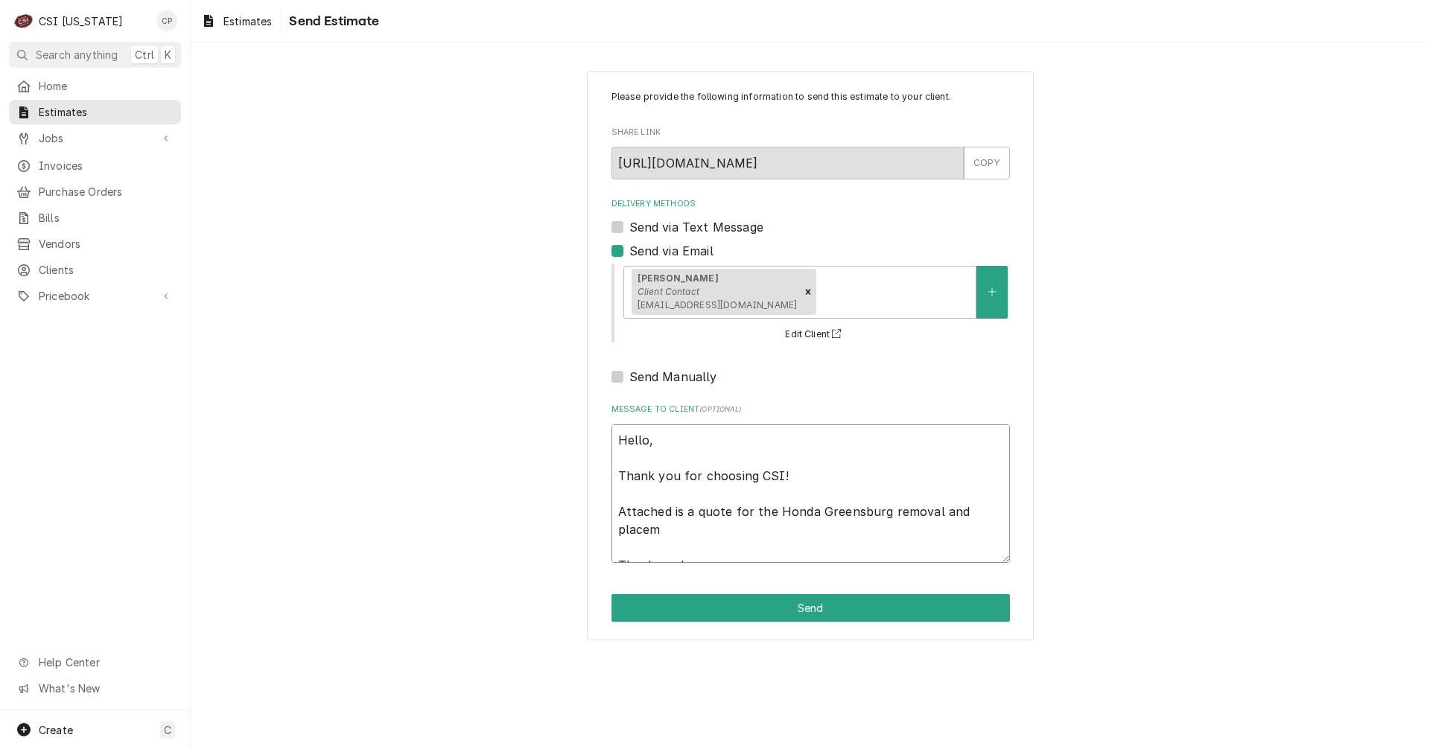
type textarea "x"
type textarea "Hello, Thank you for choosing CSI! Attached is a quote for the Honda Greensburg…"
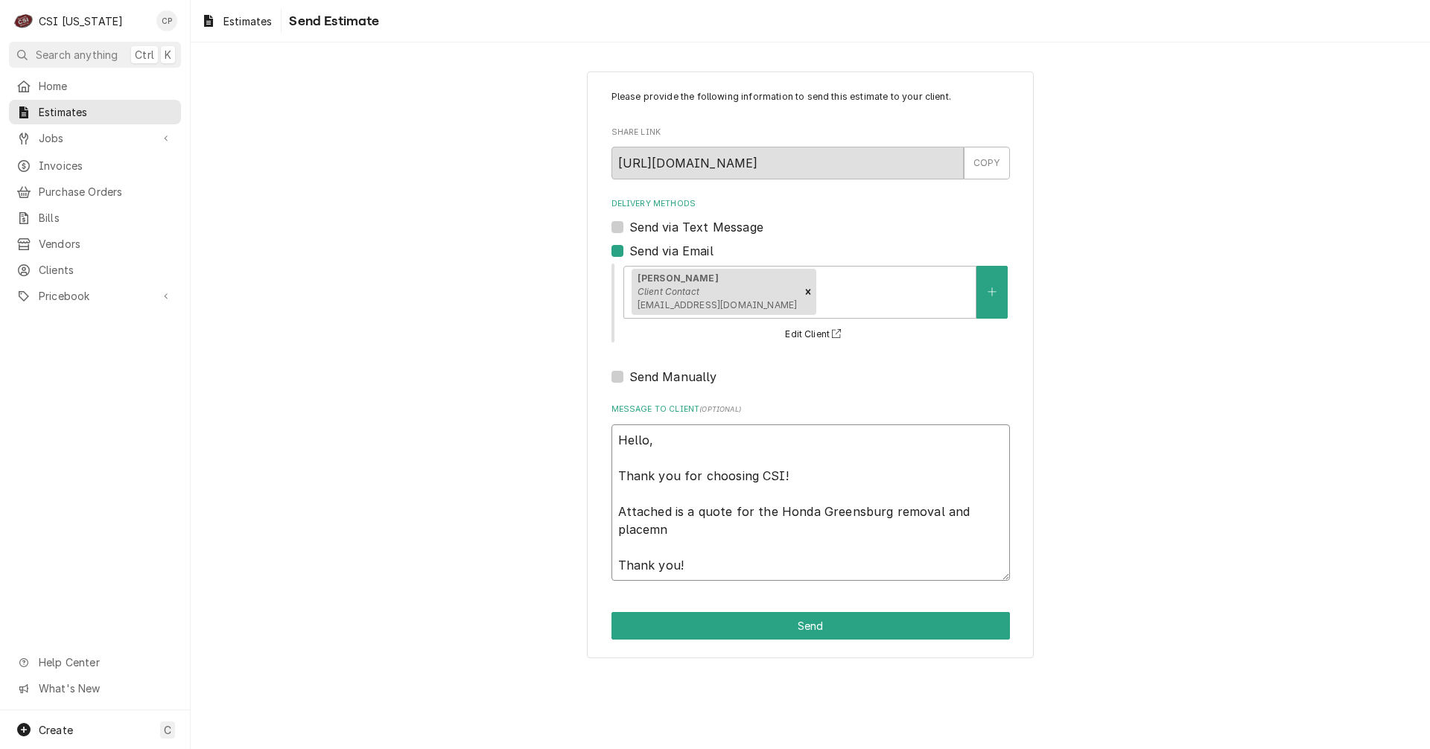
type textarea "x"
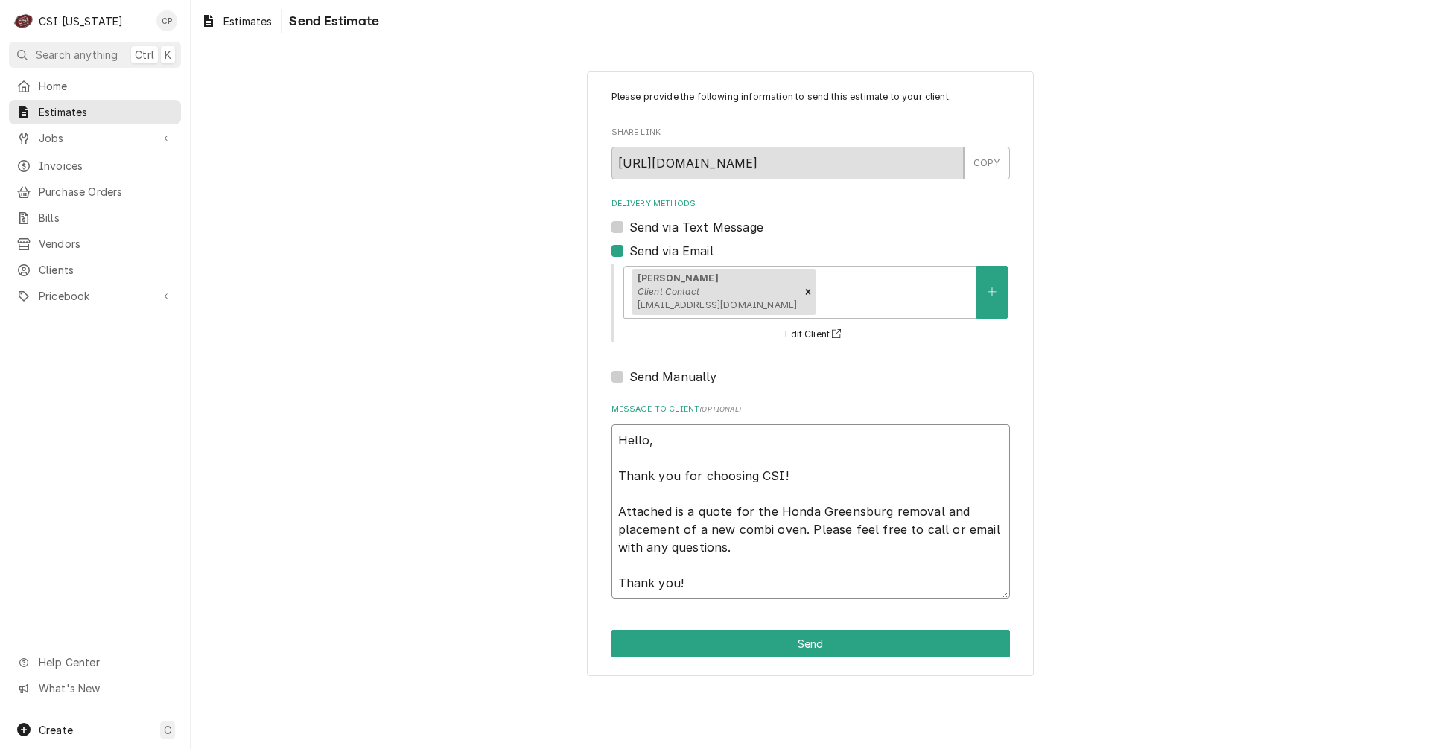
click at [814, 511] on textarea "Hello, Thank you for choosing CSI! Attached is a quote for the Honda Greensburg…" at bounding box center [810, 512] width 398 height 174
click at [945, 510] on textarea "Hello, Thank you for choosing CSI! Attached is a quote for the Honda - Greensbu…" at bounding box center [810, 512] width 398 height 174
click at [943, 535] on textarea "Hello, Thank you for choosing CSI! Attached is a quote for the Honda - Greensbu…" at bounding box center [810, 512] width 398 height 174
click at [802, 647] on button "Send" at bounding box center [810, 644] width 398 height 28
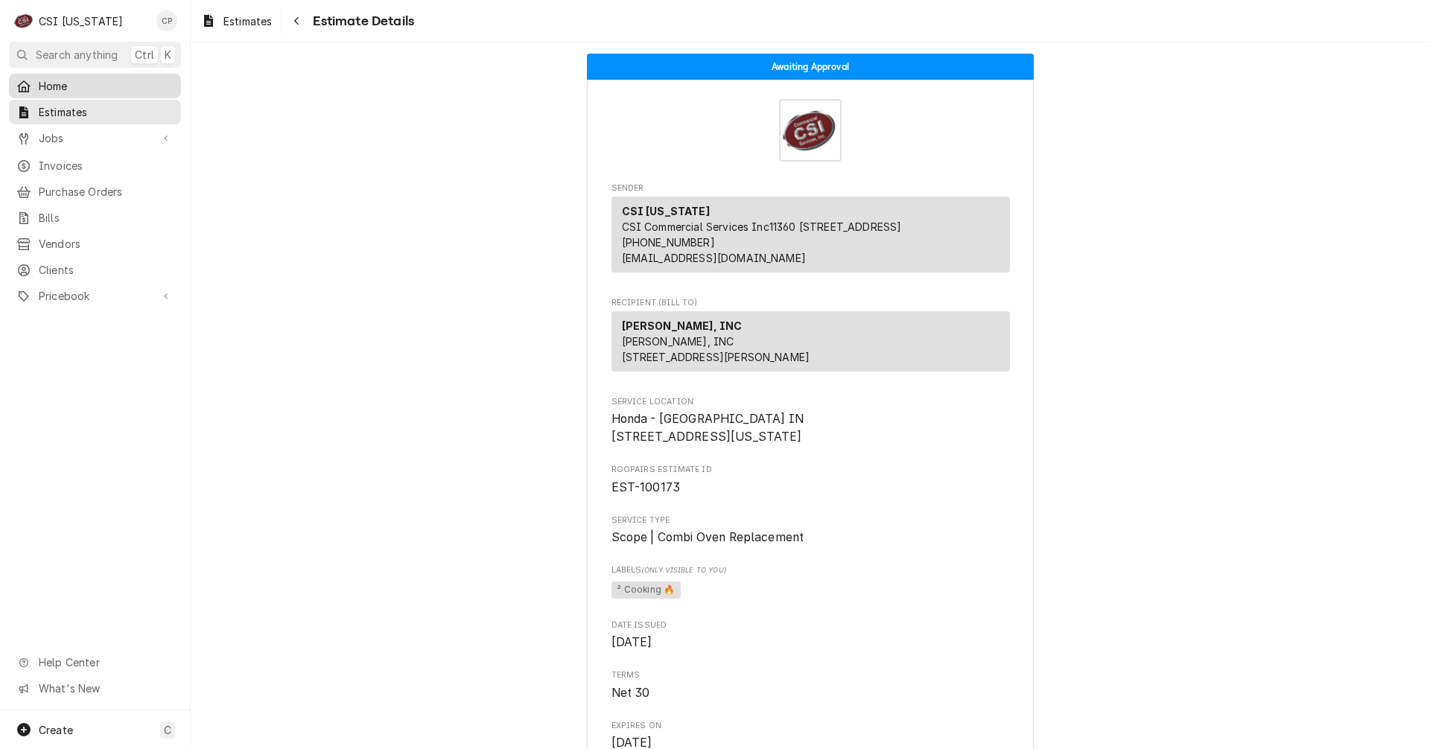
click at [52, 88] on span "Home" at bounding box center [106, 86] width 135 height 16
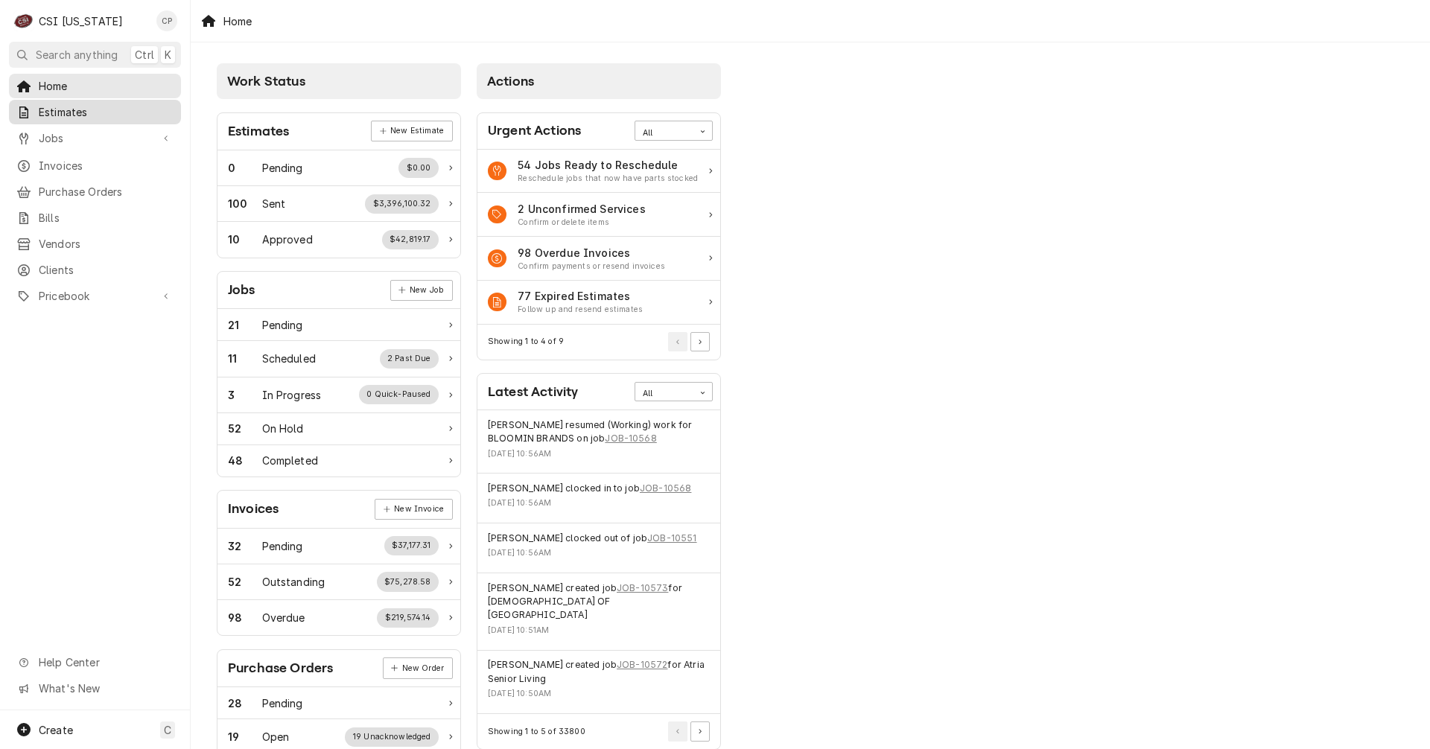
click at [66, 104] on span "Estimates" at bounding box center [106, 112] width 135 height 16
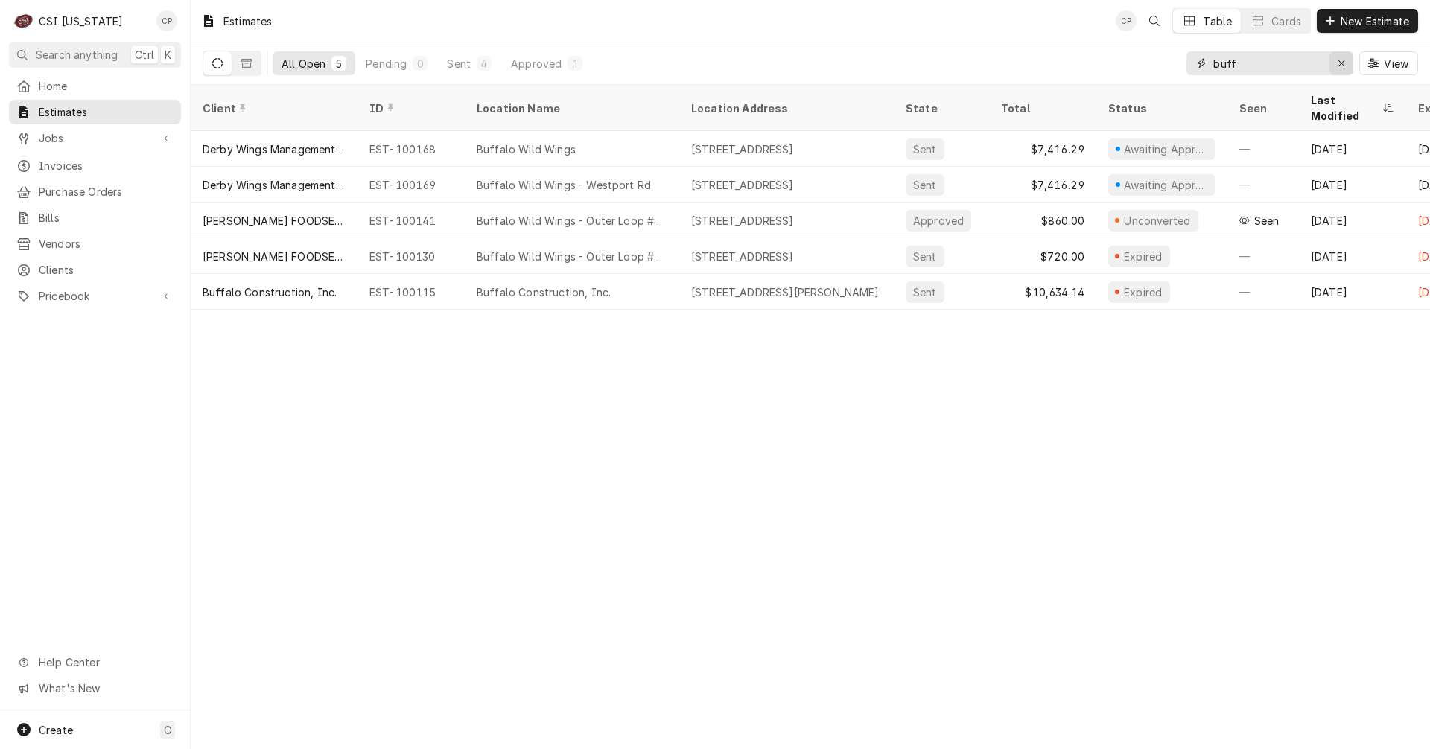
click at [1339, 69] on div "Erase input" at bounding box center [1341, 63] width 15 height 15
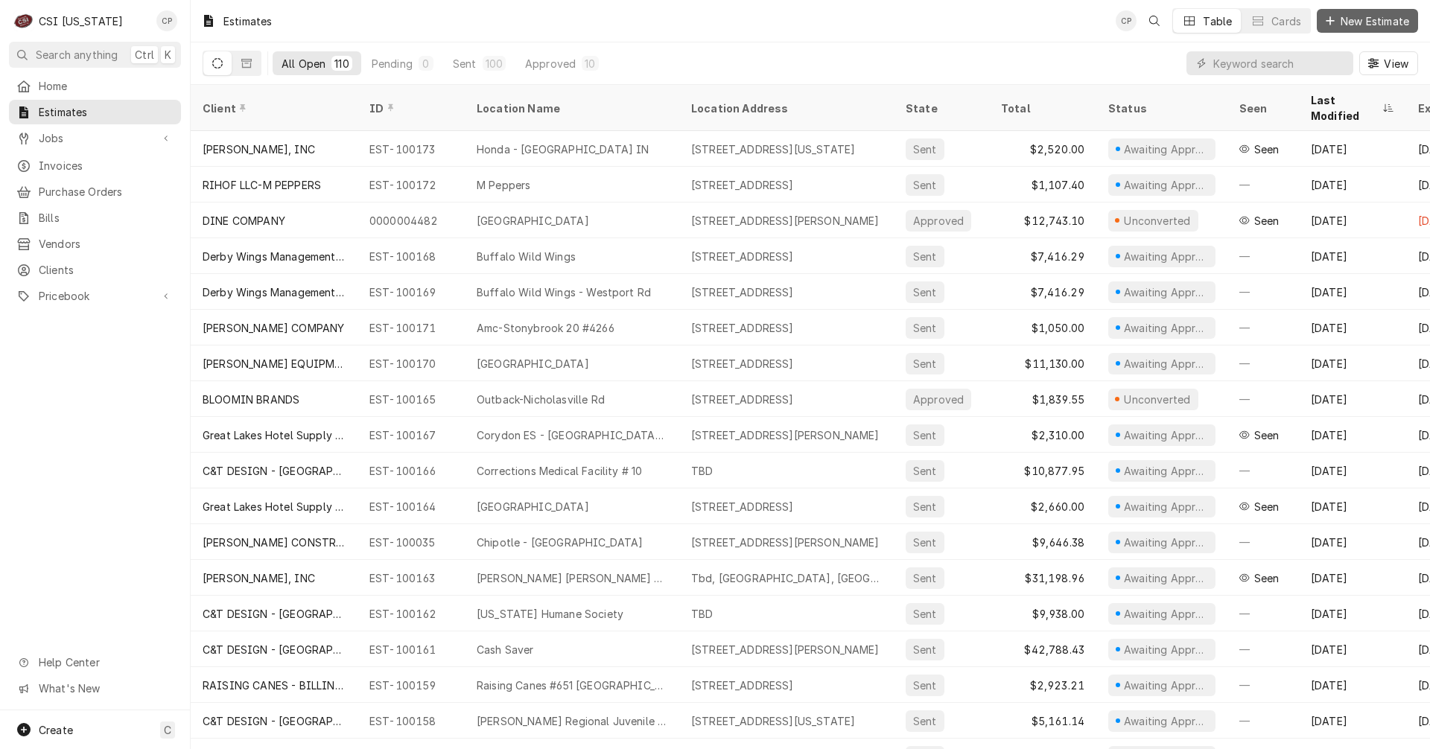
click at [1390, 19] on span "New Estimate" at bounding box center [1375, 21] width 74 height 16
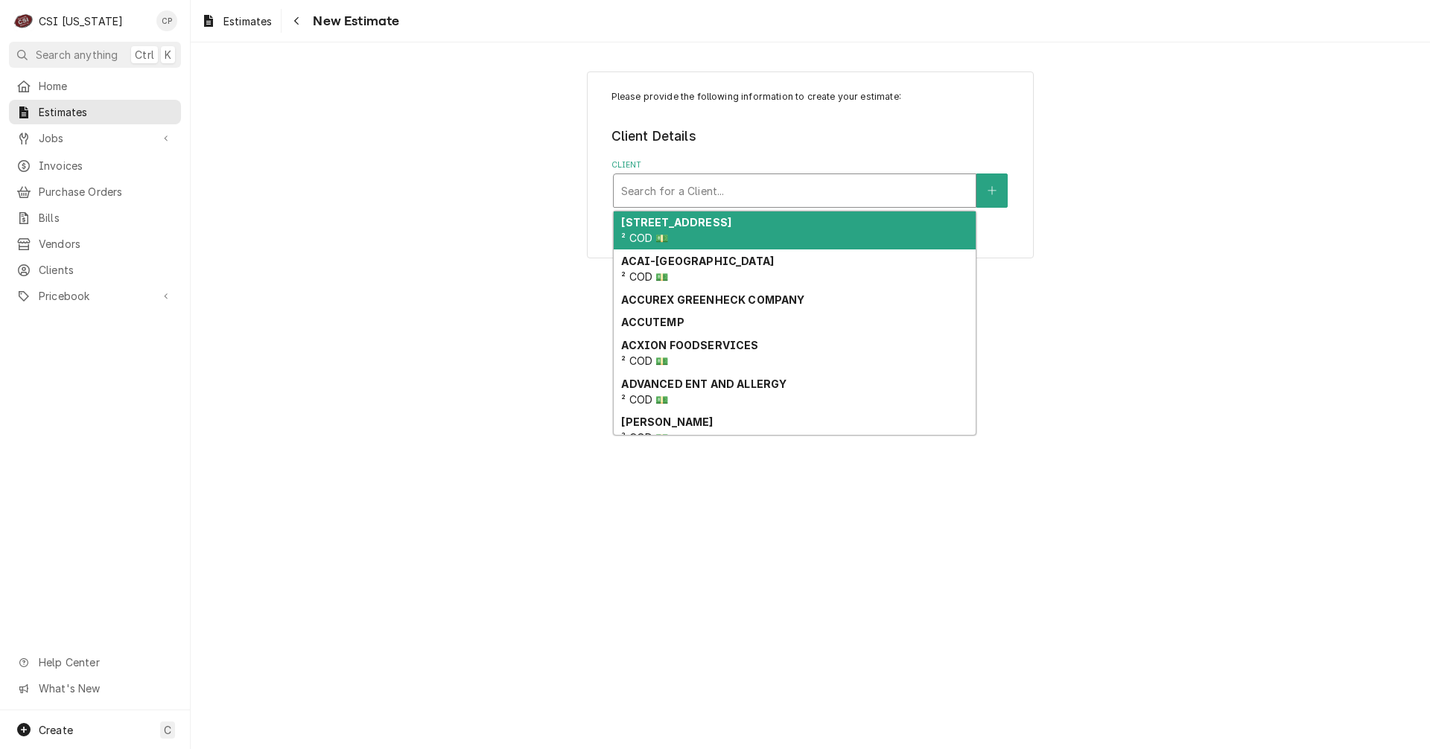
click at [763, 186] on div "Client" at bounding box center [794, 190] width 347 height 27
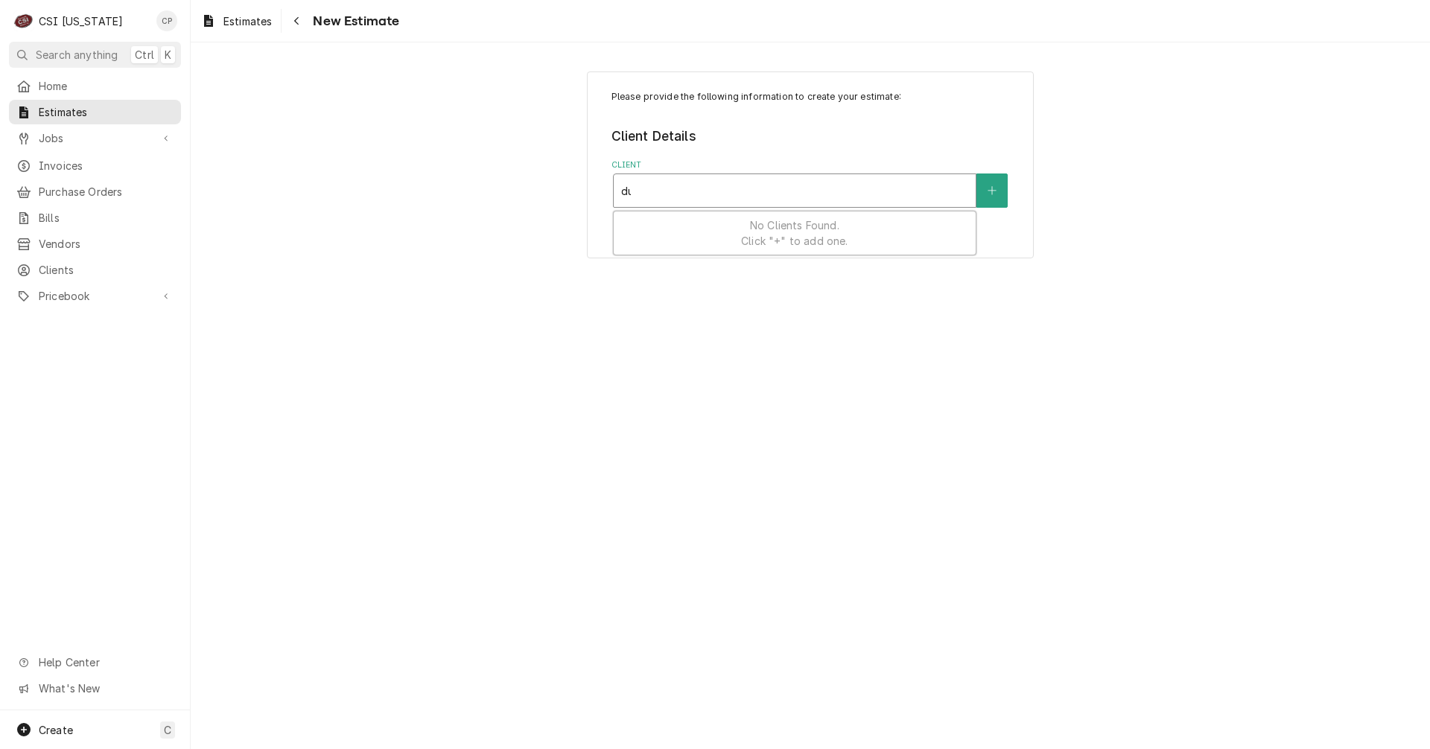
type input "d"
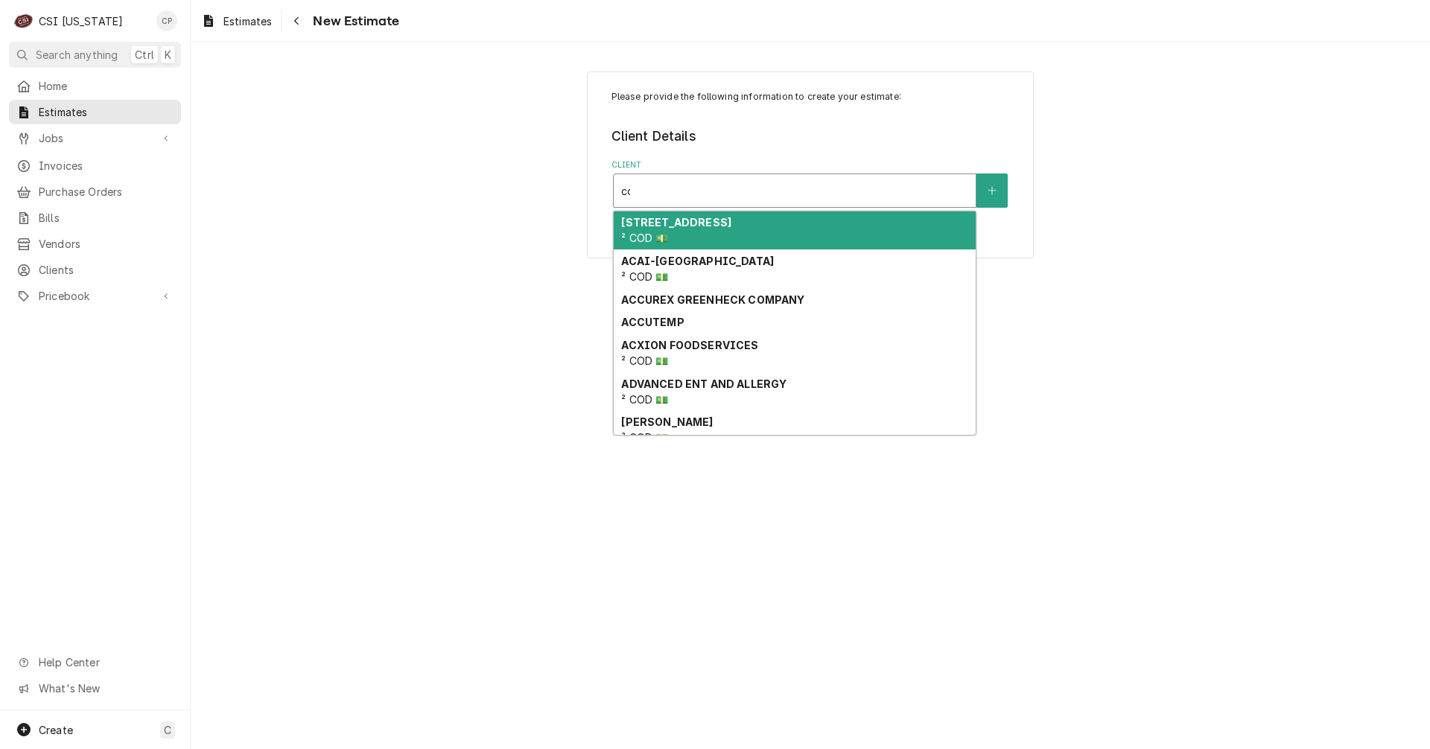
type input "con"
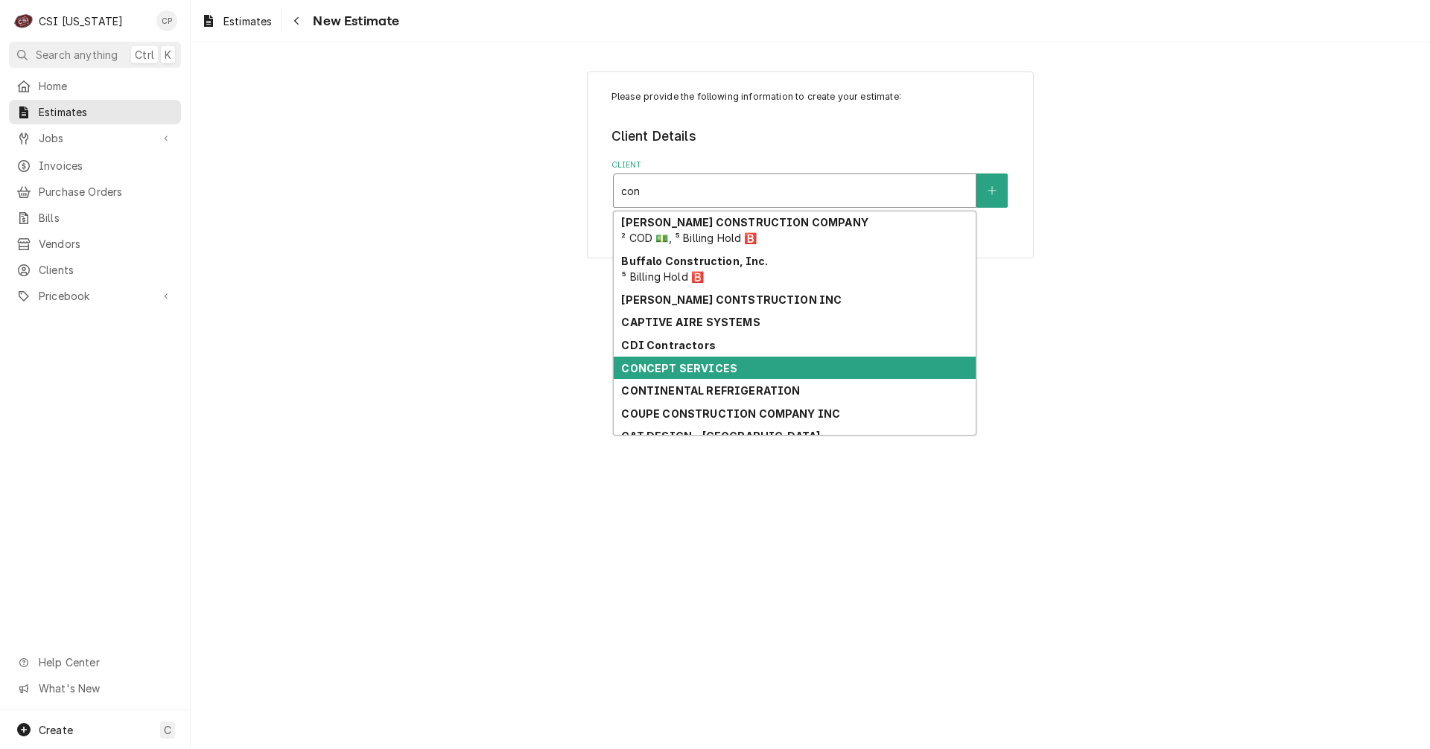
click at [743, 372] on div "CONCEPT SERVICES" at bounding box center [795, 368] width 362 height 23
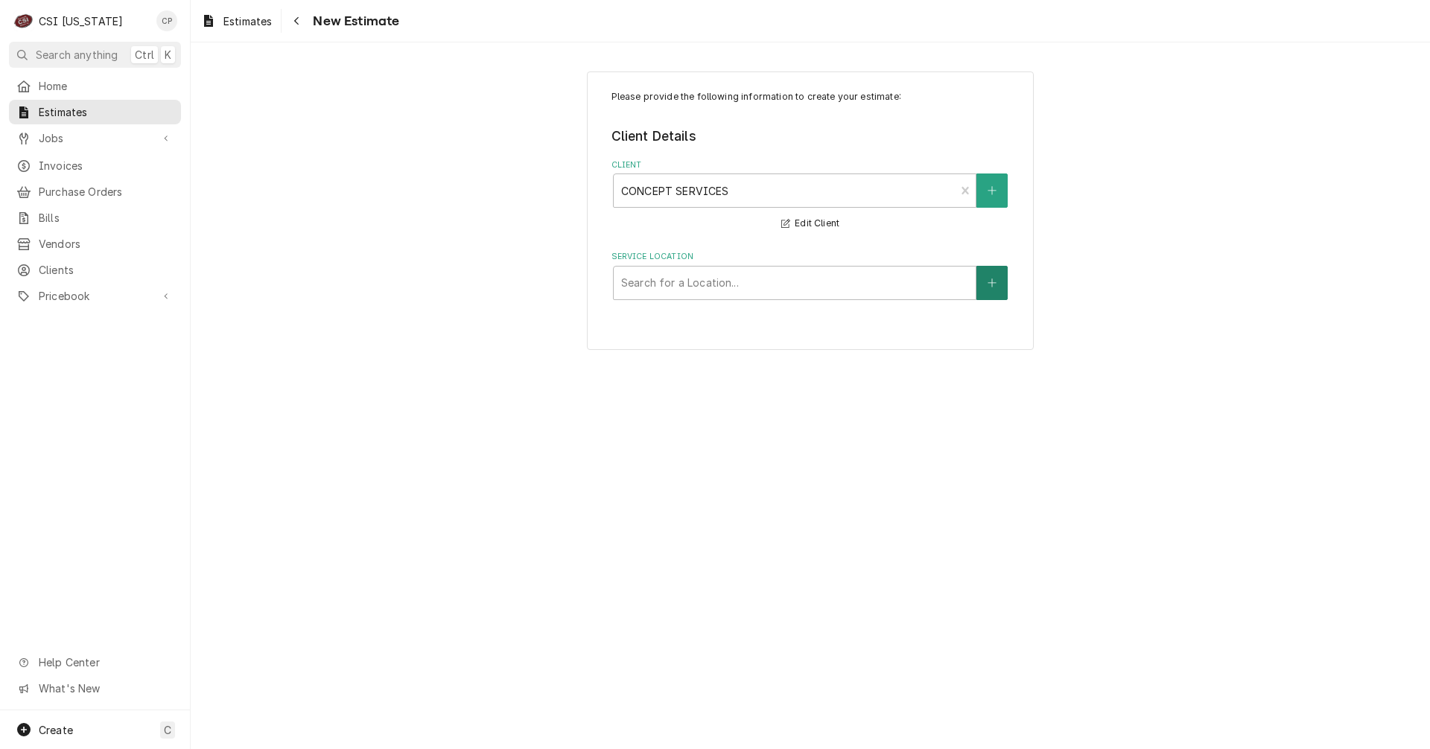
click at [995, 285] on icon "Create New Location" at bounding box center [992, 283] width 9 height 10
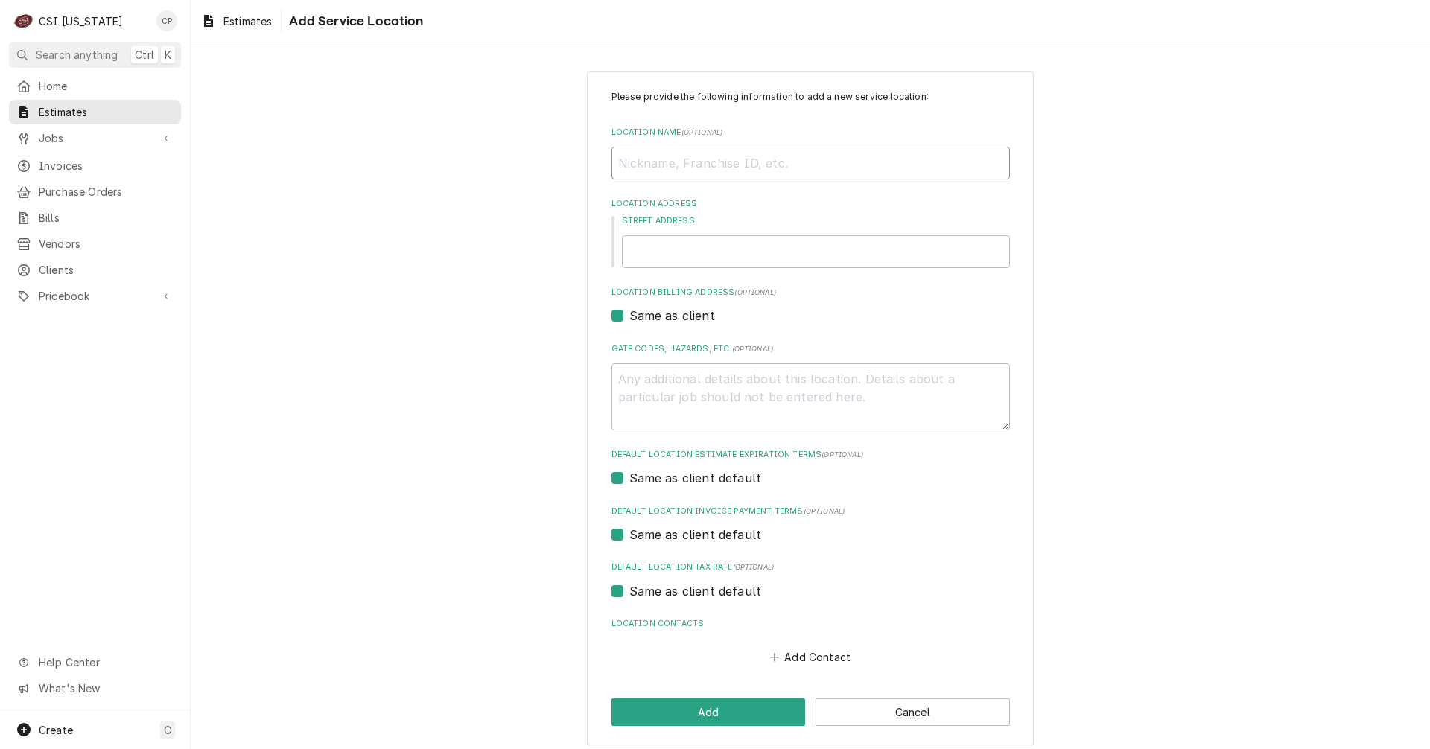
click at [848, 165] on input "Location Name ( optional )" at bounding box center [810, 163] width 398 height 33
type textarea "x"
type input "d"
type textarea "x"
type input "du"
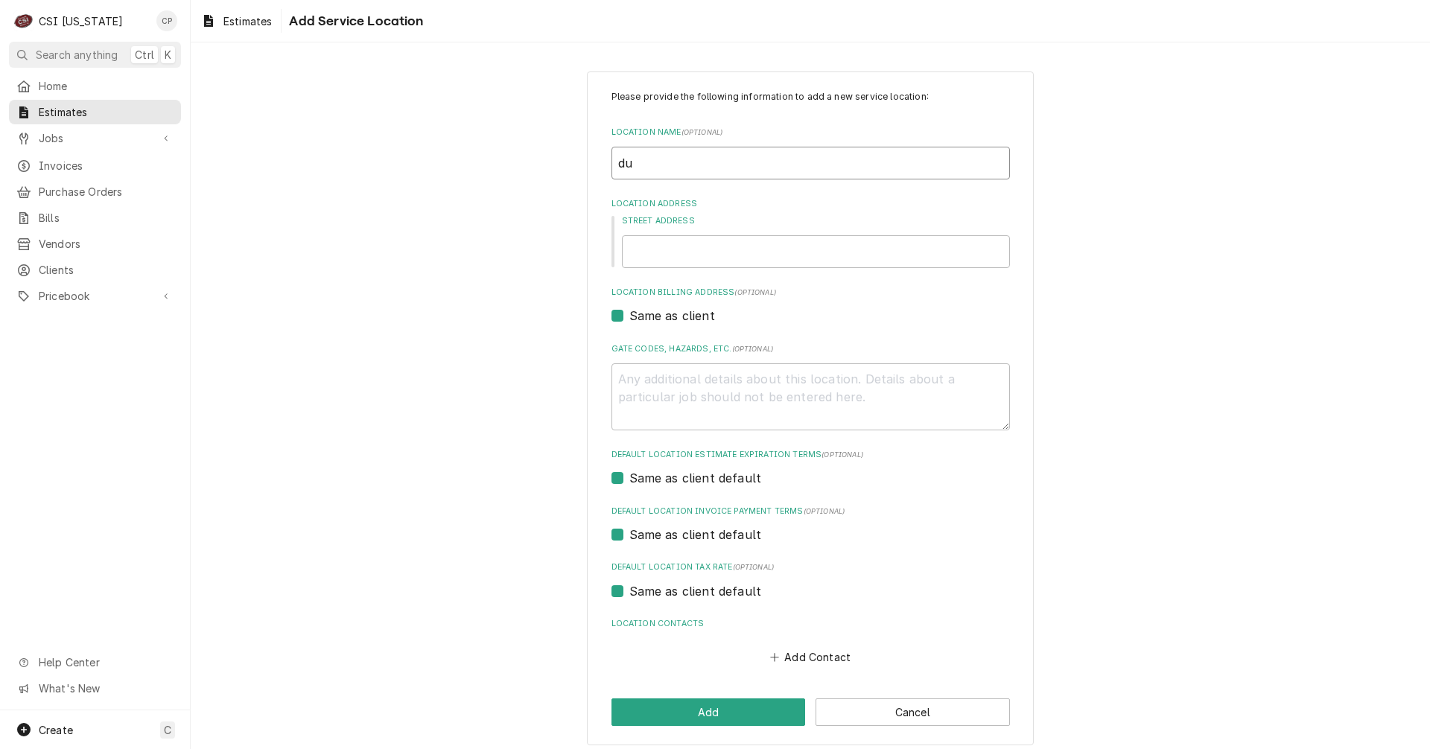
type textarea "x"
type input "dut"
type textarea "x"
type input "dutc"
type textarea "x"
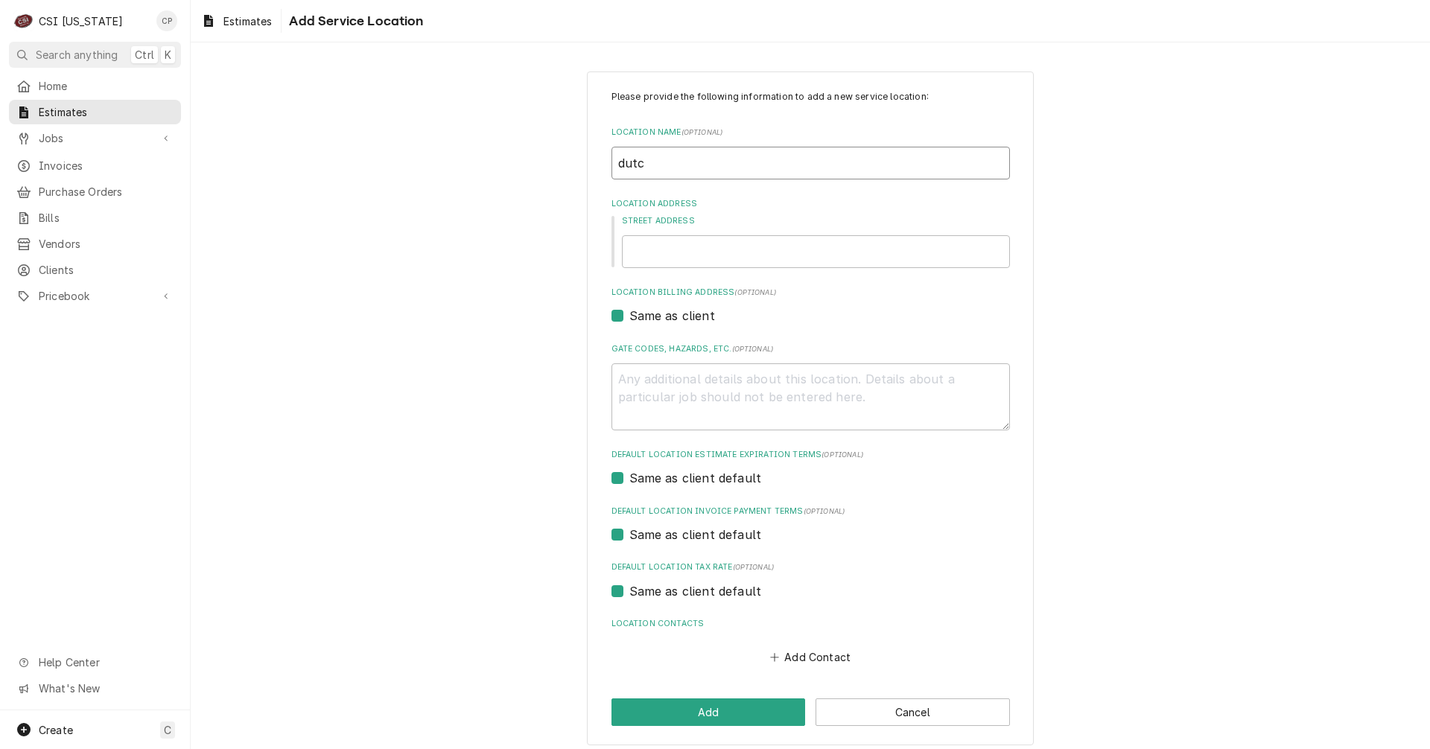
type input "dutch"
type textarea "x"
type input "dutch"
type textarea "x"
type input "dutch b"
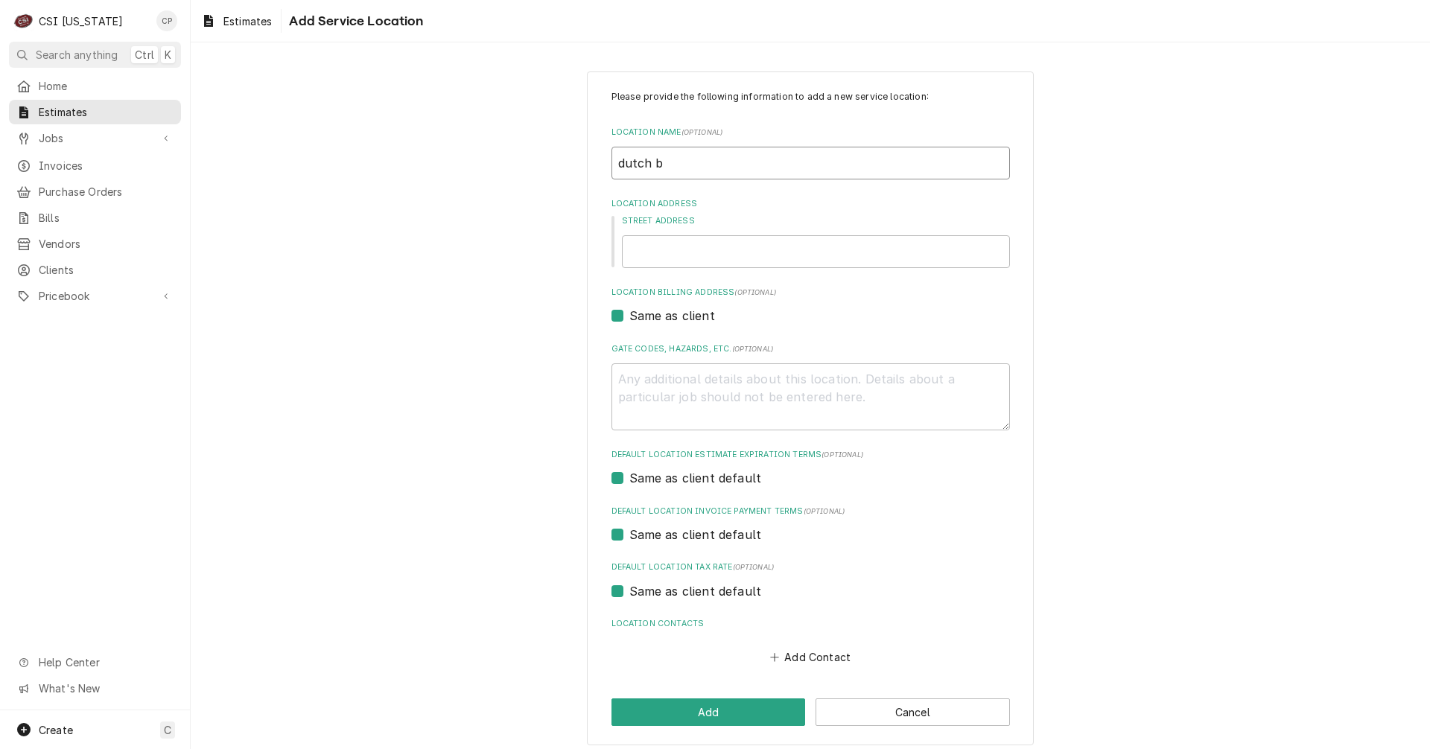
type textarea "x"
type input "dutch br"
type textarea "x"
type input "dutch bro"
type textarea "x"
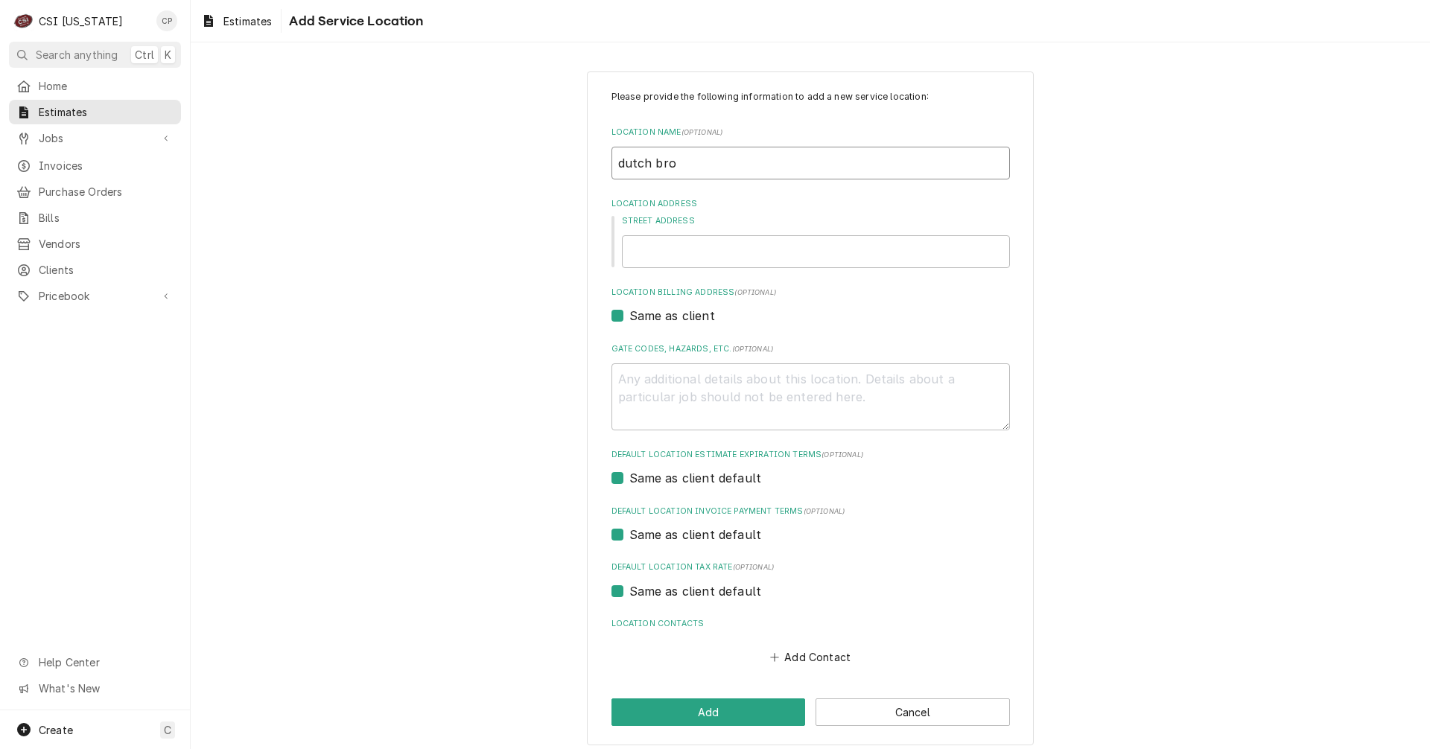
type input "dutch br"
type textarea "x"
type input "dutch b"
type textarea "x"
type input "dutch"
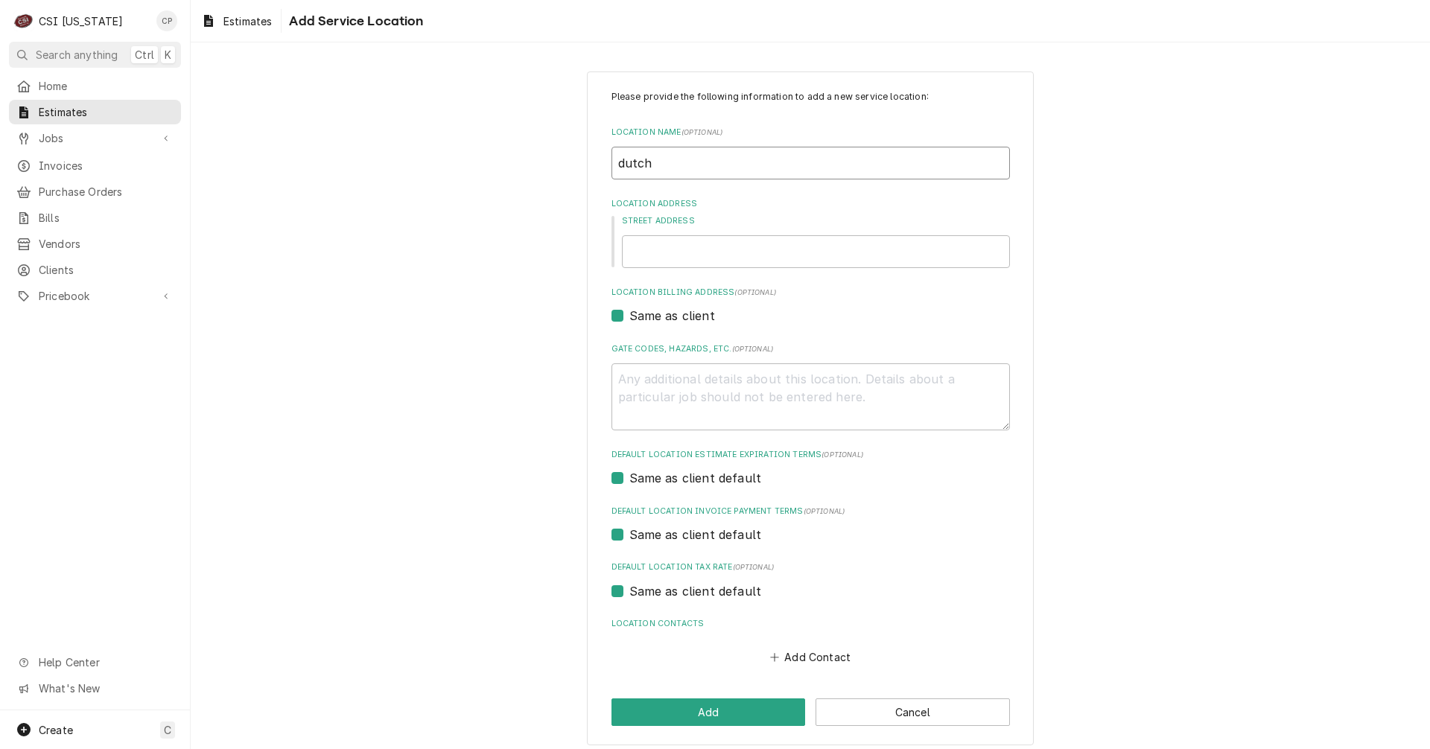
type textarea "x"
type input "dutch"
type textarea "x"
type input "dutc"
type textarea "x"
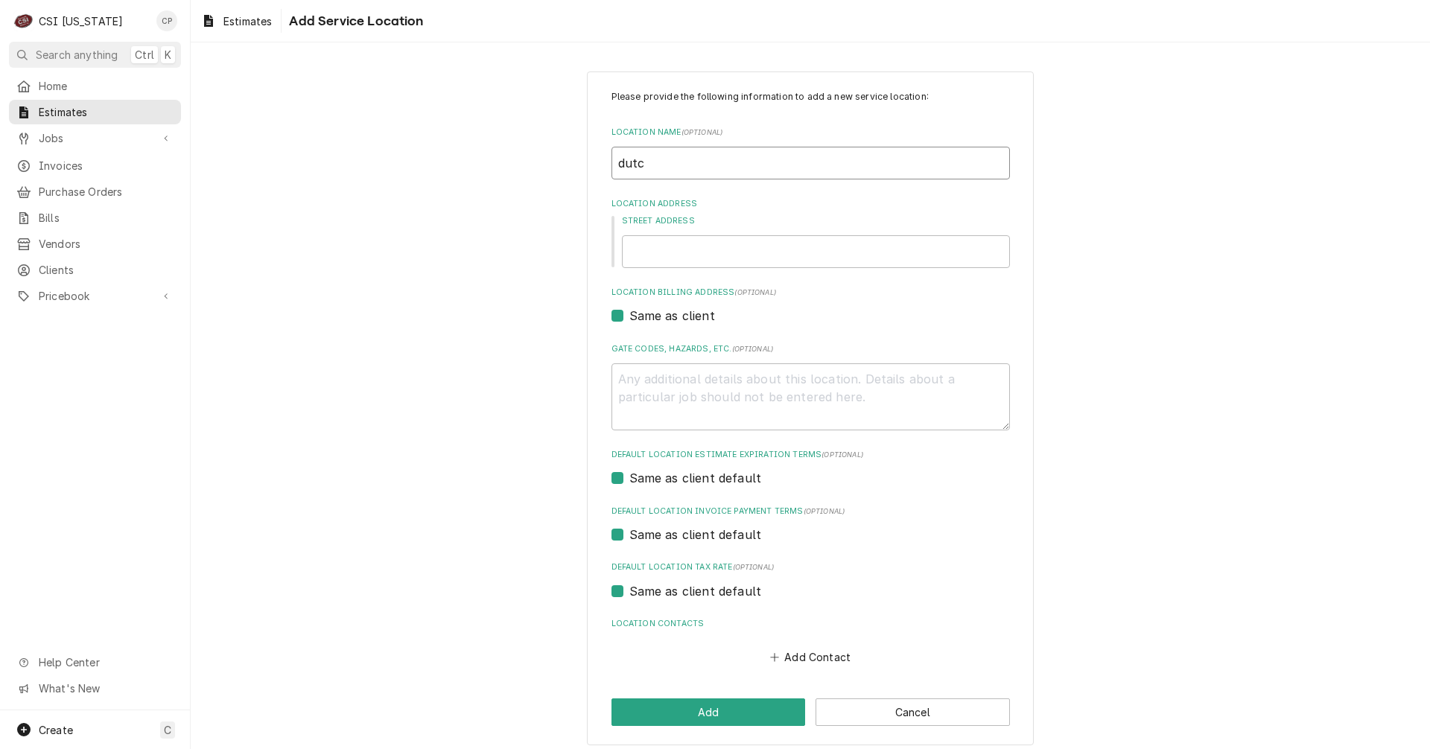
type input "dut"
type textarea "x"
type input "du"
type textarea "x"
type input "d"
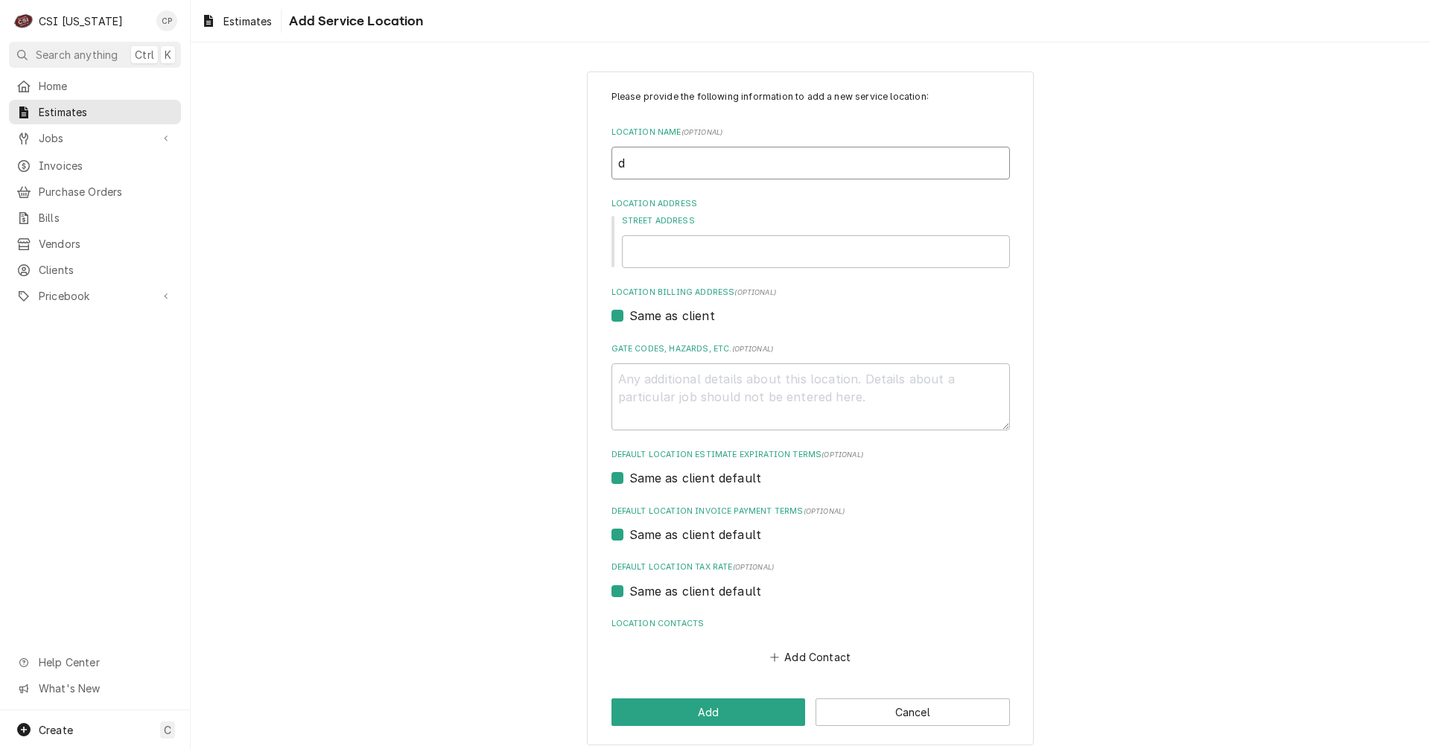
type textarea "x"
type input "d"
type textarea "x"
type input "du"
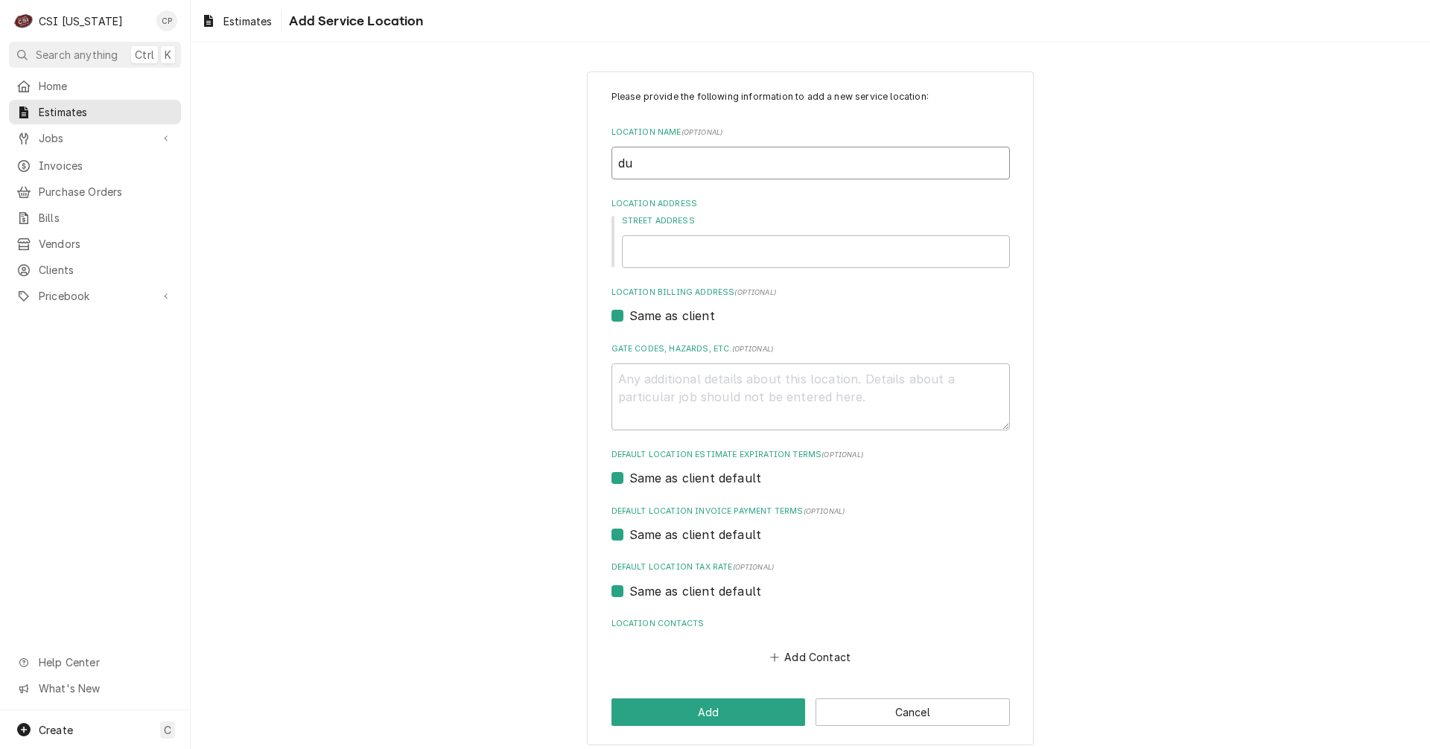
type textarea "x"
type input "duc"
type textarea "x"
type input "duct"
type textarea "x"
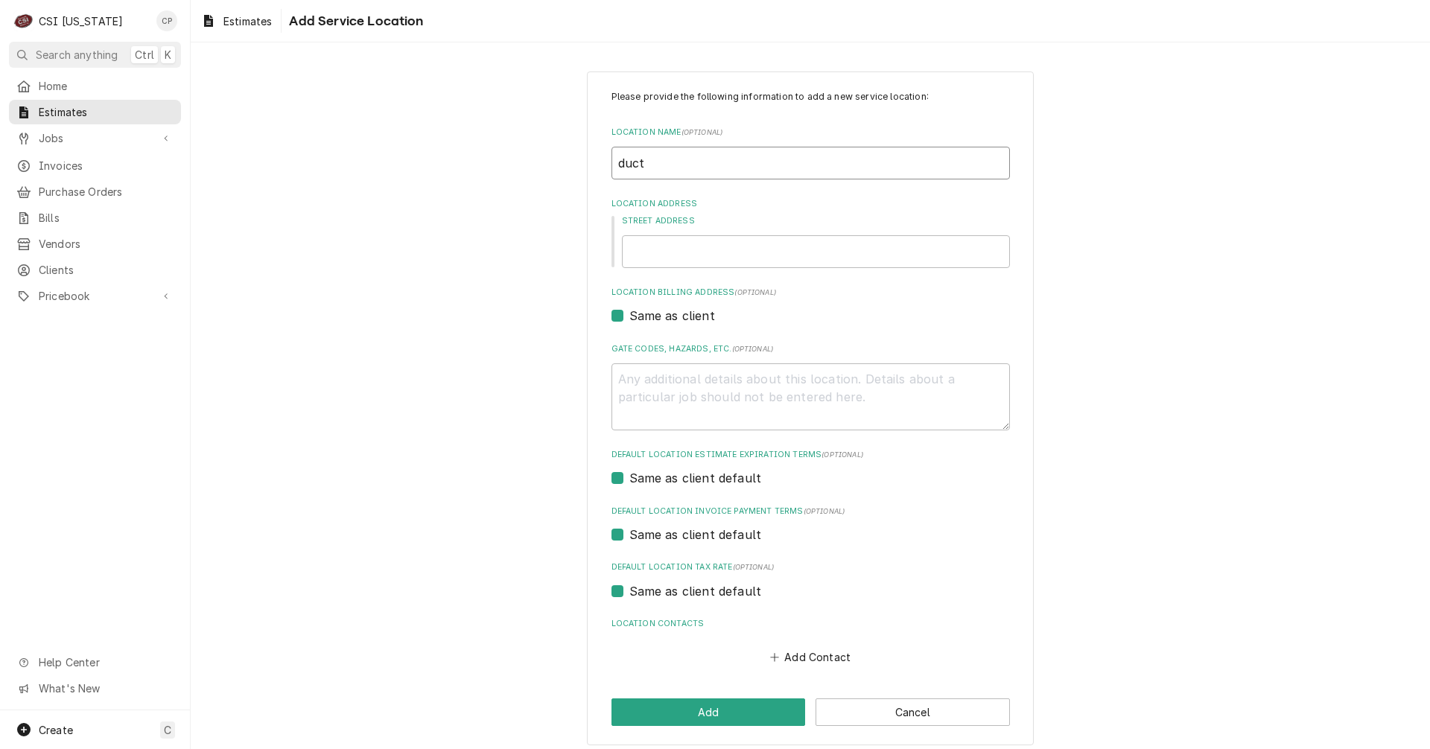
type input "duc"
type textarea "x"
type input "du"
type textarea "x"
type input "dut"
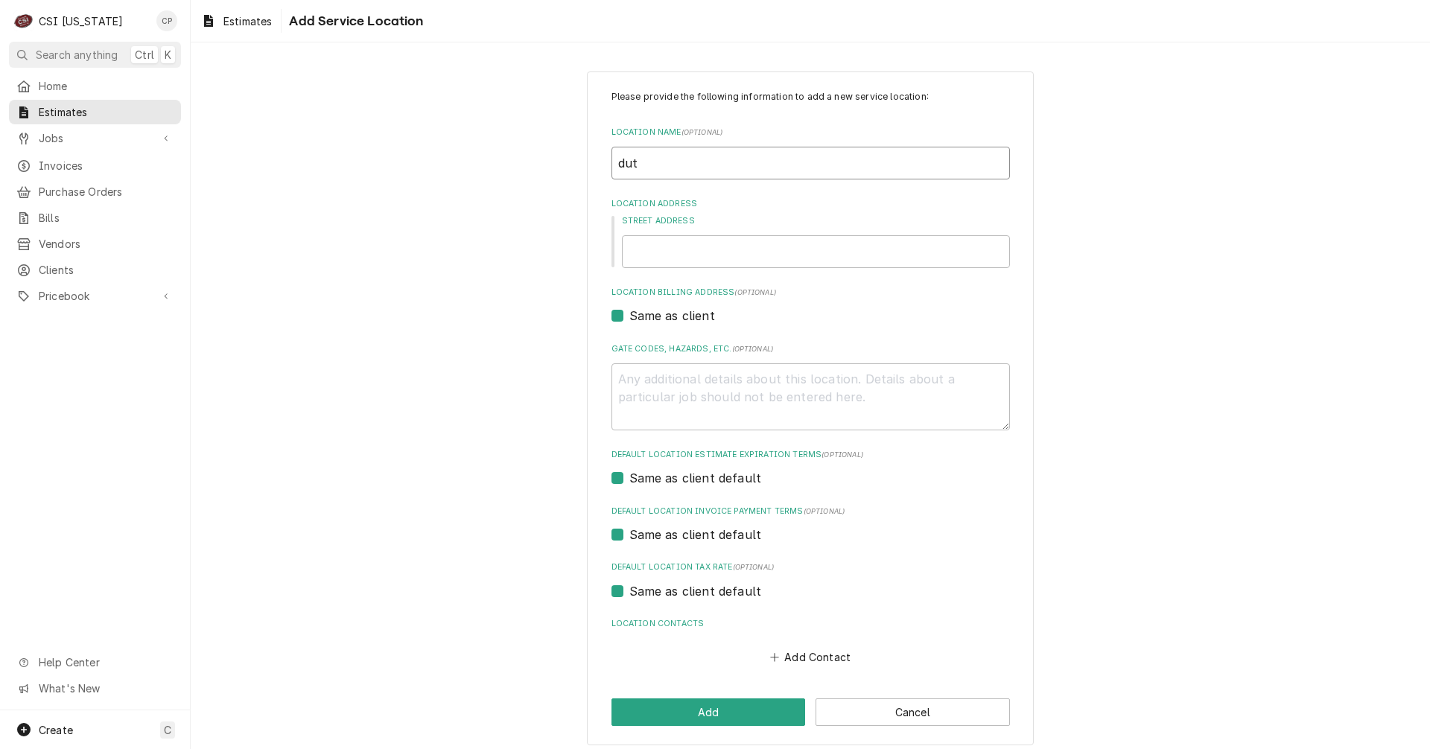
type textarea "x"
type input "dutc"
type textarea "x"
type input "dutch"
type textarea "x"
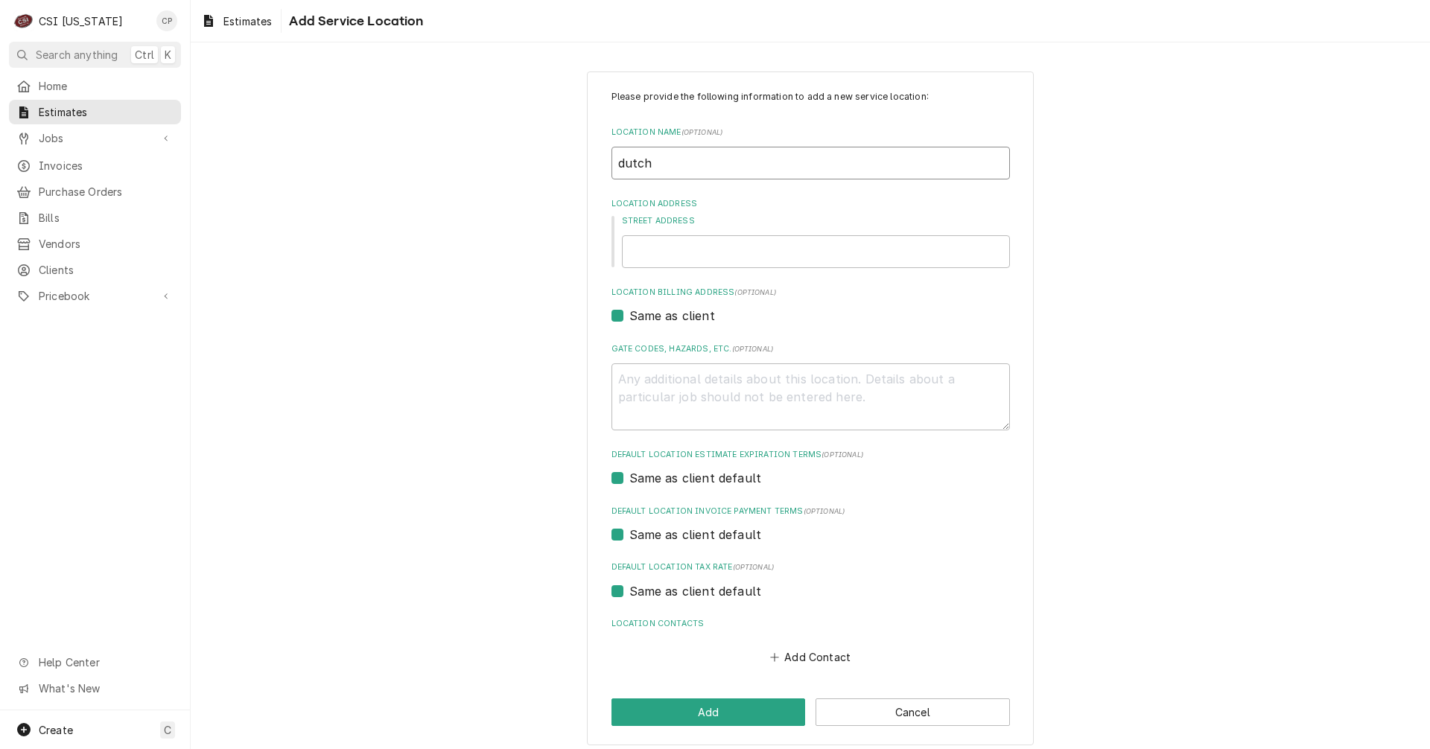
type input "dutc"
type textarea "x"
type input "dut"
type textarea "x"
type input "du"
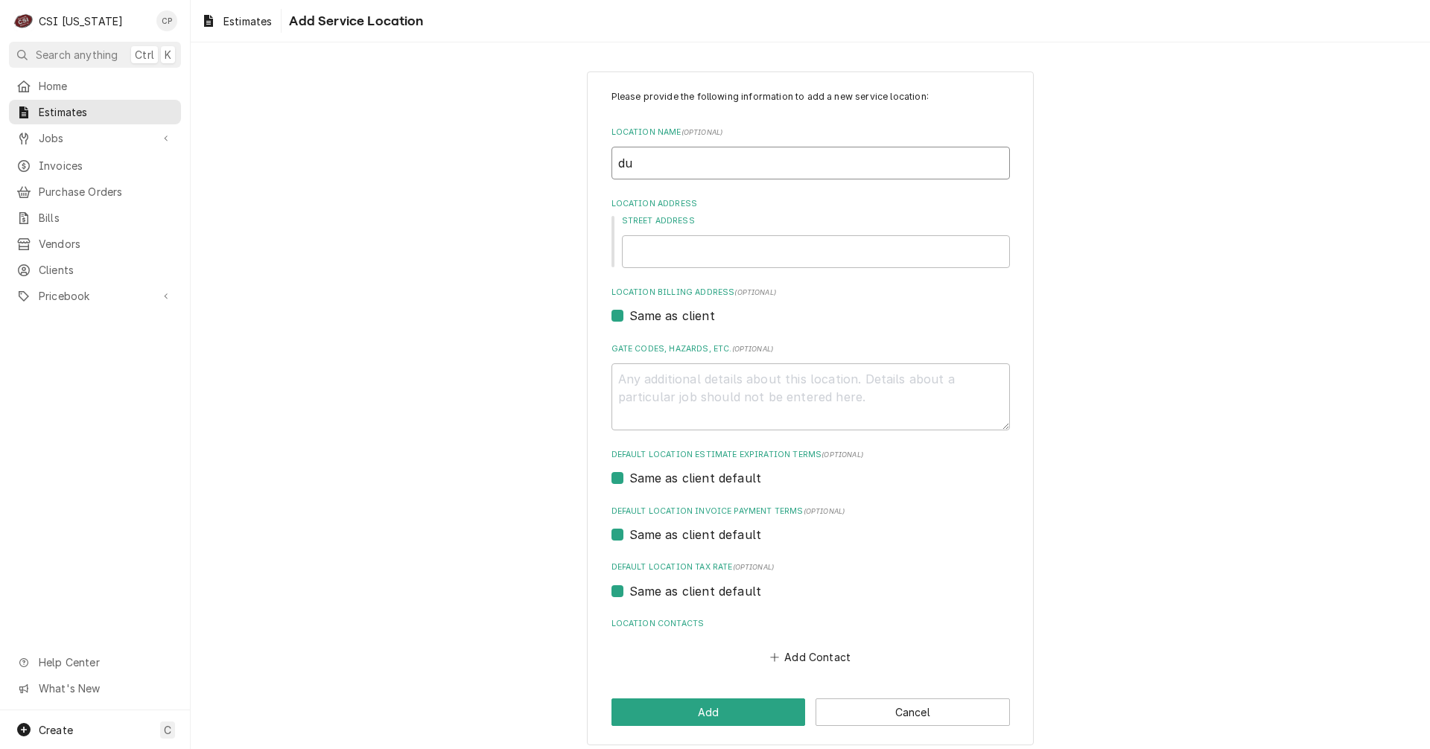
type textarea "x"
type input "d"
type textarea "x"
click at [910, 715] on button "Cancel" at bounding box center [913, 713] width 194 height 28
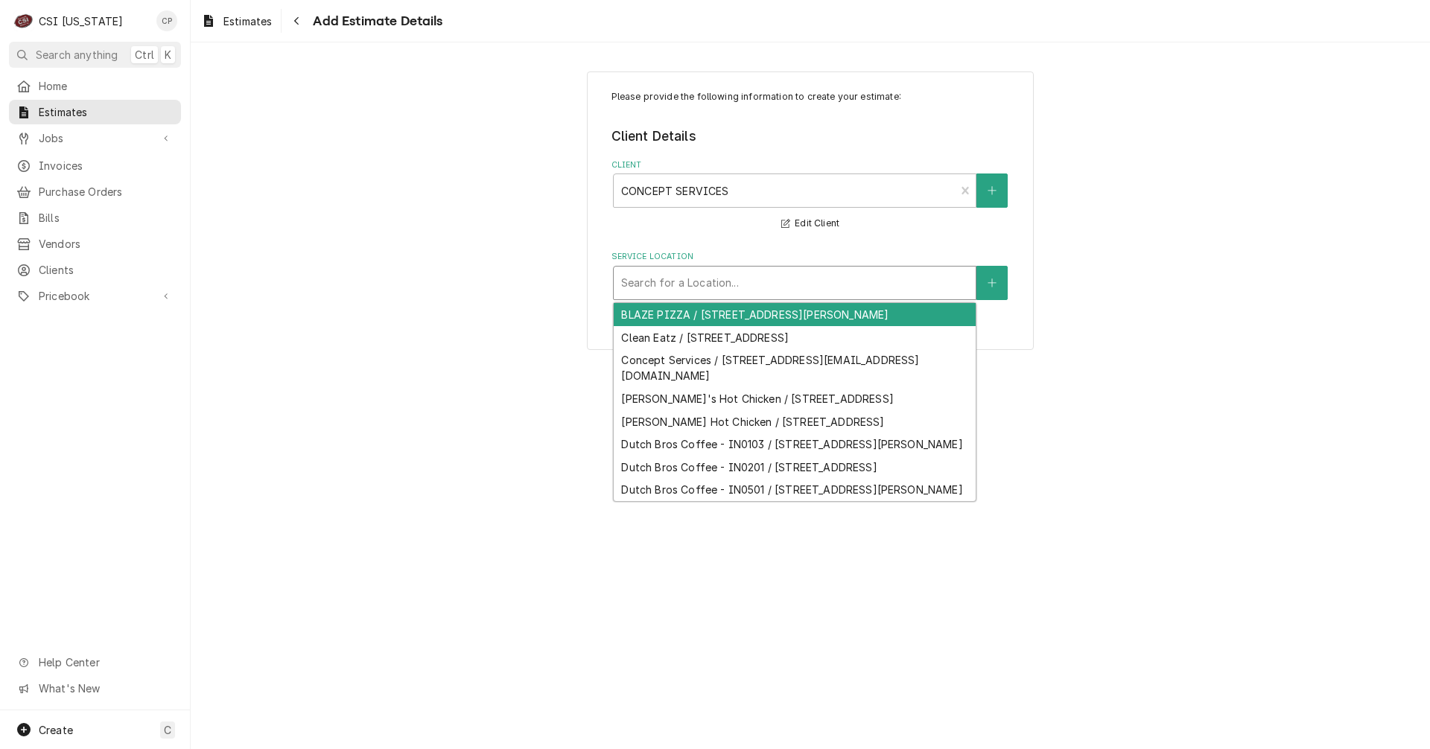
click at [738, 290] on div "Service Location" at bounding box center [794, 283] width 347 height 27
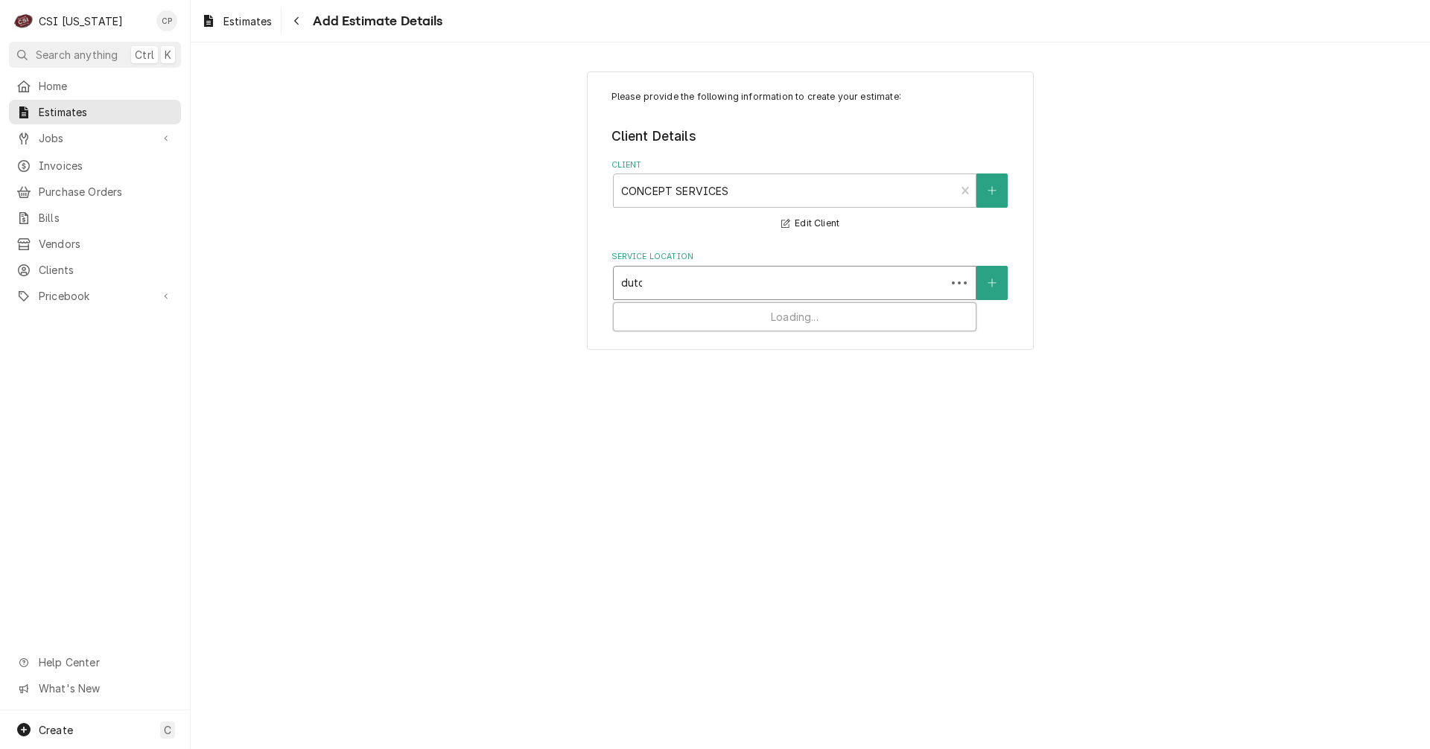
type input "dutch"
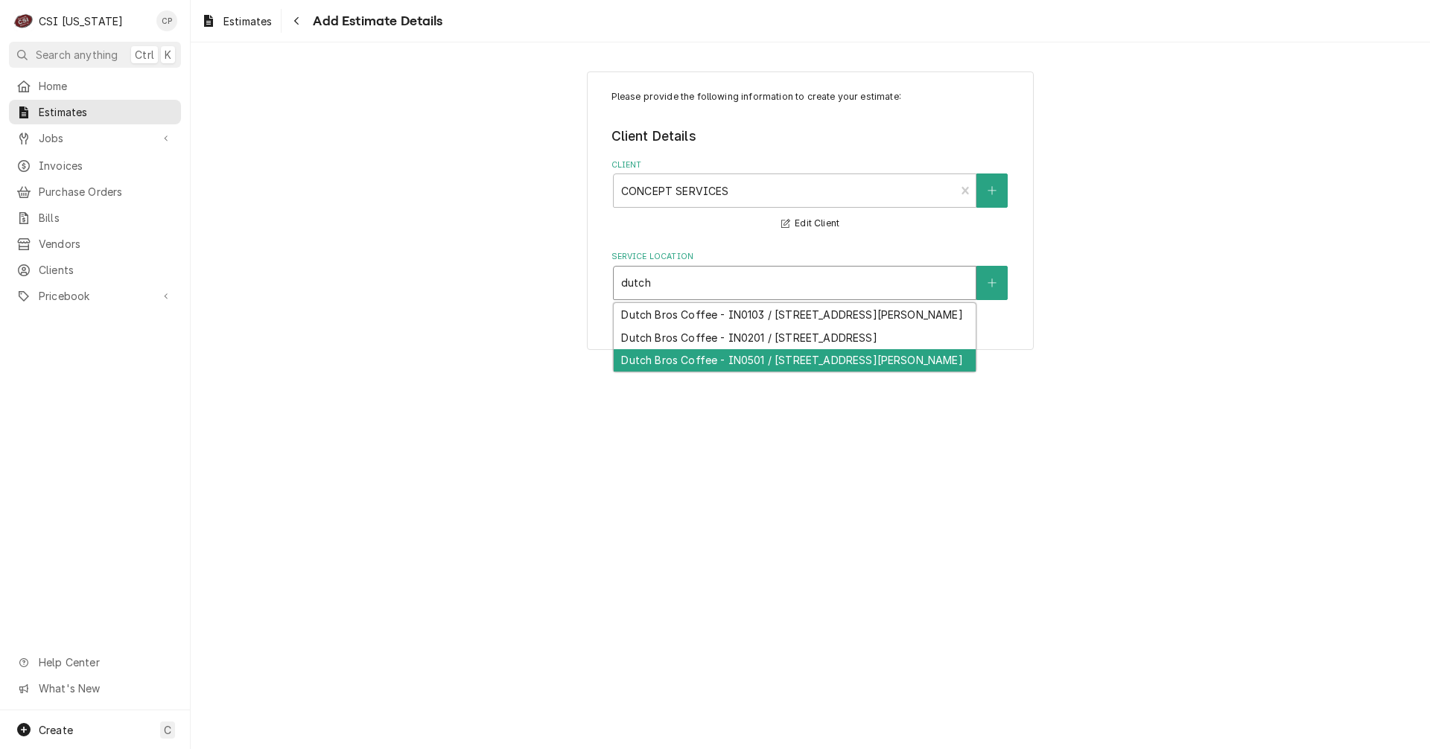
click at [758, 372] on div "Dutch Bros Coffee - IN0501 / 1111 E McGalliard Rd, Muncie, IN 47303" at bounding box center [795, 360] width 362 height 23
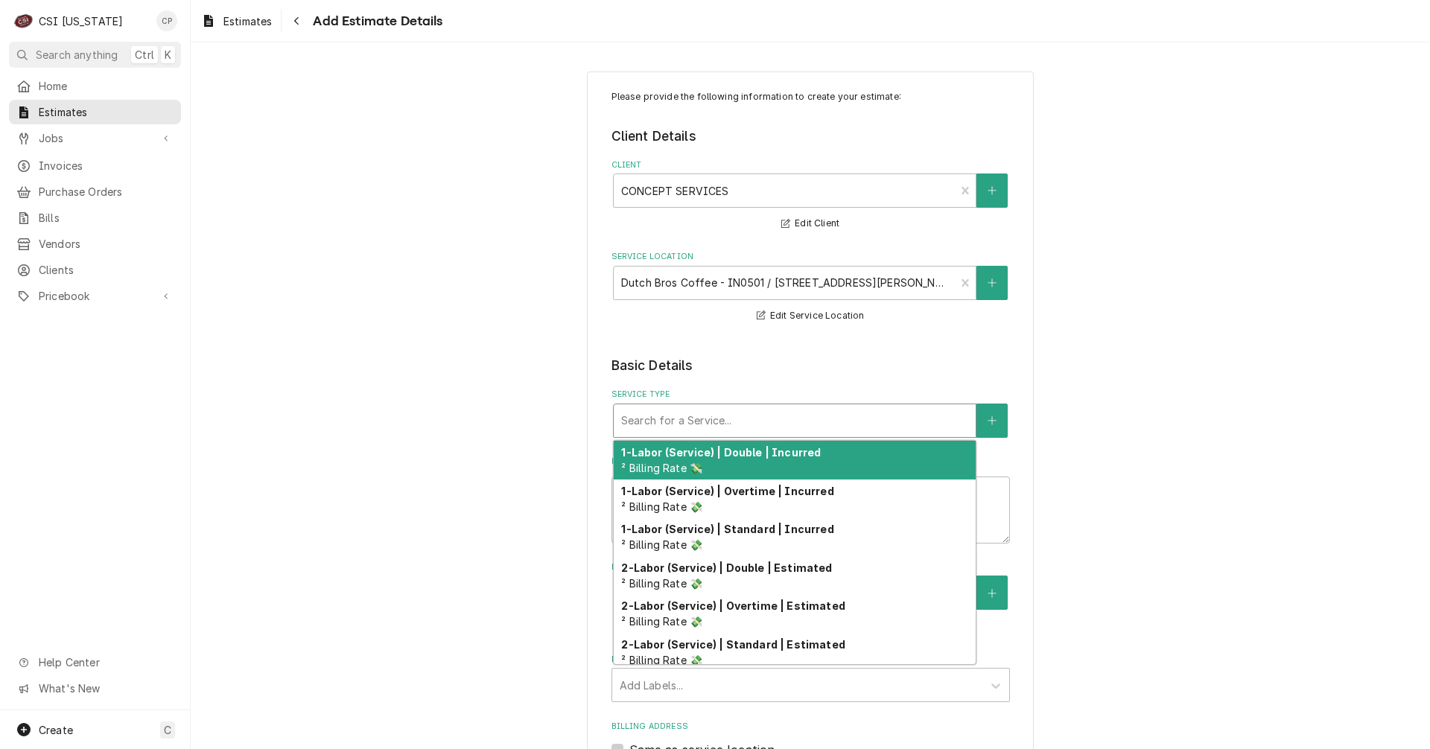
click at [752, 421] on div "Service Type" at bounding box center [794, 420] width 347 height 27
type textarea "x"
type input "i"
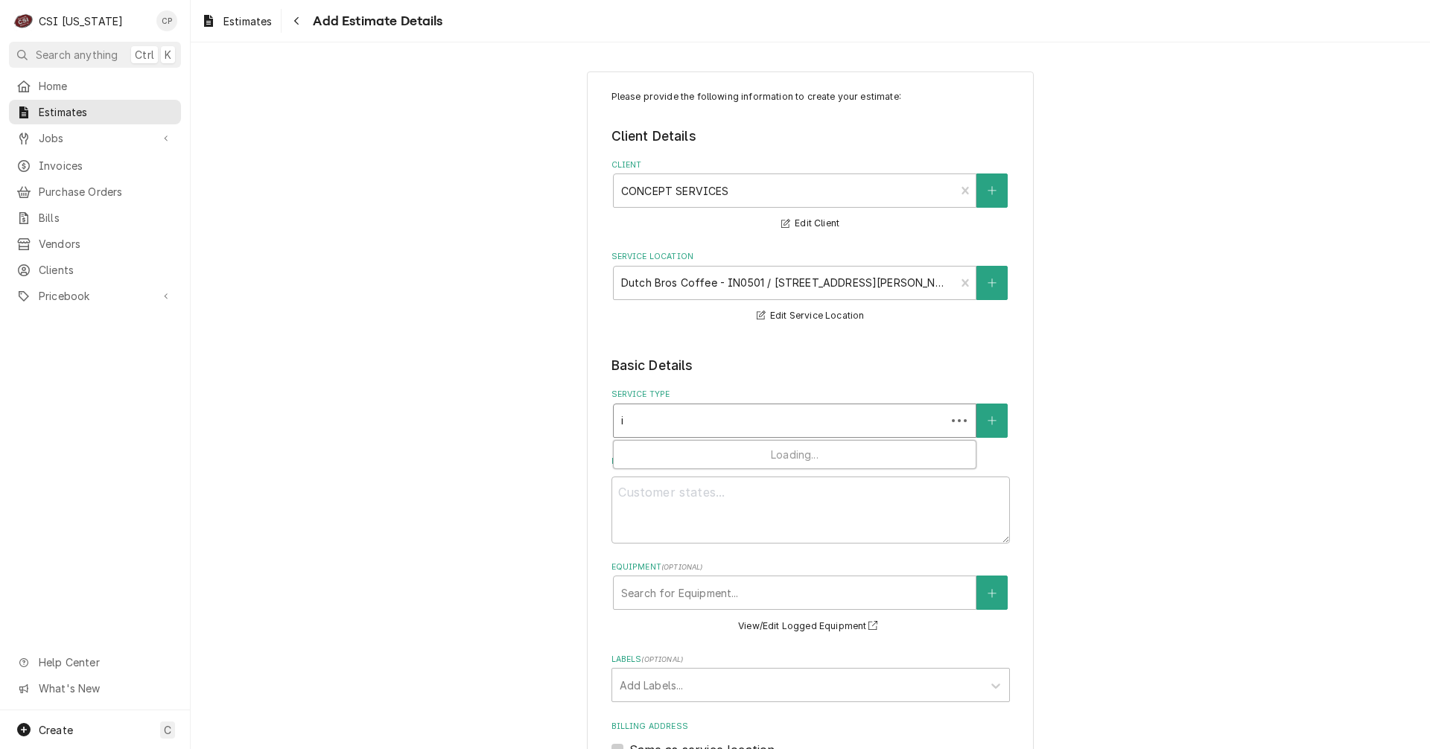
type textarea "x"
type input "in"
type textarea "x"
type input "ins"
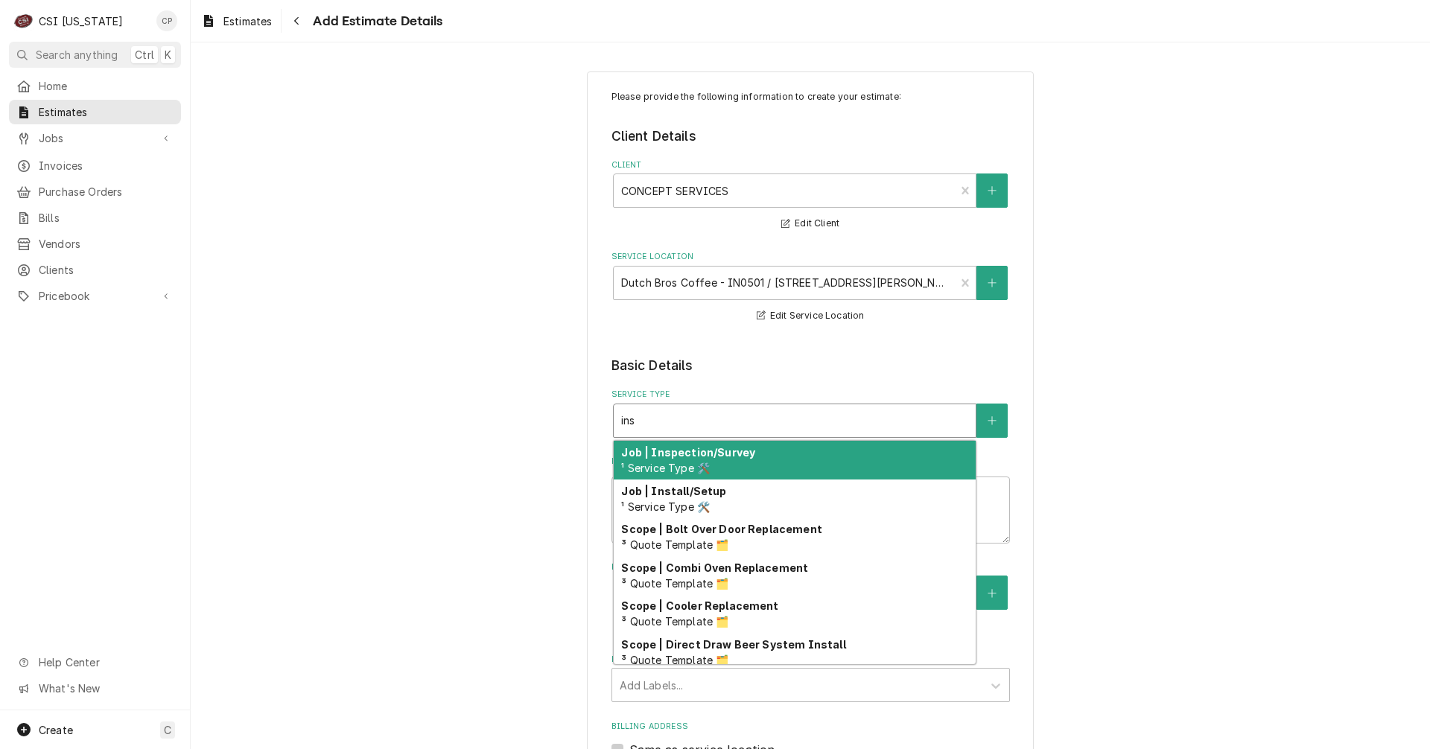
type textarea "x"
type input "in"
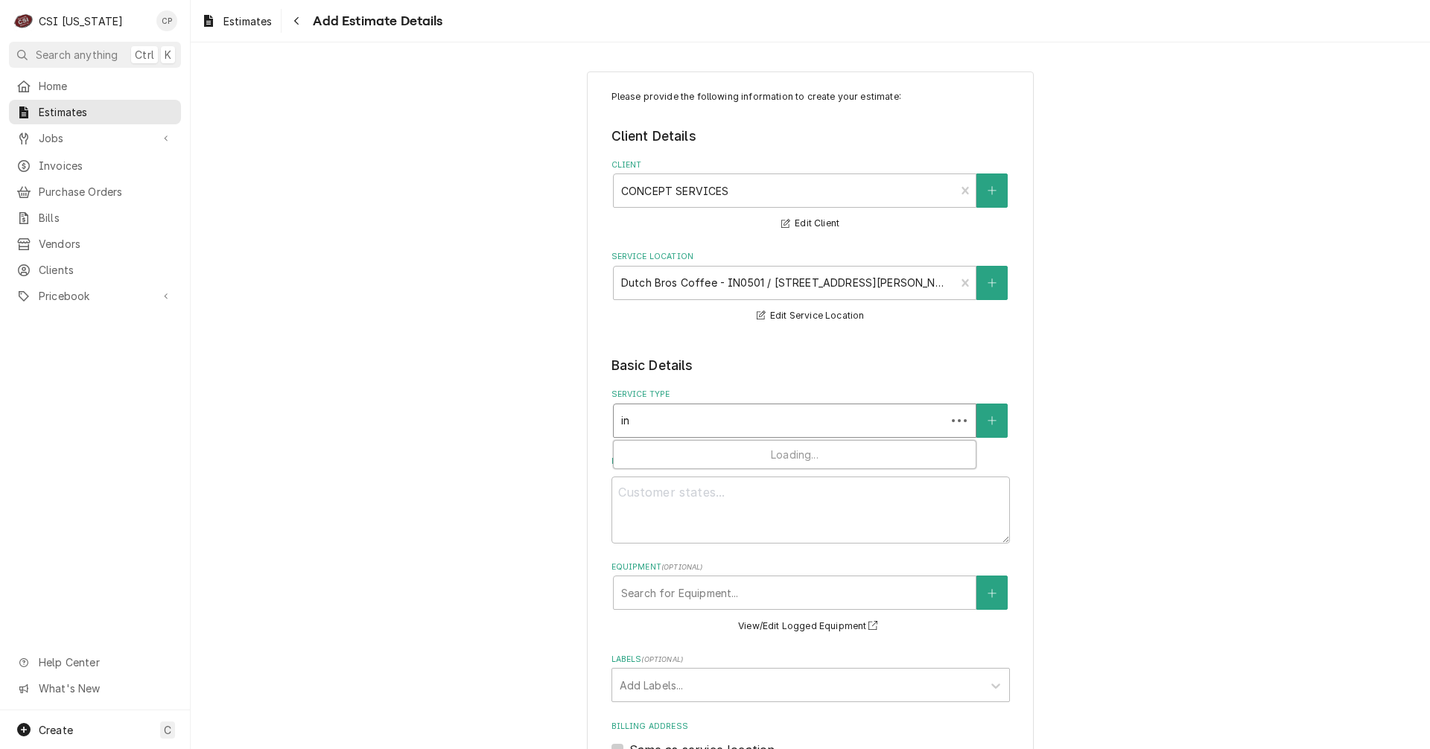
type textarea "x"
type input "i"
type textarea "x"
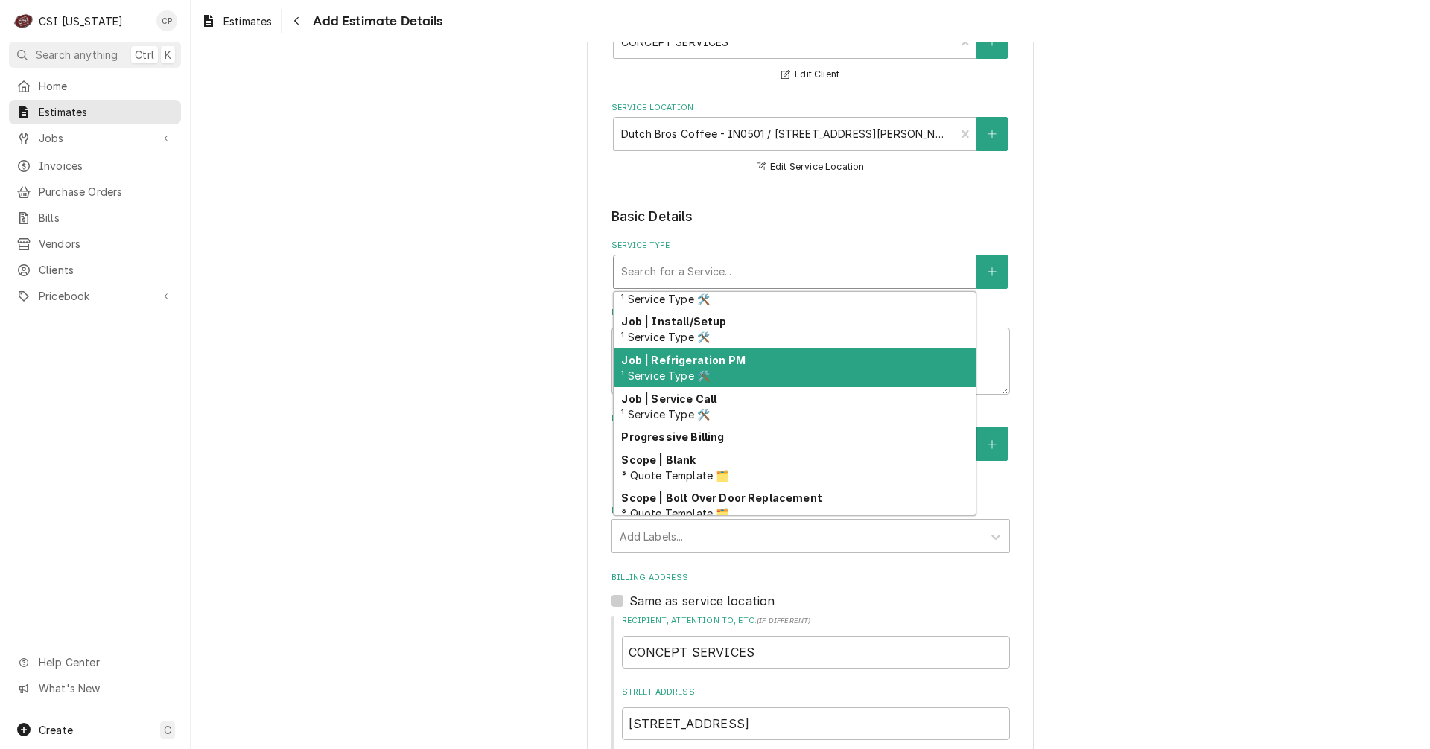
scroll to position [894, 0]
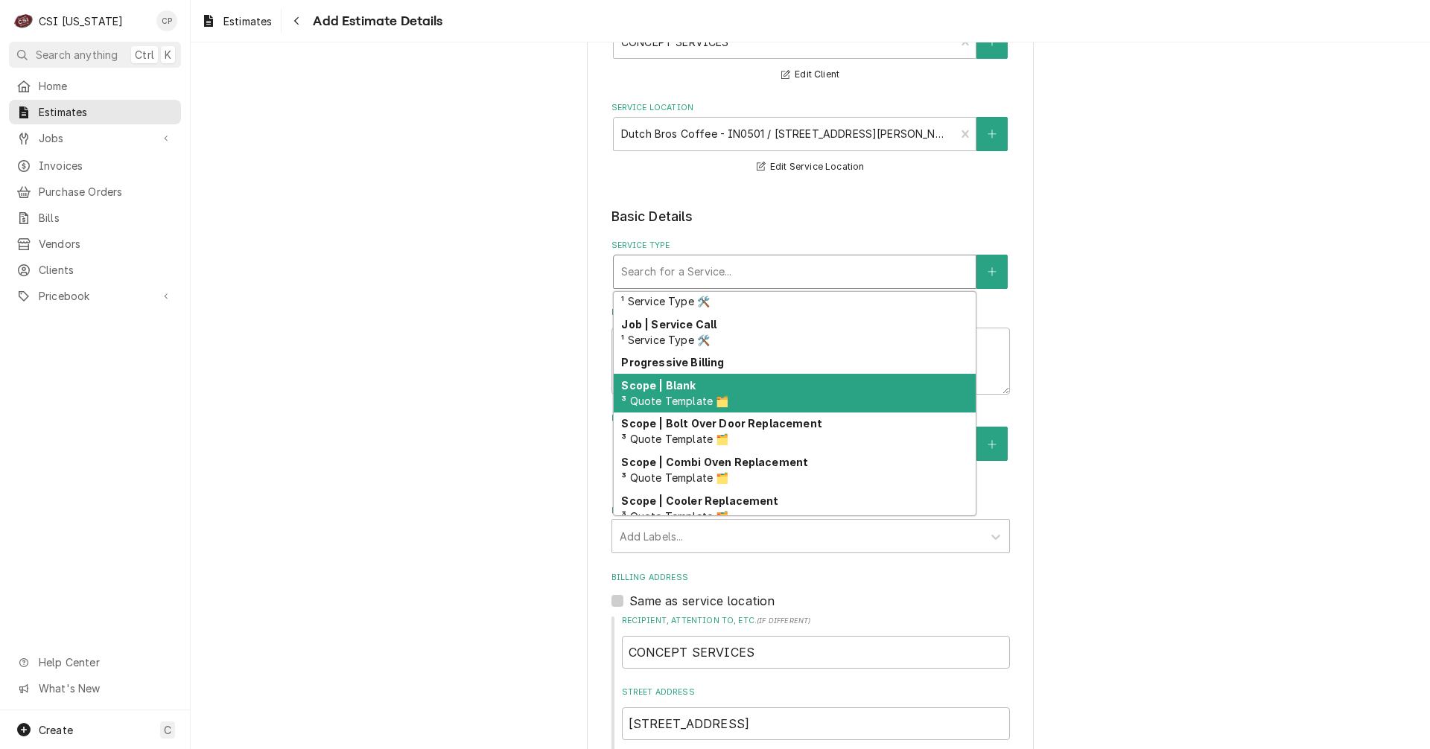
click at [664, 388] on strong "Scope | Blank" at bounding box center [658, 385] width 74 height 13
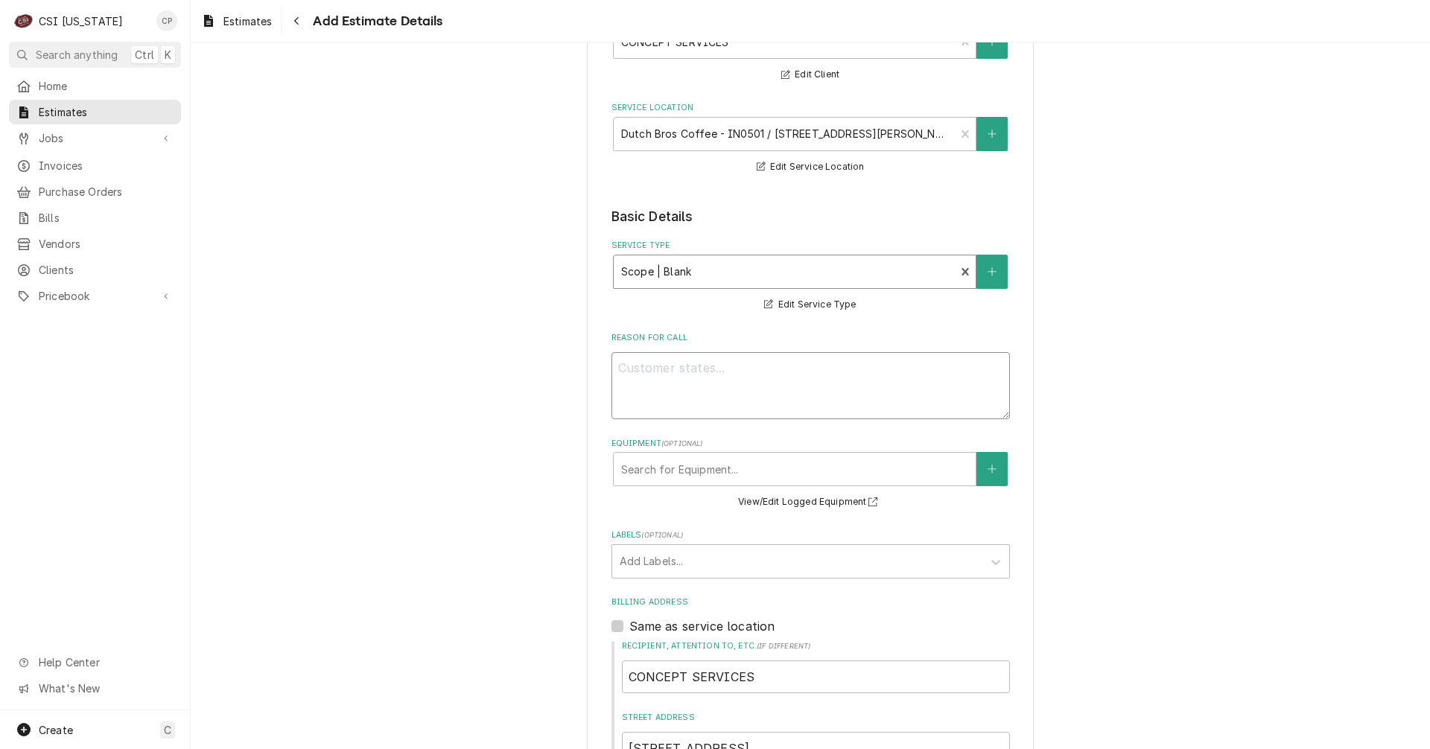
click at [665, 381] on textarea "Reason For Call" at bounding box center [810, 385] width 398 height 67
click at [757, 367] on textarea "Reason For Call" at bounding box center [810, 385] width 398 height 67
click at [664, 360] on textarea "Reason For Call" at bounding box center [810, 385] width 398 height 67
type textarea "x"
type textarea "I"
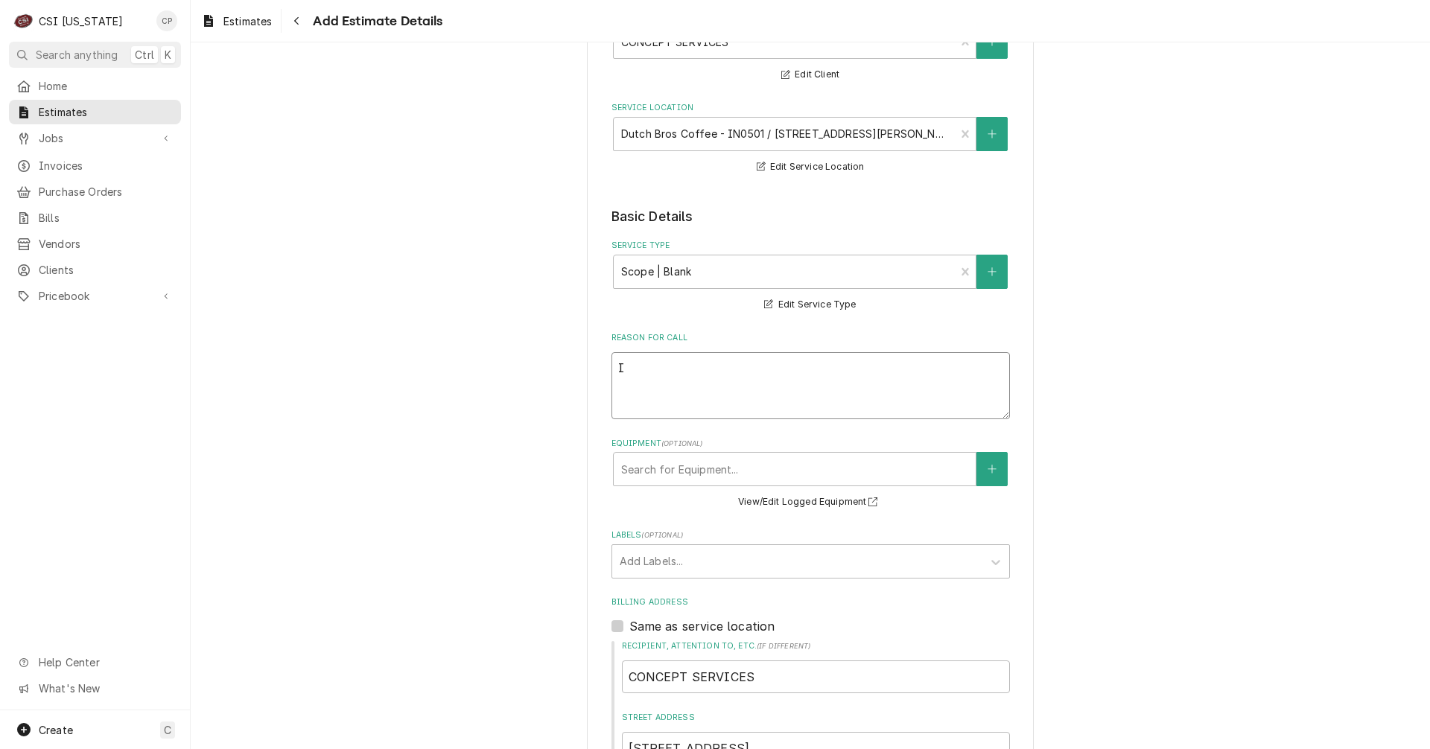
type textarea "x"
type textarea "In"
type textarea "x"
type textarea "Ins"
type textarea "x"
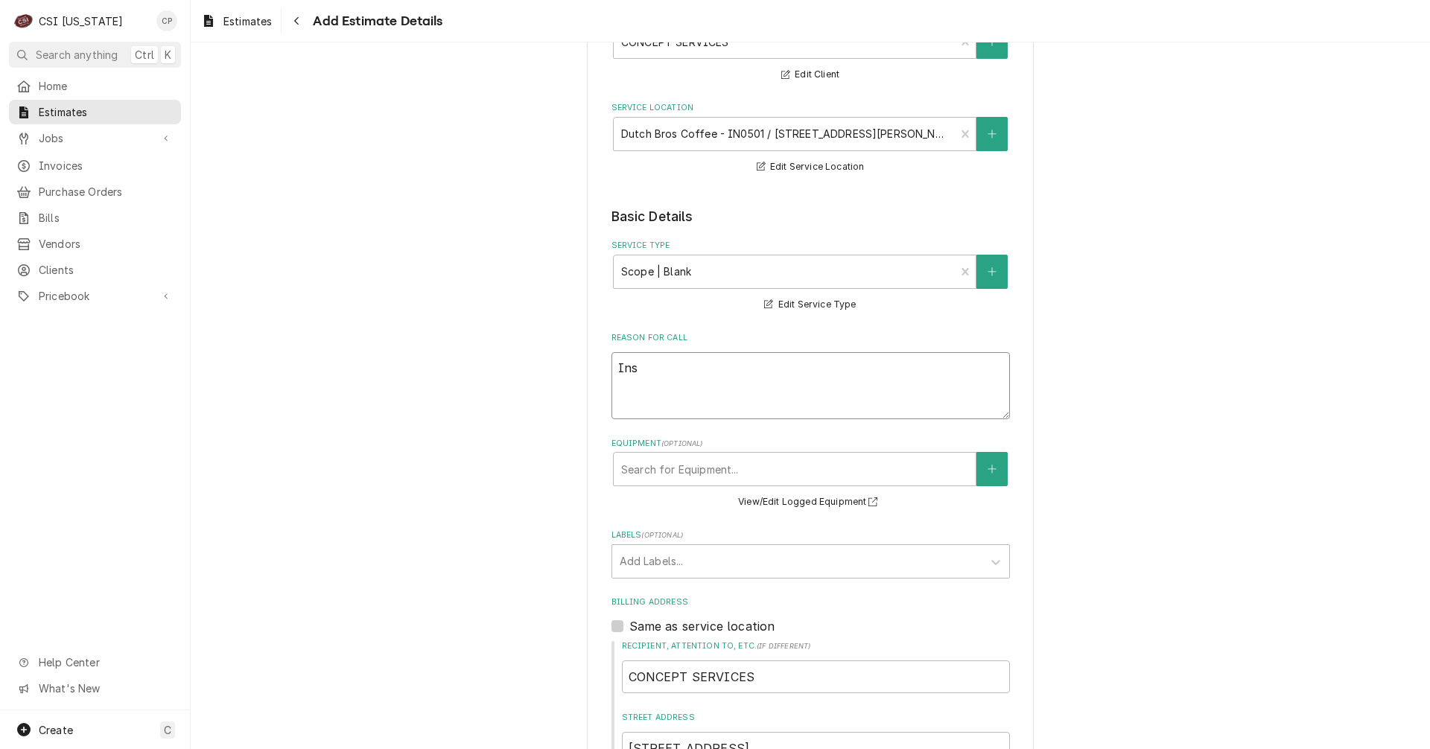
type textarea "Inst"
type textarea "x"
type textarea "Insta"
type textarea "x"
type textarea "Instal"
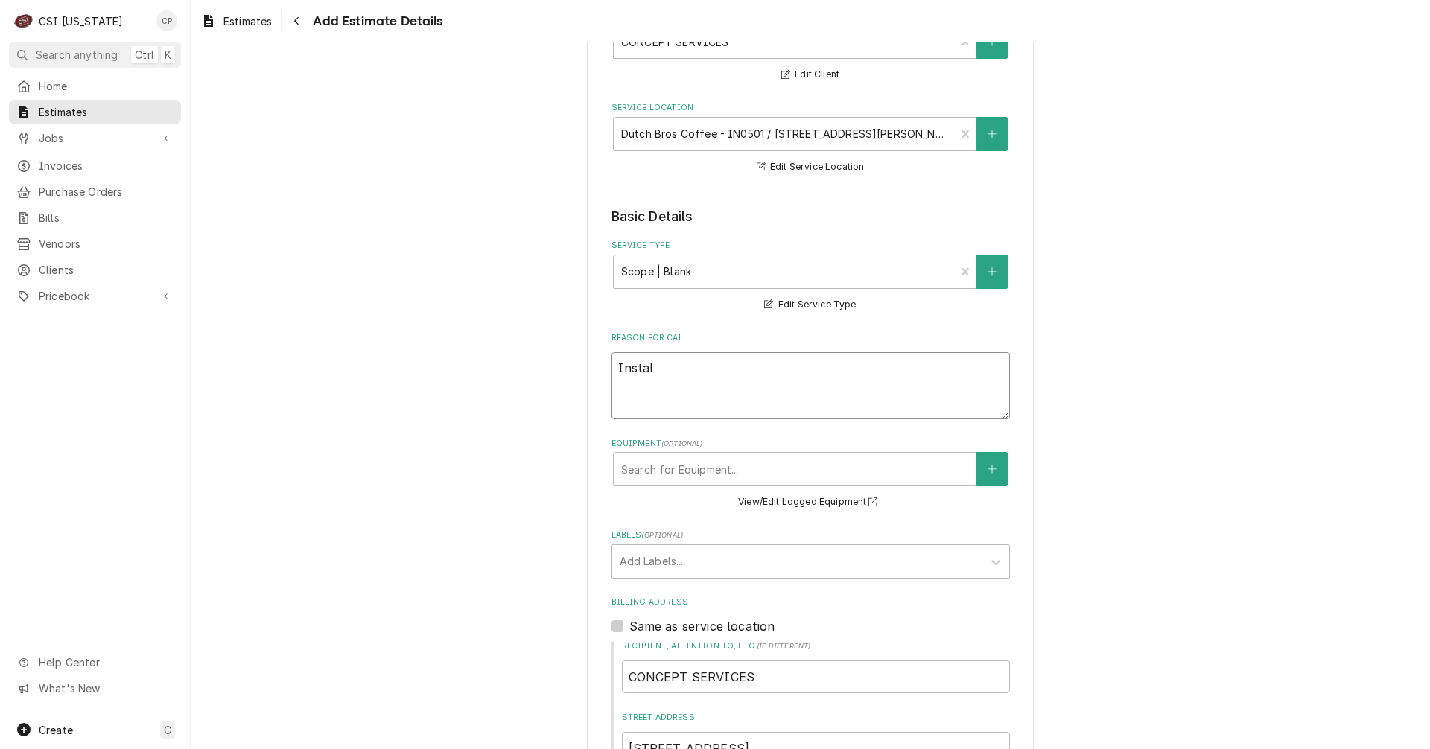
type textarea "x"
type textarea "Install"
type textarea "x"
type textarea "Install"
type textarea "x"
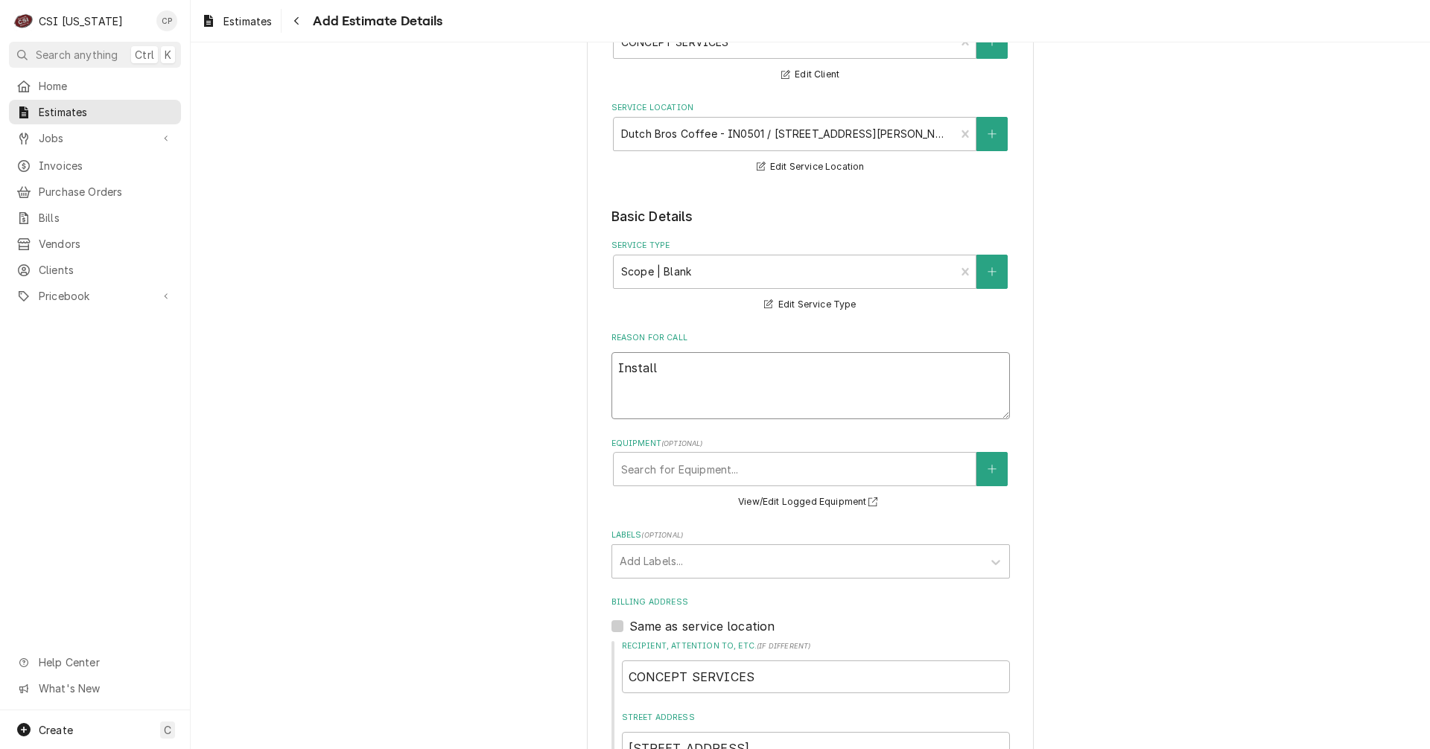
type textarea "Install t"
type textarea "x"
type textarea "Install th"
type textarea "x"
type textarea "Install the"
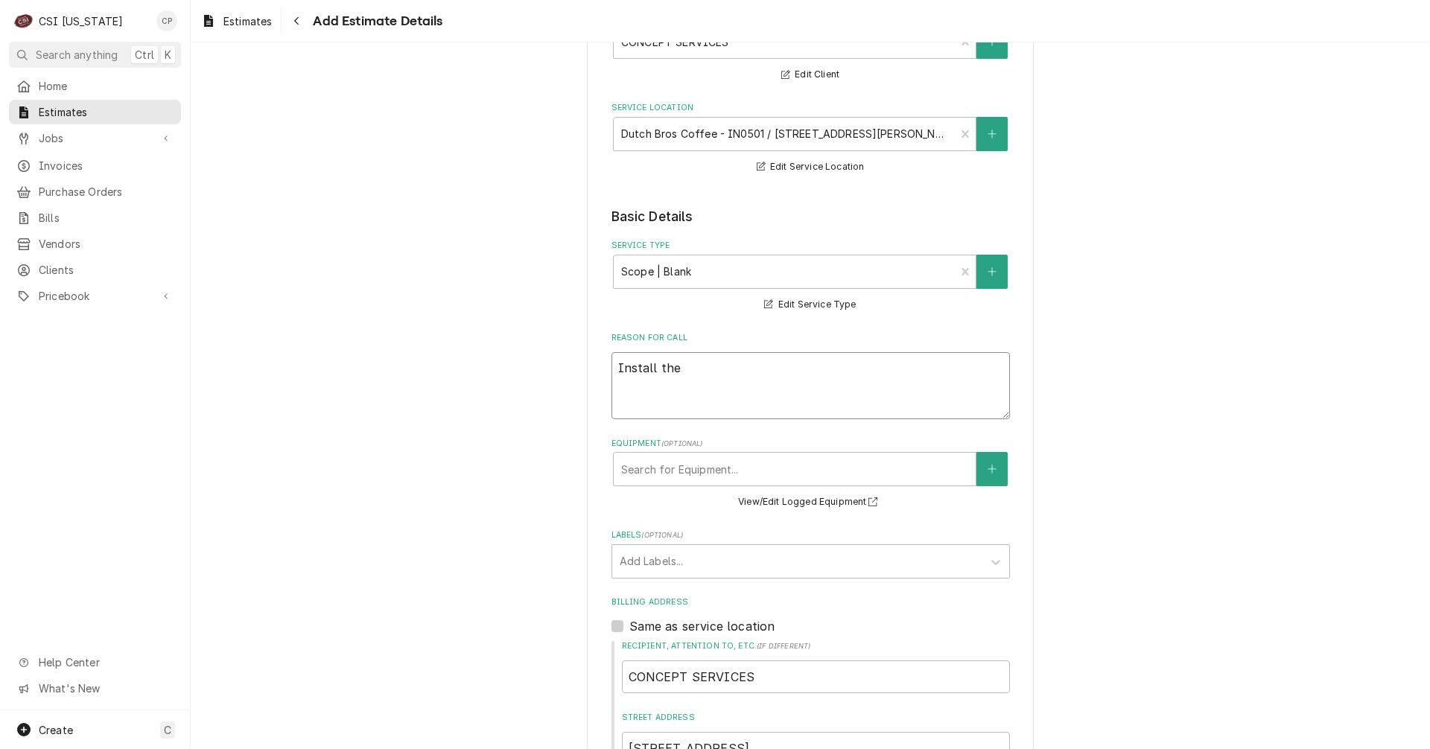
type textarea "x"
type textarea "Install the"
type textarea "x"
type textarea "Install the L"
type textarea "x"
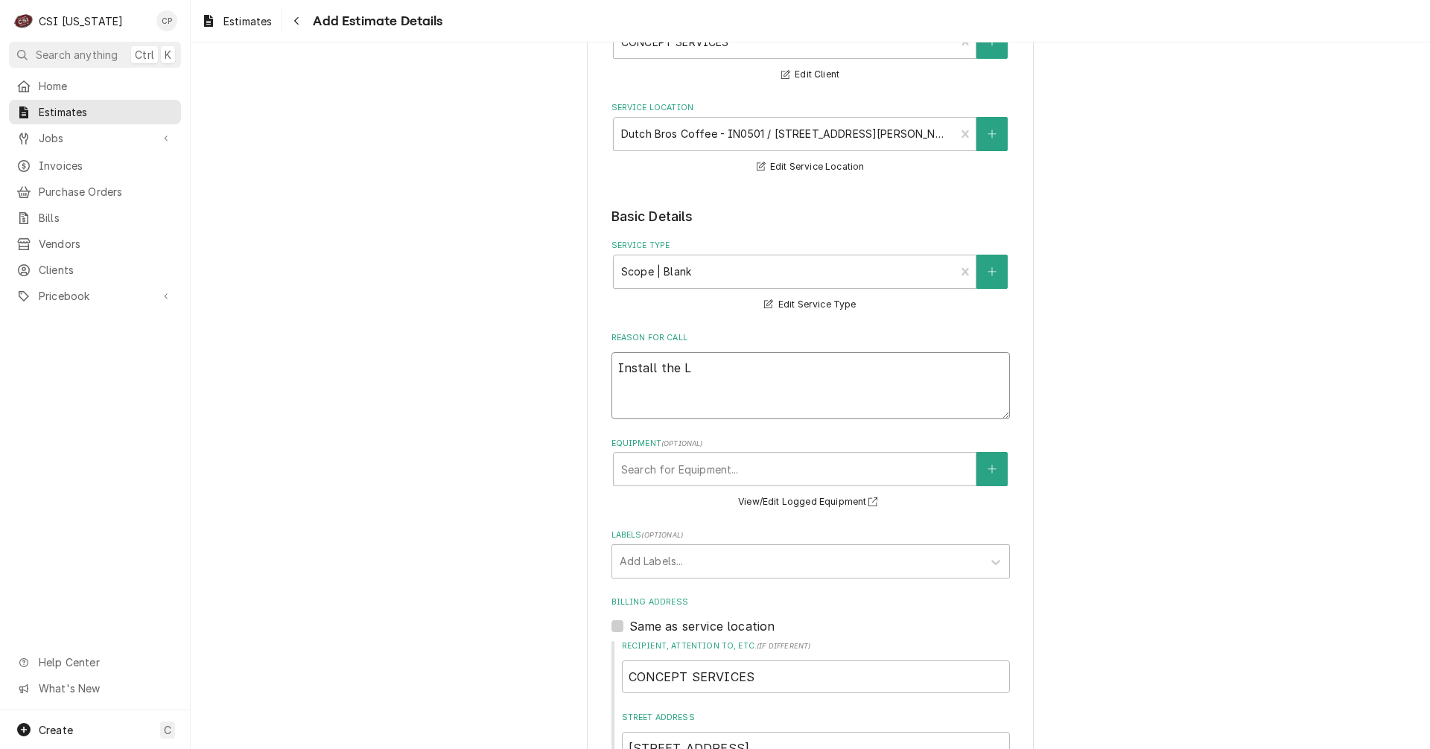
type textarea "Install the Lu"
type textarea "x"
type textarea "Install the Lum"
type textarea "x"
type textarea "Install the Lumi"
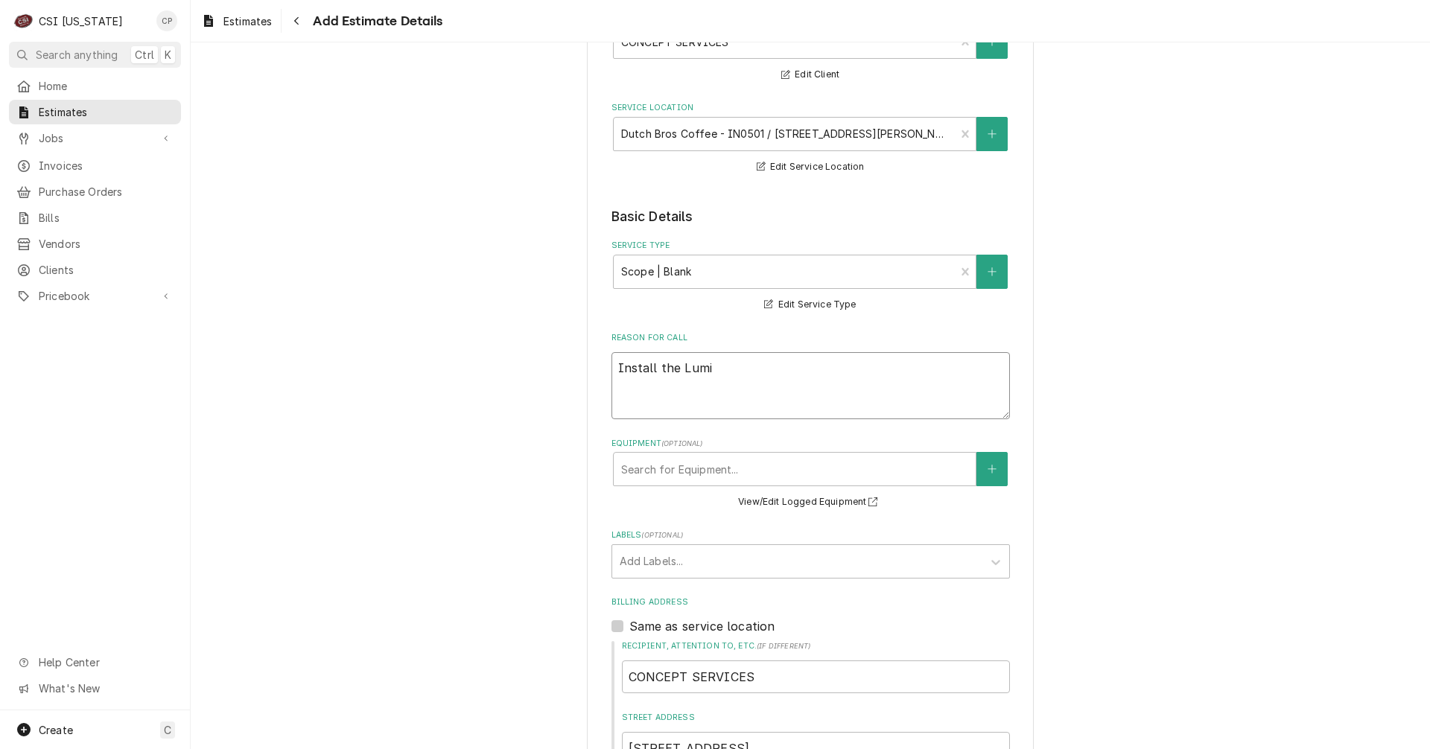
type textarea "x"
type textarea "Install the Lumin"
type textarea "x"
type textarea "Install the LuminI"
type textarea "x"
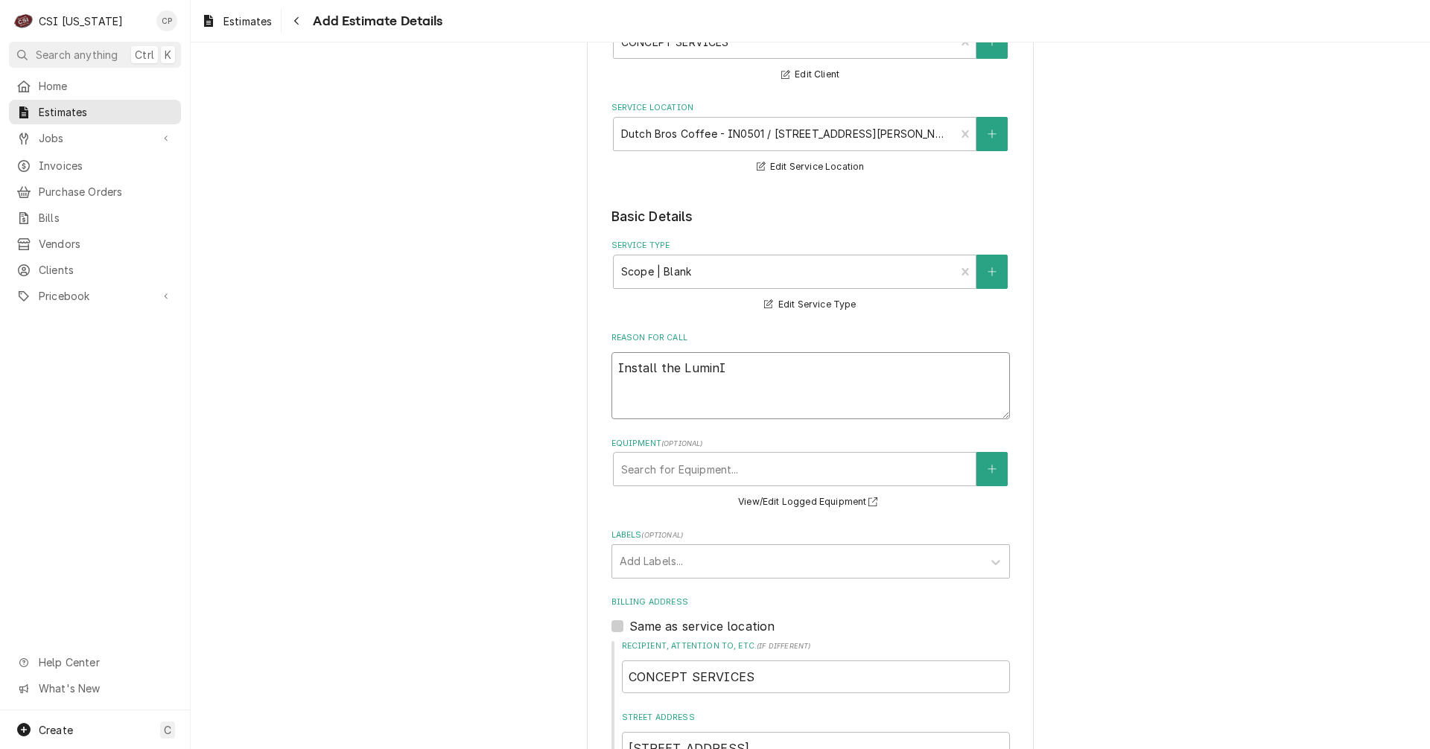
type textarea "Install the LuminIc"
type textarea "x"
type textarea "Install the LuminIce"
type textarea "x"
type textarea "Install the LuminIce"
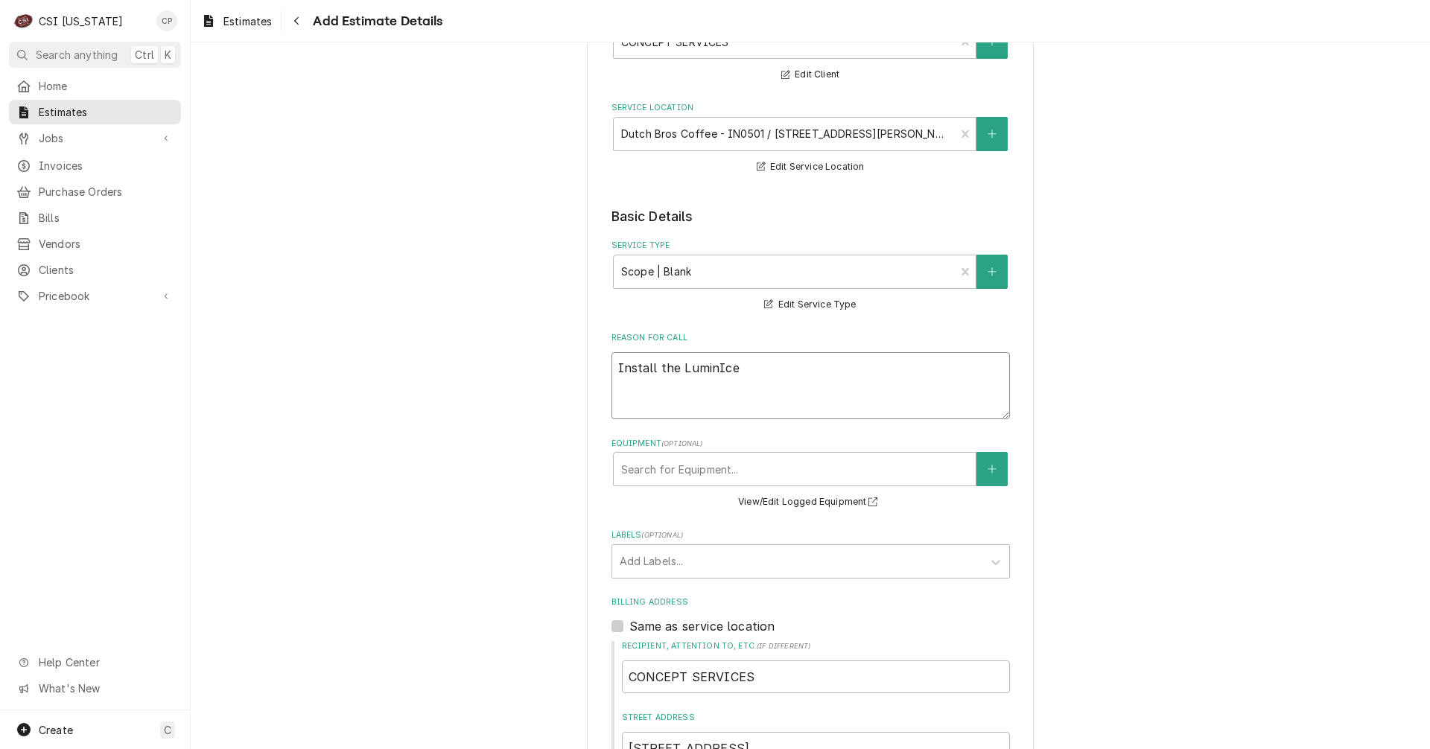
type textarea "x"
type textarea "Install the LuminIce i"
type textarea "x"
type textarea "Install the LuminIce in"
type textarea "x"
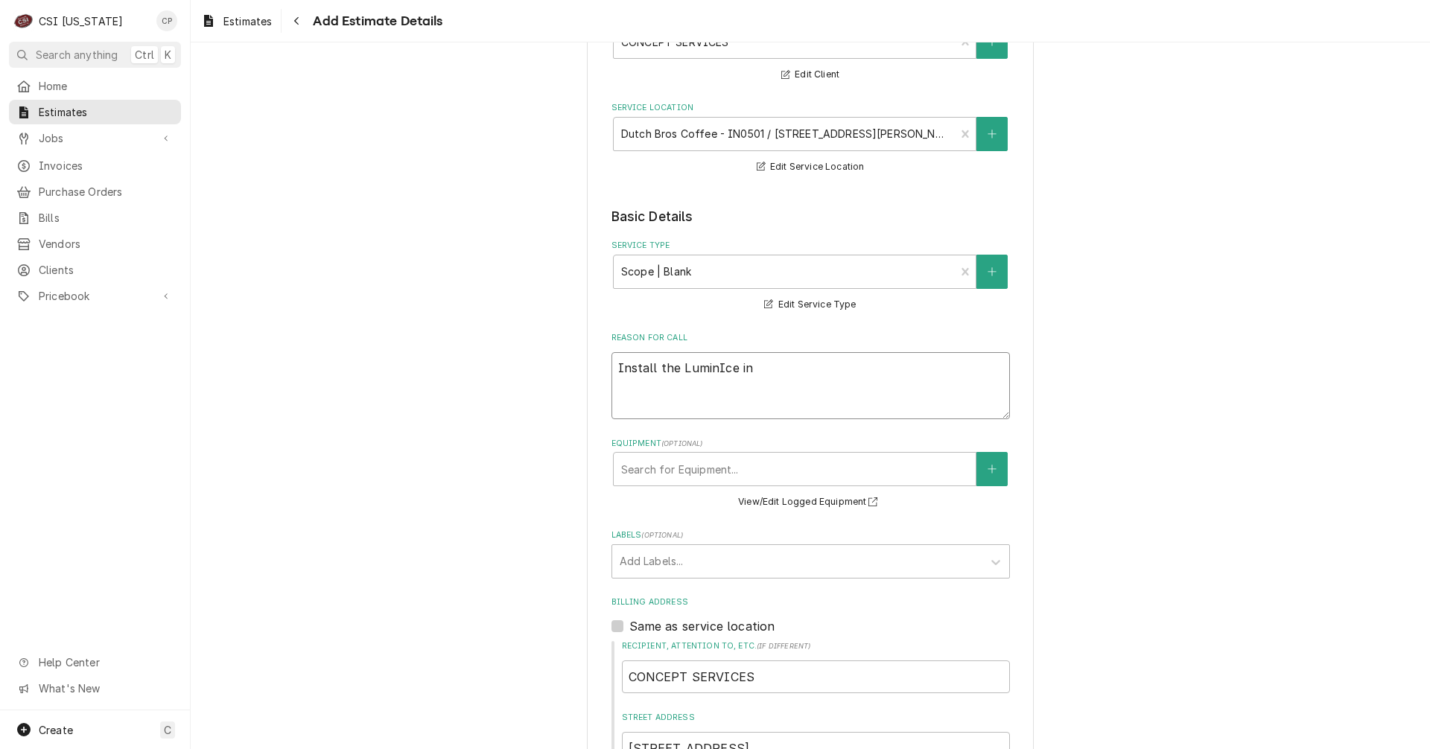
type textarea "Install the LuminIce in"
type textarea "x"
type textarea "Install the LuminIce in t"
type textarea "x"
type textarea "Install the LuminIce in to"
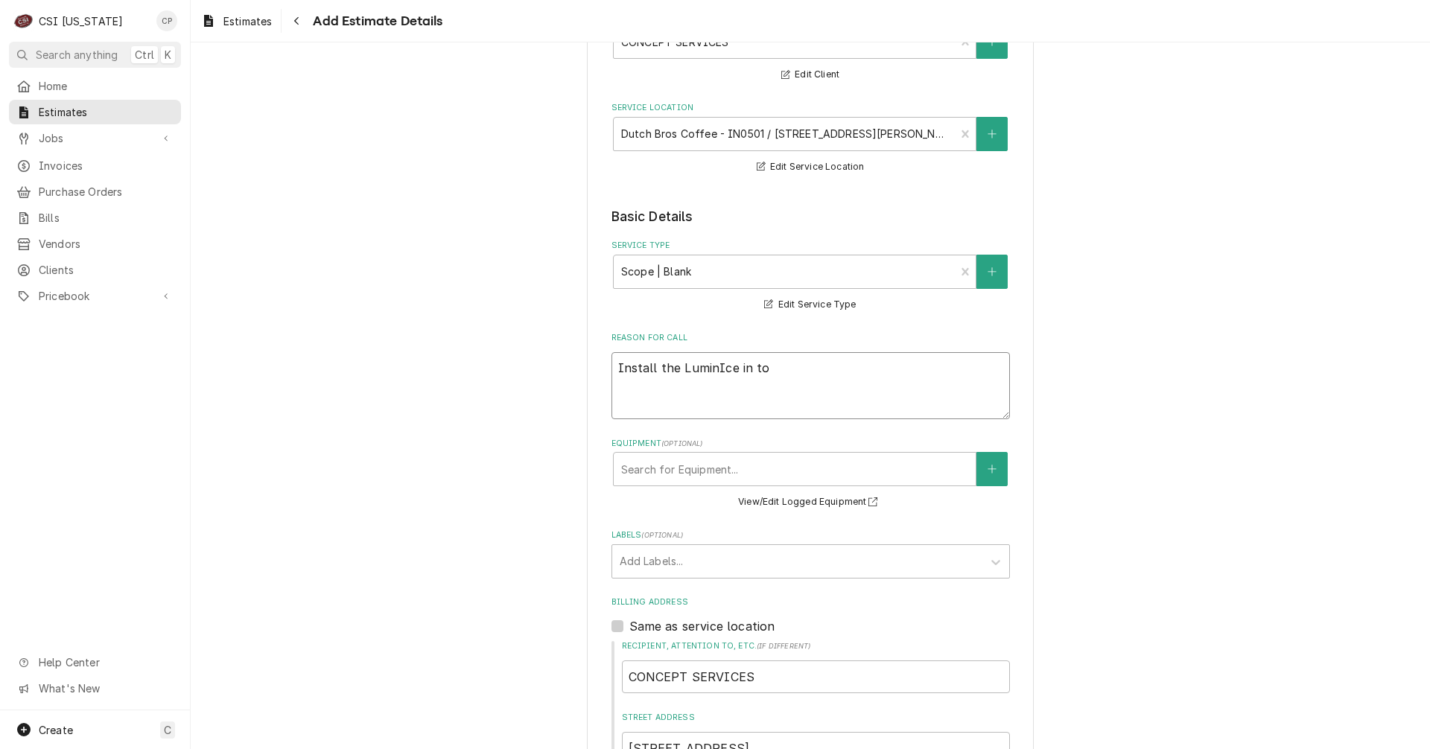
type textarea "x"
type textarea "Install the LuminIce in to"
type textarea "x"
type textarea "Install the LuminIce in to t"
type textarea "x"
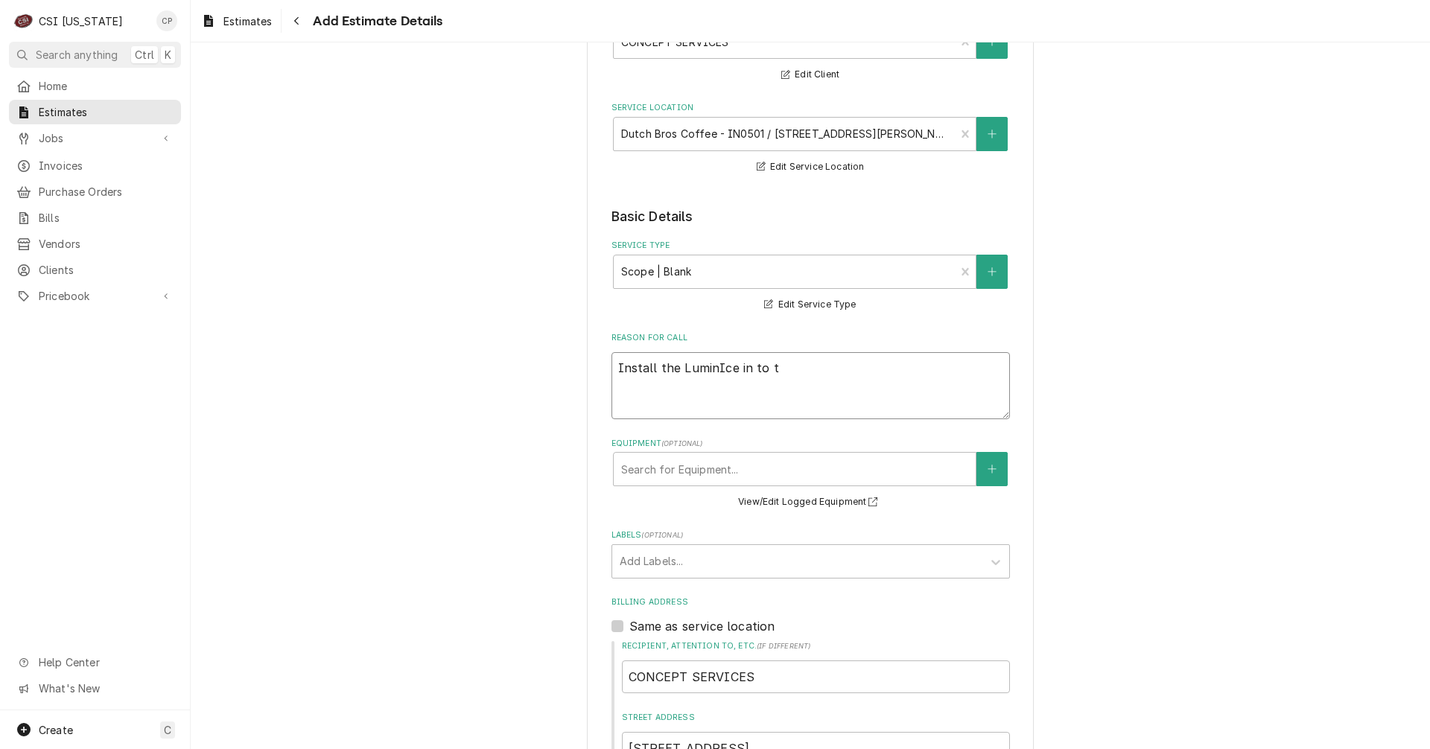
type textarea "Install the LuminIce in to th"
type textarea "x"
type textarea "Install the LuminIce in to the"
type textarea "x"
type textarea "Install the LuminIce in to the"
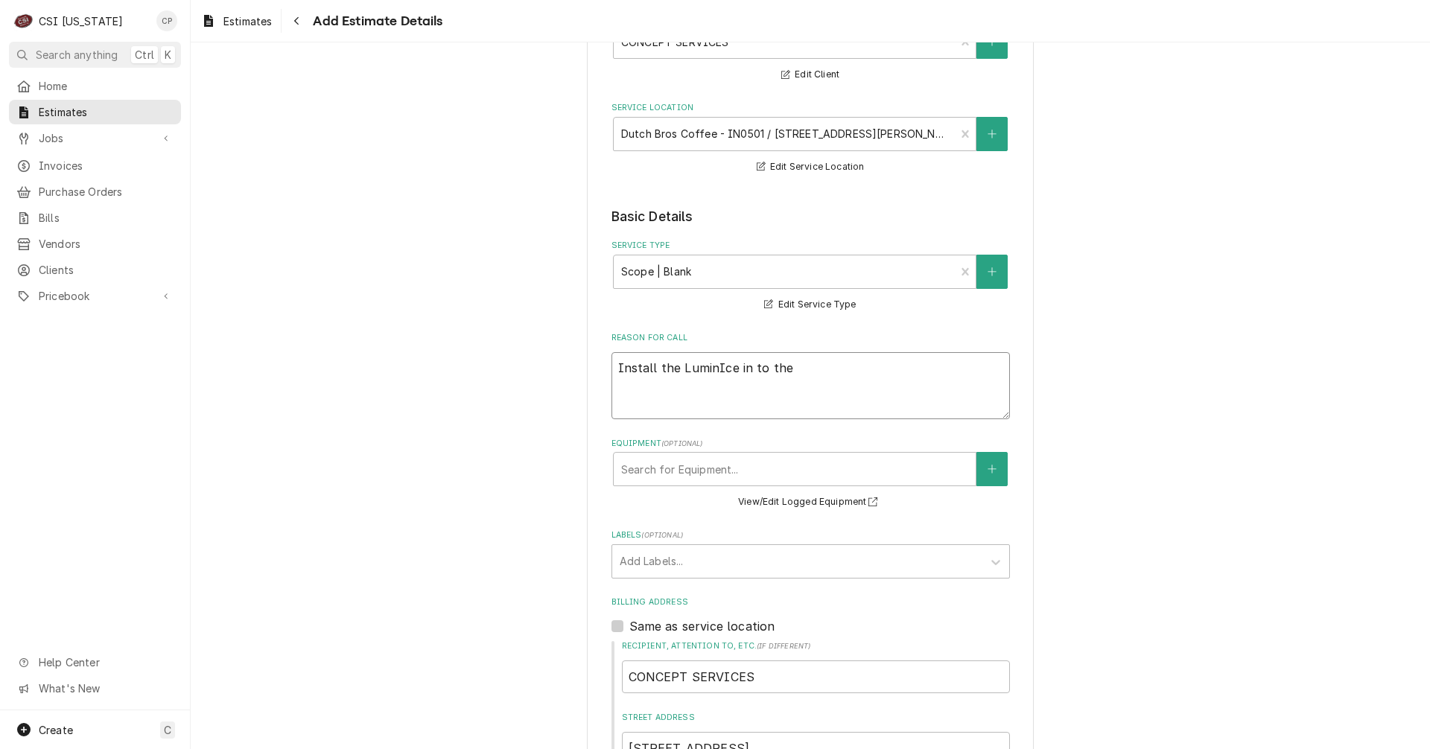
type textarea "x"
type textarea "Install the LuminIce in to the e"
type textarea "x"
type textarea "Install the LuminIce in to the ex"
type textarea "x"
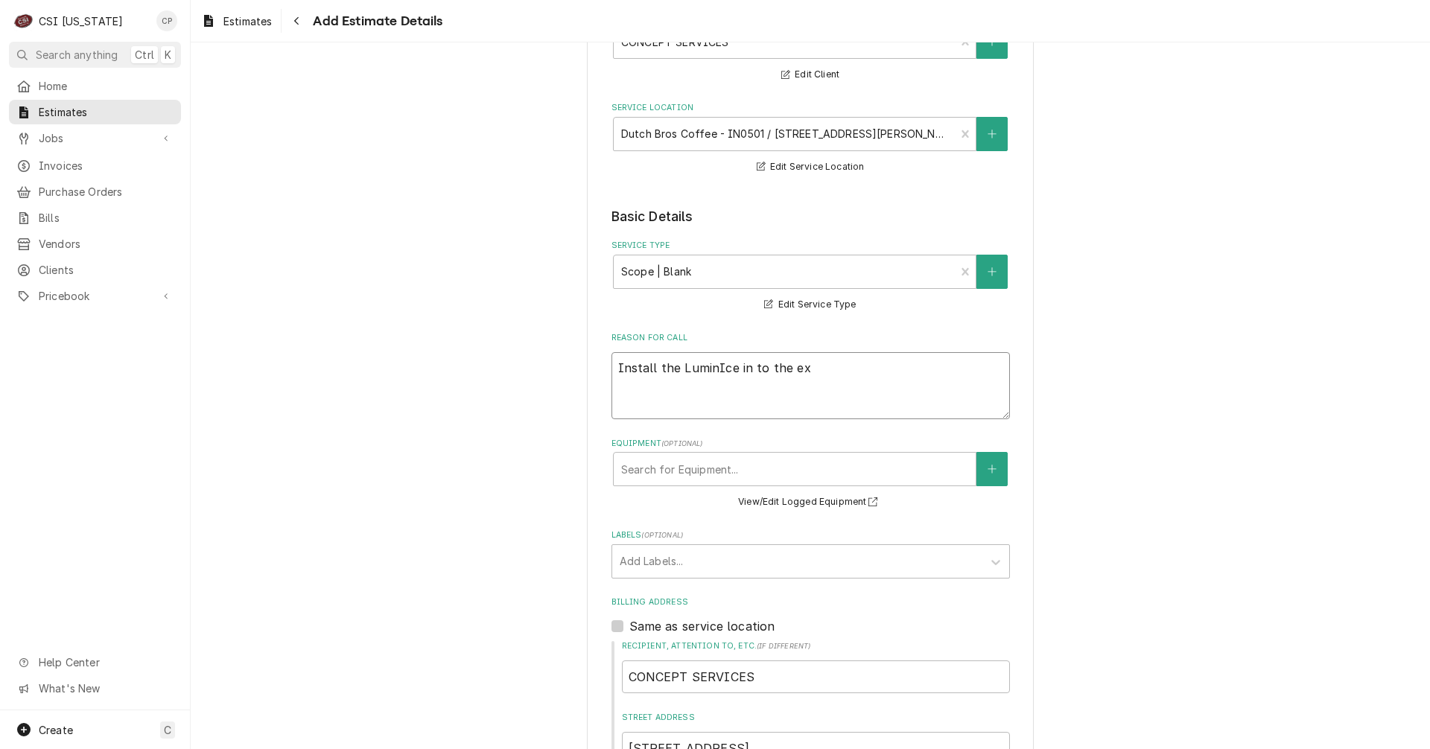
type textarea "Install the LuminIce in to the exi"
type textarea "x"
type textarea "Install the LuminIce in to the exis"
type textarea "x"
type textarea "Install the LuminIce in to the exist"
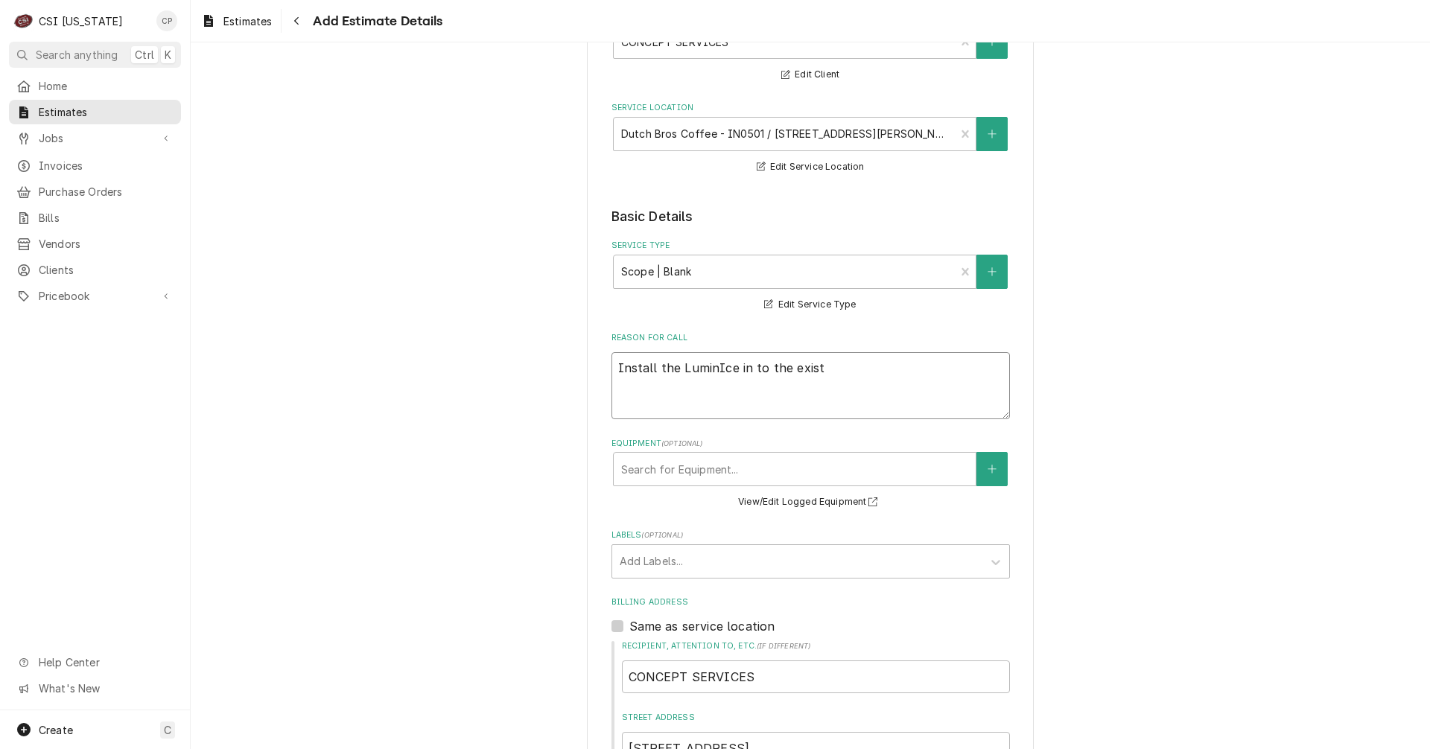
type textarea "x"
type textarea "Install the LuminIce in to the existi"
type textarea "x"
type textarea "Install the LuminIce in to the existin"
type textarea "x"
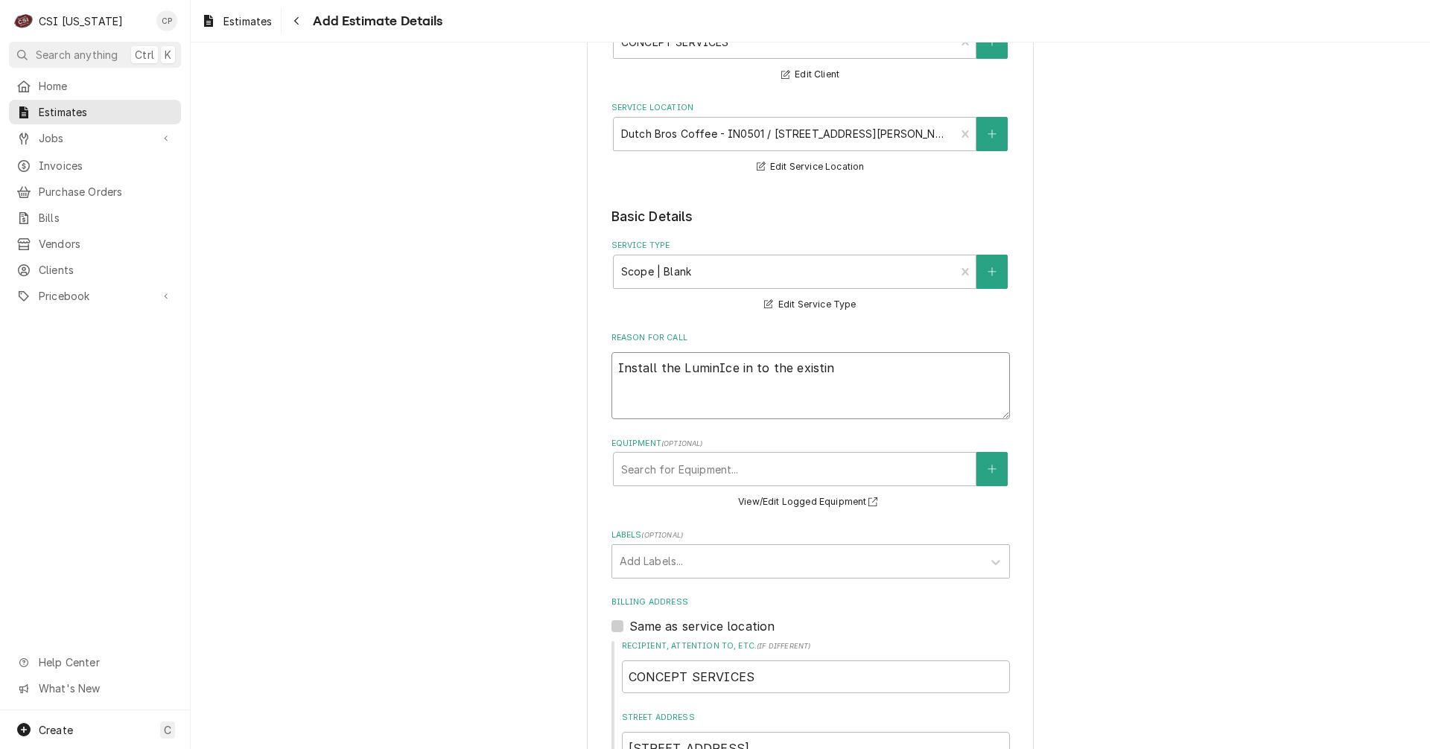
type textarea "Install the LuminIce in to the existing"
type textarea "x"
type textarea "Install the LuminIce in to the existing"
click at [673, 466] on div "Equipment" at bounding box center [794, 469] width 347 height 27
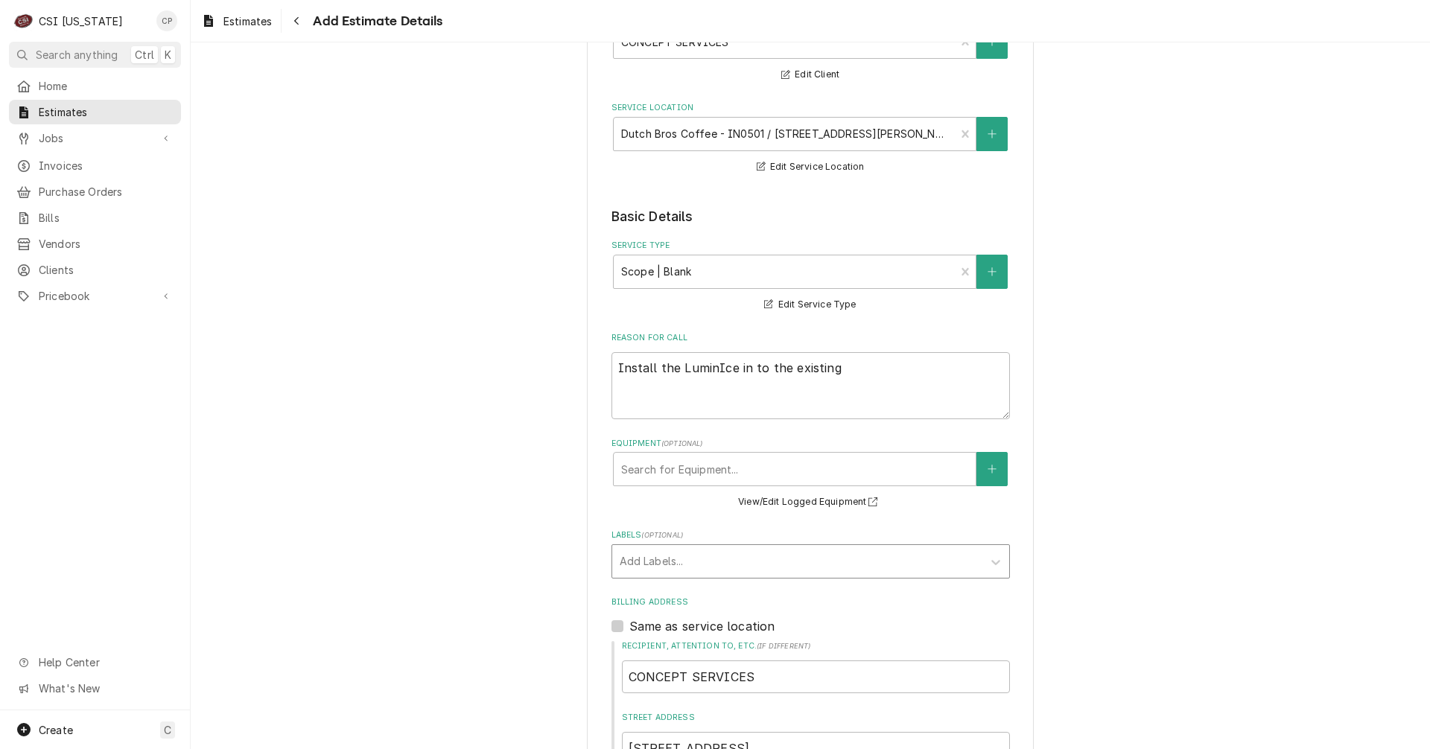
click at [641, 560] on div "Labels" at bounding box center [797, 561] width 355 height 27
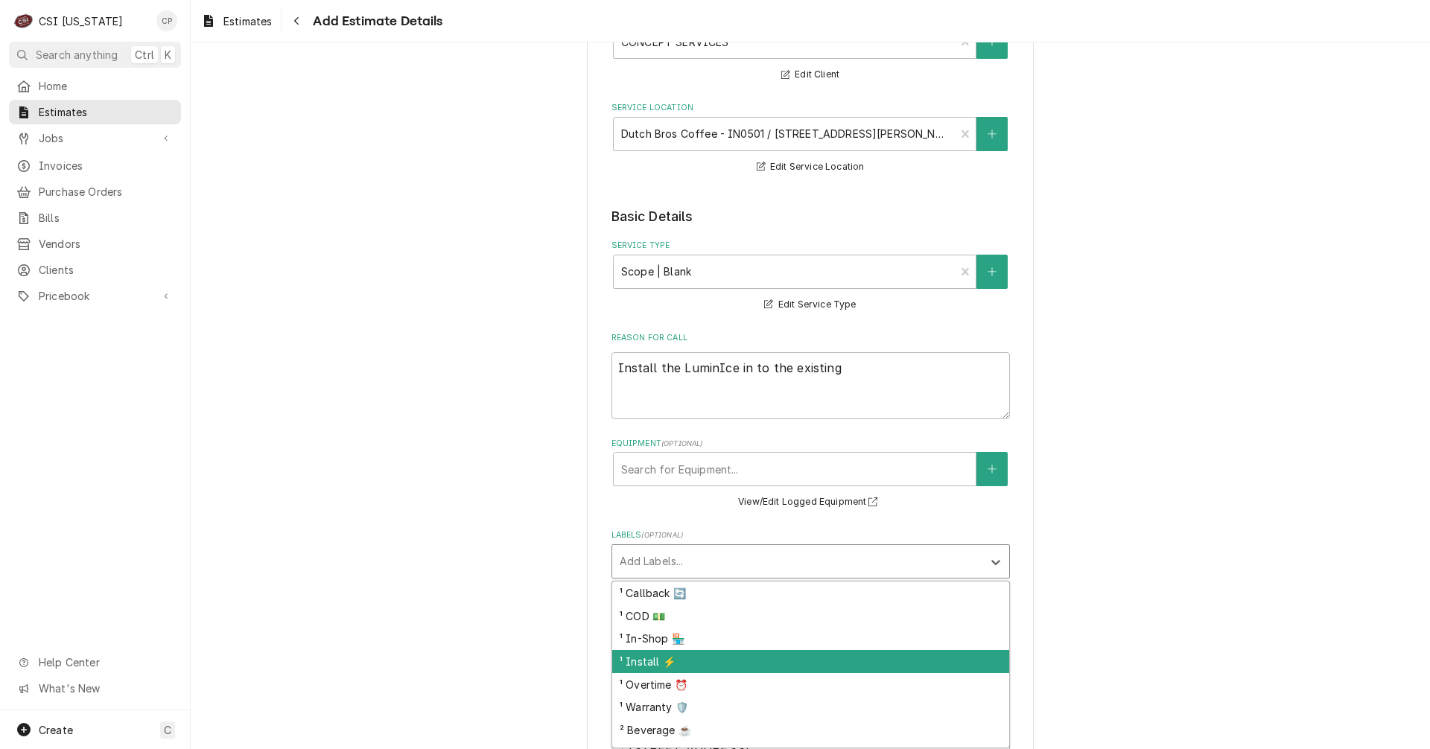
click at [694, 670] on div "¹ Install ⚡️" at bounding box center [810, 661] width 397 height 23
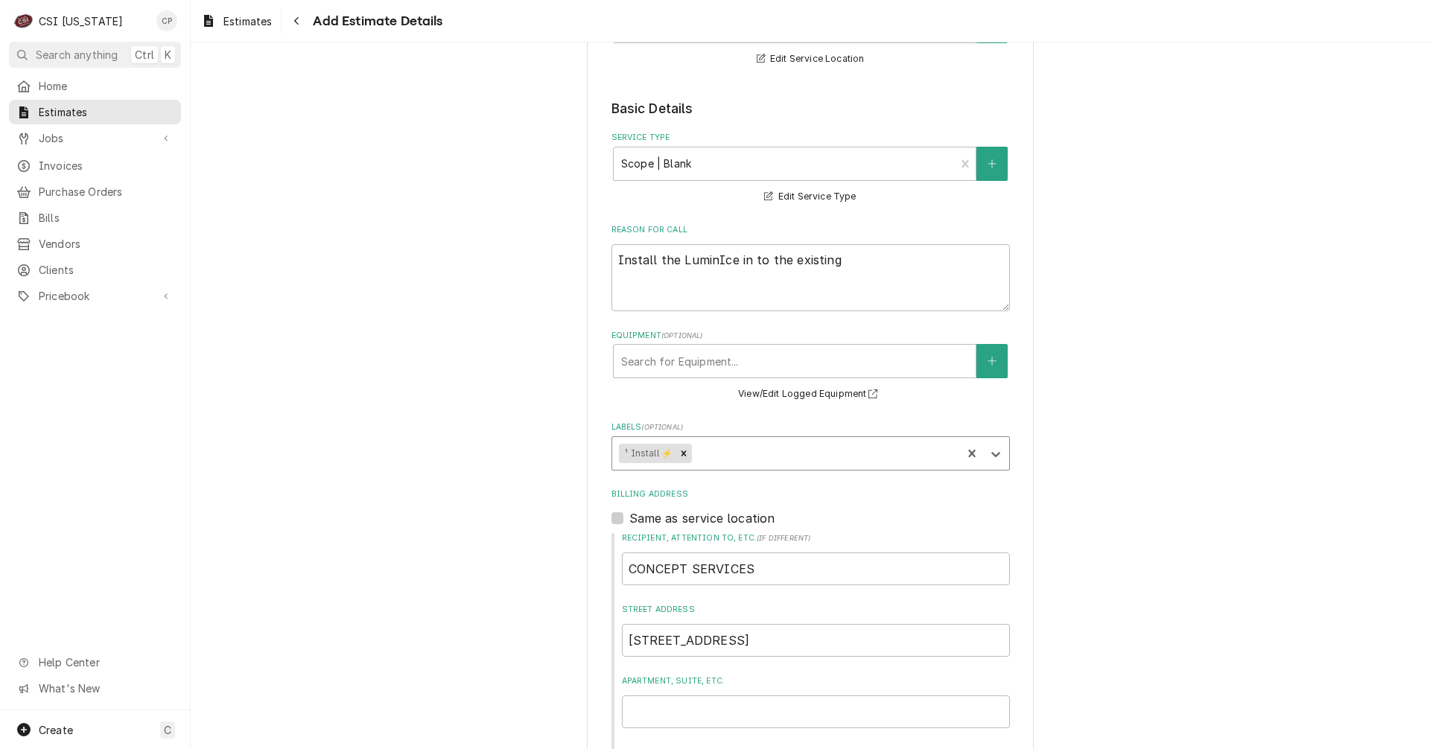
scroll to position [521, 0]
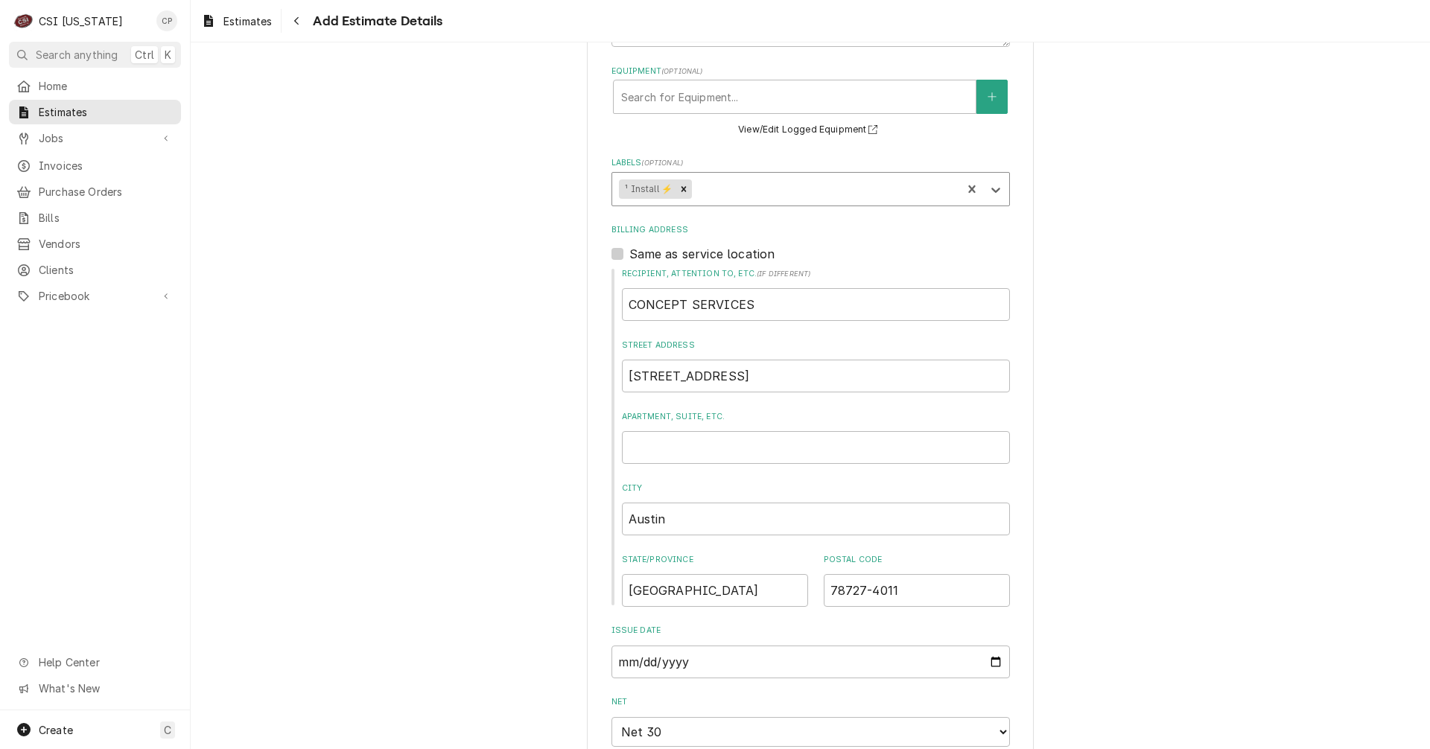
click at [718, 183] on div "Labels" at bounding box center [825, 189] width 260 height 27
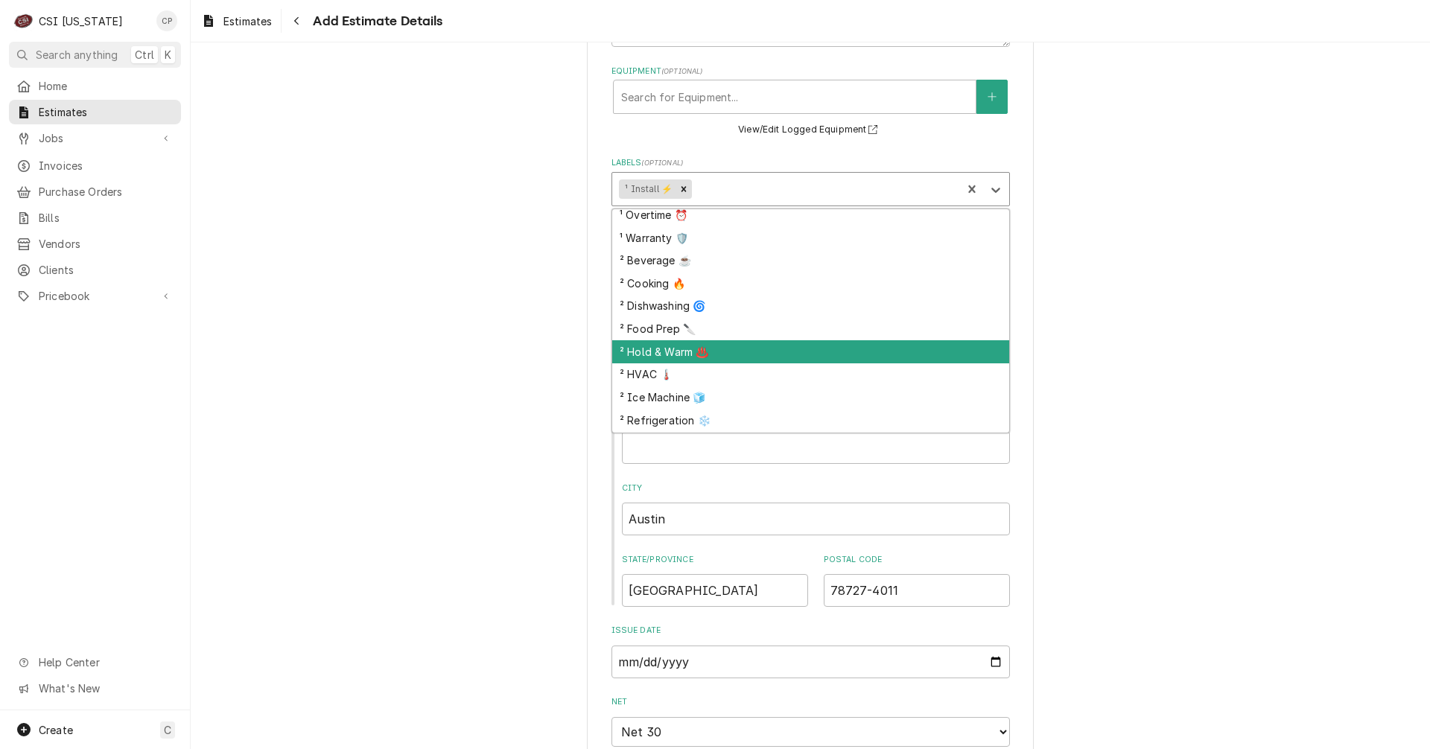
scroll to position [118, 0]
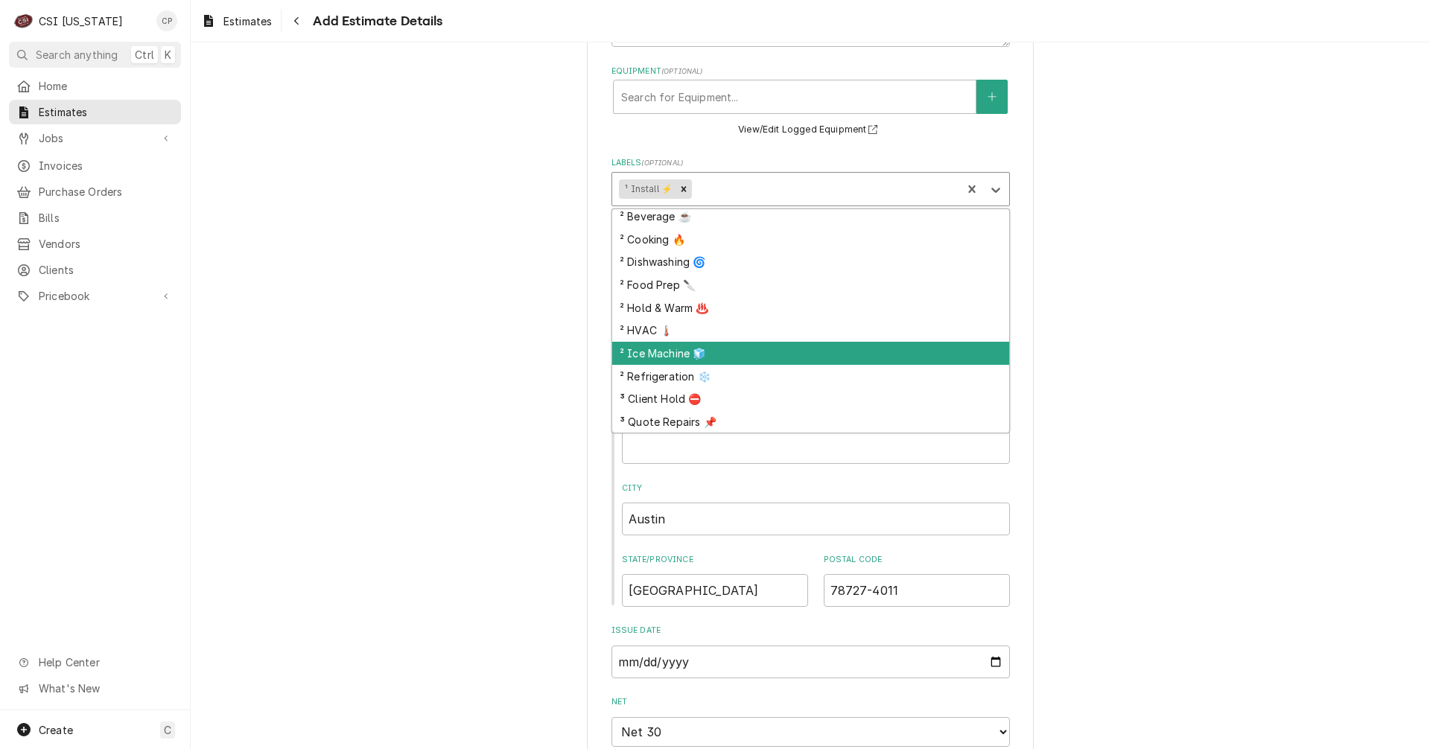
click at [681, 354] on div "² Ice Machine 🧊" at bounding box center [810, 353] width 397 height 23
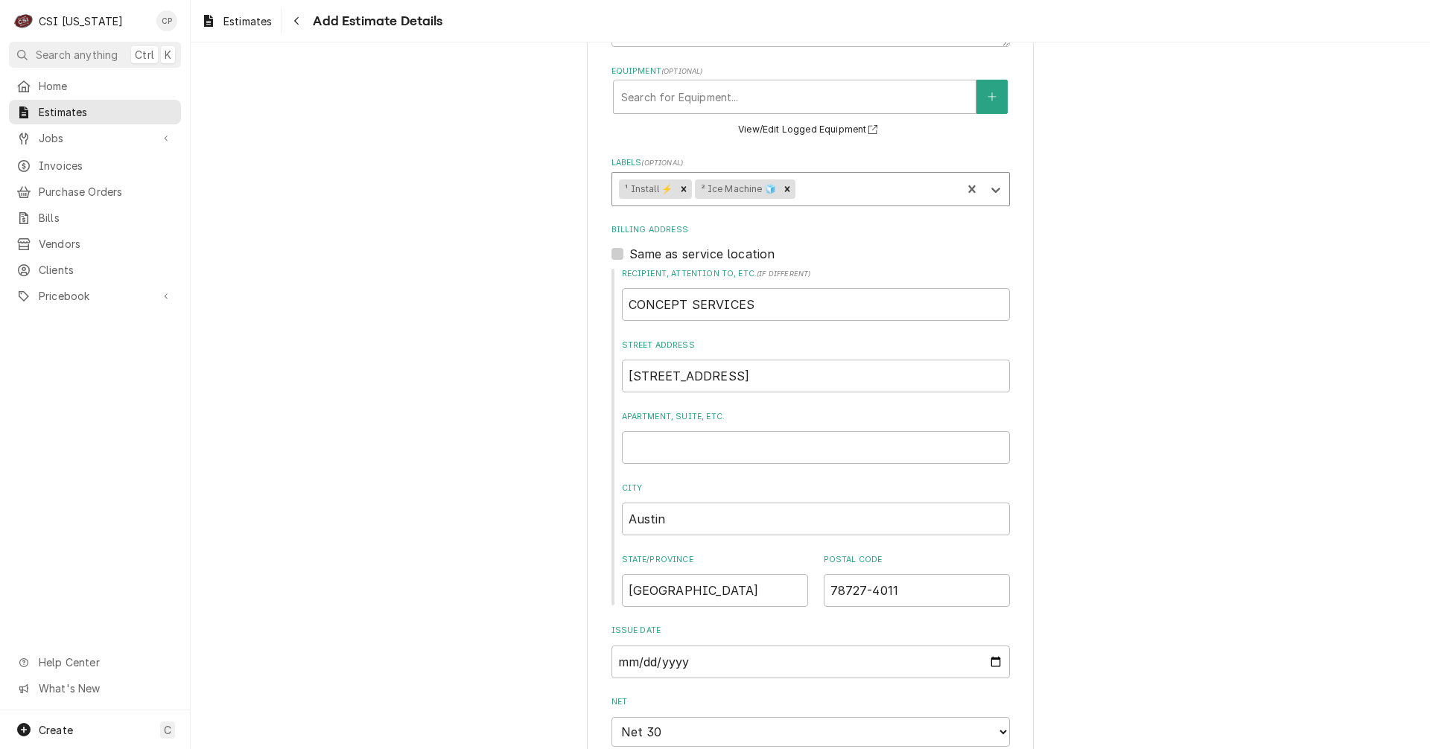
type textarea "x"
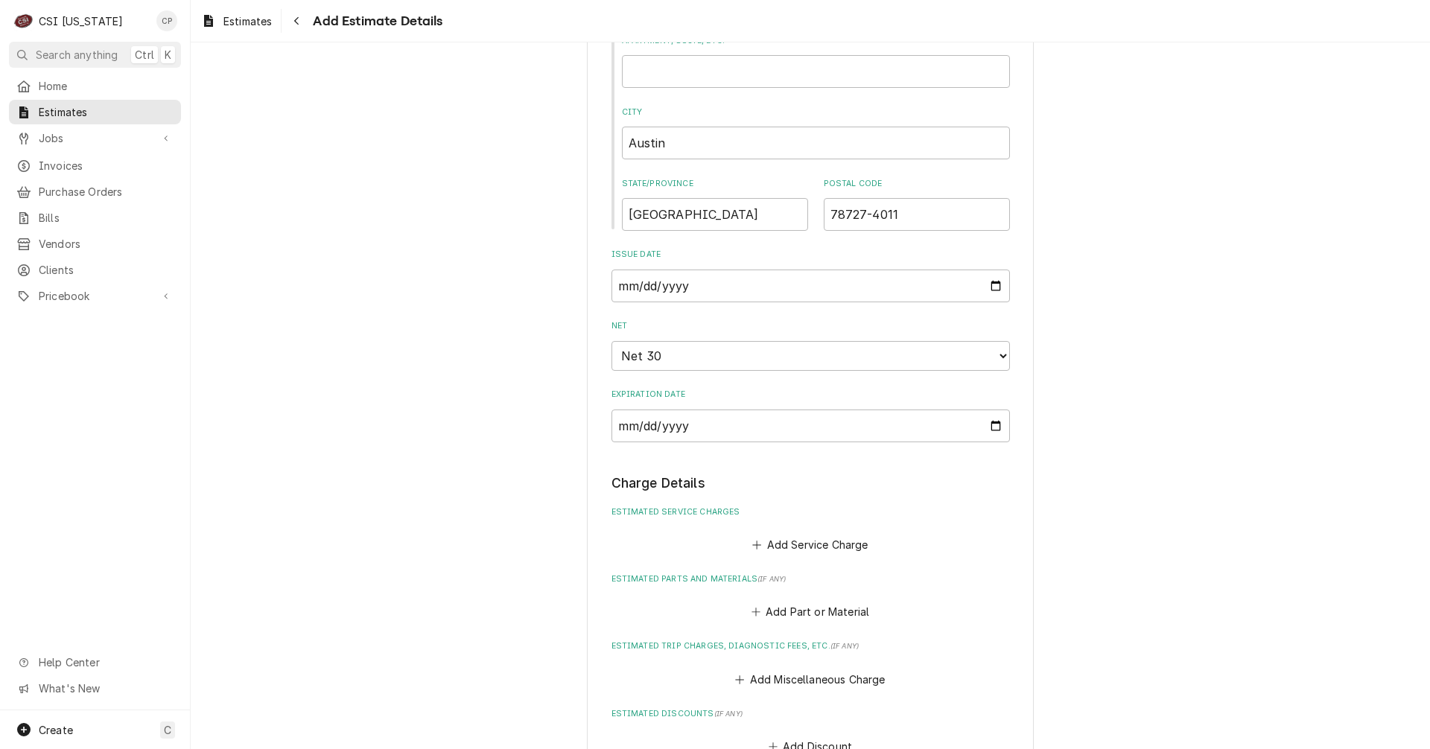
scroll to position [968, 0]
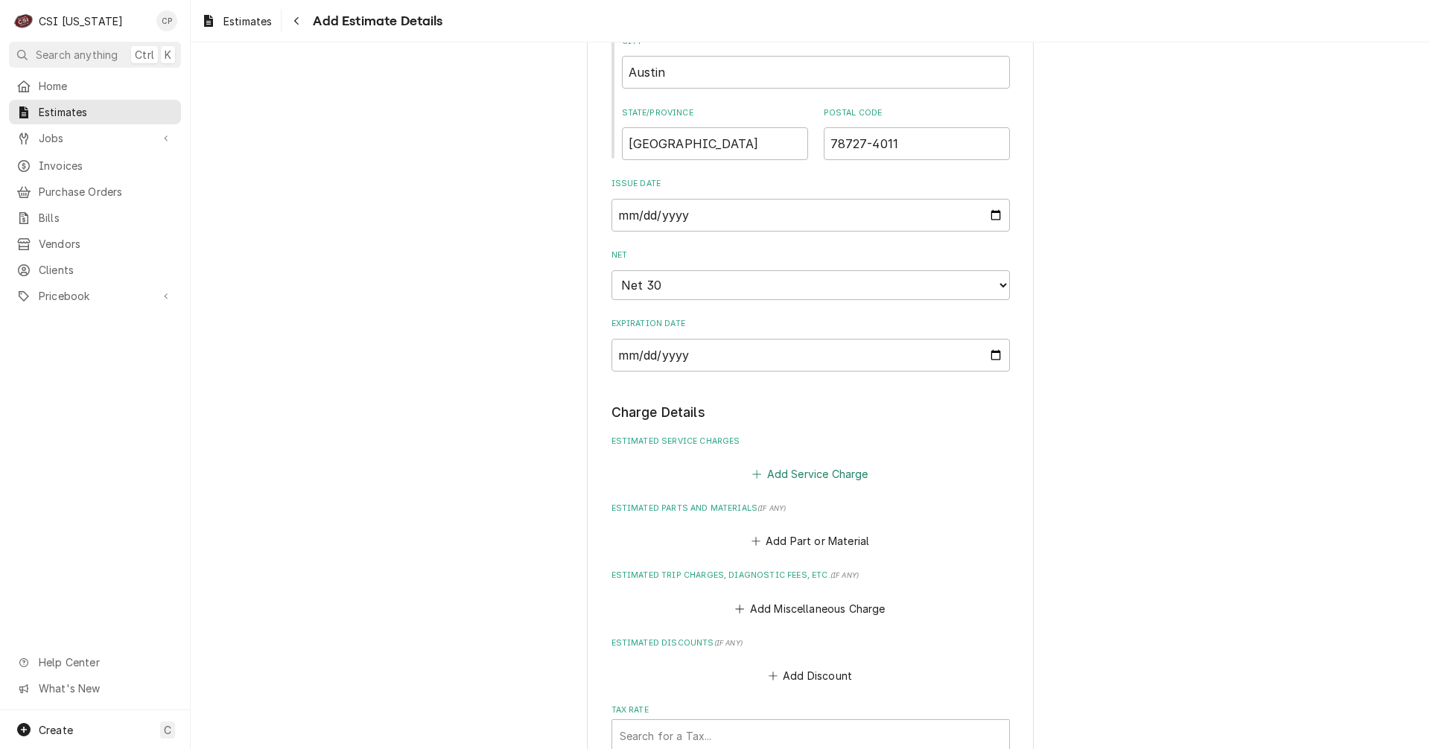
click at [827, 474] on button "Add Service Charge" at bounding box center [810, 473] width 121 height 21
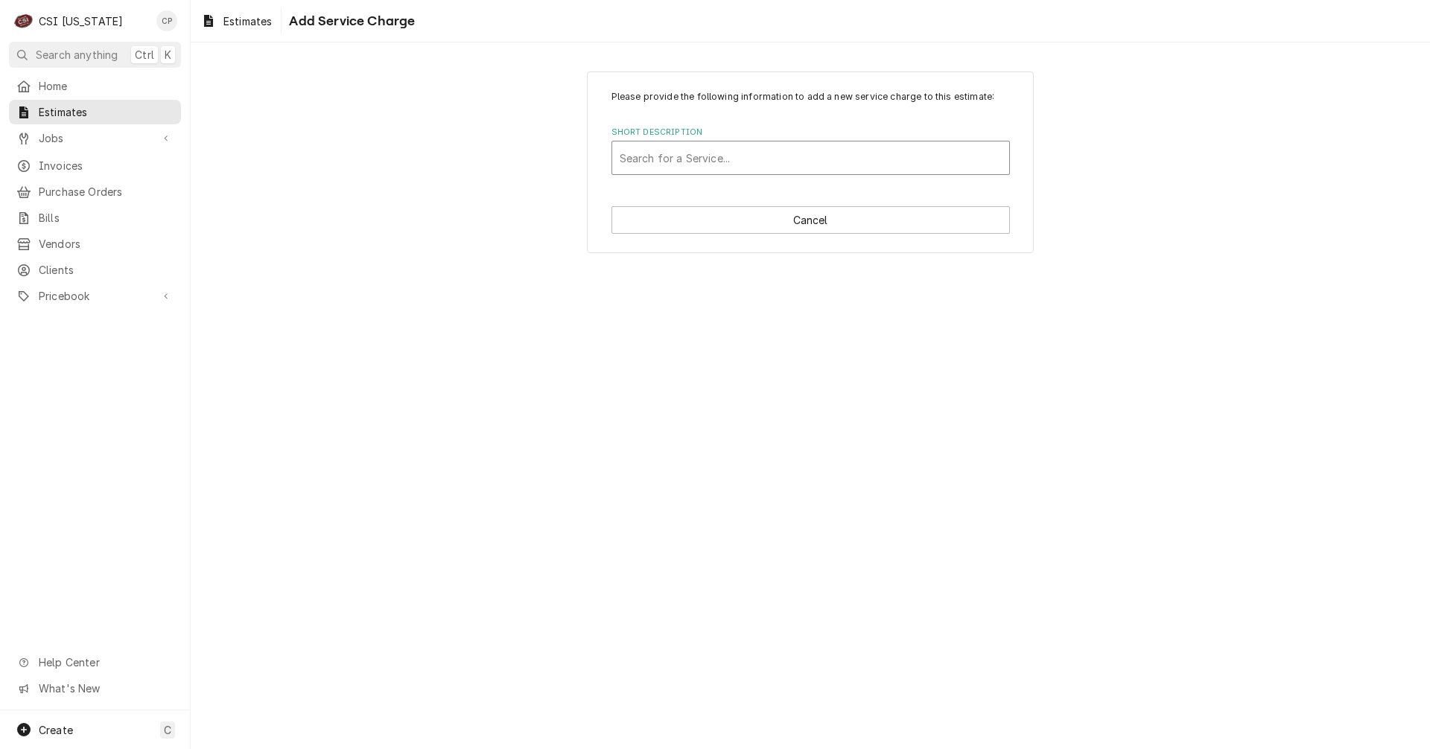
click at [711, 151] on div "Short Description" at bounding box center [811, 157] width 382 height 27
type input "blan"
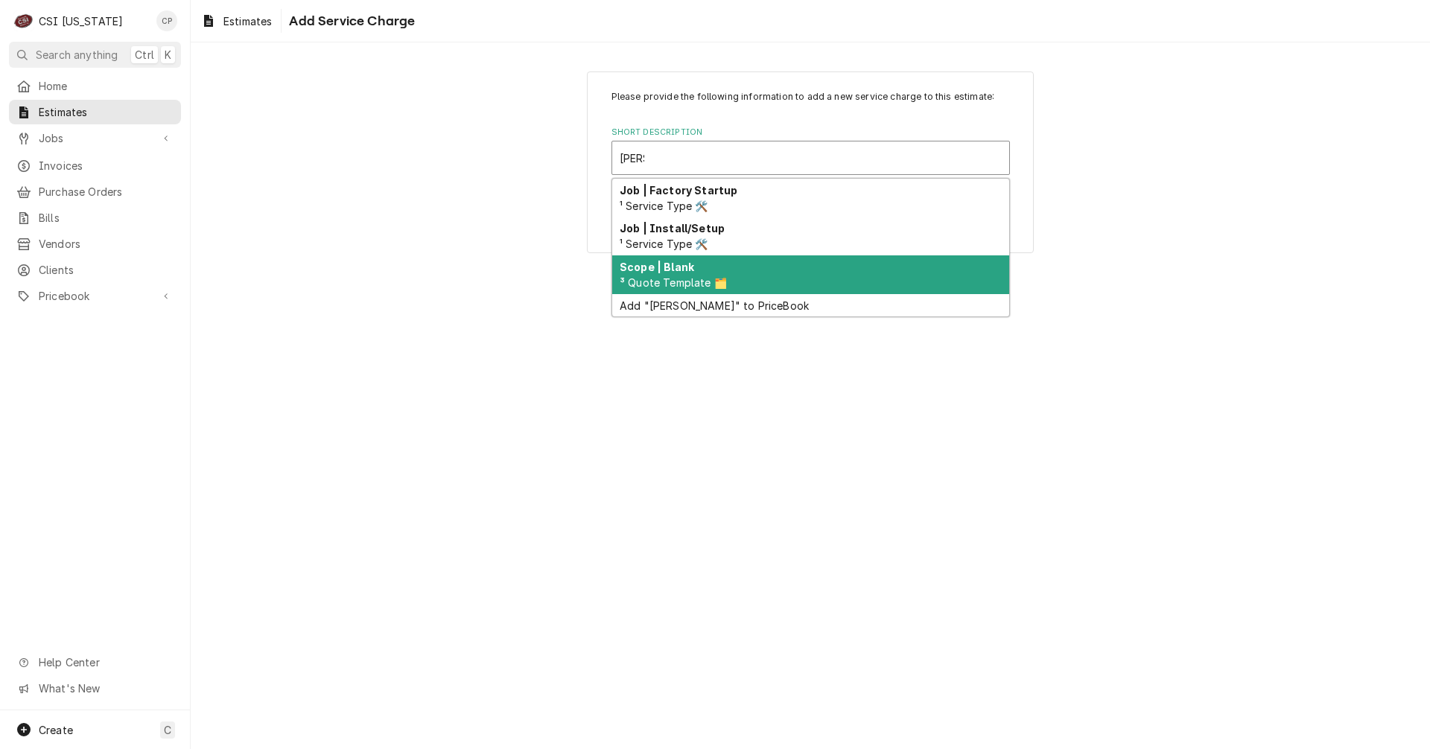
click at [688, 273] on strong "Scope | Blank" at bounding box center [657, 267] width 74 height 13
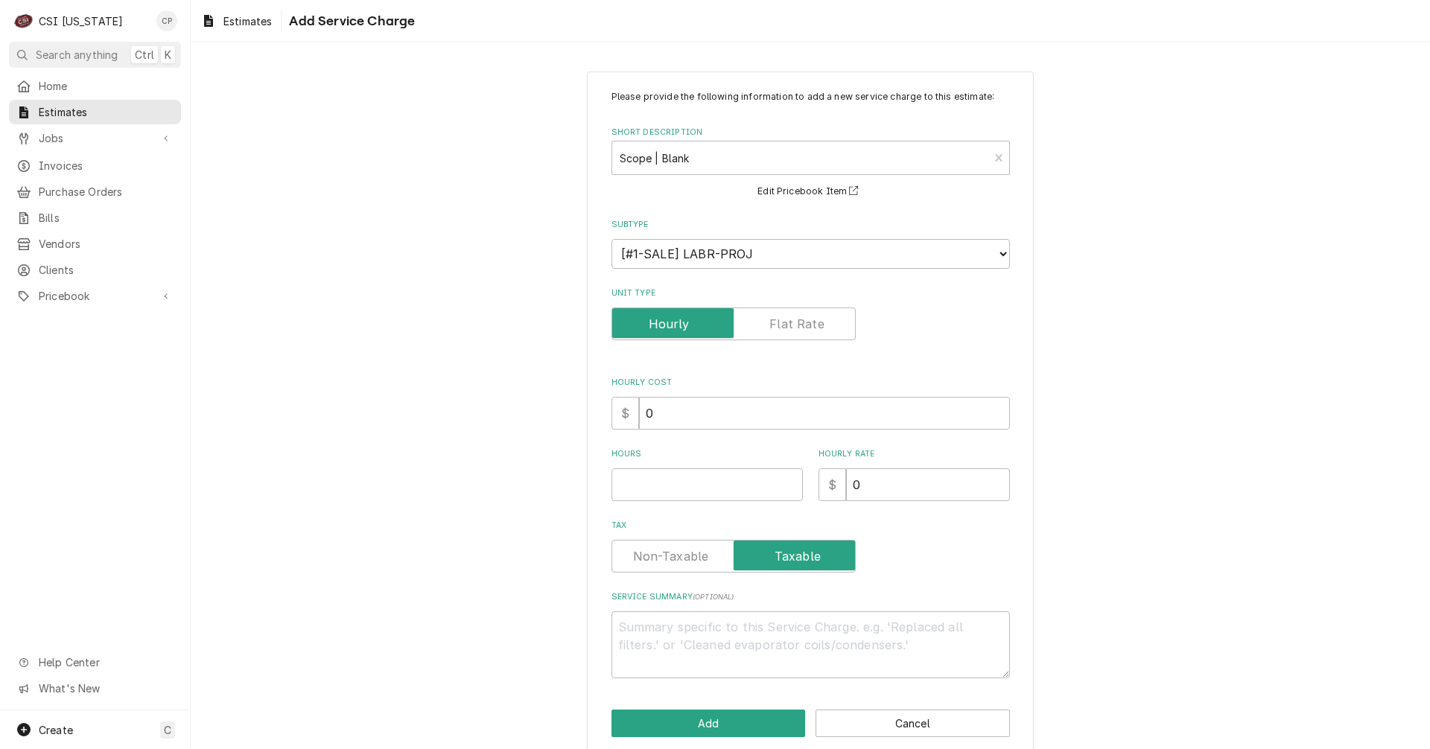
type textarea "x"
click at [794, 331] on label "Unit Type" at bounding box center [733, 324] width 244 height 33
click at [794, 331] on input "Unit Type" at bounding box center [733, 324] width 231 height 33
checkbox input "true"
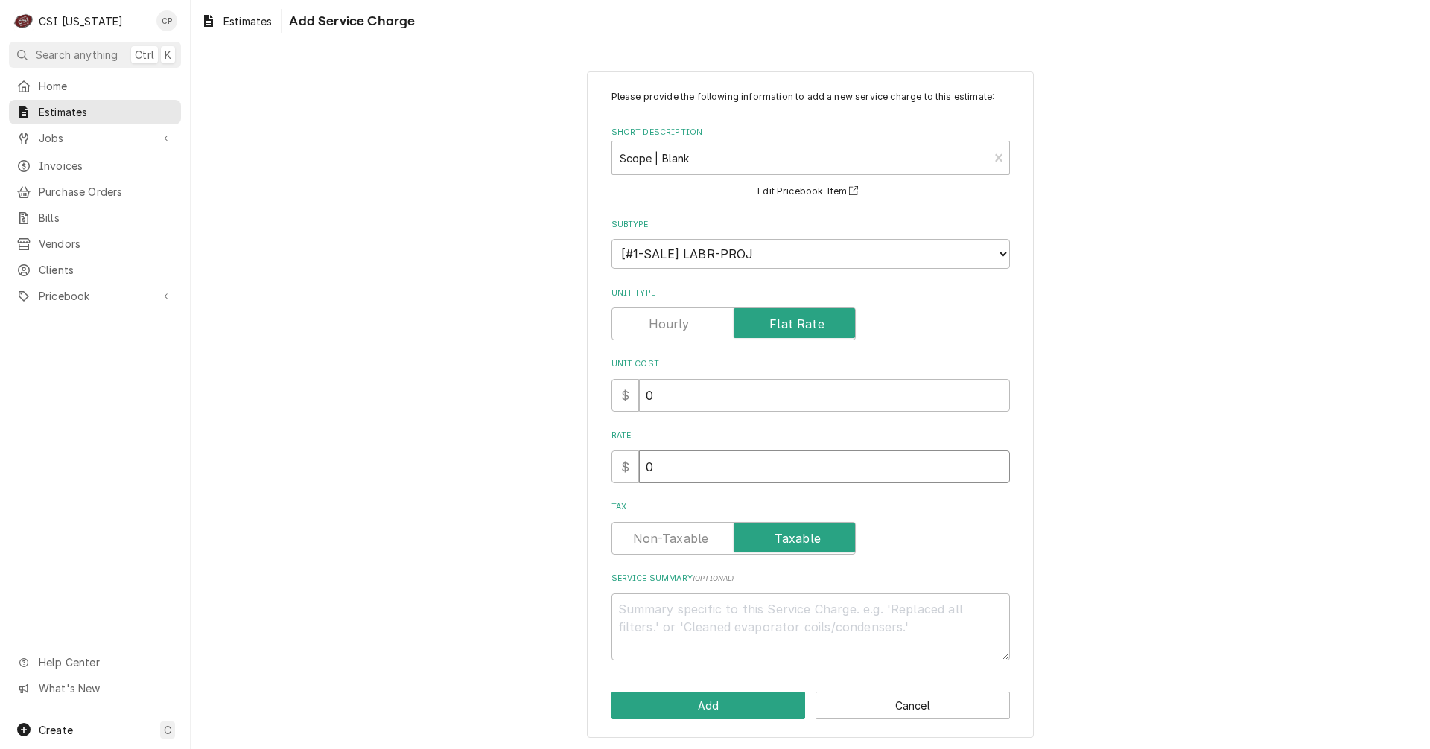
drag, startPoint x: 642, startPoint y: 477, endPoint x: 606, endPoint y: 485, distance: 36.5
click at [611, 485] on div "Please provide the following information to add a new service charge to this es…" at bounding box center [810, 375] width 398 height 571
click at [664, 477] on input "0" at bounding box center [824, 467] width 371 height 33
drag, startPoint x: 644, startPoint y: 466, endPoint x: 623, endPoint y: 466, distance: 20.9
click at [623, 466] on div "$ 0" at bounding box center [810, 467] width 398 height 33
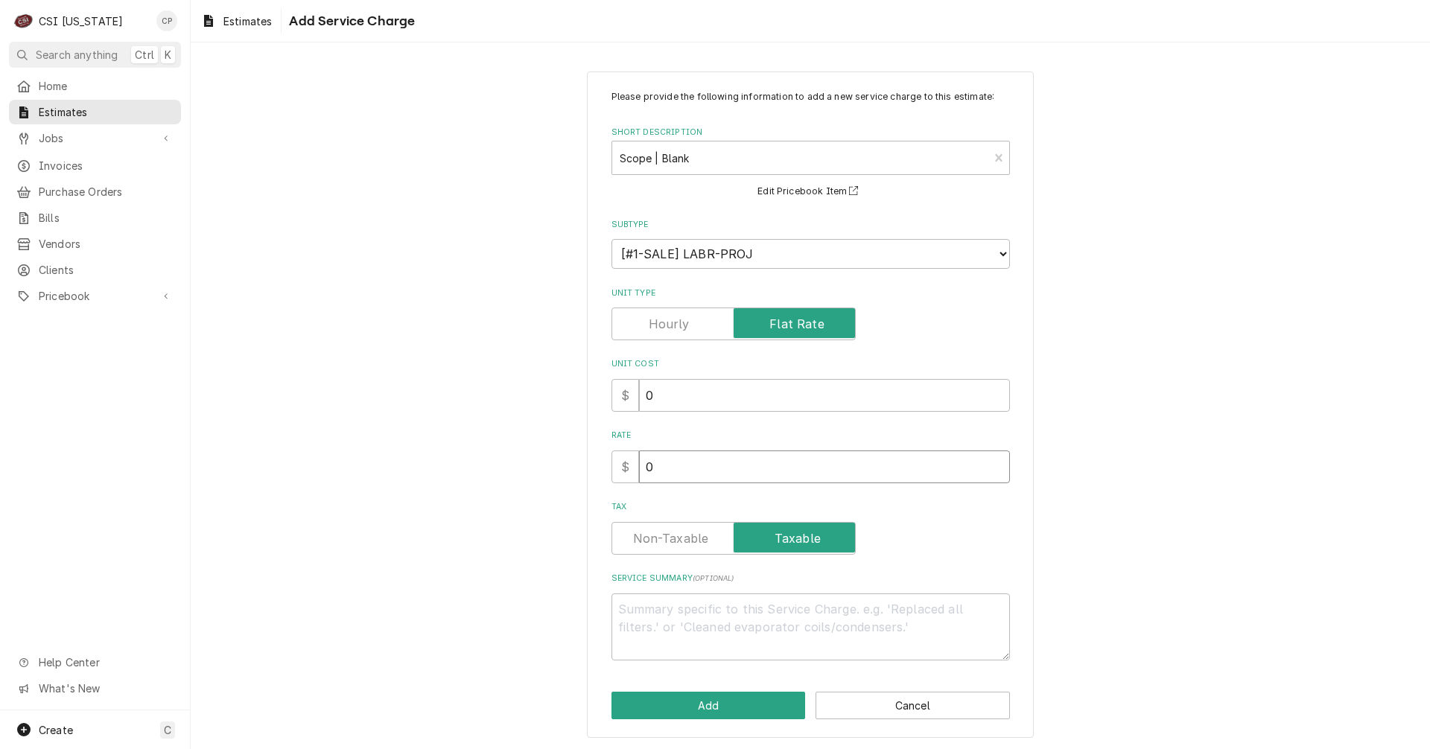
type textarea "x"
type input "1"
type textarea "x"
type input "16"
type textarea "x"
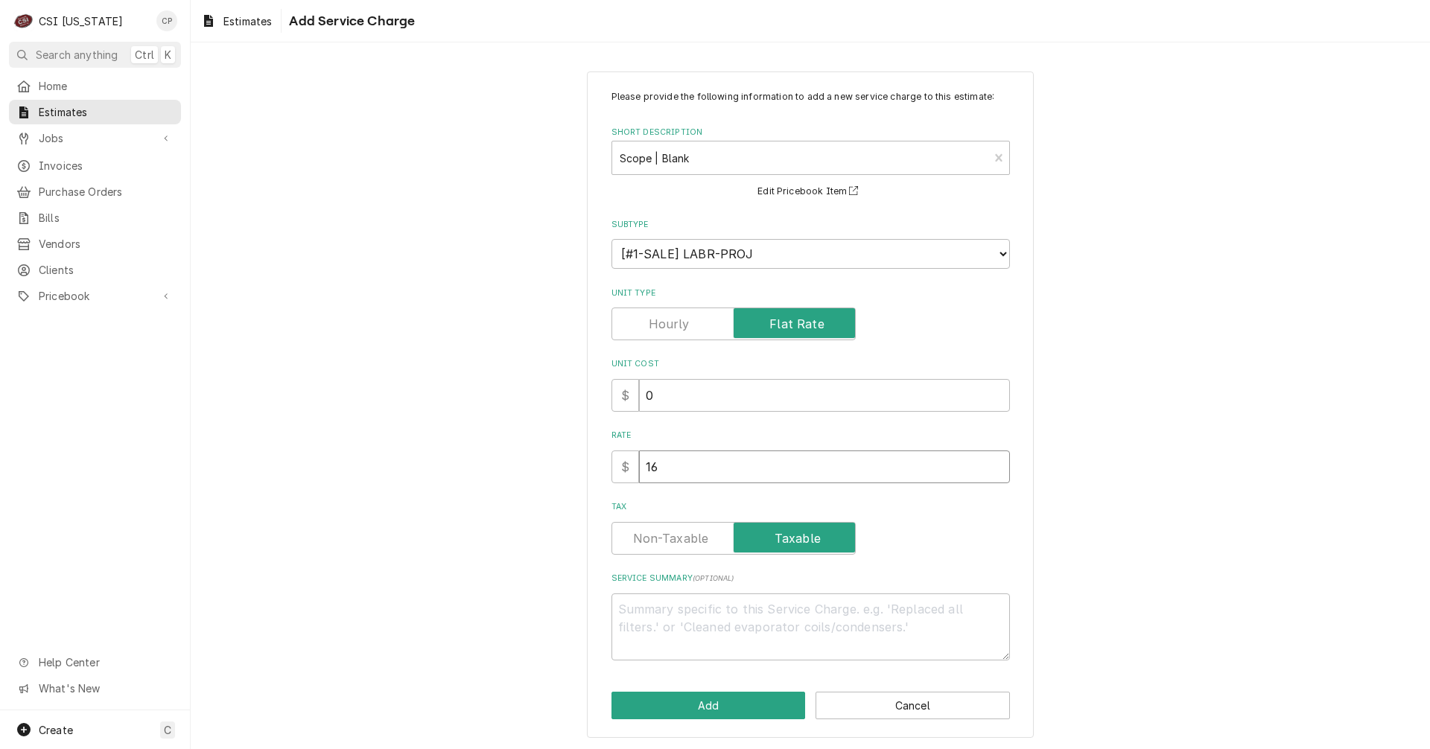
type input "168"
type textarea "x"
type input "1680"
type textarea "x"
type input "1680.0"
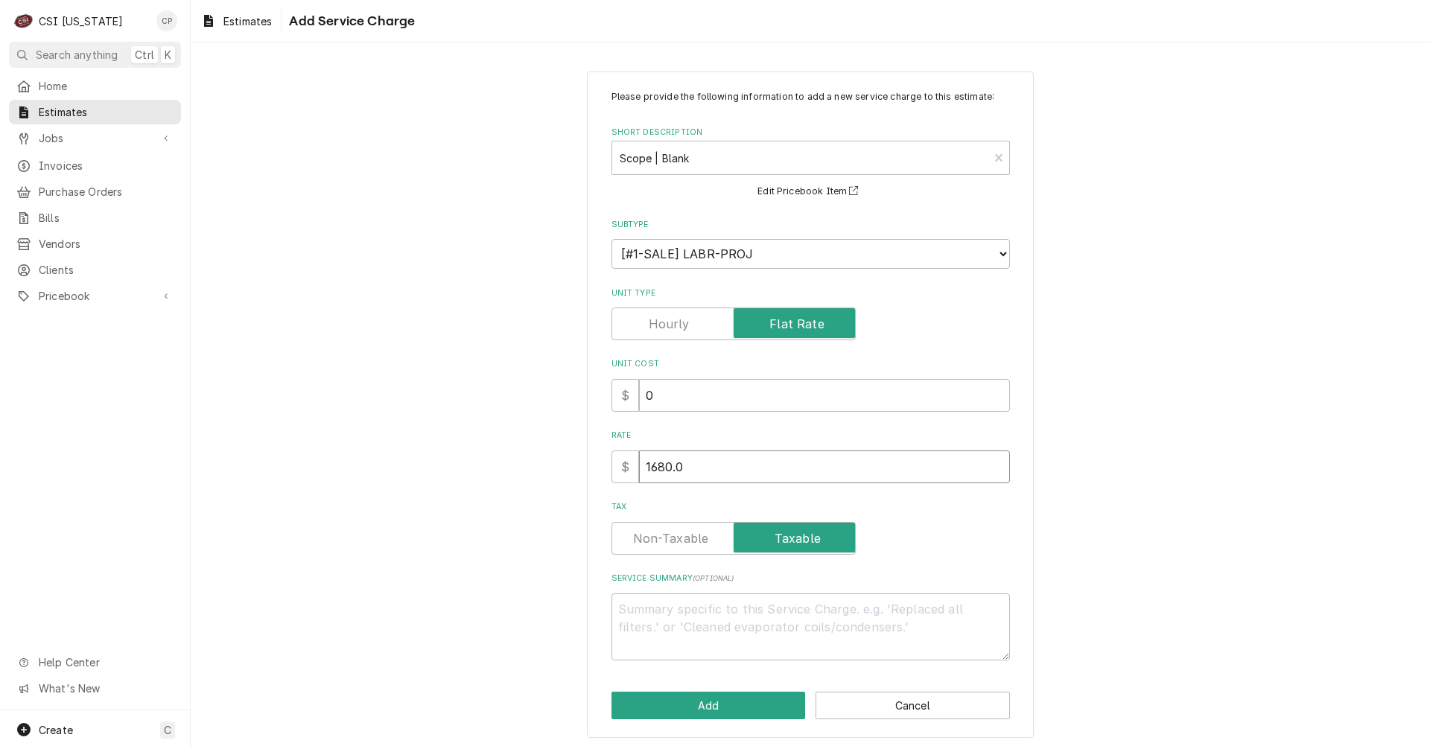
type textarea "x"
type input "1680.00"
type textarea "x"
click at [681, 538] on label "Tax" at bounding box center [733, 538] width 244 height 33
click at [681, 538] on input "Tax" at bounding box center [733, 538] width 231 height 33
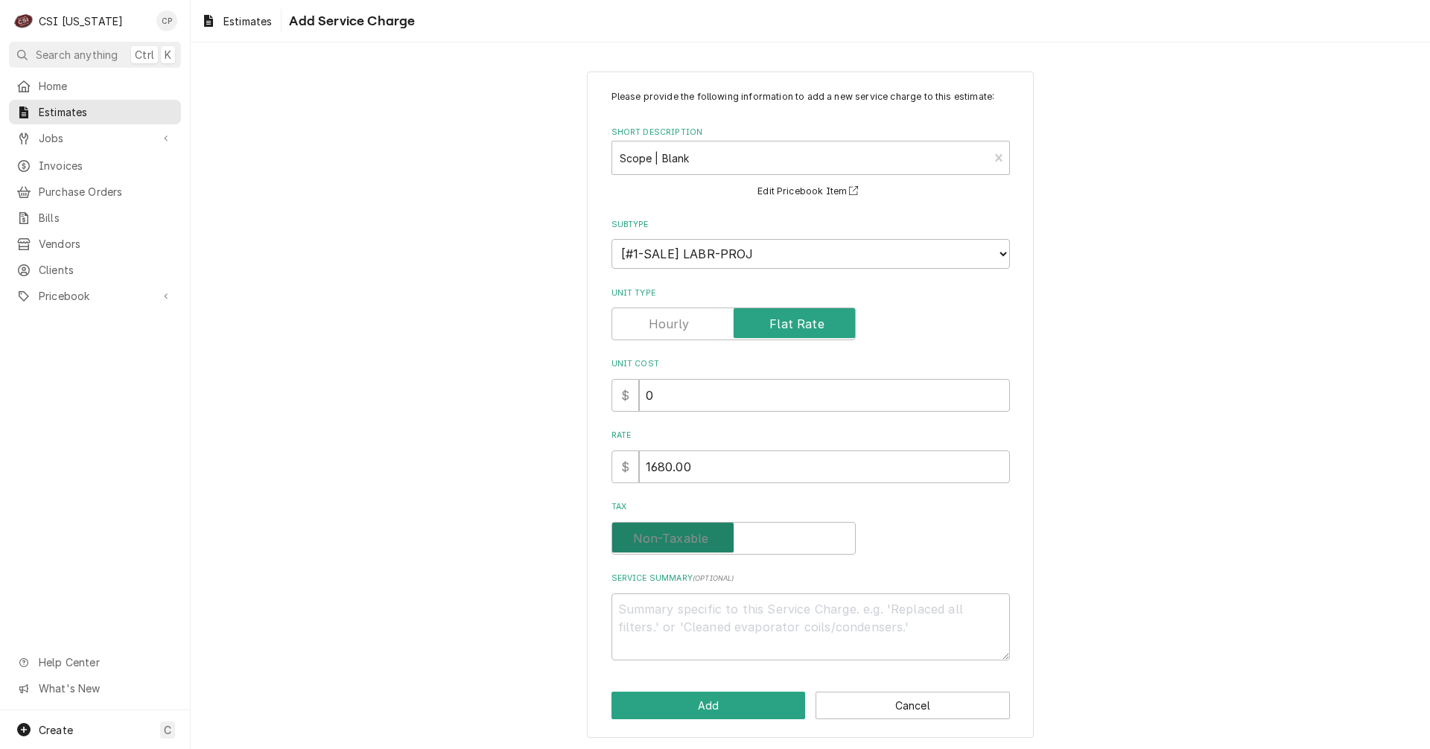
checkbox input "false"
click at [682, 612] on textarea "Service Summary ( optional )" at bounding box center [810, 627] width 398 height 67
click at [638, 606] on textarea "Service Summary ( optional )" at bounding box center [810, 627] width 398 height 67
click at [823, 614] on textarea "Service Summary ( optional )" at bounding box center [810, 627] width 398 height 67
click at [765, 608] on textarea "Service Summary ( optional )" at bounding box center [810, 627] width 398 height 67
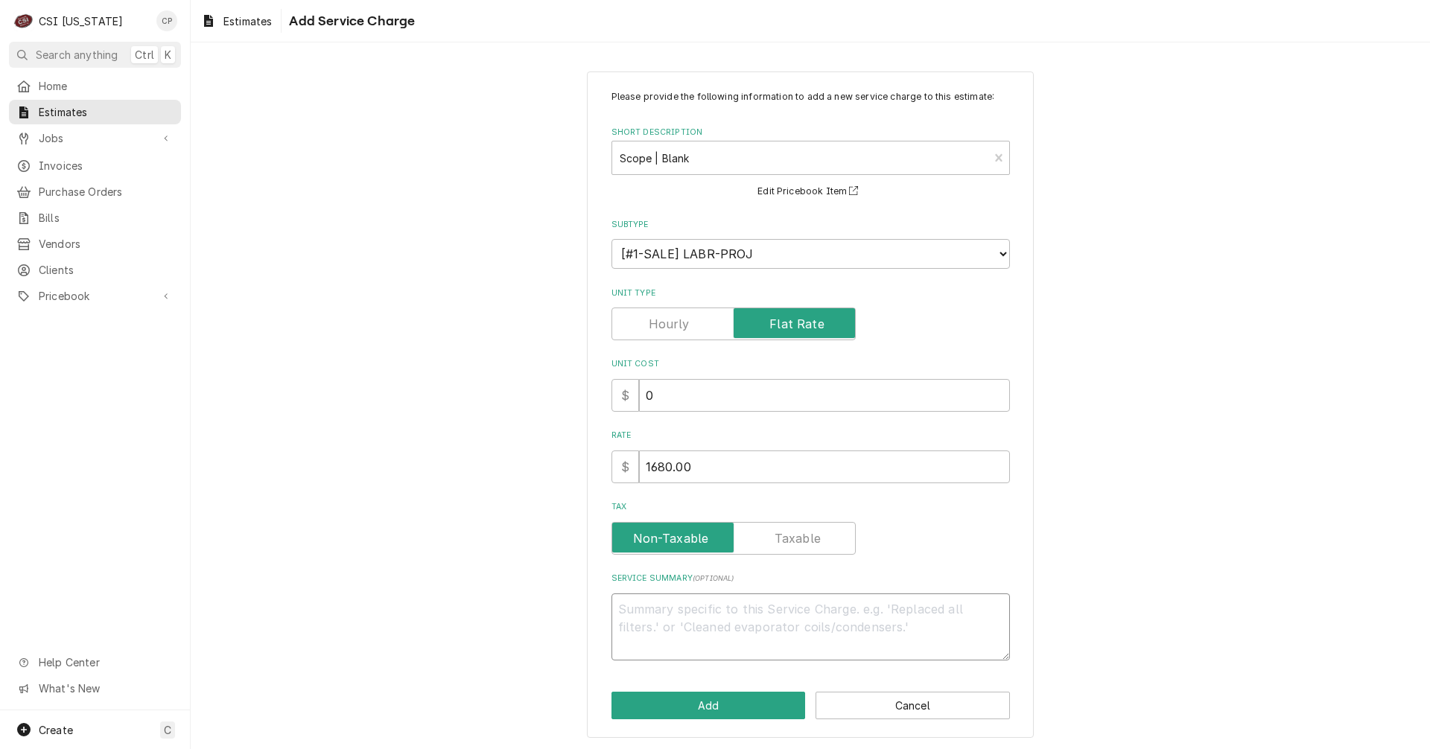
click at [655, 604] on textarea "Service Summary ( optional )" at bounding box center [810, 627] width 398 height 67
click at [746, 702] on button "Add" at bounding box center [708, 706] width 194 height 28
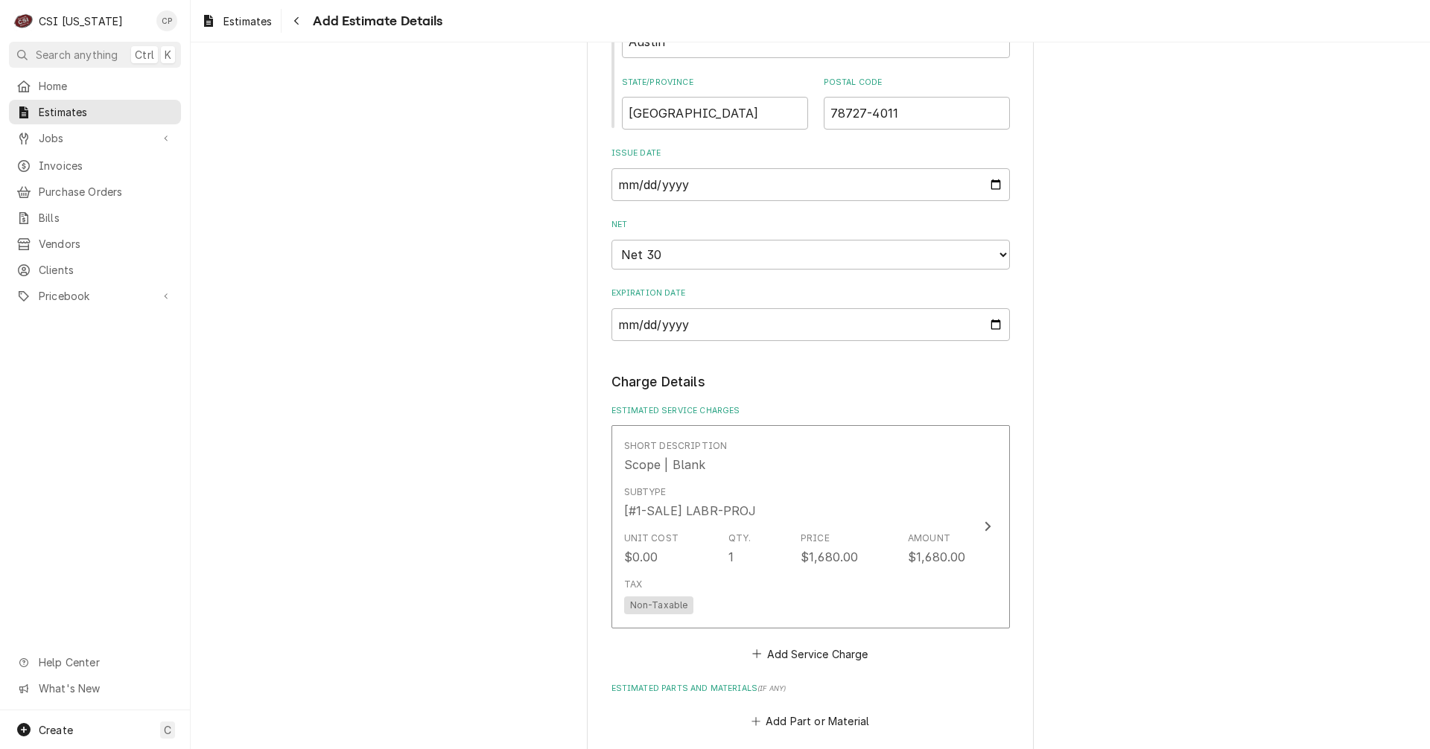
scroll to position [1025, 0]
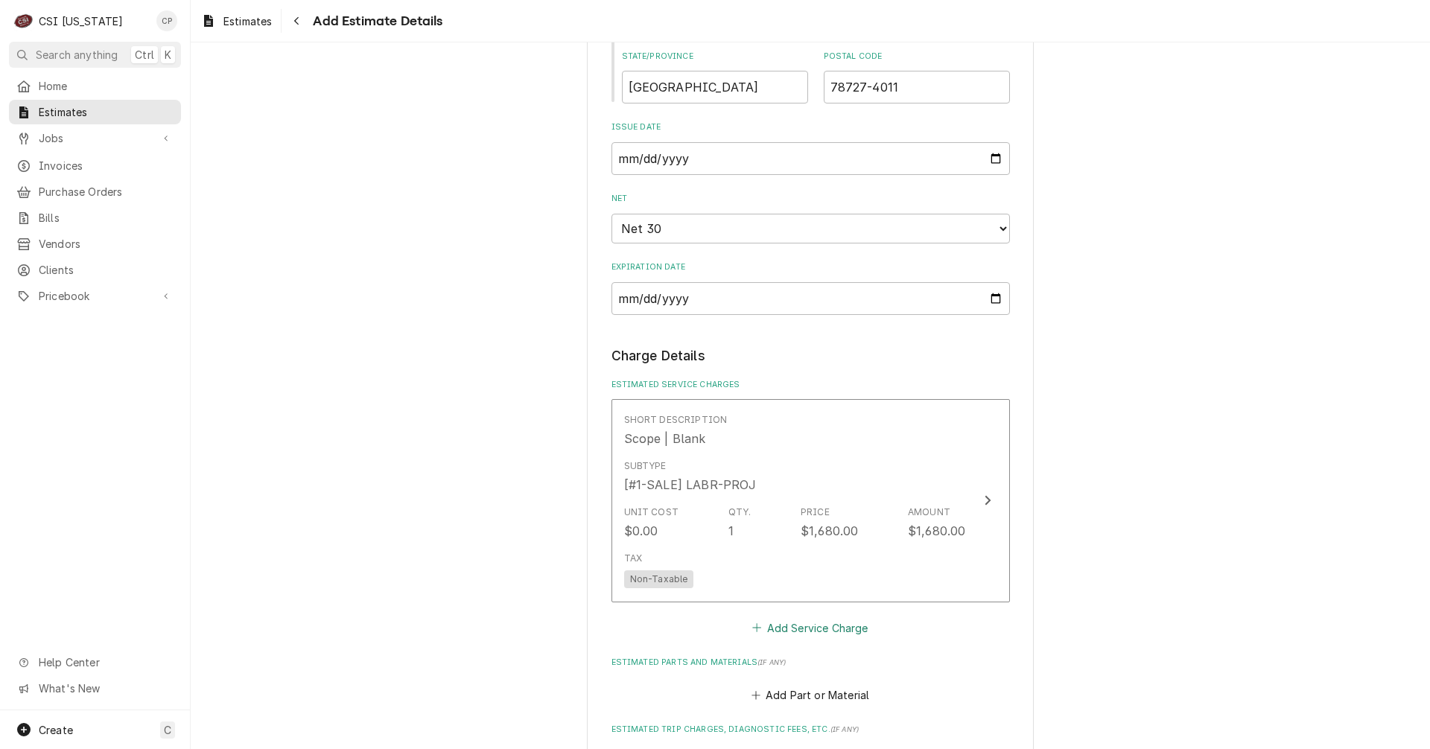
click at [824, 631] on button "Add Service Charge" at bounding box center [810, 627] width 121 height 21
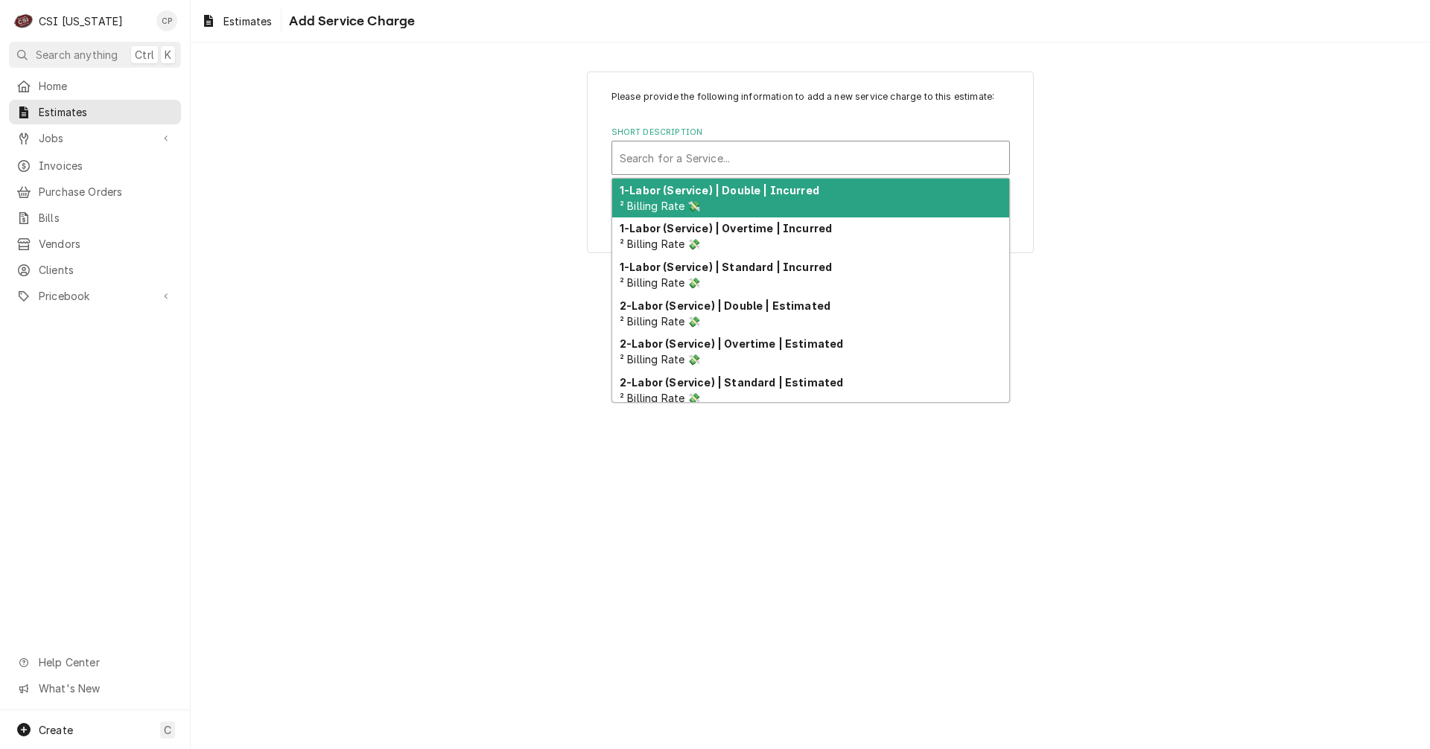
click at [664, 153] on div "Short Description" at bounding box center [811, 157] width 382 height 27
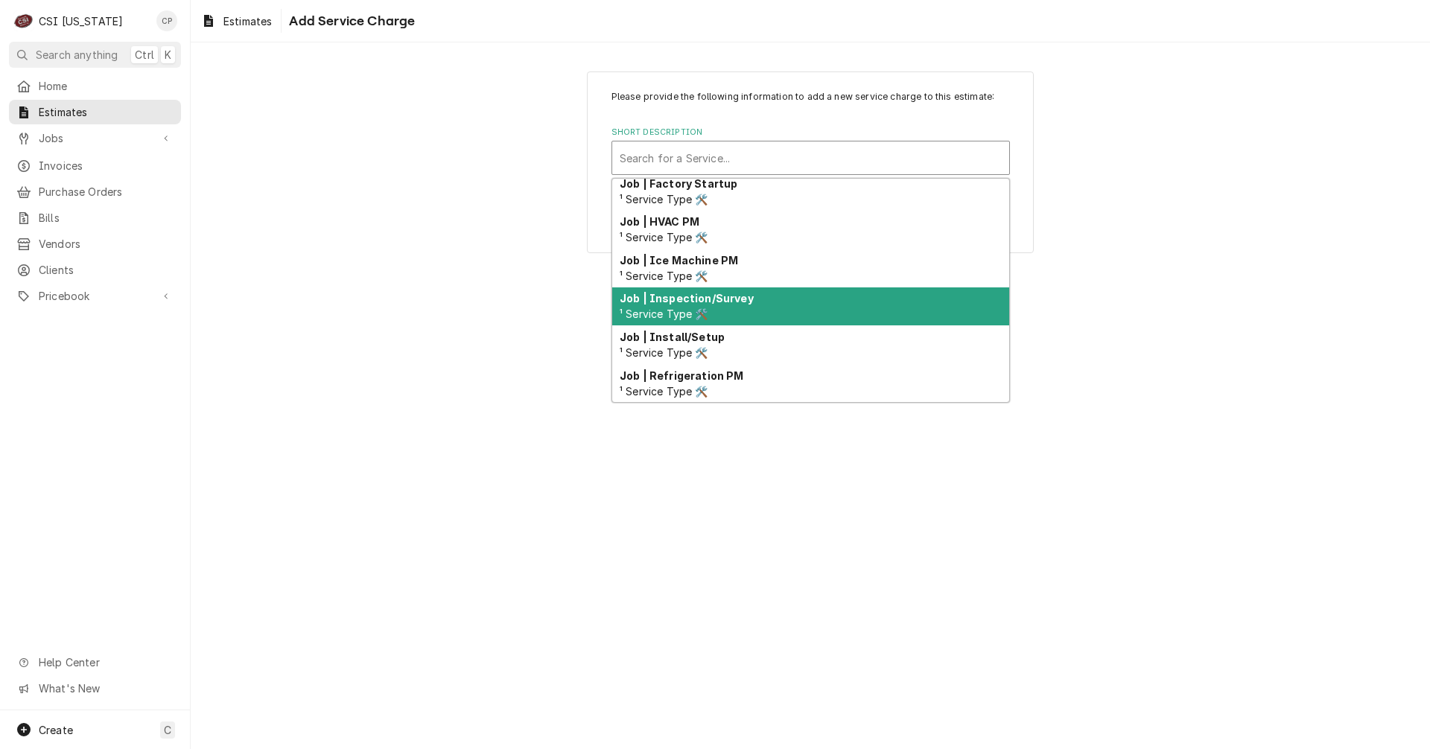
scroll to position [722, 0]
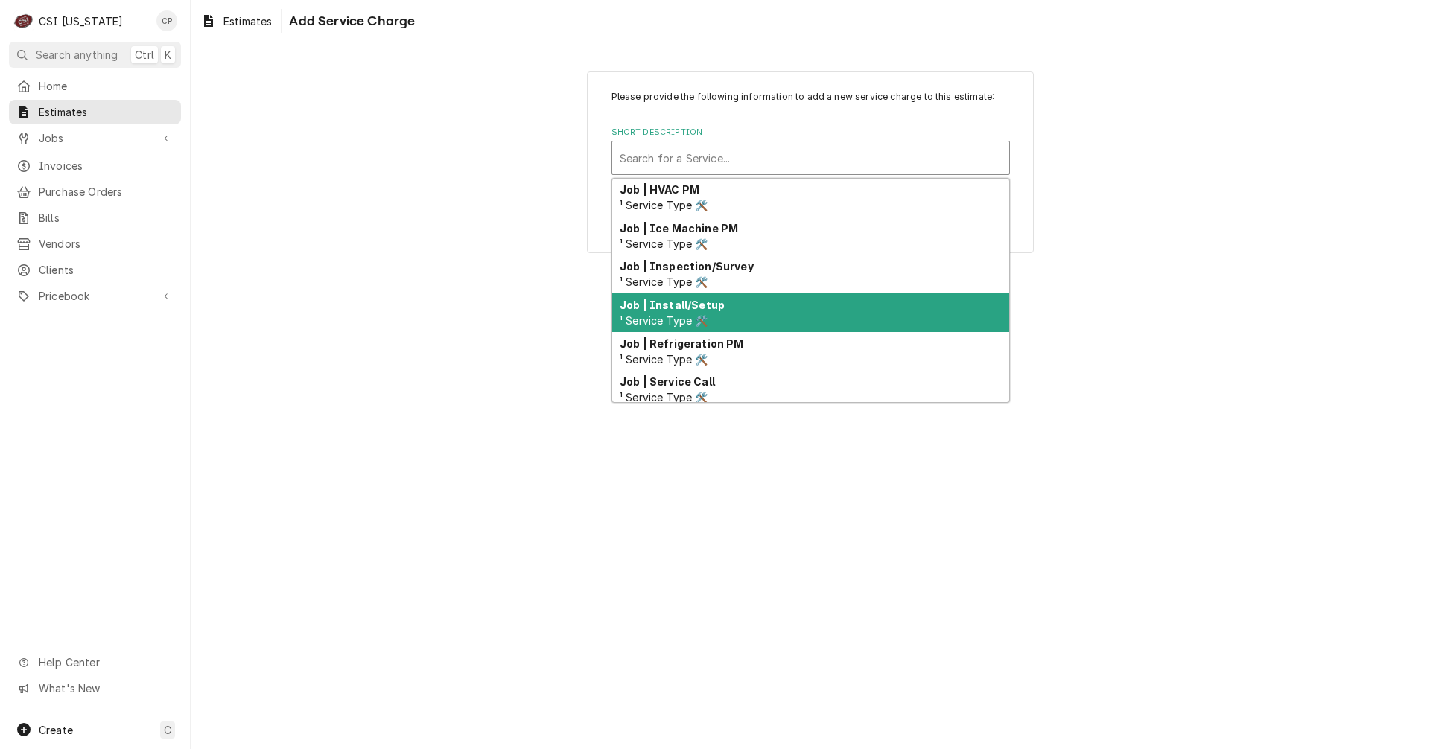
click at [696, 308] on strong "Job | Install/Setup" at bounding box center [672, 305] width 105 height 13
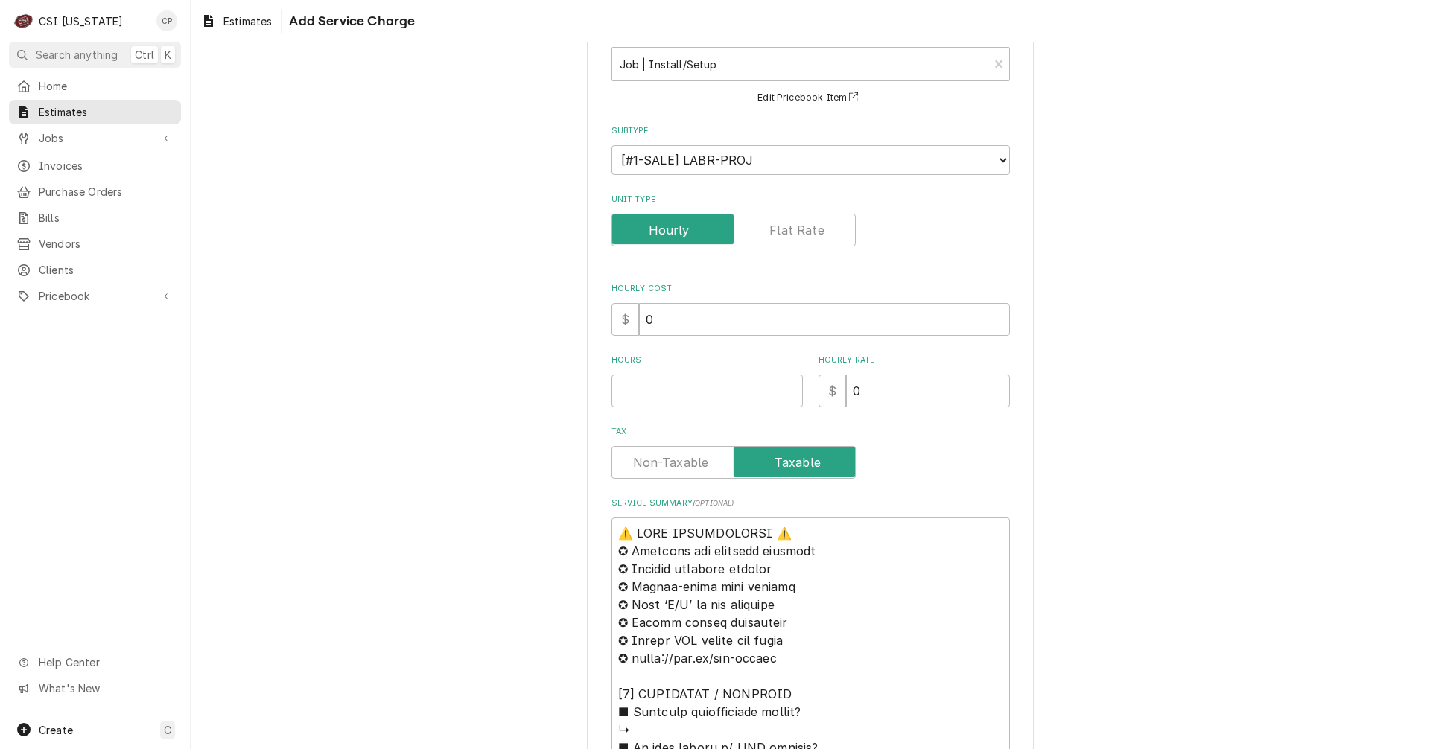
scroll to position [0, 0]
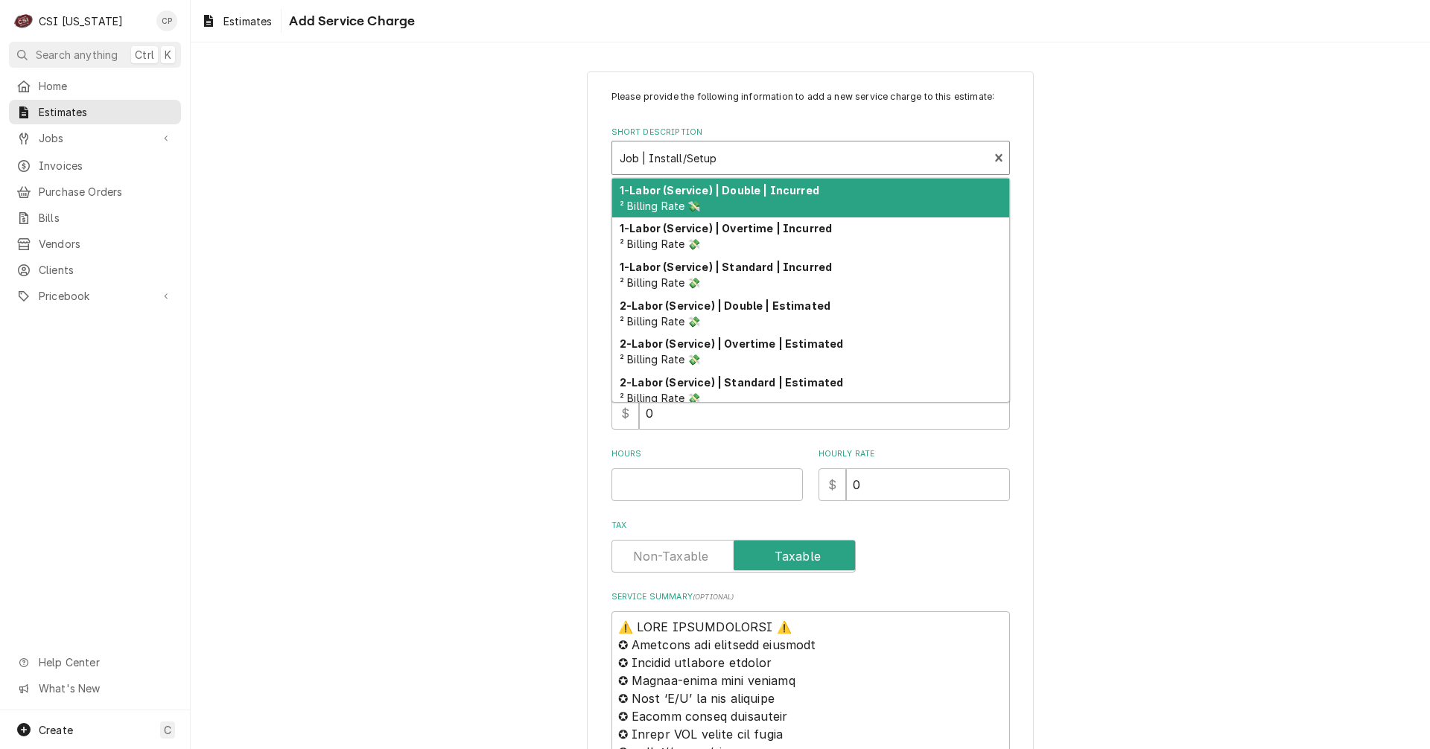
click at [726, 162] on div "Short Description" at bounding box center [801, 157] width 362 height 27
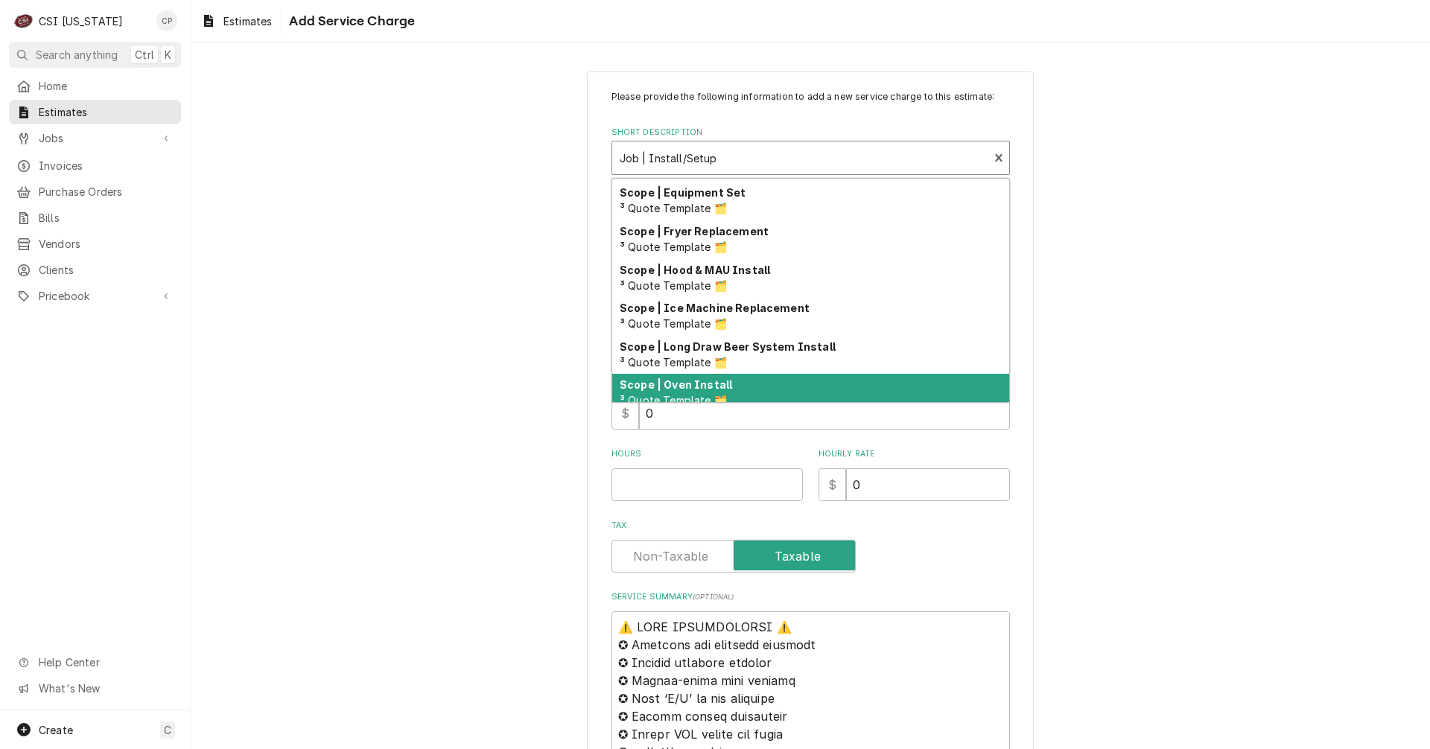
scroll to position [1240, 0]
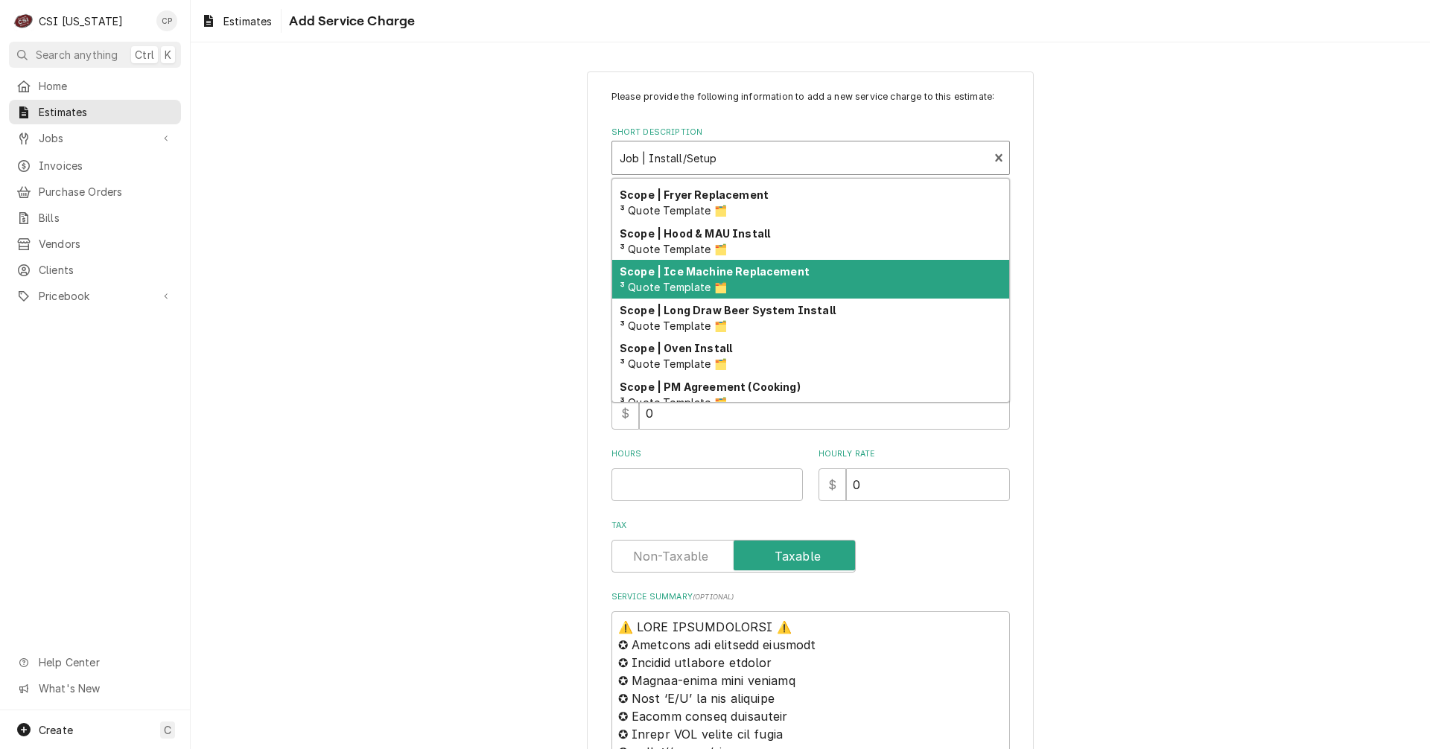
click at [745, 277] on strong "Scope | Ice Machine Replacement" at bounding box center [715, 271] width 190 height 13
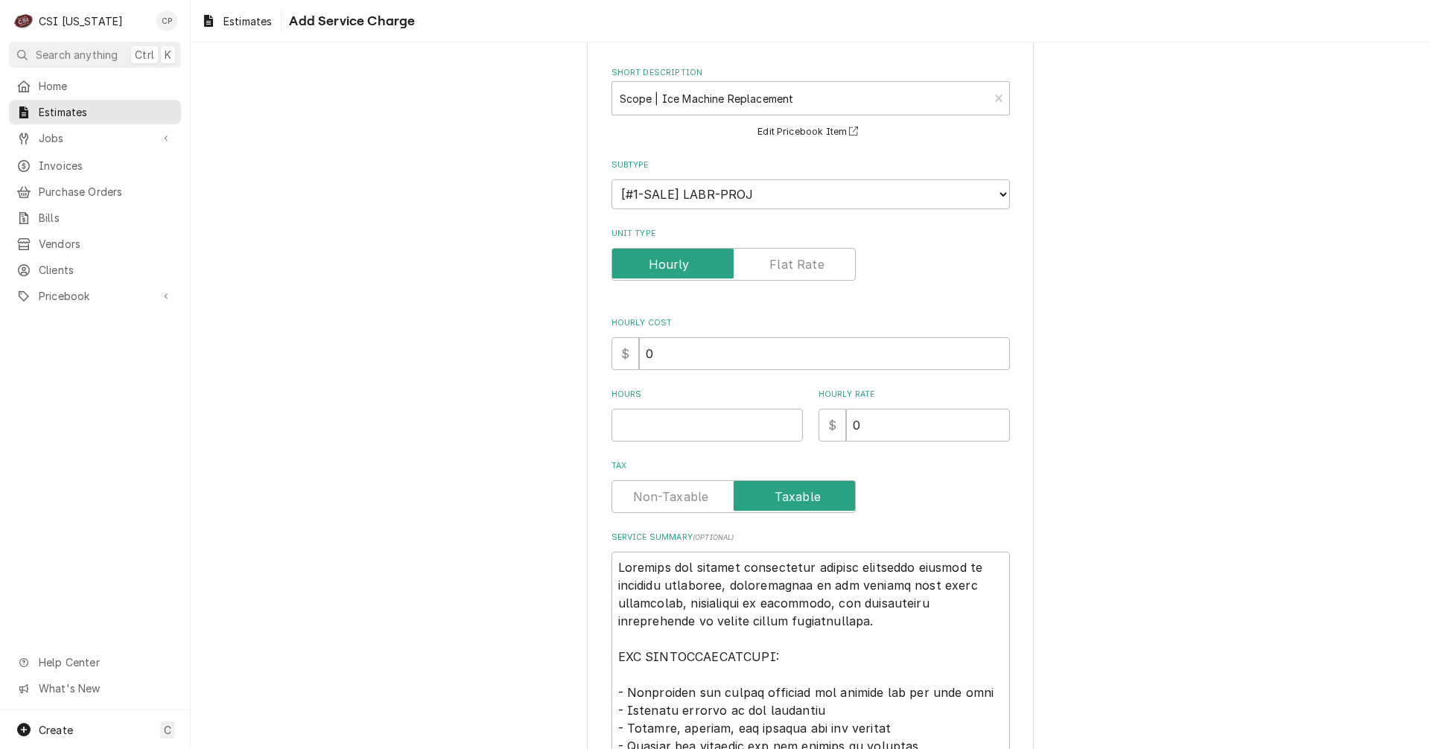
scroll to position [149, 0]
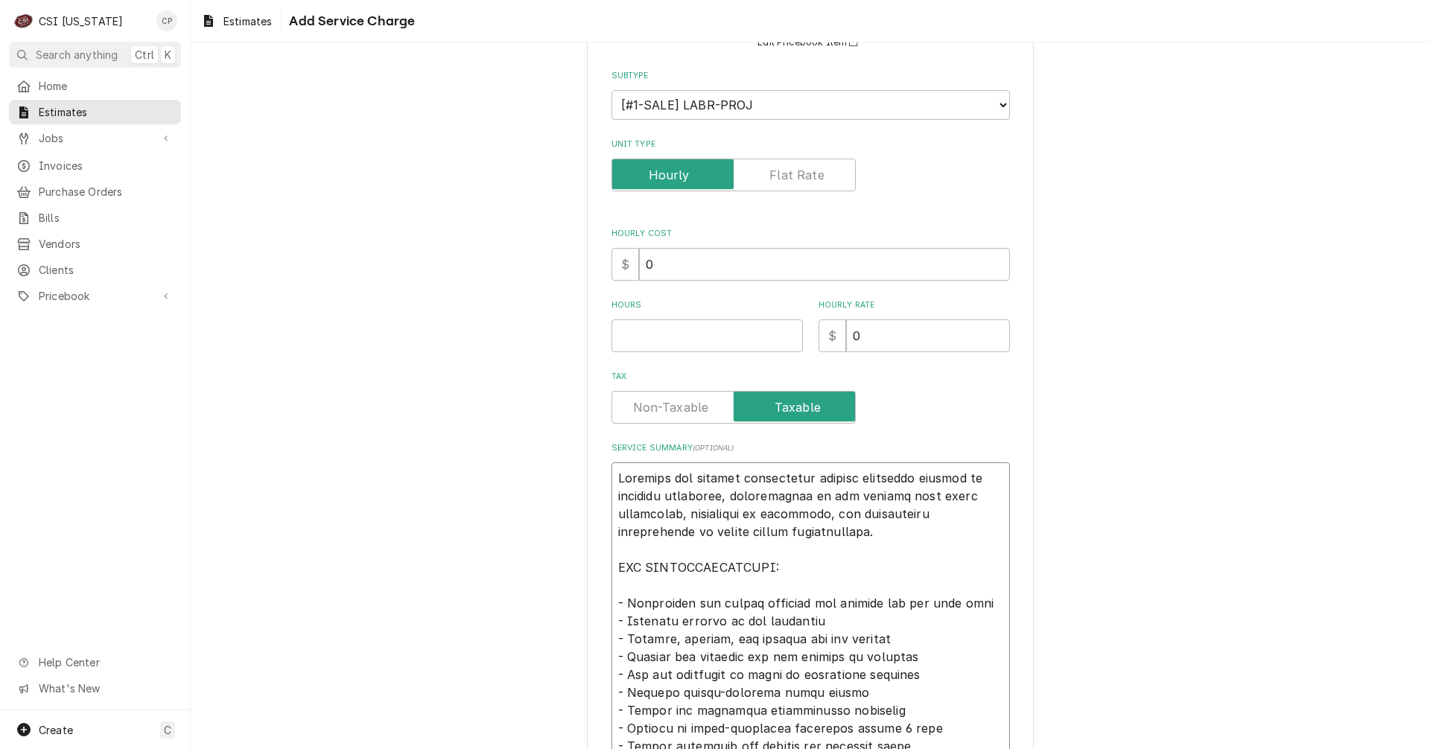
drag, startPoint x: 612, startPoint y: 476, endPoint x: 818, endPoint y: 528, distance: 212.1
click at [818, 528] on textarea "Service Summary ( optional )" at bounding box center [810, 729] width 398 height 532
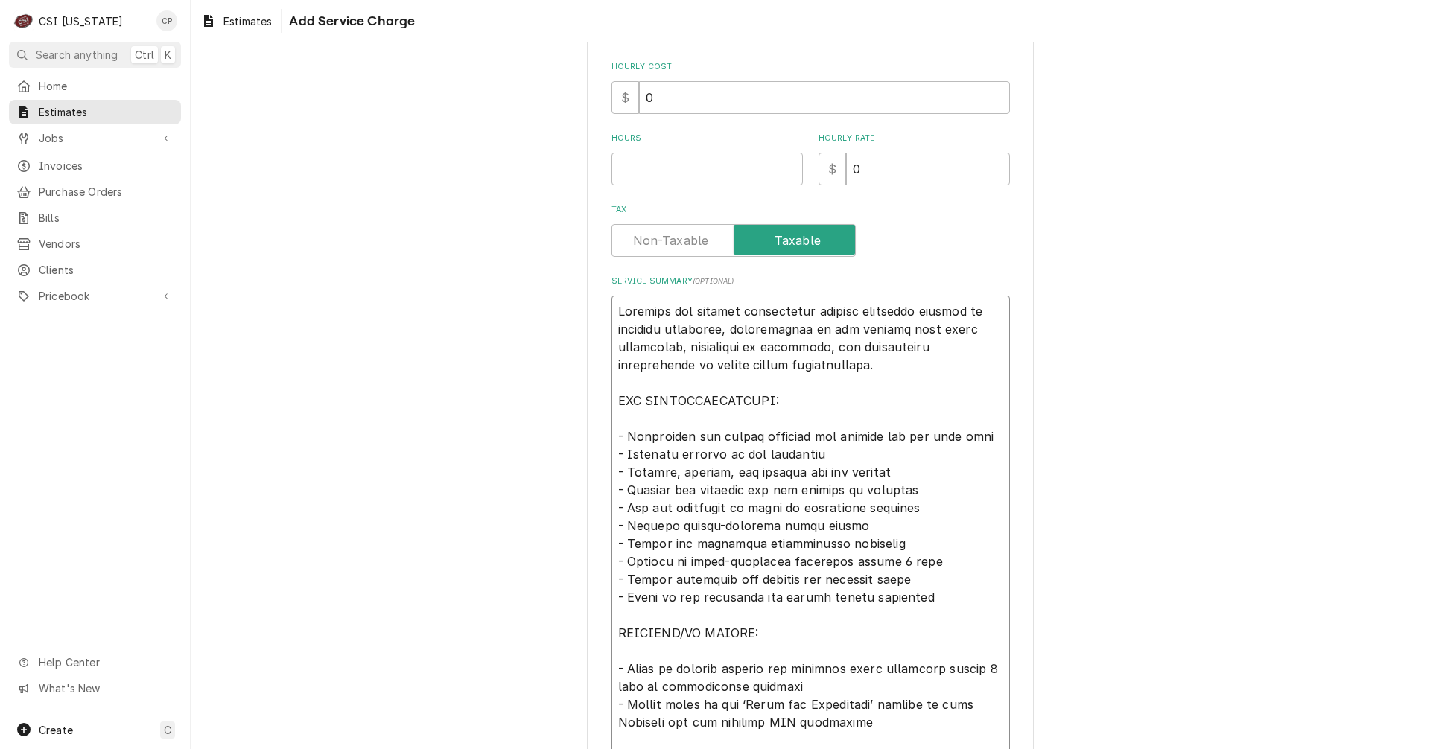
scroll to position [485, 0]
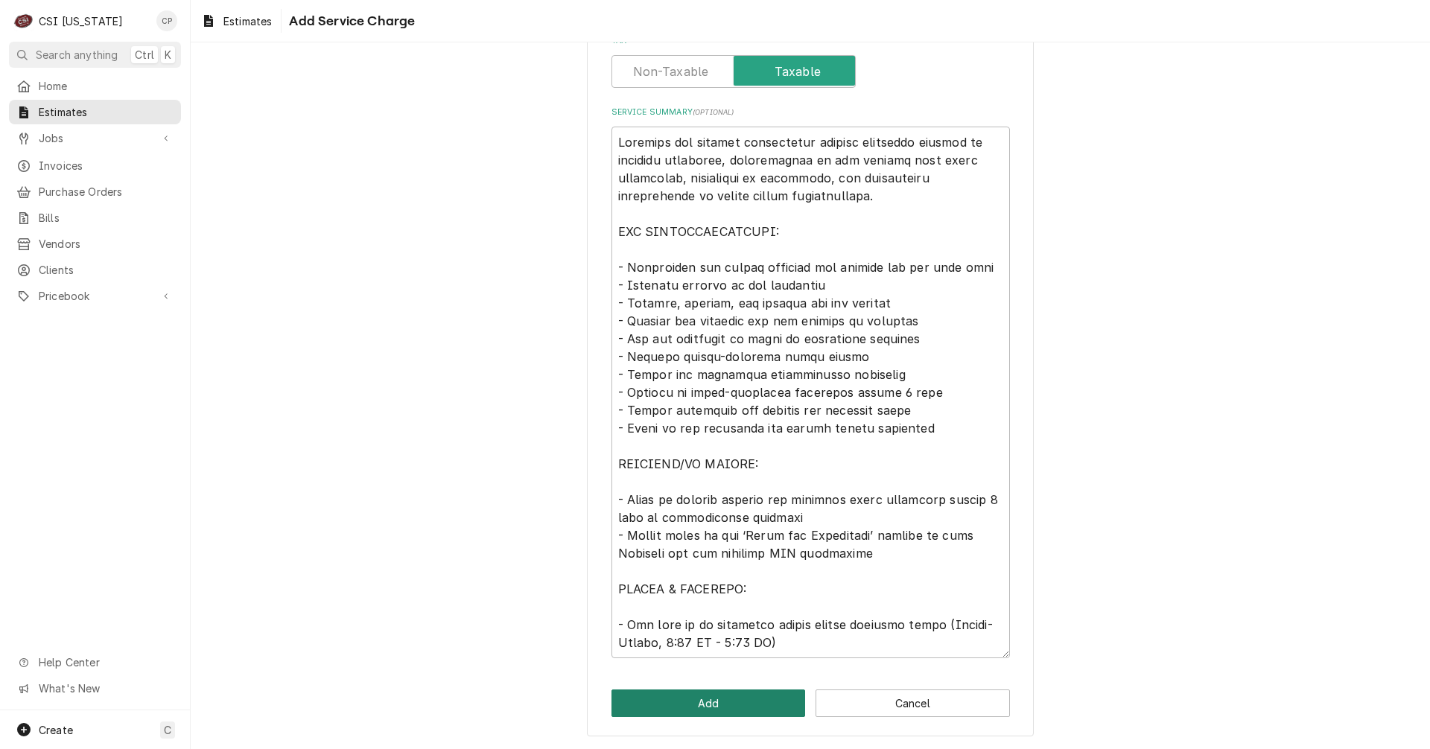
click at [722, 700] on button "Add" at bounding box center [708, 704] width 194 height 28
click at [732, 707] on button "Add" at bounding box center [708, 704] width 194 height 28
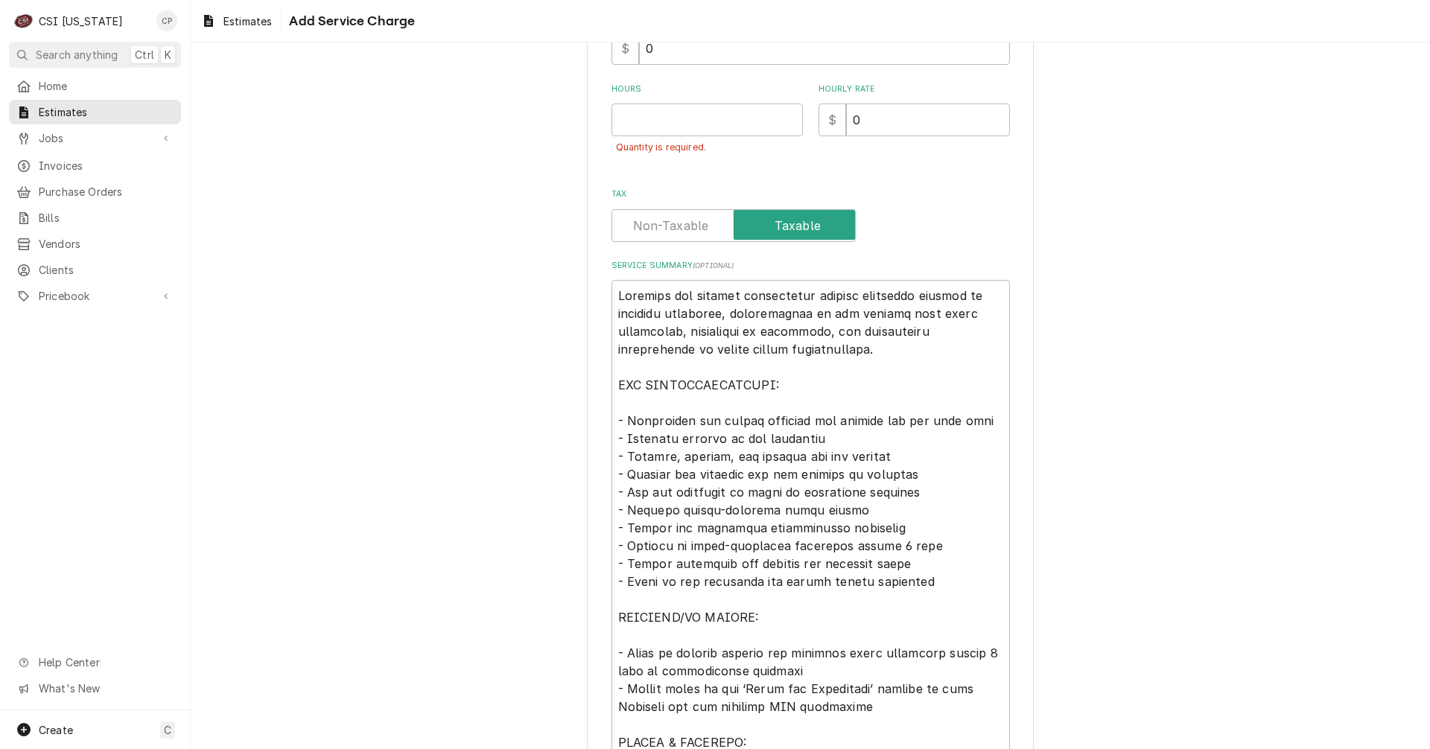
scroll to position [146, 0]
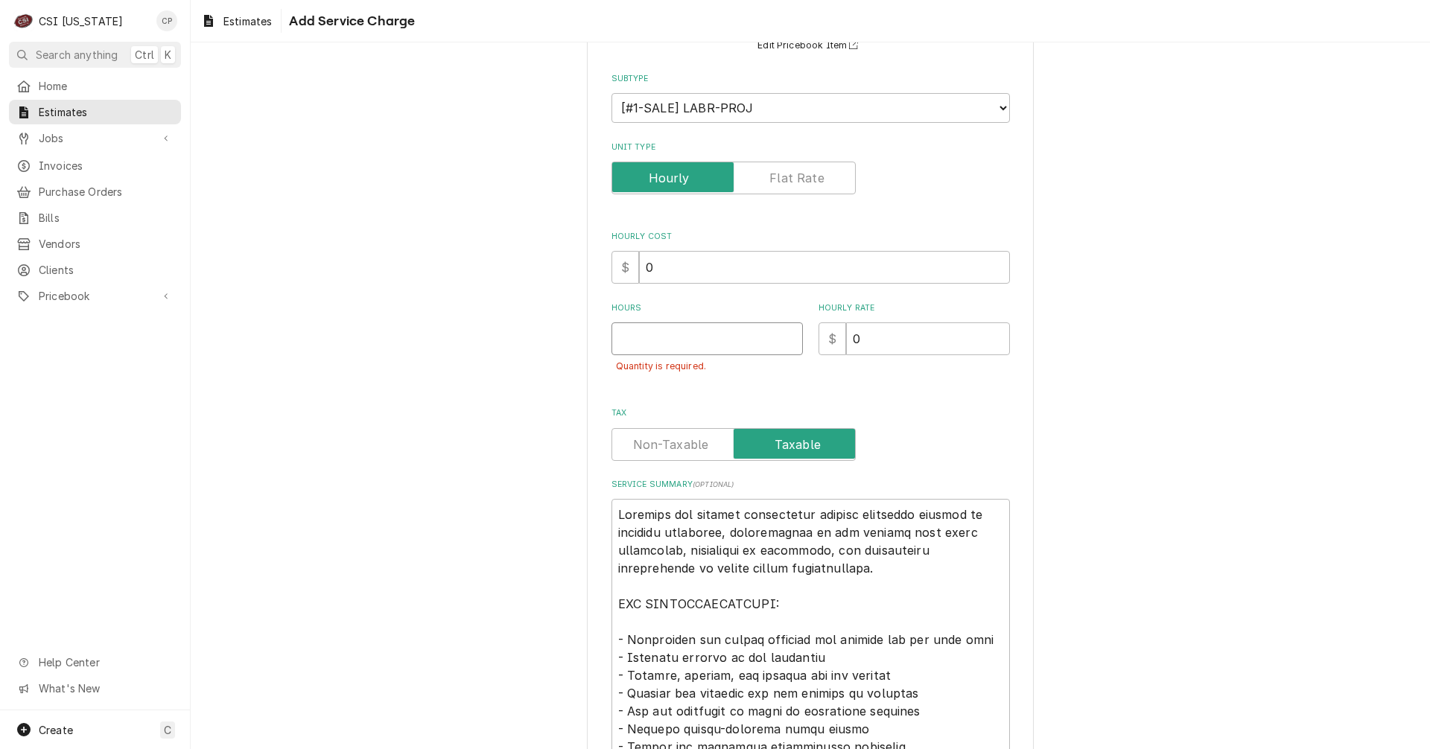
click at [667, 342] on input "Hours" at bounding box center [706, 339] width 191 height 33
type textarea "x"
type input "1"
type textarea "x"
type input "1"
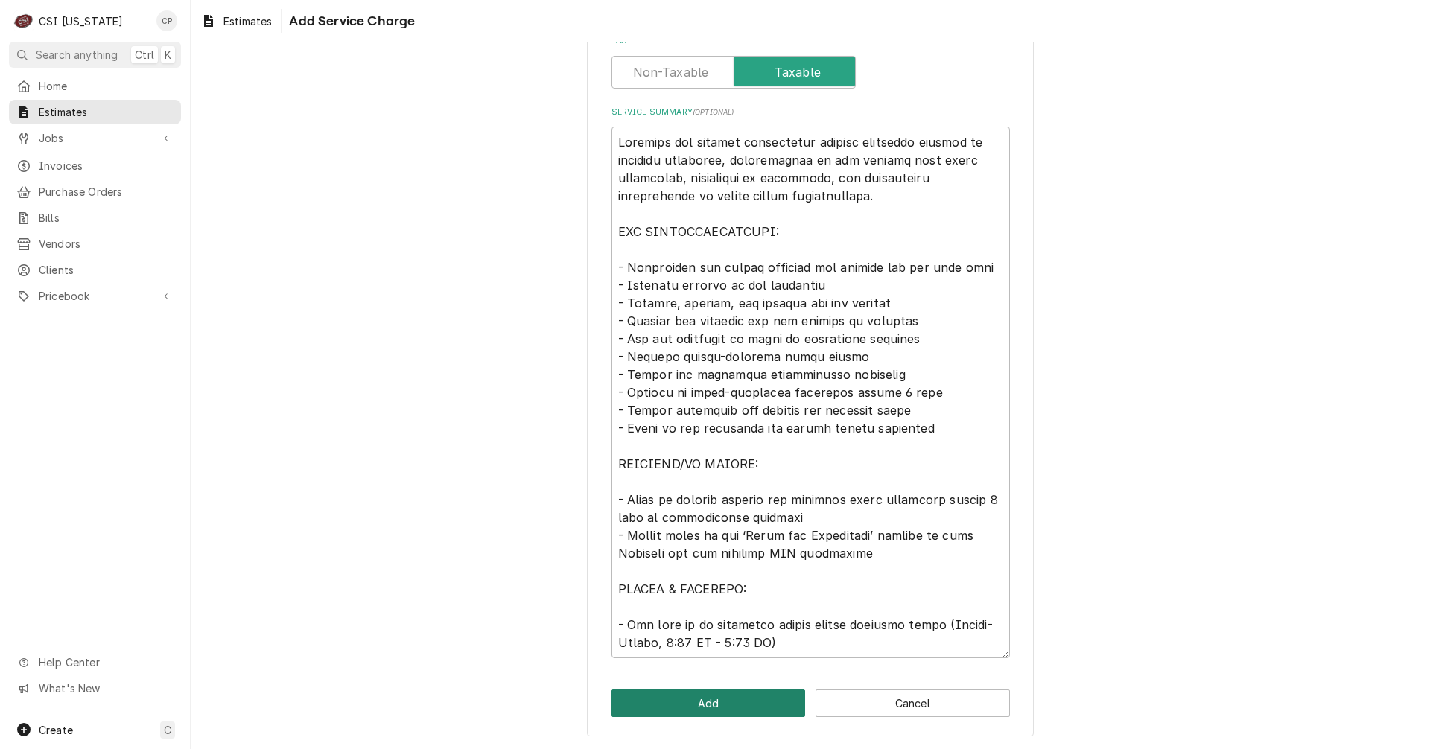
click at [703, 692] on button "Add" at bounding box center [708, 704] width 194 height 28
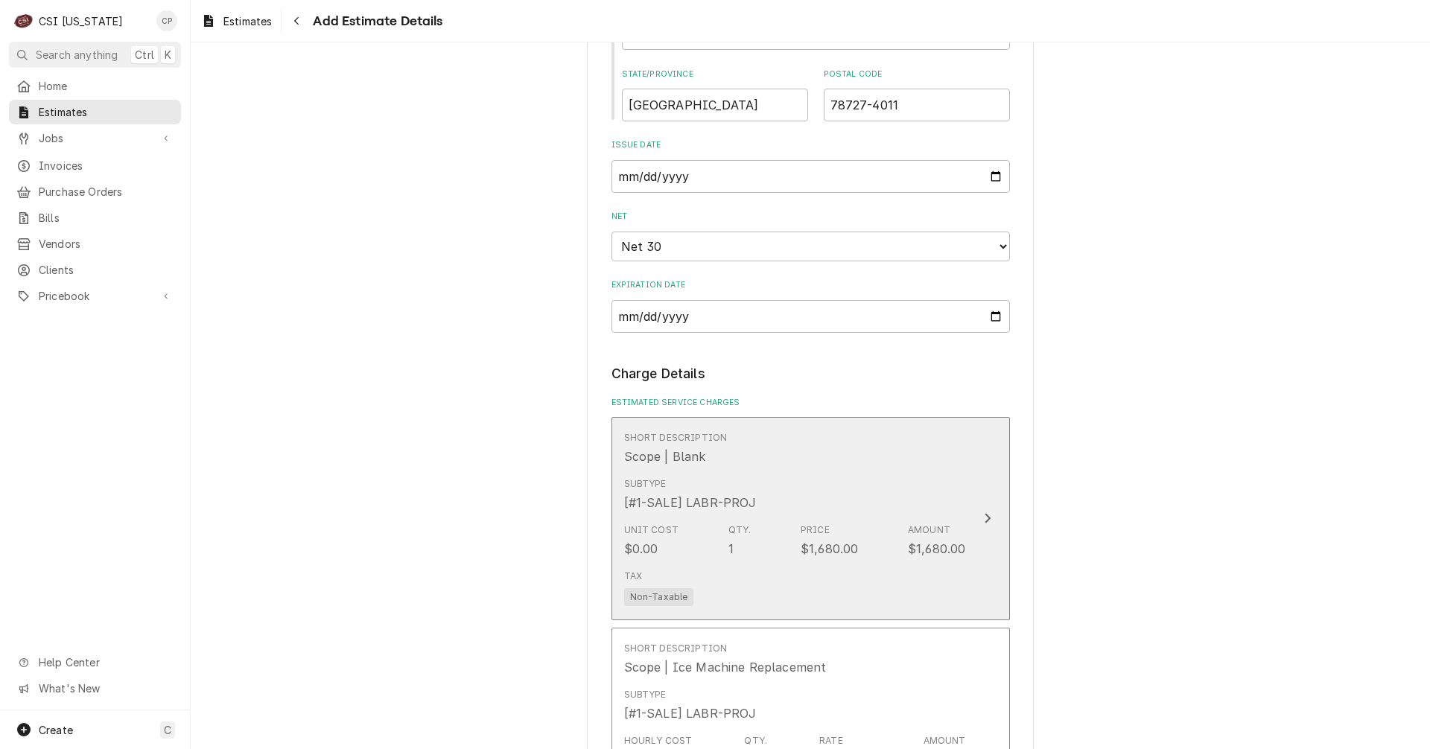
click at [984, 517] on icon "Update Line Item" at bounding box center [987, 518] width 7 height 12
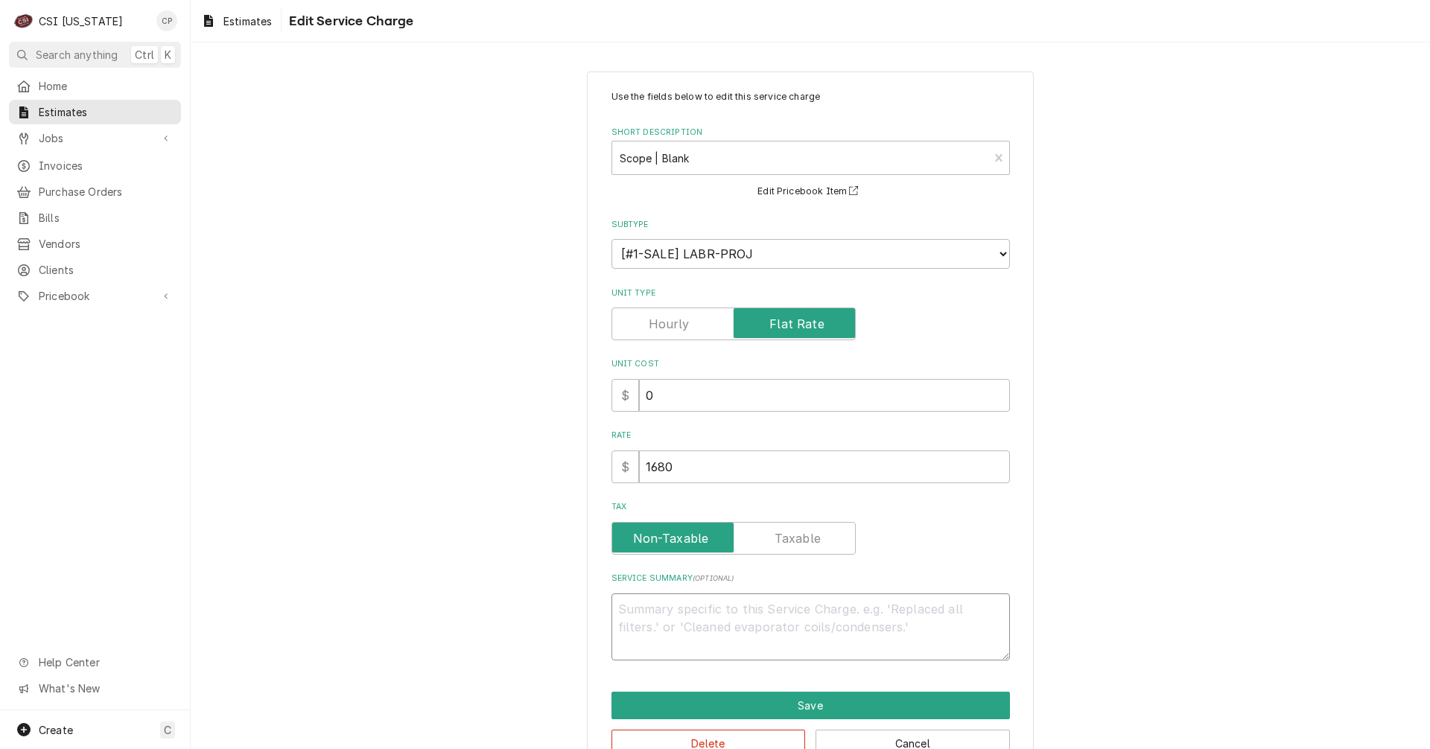
paste textarea "Complete ice machine replacement service including removal of existing equipmen…"
type textarea "x"
type textarea "Complete ice machine replacement service including removal of existing equipmen…"
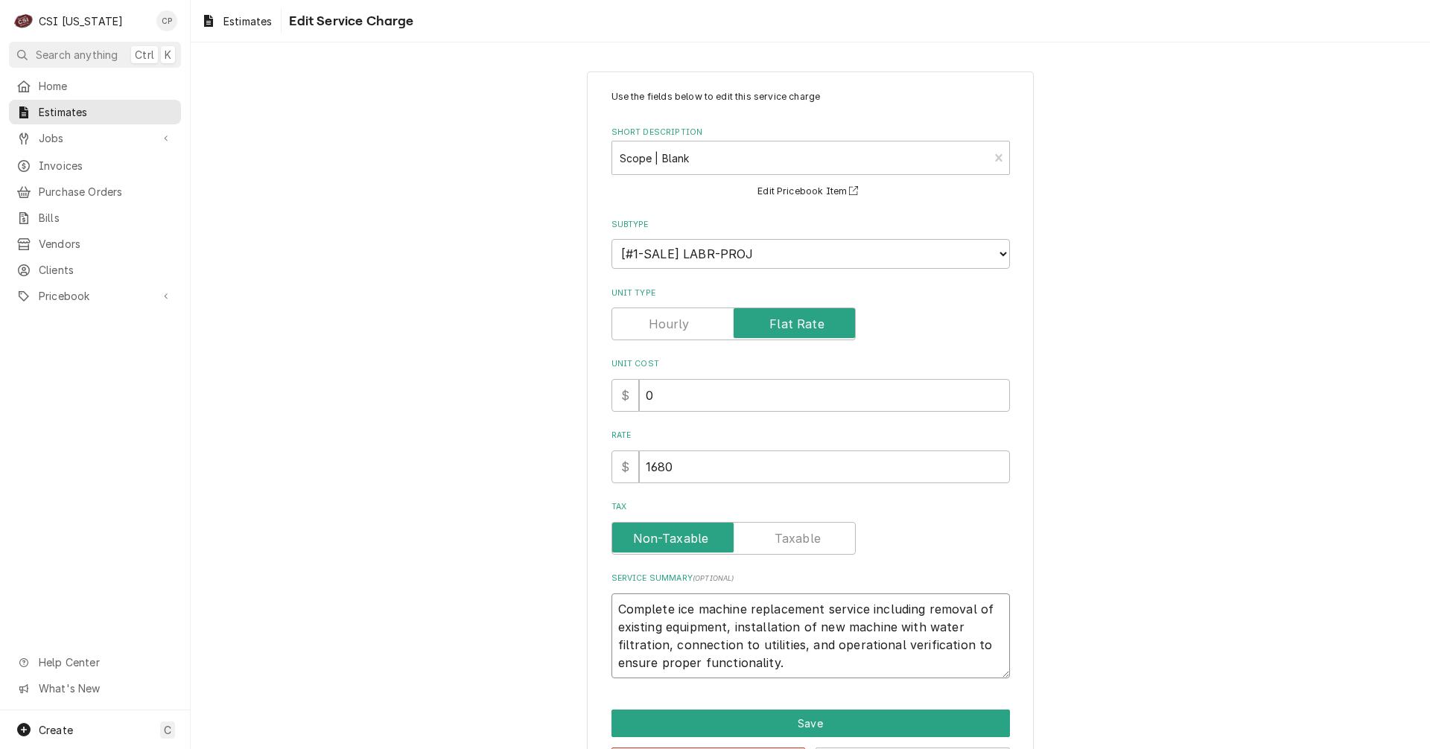
drag, startPoint x: 667, startPoint y: 606, endPoint x: 605, endPoint y: 600, distance: 62.2
click at [605, 600] on div "Use the fields below to edit this service charge Short Description Scope | Blan…" at bounding box center [810, 433] width 447 height 723
type textarea "x"
type textarea "L ice machine replacement service including removal of existing equipment, inst…"
type textarea "x"
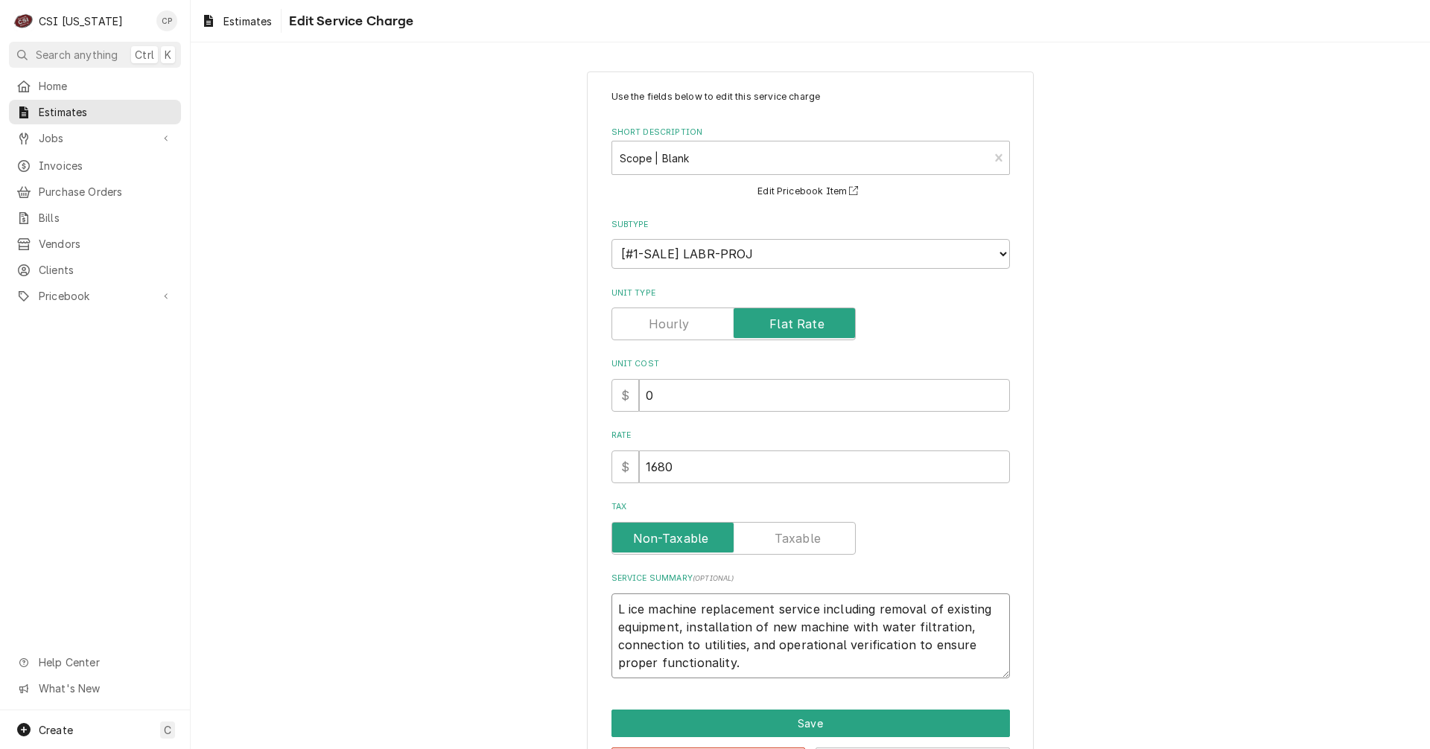
type textarea "Lu ice machine replacement service including removal of existing equipment, ins…"
type textarea "x"
type textarea "Lum ice machine replacement service including removal of existing equipment, in…"
type textarea "x"
type textarea "Lumi ice machine replacement service including removal of existing equipment, i…"
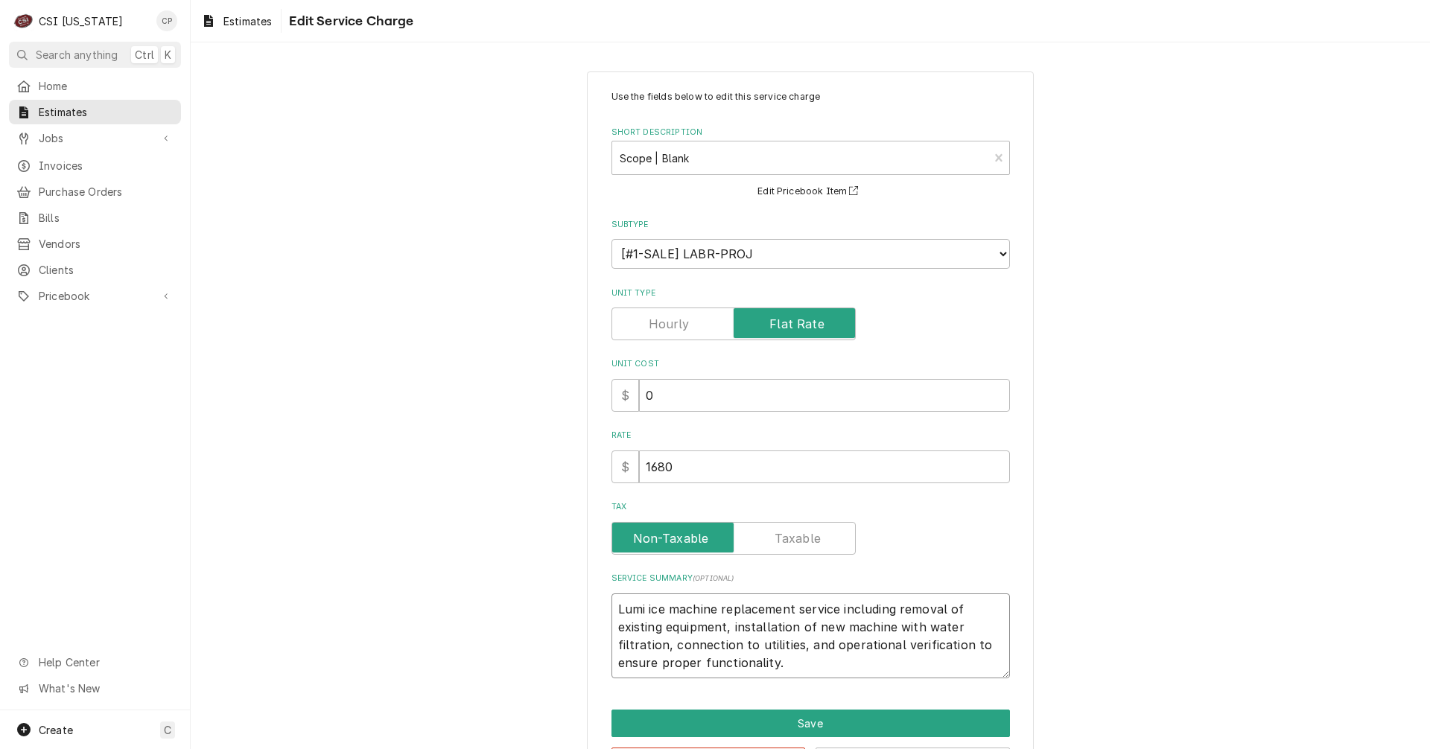
type textarea "x"
type textarea "Lumin ice machine replacement service including removal of existing equipment, …"
type textarea "x"
type textarea "LuminI ice machine replacement service including removal of existing equipment,…"
type textarea "x"
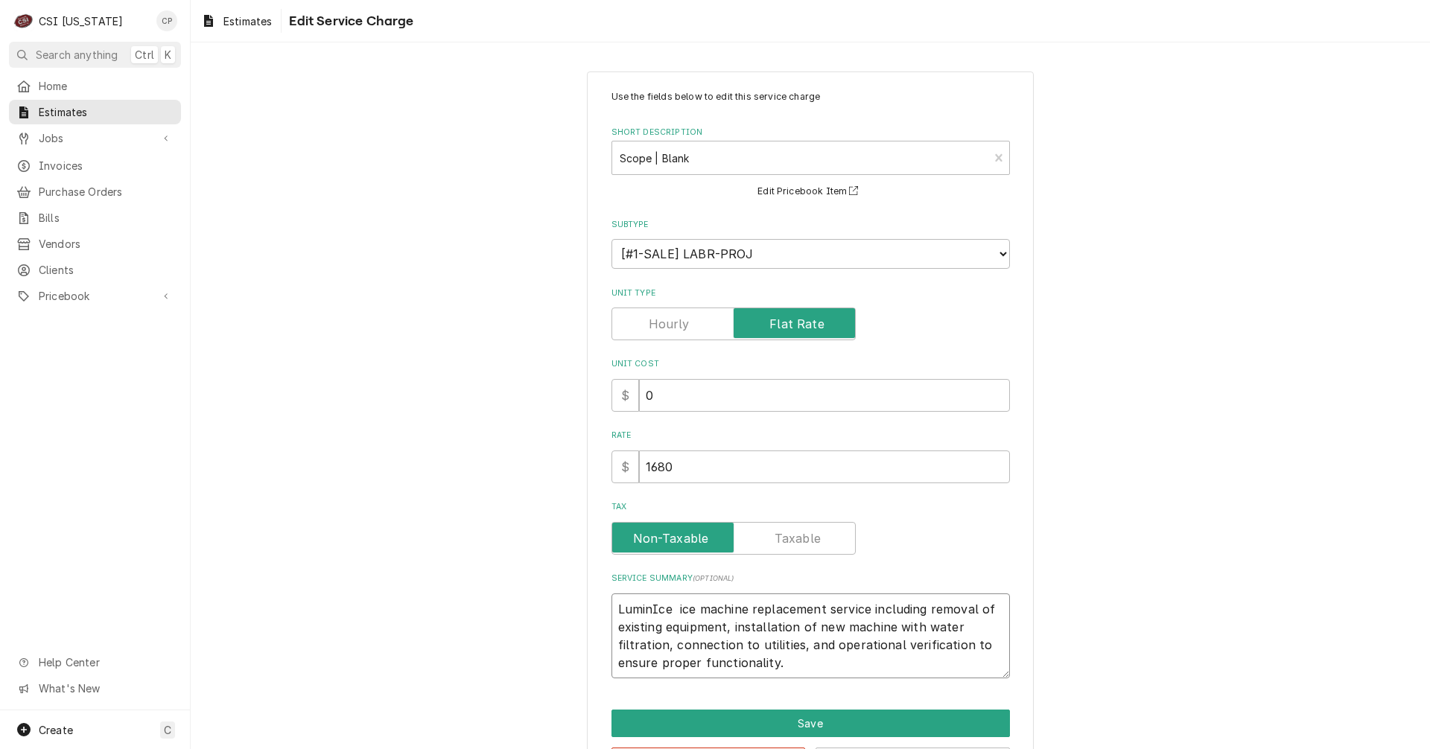
click at [612, 607] on textarea "LuminIce ice machine replacement service including removal of existing equipmen…" at bounding box center [810, 636] width 398 height 85
click at [736, 608] on textarea "Manitowoc LuminIce ice machine replacement service including removal of existin…" at bounding box center [810, 636] width 398 height 85
drag, startPoint x: 613, startPoint y: 627, endPoint x: 682, endPoint y: 632, distance: 69.5
click at [682, 632] on textarea "Manitowoc LuminIce II installation into the existing ice machine replacement se…" at bounding box center [810, 636] width 398 height 85
drag, startPoint x: 656, startPoint y: 626, endPoint x: 895, endPoint y: 630, distance: 238.4
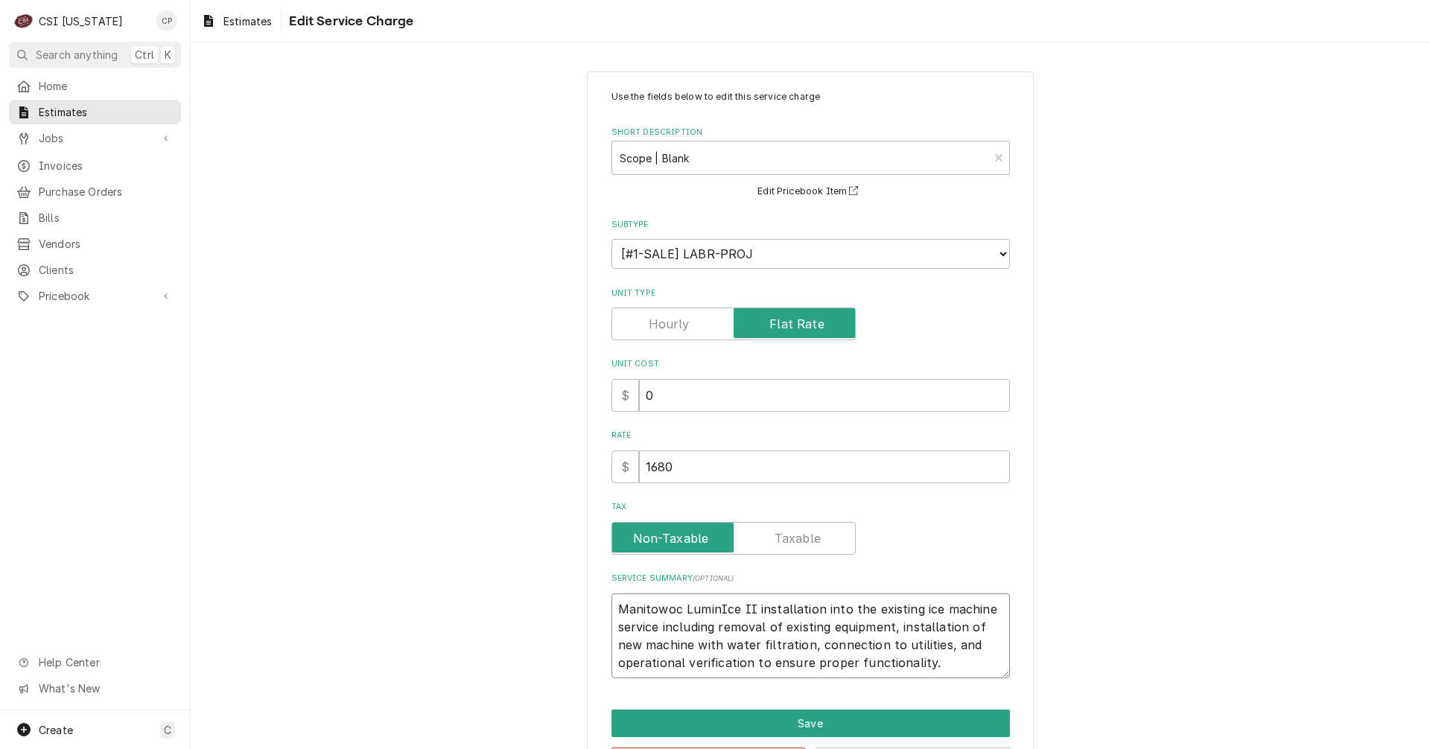
click at [895, 630] on textarea "Manitowoc LuminIce II installation into the existing ice machine service includ…" at bounding box center [810, 636] width 398 height 85
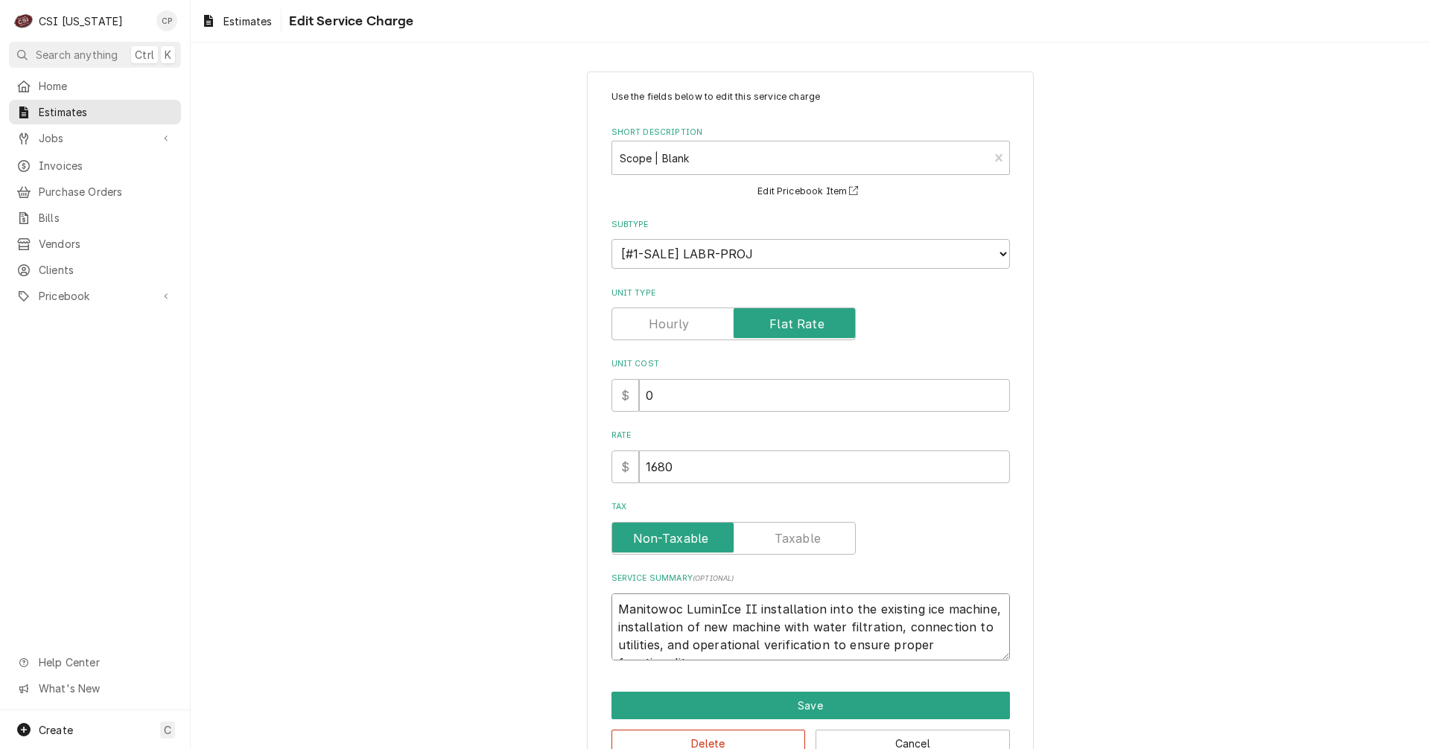
click at [616, 626] on textarea "Manitowoc LuminIce II installation into the existing ice machine, installation …" at bounding box center [810, 627] width 398 height 67
drag, startPoint x: 723, startPoint y: 625, endPoint x: 886, endPoint y: 628, distance: 162.4
click at [886, 628] on textarea "Manitowoc LuminIce II installation into the existing ice machine, Installation …" at bounding box center [810, 627] width 398 height 67
drag, startPoint x: 745, startPoint y: 632, endPoint x: 609, endPoint y: 631, distance: 136.3
click at [611, 631] on textarea "Manitowoc LuminIce II installation into the existing ice machine, Iconnection t…" at bounding box center [810, 627] width 398 height 67
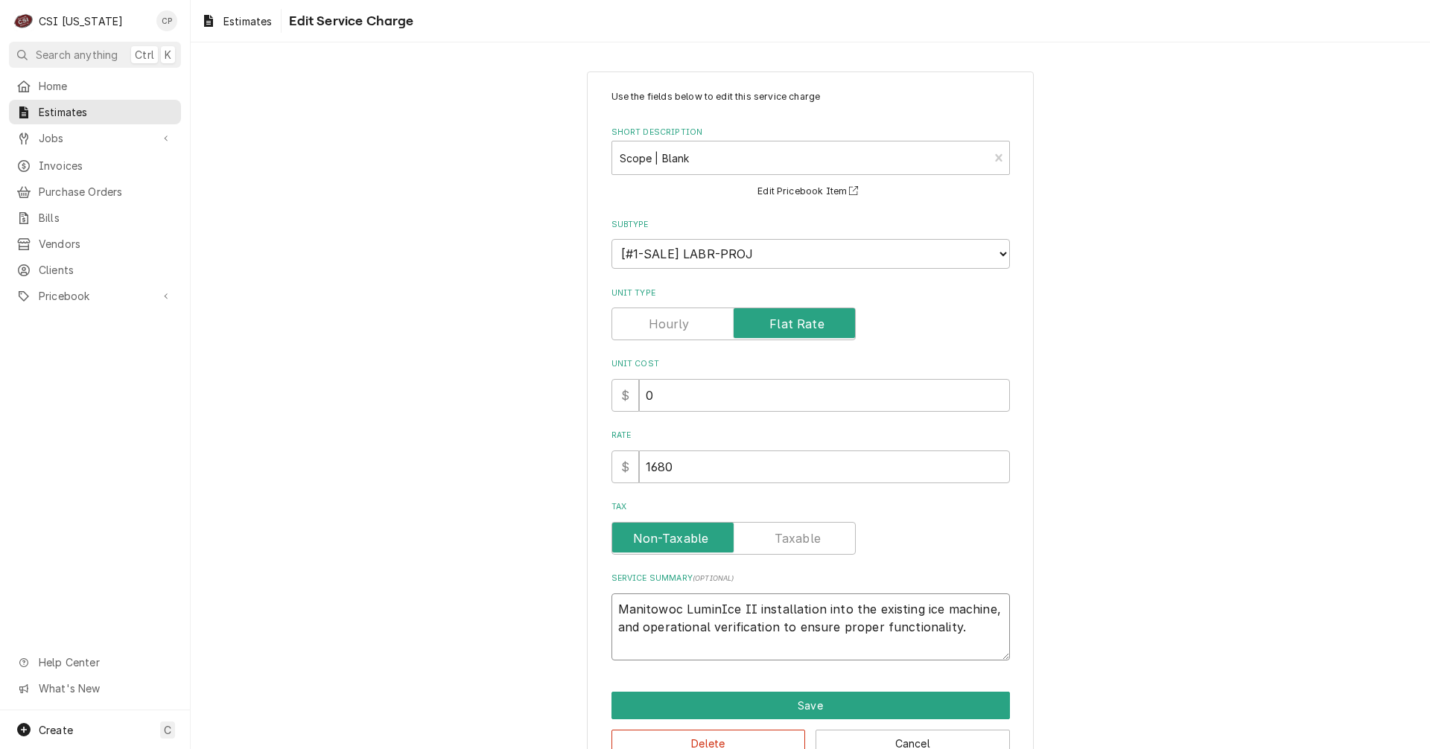
click at [962, 629] on textarea "Manitowoc LuminIce II installation into the existing ice machine, and operation…" at bounding box center [810, 627] width 398 height 67
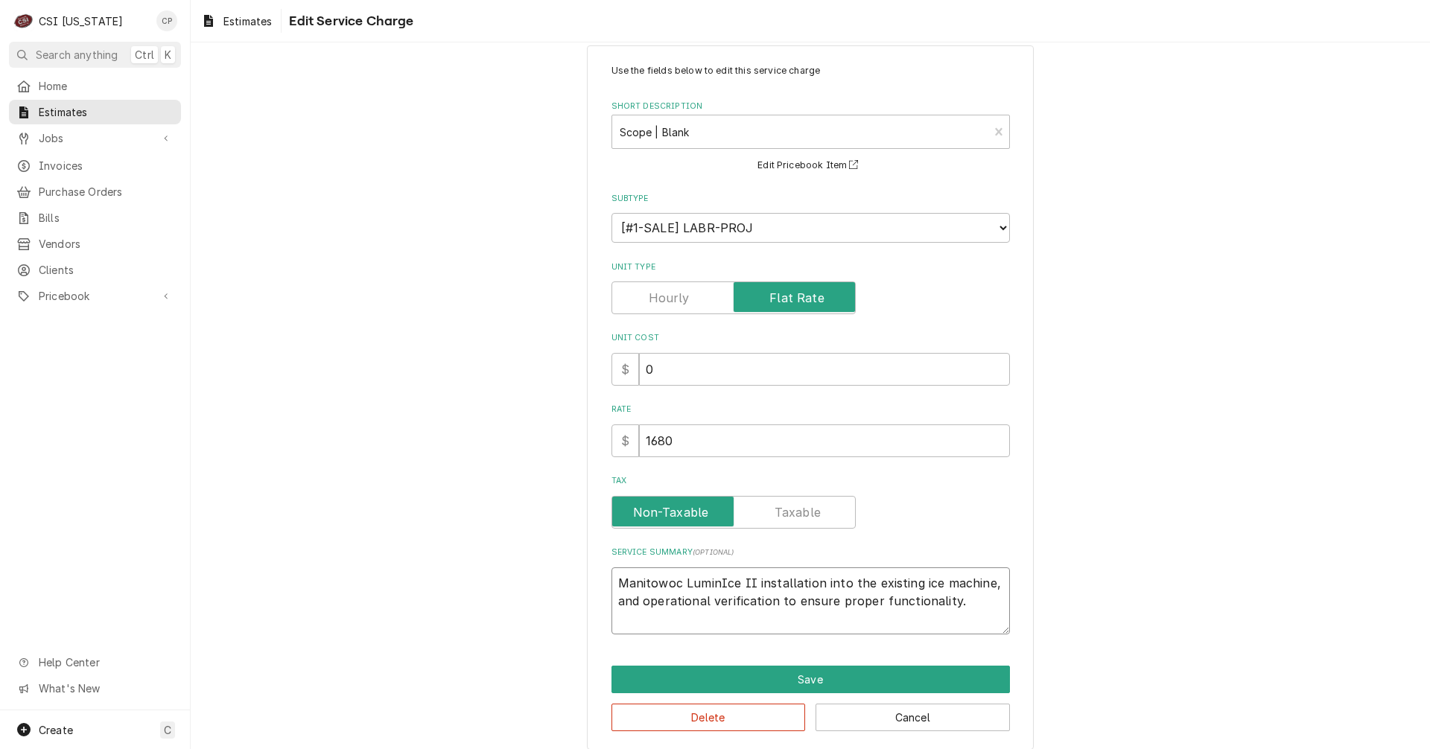
scroll to position [40, 0]
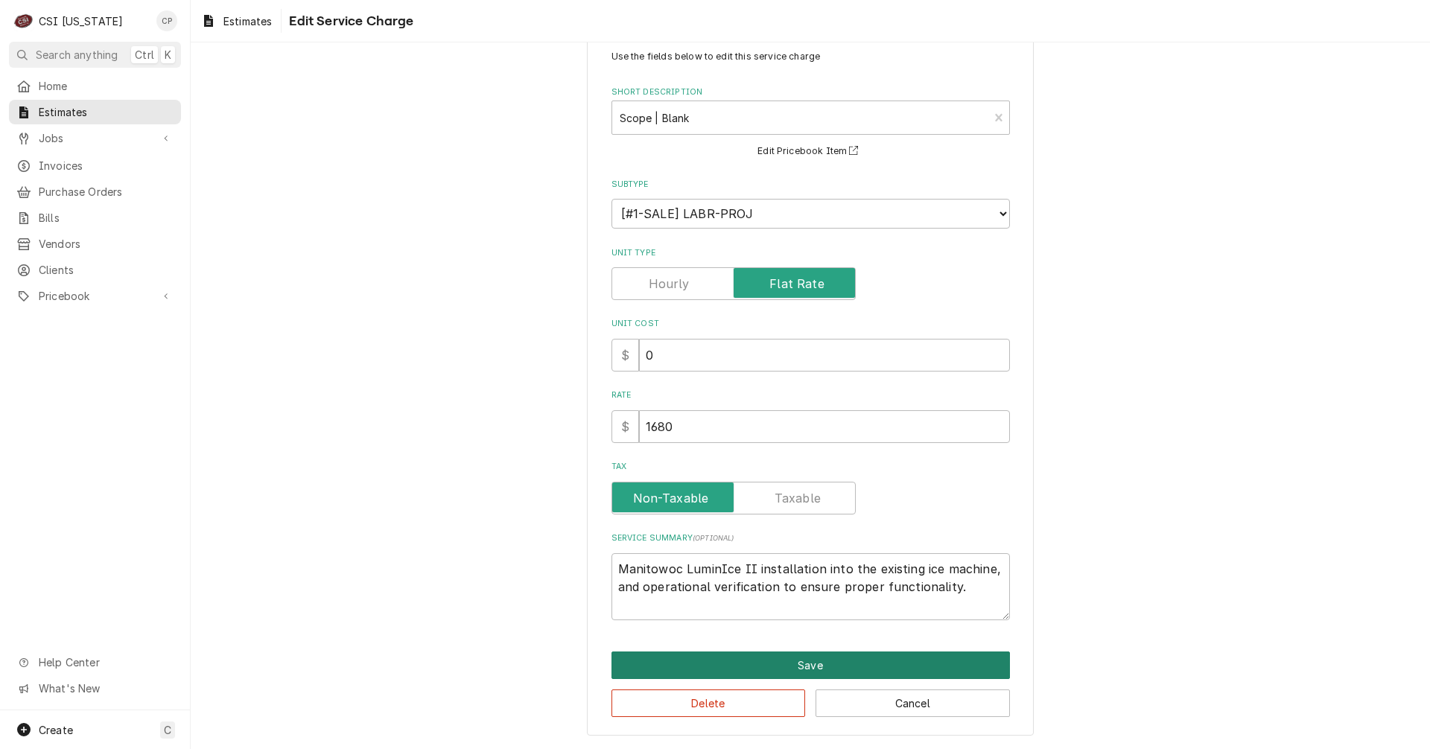
click at [809, 665] on button "Save" at bounding box center [810, 666] width 398 height 28
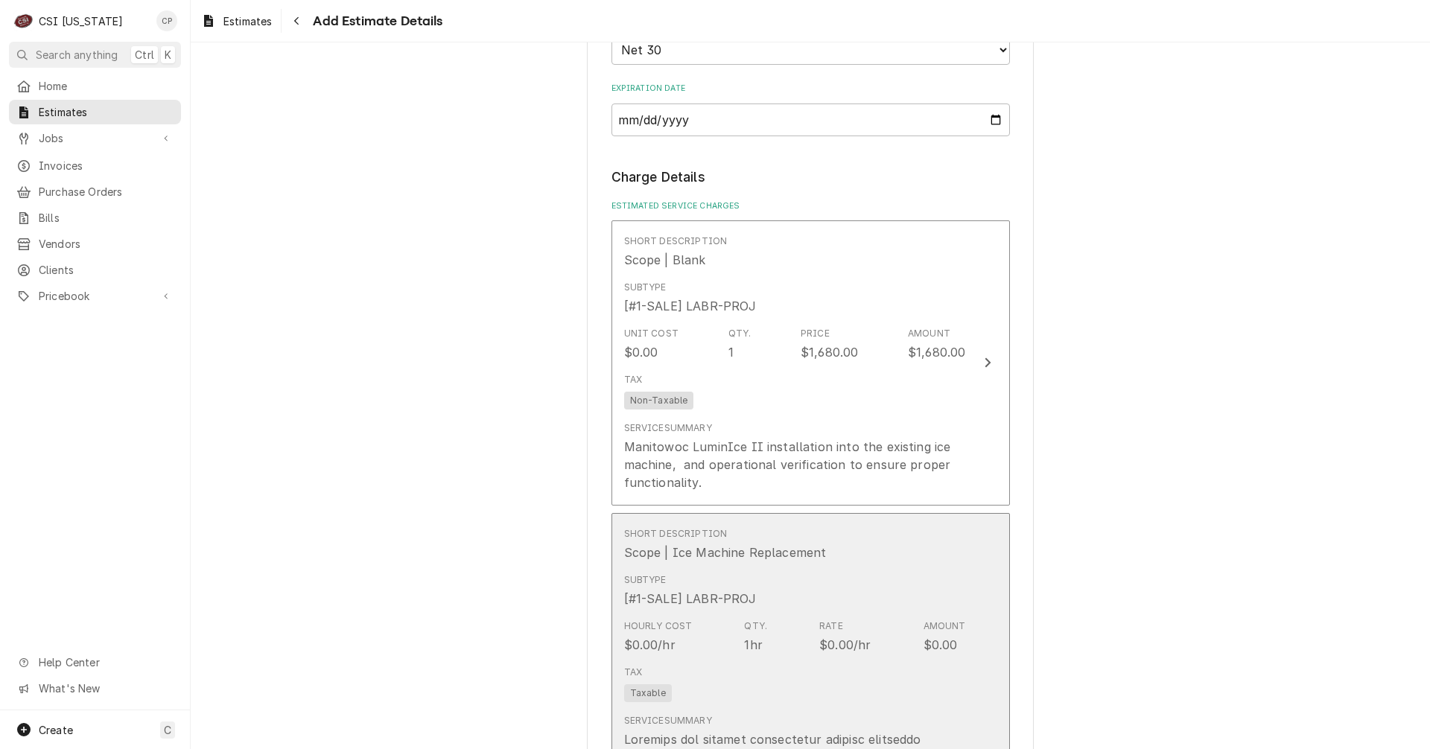
scroll to position [1213, 0]
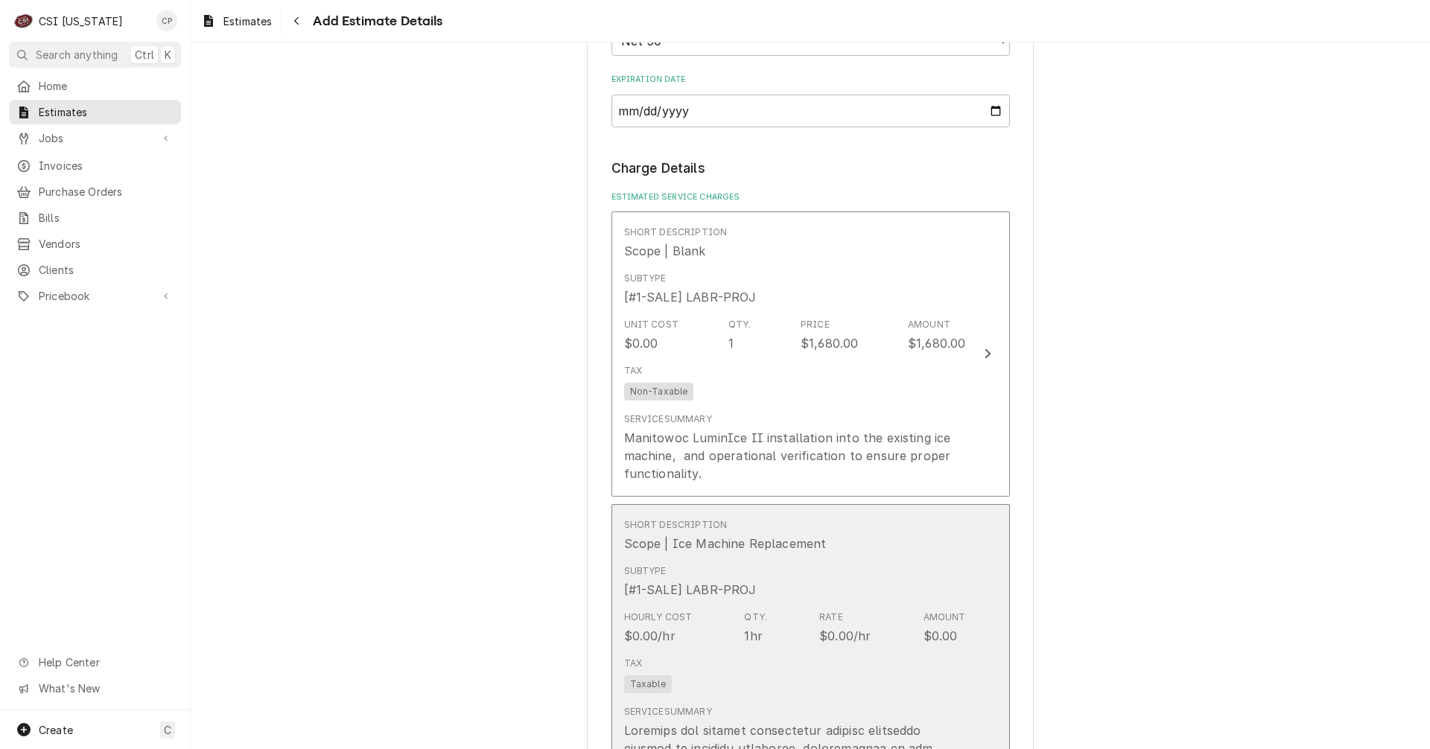
click at [813, 690] on div "Tax Taxable" at bounding box center [795, 675] width 342 height 48
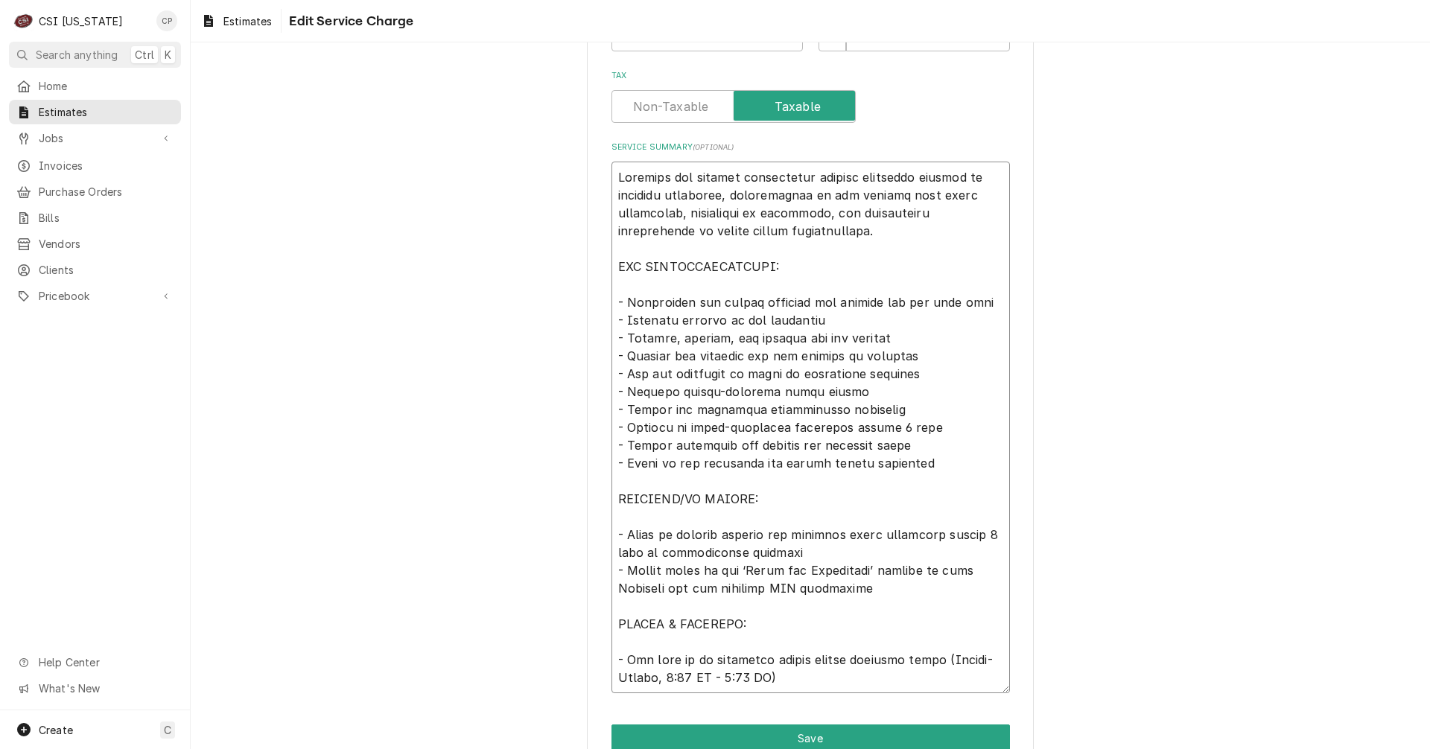
scroll to position [523, 0]
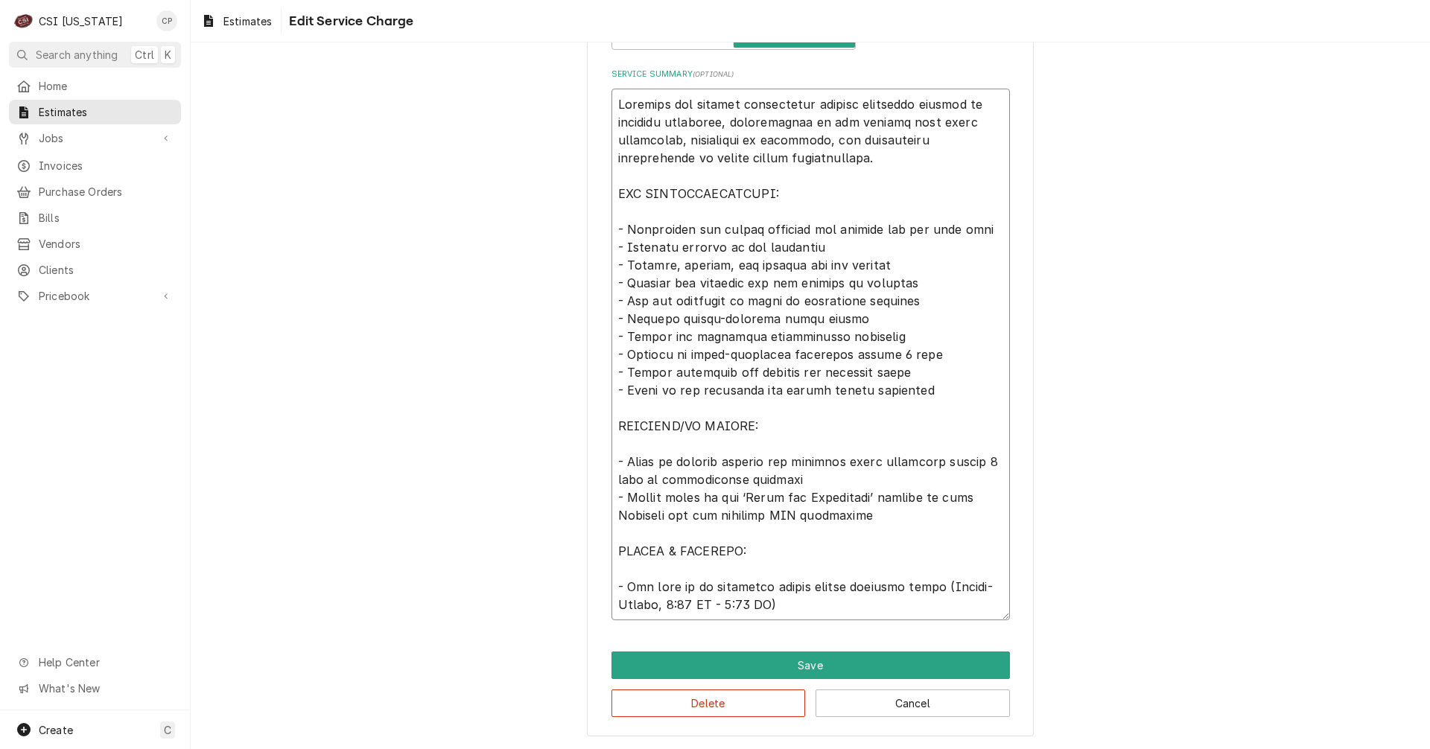
drag, startPoint x: 614, startPoint y: 345, endPoint x: 960, endPoint y: 763, distance: 542.7
click at [960, 749] on html "C CSI Kentucky CP Search anything Ctrl K Home Estimates Jobs Jobs Job Series In…" at bounding box center [715, 374] width 1430 height 749
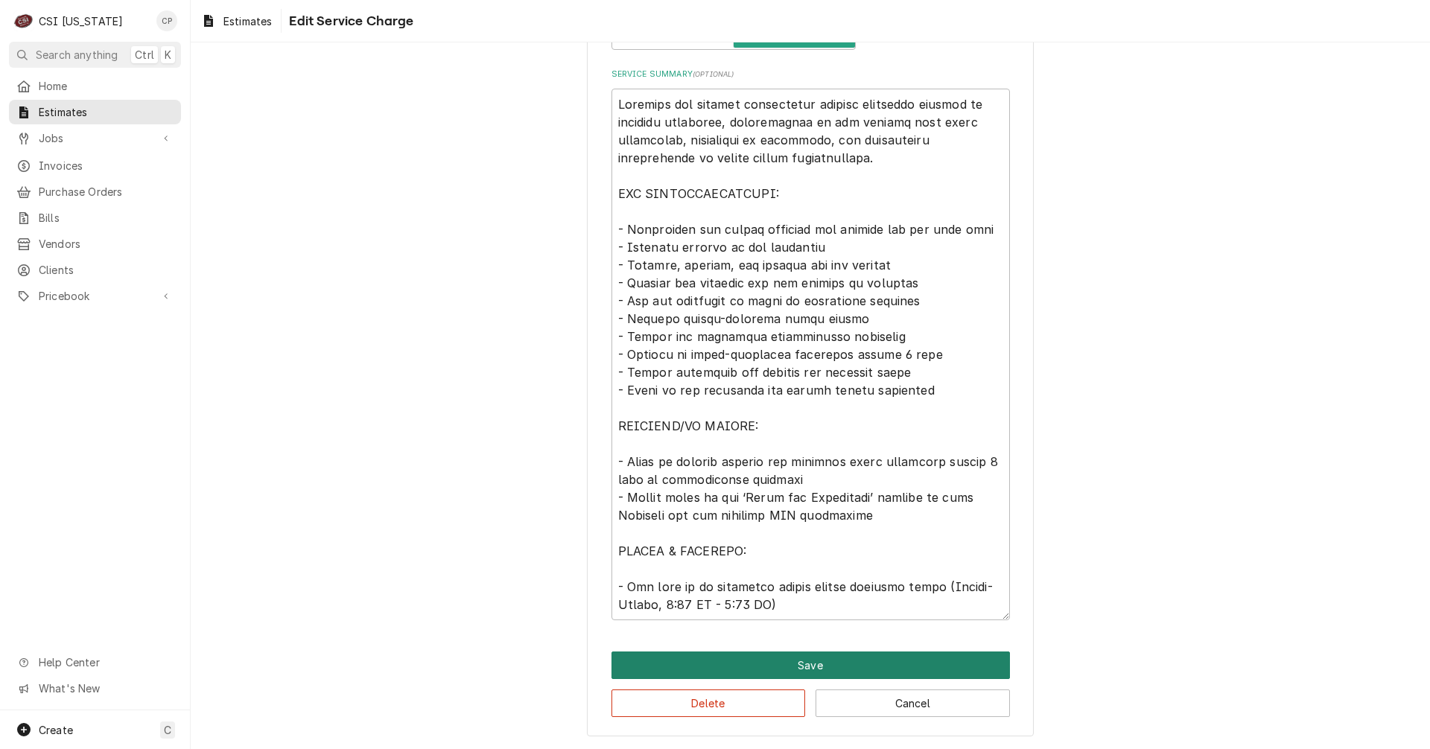
click at [810, 676] on button "Save" at bounding box center [810, 666] width 398 height 28
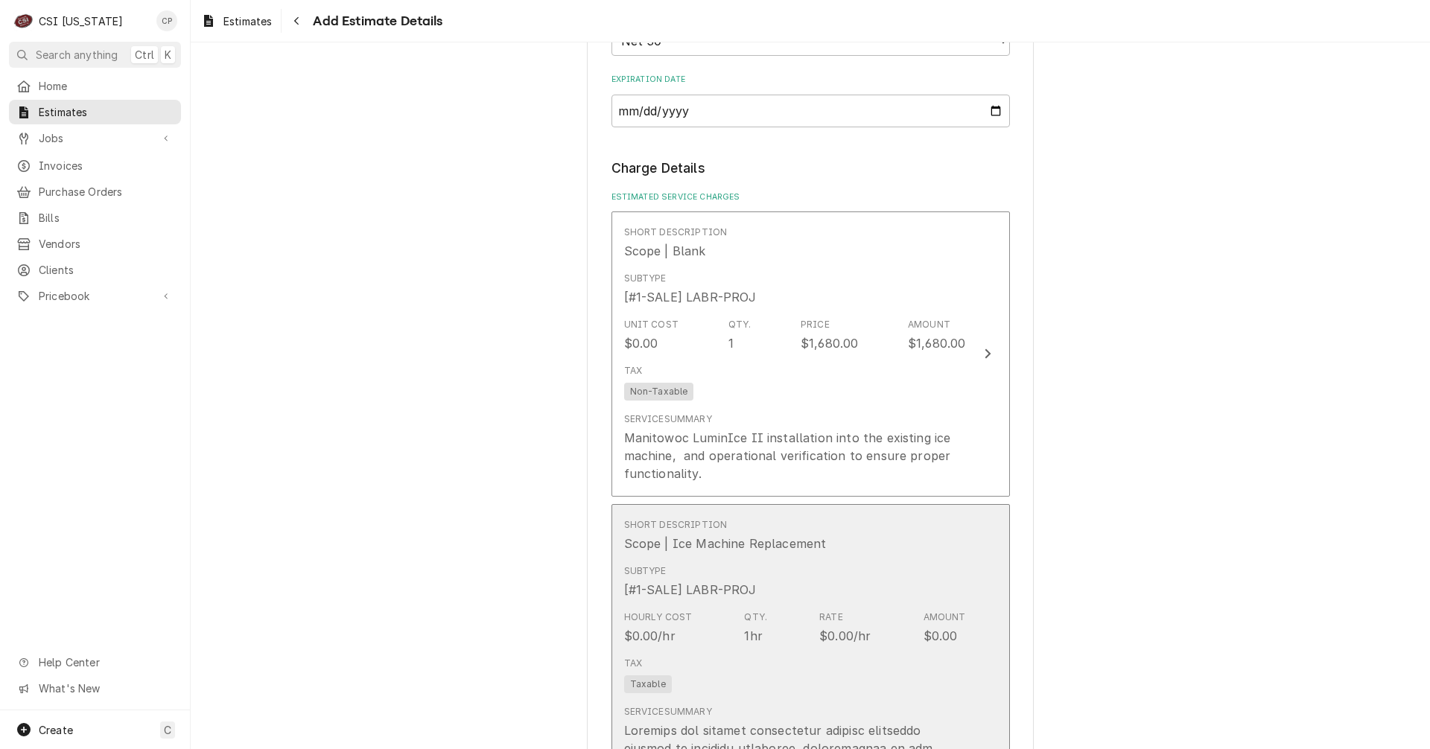
scroll to position [1195, 0]
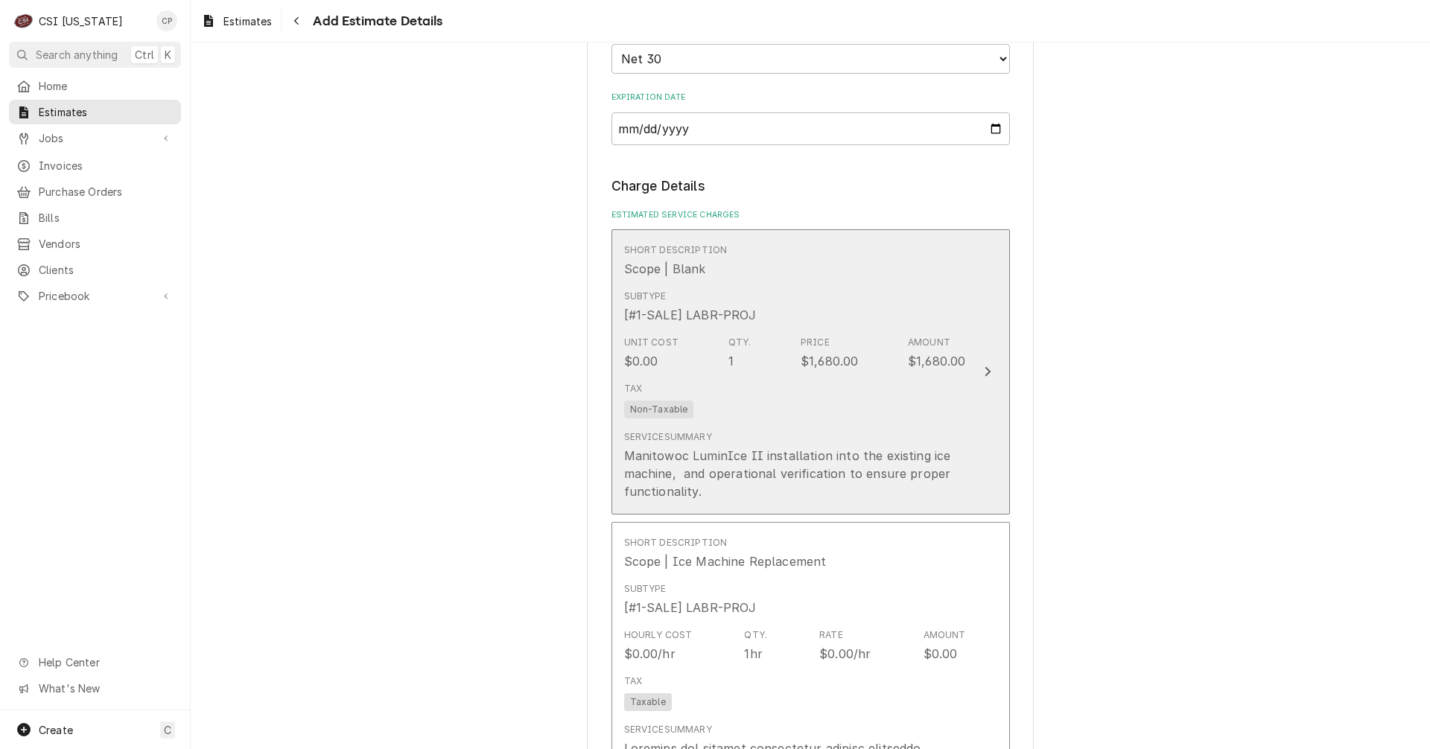
click at [985, 369] on icon "Update Line Item" at bounding box center [988, 372] width 6 height 10
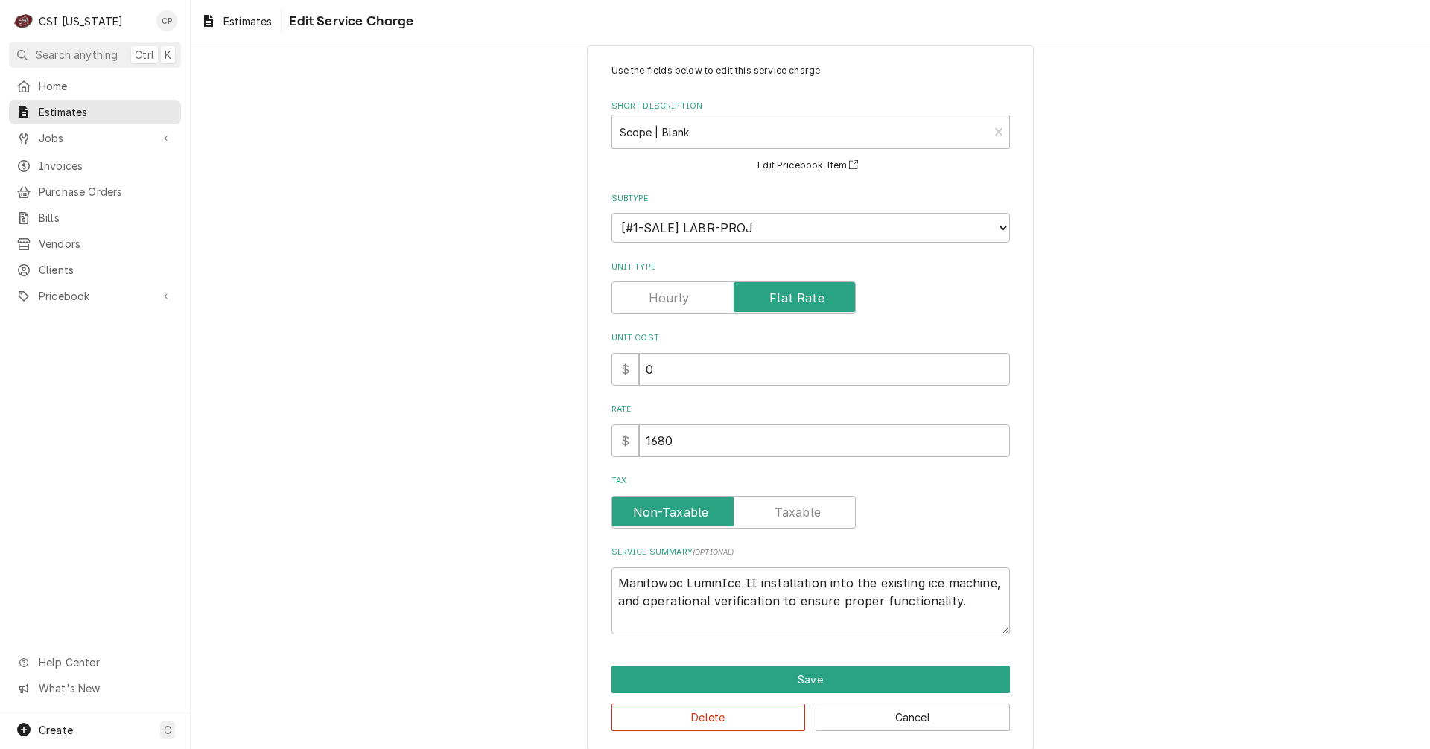
scroll to position [40, 0]
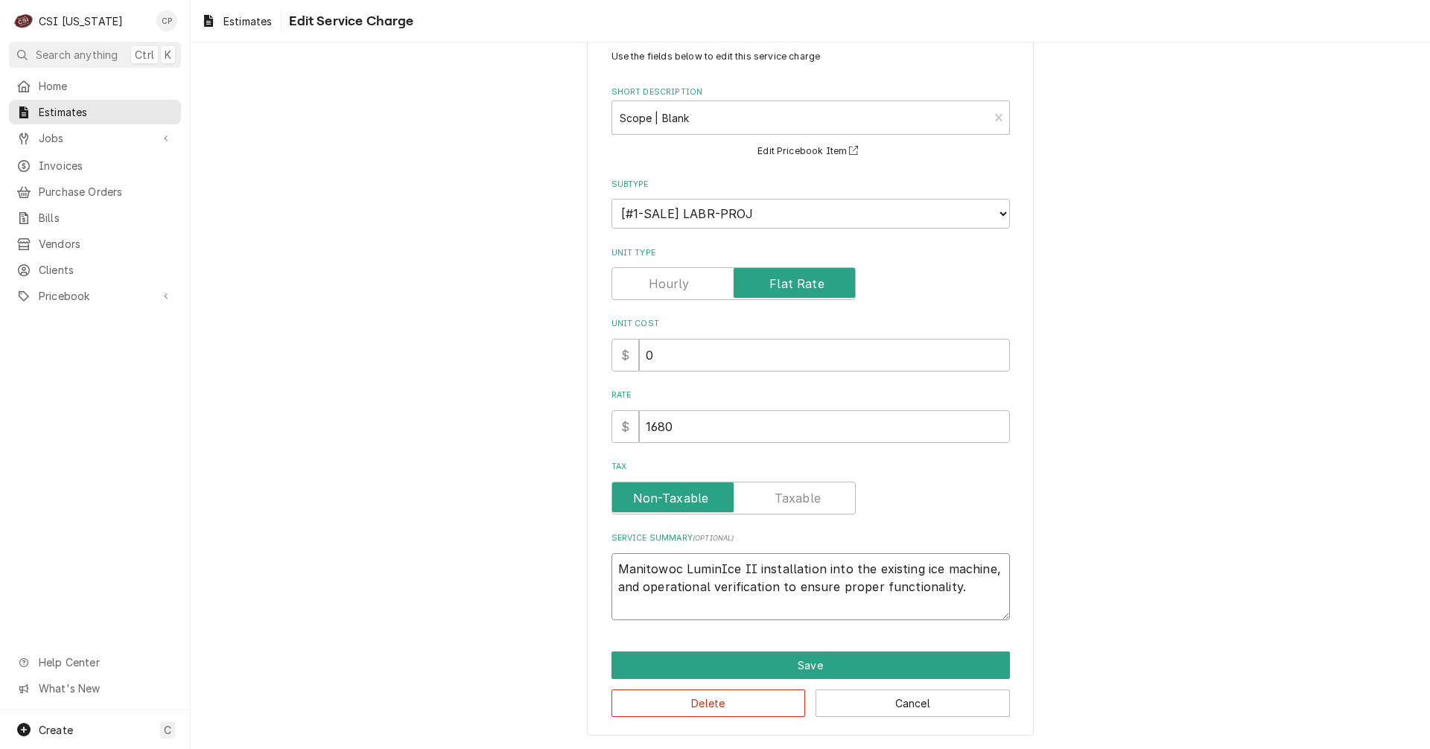
click at [962, 589] on textarea "Manitowoc LuminIce II installation into the existing ice machine, and operation…" at bounding box center [810, 586] width 398 height 67
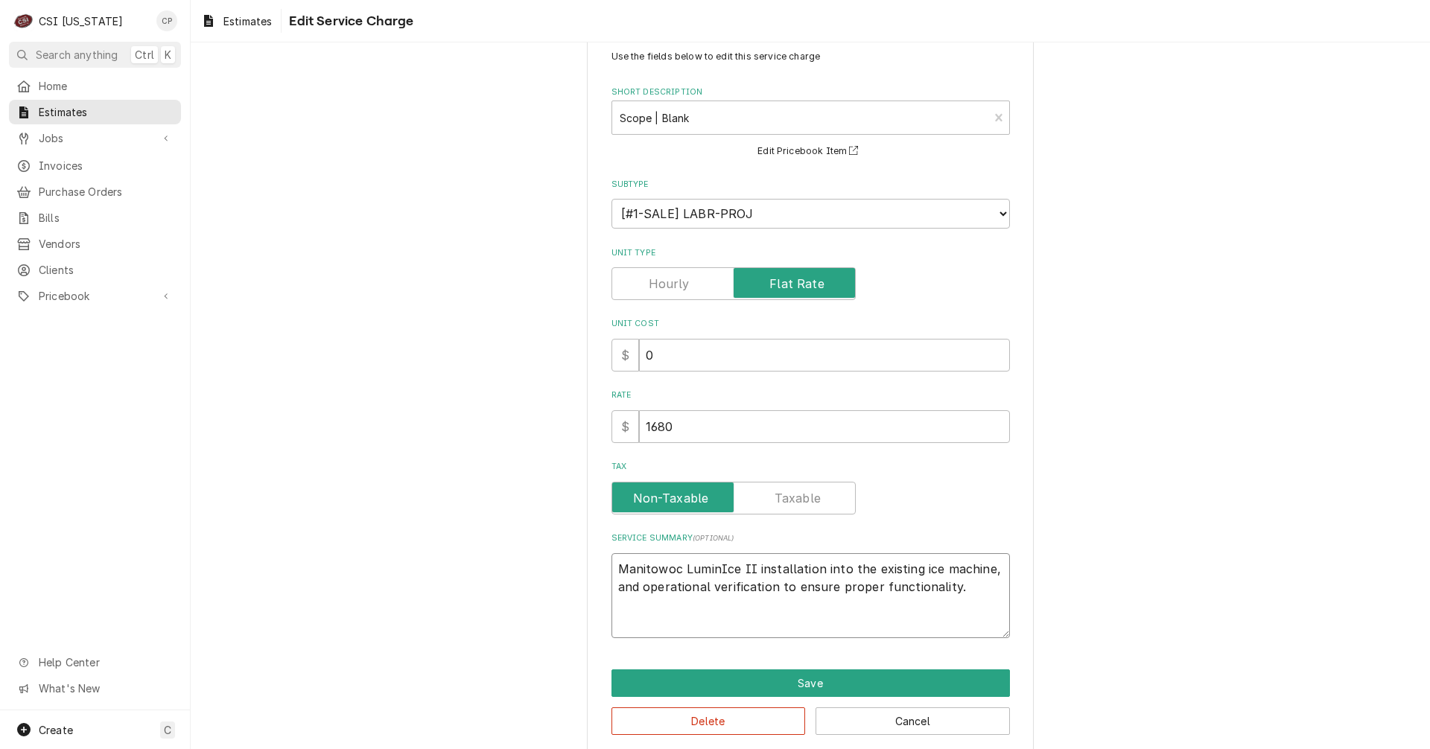
paste textarea "CSI RESPONSIBILITIES: - Disconnect and remove existing ice machine and bin from…"
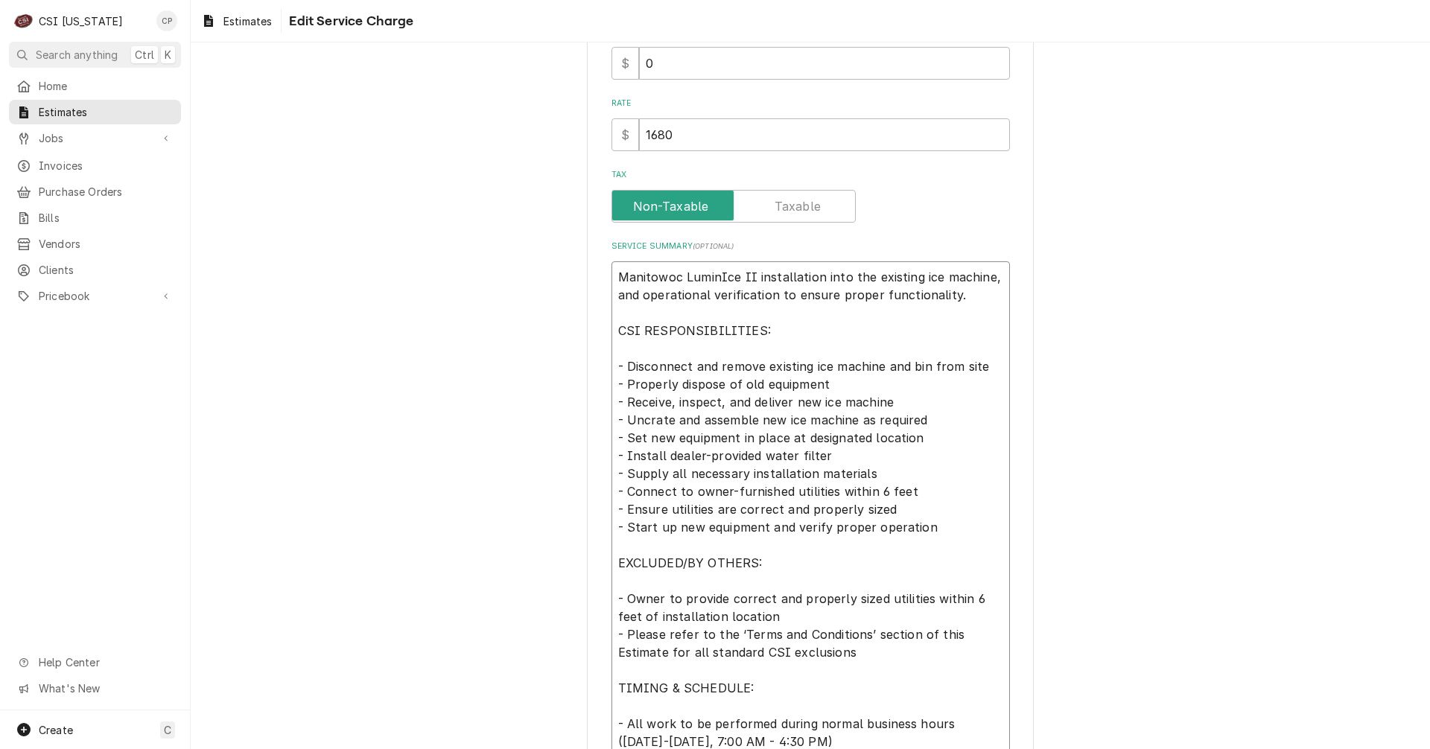
drag, startPoint x: 687, startPoint y: 366, endPoint x: 985, endPoint y: 362, distance: 298.0
click at [985, 362] on textarea "Manitowoc LuminIce II installation into the existing ice machine, and operation…" at bounding box center [810, 509] width 398 height 496
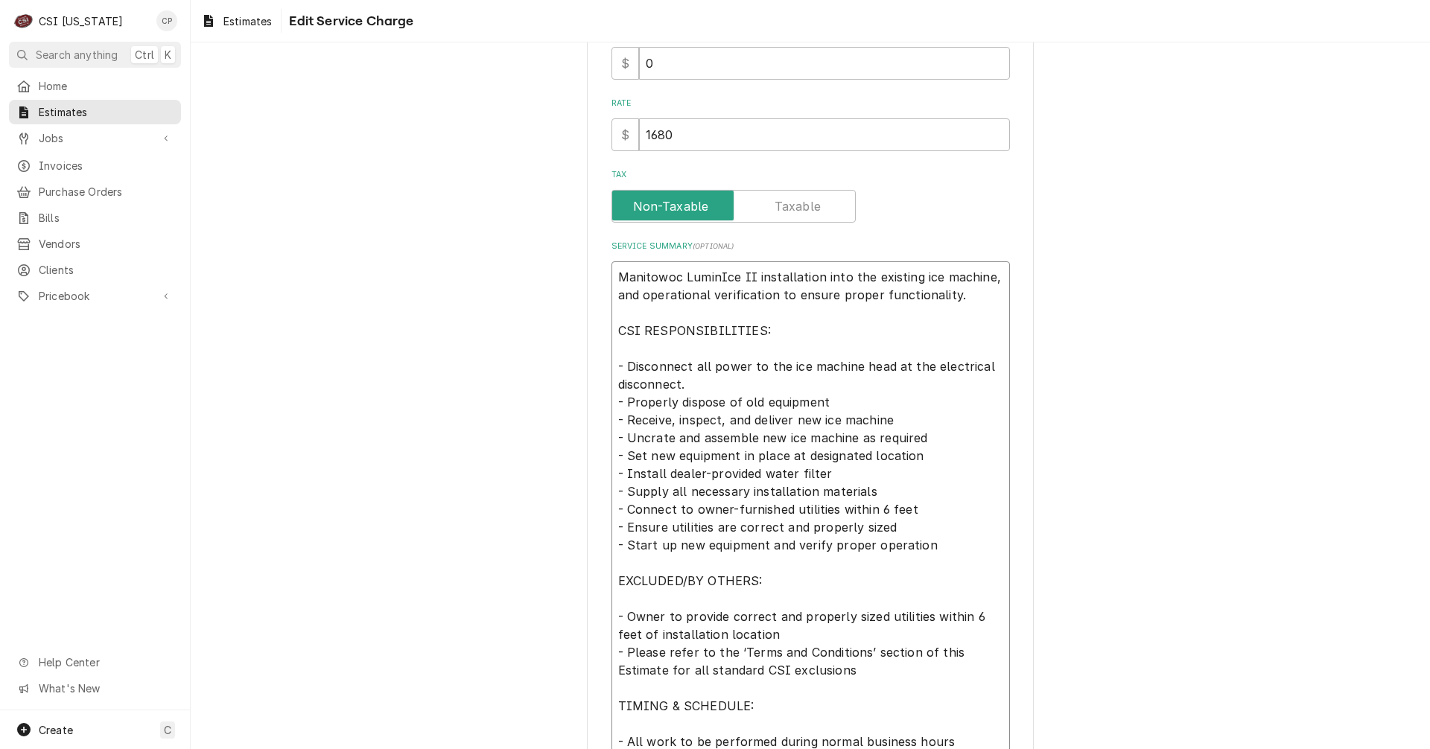
drag, startPoint x: 675, startPoint y: 401, endPoint x: 824, endPoint y: 398, distance: 149.0
click at [824, 398] on textarea "Manitowoc LuminIce II installation into the existing ice machine, and operation…" at bounding box center [810, 518] width 398 height 514
drag, startPoint x: 623, startPoint y: 417, endPoint x: 676, endPoint y: 419, distance: 52.2
click at [676, 419] on textarea "Manitowoc LuminIce II installation into the existing ice machine, and operation…" at bounding box center [810, 518] width 398 height 514
drag, startPoint x: 665, startPoint y: 421, endPoint x: 724, endPoint y: 422, distance: 58.9
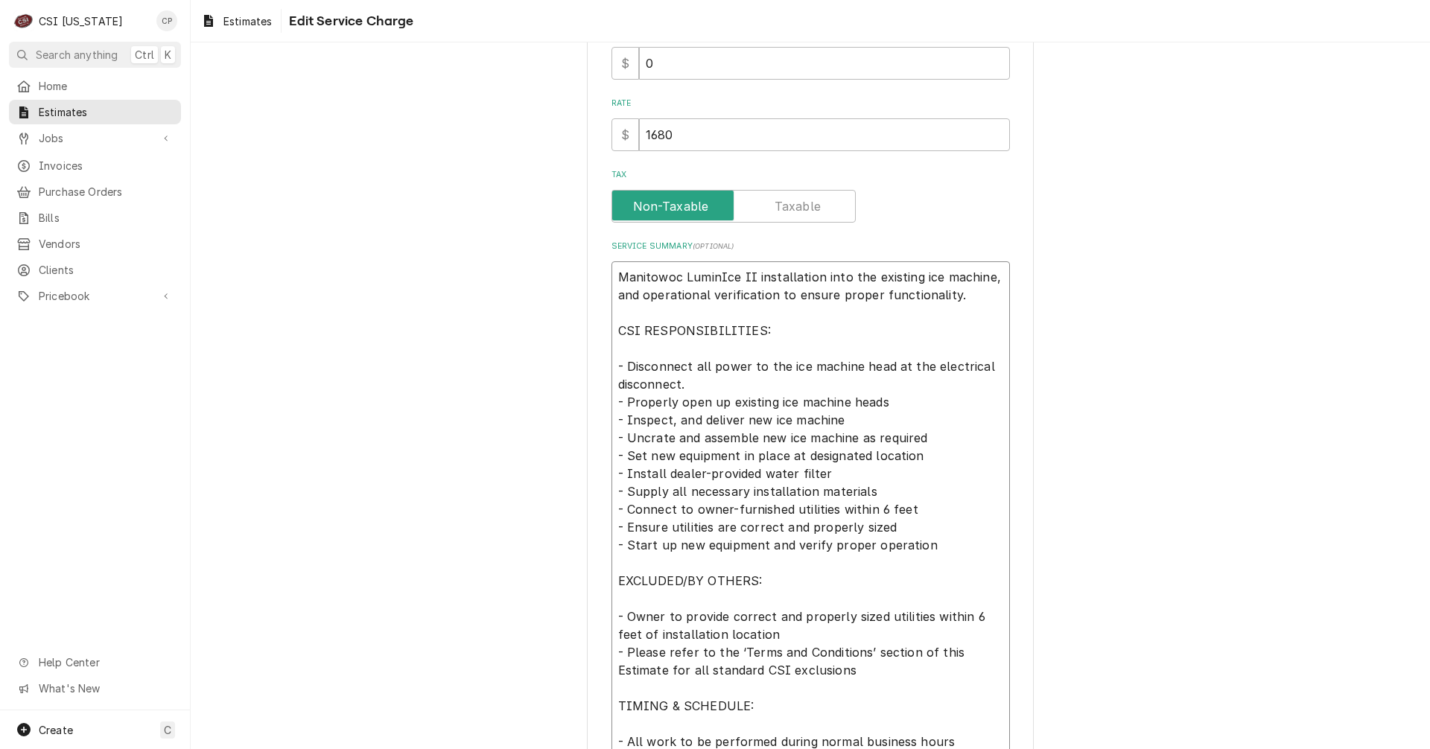
click at [724, 422] on textarea "Manitowoc LuminIce II installation into the existing ice machine, and operation…" at bounding box center [810, 518] width 398 height 514
drag, startPoint x: 700, startPoint y: 420, endPoint x: 837, endPoint y: 425, distance: 137.1
click at [837, 425] on textarea "Manitowoc LuminIce II installation into the existing ice machine, and operation…" at bounding box center [810, 518] width 398 height 514
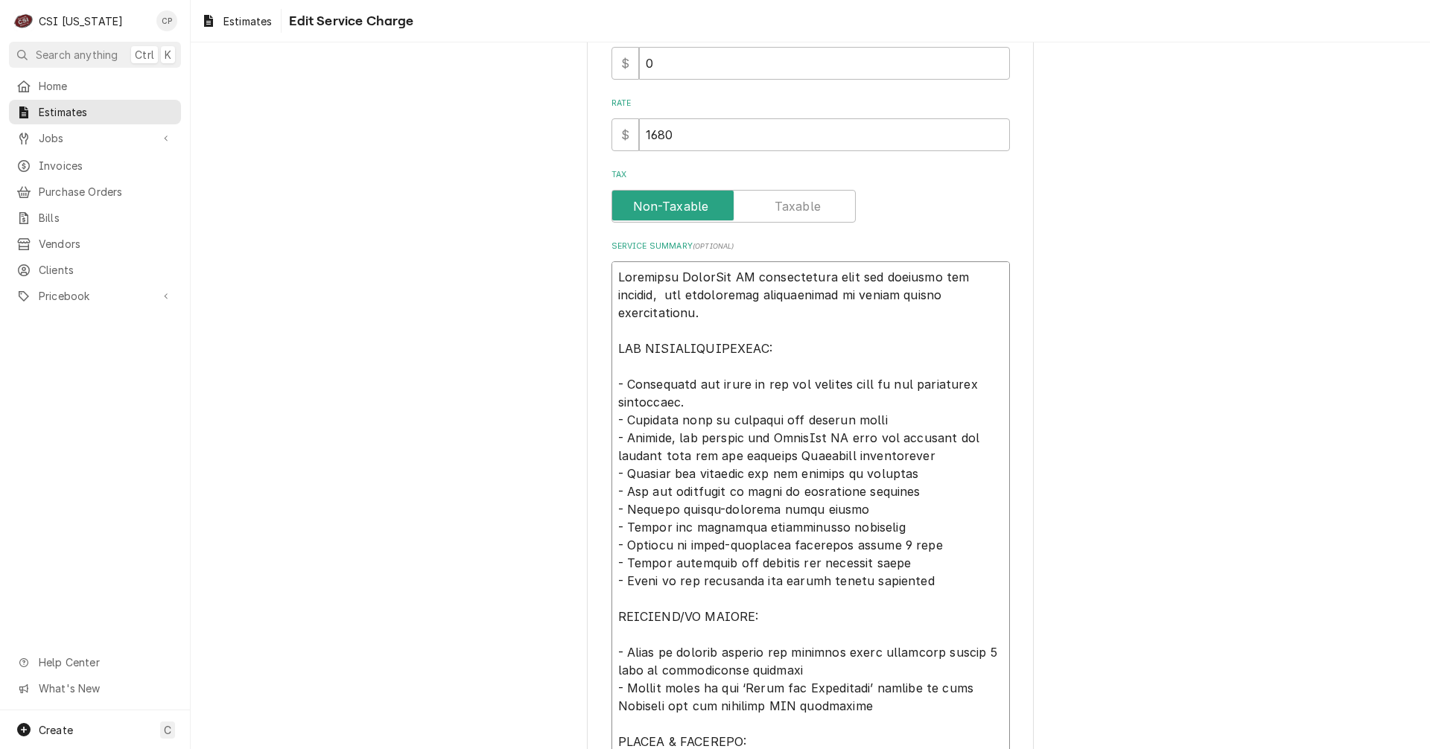
drag, startPoint x: 621, startPoint y: 456, endPoint x: 666, endPoint y: 458, distance: 44.7
click at [666, 458] on textarea "Service Summary ( optional )" at bounding box center [810, 527] width 398 height 532
click at [691, 482] on textarea "Service Summary ( optional )" at bounding box center [810, 527] width 398 height 532
drag, startPoint x: 612, startPoint y: 454, endPoint x: 933, endPoint y: 527, distance: 328.5
click at [933, 527] on textarea "Service Summary ( optional )" at bounding box center [810, 527] width 398 height 532
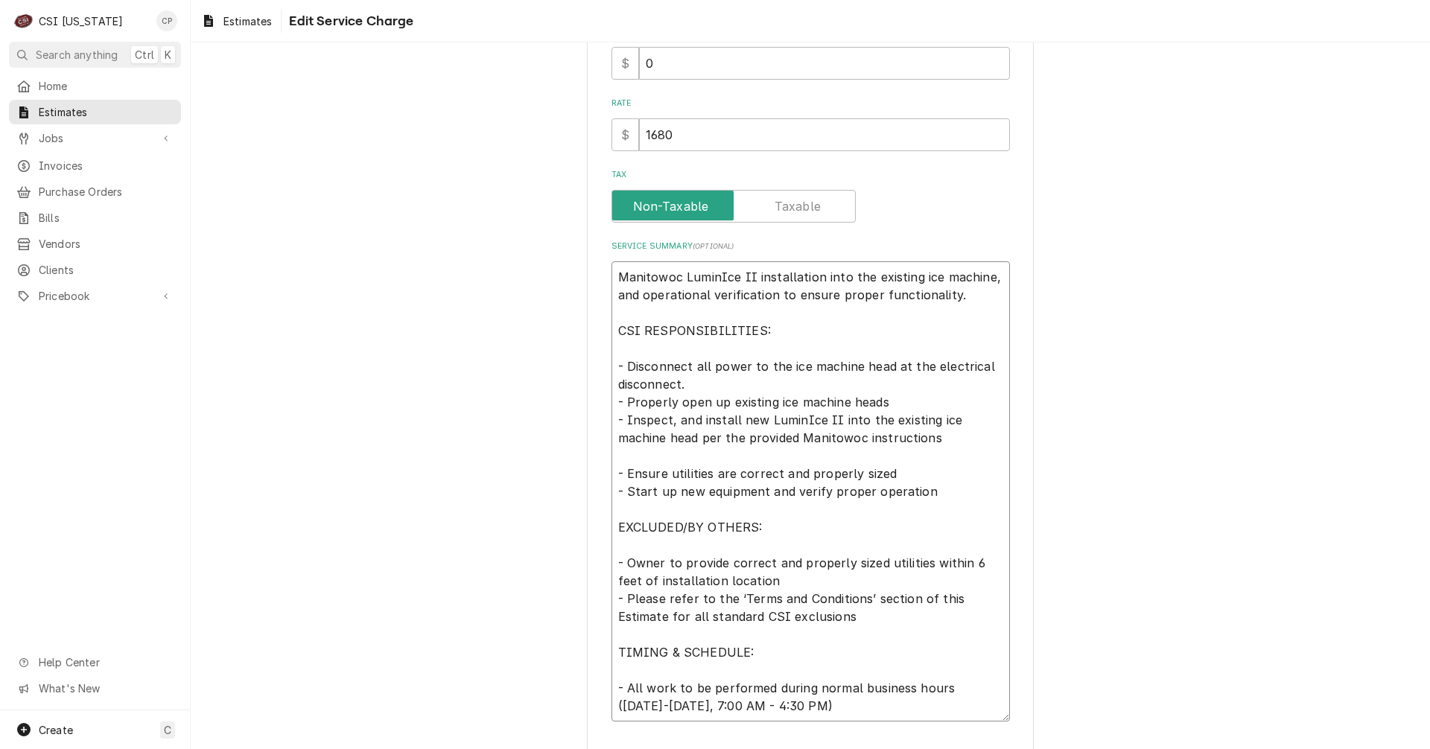
drag, startPoint x: 614, startPoint y: 468, endPoint x: 899, endPoint y: 474, distance: 284.6
click at [899, 474] on textarea "Manitowoc LuminIce II installation into the existing ice machine, and operation…" at bounding box center [810, 491] width 398 height 460
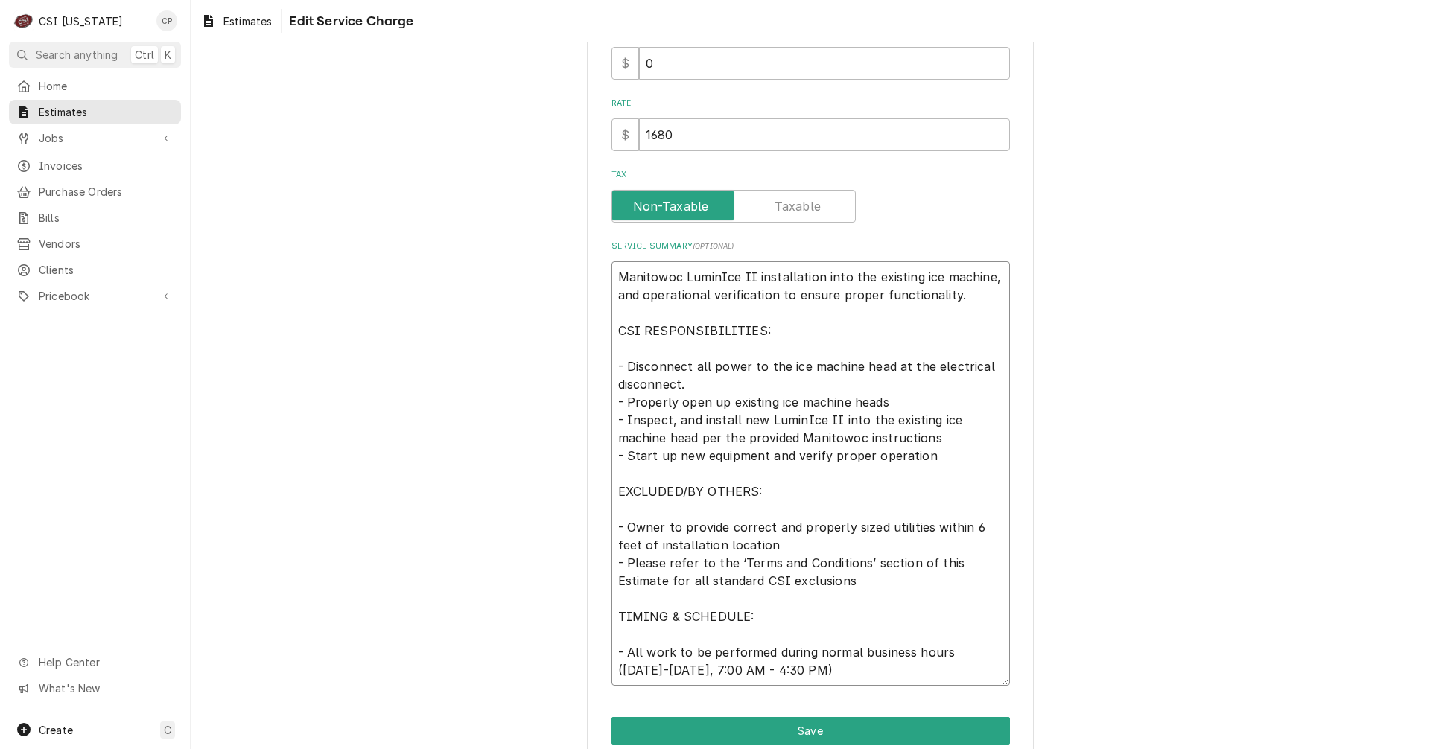
drag, startPoint x: 692, startPoint y: 455, endPoint x: 670, endPoint y: 456, distance: 21.6
click at [670, 456] on textarea "Manitowoc LuminIce II installation into the existing ice machine, and operation…" at bounding box center [810, 473] width 398 height 425
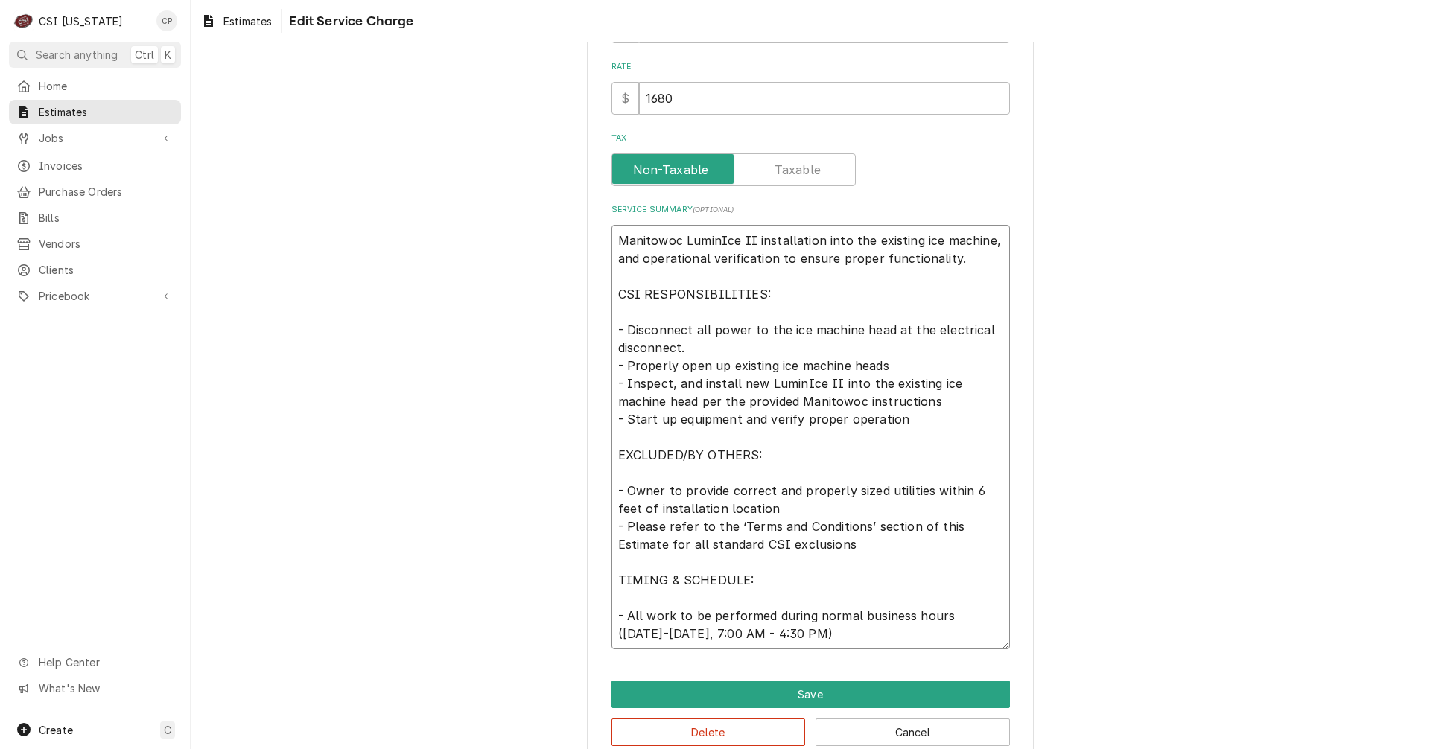
scroll to position [398, 0]
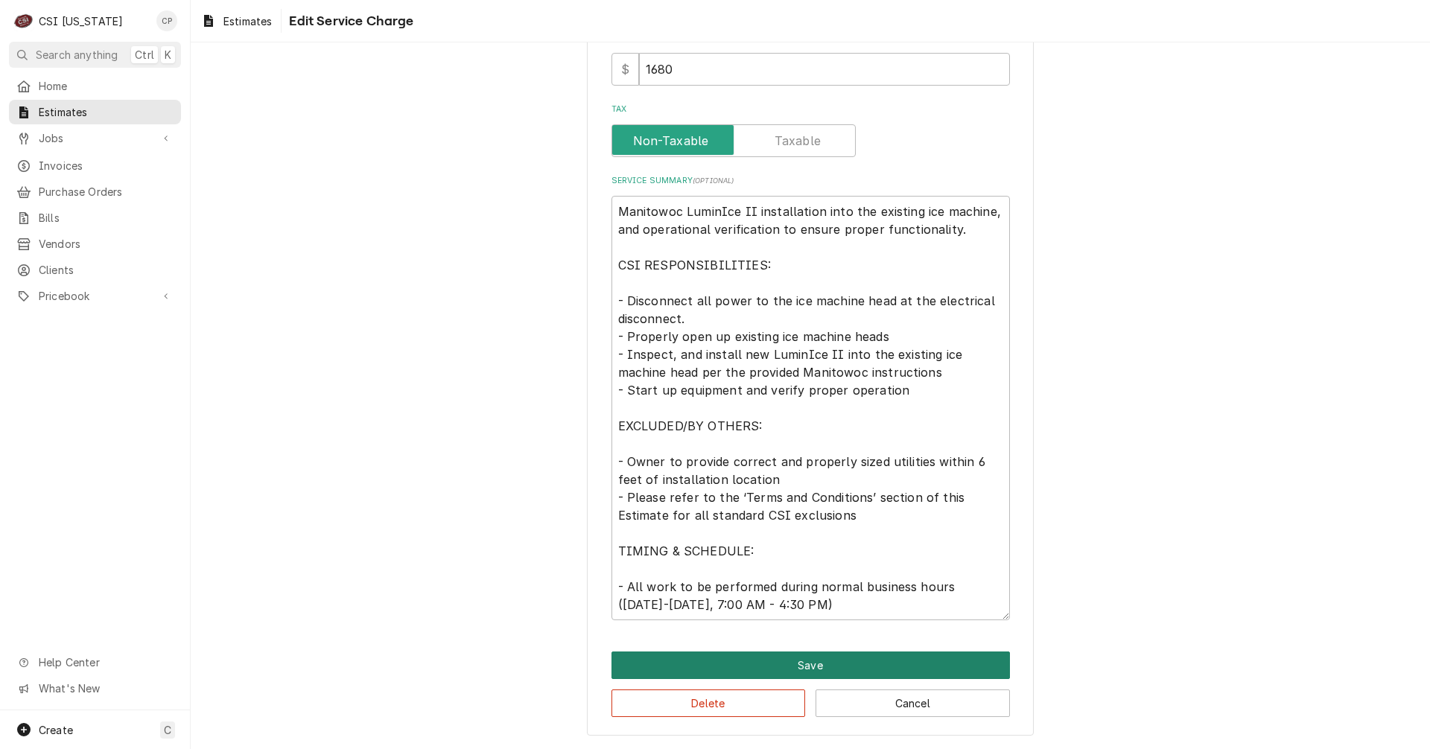
click at [804, 670] on button "Save" at bounding box center [810, 666] width 398 height 28
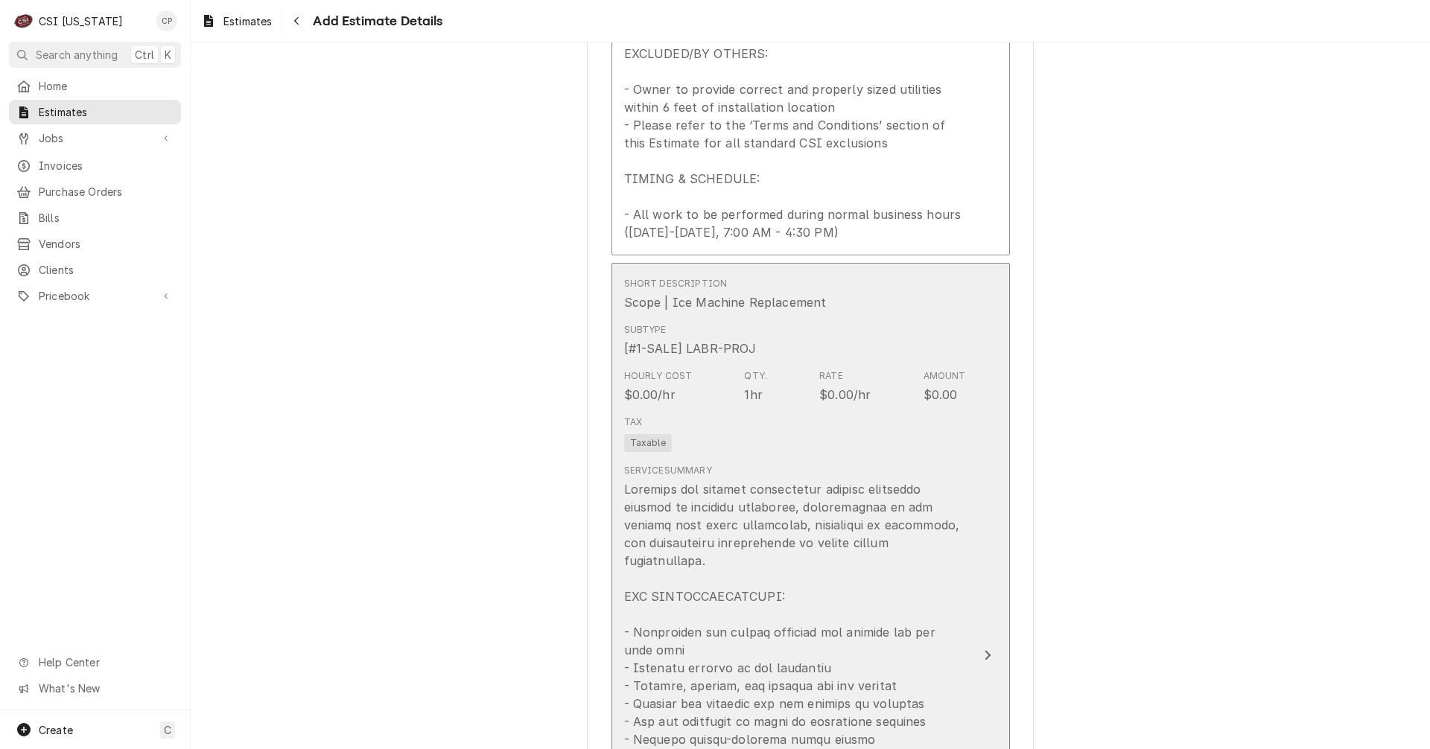
scroll to position [2145, 0]
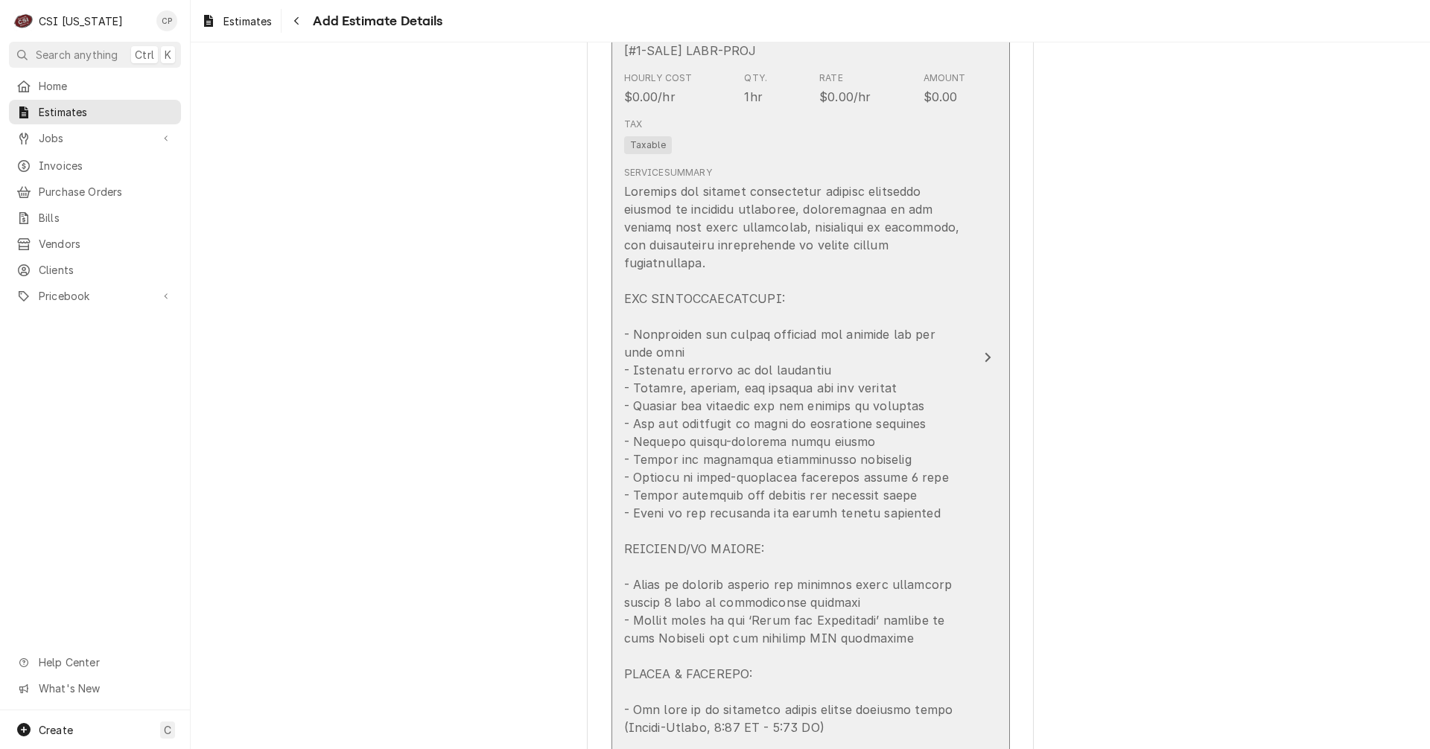
click at [968, 555] on button "Short Description Scope | Ice Machine Replacement Subtype [#1-SALE] LABR-PROJ H…" at bounding box center [810, 358] width 398 height 786
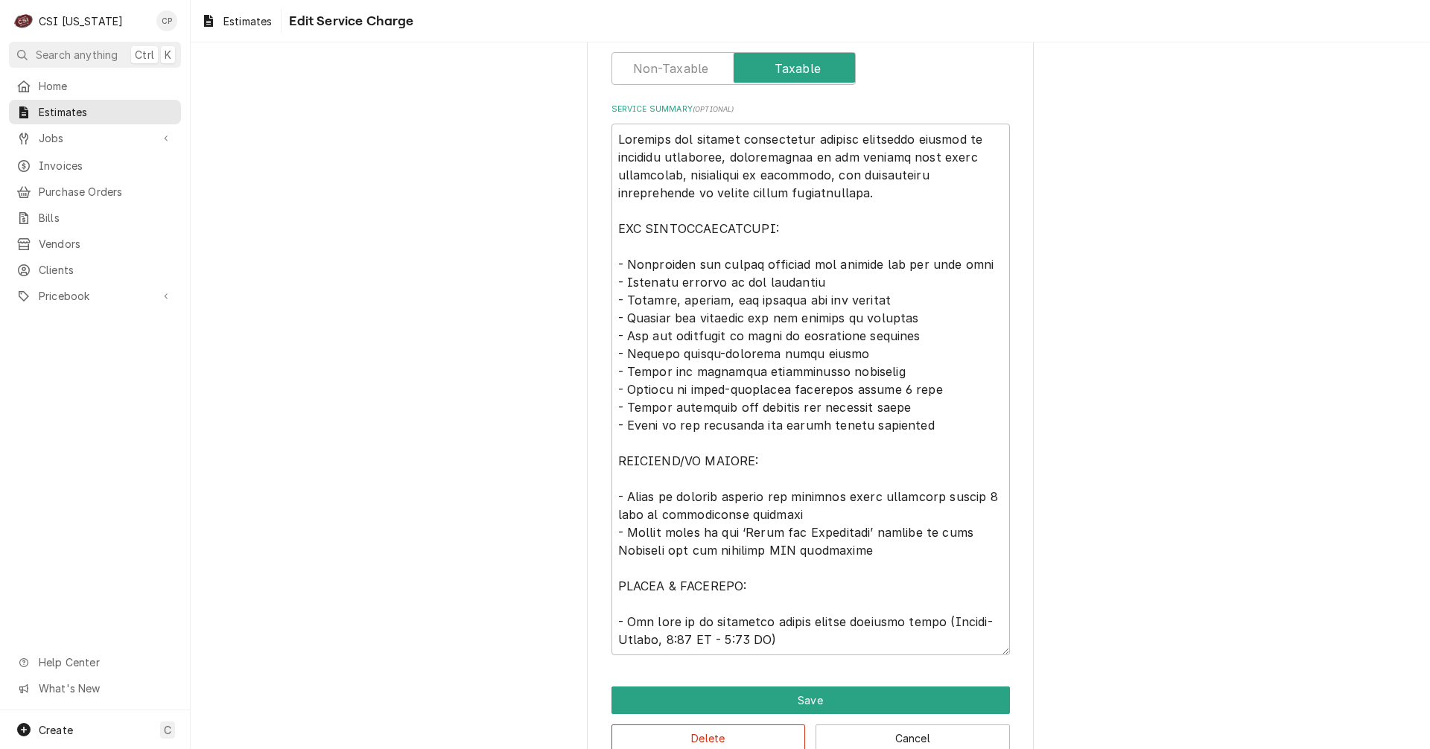
scroll to position [523, 0]
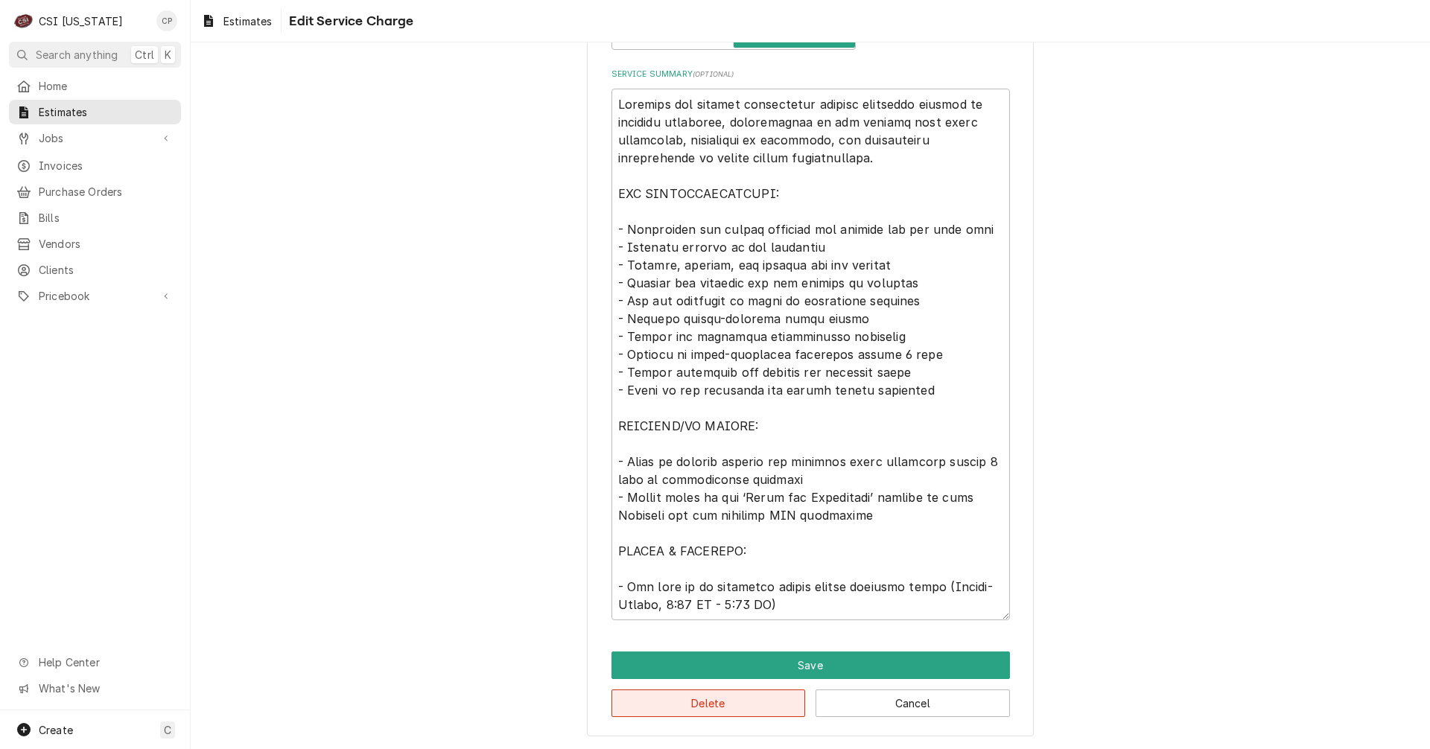
click at [748, 703] on button "Delete" at bounding box center [708, 704] width 194 height 28
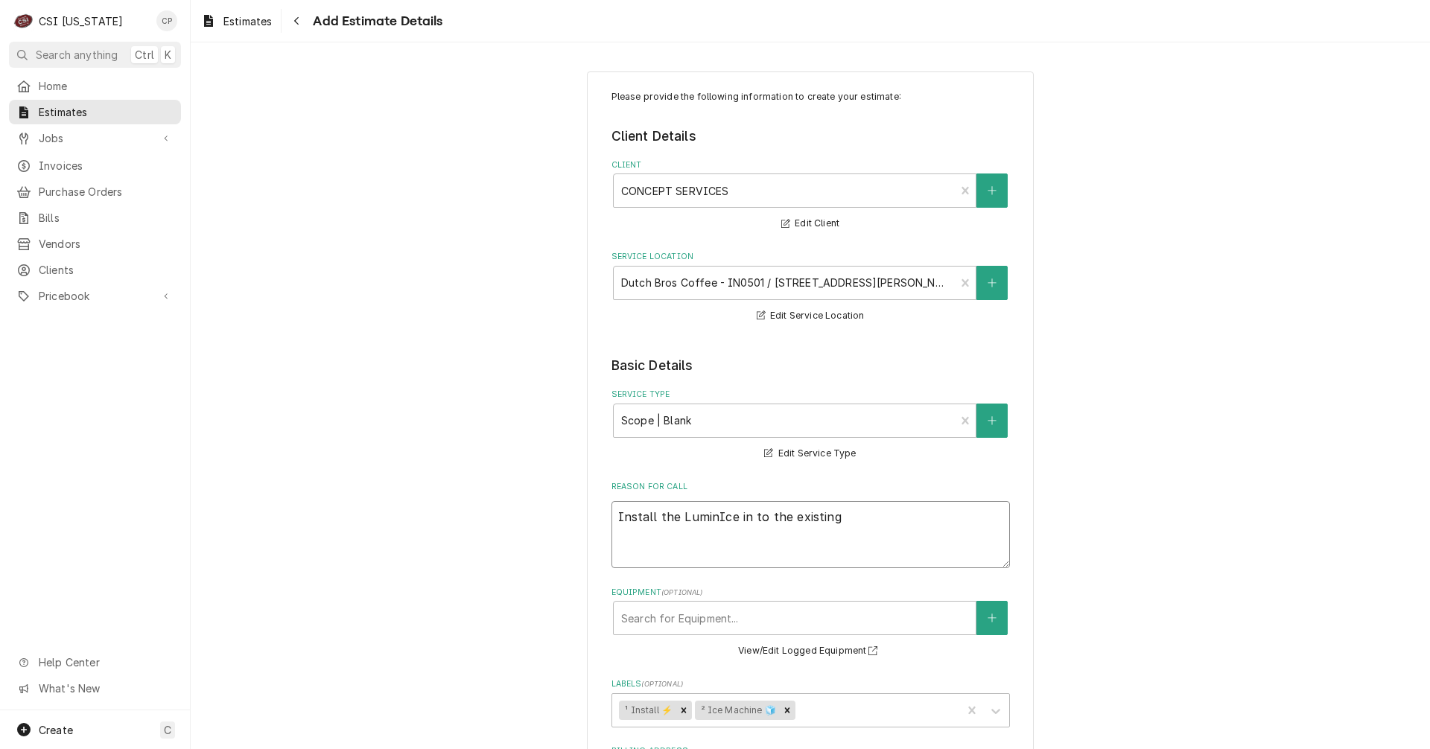
click at [828, 513] on textarea "Install the LuminIce in to the existing" at bounding box center [810, 534] width 398 height 67
click at [850, 517] on textarea "Install the LuminIce in to the existing two ice machine heads" at bounding box center [810, 534] width 398 height 67
click at [962, 527] on textarea "Install the LuminIce in to the existing 2 ice machine heads" at bounding box center [810, 534] width 398 height 67
click at [745, 517] on textarea "Install the LuminIce in to the existing 2 ice machine heads" at bounding box center [810, 534] width 398 height 67
click at [759, 540] on textarea "Install the LuminIce into the existing 2 ice machine heads" at bounding box center [810, 534] width 398 height 67
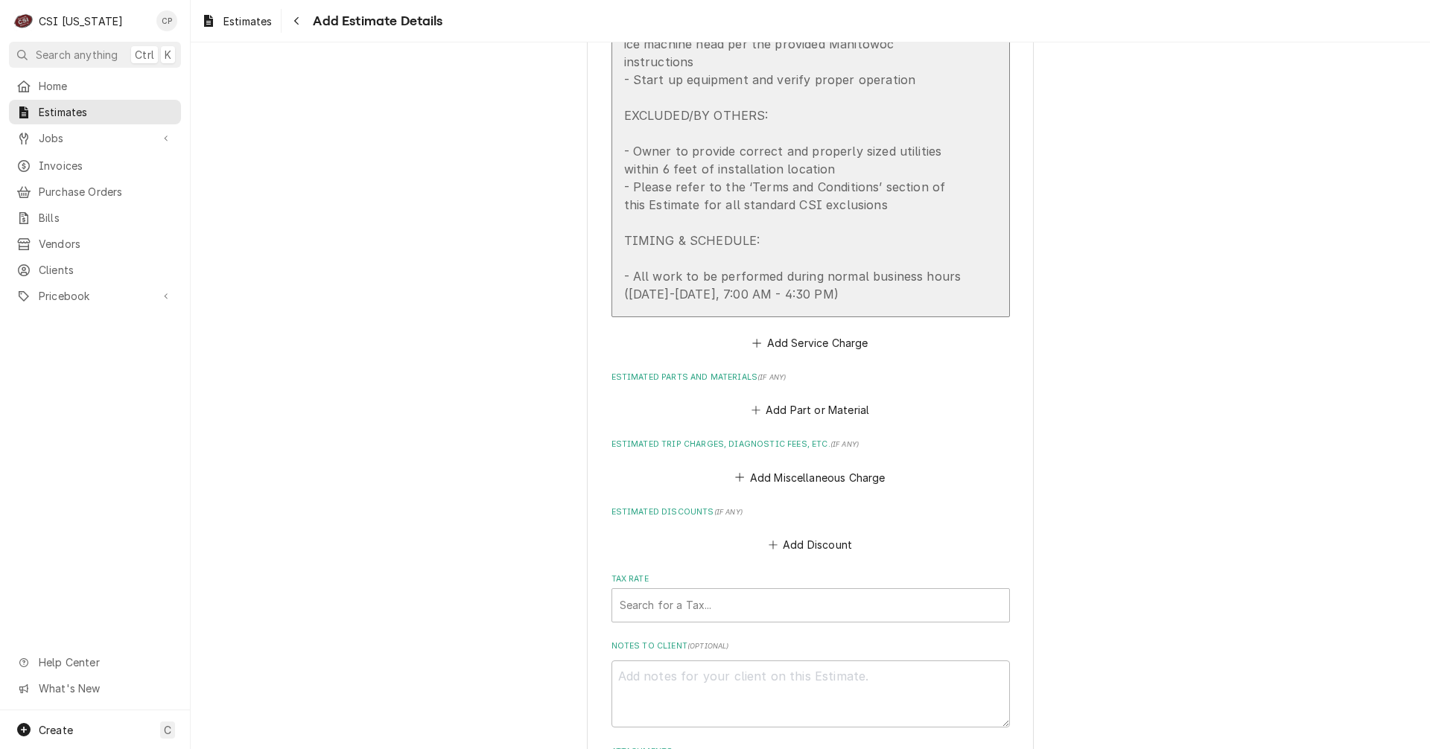
scroll to position [1788, 0]
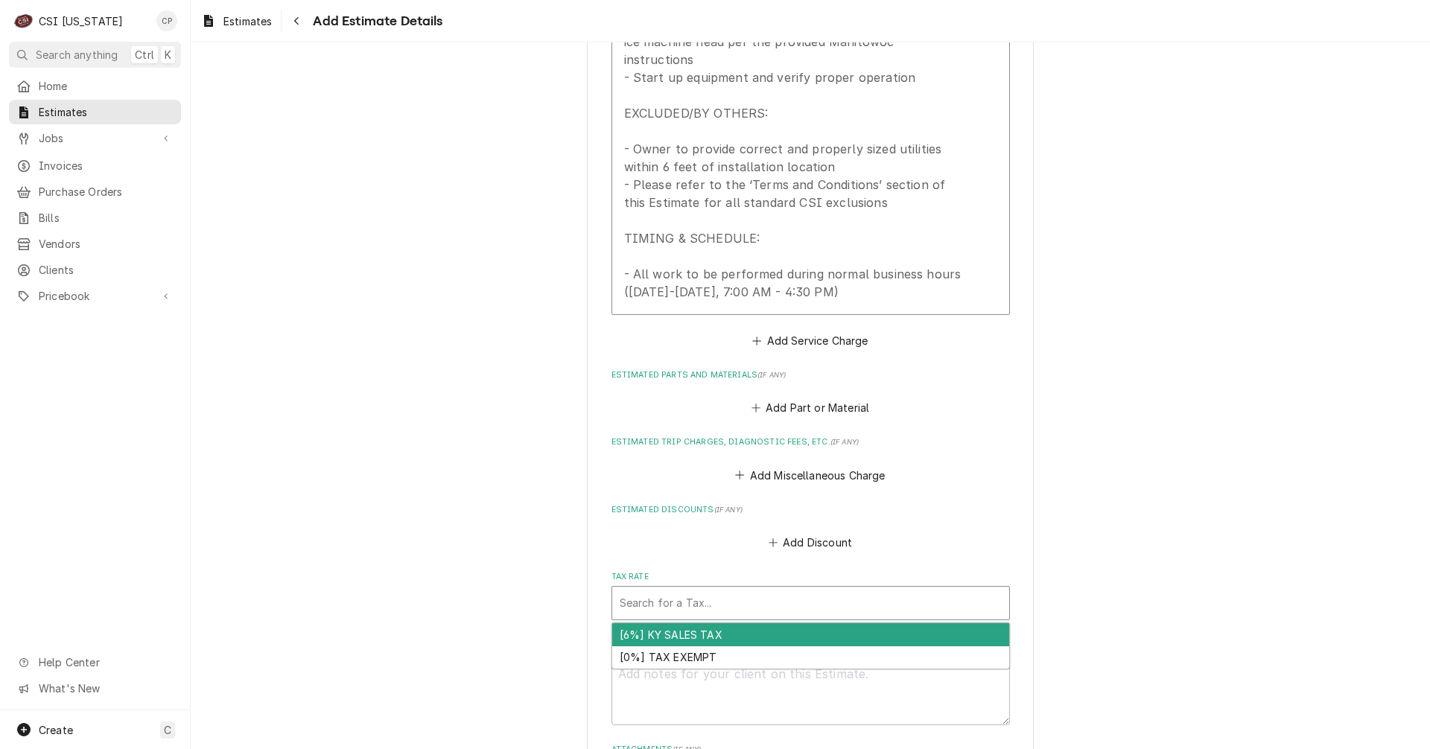
click at [693, 590] on div "Tax Rate" at bounding box center [811, 603] width 382 height 27
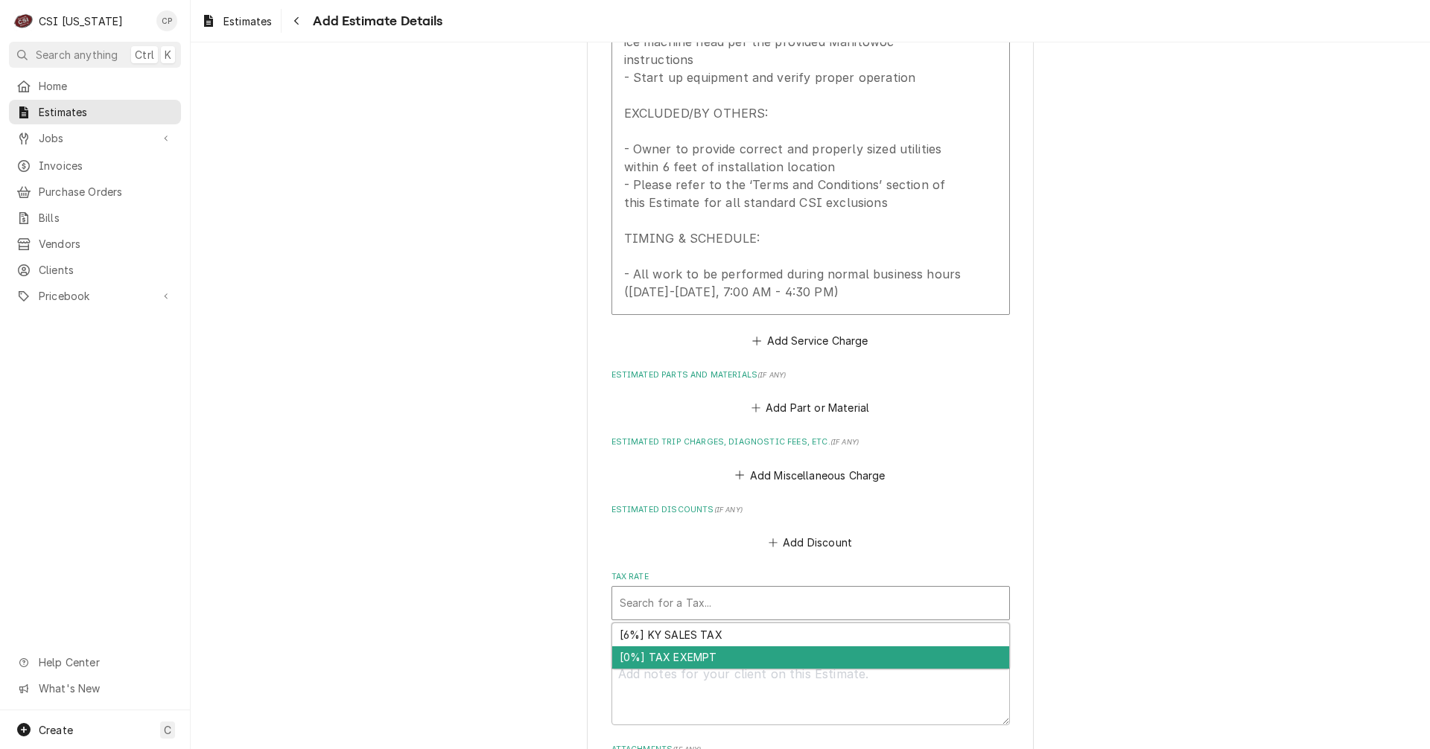
click at [686, 646] on div "[0%] TAX EXEMPT" at bounding box center [810, 657] width 397 height 23
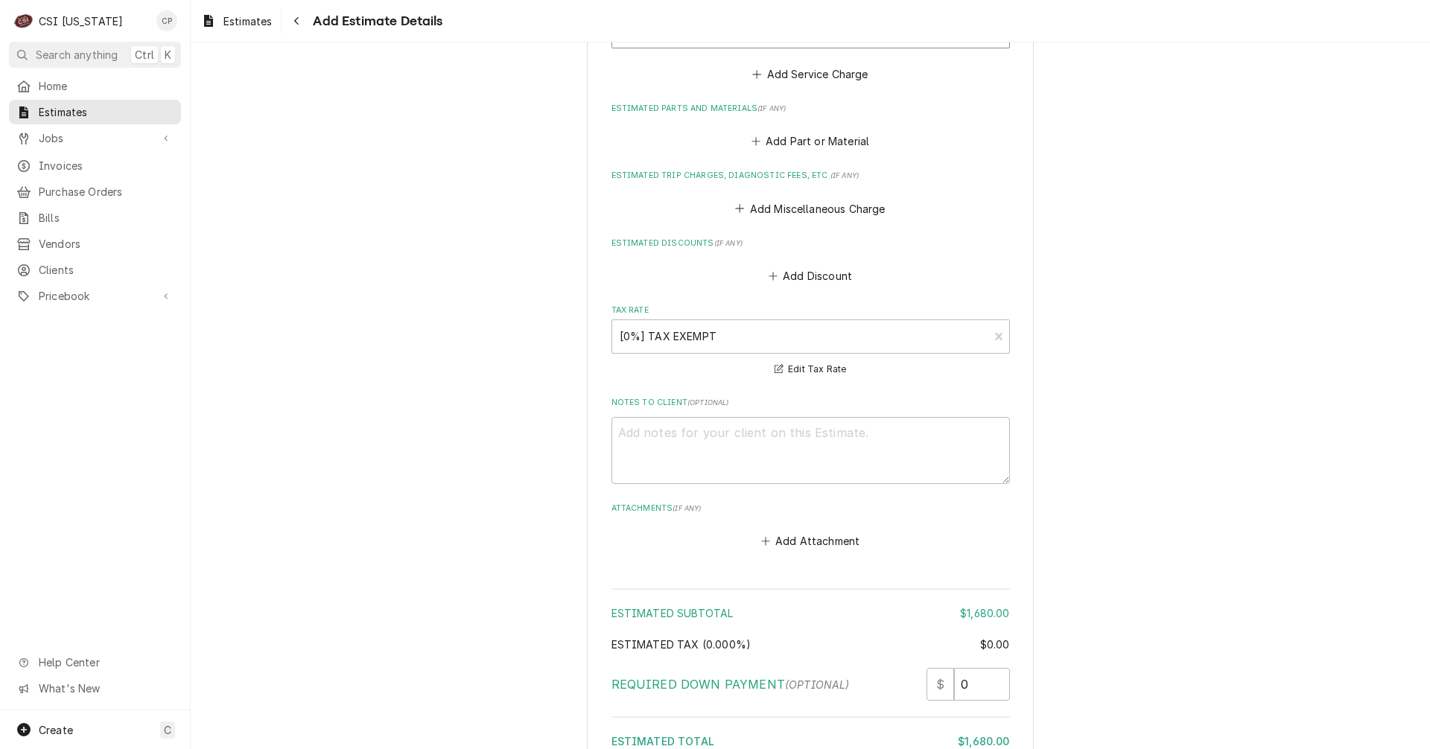
scroll to position [2085, 0]
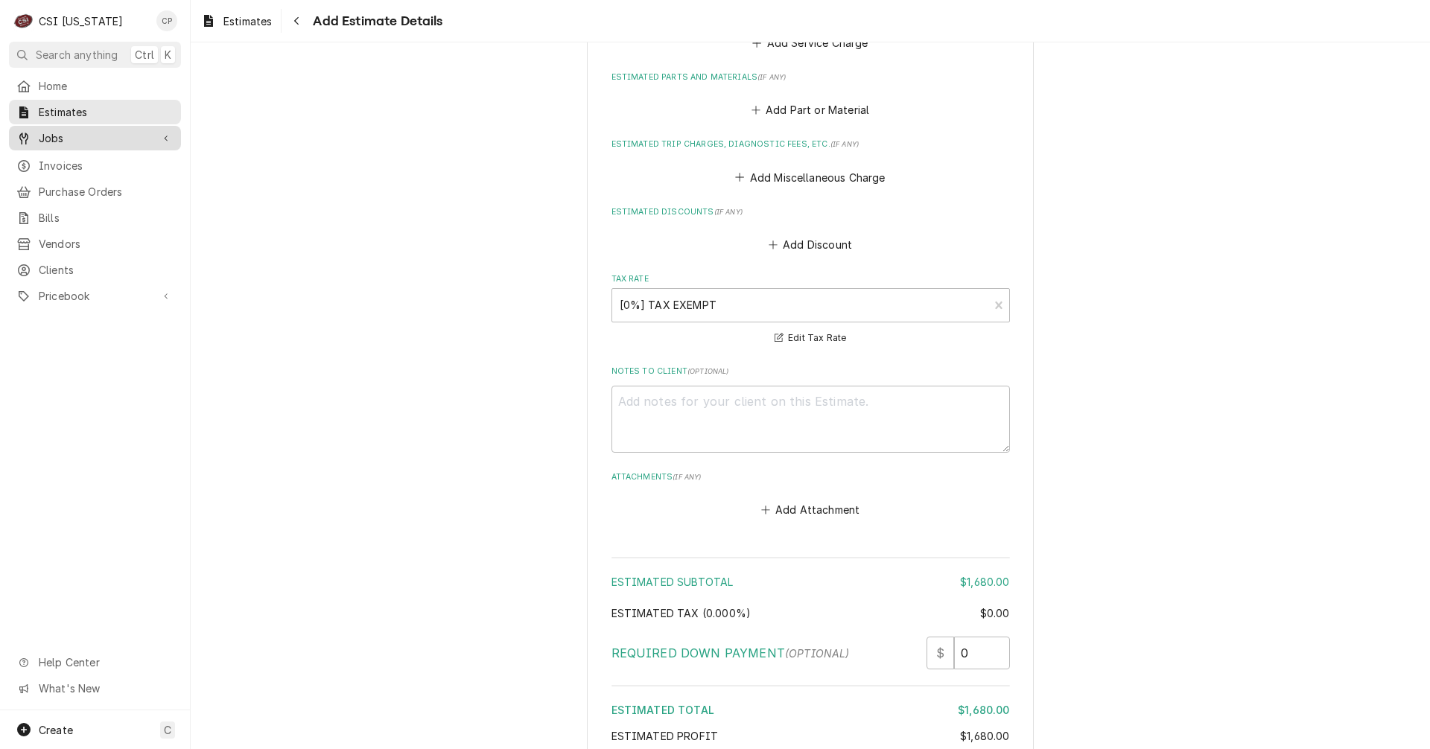
click at [59, 136] on span "Jobs" at bounding box center [95, 138] width 112 height 16
click at [54, 158] on span "Jobs" at bounding box center [106, 164] width 135 height 16
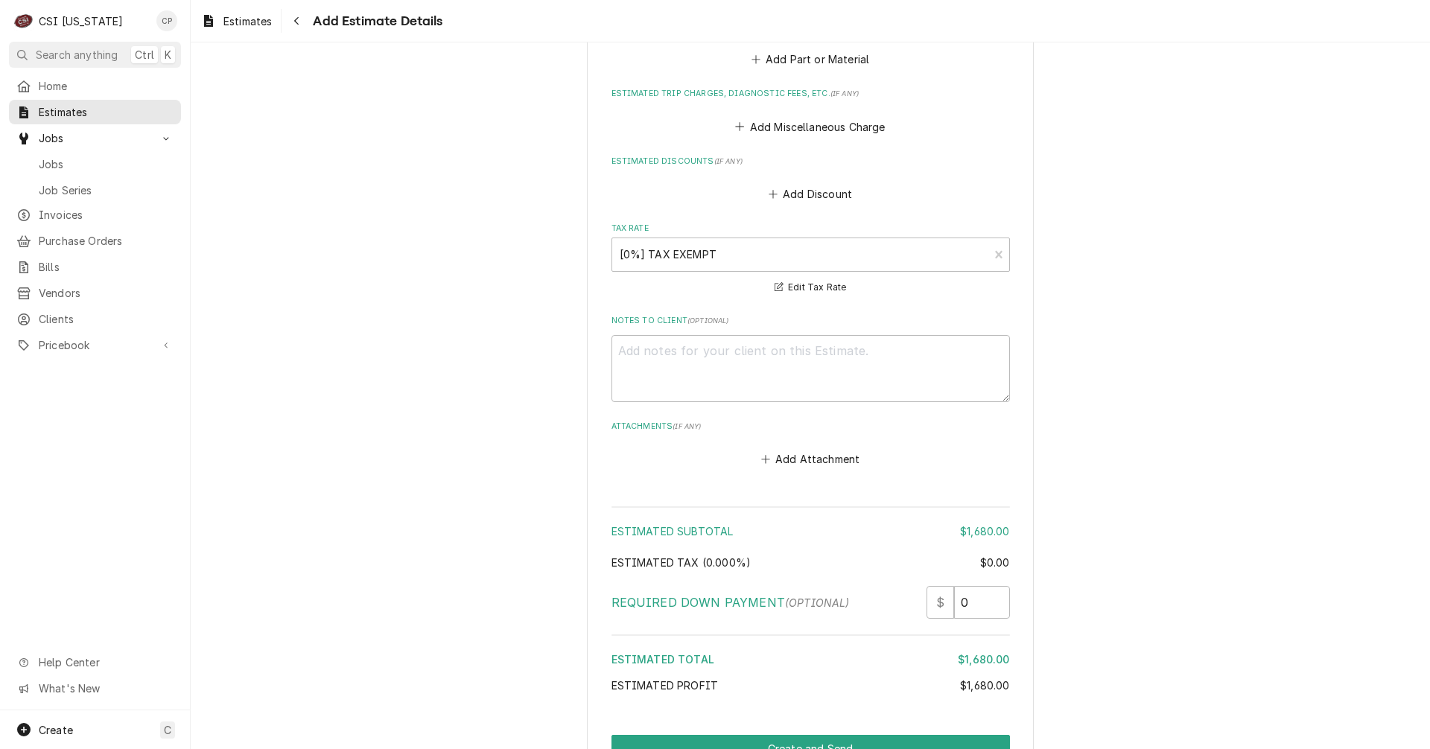
scroll to position [2202, 0]
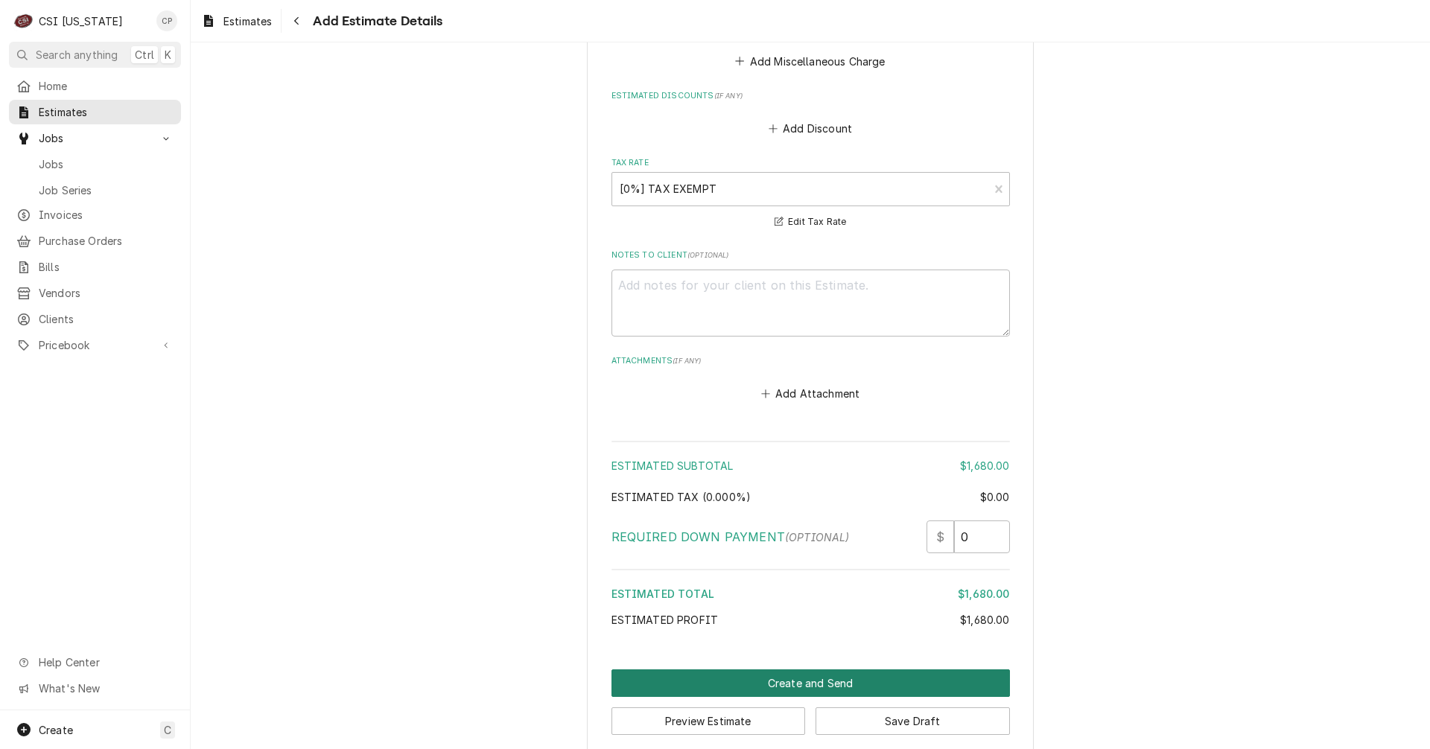
click at [803, 670] on button "Create and Send" at bounding box center [810, 684] width 398 height 28
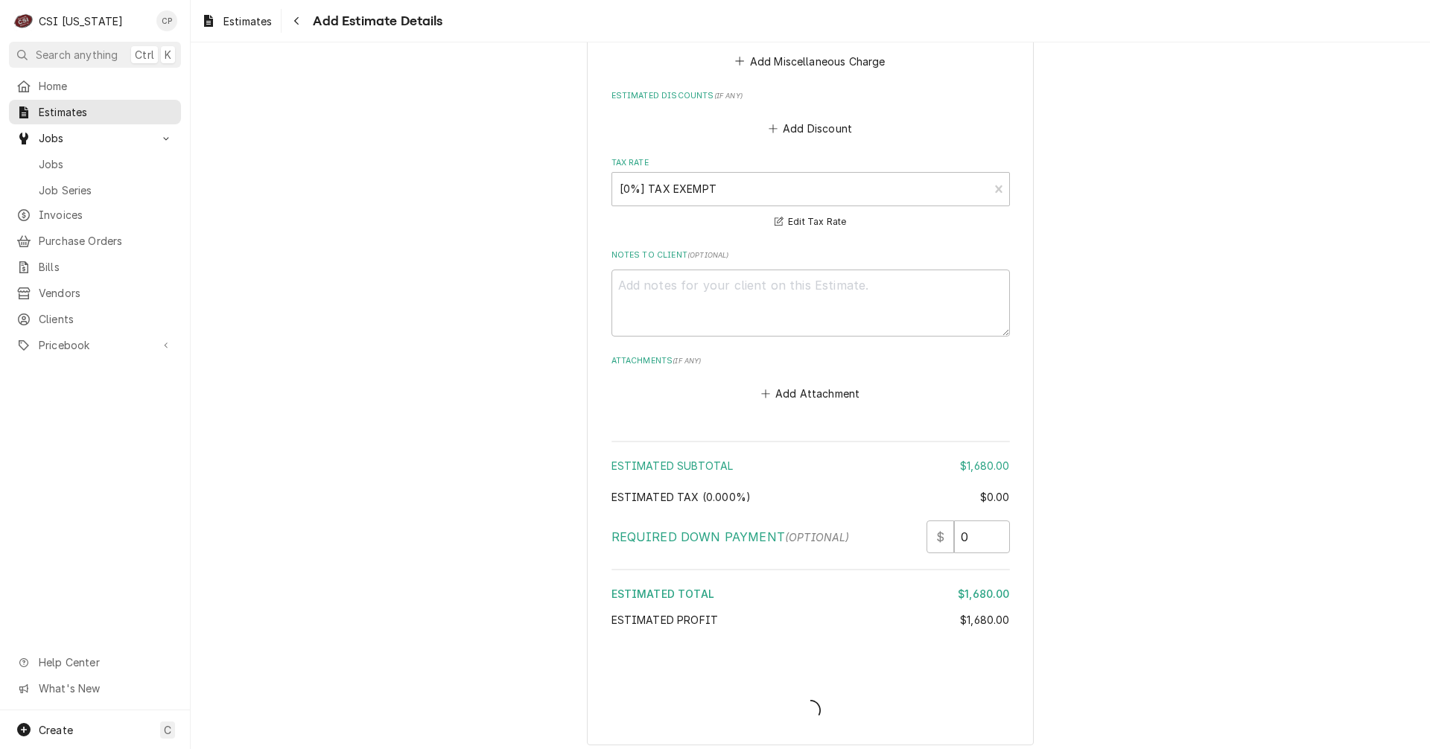
scroll to position [2193, 0]
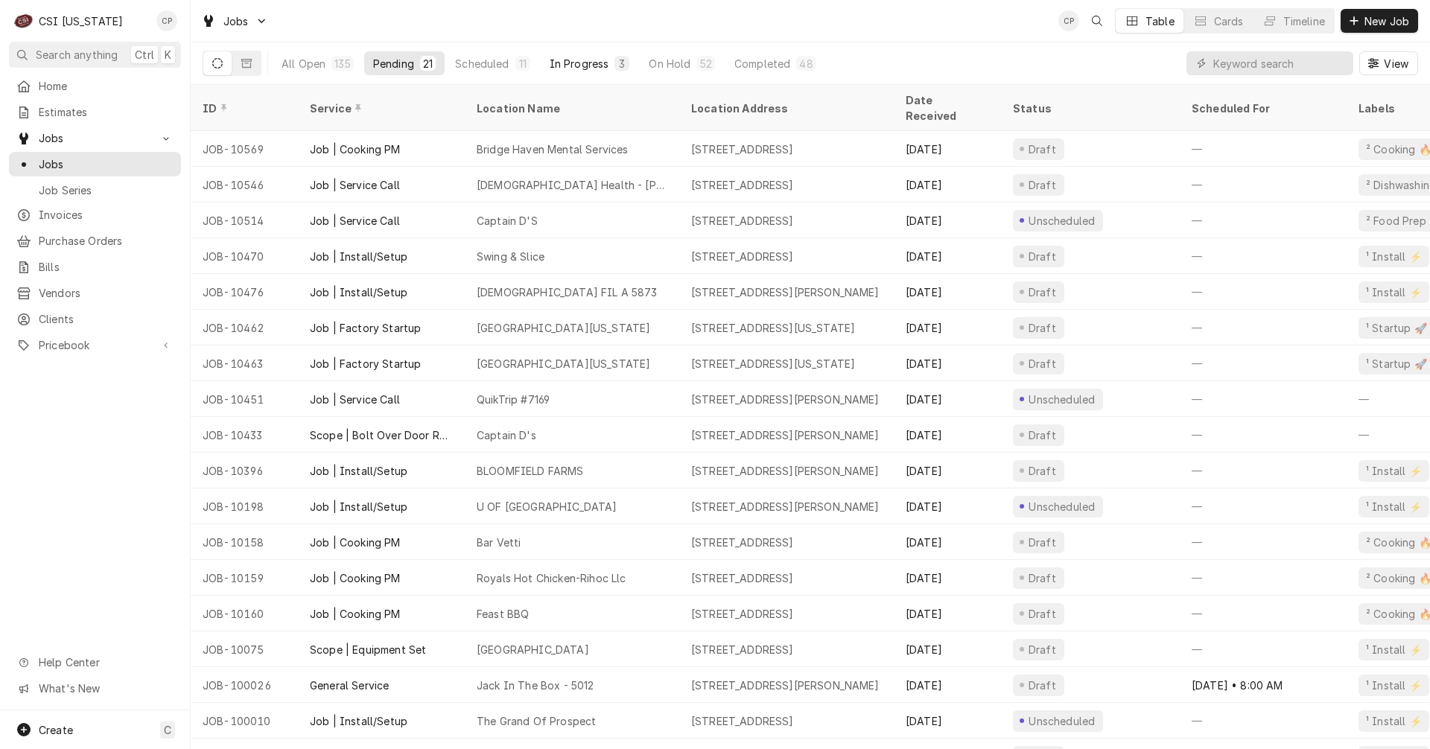
click at [600, 61] on div "In Progress" at bounding box center [580, 64] width 60 height 16
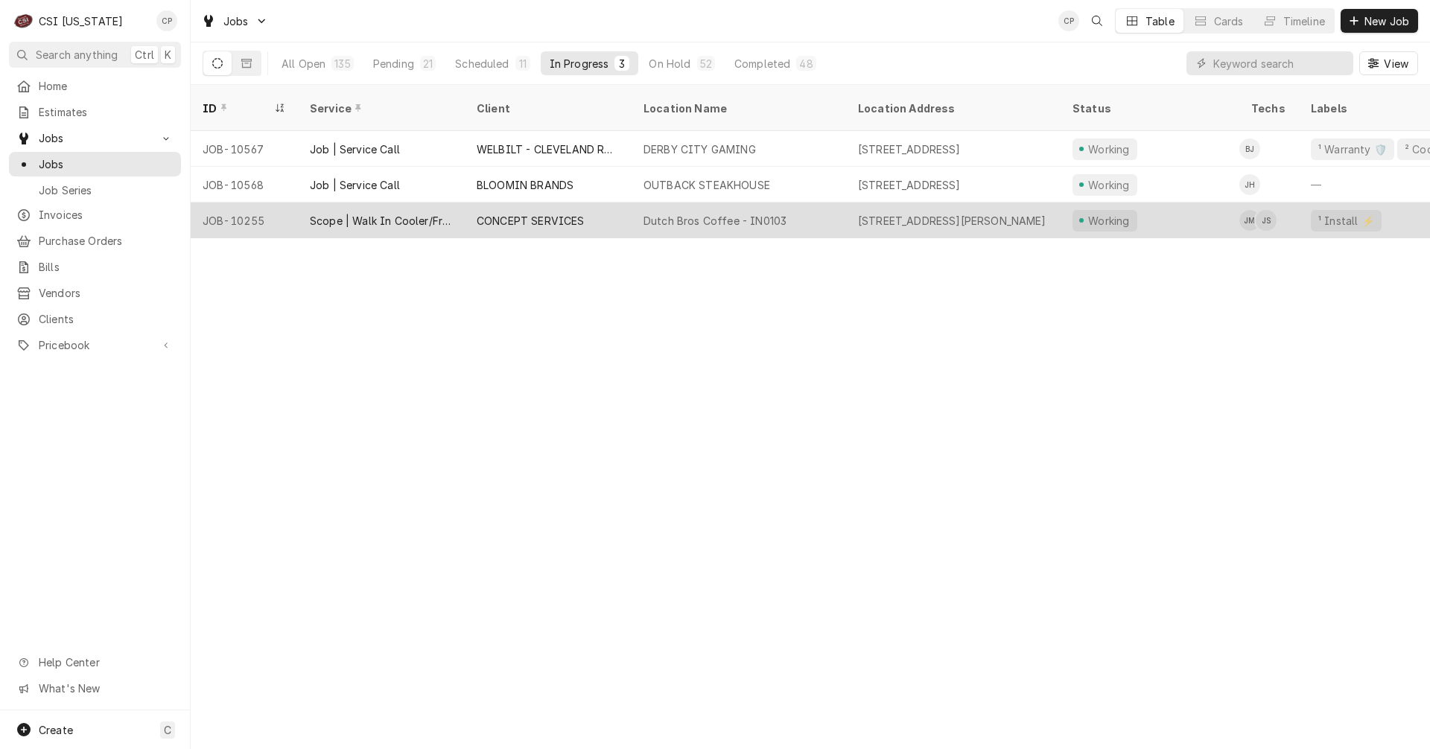
click at [704, 213] on div "Dutch Bros Coffee - IN0103" at bounding box center [715, 221] width 143 height 16
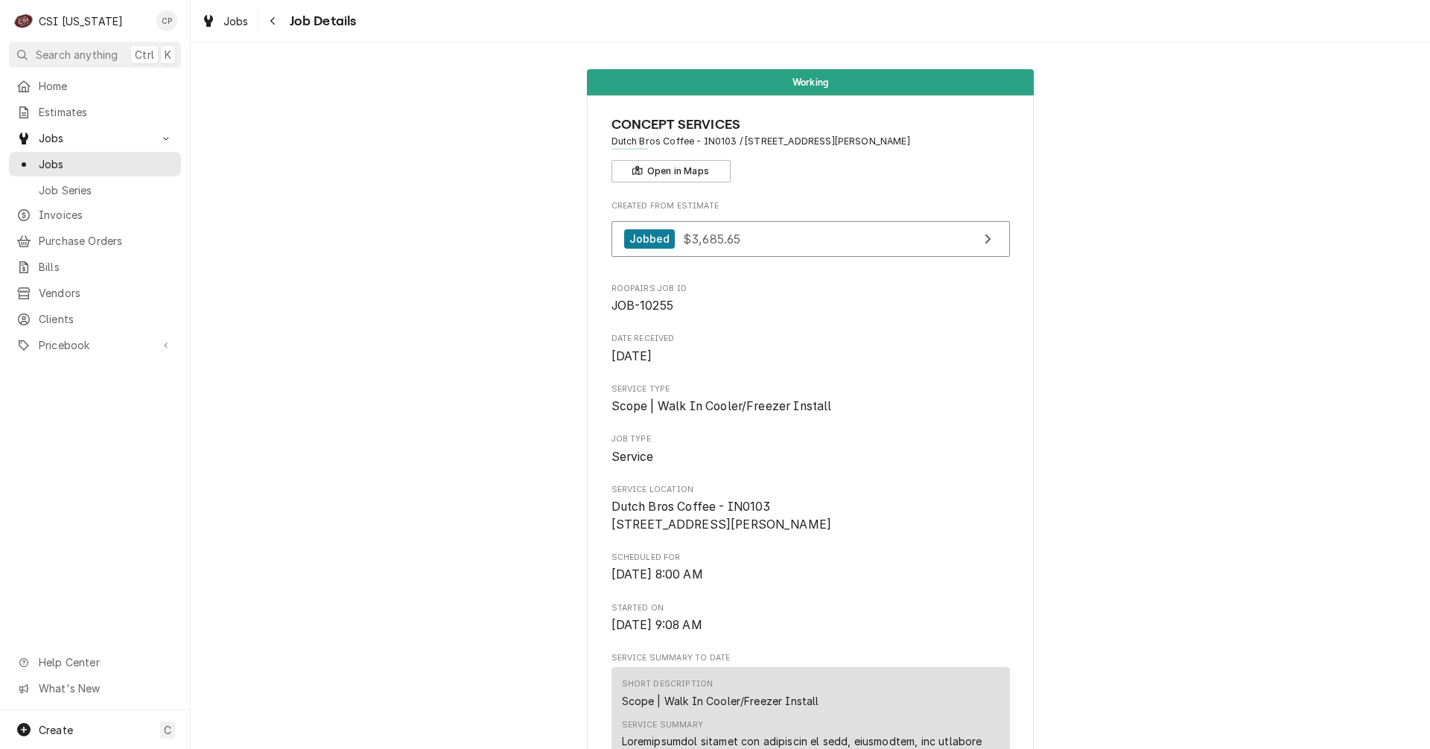
scroll to position [74, 0]
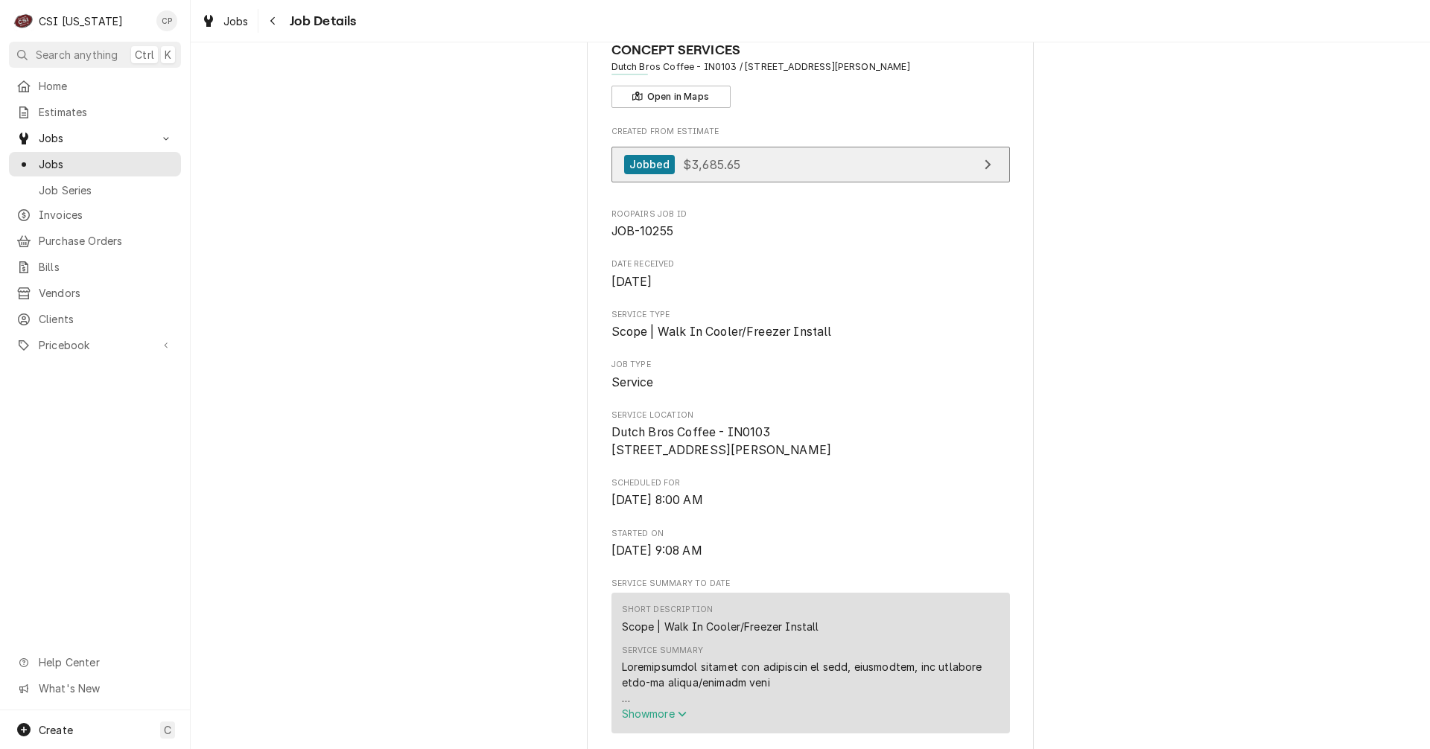
click at [809, 172] on link "Jobbed $3,685.65" at bounding box center [810, 165] width 398 height 36
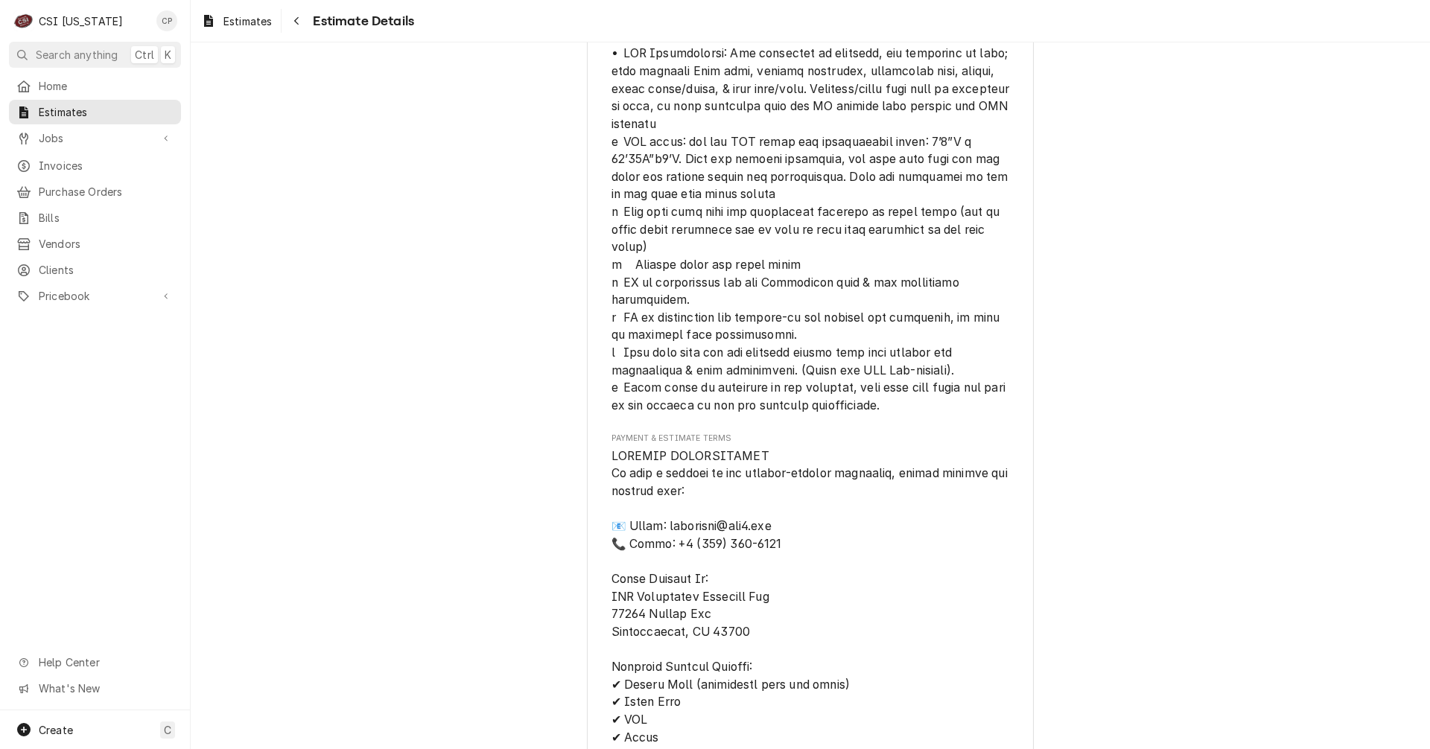
scroll to position [1788, 0]
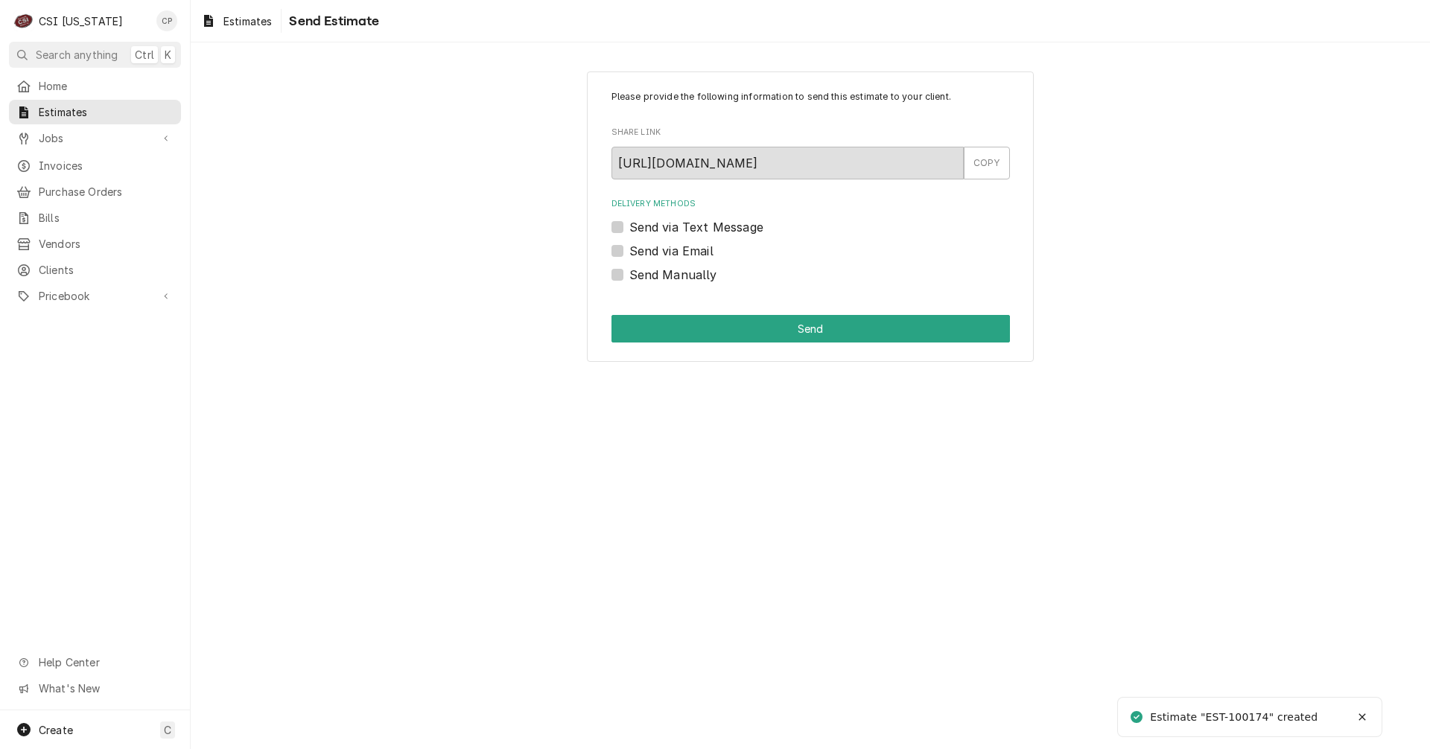
click at [629, 247] on label "Send via Email" at bounding box center [671, 251] width 84 height 18
click at [629, 247] on input "Send via Email" at bounding box center [828, 258] width 398 height 33
checkbox input "true"
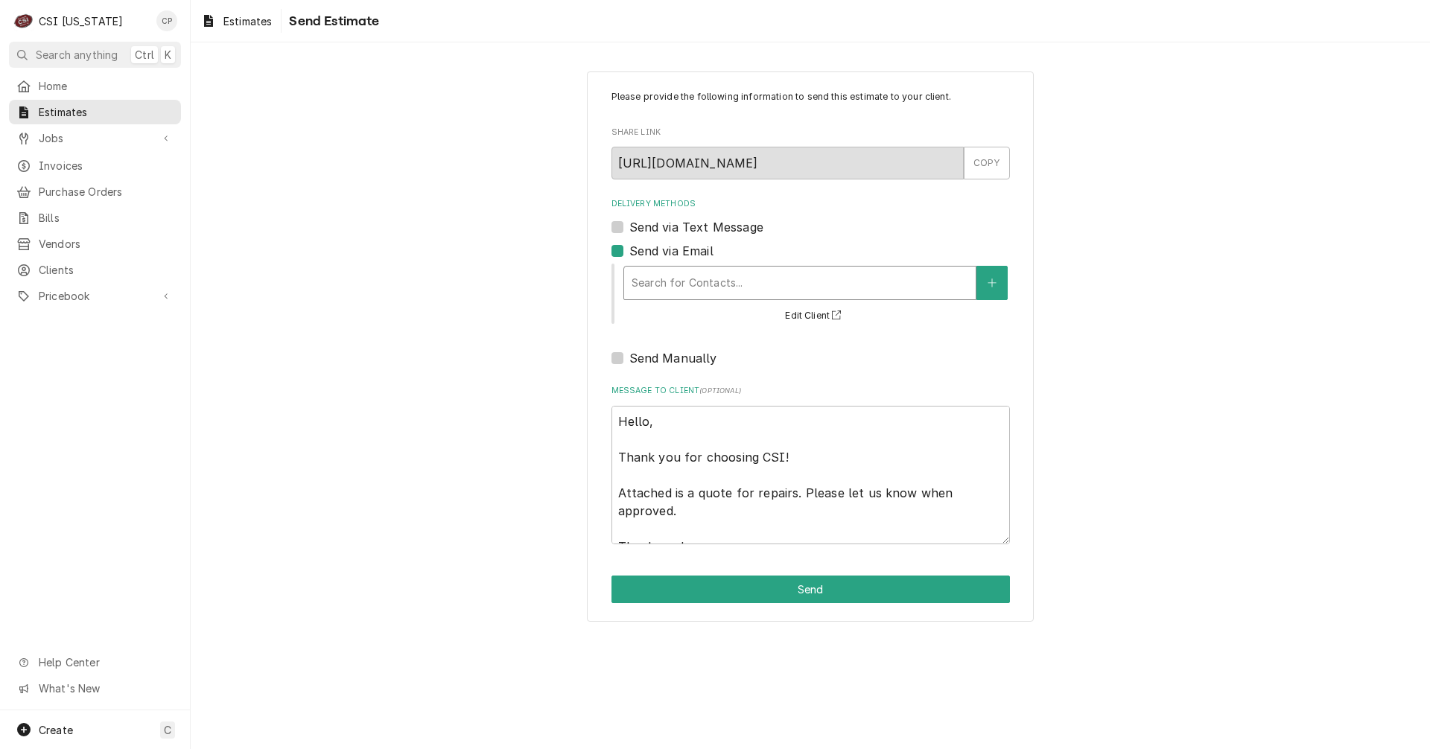
click at [710, 280] on div "Delivery Methods" at bounding box center [800, 283] width 337 height 27
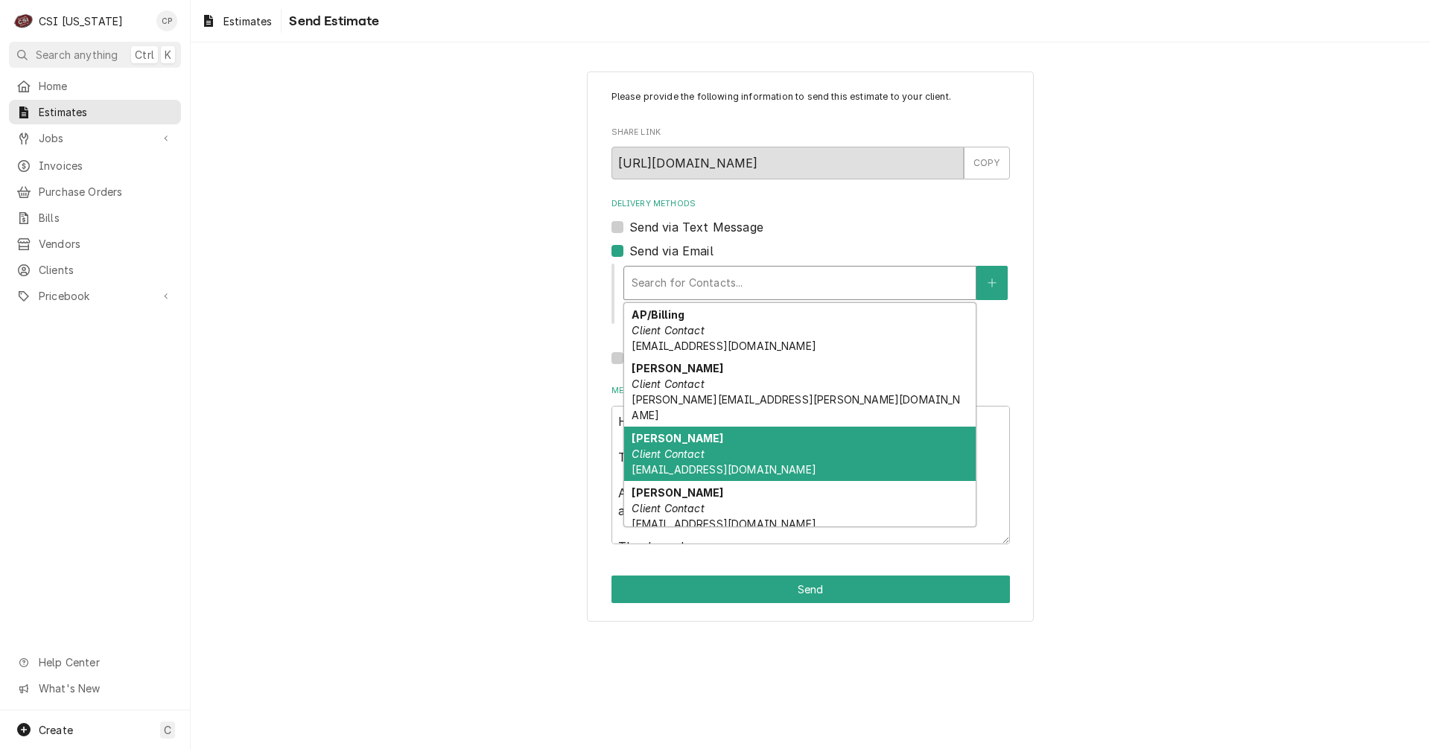
click at [663, 431] on div "[PERSON_NAME] Client Contact [EMAIL_ADDRESS][DOMAIN_NAME]" at bounding box center [800, 454] width 352 height 54
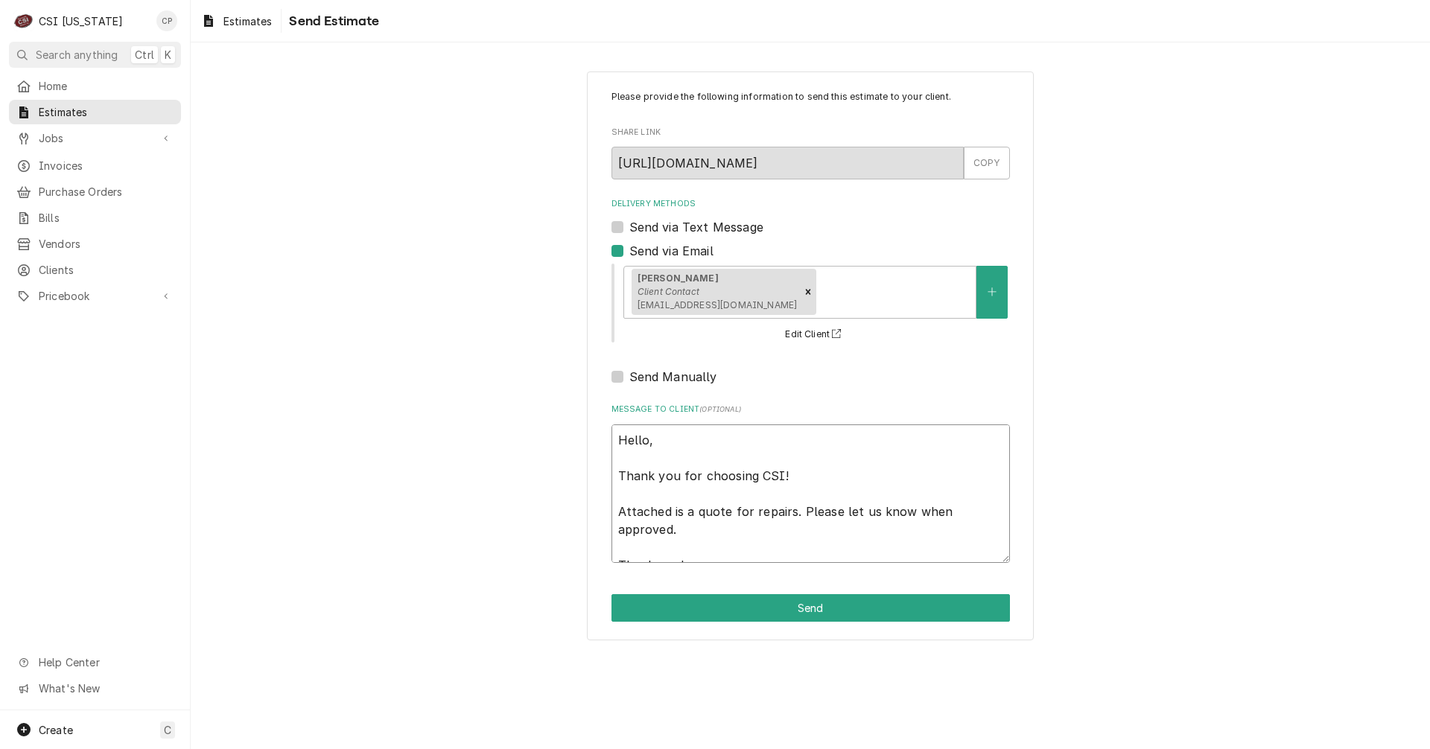
drag, startPoint x: 736, startPoint y: 515, endPoint x: 912, endPoint y: 527, distance: 176.2
click at [912, 527] on textarea "Hello, Thank you for choosing CSI! Attached is a quote for repairs. Please let …" at bounding box center [810, 494] width 398 height 139
type textarea "x"
type textarea "Hello, Thank you for choosing CSI! Attached is a quote f Thank you!"
type textarea "x"
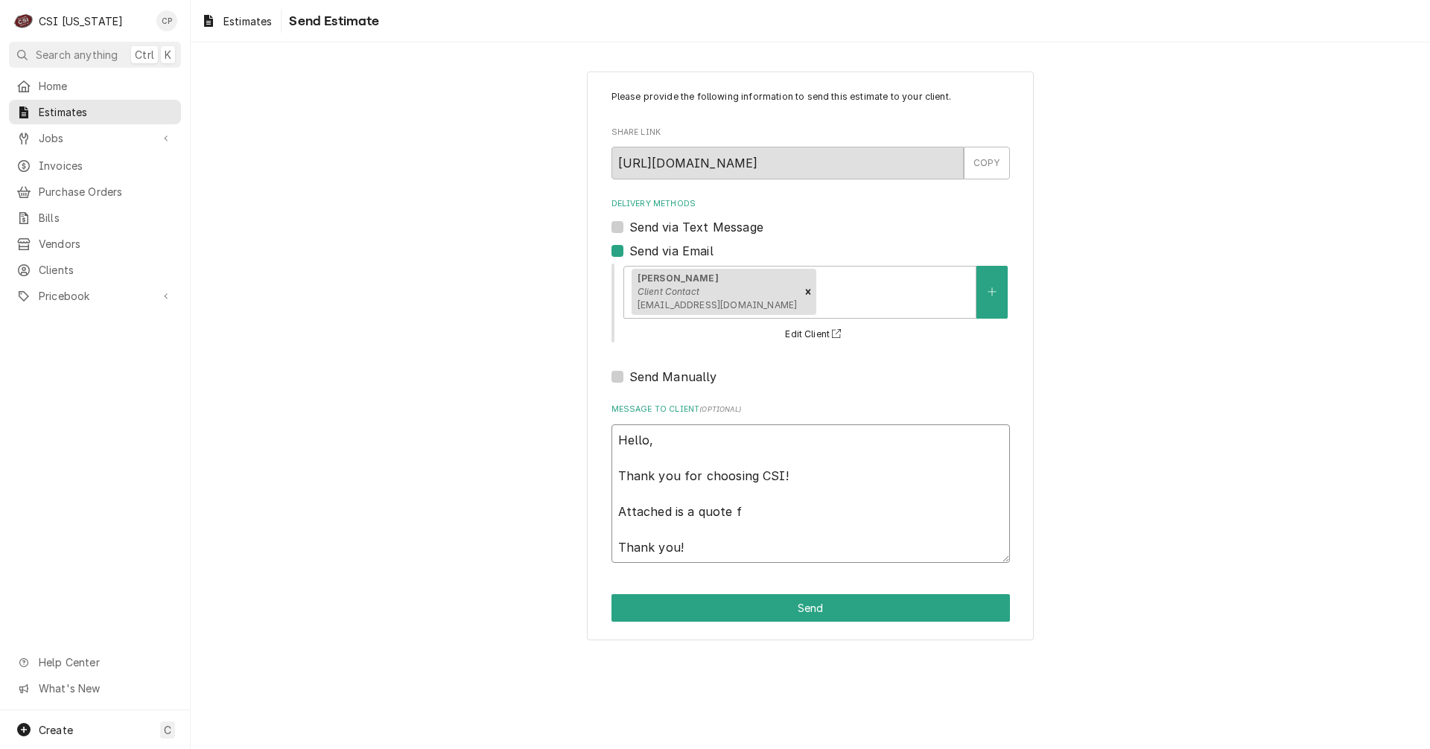
type textarea "Hello, Thank you for choosing CSI! Attached is a quote Thank you!"
type textarea "x"
type textarea "Hello, Thank you for choosing CSI! Attached is a quote f Thank you!"
type textarea "x"
type textarea "Hello, Thank you for choosing CSI! Attached is a quote fo Thank you!"
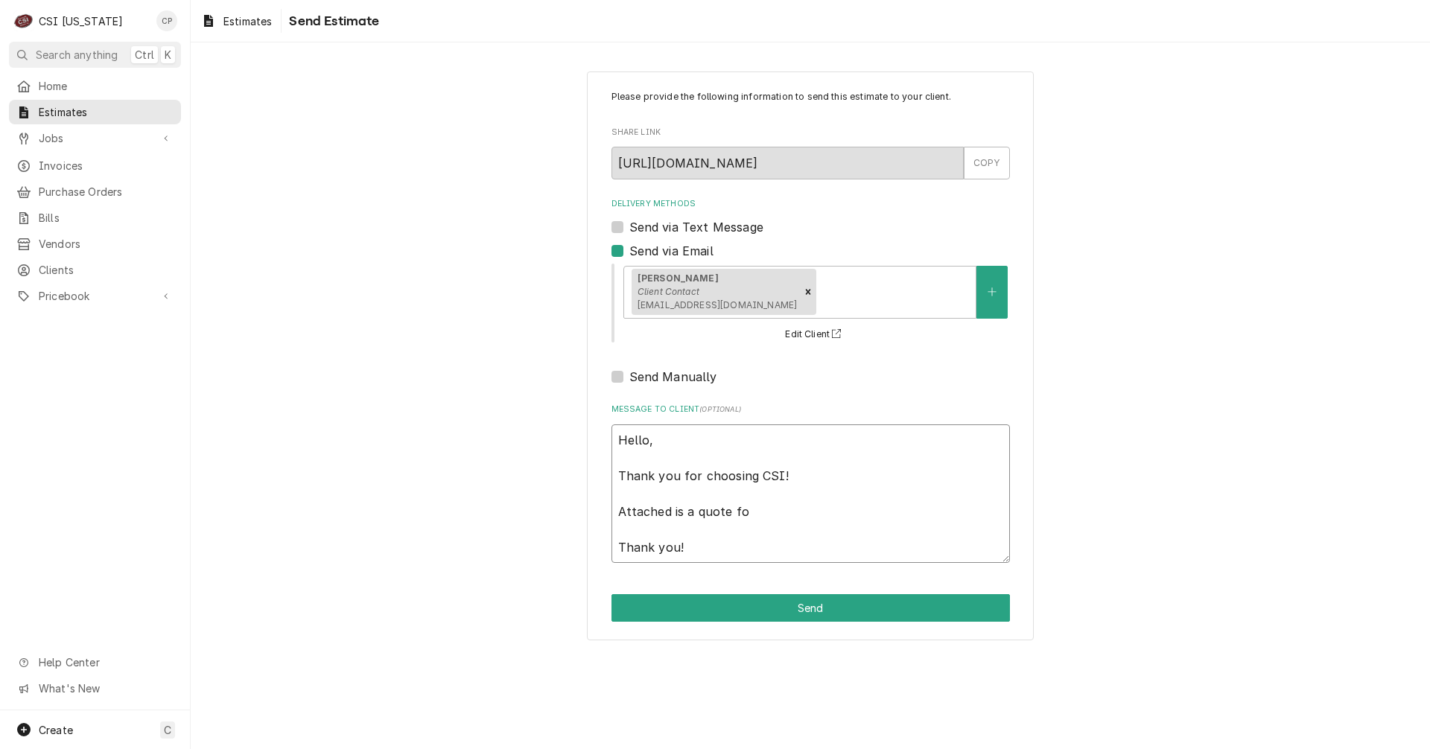
type textarea "x"
type textarea "Hello, Thank you for choosing CSI! Attached is a quote for Thank you!"
type textarea "x"
type textarea "Hello, Thank you for choosing CSI! Attached is a quote for Thank you!"
type textarea "x"
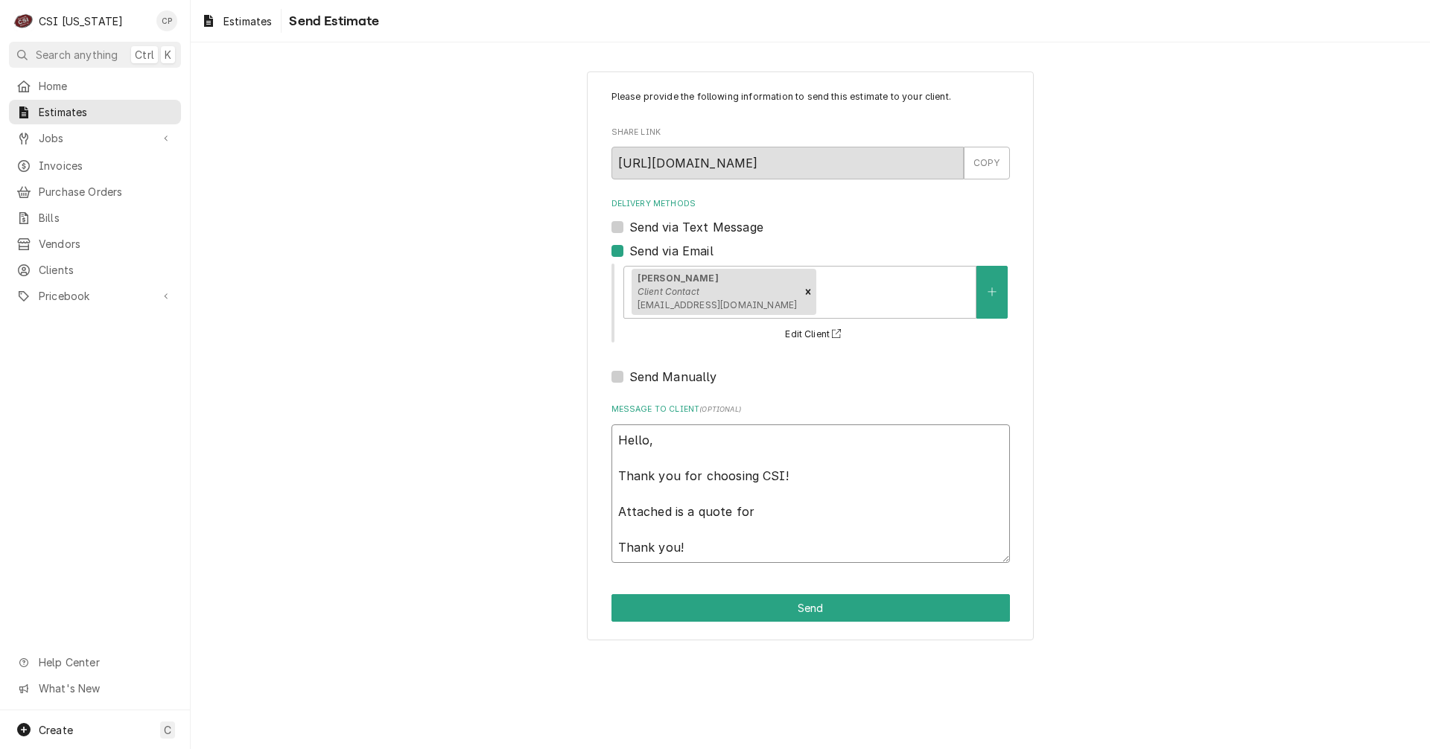
type textarea "Hello, Thank you for choosing CSI! Attached is a quote for i Thank you!"
type textarea "x"
type textarea "Hello, Thank you for choosing CSI! Attached is a quote for in Thank you!"
type textarea "x"
type textarea "Hello, Thank you for choosing CSI! Attached is a quote for ins Thank you!"
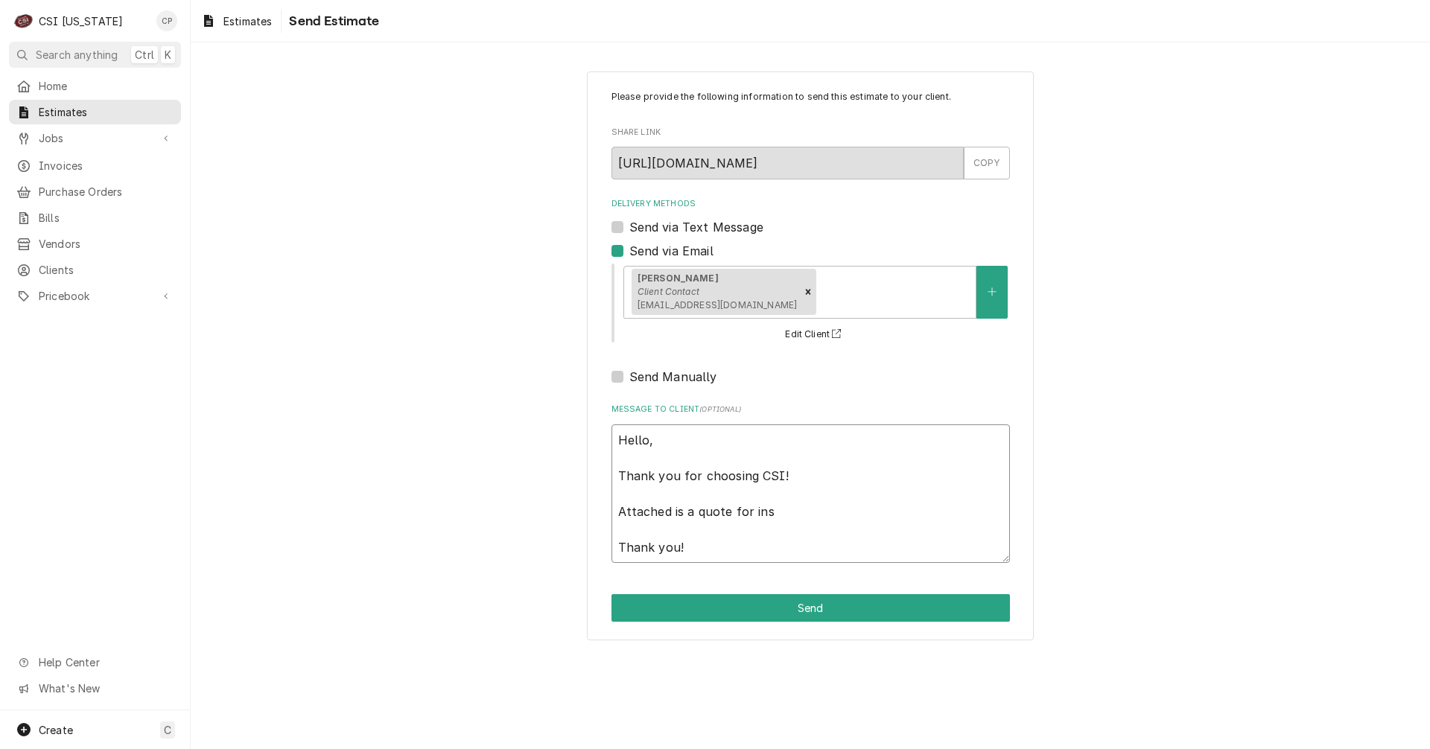
type textarea "x"
type textarea "Hello, Thank you for choosing CSI! Attached is a quote for inst Thank you!"
type textarea "x"
type textarea "Hello, Thank you for choosing CSI! Attached is a quote for insta Thank you!"
type textarea "x"
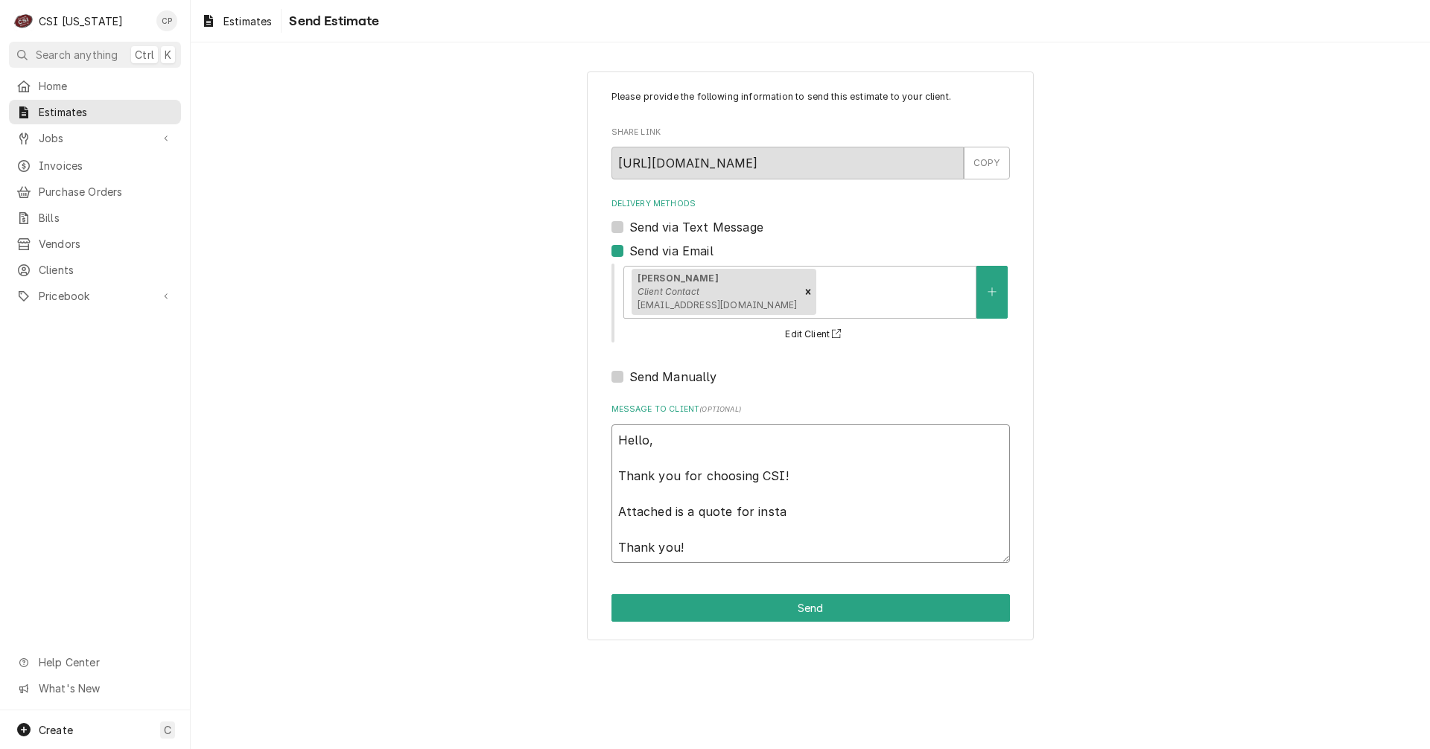
type textarea "Hello, Thank you for choosing CSI! Attached is a quote for instal Thank you!"
type textarea "x"
type textarea "Hello, Thank you for choosing CSI! Attached is a quote for instala Thank you!"
type textarea "x"
type textarea "Hello, Thank you for choosing CSI! Attached is a quote for instalat Thank you!"
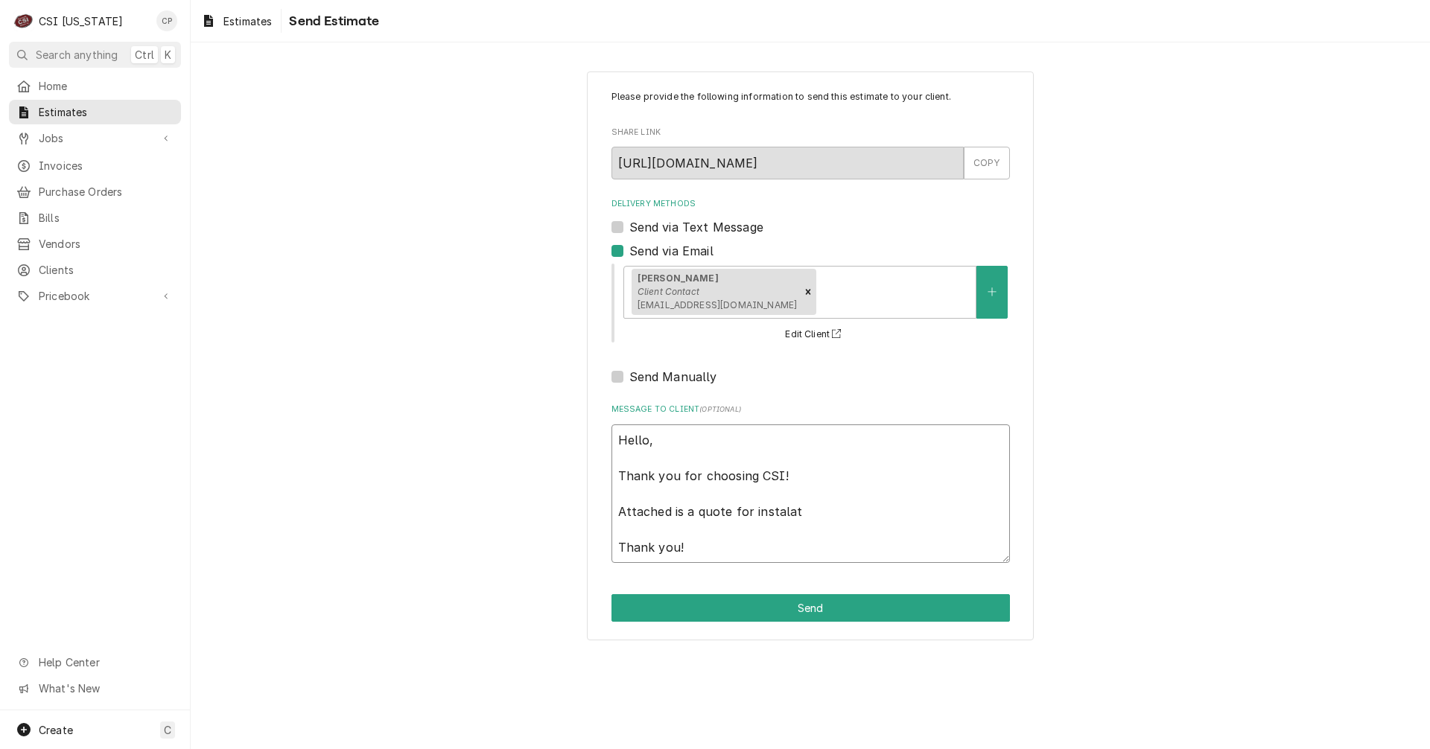
type textarea "x"
type textarea "Hello, Thank you for choosing CSI! Attached is a quote for instalati Thank you!"
type textarea "x"
type textarea "Hello, Thank you for choosing CSI! Attached is a quote for instalatio Thank you!"
type textarea "x"
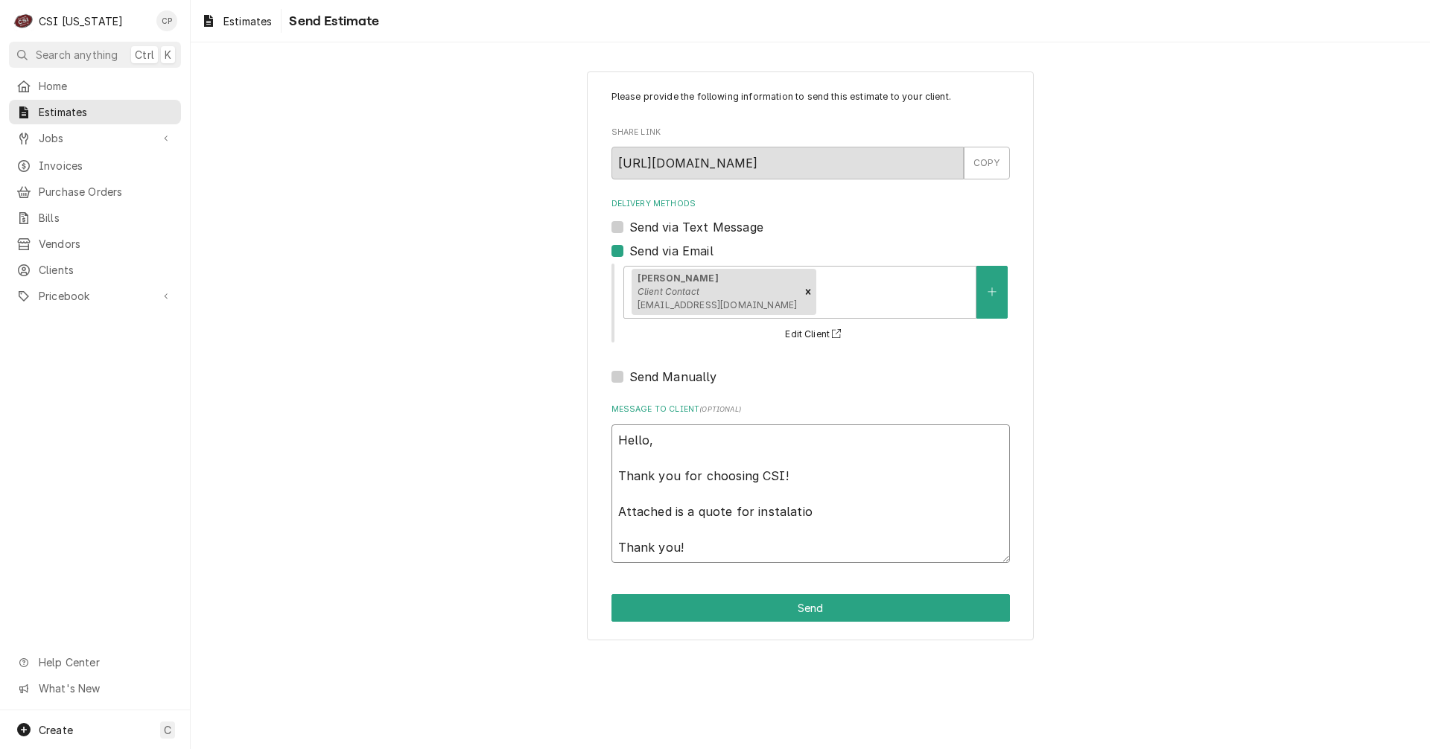
type textarea "Hello, Thank you for choosing CSI! Attached is a quote for instalation Thank yo…"
type textarea "x"
type textarea "Hello, Thank you for choosing CSI! Attached is a quote for instalation Thank yo…"
type textarea "x"
type textarea "Hello, Thank you for choosing CSI! Attached is a quote for instalation of Thank…"
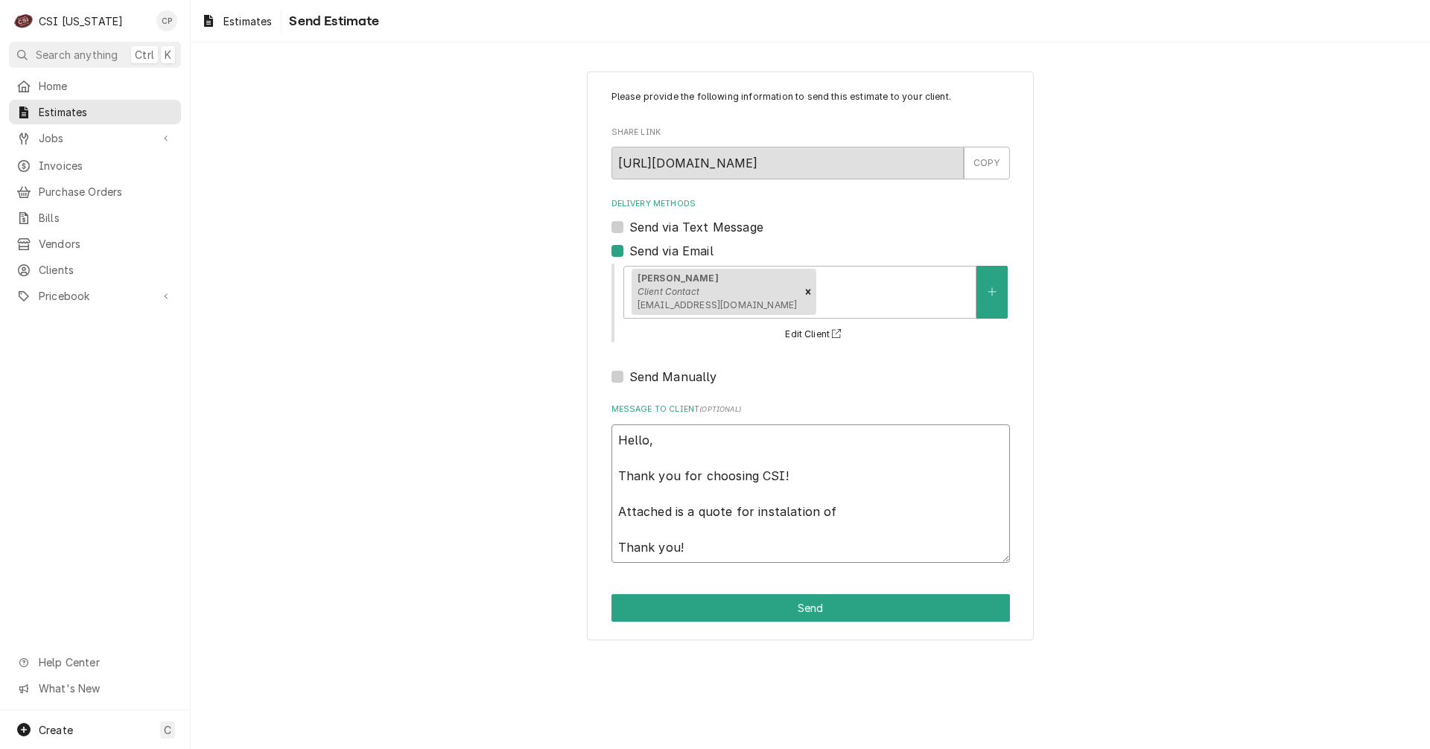
type textarea "x"
type textarea "Hello, Thank you for choosing CSI! Attached is a quote for instalation of Thank…"
type textarea "x"
type textarea "Hello, Thank you for choosing CSI! Attached is a quote for instalation of t Tha…"
type textarea "x"
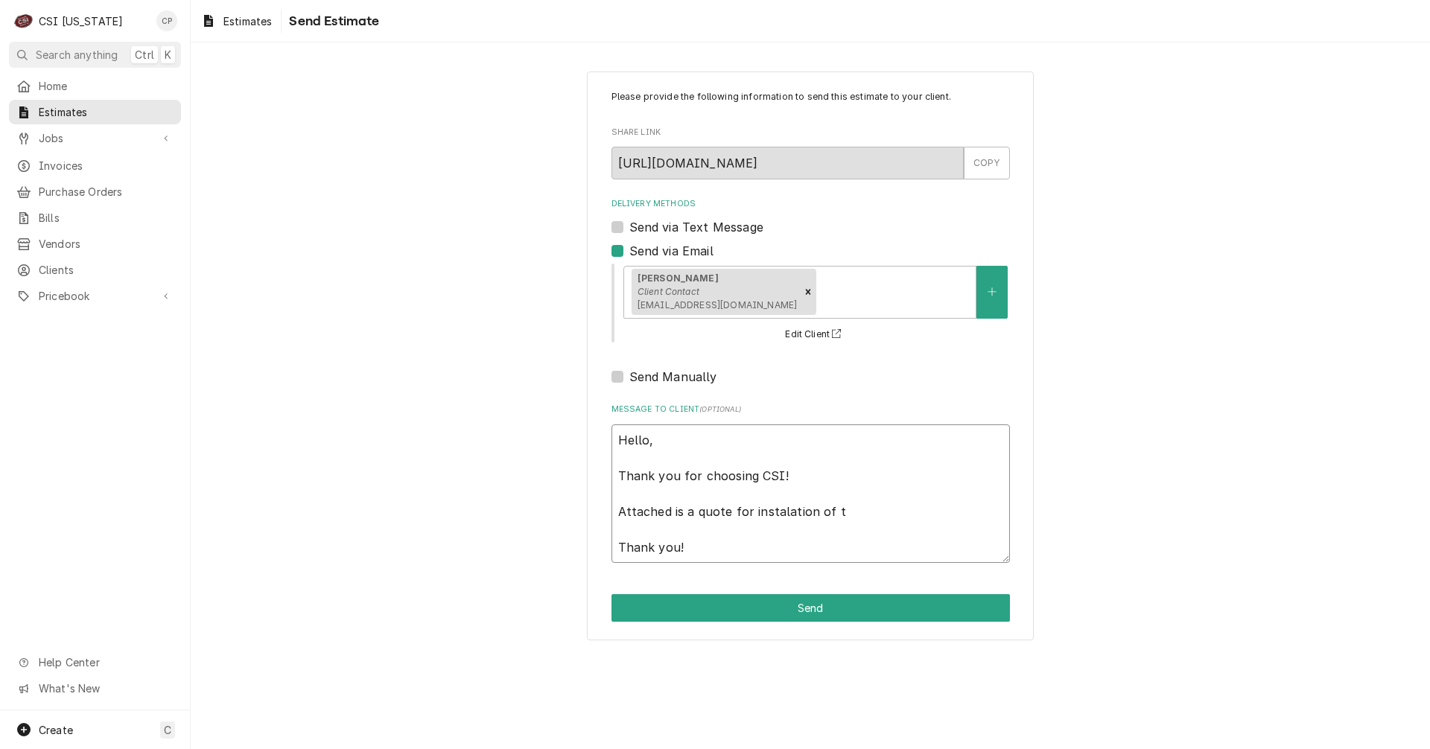
type textarea "Hello, Thank you for choosing CSI! Attached is a quote for instalation of th Th…"
type textarea "x"
type textarea "Hello, Thank you for choosing CSI! Attached is a quote for instalation of the T…"
type textarea "x"
type textarea "Hello, Thank you for choosing CSI! Attached is a quote for instalation of the T…"
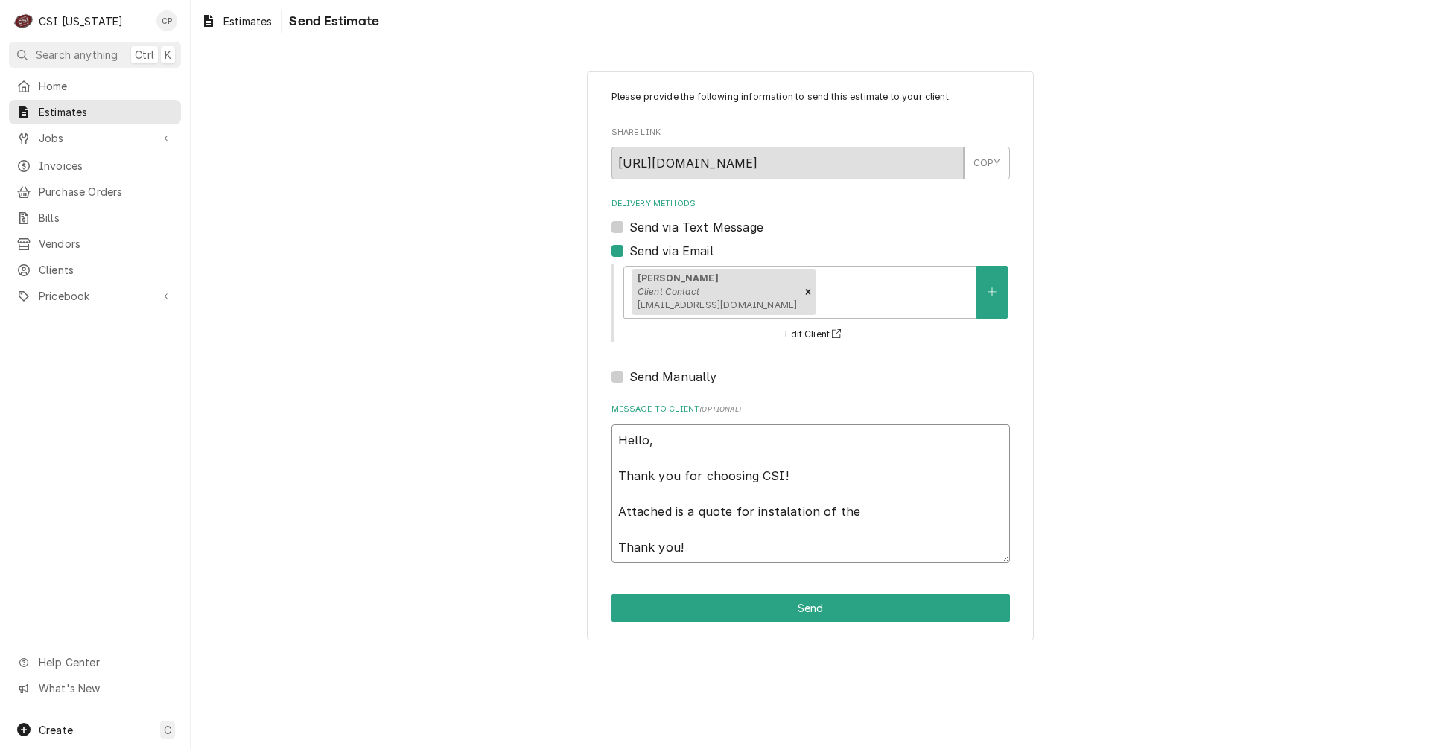
type textarea "x"
type textarea "Hello, Thank you for choosing CSI! Attached is a quote for instalation of the L…"
type textarea "x"
type textarea "Hello, Thank you for choosing CSI! Attached is a quote for instalation of the L…"
type textarea "x"
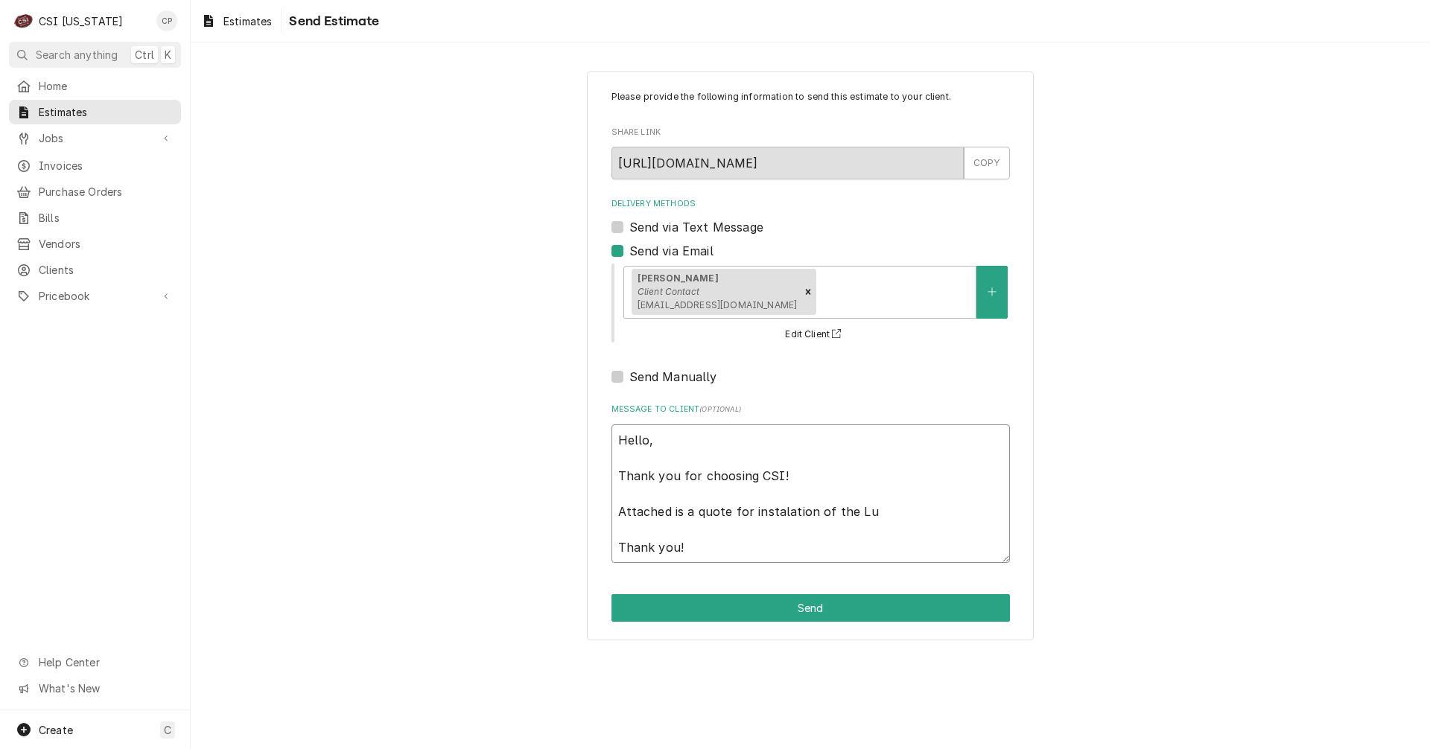
type textarea "Hello, Thank you for choosing CSI! Attached is a quote for instalation of the L…"
type textarea "x"
type textarea "Hello, Thank you for choosing CSI! Attached is a quote for instalation of the L…"
type textarea "x"
type textarea "Hello, Thank you for choosing CSI! Attached is a quote for instalation of the L…"
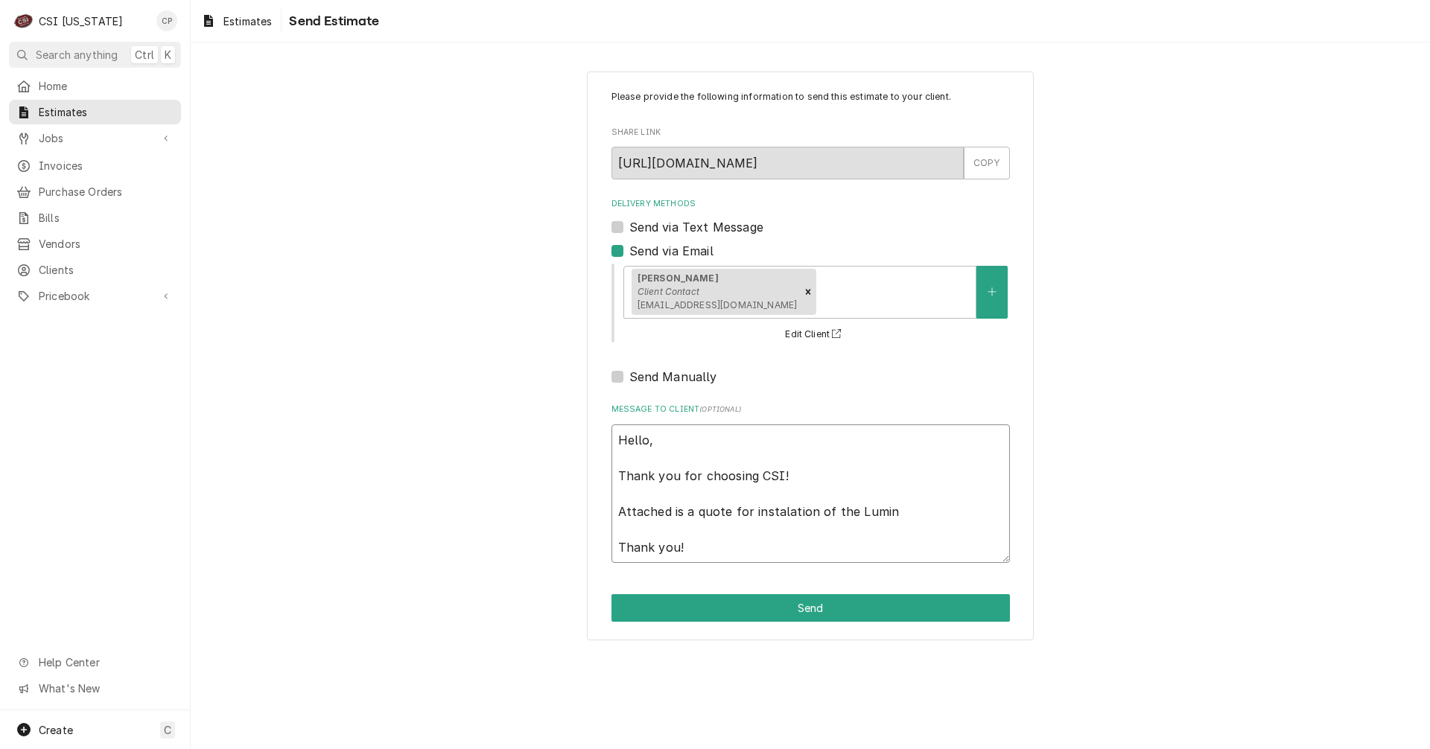
type textarea "x"
type textarea "Hello, Thank you for choosing CSI! Attached is a quote for instalation of the L…"
type textarea "x"
type textarea "Hello, Thank you for choosing CSI! Attached is a quote for instalation of the L…"
type textarea "x"
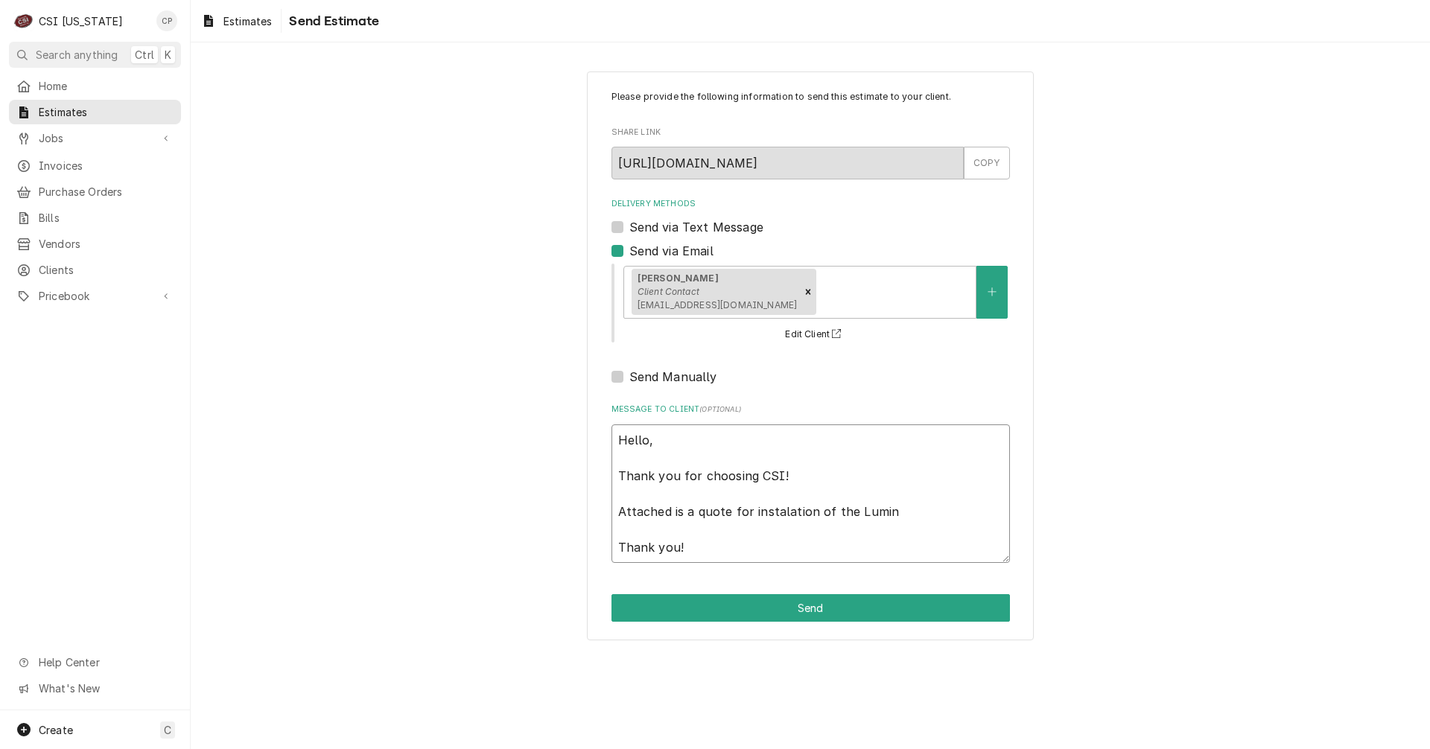
type textarea "Hello, Thank you for choosing CSI! Attached is a quote for instalation of the L…"
type textarea "x"
type textarea "Hello, Thank you for choosing CSI! Attached is a quote for instalation of the L…"
type textarea "x"
type textarea "Hello, Thank you for choosing CSI! Attached is a quote for instalation of the L…"
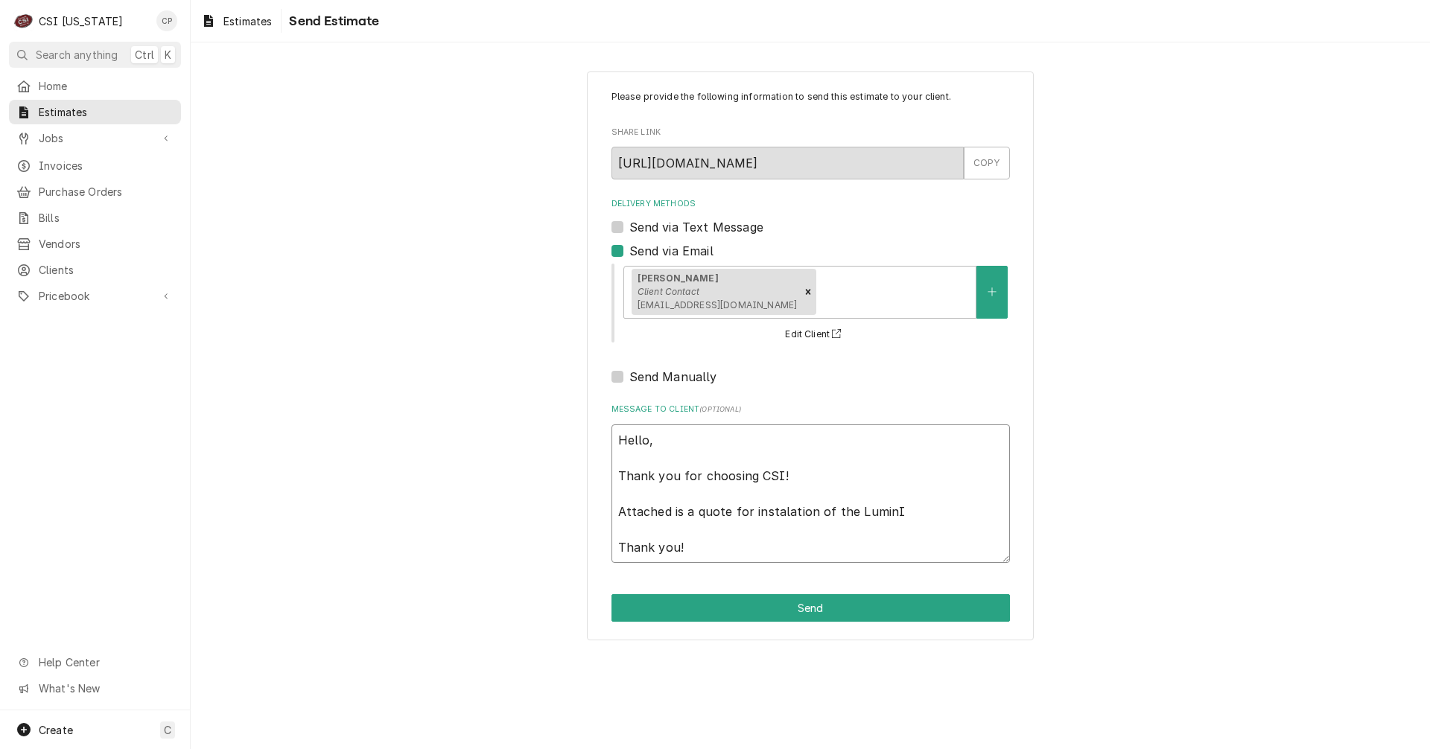
type textarea "x"
type textarea "Hello, Thank you for choosing CSI! Attached is a quote for instalation of the L…"
type textarea "x"
type textarea "Hello, Thank you for choosing CSI! Attached is a quote for instalation of the L…"
type textarea "x"
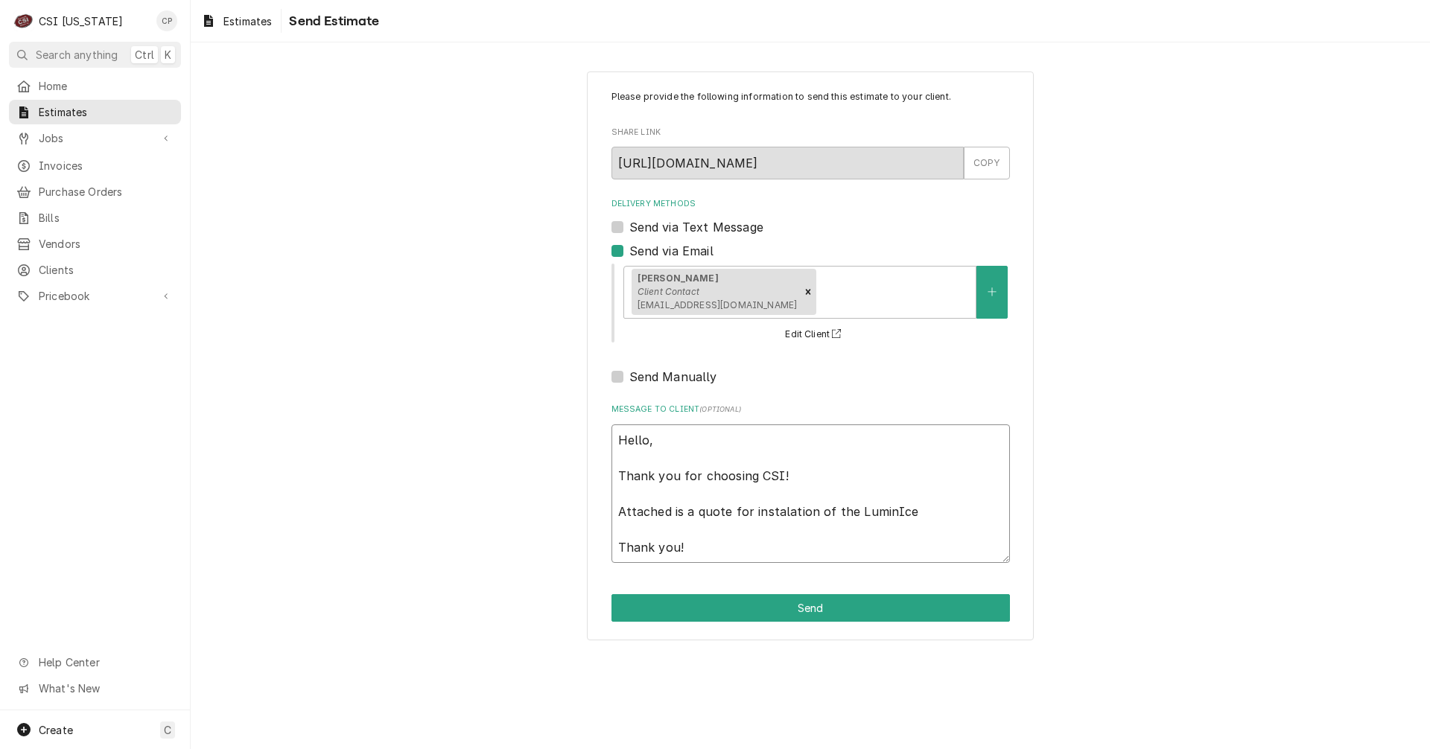
type textarea "Hello, Thank you for choosing CSI! Attached is a quote for instalation of the L…"
type textarea "x"
type textarea "Hello, Thank you for choosing CSI! Attached is a quote for instalation of the L…"
type textarea "x"
type textarea "Hello, Thank you for choosing CSI! Attached is a quote for instalation of the L…"
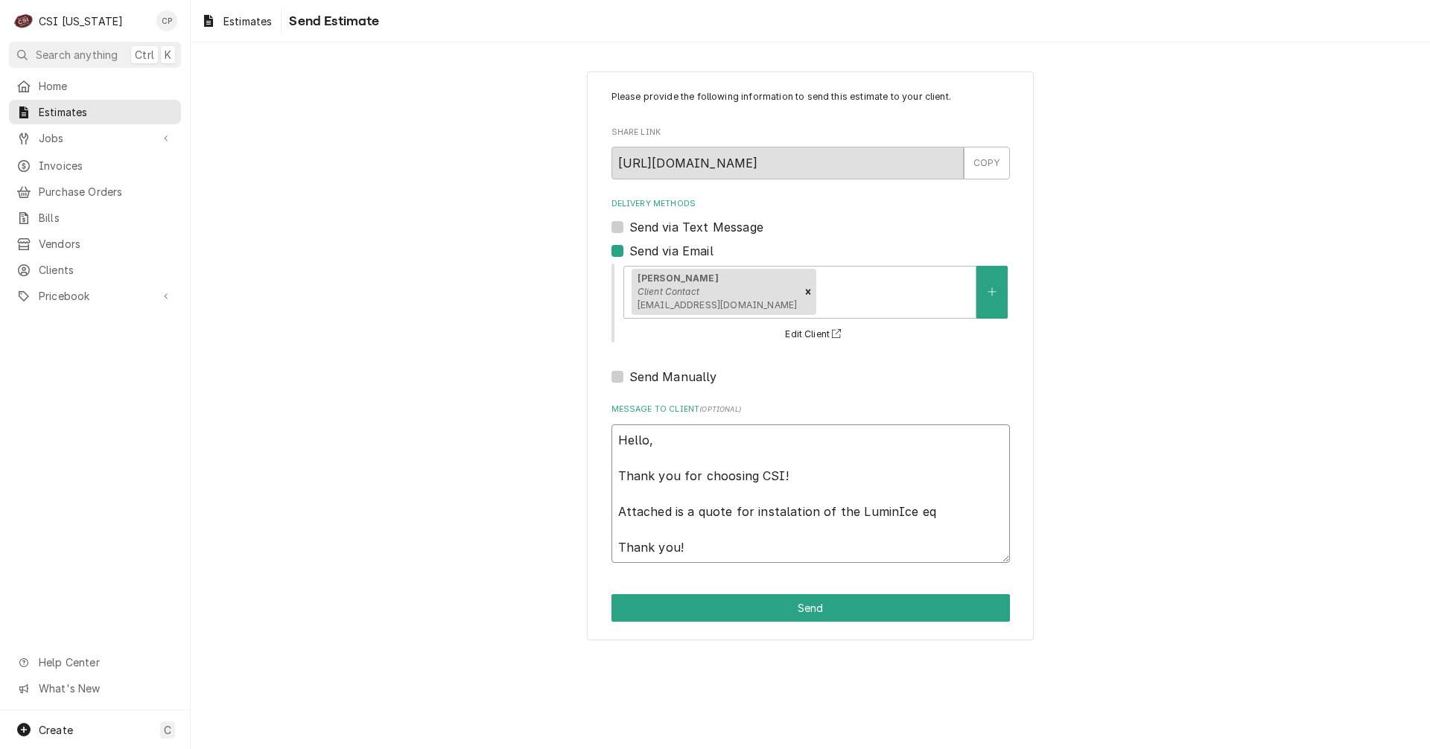
type textarea "x"
type textarea "Hello, Thank you for choosing CSI! Attached is a quote for instalation of the L…"
type textarea "x"
type textarea "Hello, Thank you for choosing CSI! Attached is a quote for instalation of the L…"
type textarea "x"
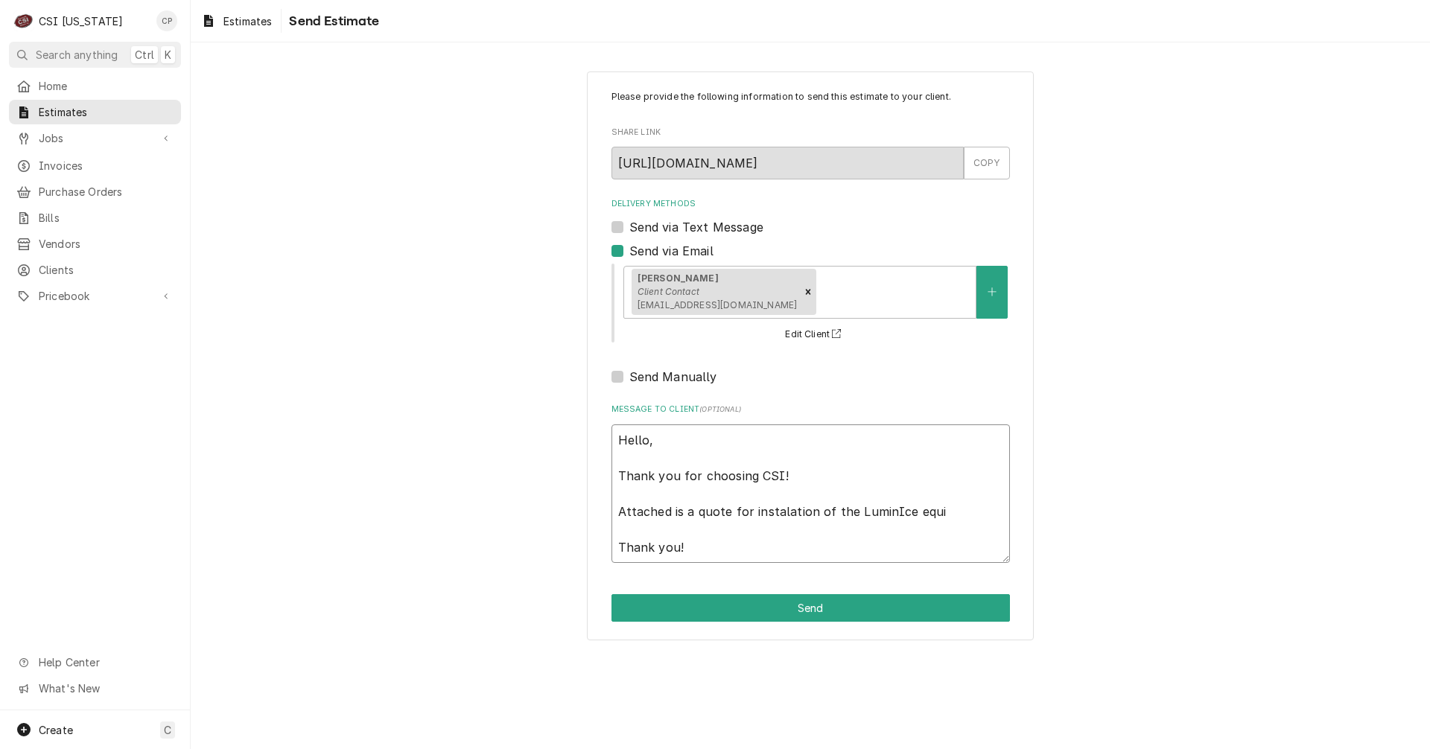
type textarea "Hello, Thank you for choosing CSI! Attached is a quote for instalation of the L…"
type textarea "x"
type textarea "Hello, Thank you for choosing CSI! Attached is a quote for instalation of the L…"
type textarea "x"
type textarea "Hello, Thank you for choosing CSI! Attached is a quote for instalation of the L…"
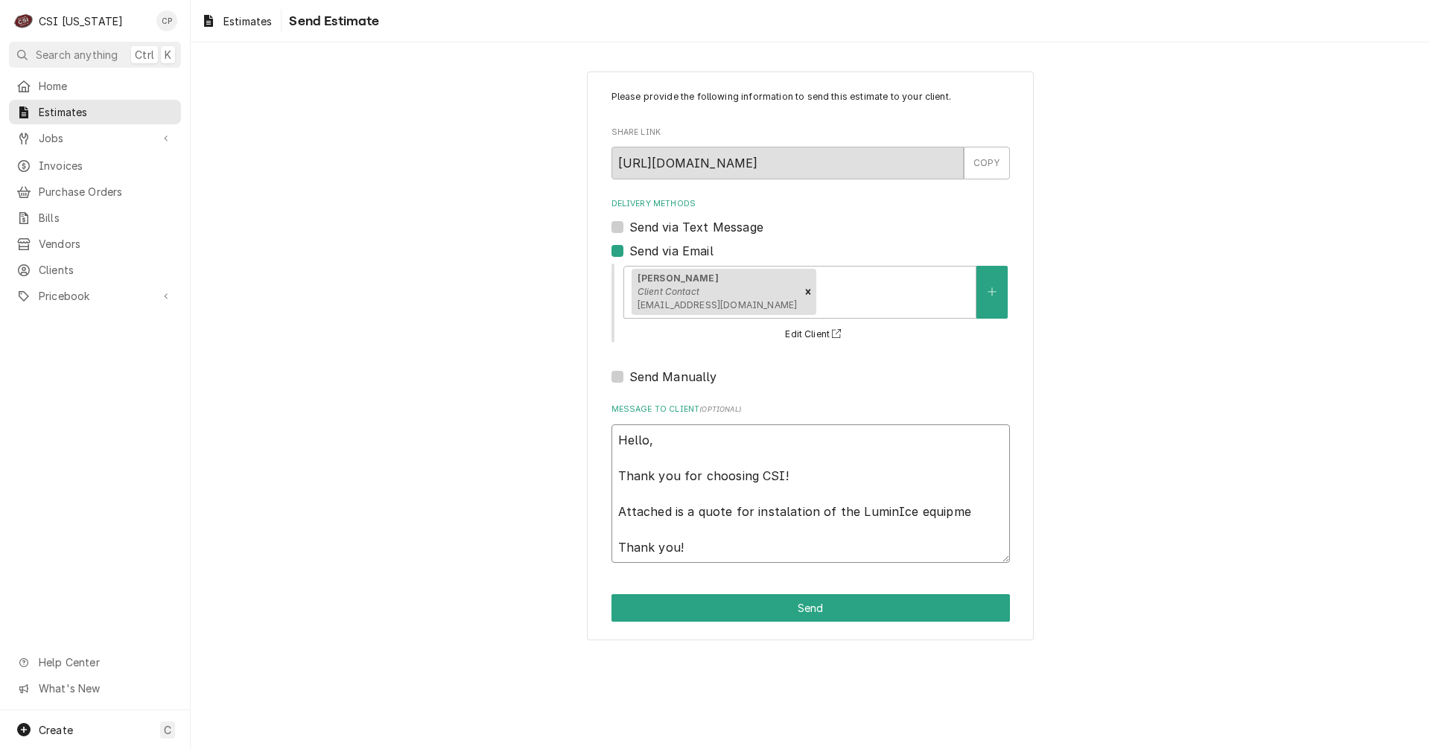
type textarea "x"
type textarea "Hello, Thank you for choosing CSI! Attached is a quote for instalation of the L…"
type textarea "x"
type textarea "Hello, Thank you for choosing CSI! Attached is a quote for instalation of the L…"
type textarea "x"
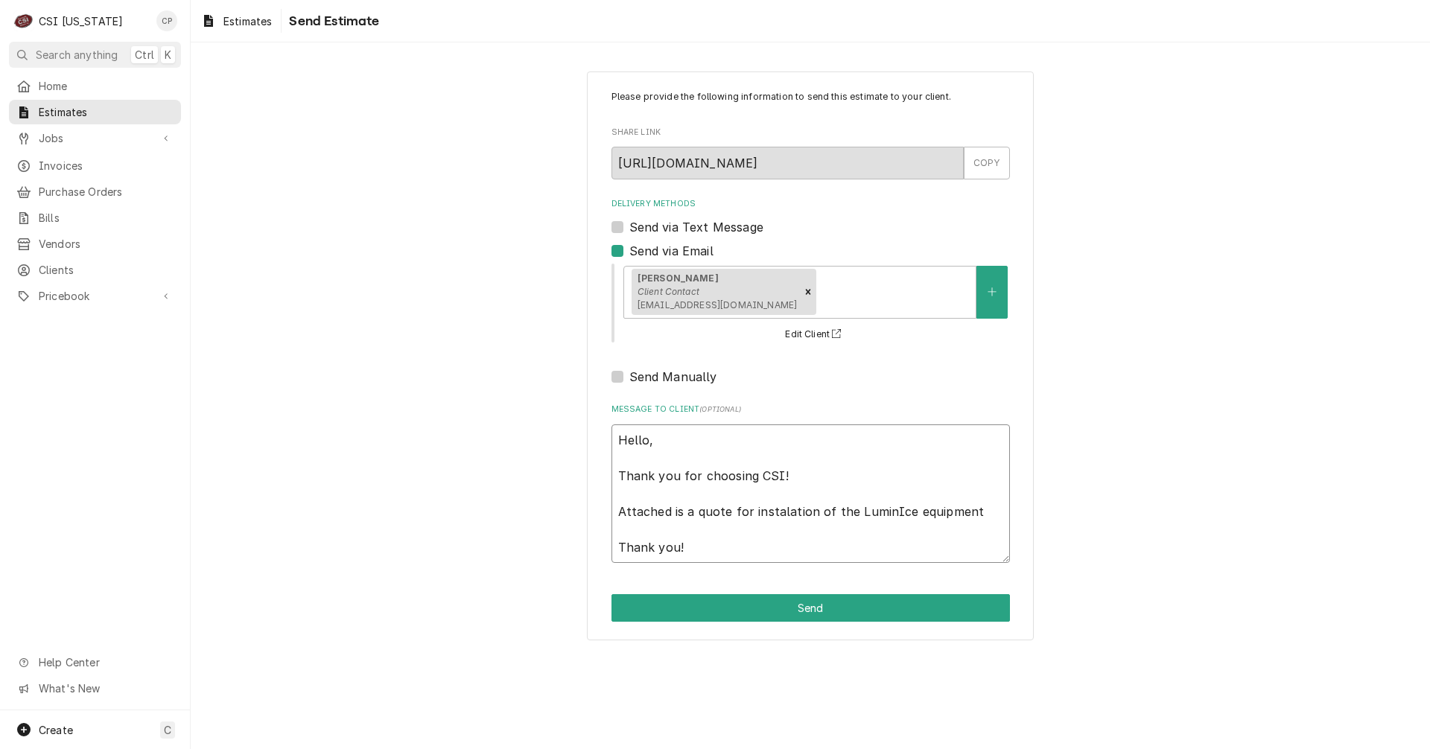
type textarea "Hello, Thank you for choosing CSI! Attached is a quote for instalation of the L…"
type textarea "x"
type textarea "Hello, Thank you for choosing CSI! Attached is a quote for instalation of the L…"
type textarea "x"
type textarea "Hello, Thank you for choosing CSI! Attached is a quote for instalation of the L…"
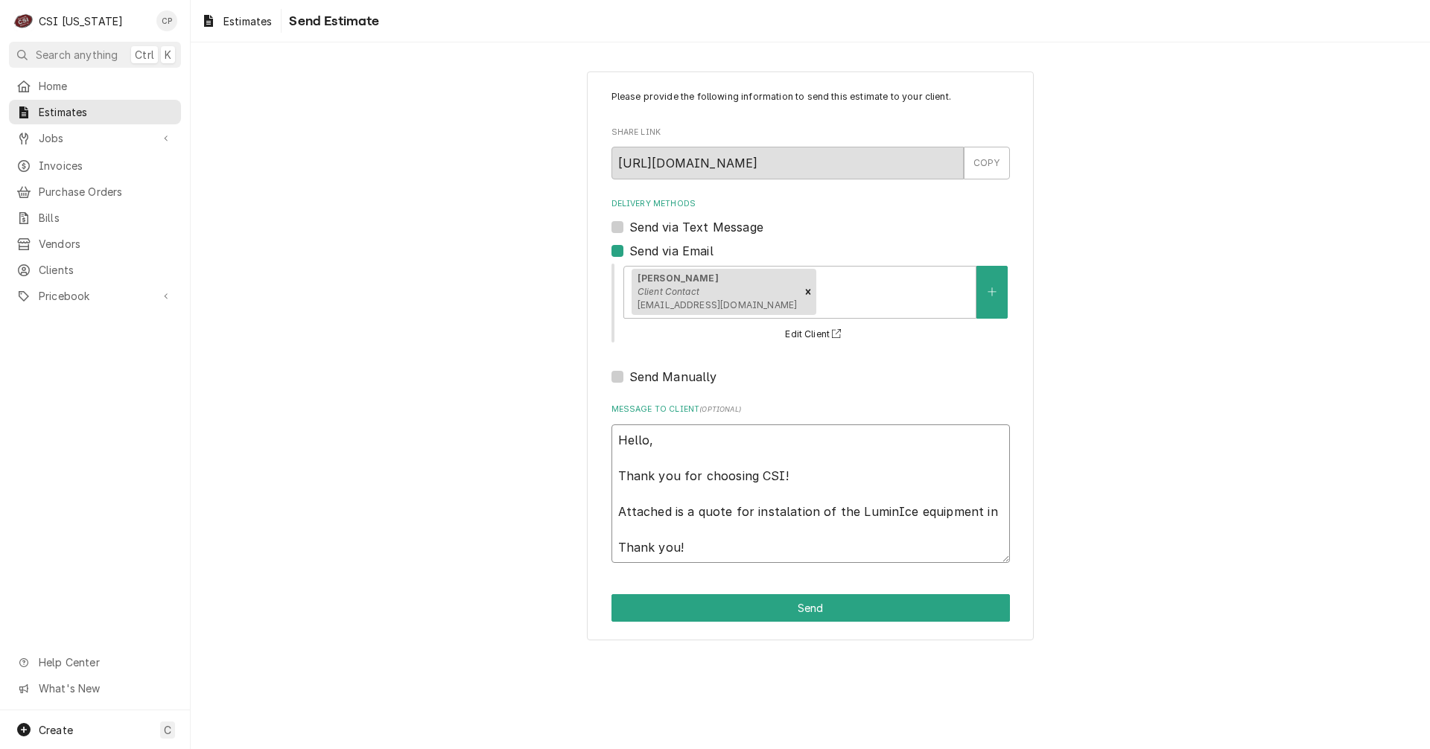
type textarea "x"
type textarea "Hello, Thank you for choosing CSI! Attached is a quote for instalation of the L…"
type textarea "x"
type textarea "Hello, Thank you for choosing CSI! Attached is a quote for instalation of the L…"
type textarea "x"
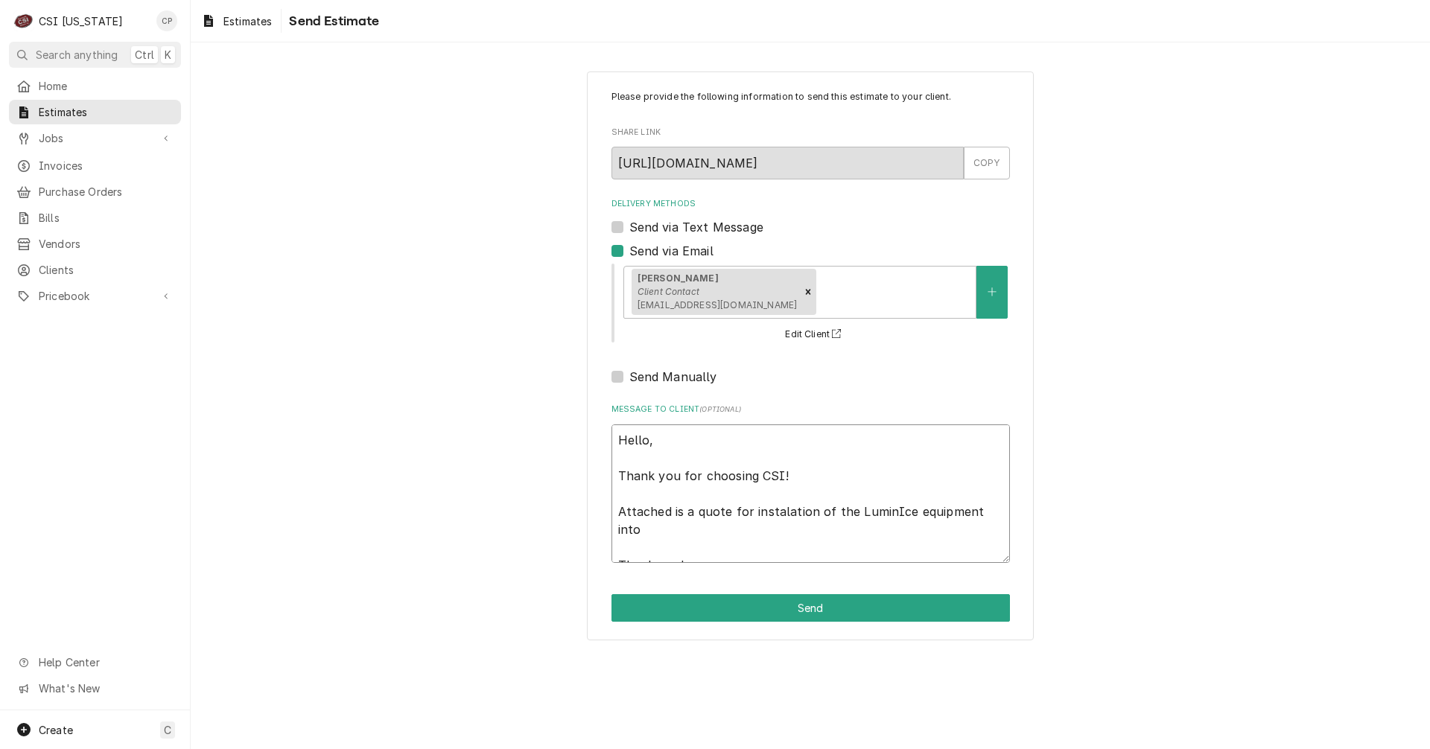
type textarea "Hello, Thank you for choosing CSI! Attached is a quote for instalation of the L…"
type textarea "x"
type textarea "Hello, Thank you for choosing CSI! Attached is a quote for instalation of the L…"
type textarea "x"
type textarea "Hello, Thank you for choosing CSI! Attached is a quote for instalation of the L…"
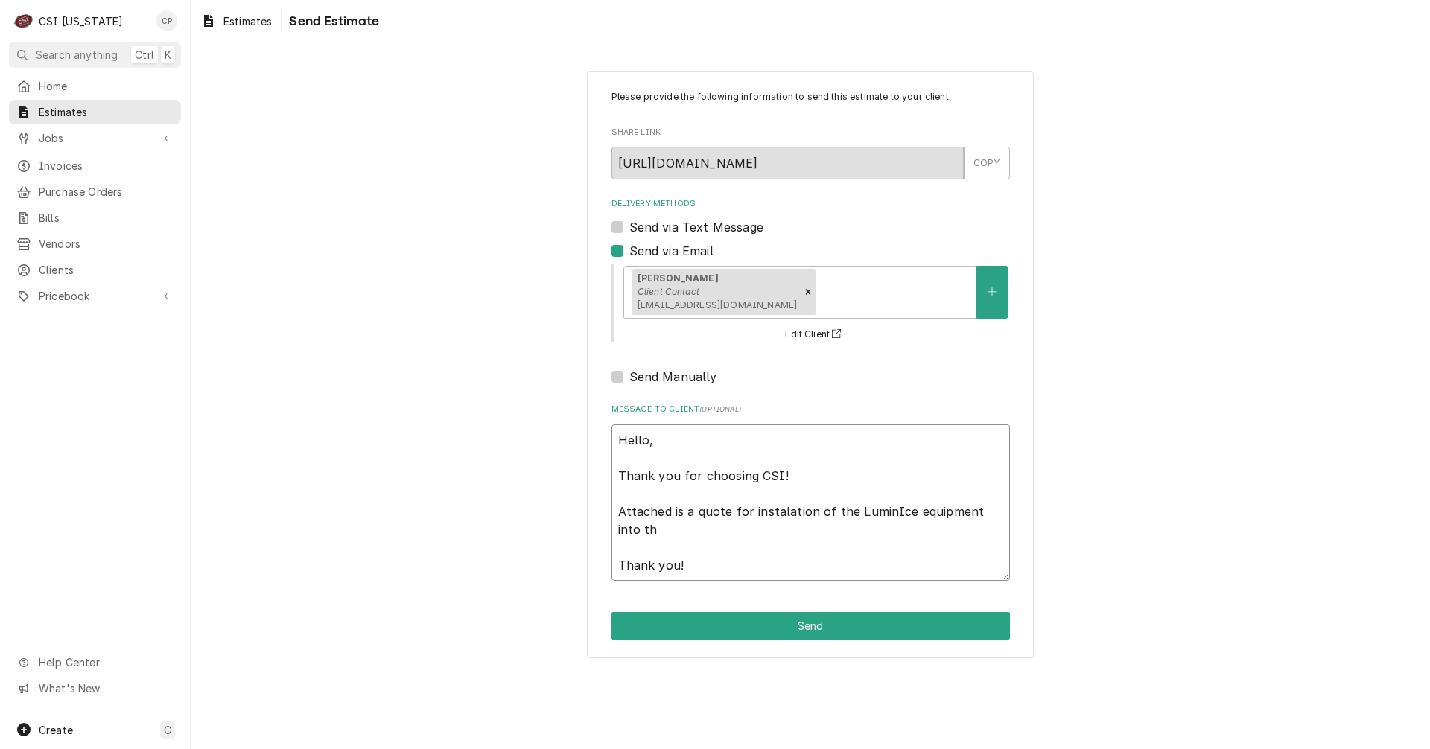
type textarea "x"
type textarea "Hello, Thank you for choosing CSI! Attached is a quote for instalation of the L…"
type textarea "x"
type textarea "Hello, Thank you for choosing CSI! Attached is a quote for instalation of the L…"
type textarea "x"
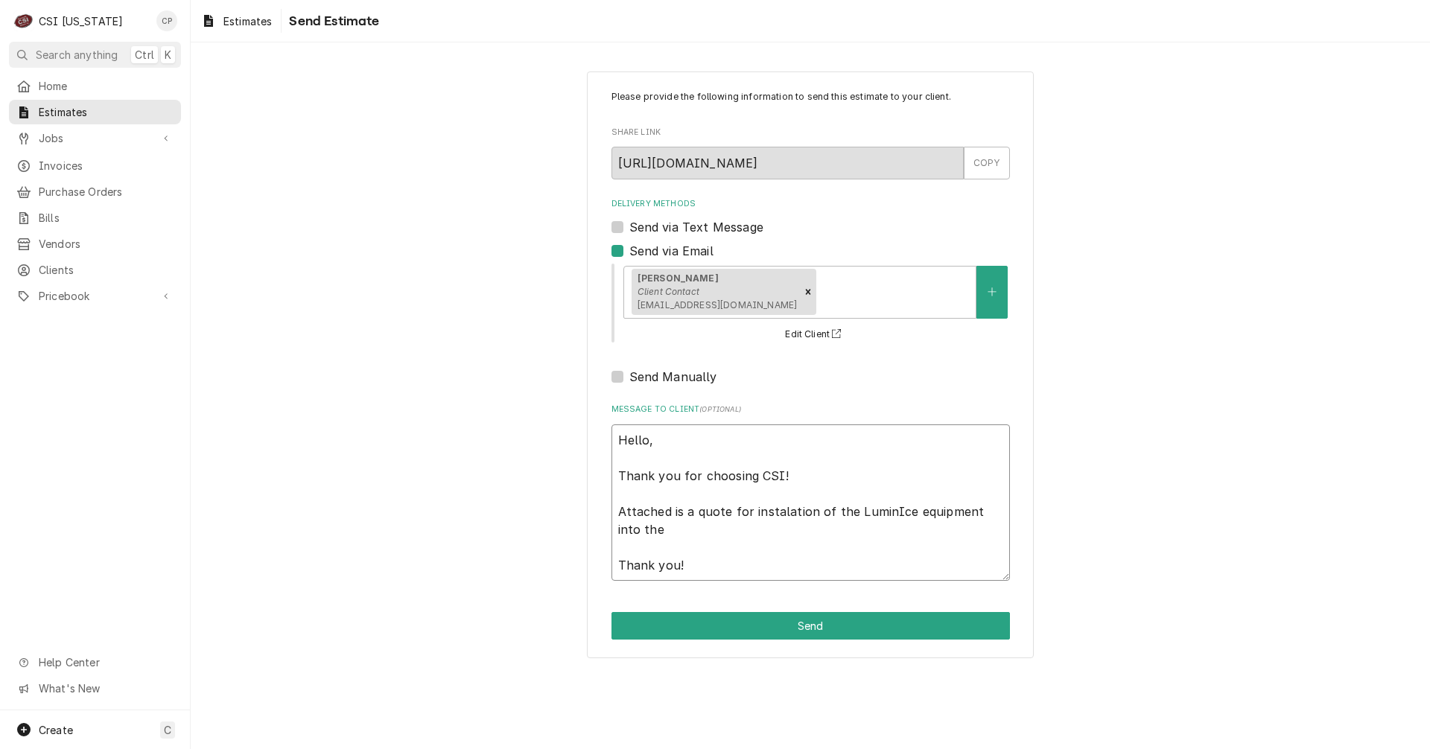
type textarea "Hello, Thank you for choosing CSI! Attached is a quote for instalation of the L…"
type textarea "x"
type textarea "Hello, Thank you for choosing CSI! Attached is a quote for instalation of the L…"
type textarea "x"
type textarea "Hello, Thank you for choosing CSI! Attached is a quote for instalation of the L…"
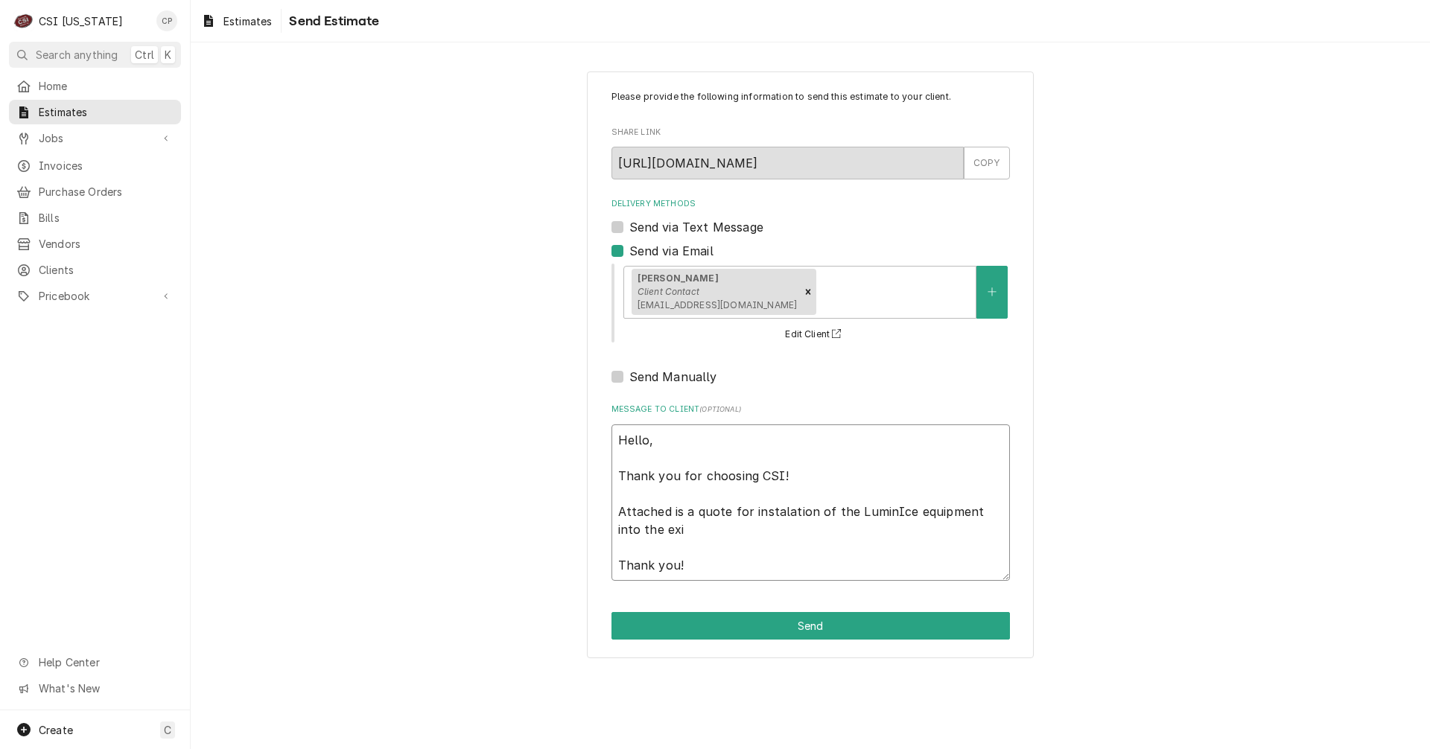
type textarea "x"
type textarea "Hello, Thank you for choosing CSI! Attached is a quote for instalation of the L…"
type textarea "x"
type textarea "Hello, Thank you for choosing CSI! Attached is a quote for instalation of the L…"
type textarea "x"
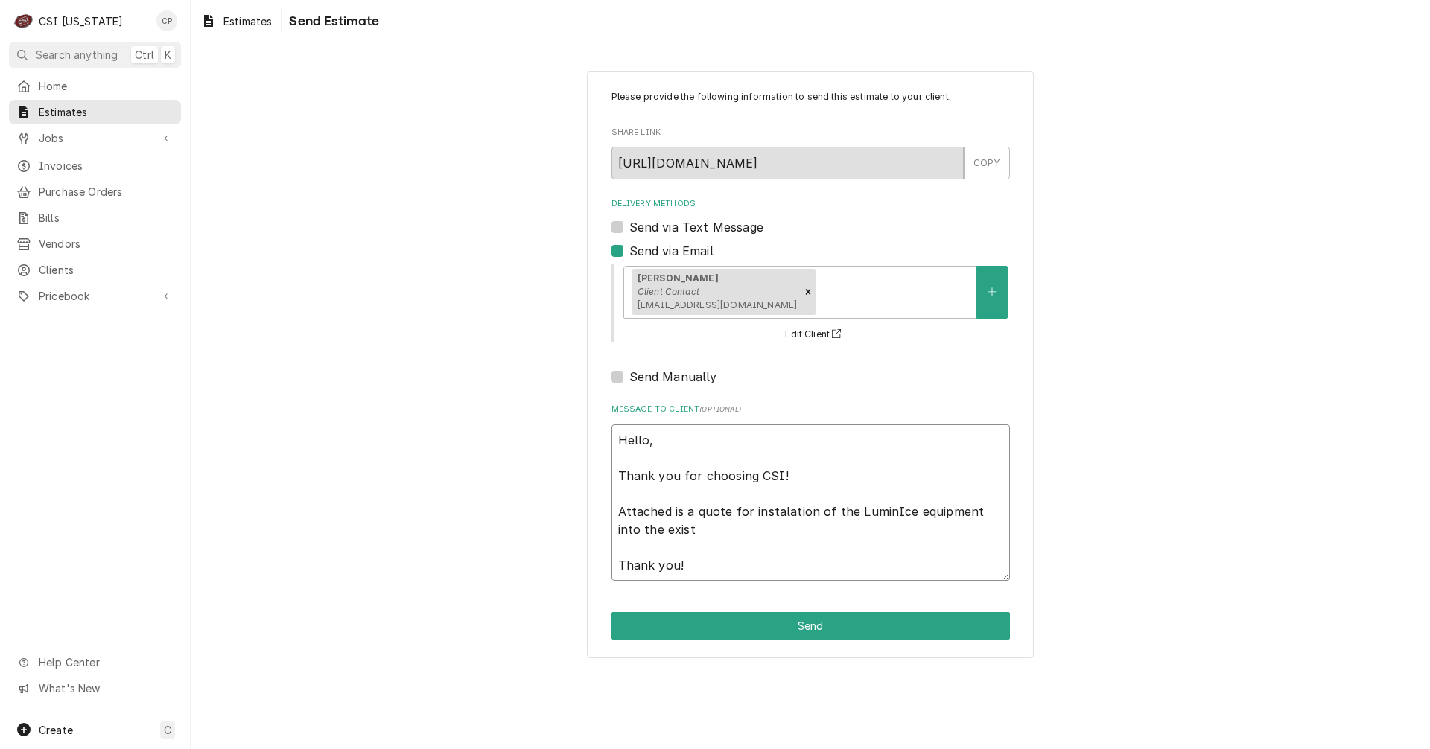
type textarea "Hello, Thank you for choosing CSI! Attached is a quote for instalation of the L…"
type textarea "x"
type textarea "Hello, Thank you for choosing CSI! Attached is a quote for instalation of the L…"
type textarea "x"
type textarea "Hello, Thank you for choosing CSI! Attached is a quote for instalation of the L…"
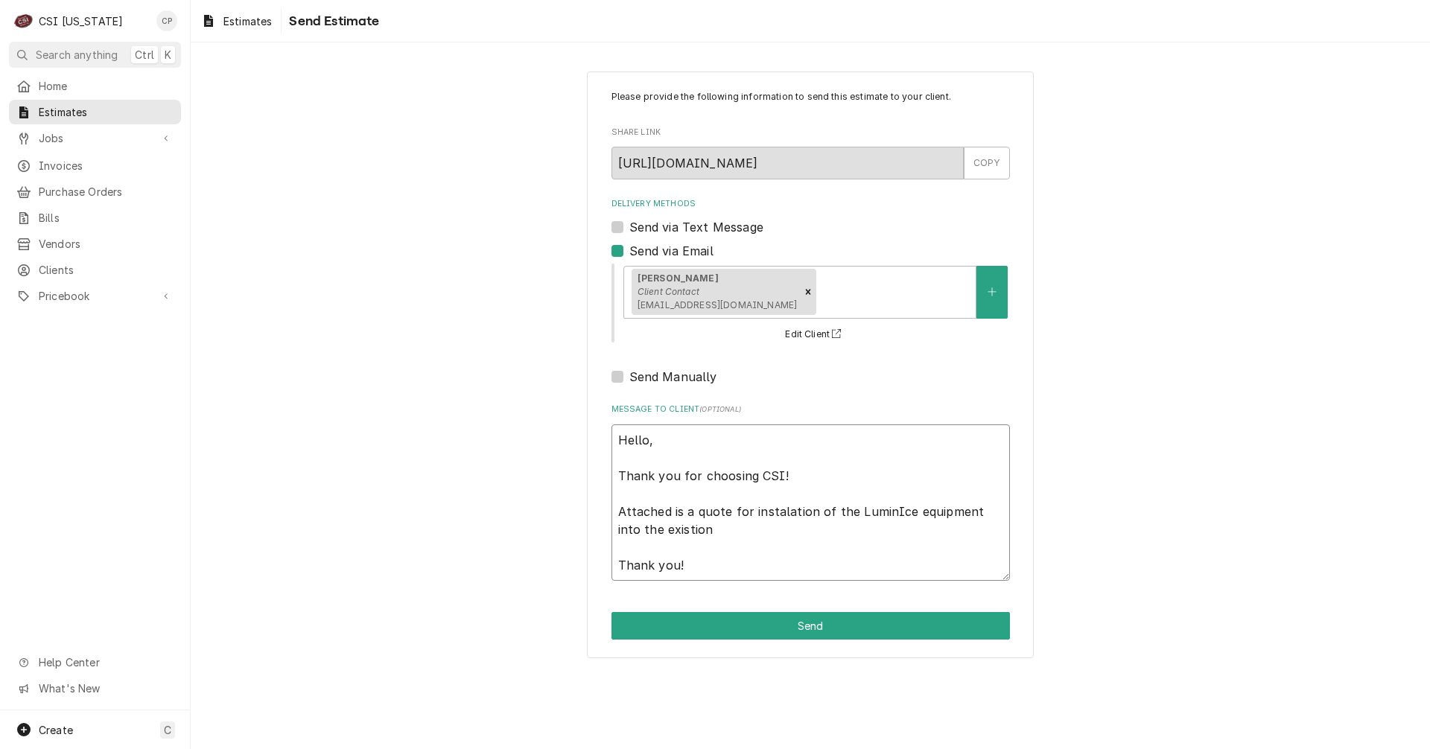
type textarea "x"
type textarea "Hello, Thank you for choosing CSI! Attached is a quote for instalation of the L…"
type textarea "x"
type textarea "Hello, Thank you for choosing CSI! Attached is a quote for instalation of the L…"
type textarea "x"
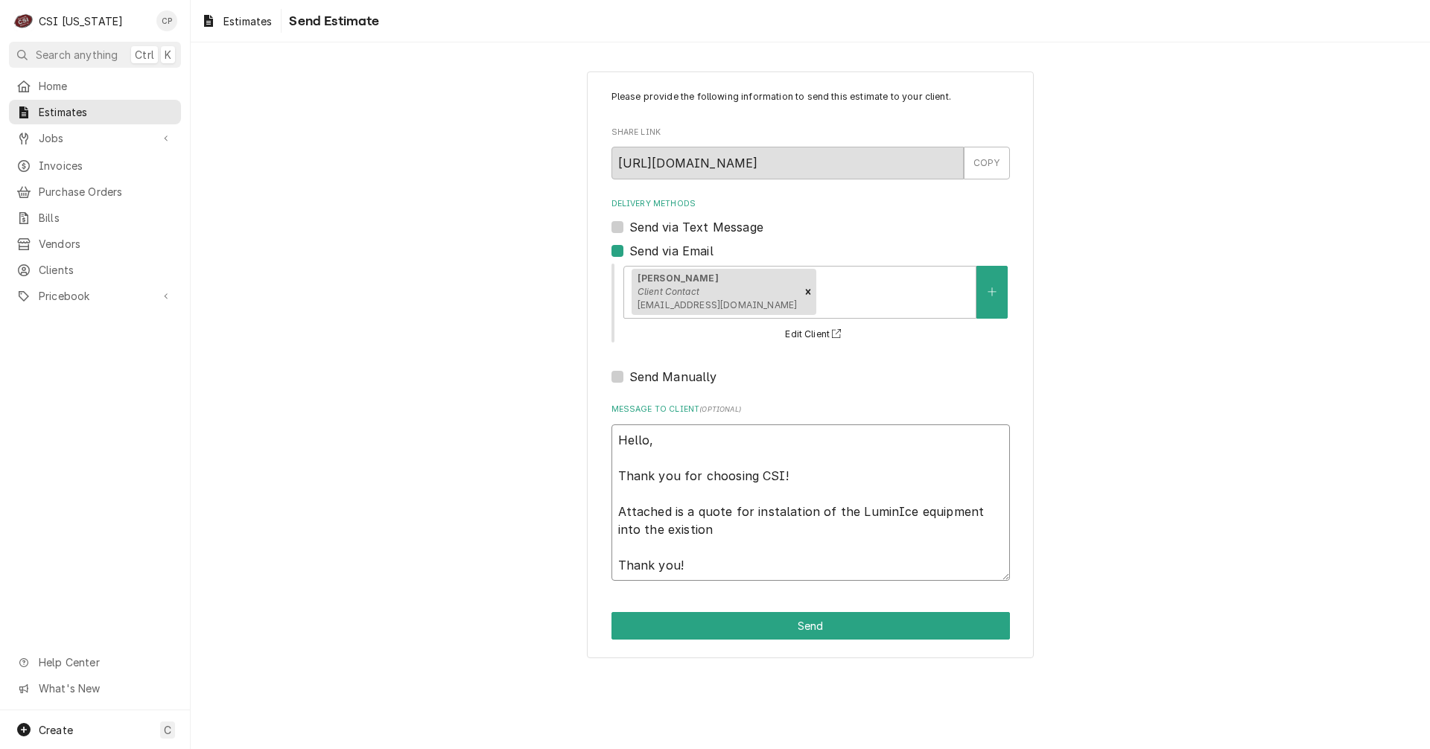
type textarea "Hello, Thank you for choosing CSI! Attached is a quote for instalation of the L…"
type textarea "x"
type textarea "Hello, Thank you for choosing CSI! Attached is a quote for instalation of the L…"
type textarea "x"
type textarea "Hello, Thank you for choosing CSI! Attached is a quote for instalation of the L…"
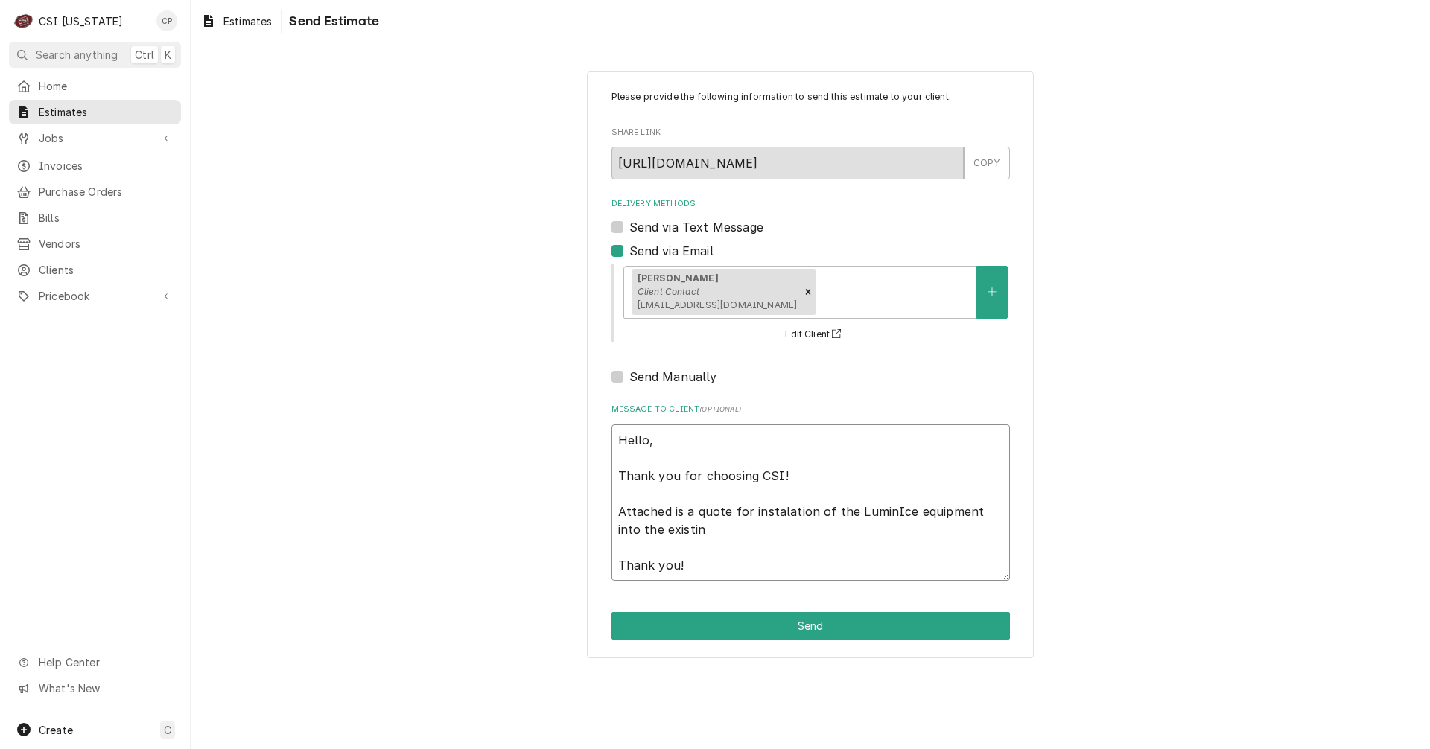
type textarea "x"
type textarea "Hello, Thank you for choosing CSI! Attached is a quote for instalation of the L…"
type textarea "x"
type textarea "Hello, Thank you for choosing CSI! Attached is a quote for instalation of the L…"
type textarea "x"
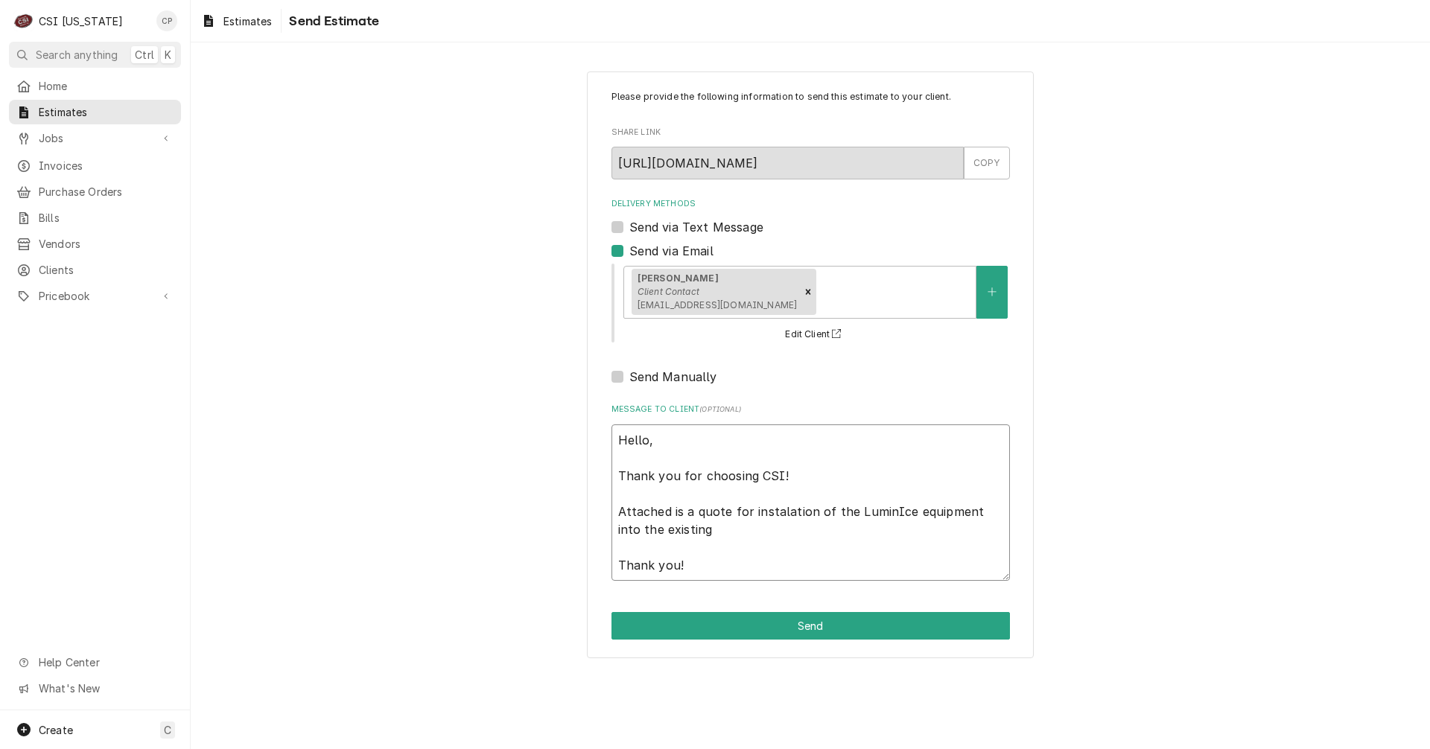
type textarea "Hello, Thank you for choosing CSI! Attached is a quote for instalation of the L…"
type textarea "x"
type textarea "Hello, Thank you for choosing CSI! Attached is a quote for instalation of the L…"
type textarea "x"
type textarea "Hello, Thank you for choosing CSI! Attached is a quote for instalation of the L…"
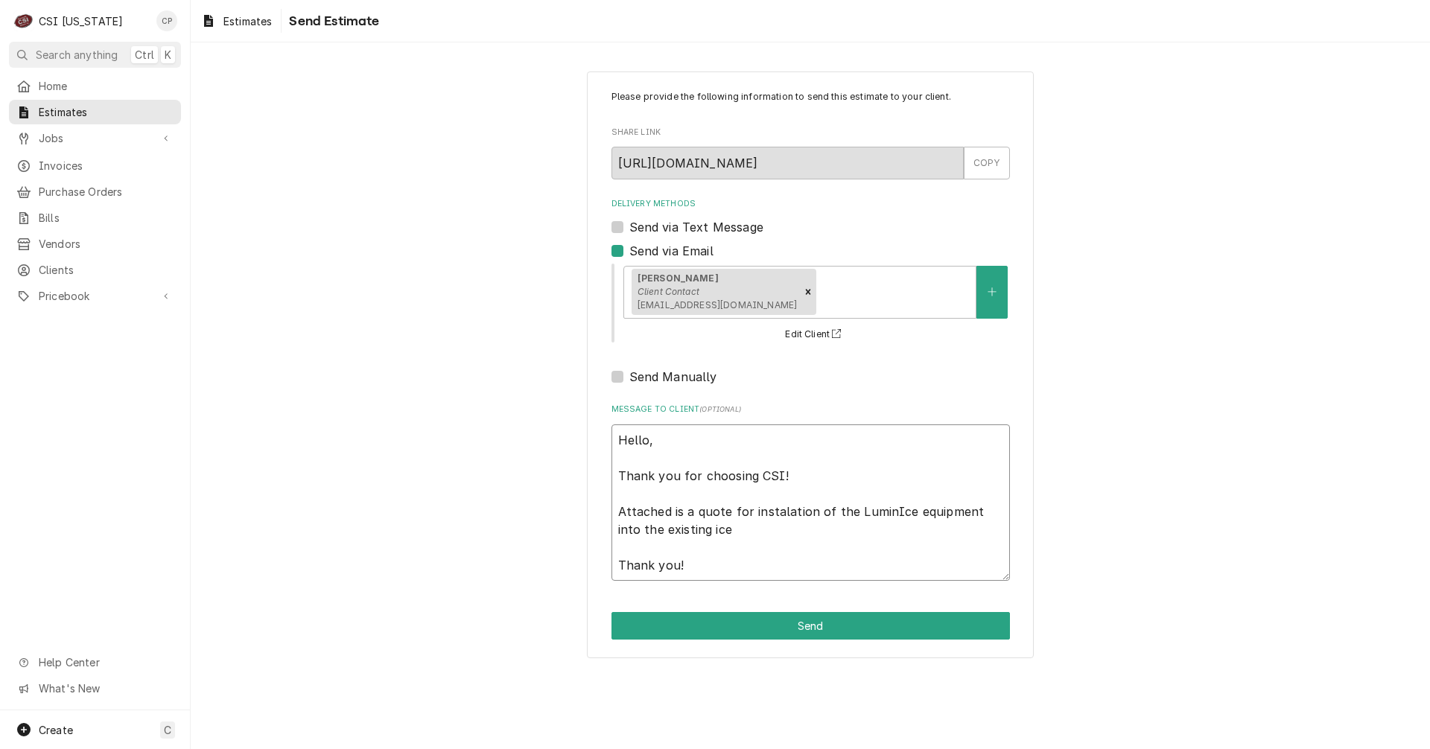
type textarea "x"
type textarea "Hello, Thank you for choosing CSI! Attached is a quote for instalation of the L…"
type textarea "x"
type textarea "Hello, Thank you for choosing CSI! Attached is a quote for instalation of the L…"
type textarea "x"
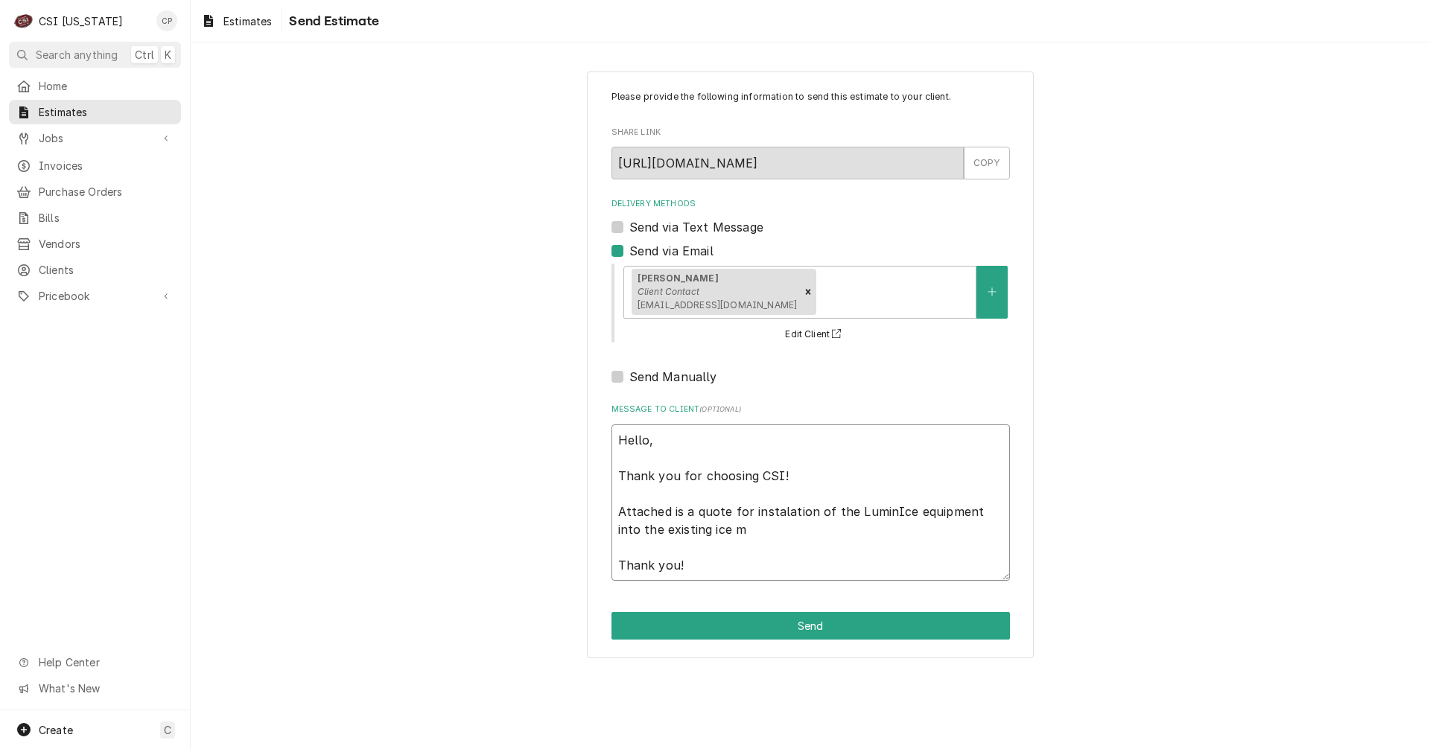
type textarea "Hello, Thank you for choosing CSI! Attached is a quote for instalation of the L…"
type textarea "x"
type textarea "Hello, Thank you for choosing CSI! Attached is a quote for instalation of the L…"
type textarea "x"
type textarea "Hello, Thank you for choosing CSI! Attached is a quote for instalation of the L…"
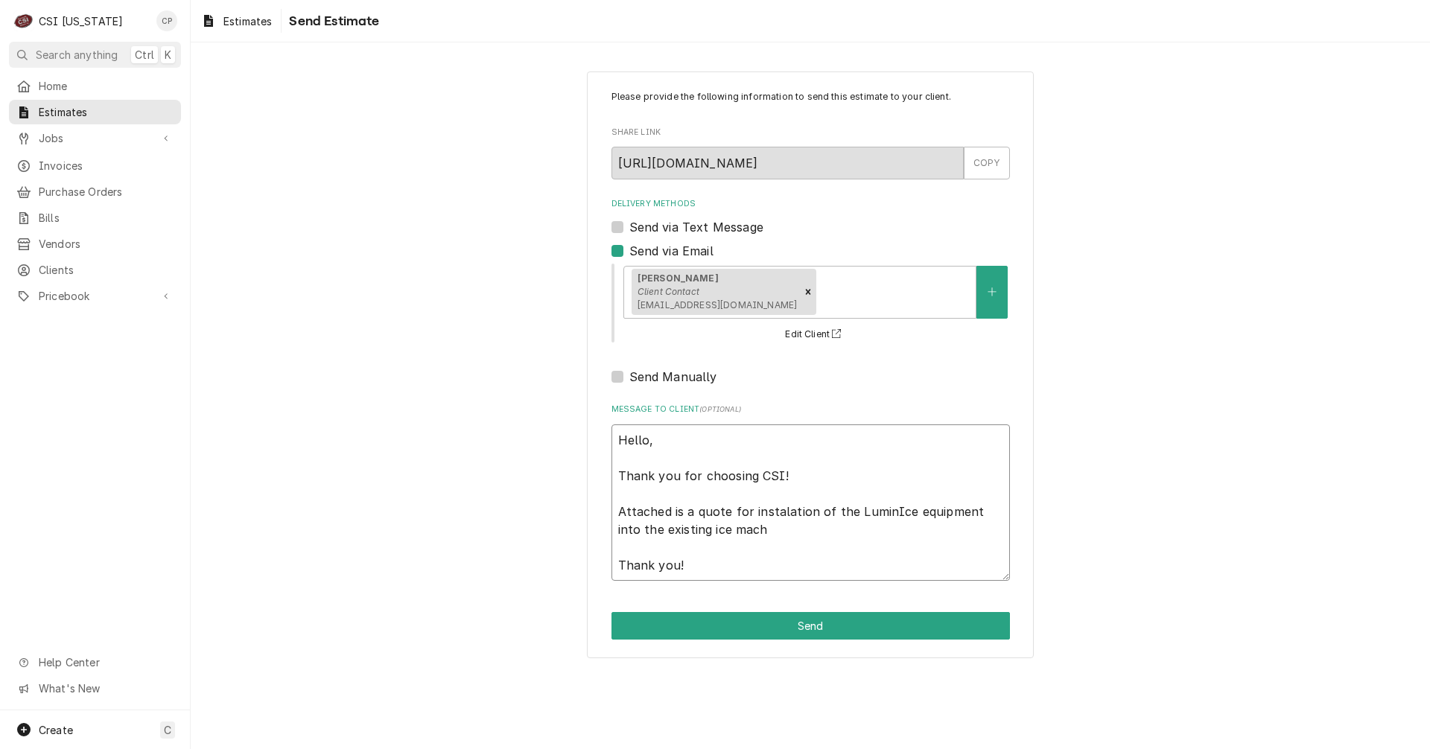
type textarea "x"
type textarea "Hello, Thank you for choosing CSI! Attached is a quote for instalation of the L…"
type textarea "x"
type textarea "Hello, Thank you for choosing CSI! Attached is a quote for instalation of the L…"
type textarea "x"
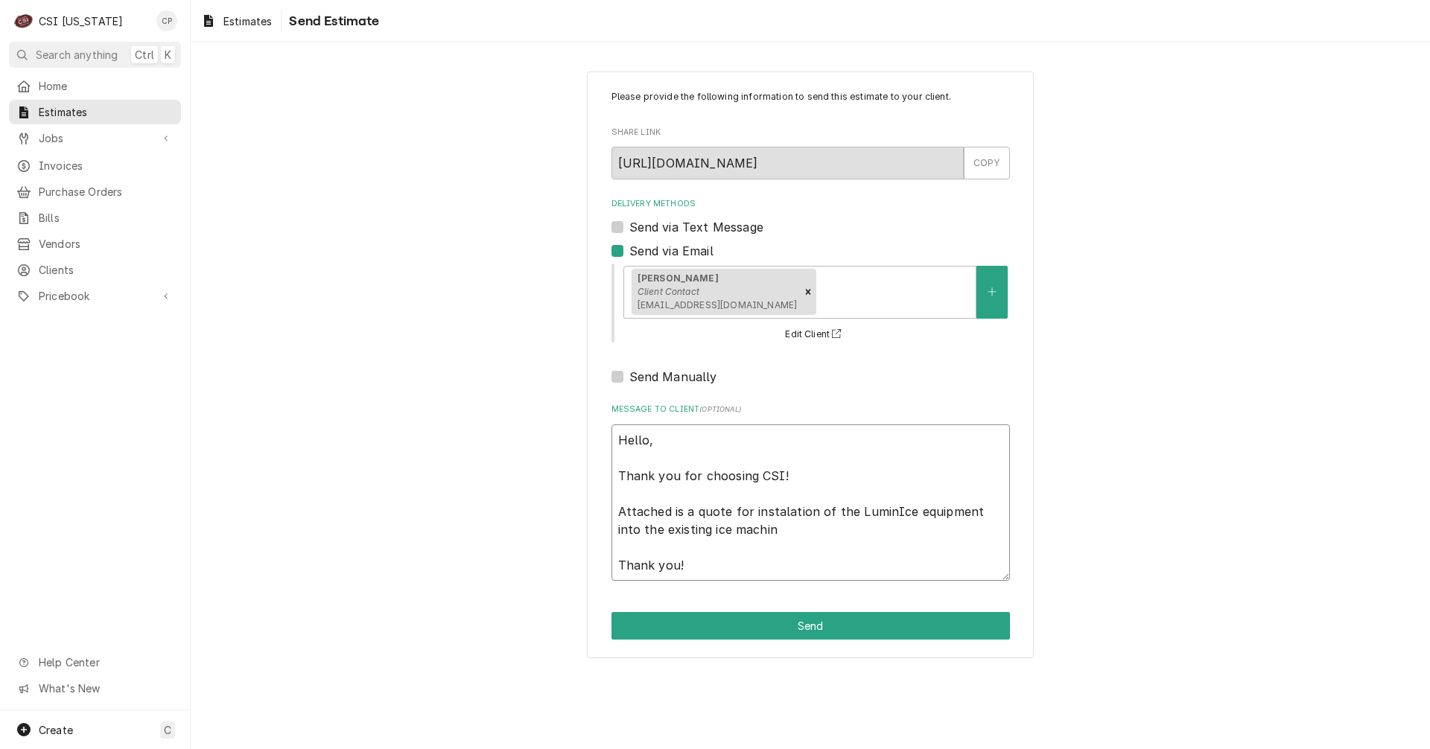
type textarea "Hello, Thank you for choosing CSI! Attached is a quote for instalation of the L…"
type textarea "x"
type textarea "Hello, Thank you for choosing CSI! Attached is a quote for instalation of the L…"
type textarea "x"
type textarea "Hello, Thank you for choosing CSI! Attached is a quote for instalation of the L…"
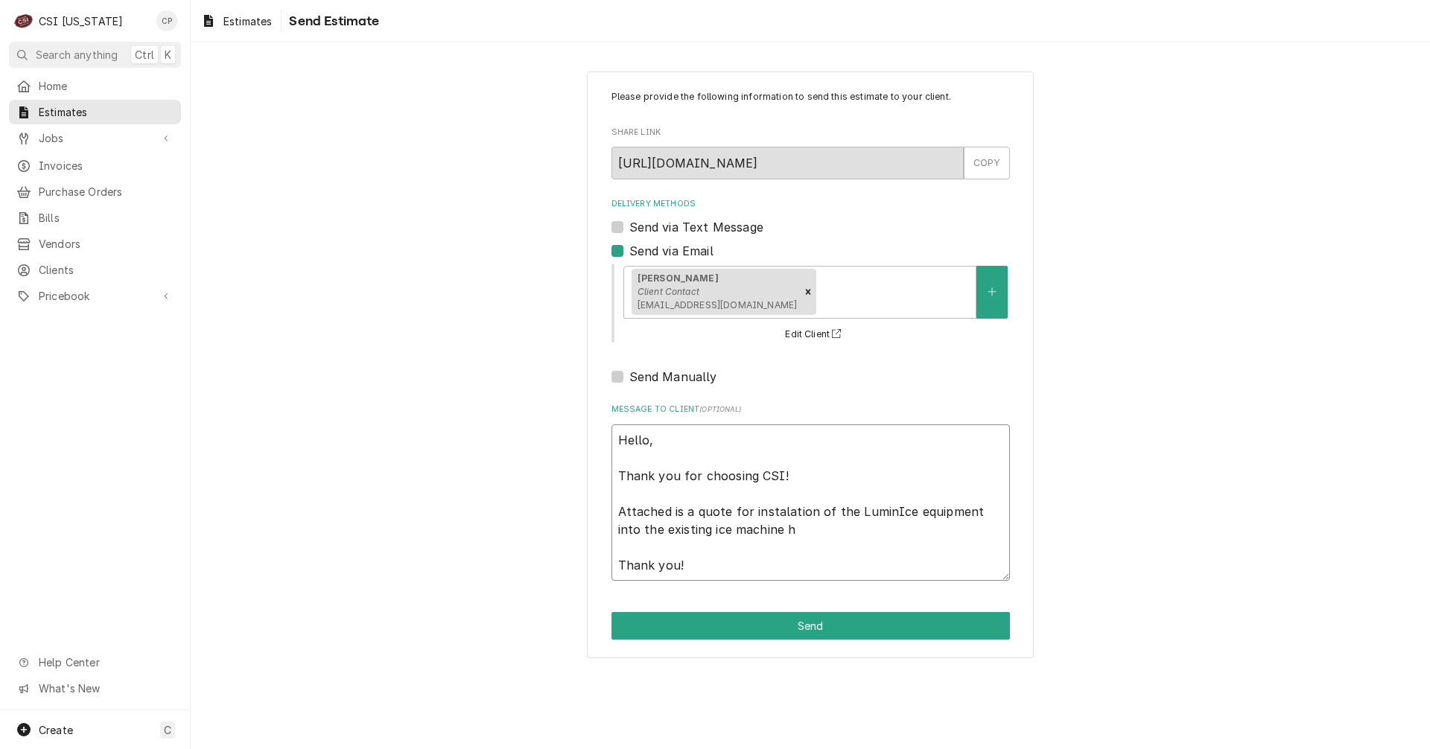
type textarea "x"
type textarea "Hello, Thank you for choosing CSI! Attached is a quote for instalation of the L…"
type textarea "x"
type textarea "Hello, Thank you for choosing CSI! Attached is a quote for instalation of the L…"
type textarea "x"
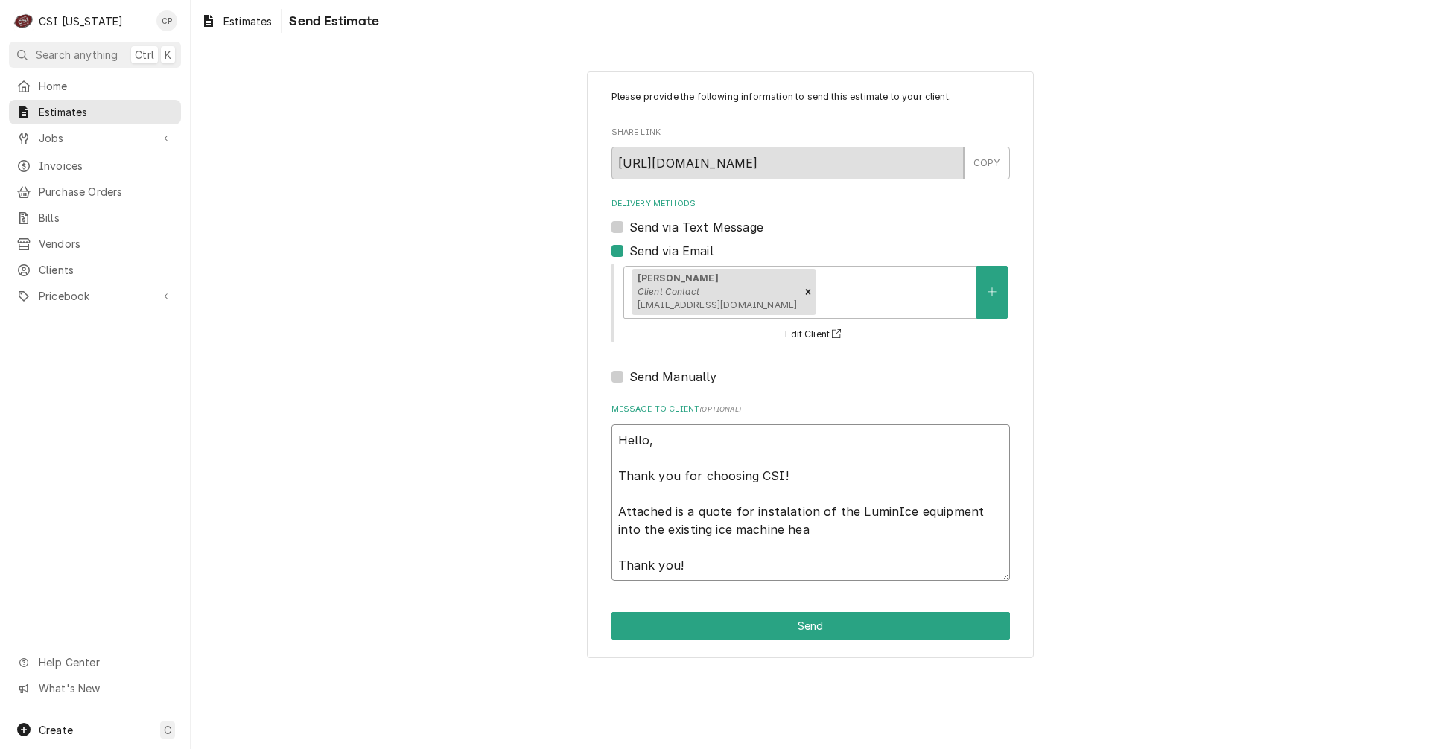
type textarea "Hello, Thank you for choosing CSI! Attached is a quote for instalation of the L…"
type textarea "x"
type textarea "Hello, Thank you for choosing CSI! Attached is a quote for instalation of the L…"
type textarea "x"
type textarea "Hello, Thank you for choosing CSI! Attached is a quote for instalation of the L…"
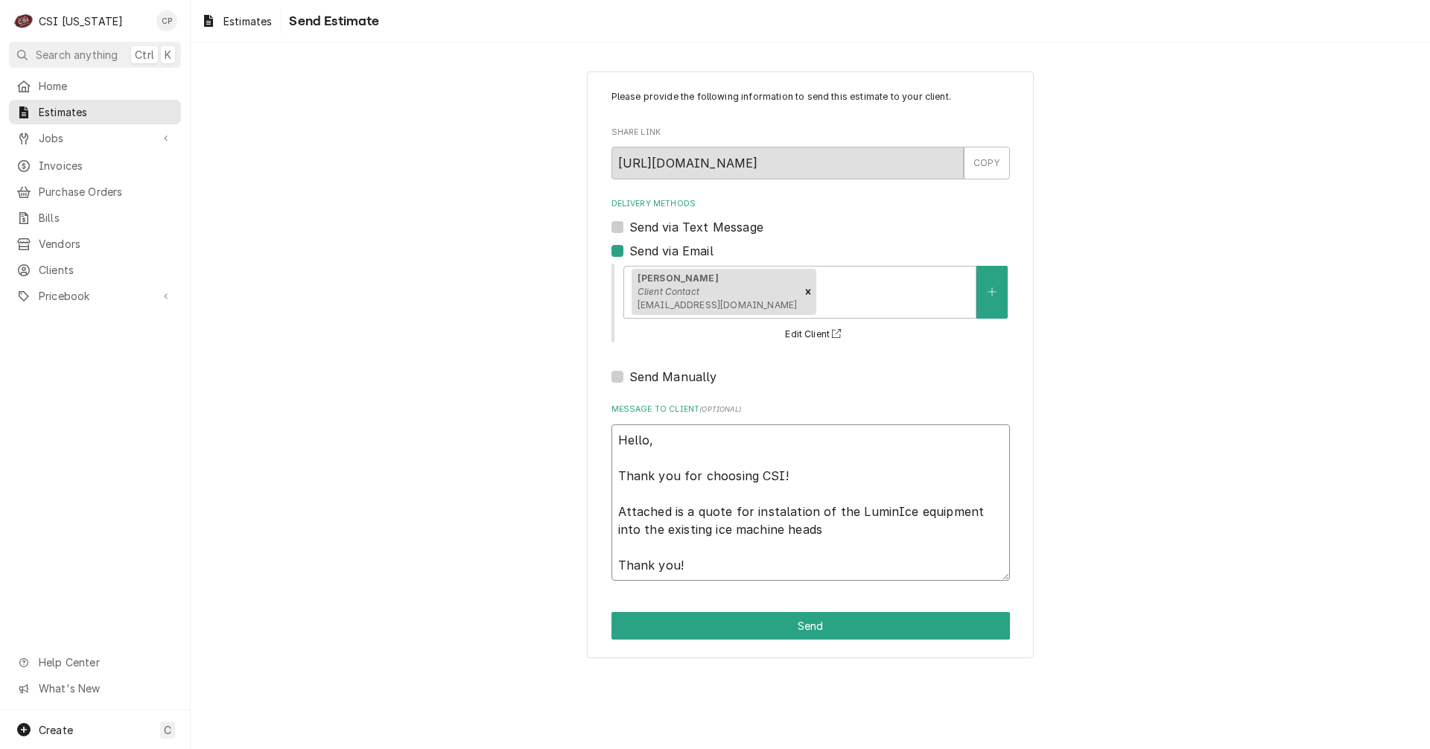
type textarea "x"
type textarea "Hello, Thank you for choosing CSI! Attached is a quote for instalation of the L…"
type textarea "x"
type textarea "Hello, Thank you for choosing CSI! Attached is a quote for instalation of the L…"
type textarea "x"
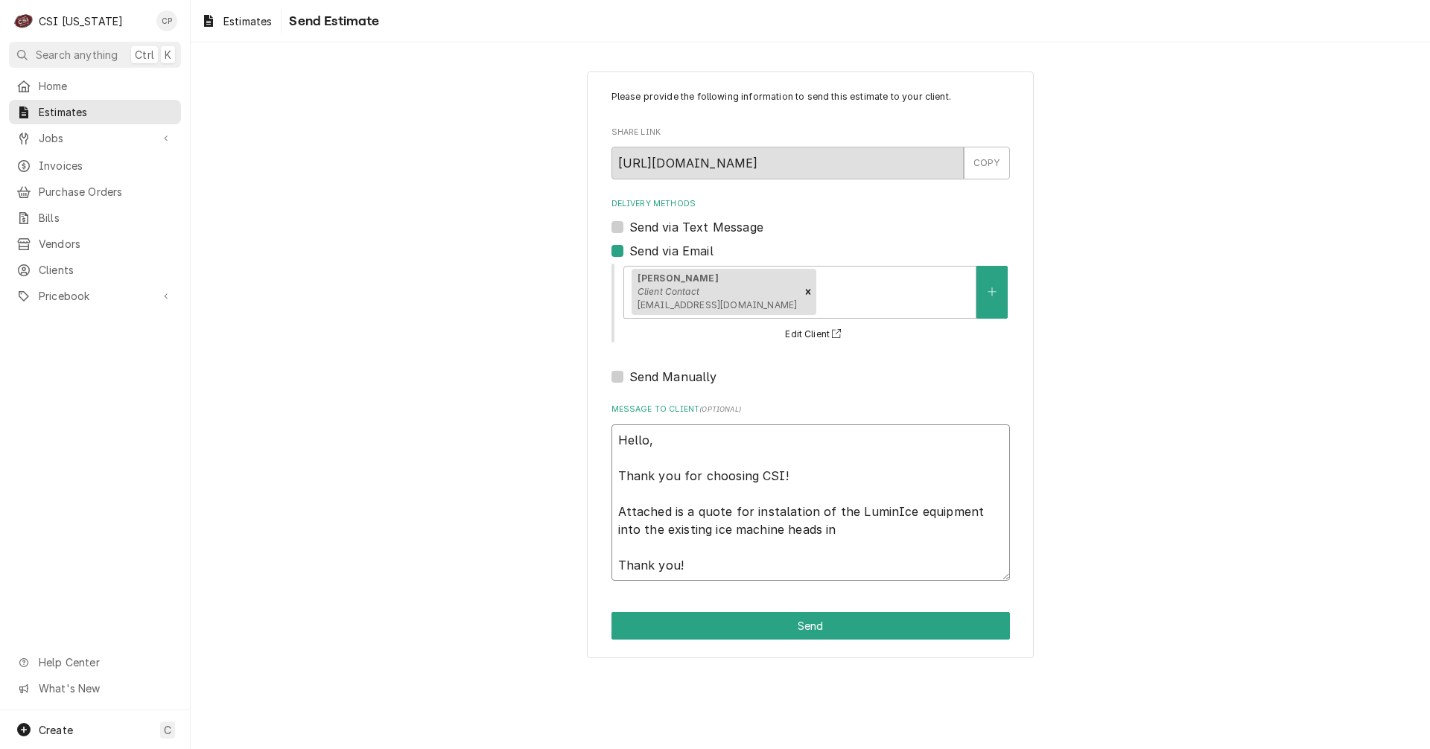
type textarea "Hello, Thank you for choosing CSI! Attached is a quote for instalation of the L…"
type textarea "x"
type textarea "Hello, Thank you for choosing CSI! Attached is a quote for instalation of the L…"
type textarea "x"
type textarea "Hello, Thank you for choosing CSI! Attached is a quote for instalation of the L…"
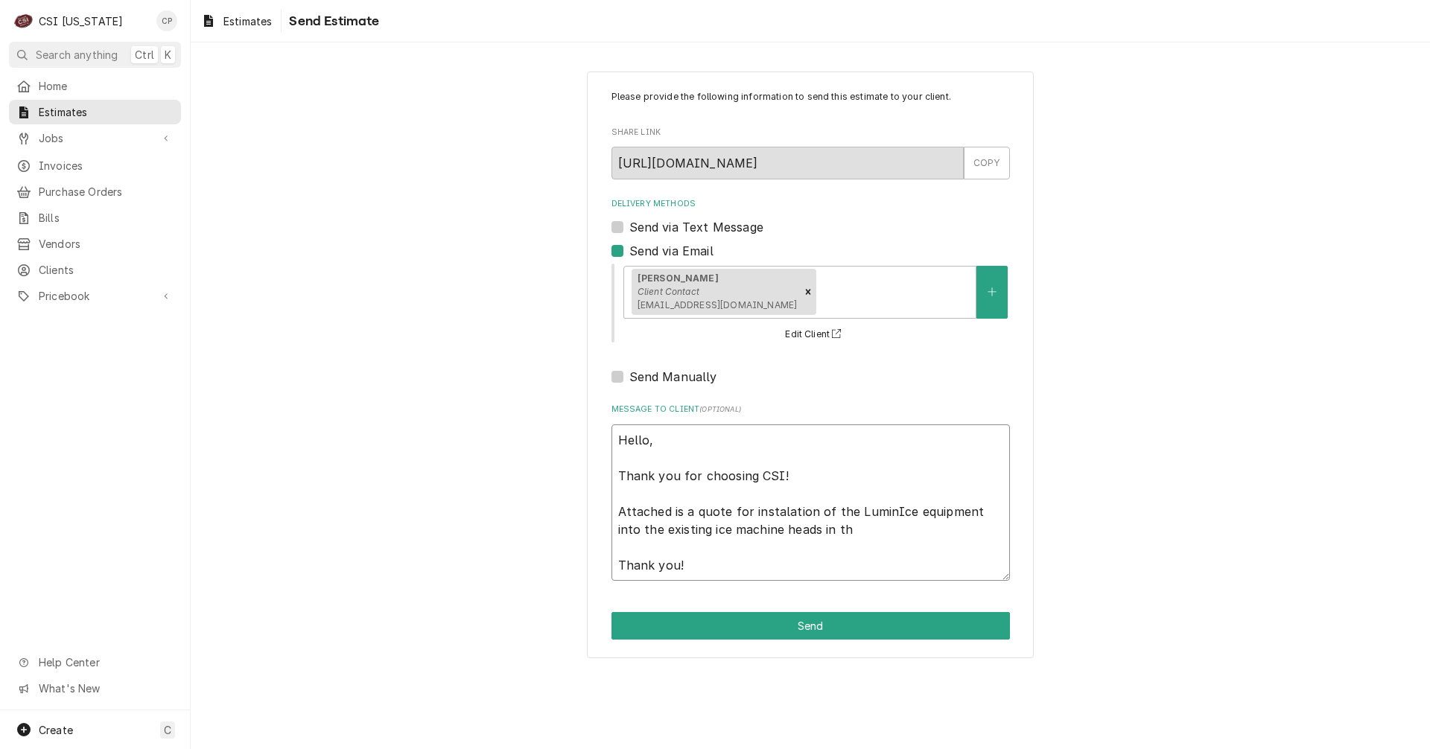
type textarea "x"
type textarea "Hello, Thank you for choosing CSI! Attached is a quote for instalation of the L…"
type textarea "x"
type textarea "Hello, Thank you for choosing CSI! Attached is a quote for instalation of the L…"
type textarea "x"
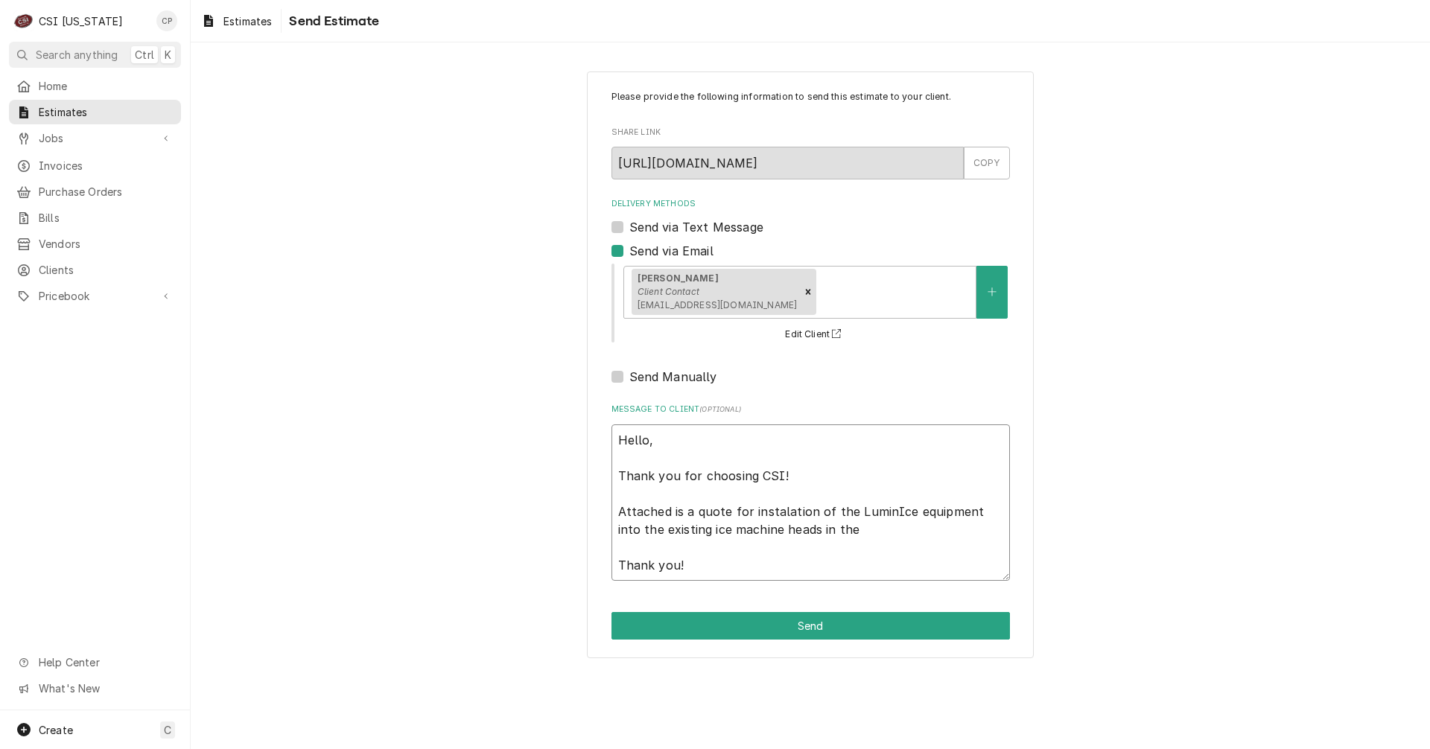
type textarea "Hello, Thank you for choosing CSI! Attached is a quote for instalation of the L…"
type textarea "x"
type textarea "Hello, Thank you for choosing CSI! Attached is a quote for instalation of the L…"
type textarea "x"
type textarea "Hello, Thank you for choosing CSI! Attached is a quote for instalation of the L…"
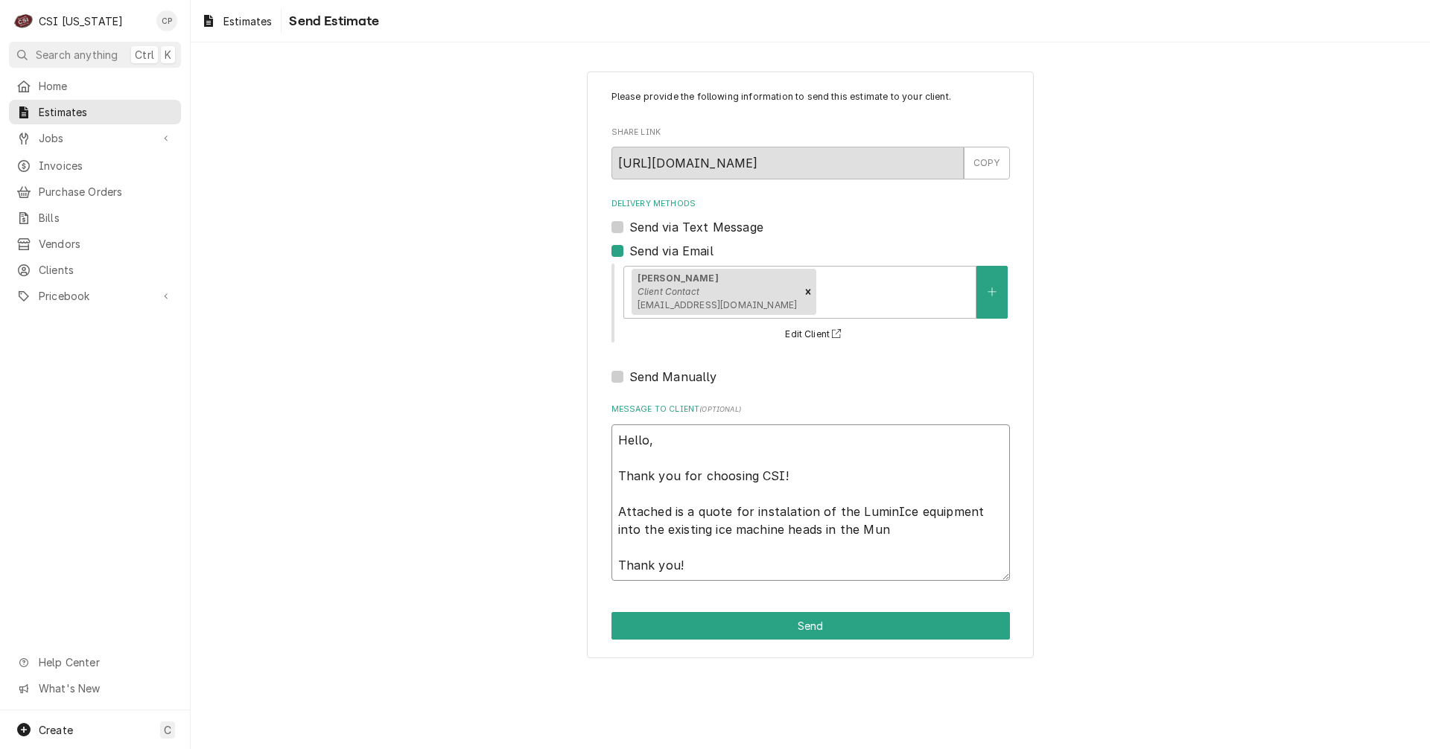
type textarea "x"
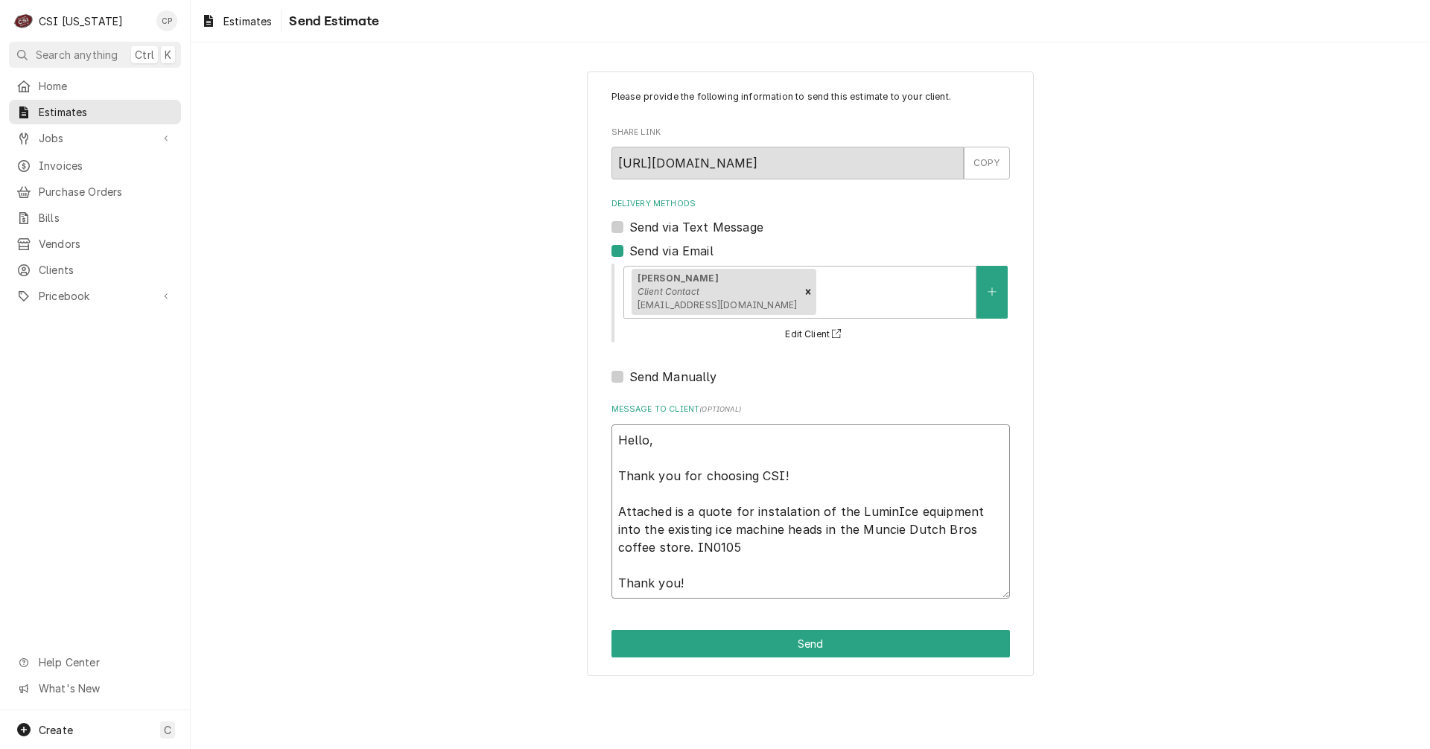
drag, startPoint x: 691, startPoint y: 549, endPoint x: 697, endPoint y: 559, distance: 12.0
click at [692, 553] on textarea "Hello, Thank you for choosing CSI! Attached is a quote for instalation of the L…" at bounding box center [810, 512] width 398 height 174
drag, startPoint x: 770, startPoint y: 510, endPoint x: 818, endPoint y: 222, distance: 292.2
click at [818, 222] on div "Send via Text Message" at bounding box center [810, 227] width 398 height 18
drag, startPoint x: 614, startPoint y: 440, endPoint x: 860, endPoint y: 594, distance: 289.1
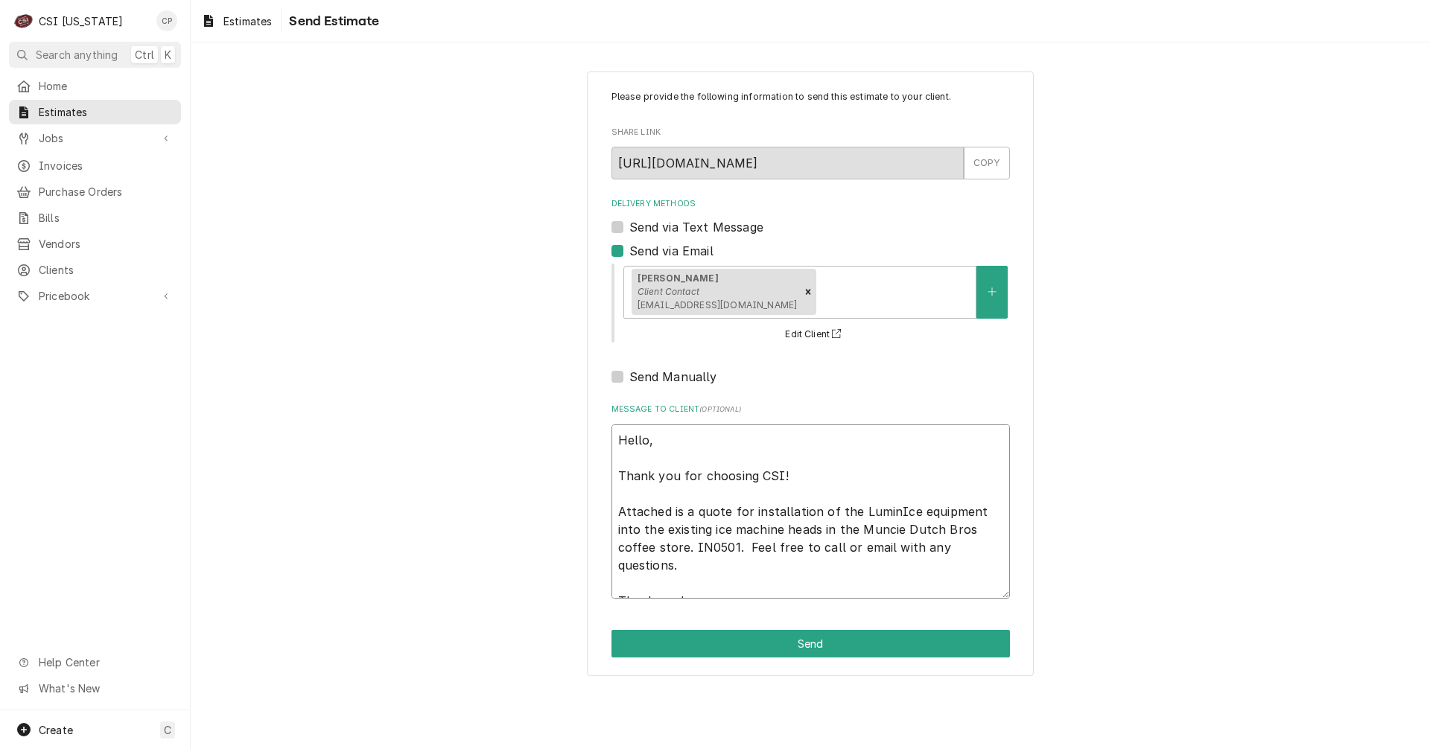
click at [894, 626] on div "Please provide the following information to send this estimate to your client. …" at bounding box center [810, 375] width 447 height 606
click at [247, 25] on span "Estimates" at bounding box center [247, 21] width 48 height 16
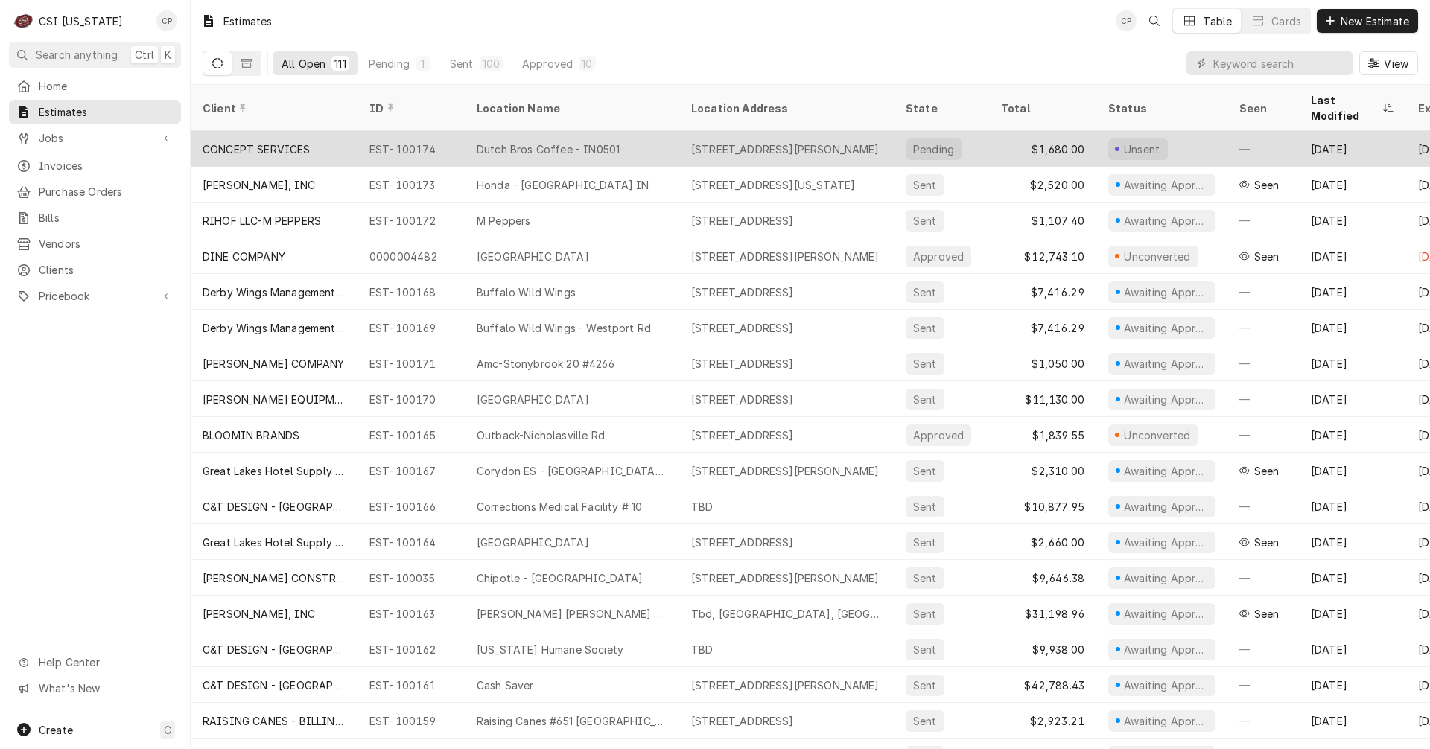
click at [540, 142] on div "Dutch Bros Coffee - IN0501" at bounding box center [548, 150] width 143 height 16
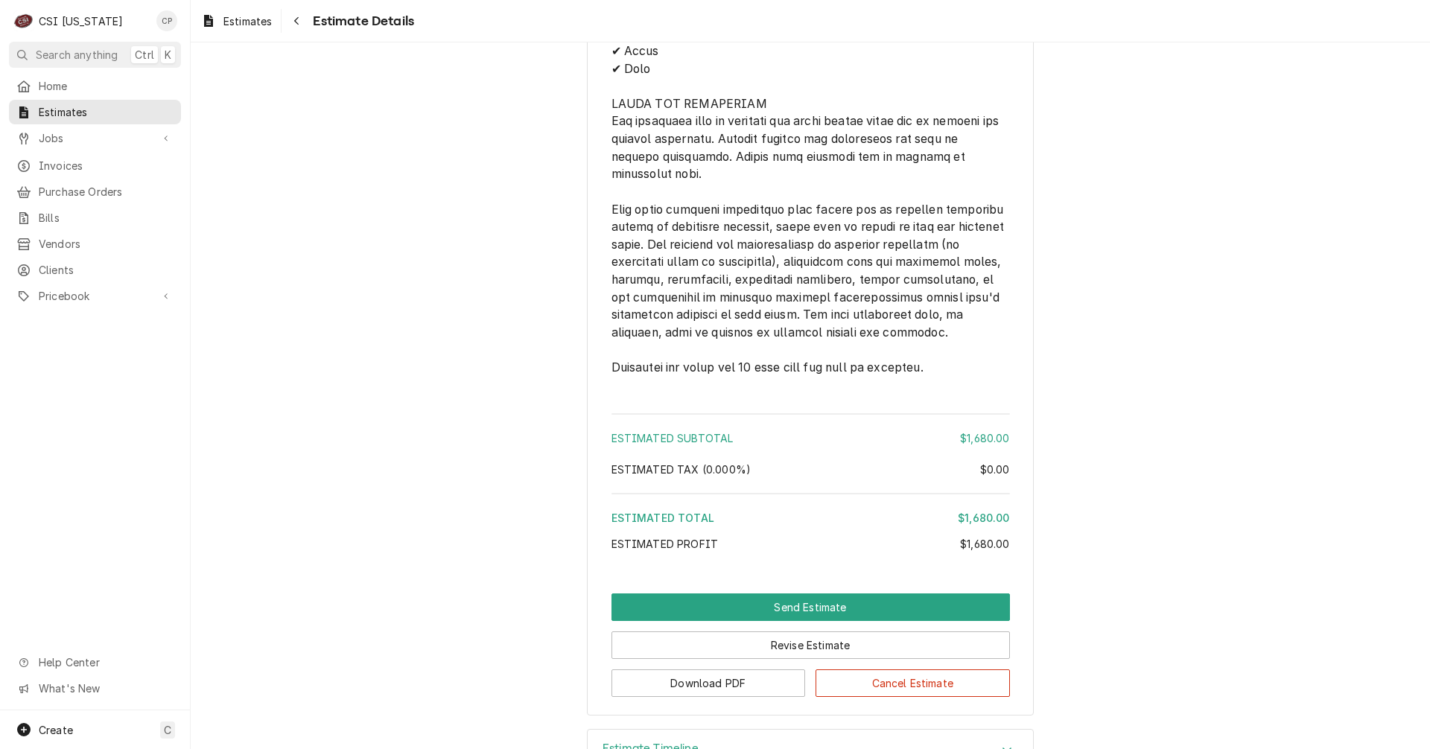
scroll to position [1937, 0]
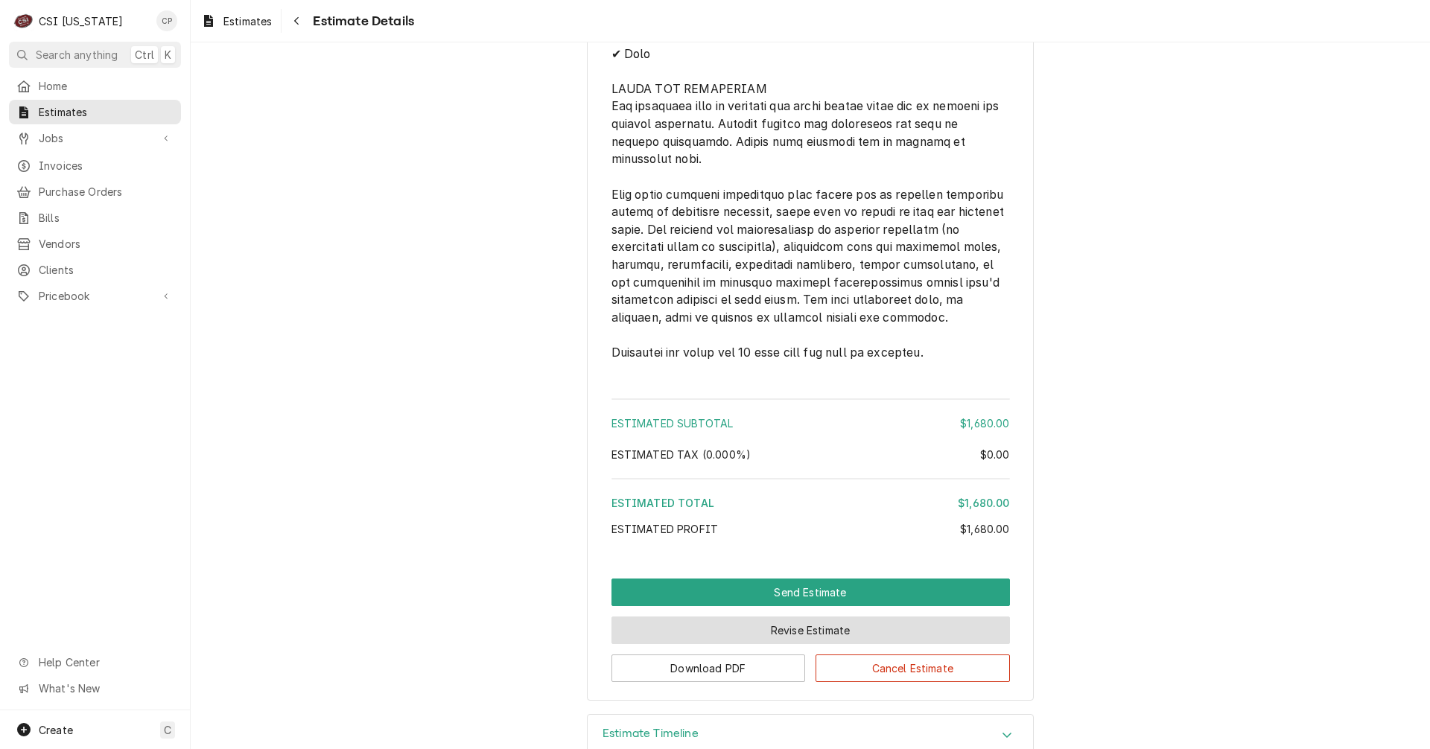
click at [801, 644] on button "Revise Estimate" at bounding box center [810, 631] width 398 height 28
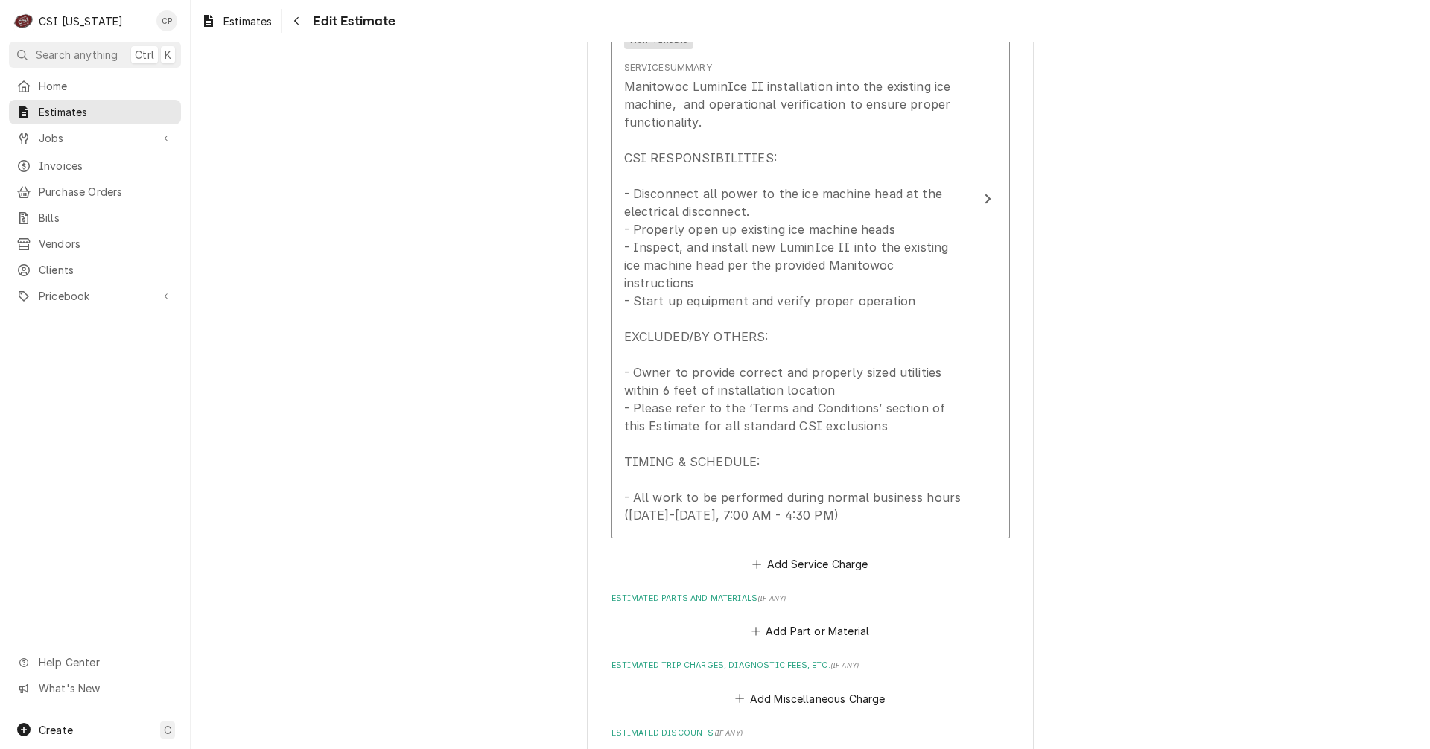
scroll to position [1937, 0]
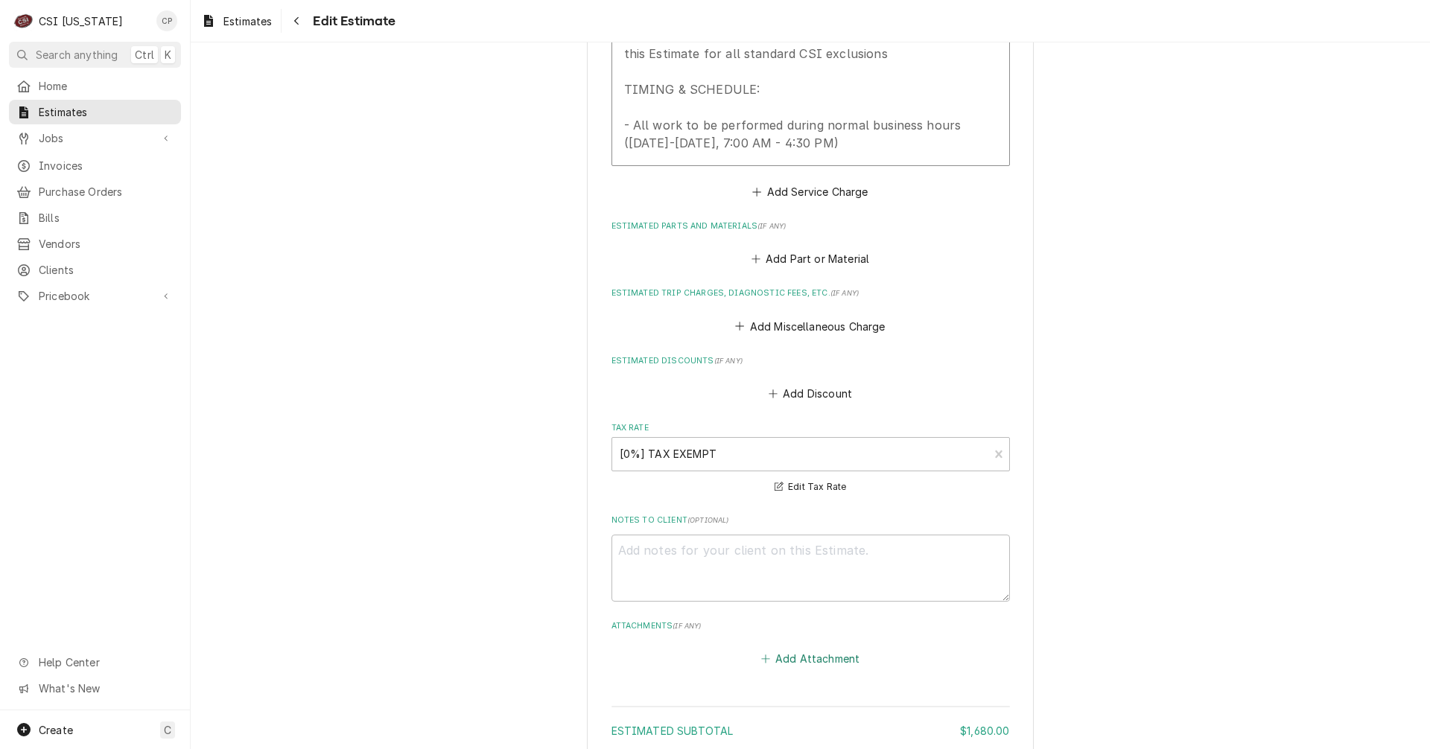
click at [787, 649] on button "Add Attachment" at bounding box center [810, 659] width 104 height 21
click at [821, 649] on button "Add Attachment" at bounding box center [810, 659] width 104 height 21
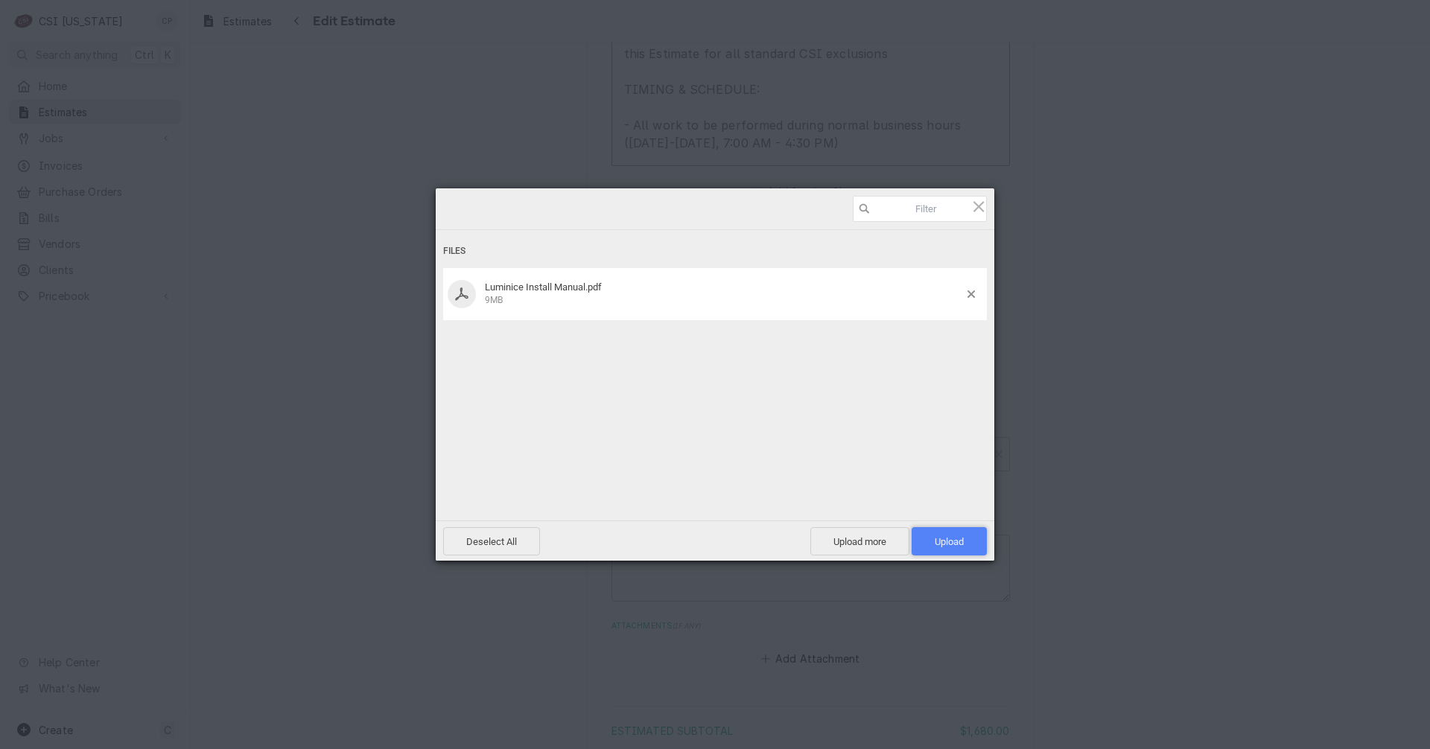
click at [969, 543] on span "Upload 1" at bounding box center [949, 541] width 75 height 28
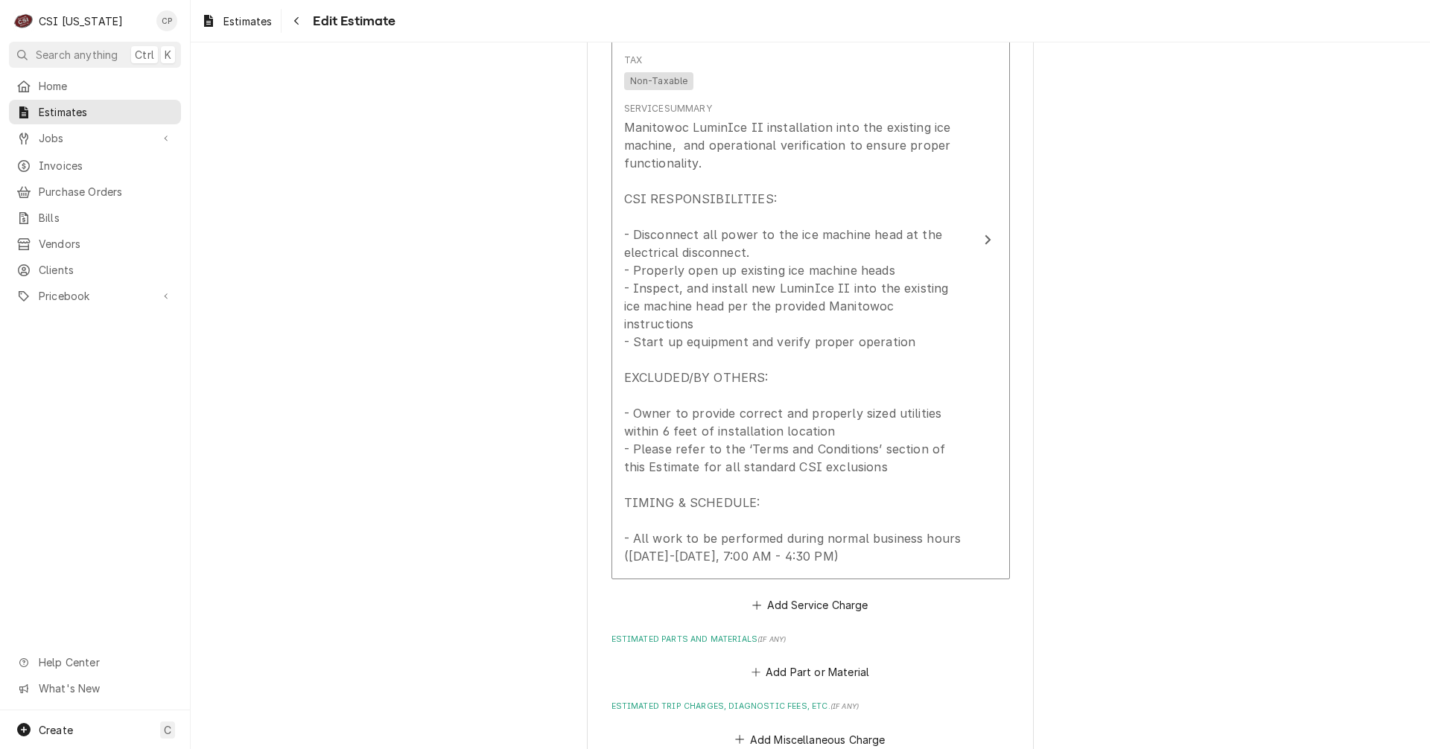
scroll to position [1498, 0]
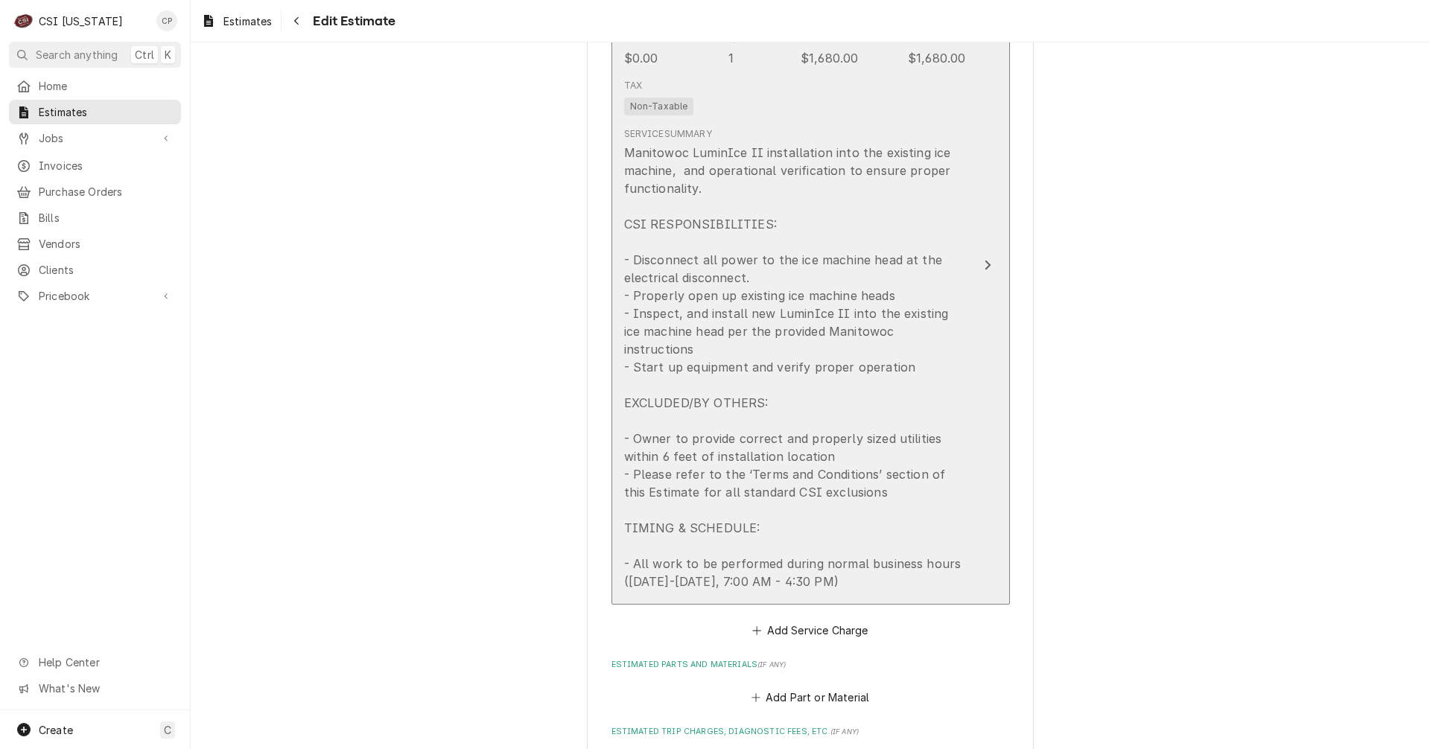
click at [965, 261] on button "Short Description Scope | Blank Subtype [#1-SALE] LABR-PROJ Unit Cost $0.00 Qty…" at bounding box center [810, 265] width 398 height 679
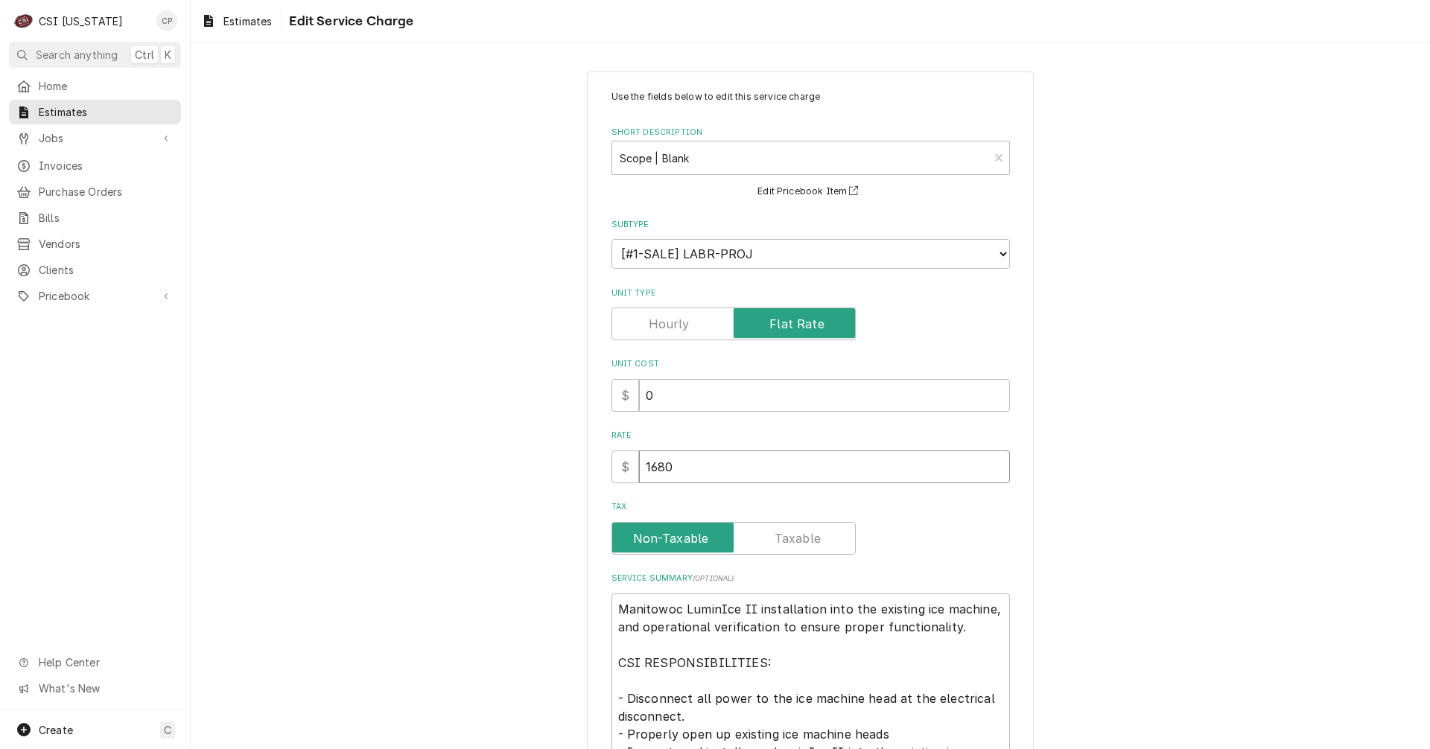
drag, startPoint x: 693, startPoint y: 476, endPoint x: 581, endPoint y: 475, distance: 112.5
click at [587, 475] on div "Use the fields below to edit this service charge Short Description Scope | Blan…" at bounding box center [810, 603] width 447 height 1063
type textarea "x"
type input "3"
type textarea "x"
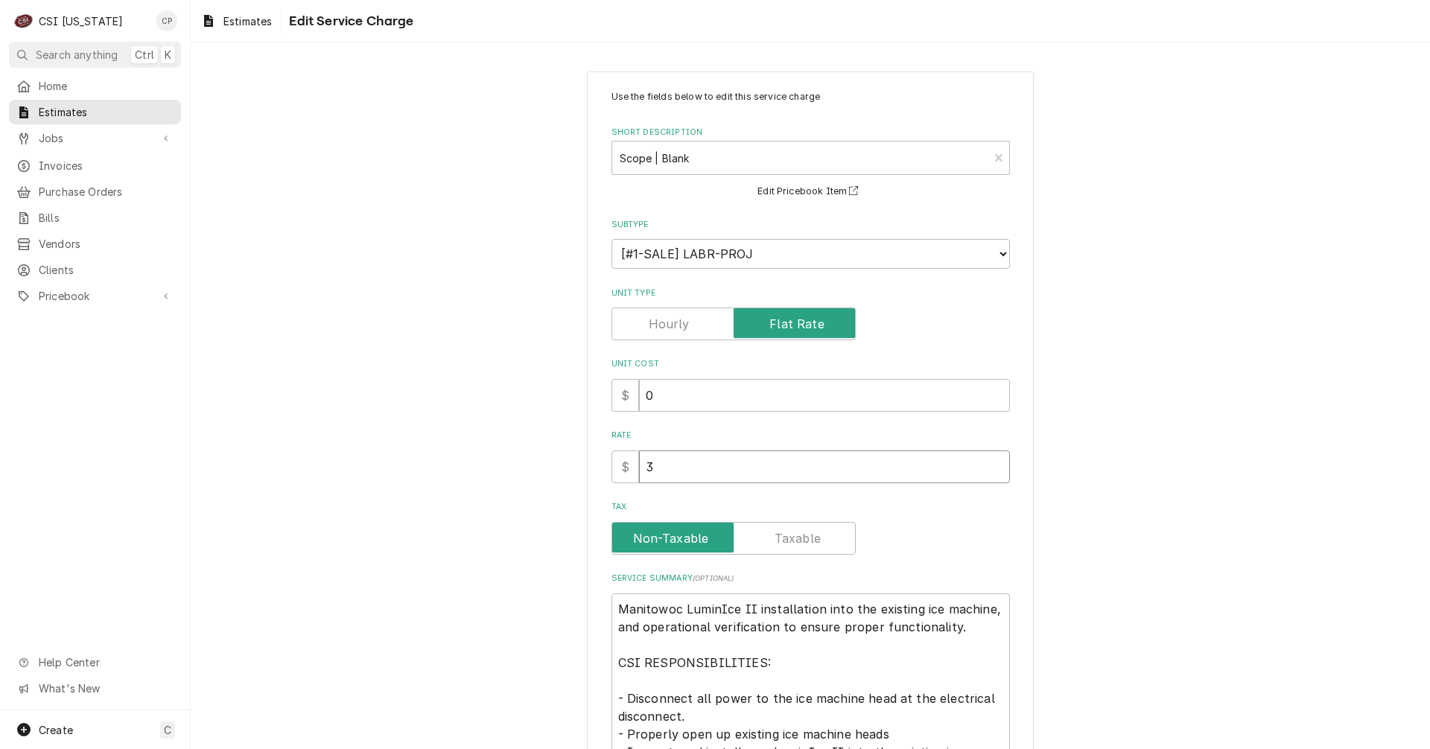
type input "39"
type textarea "x"
type input "392"
type textarea "x"
type input "3920"
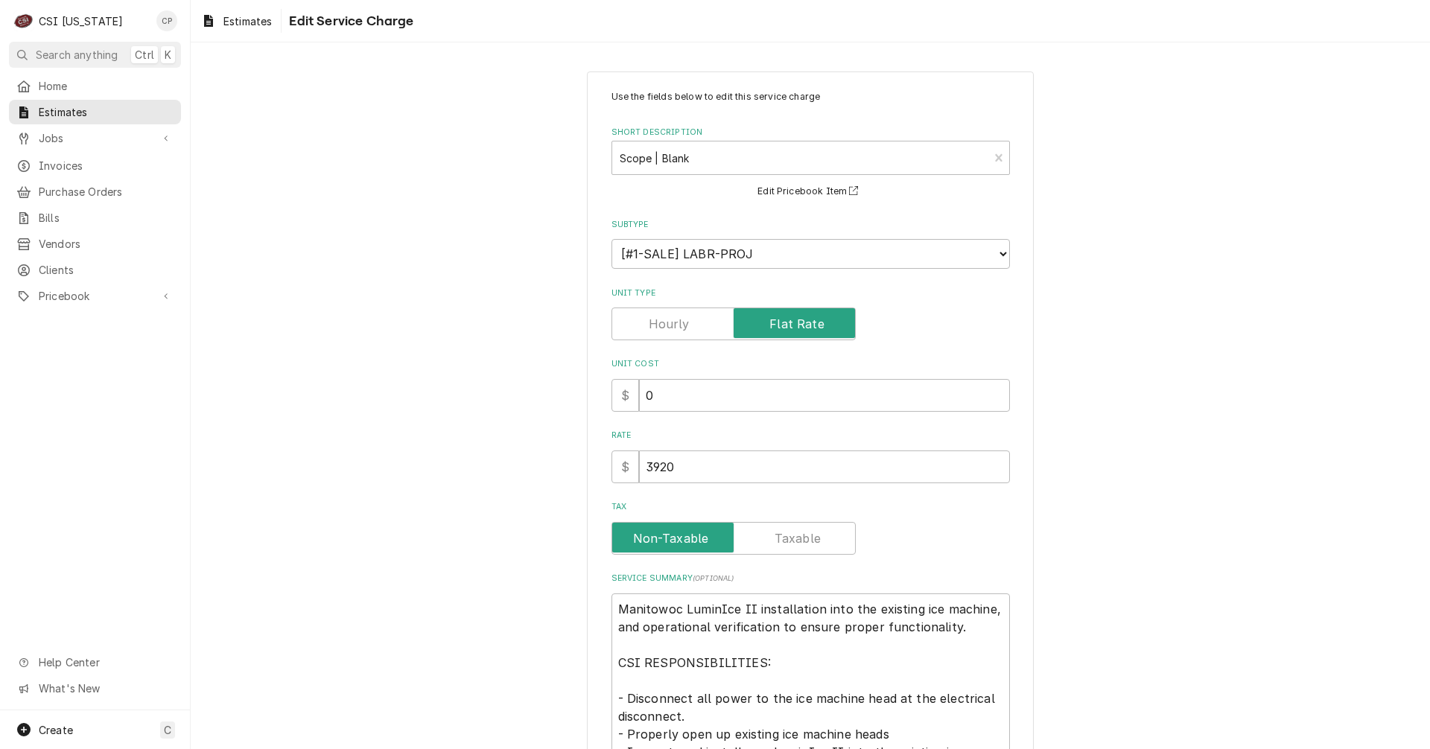
click at [542, 524] on div "Use the fields below to edit this service charge Short Description Scope | Blan…" at bounding box center [810, 602] width 1239 height 1089
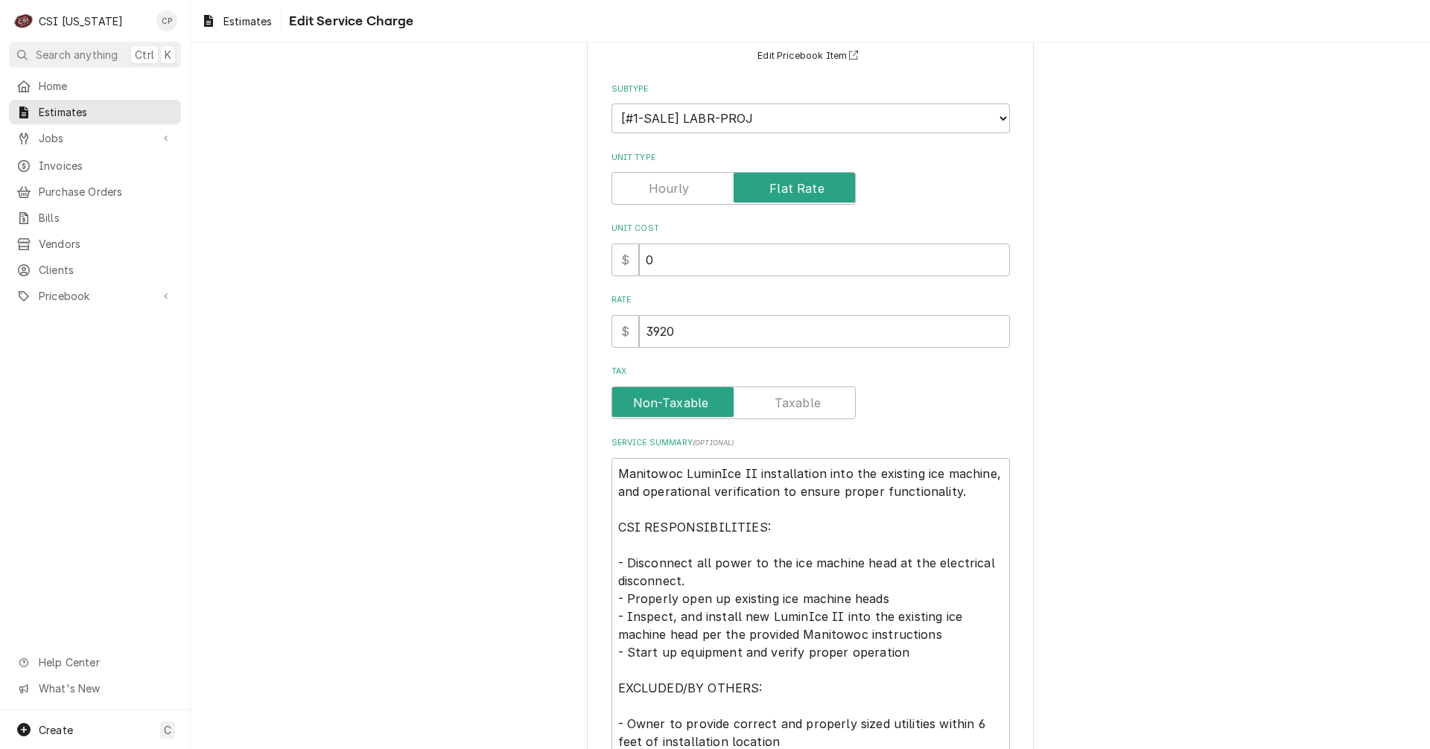
scroll to position [398, 0]
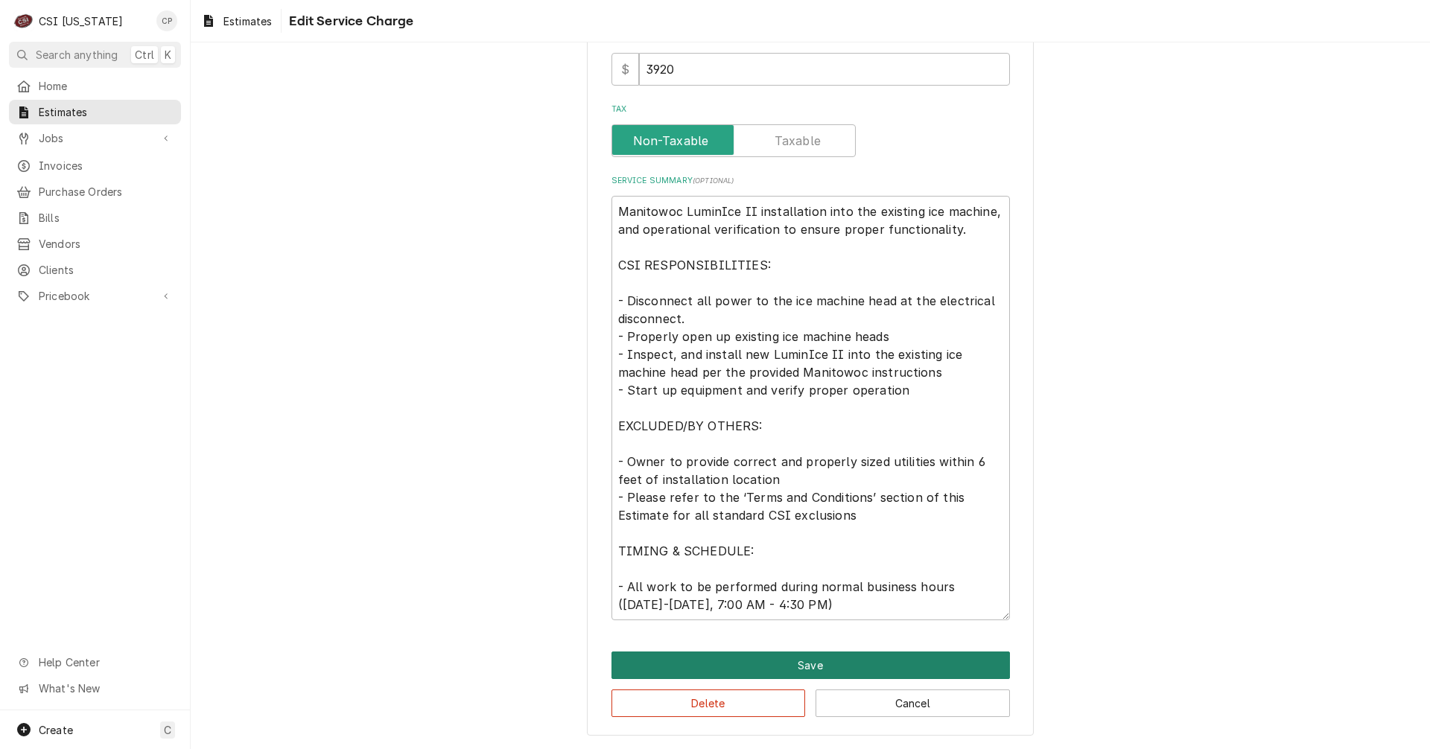
click at [798, 666] on button "Save" at bounding box center [810, 666] width 398 height 28
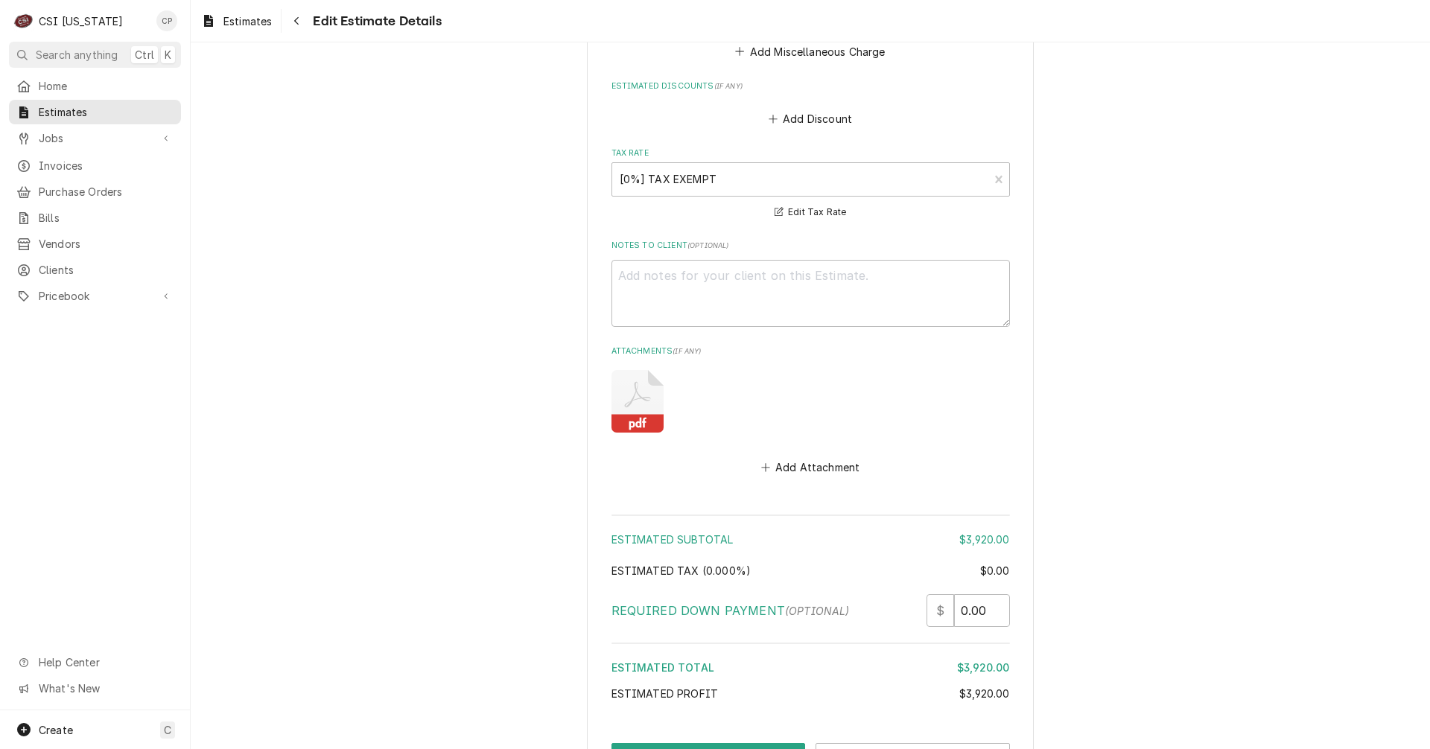
scroll to position [2317, 0]
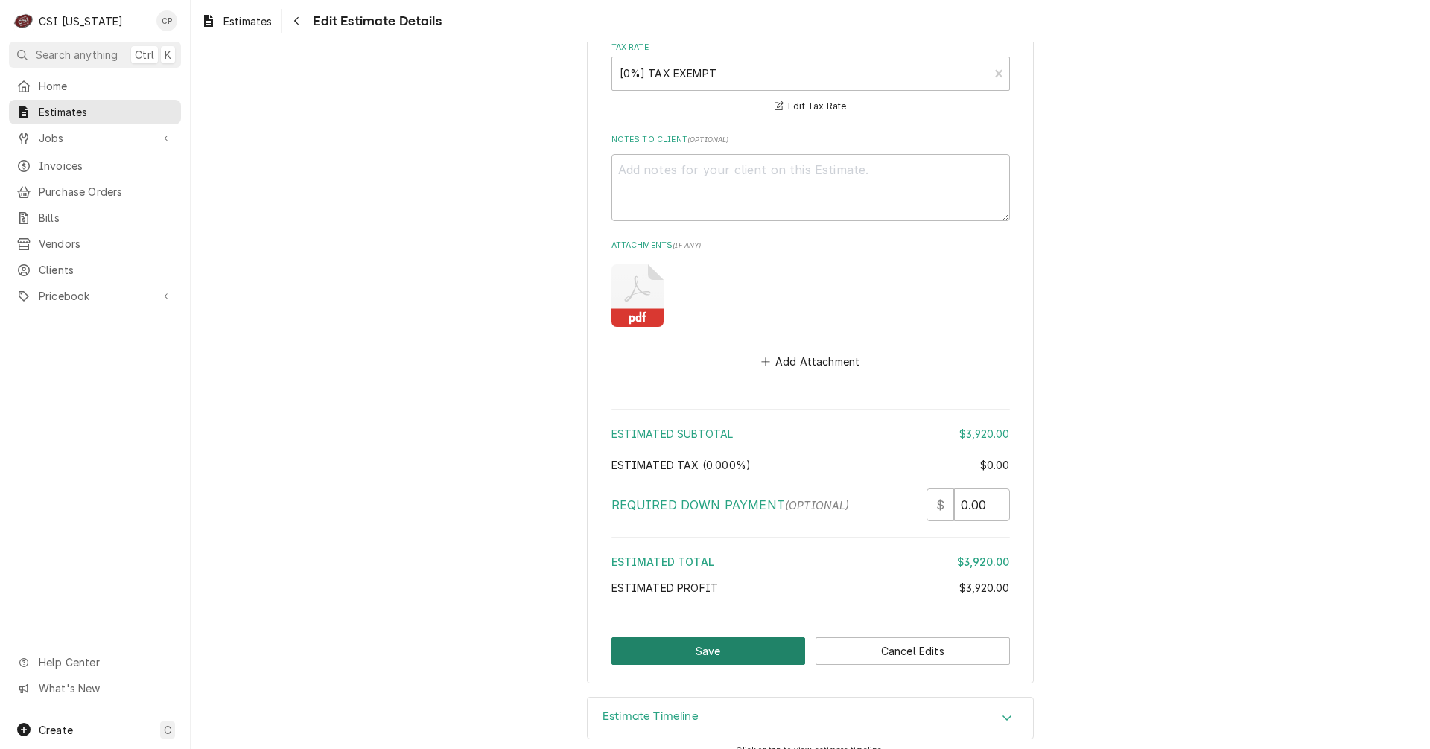
click at [673, 638] on button "Save" at bounding box center [708, 652] width 194 height 28
type textarea "x"
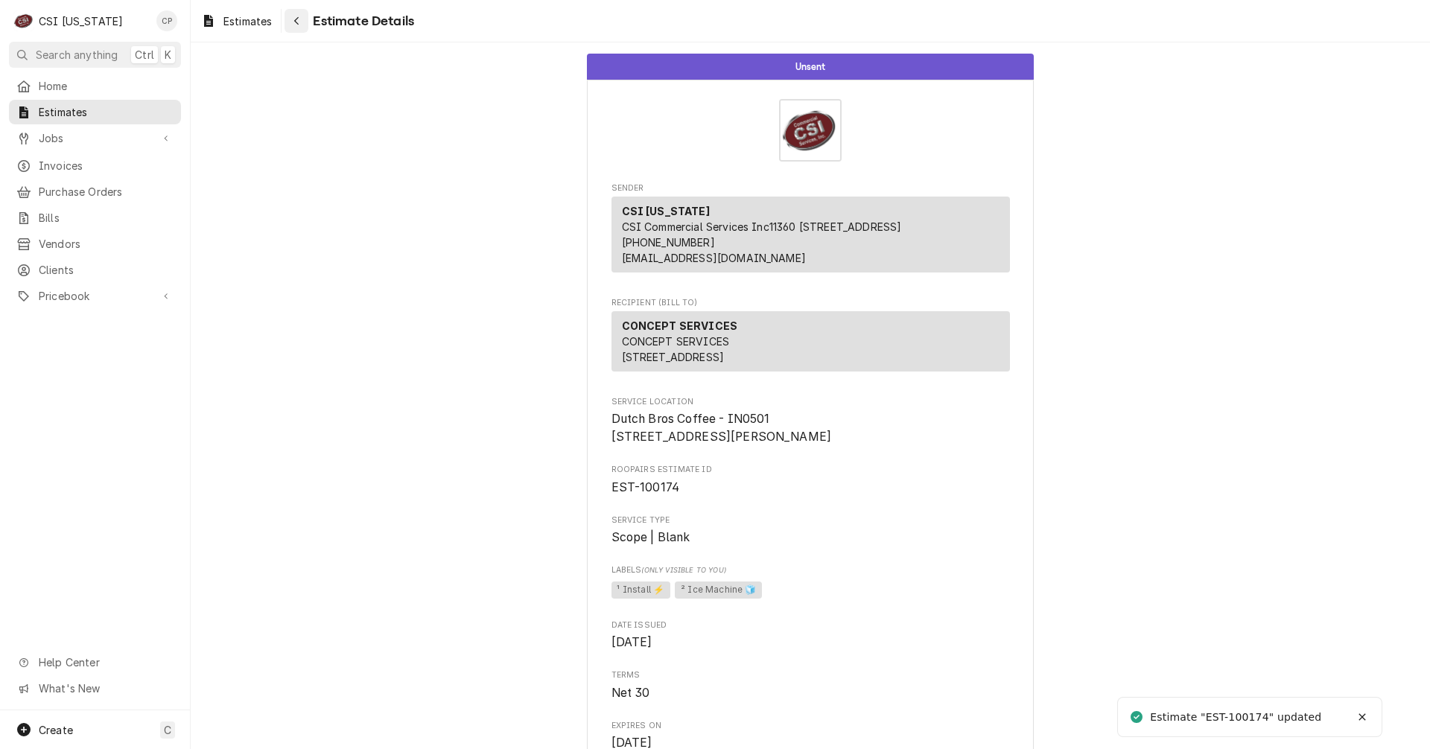
click at [300, 16] on icon "Navigate back" at bounding box center [296, 21] width 7 height 10
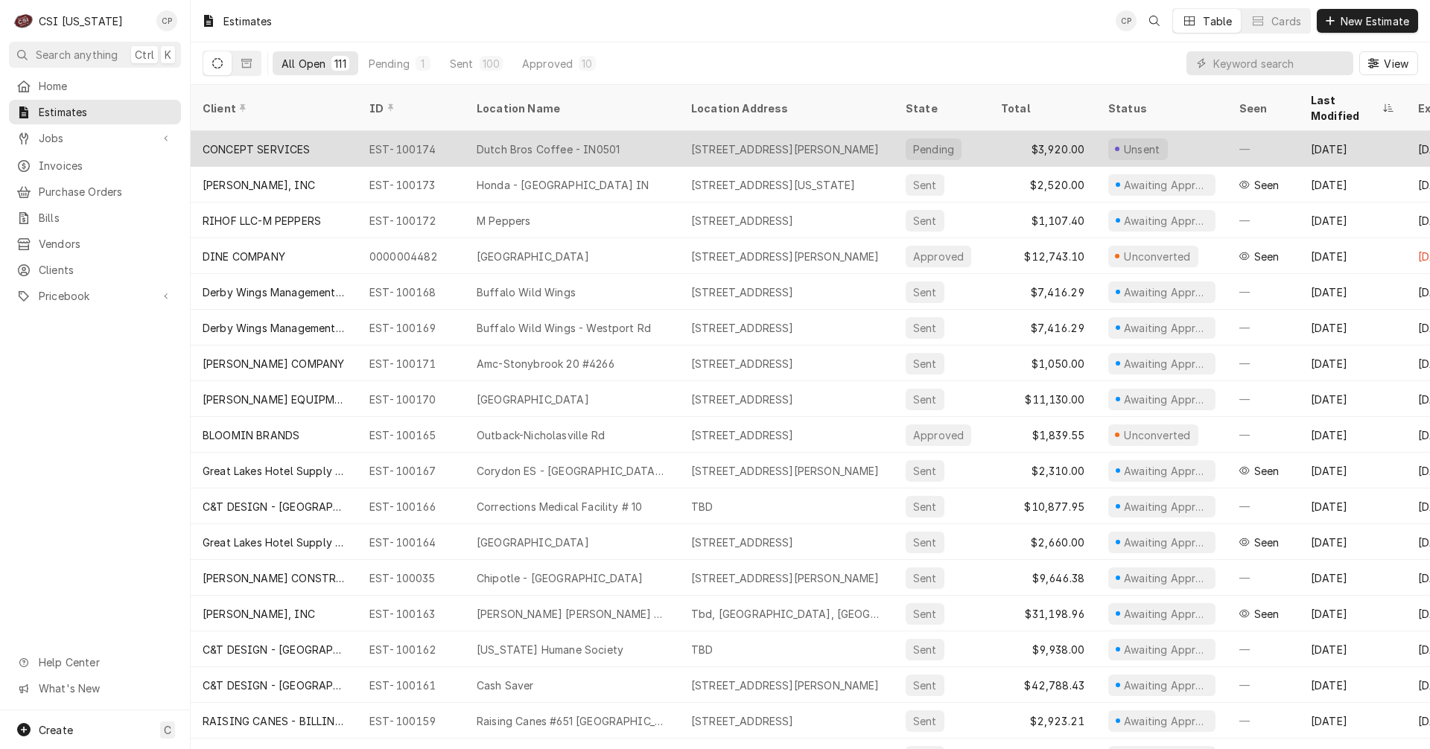
click at [531, 142] on div "Dutch Bros Coffee - IN0501" at bounding box center [548, 150] width 143 height 16
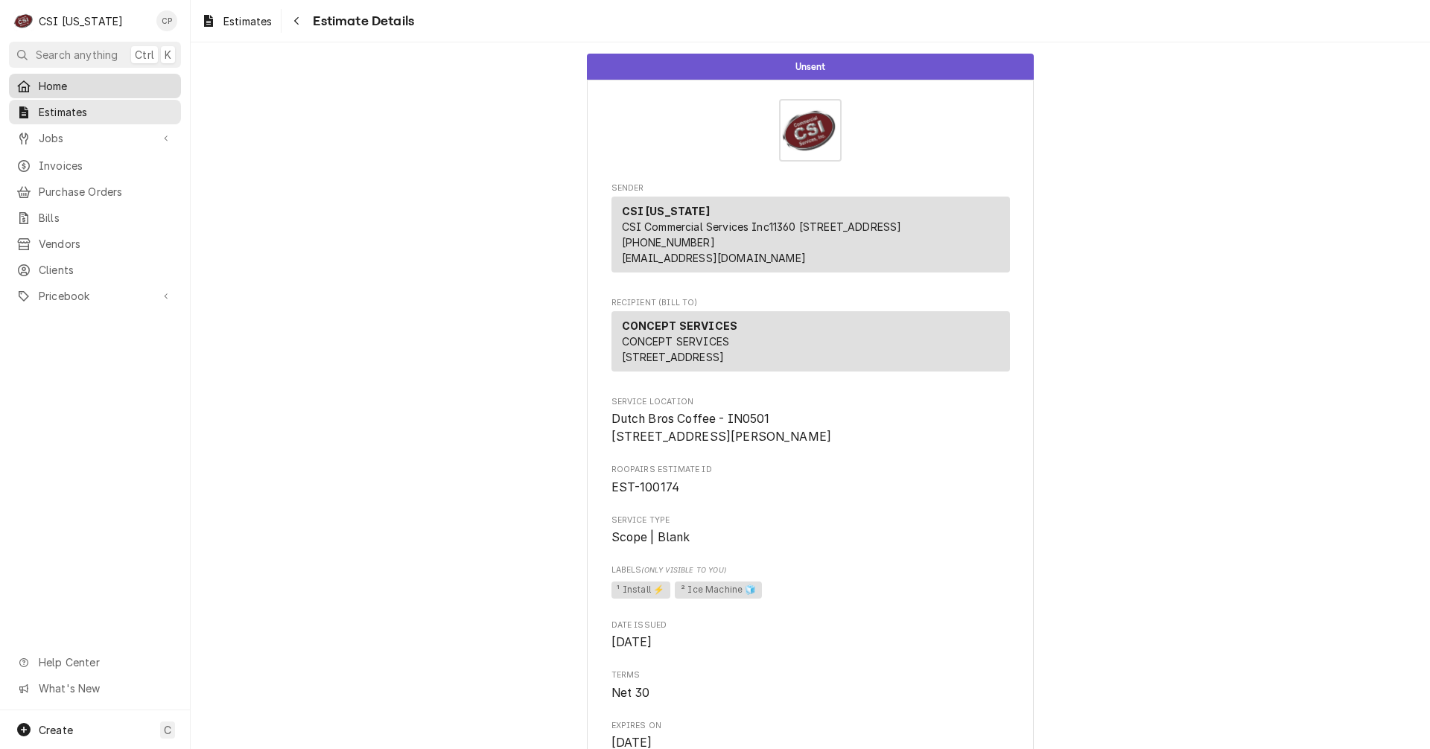
click at [78, 85] on span "Home" at bounding box center [106, 86] width 135 height 16
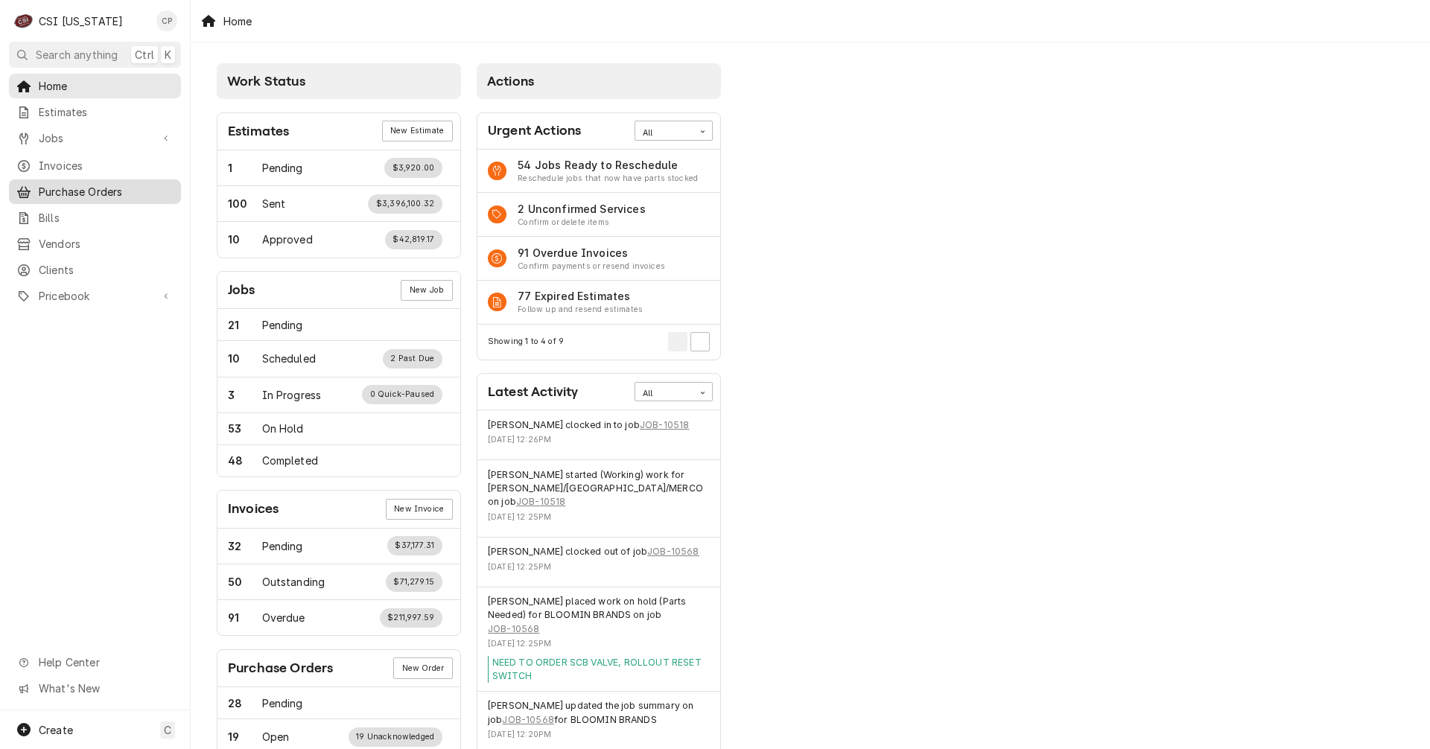
click at [80, 184] on span "Purchase Orders" at bounding box center [106, 192] width 135 height 16
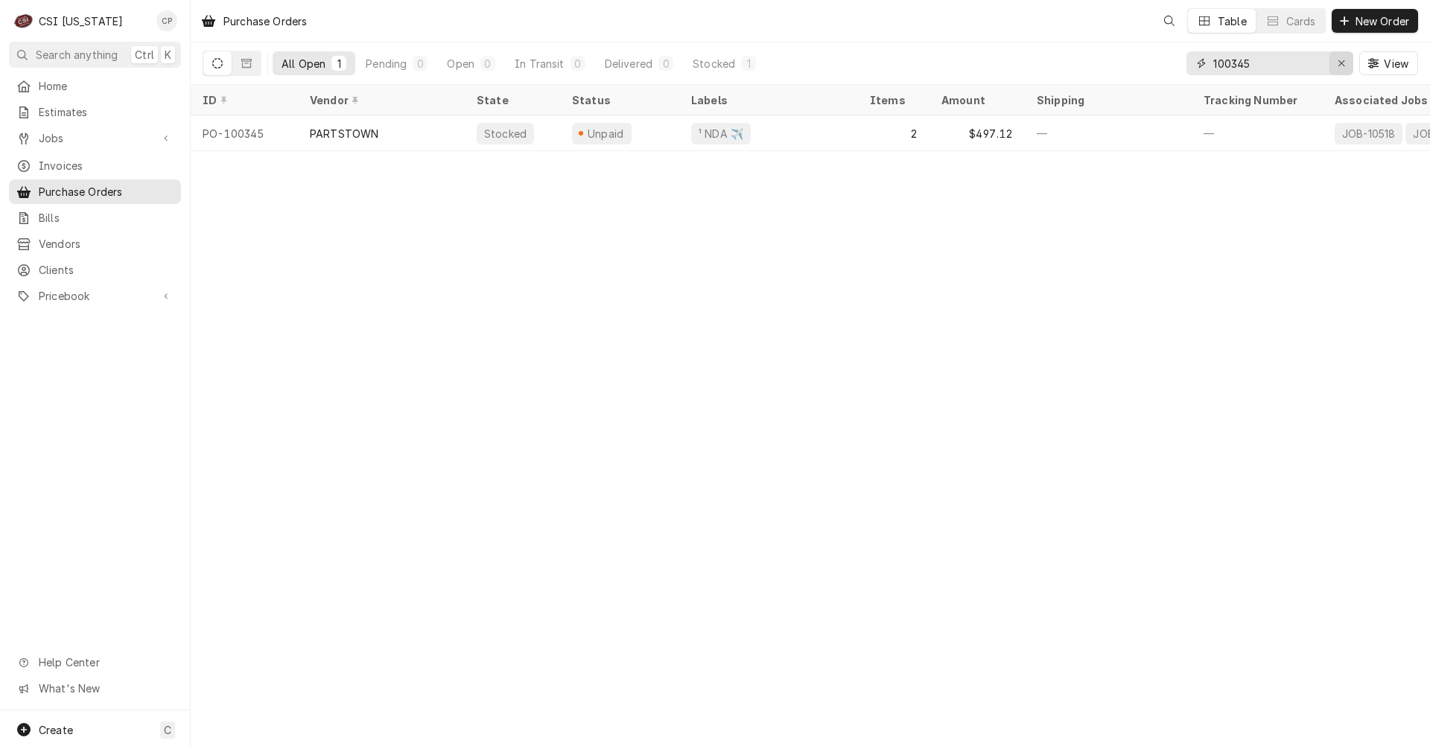
click at [1342, 64] on icon "Erase input" at bounding box center [1342, 63] width 8 height 10
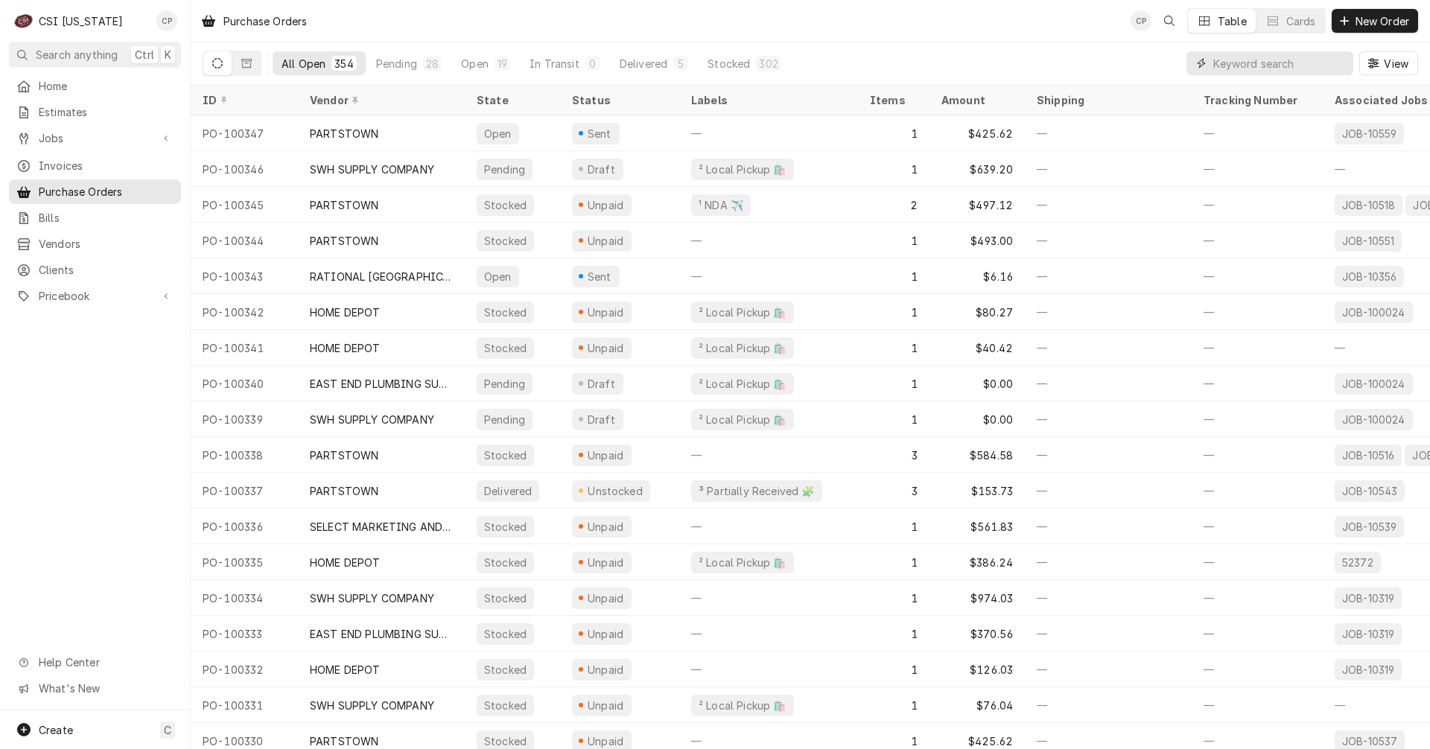
click at [1293, 66] on input "Dynamic Content Wrapper" at bounding box center [1279, 63] width 133 height 24
type input "100343"
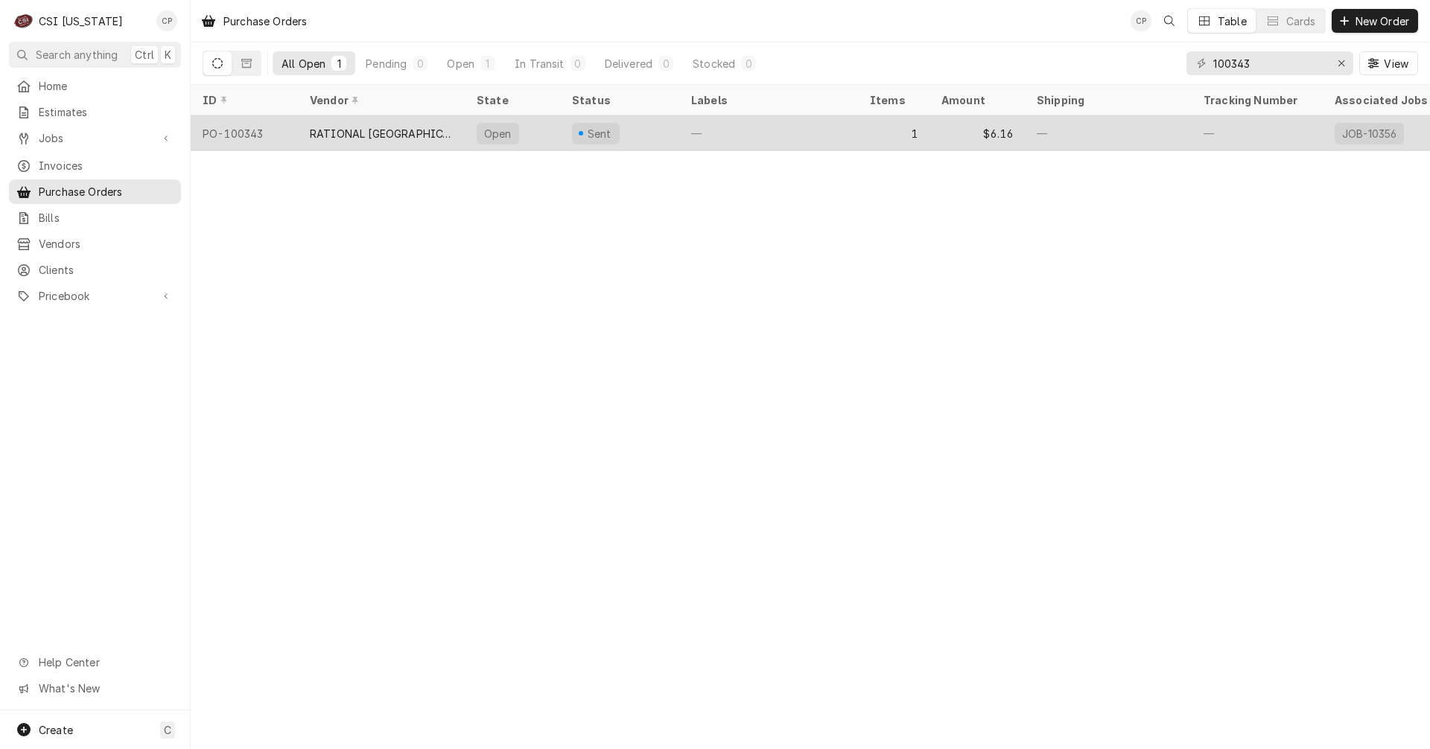
click at [724, 125] on div "—" at bounding box center [768, 133] width 179 height 36
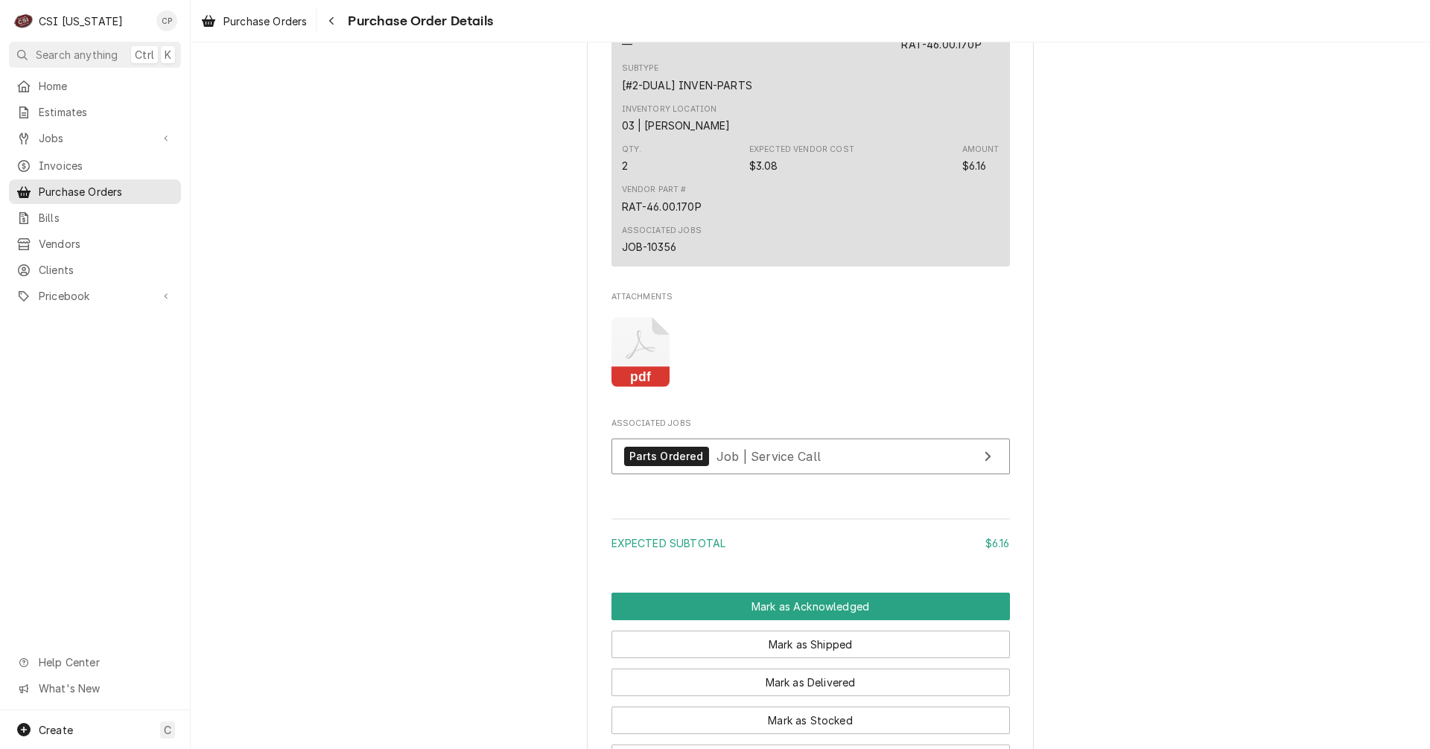
scroll to position [894, 0]
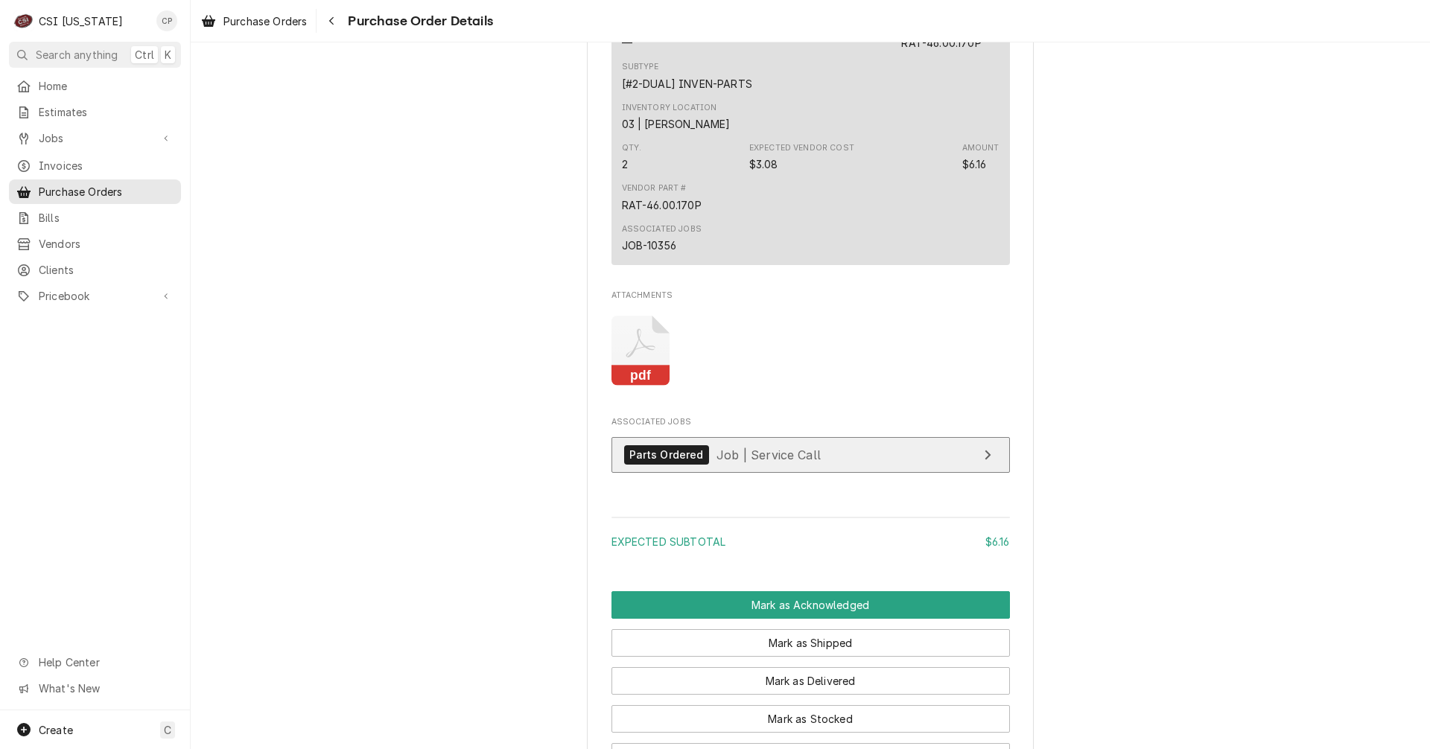
click at [896, 474] on link "Parts Ordered Job | Service Call" at bounding box center [810, 455] width 398 height 36
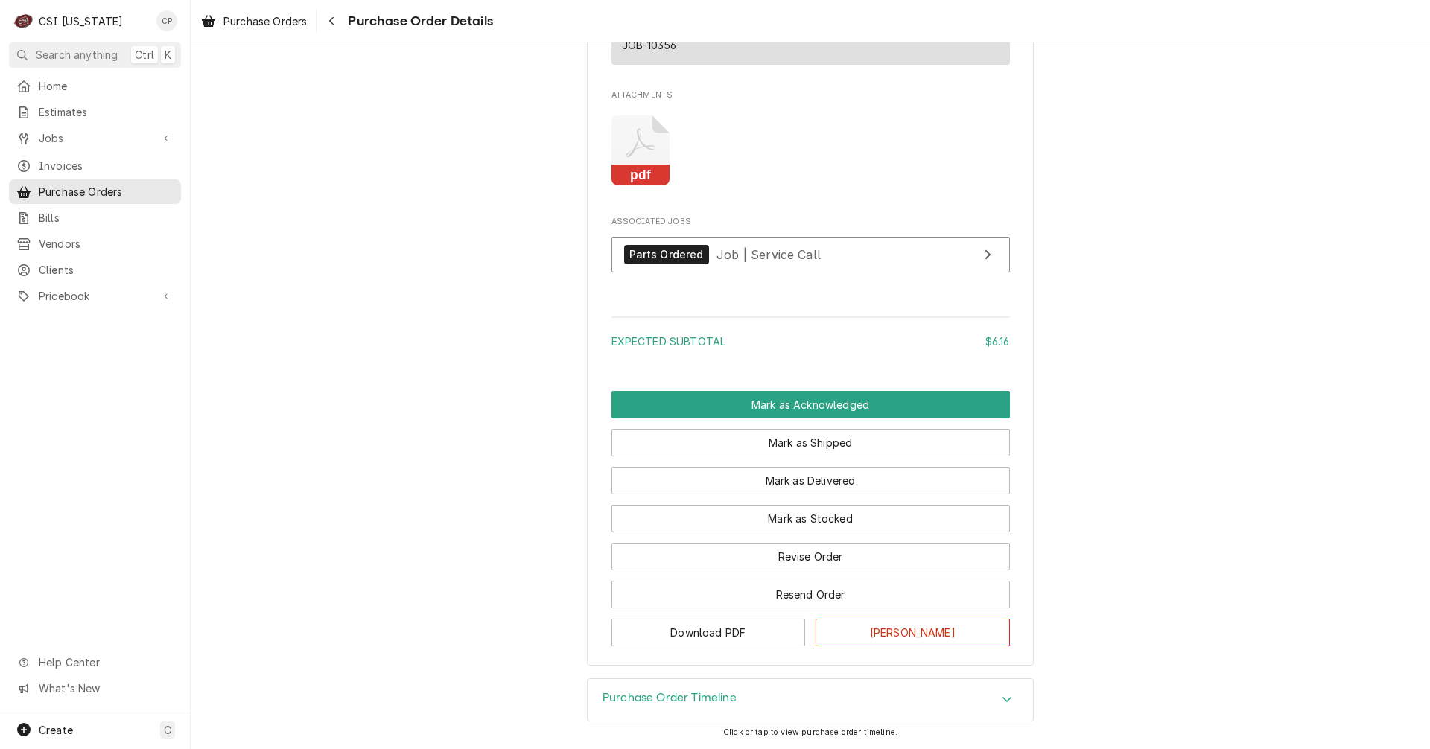
scroll to position [1141, 0]
click at [845, 519] on button "Mark as Stocked" at bounding box center [810, 519] width 398 height 28
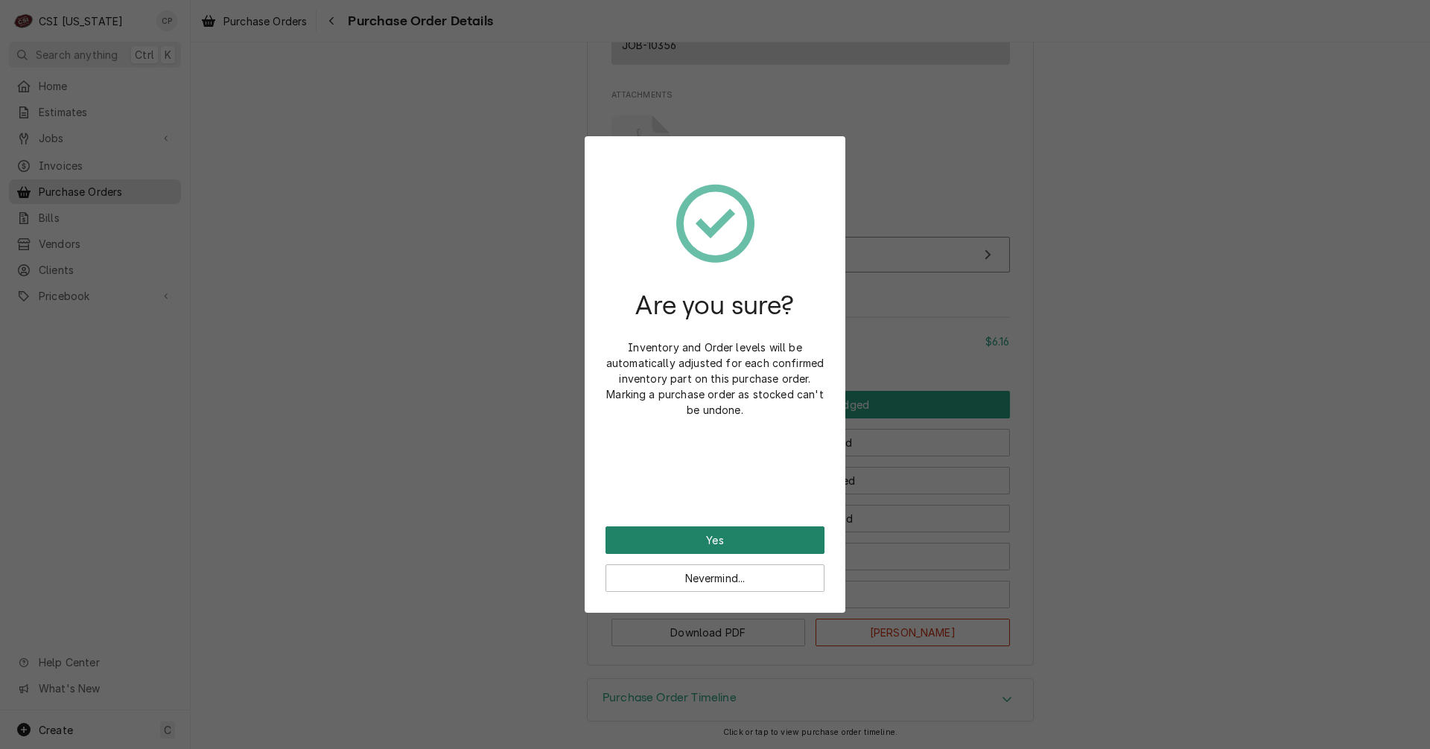
click at [727, 536] on button "Yes" at bounding box center [715, 541] width 219 height 28
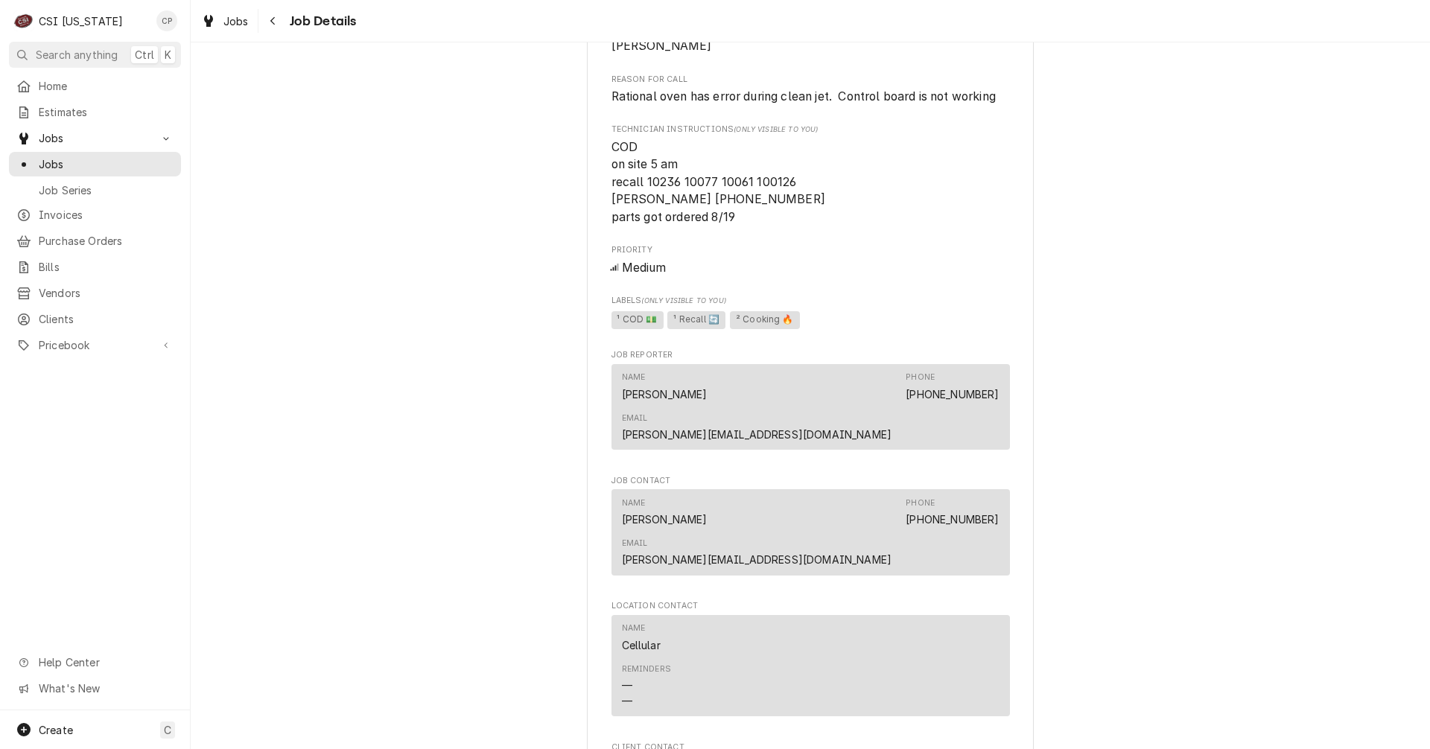
scroll to position [1639, 0]
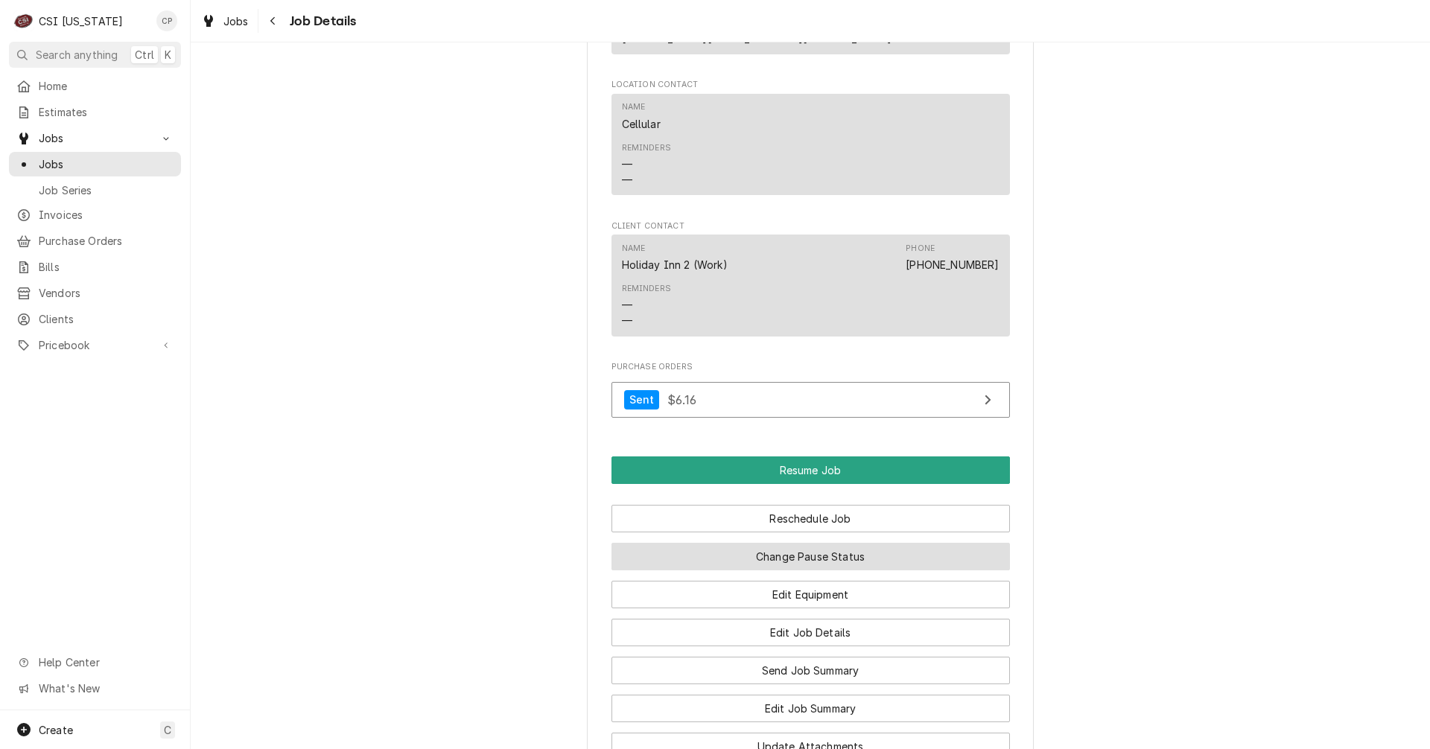
click at [815, 543] on button "Change Pause Status" at bounding box center [810, 557] width 398 height 28
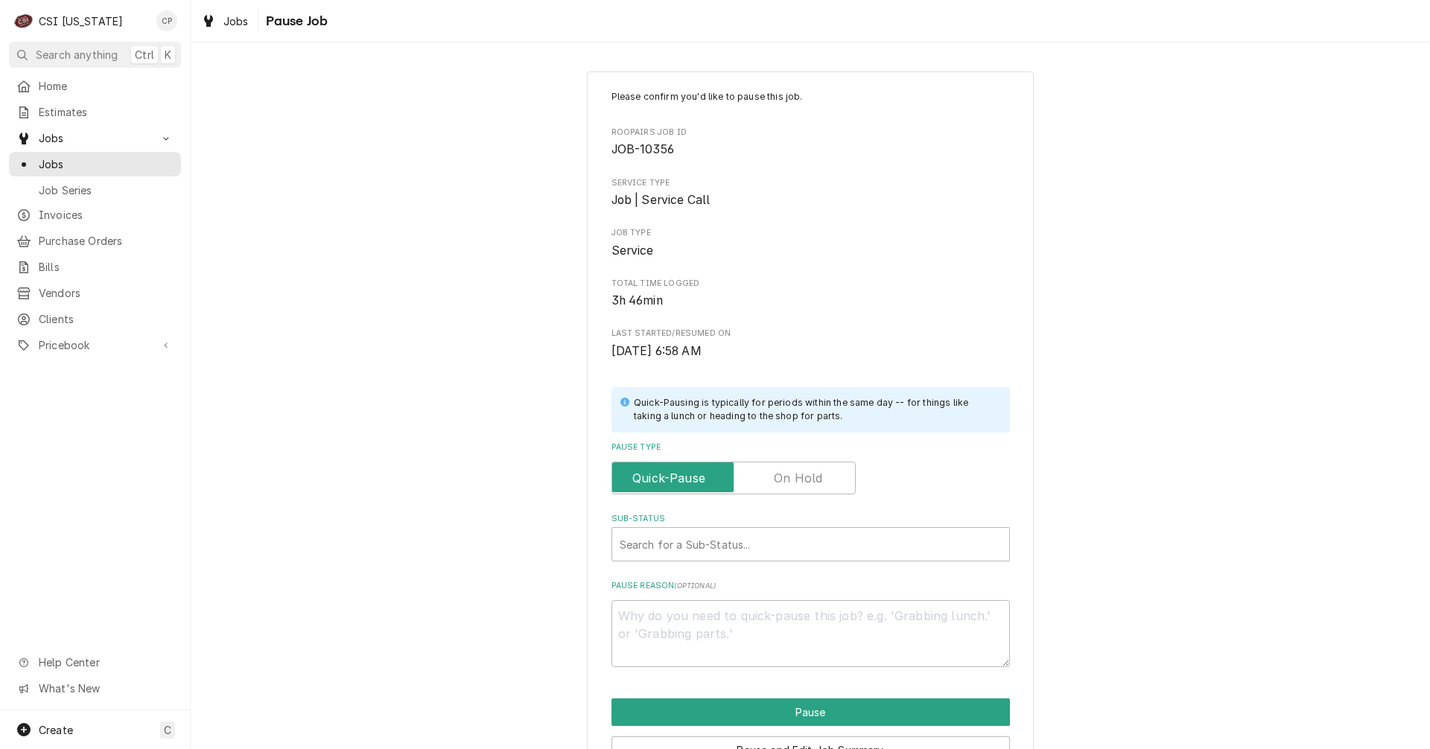
click at [814, 474] on label "Pause Type" at bounding box center [733, 478] width 244 height 33
click at [814, 474] on input "Pause Type" at bounding box center [733, 478] width 231 height 33
checkbox input "true"
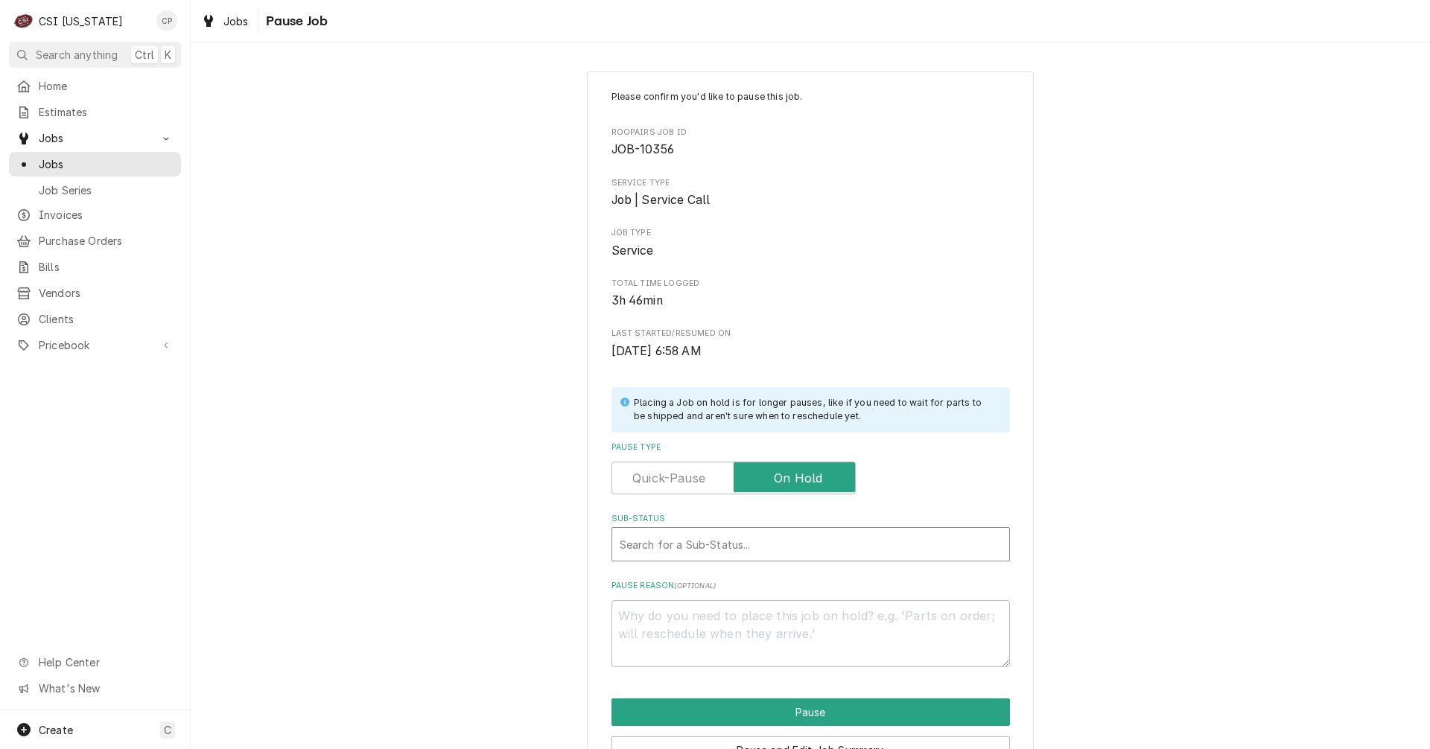
click at [766, 535] on div "Sub-Status" at bounding box center [811, 544] width 382 height 27
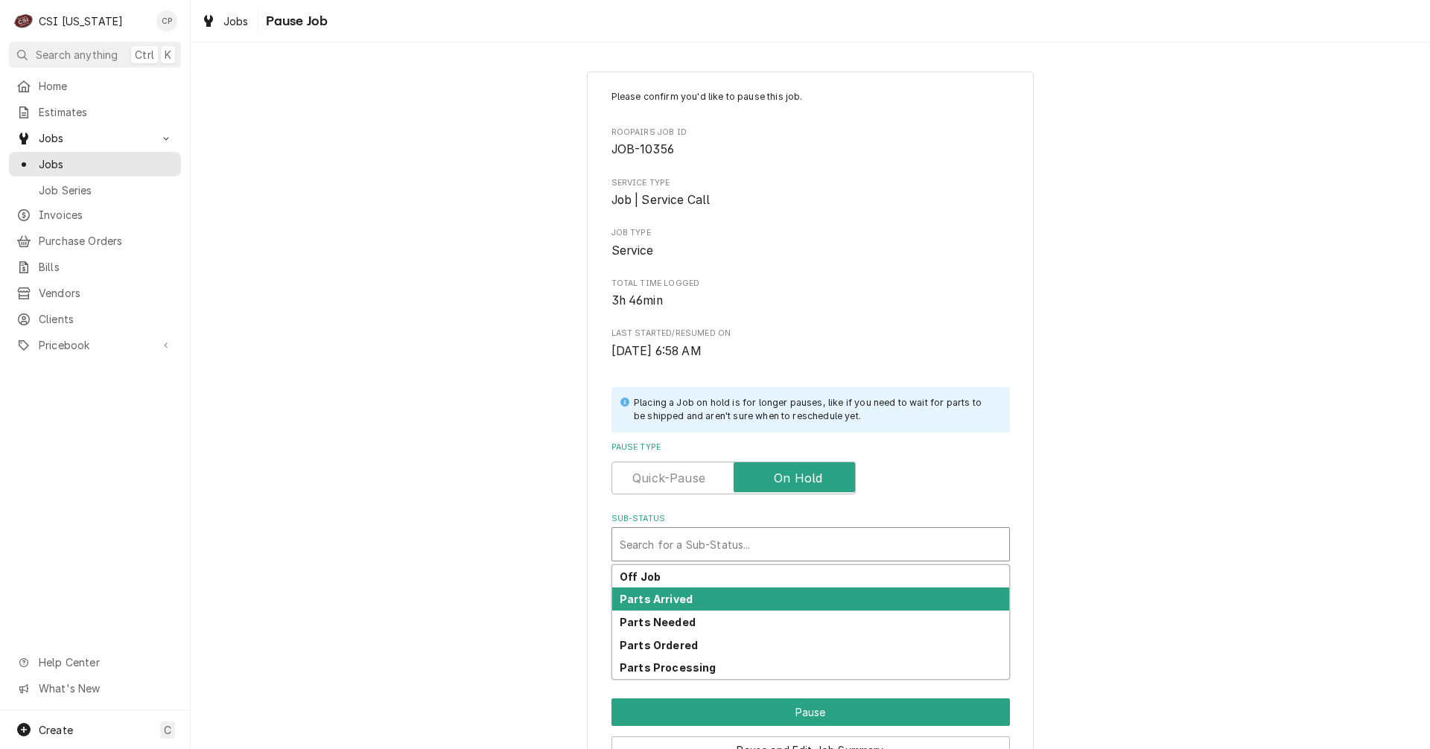
click at [711, 594] on div "Parts Arrived" at bounding box center [810, 599] width 397 height 23
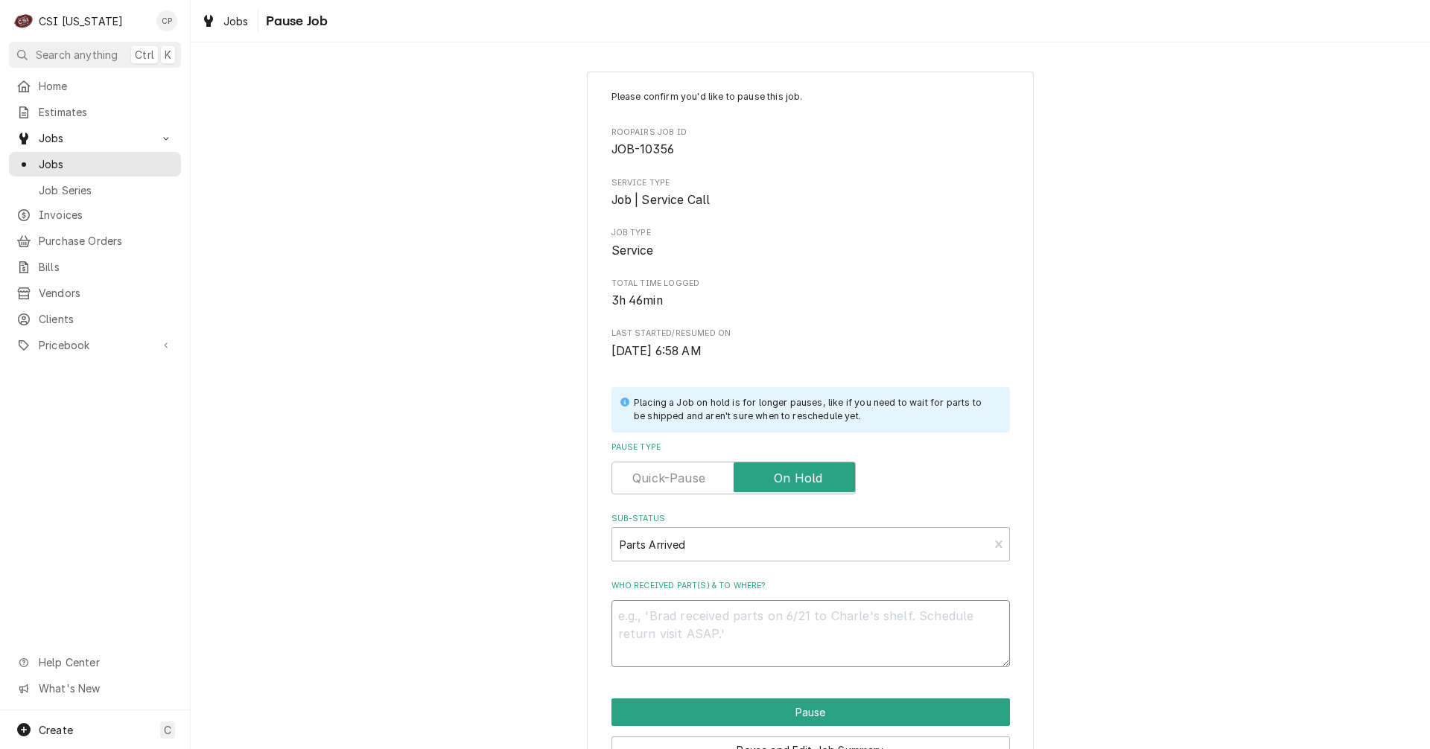
click at [699, 617] on textarea "Who received part(s) & to where?" at bounding box center [810, 633] width 398 height 67
type textarea "x"
type textarea "P"
type textarea "x"
type textarea "Pa"
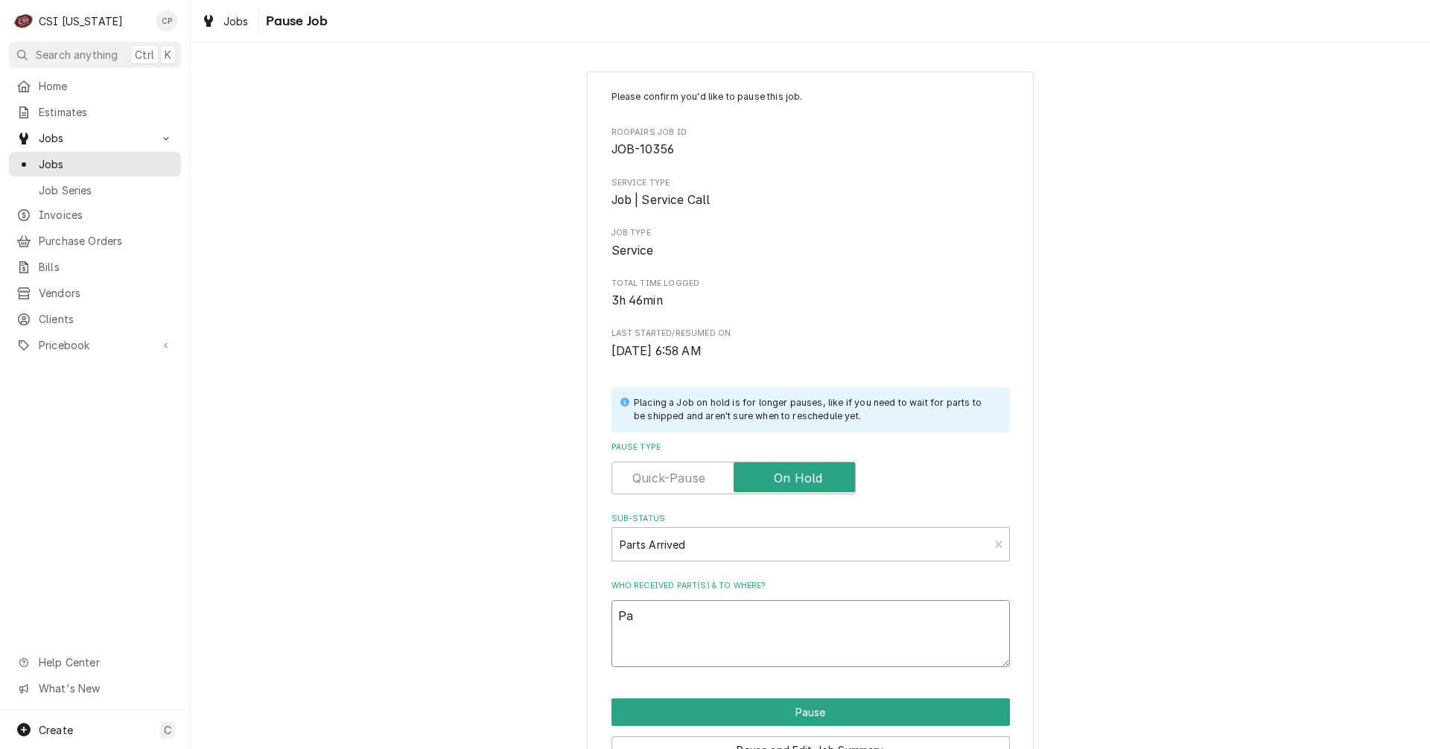
type textarea "x"
type textarea "Par"
type textarea "x"
type textarea "Part"
type textarea "x"
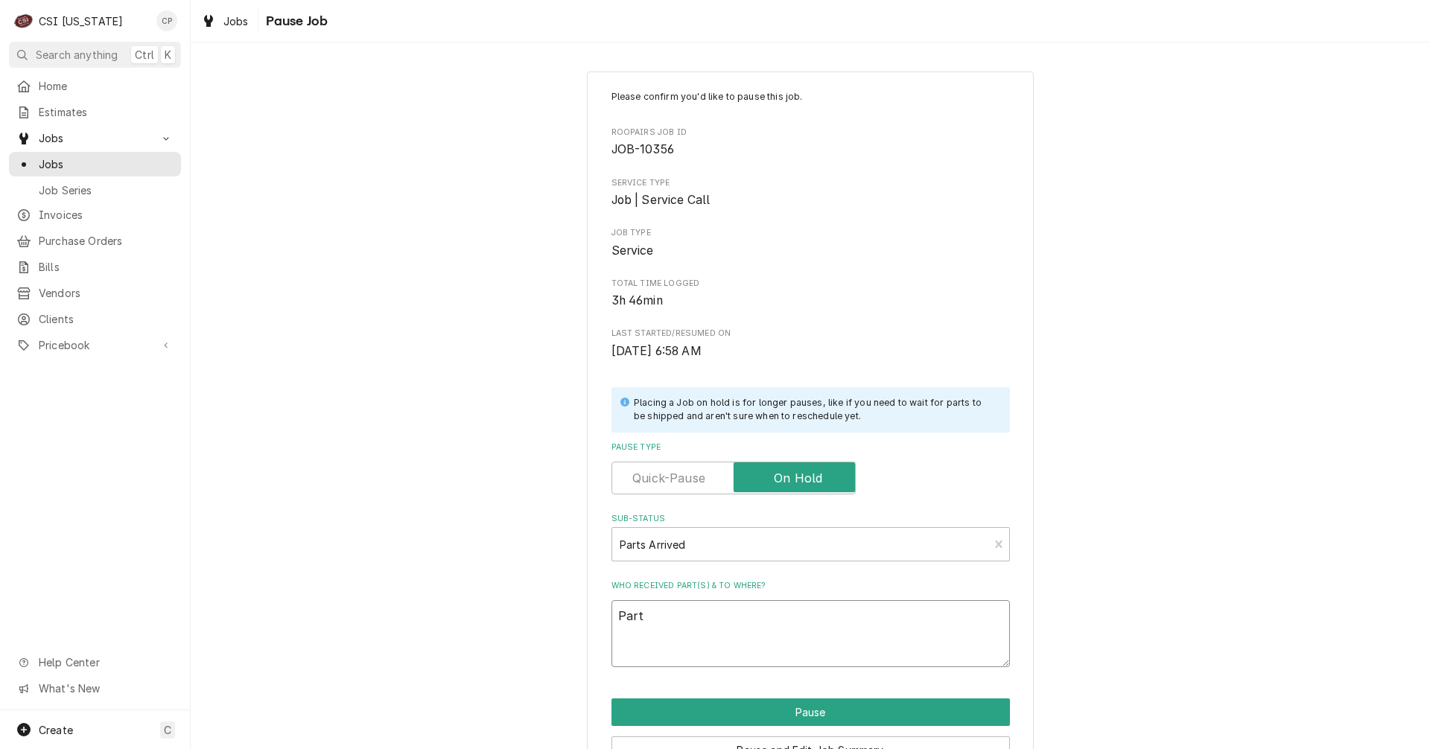
type textarea "Parts"
type textarea "x"
type textarea "Parts"
type textarea "x"
type textarea "Parts a"
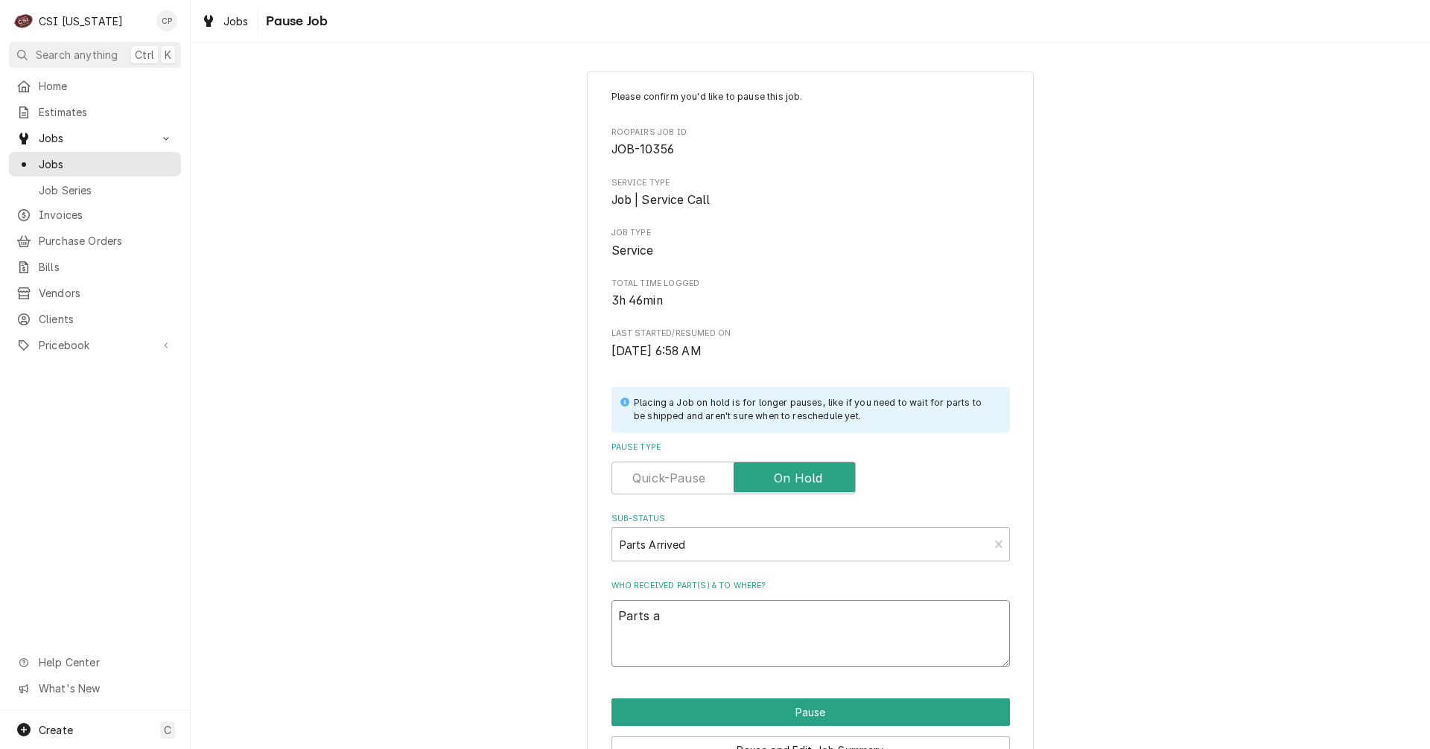
type textarea "x"
type textarea "Parts ar"
type textarea "x"
type textarea "Parts arr"
type textarea "x"
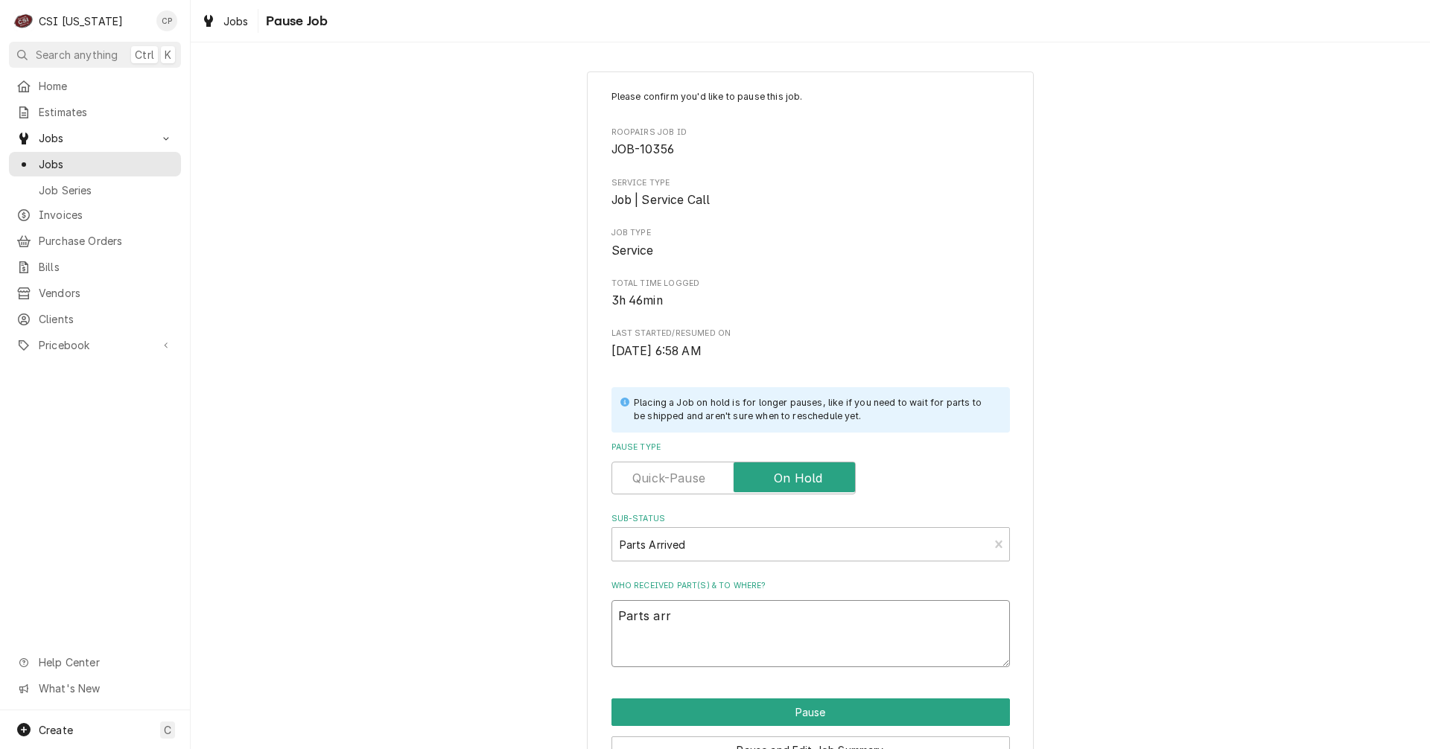
type textarea "Parts arri"
type textarea "x"
type textarea "Parts arriv"
type textarea "x"
type textarea "Parts arrive"
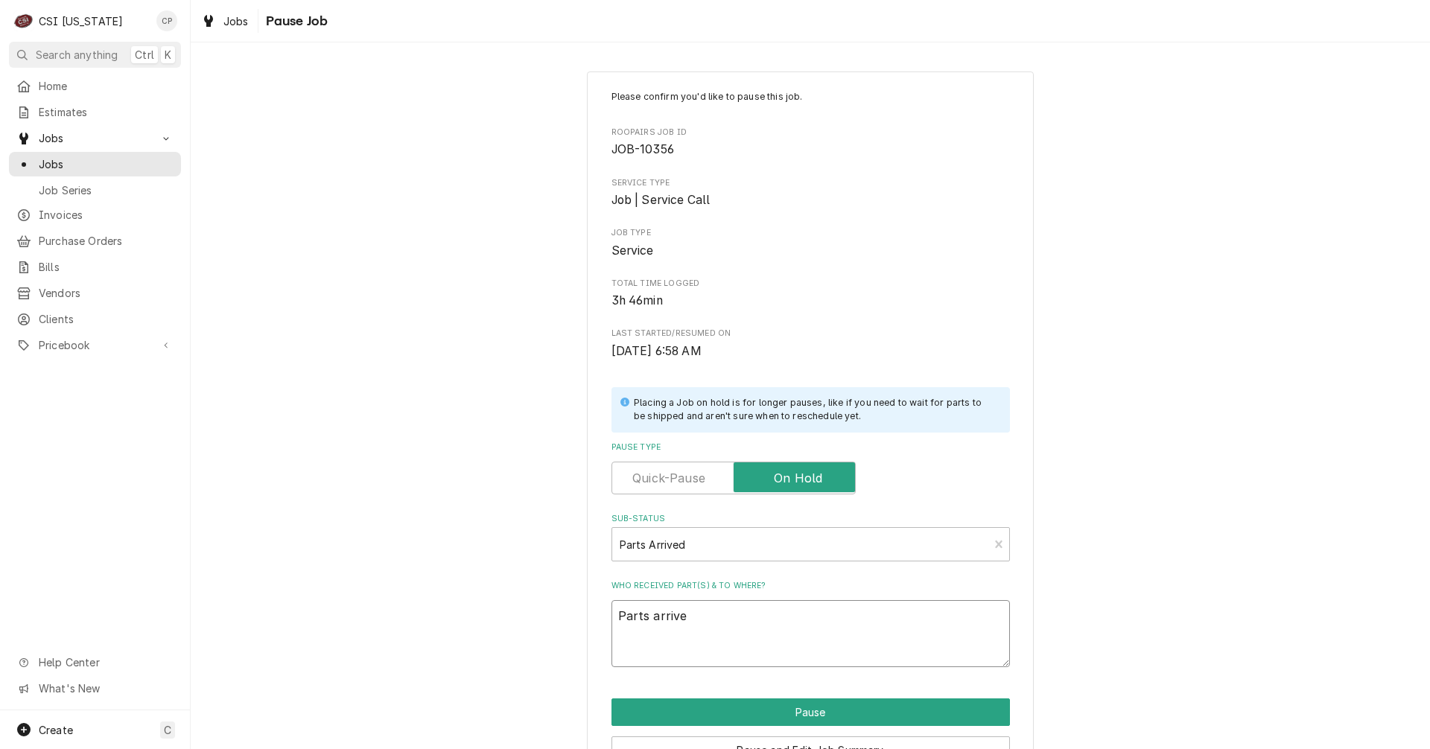
type textarea "x"
type textarea "Parts arrived"
type textarea "x"
type textarea "Parts arrived"
type textarea "x"
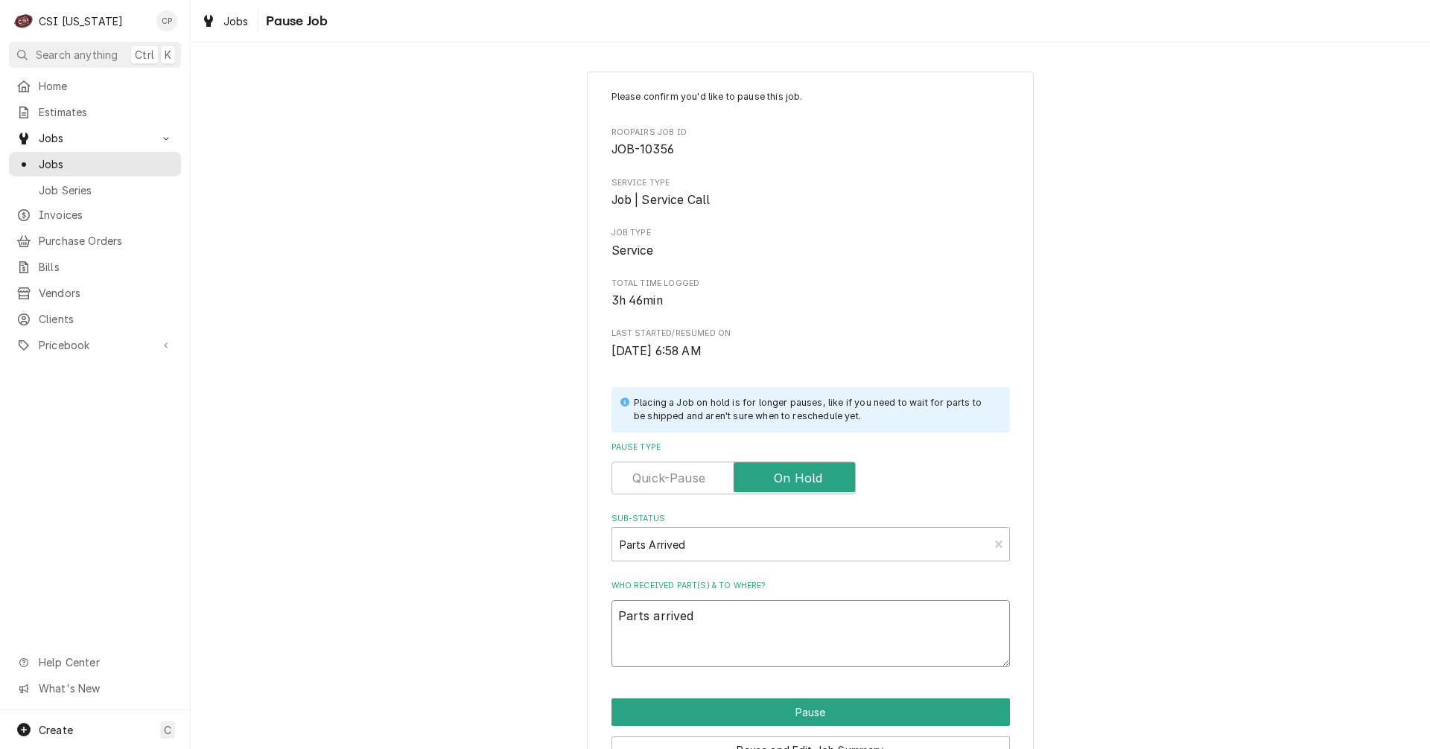
type textarea "Parts arrived a"
type textarea "x"
type textarea "Parts arrived an"
type textarea "x"
type textarea "Parts arrived and"
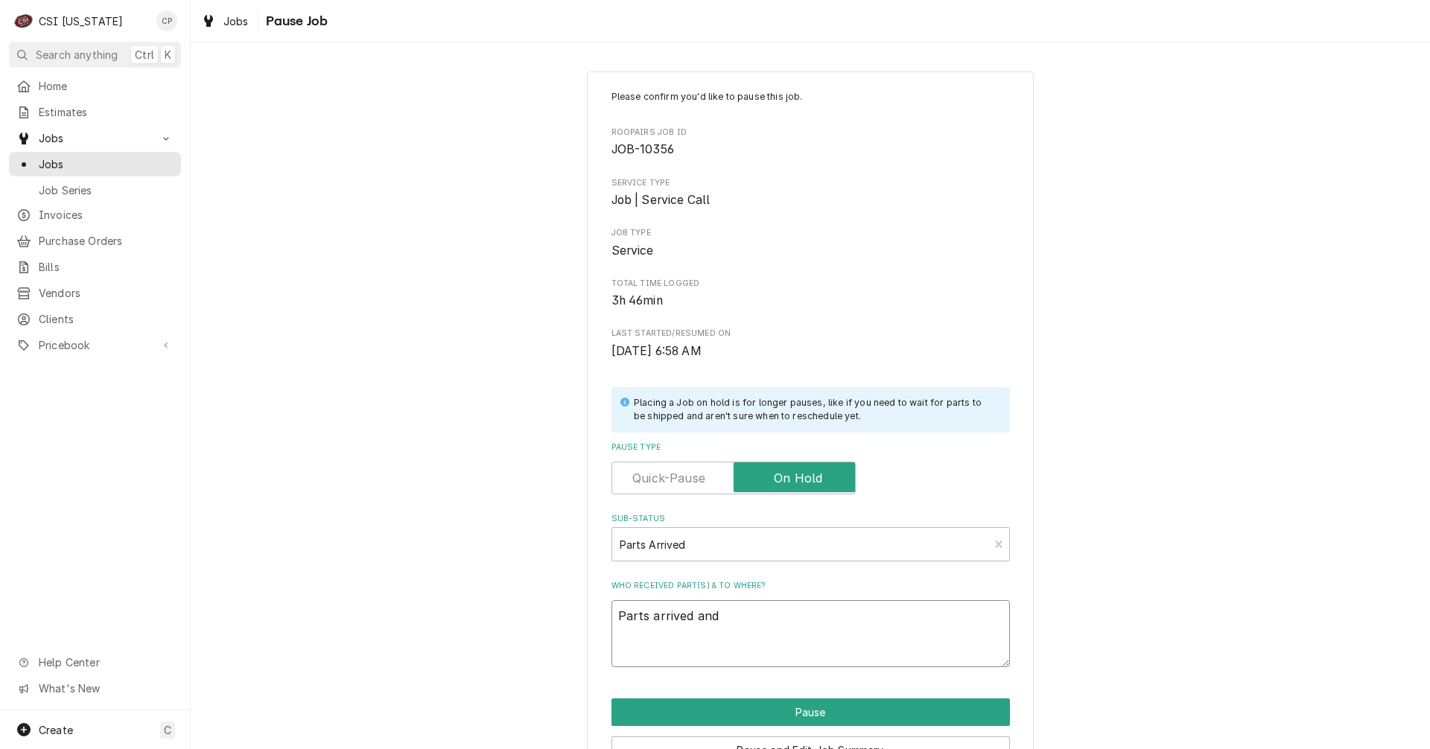
type textarea "x"
type textarea "Parts arrived and"
type textarea "x"
type textarea "Parts arrived and p"
type textarea "x"
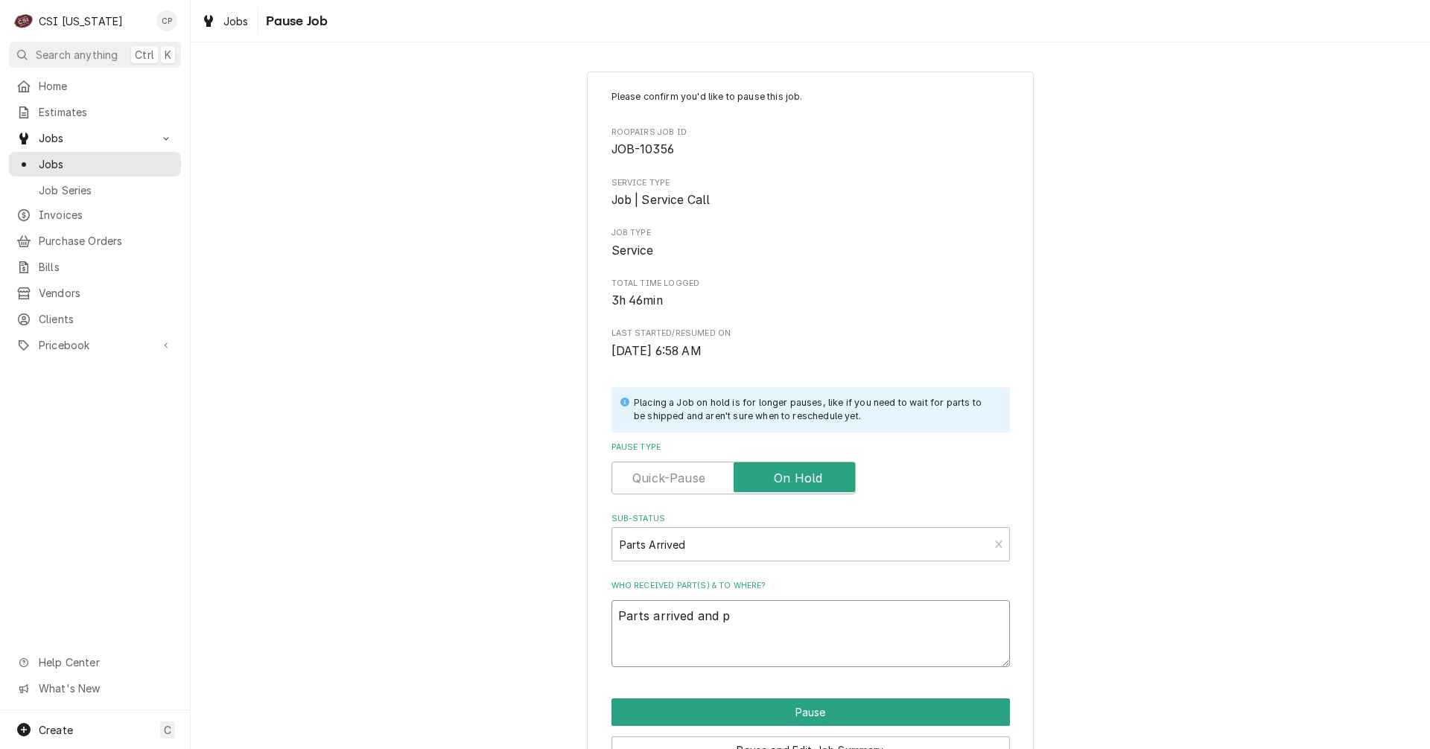
type textarea "Parts arrived and pl"
type textarea "x"
type textarea "Parts arrived and pl;"
type textarea "x"
type textarea "Parts arrived and pl"
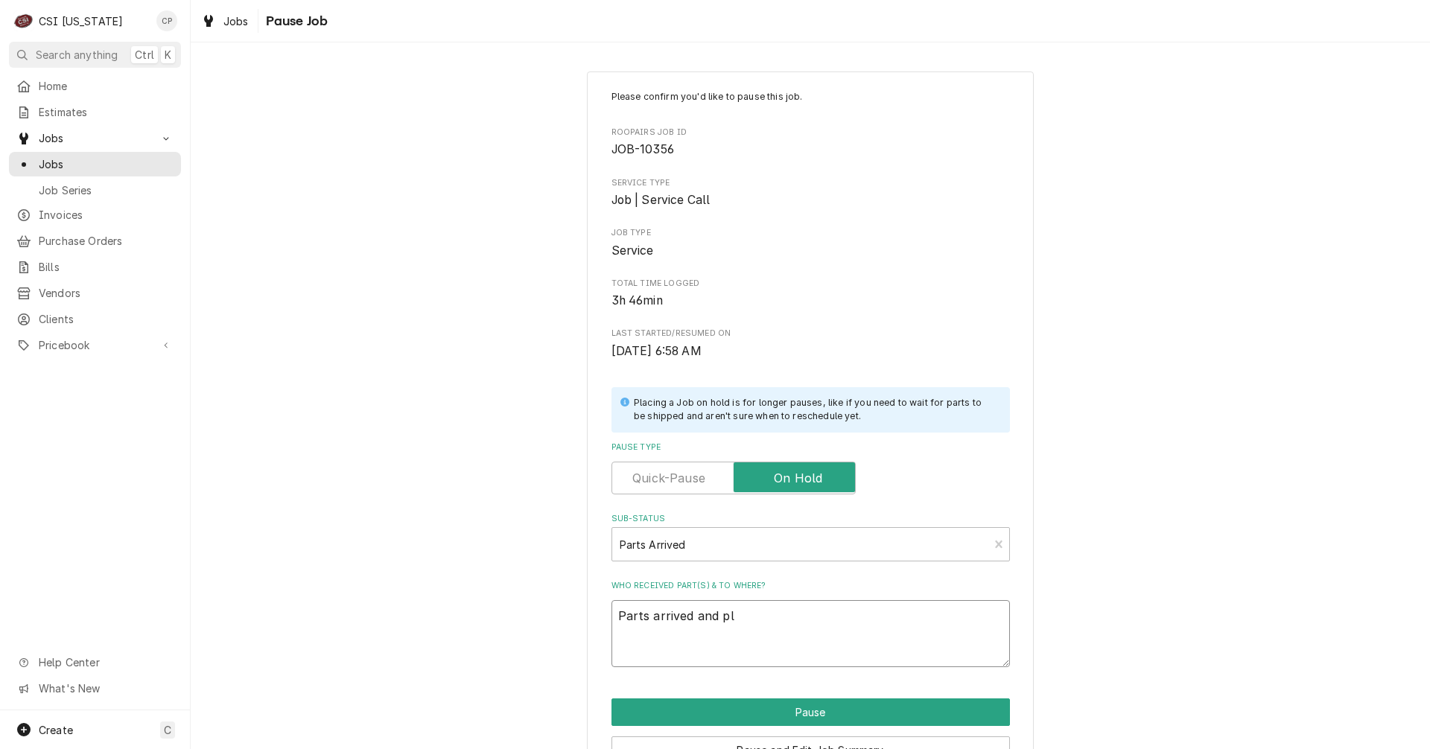
type textarea "x"
type textarea "Parts arrived and pla"
type textarea "x"
type textarea "Parts arrived and plac"
type textarea "x"
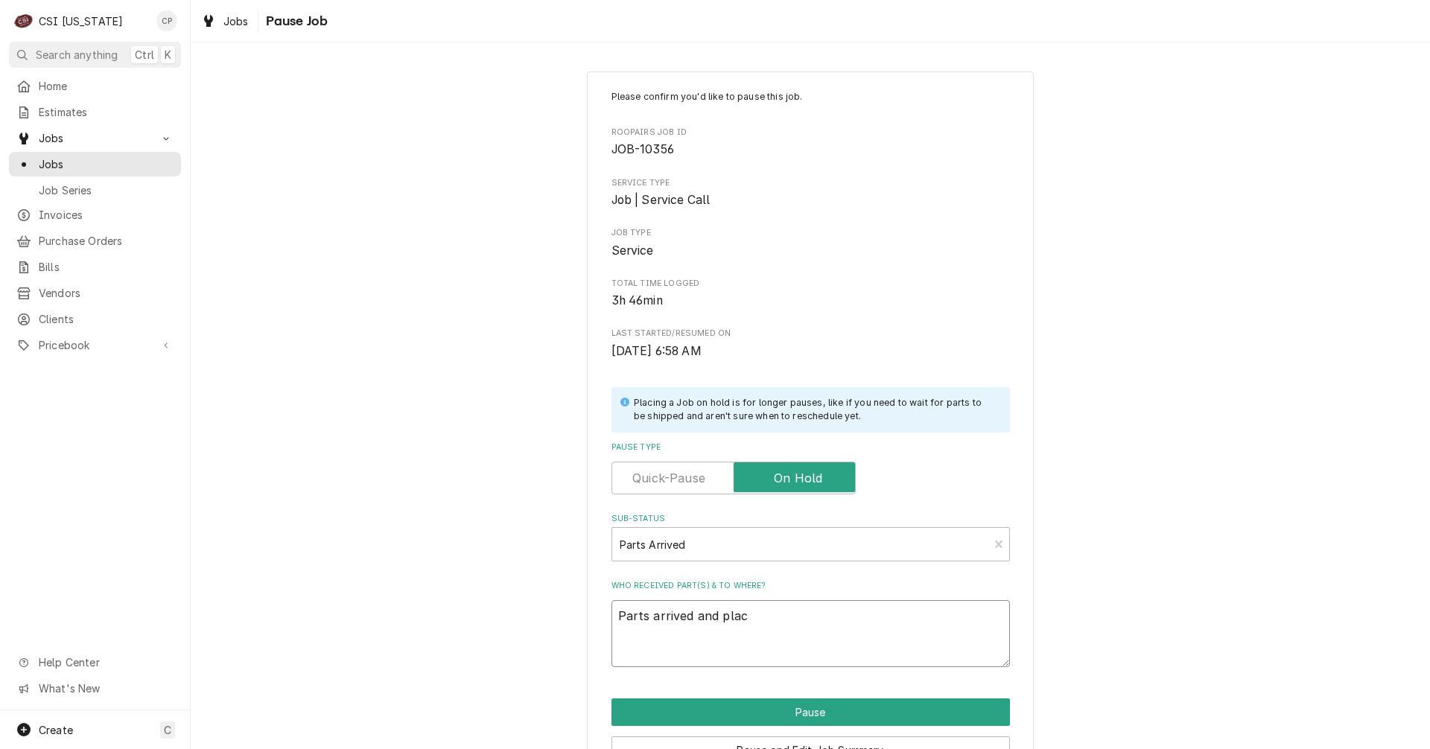
type textarea "Parts arrived and place"
type textarea "x"
type textarea "Parts arrived and placed"
type textarea "x"
type textarea "Parts arrived and placed"
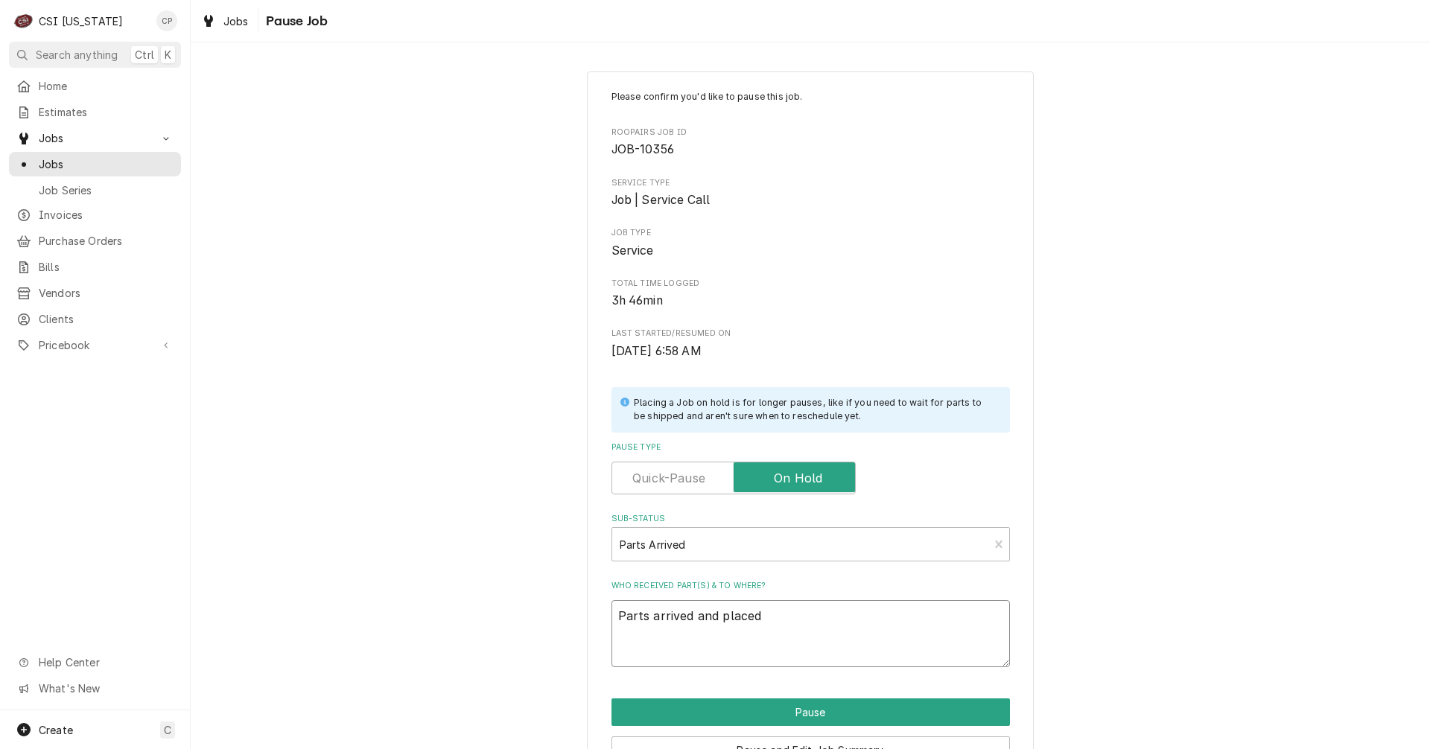
type textarea "x"
type textarea "Parts arrived and placed o"
type textarea "x"
type textarea "Parts arrived and placed on"
type textarea "x"
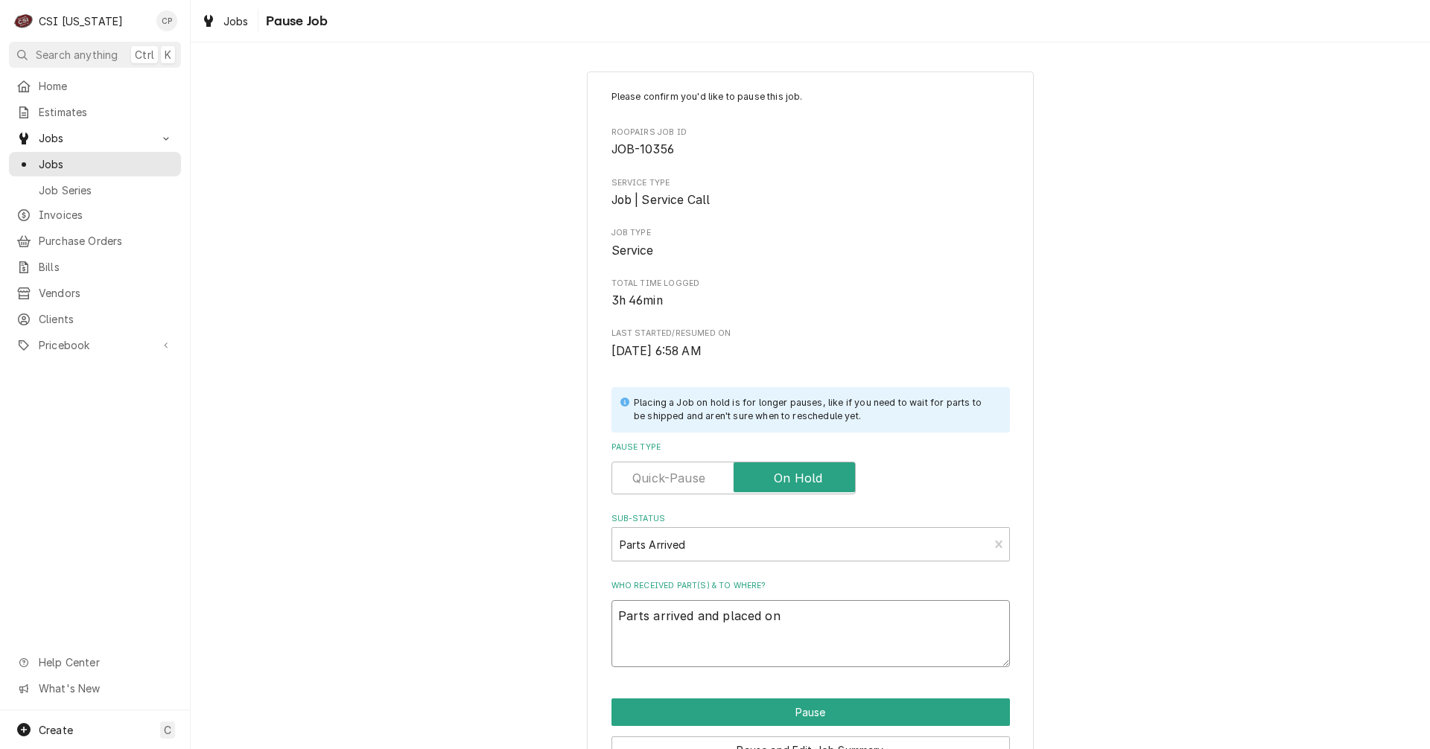
type textarea "Parts arrived and placed on"
type textarea "x"
type textarea "Parts arrived and placed on M"
type textarea "x"
type textarea "Parts arrived and placed on Ma"
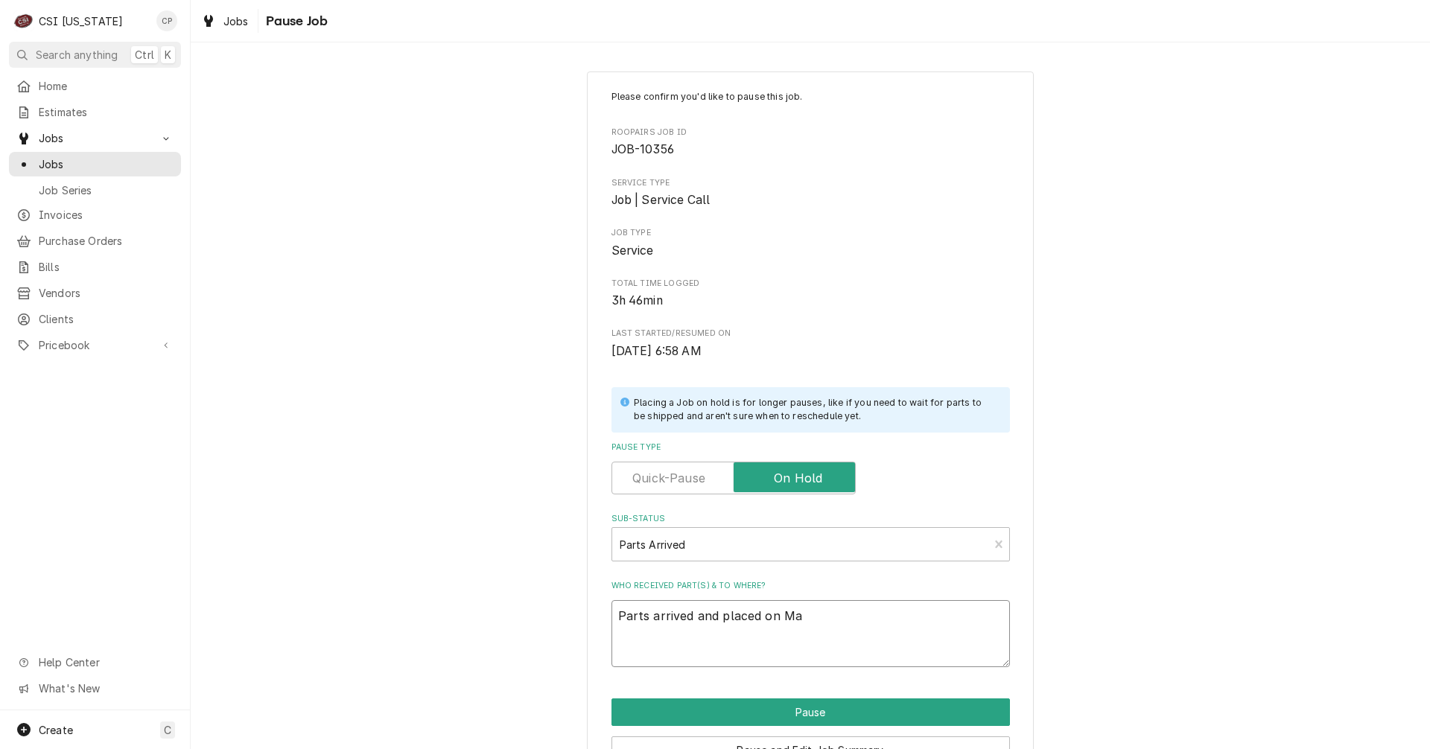
type textarea "x"
type textarea "Parts arrived and placed on Mat"
type textarea "x"
type textarea "Parts arrived and placed on Matt"
type textarea "x"
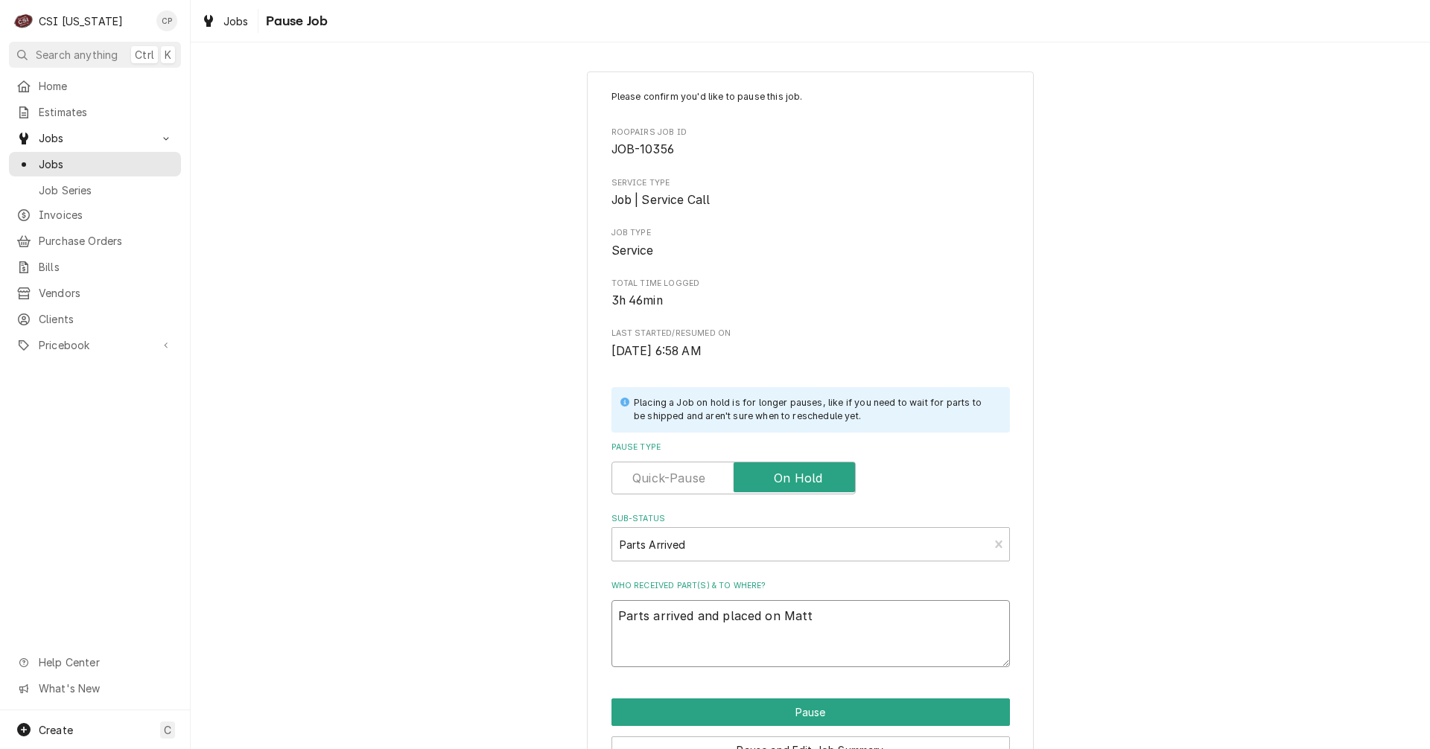
type textarea "Parts arrived and placed on Matts"
type textarea "x"
type textarea "Parts arrived and placed on Matts"
type textarea "x"
type textarea "Parts arrived and placed on Matts s"
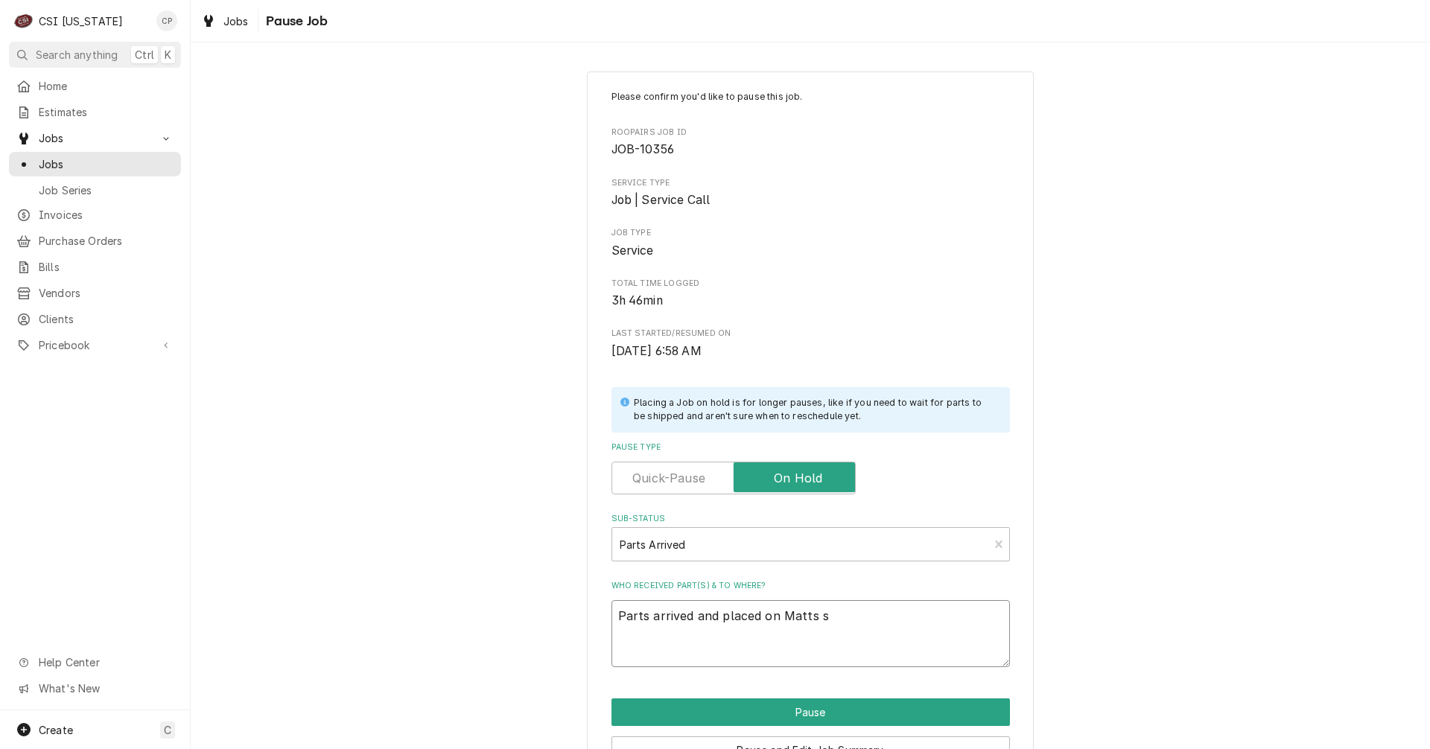
type textarea "x"
type textarea "Parts arrived and placed on Matts sh"
type textarea "x"
type textarea "Parts arrived and placed on Matts she"
type textarea "x"
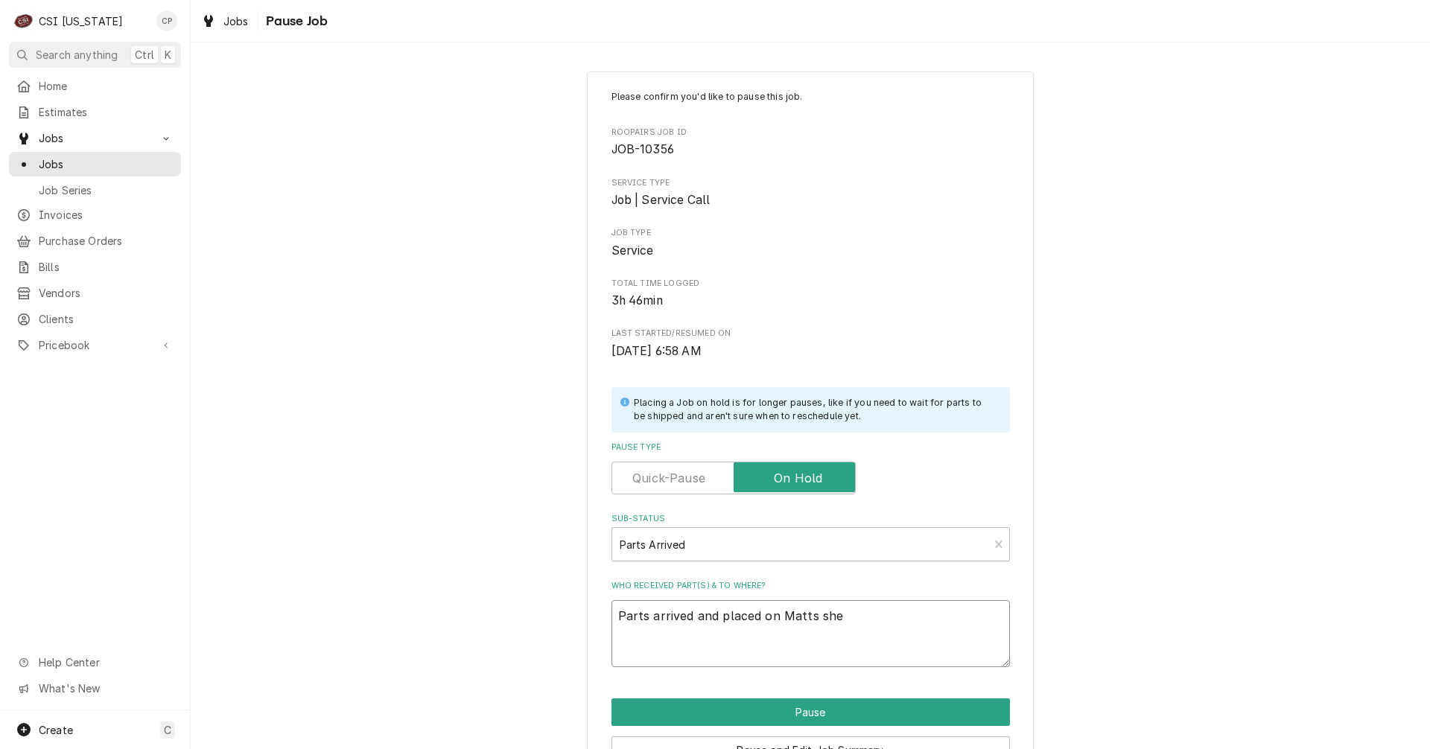
type textarea "Parts arrived and placed on Matts shel"
type textarea "x"
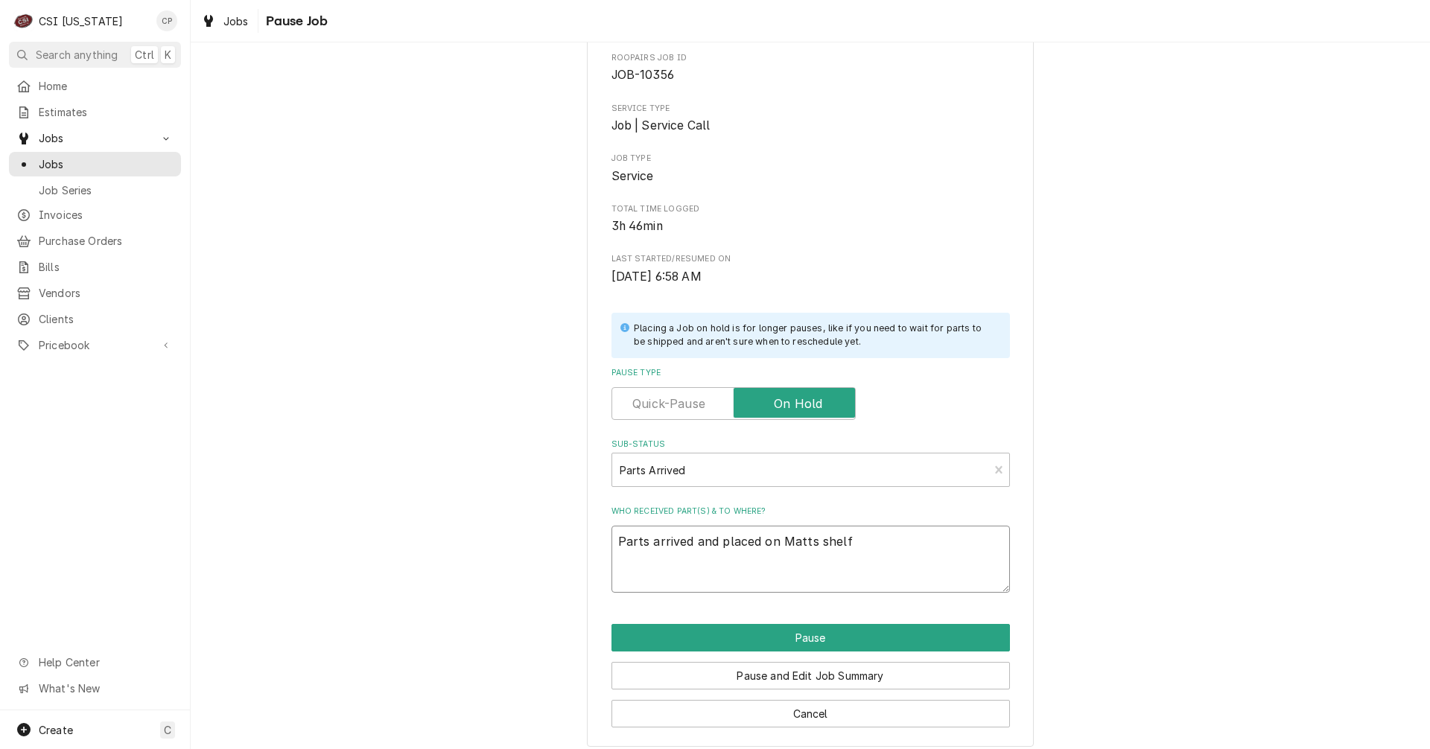
scroll to position [85, 0]
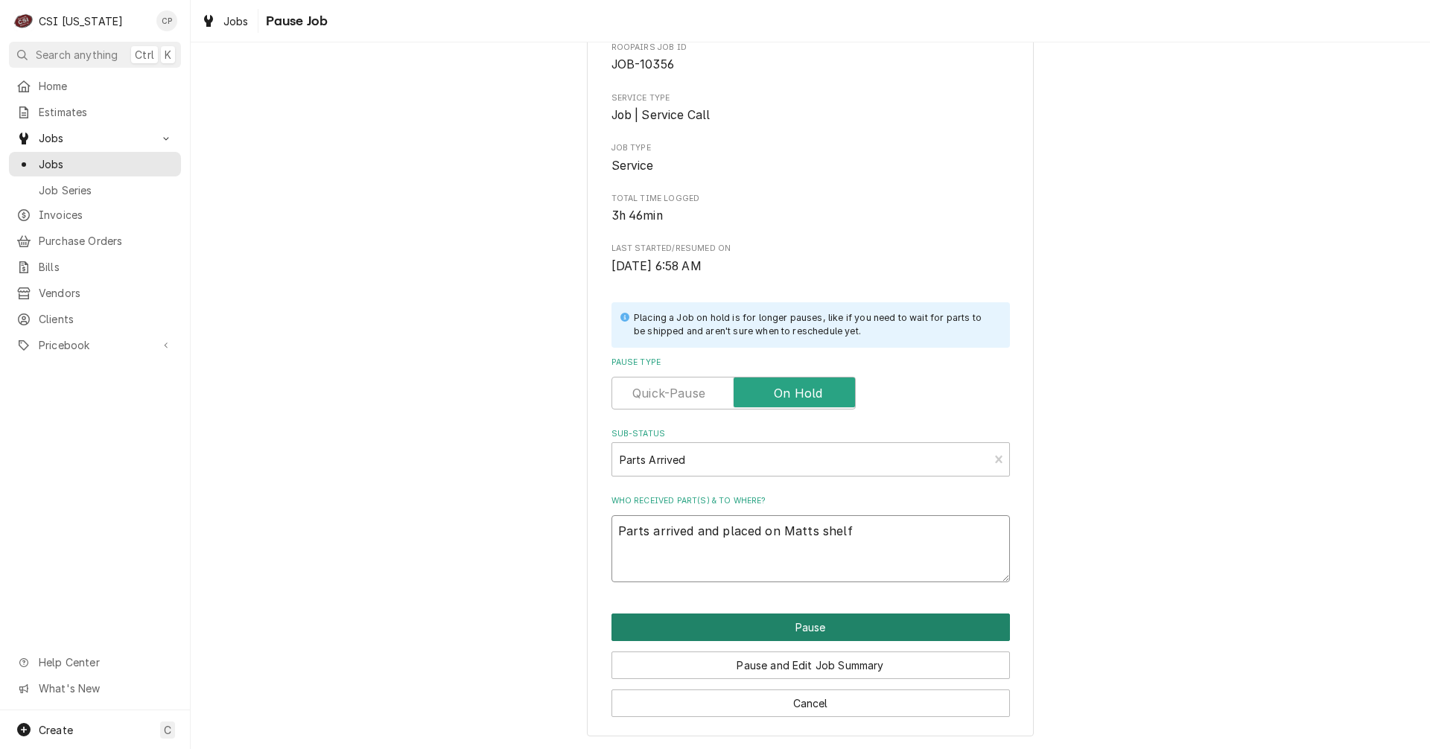
type textarea "Parts arrived and placed on Matts shelf"
click at [830, 629] on button "Pause" at bounding box center [810, 628] width 398 height 28
type textarea "x"
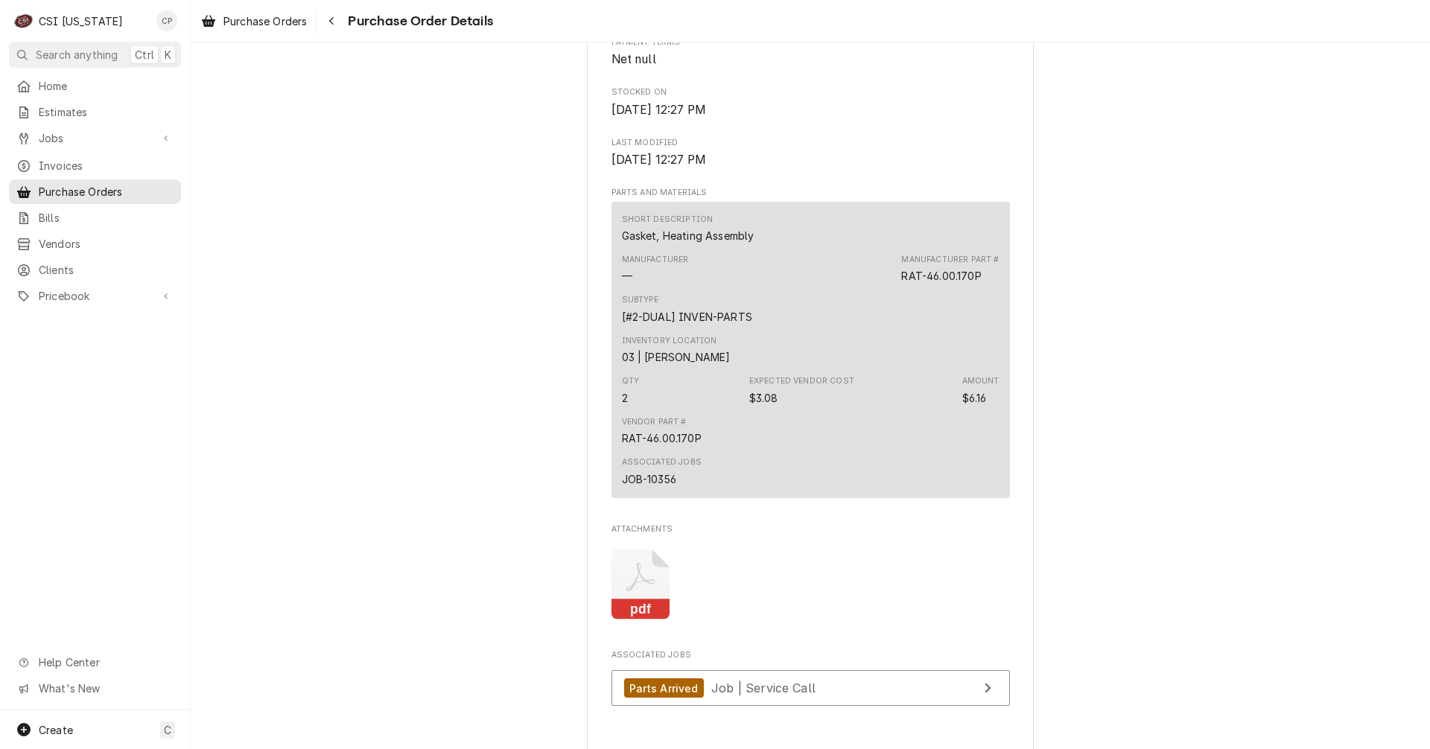
scroll to position [894, 0]
